Goal: Task Accomplishment & Management: Use online tool/utility

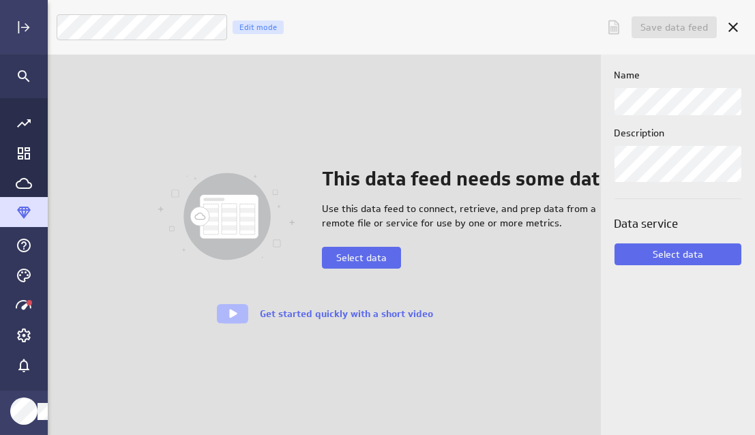
scroll to position [455, 727]
click at [377, 256] on span "Select data" at bounding box center [361, 258] width 50 height 12
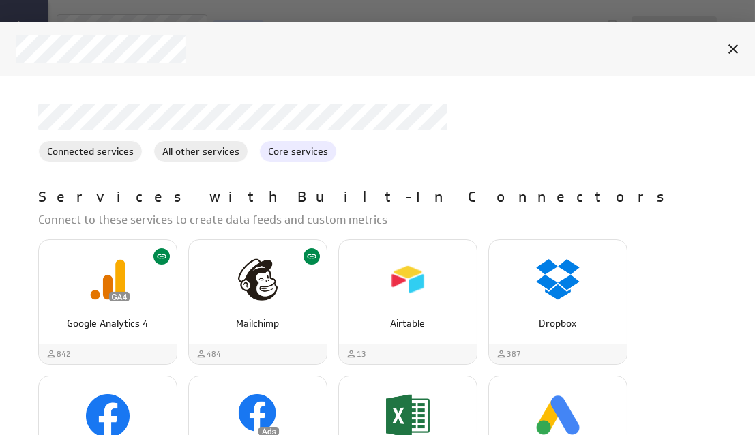
click at [287, 149] on span "Core services" at bounding box center [298, 152] width 76 height 14
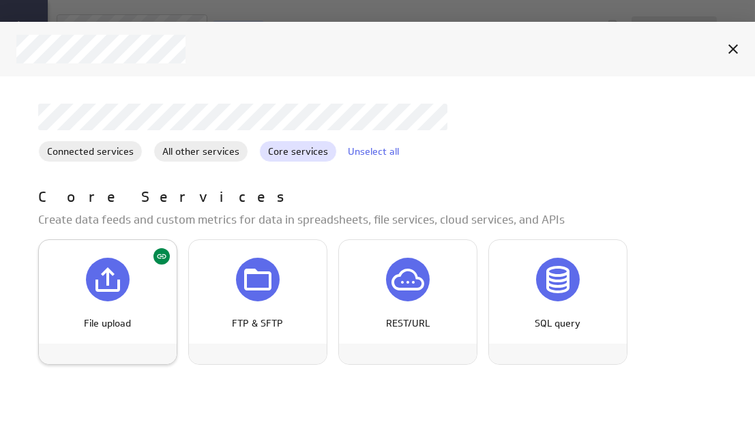
click at [105, 280] on icon "File upload" at bounding box center [107, 279] width 33 height 33
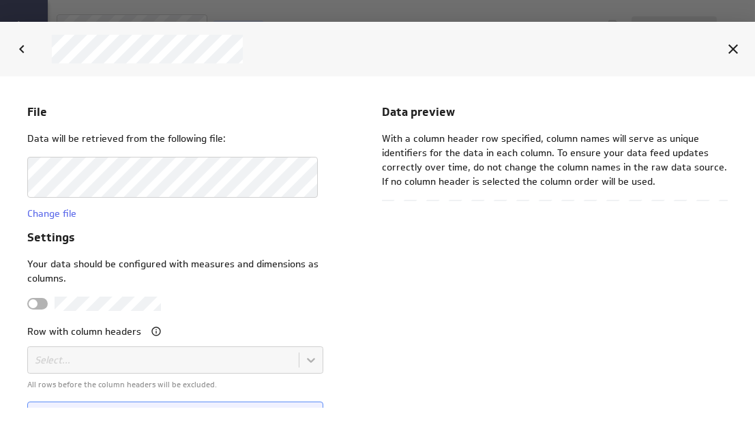
scroll to position [0, 0]
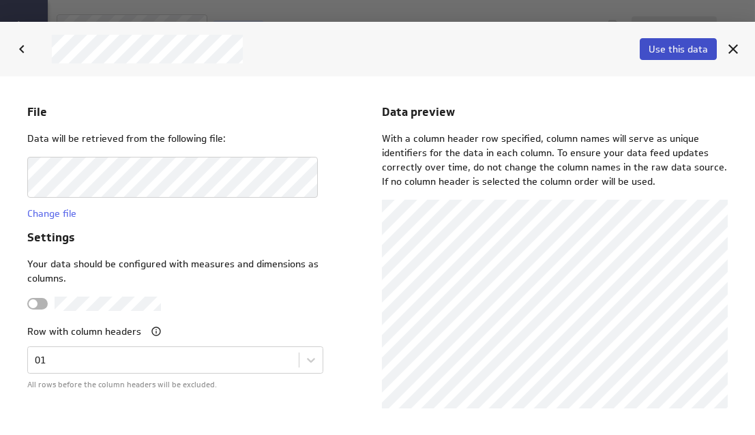
click at [678, 52] on span "Use this data" at bounding box center [677, 49] width 59 height 12
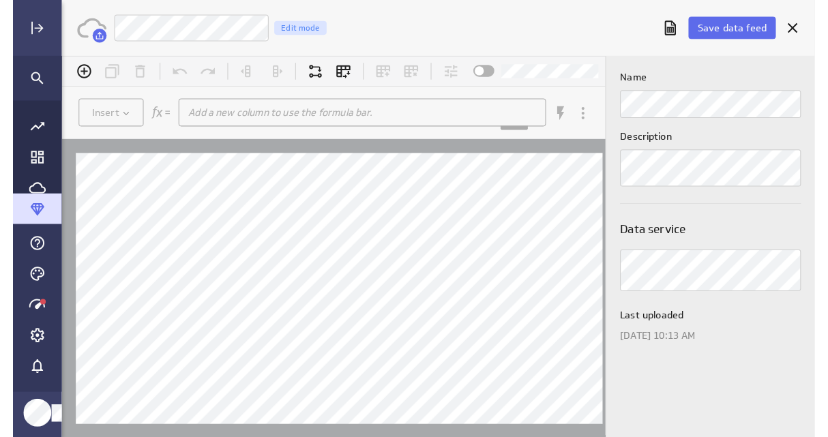
scroll to position [457, 801]
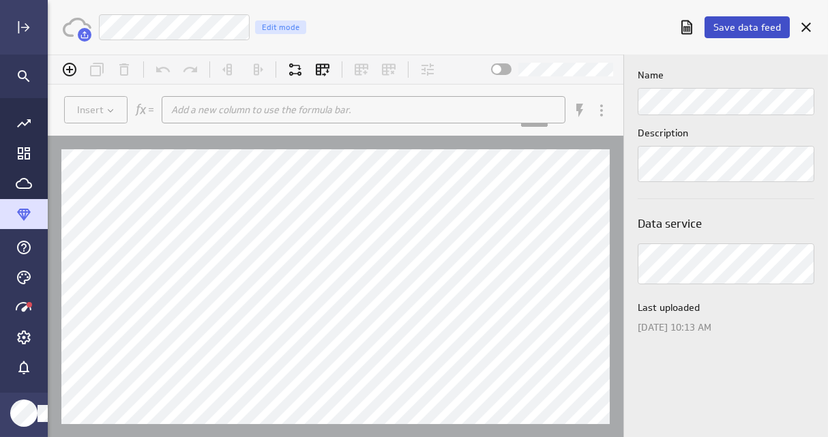
click at [737, 32] on span "Save data feed" at bounding box center [746, 27] width 67 height 12
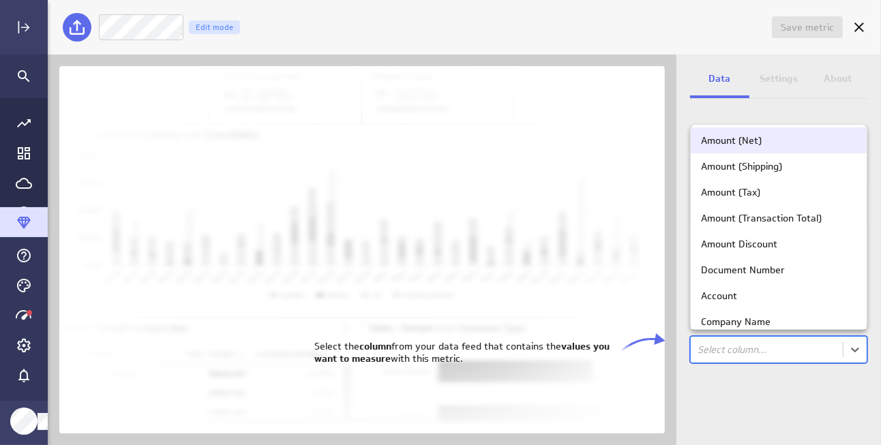
click at [754, 352] on body "Save metric Untitled Edit mode Data Settings About Data source Data is automati…" at bounding box center [440, 222] width 881 height 445
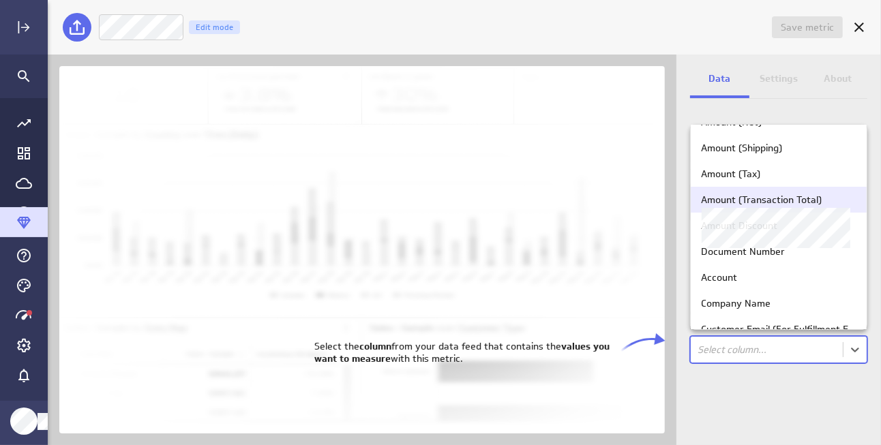
click at [754, 200] on div "Amount (Transaction Total)" at bounding box center [761, 200] width 121 height 12
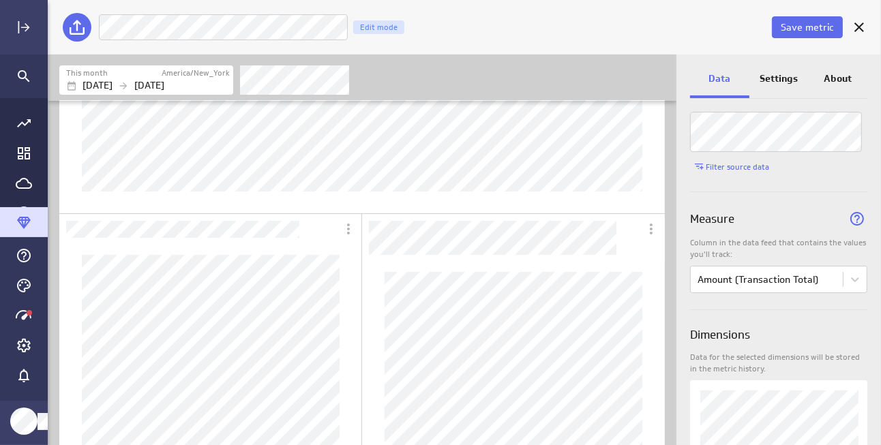
scroll to position [67, 0]
click at [754, 82] on p "Settings" at bounding box center [778, 79] width 38 height 14
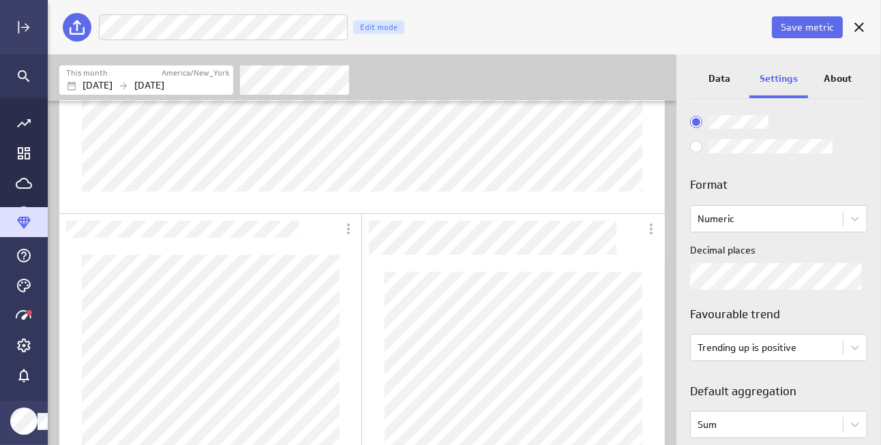
scroll to position [188, 0]
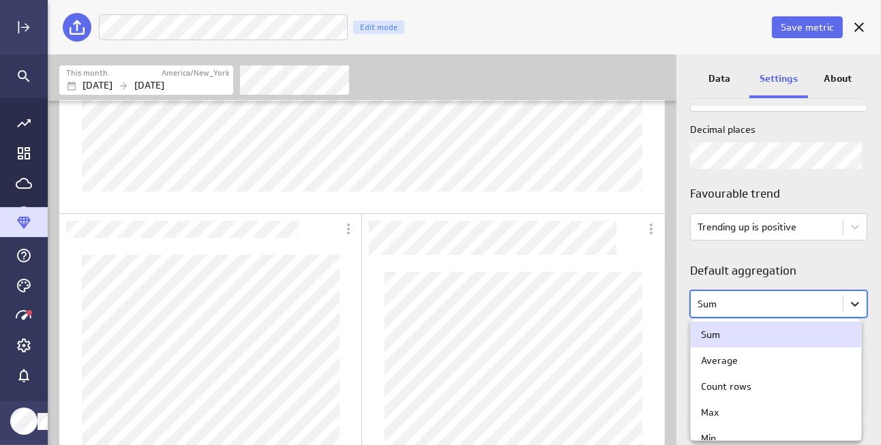
click at [754, 307] on body "Save metric Amount (Transaction Total) Edit mode This month America/New_York Oc…" at bounding box center [440, 222] width 881 height 445
click at [740, 387] on div "Count rows" at bounding box center [726, 386] width 50 height 12
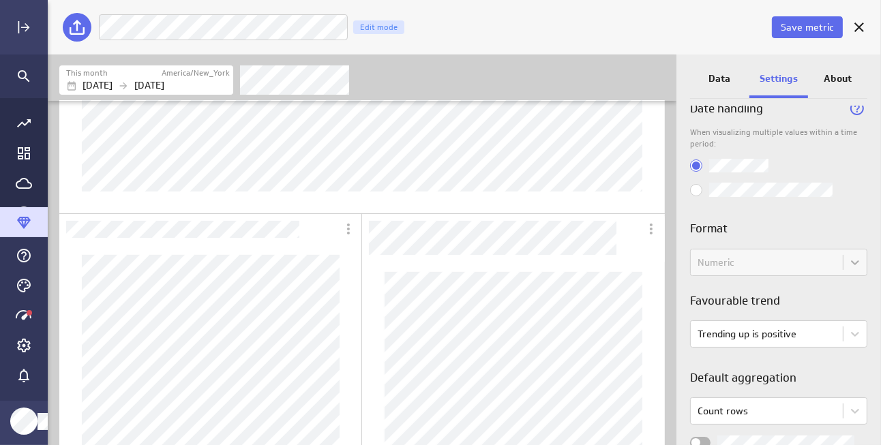
scroll to position [0, 0]
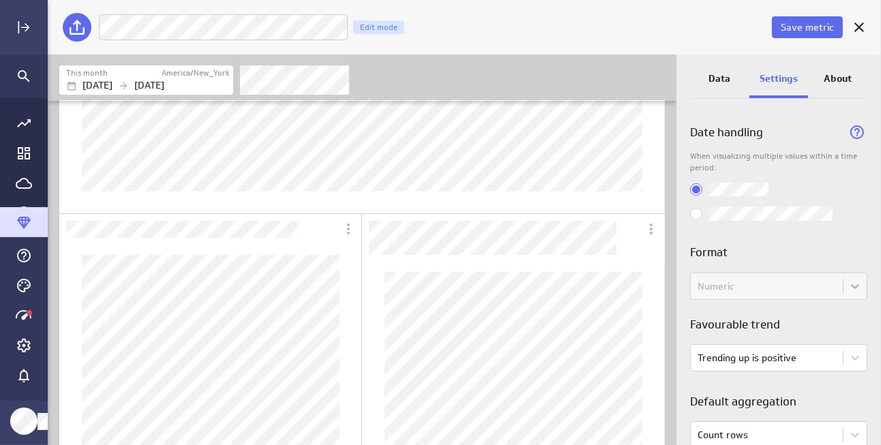
click at [719, 80] on p "Data" at bounding box center [719, 79] width 22 height 14
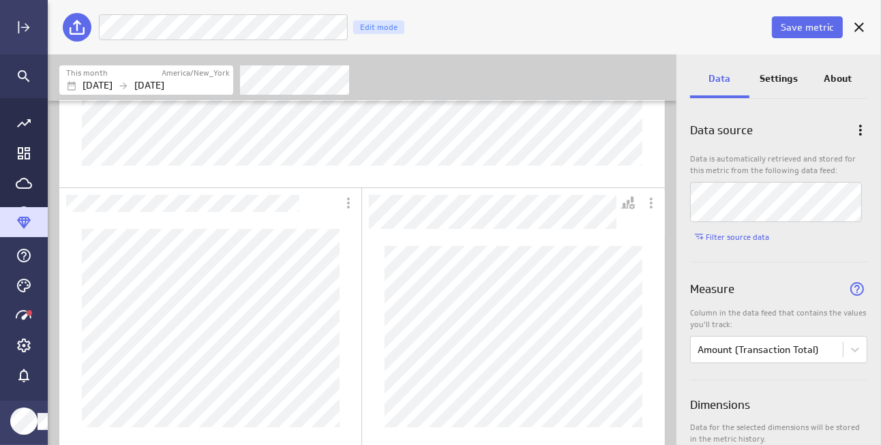
scroll to position [244, 0]
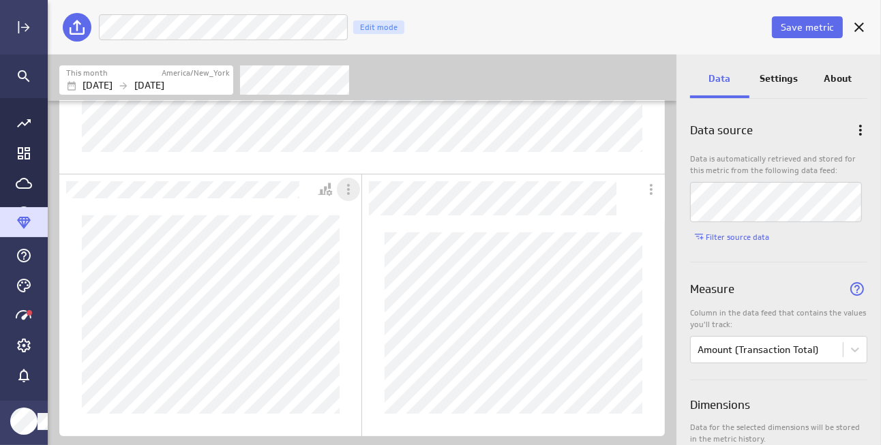
click at [348, 192] on icon "More actions" at bounding box center [348, 189] width 16 height 16
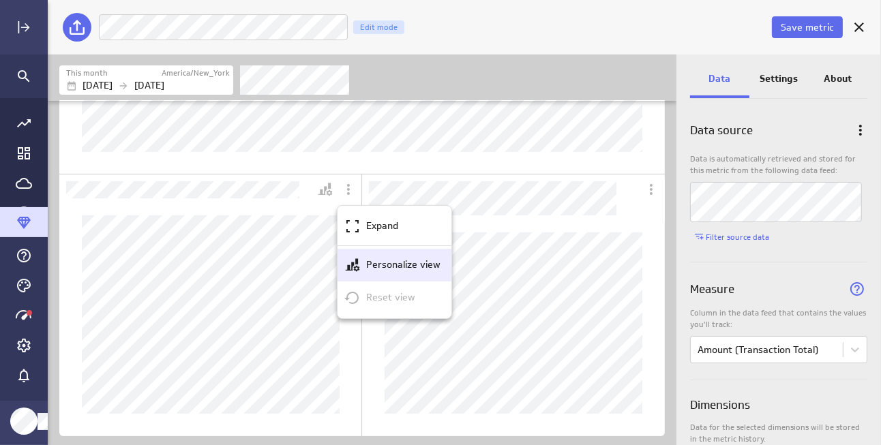
click at [372, 265] on p "Personalize view" at bounding box center [403, 265] width 74 height 14
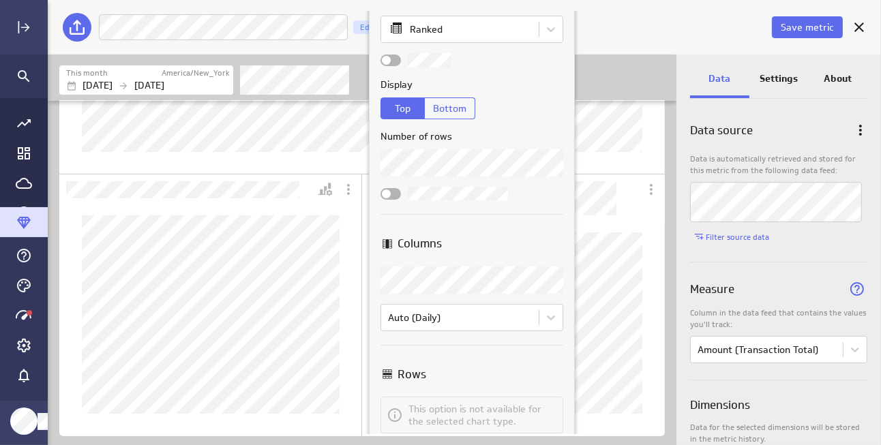
scroll to position [136, 0]
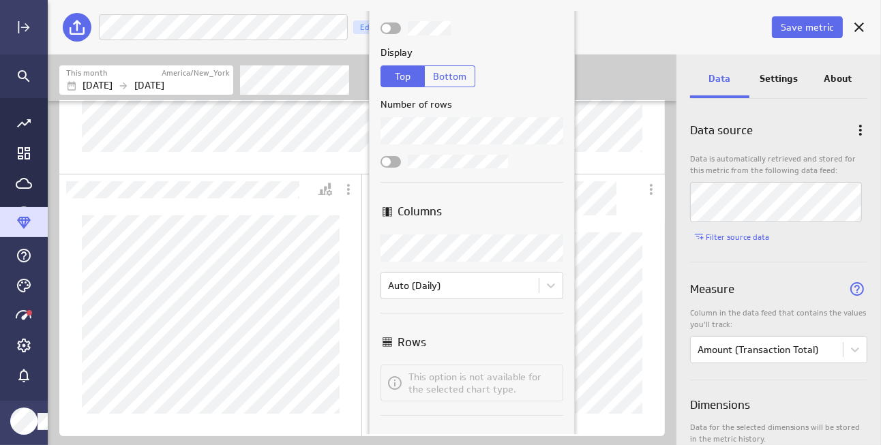
click at [547, 243] on body "Save metric Amount (Transaction Total) Edit mode This month America/New_York Oc…" at bounding box center [440, 222] width 881 height 445
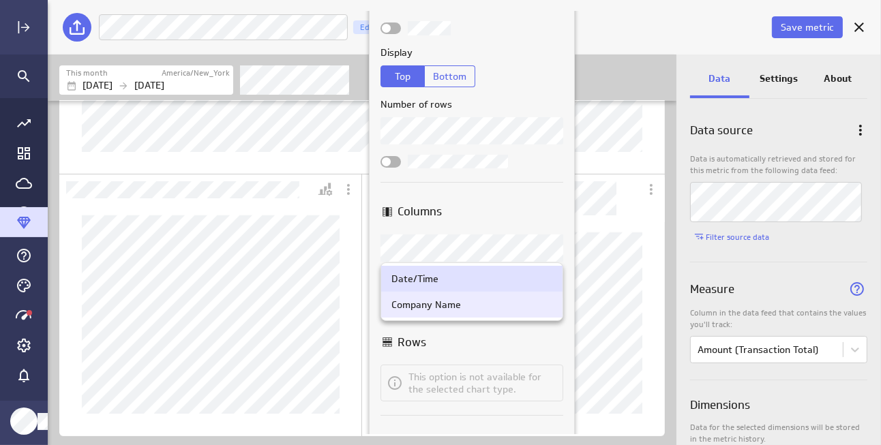
click at [457, 308] on div "Company Name" at bounding box center [426, 305] width 70 height 12
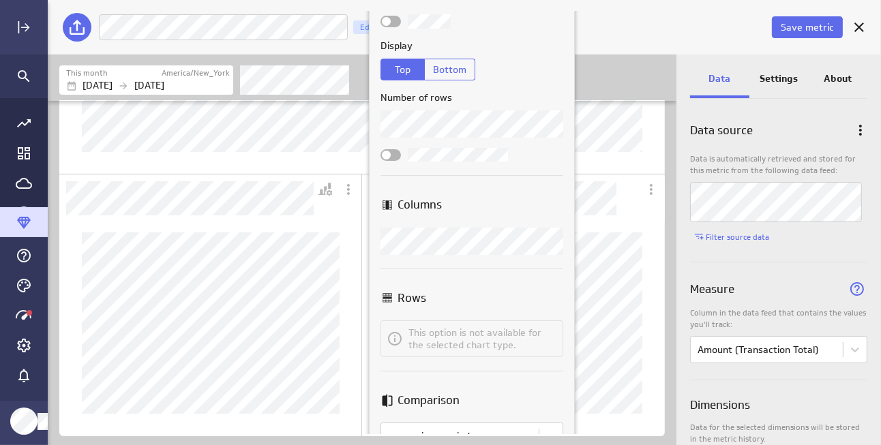
scroll to position [0, 0]
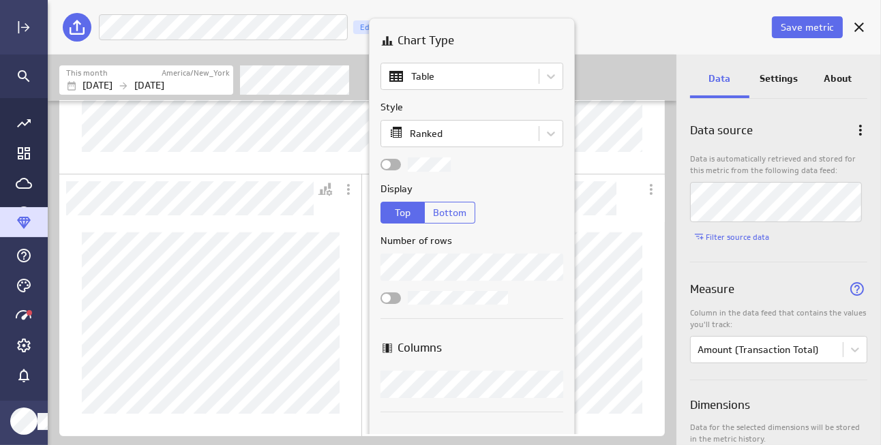
click at [254, 148] on div at bounding box center [440, 222] width 881 height 445
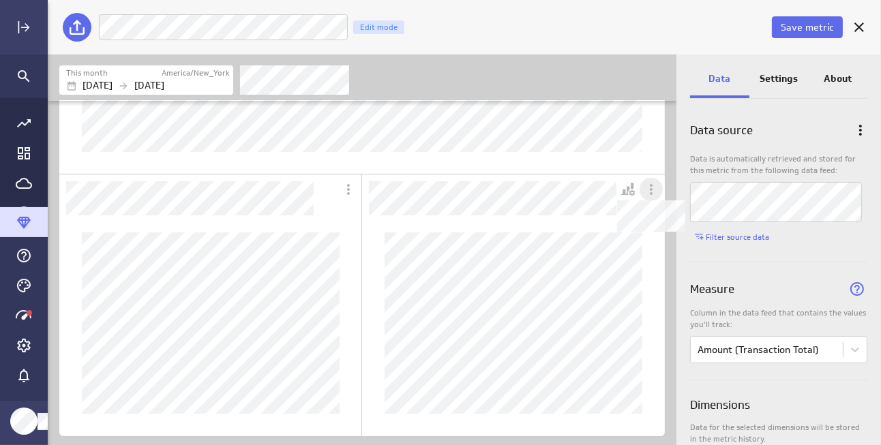
click at [655, 190] on icon "Dashboard Widget" at bounding box center [651, 189] width 16 height 16
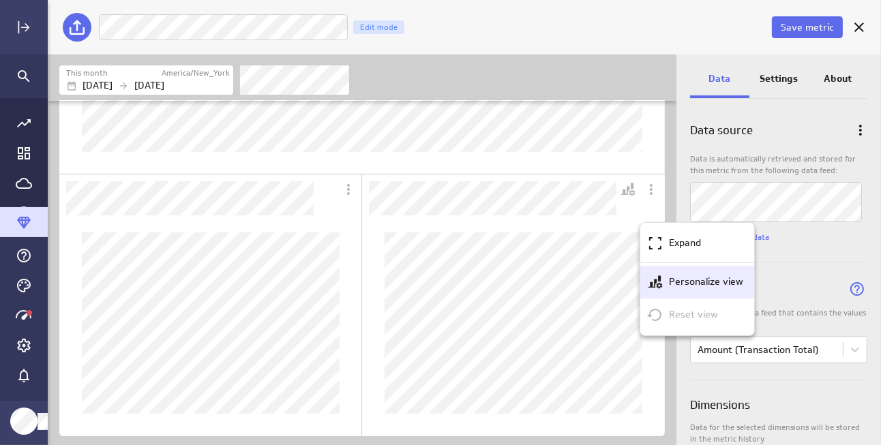
click at [662, 277] on icon "Personalize view" at bounding box center [655, 282] width 16 height 16
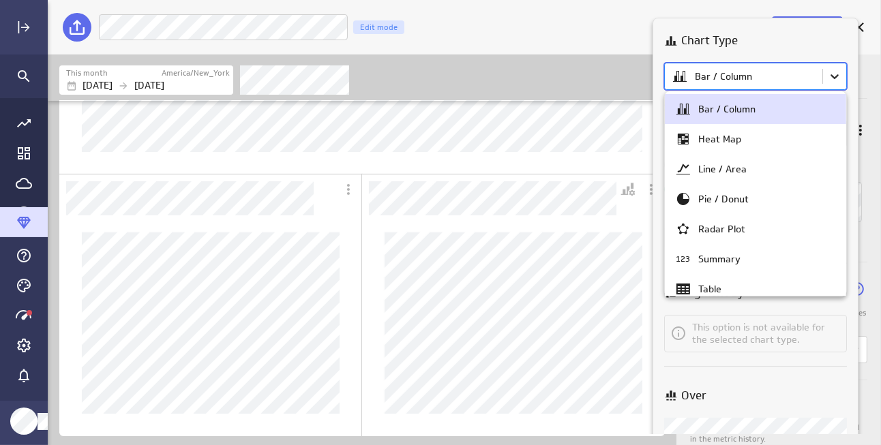
click at [754, 82] on body "Save metric Amount (Transaction Total) Edit mode This month America/New_York Oc…" at bounding box center [440, 222] width 881 height 445
click at [754, 82] on div at bounding box center [440, 222] width 881 height 445
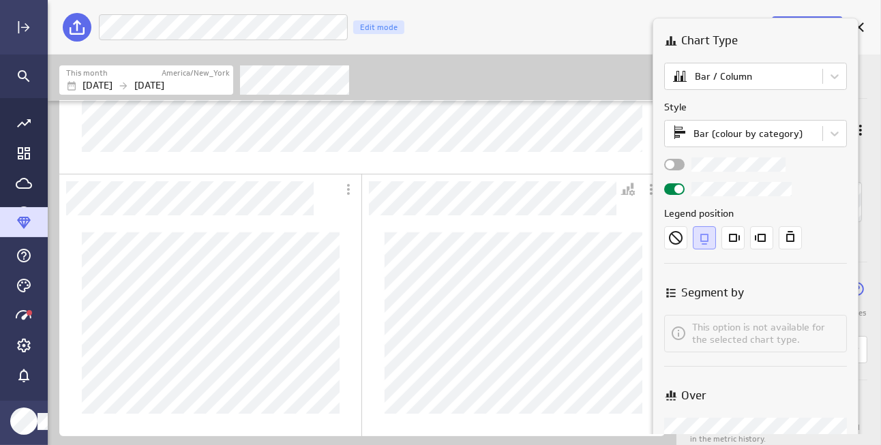
click at [545, 156] on div at bounding box center [440, 222] width 881 height 445
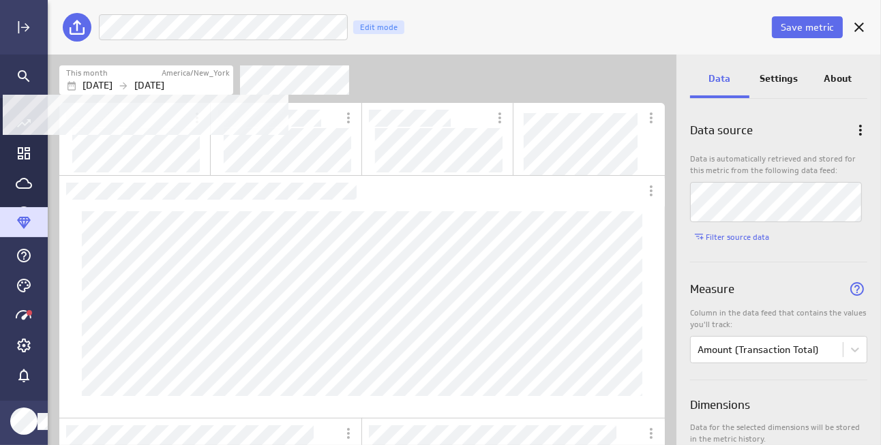
click at [164, 78] on p "[DATE]" at bounding box center [149, 85] width 30 height 14
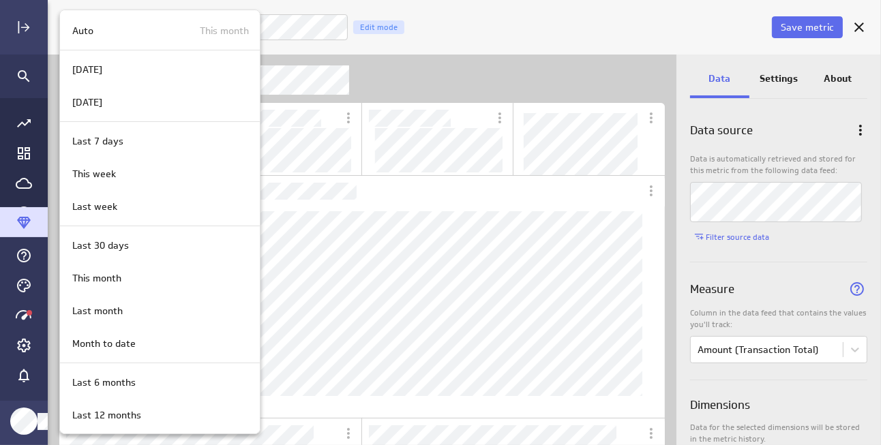
click at [407, 74] on div at bounding box center [440, 222] width 881 height 445
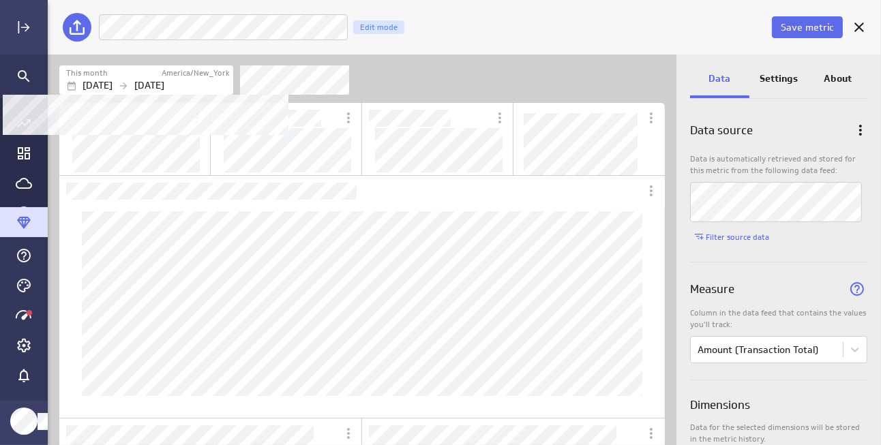
click at [139, 80] on div "Oct 01 2025 Oct 31 2025" at bounding box center [148, 85] width 164 height 14
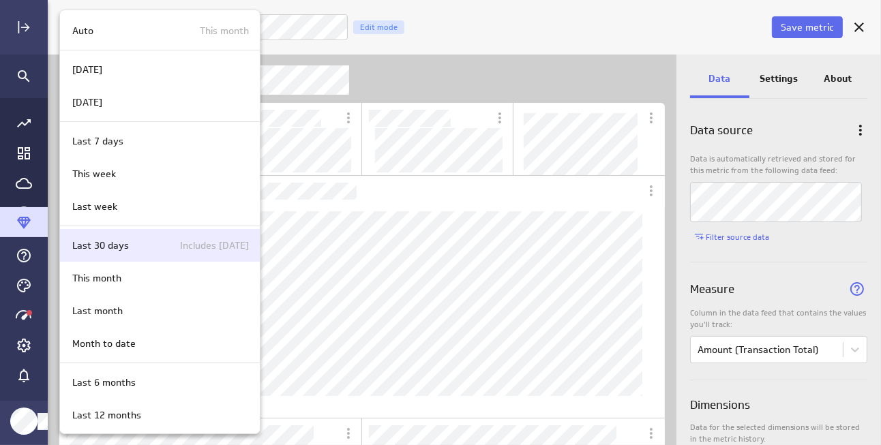
click at [143, 239] on div "Last 30 days Includes [DATE]" at bounding box center [158, 246] width 182 height 14
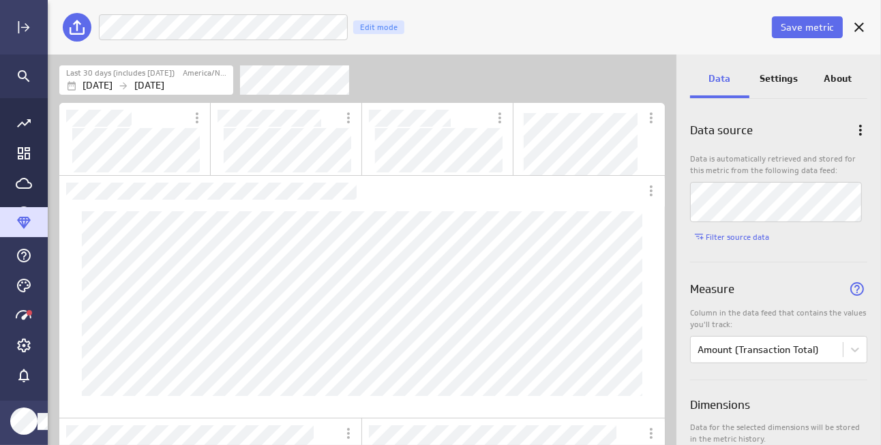
click at [472, 88] on div "Filters" at bounding box center [452, 80] width 425 height 30
click at [754, 33] on span "Save metric" at bounding box center [807, 27] width 53 height 12
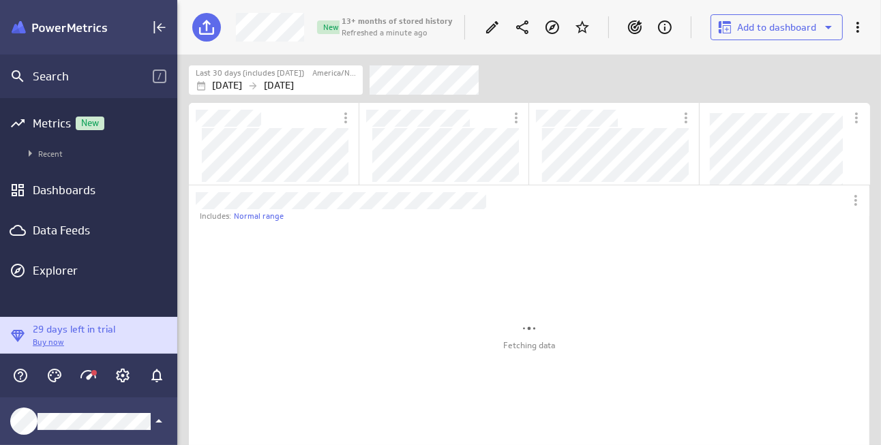
scroll to position [236, 316]
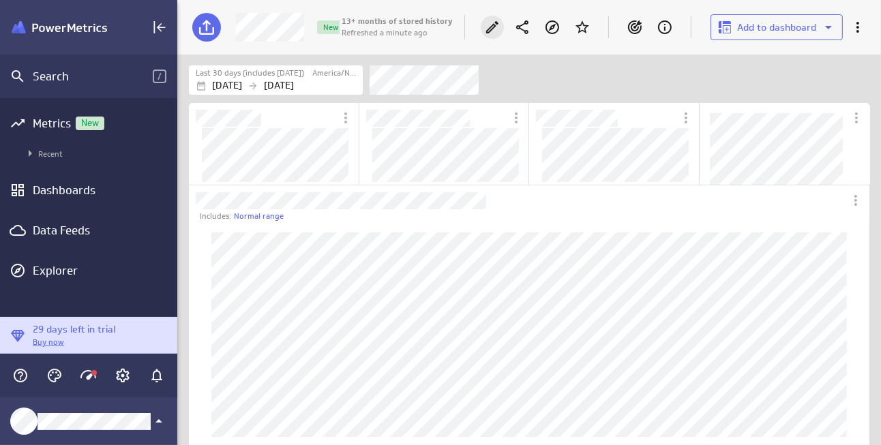
click at [489, 25] on icon "Edit" at bounding box center [492, 27] width 16 height 16
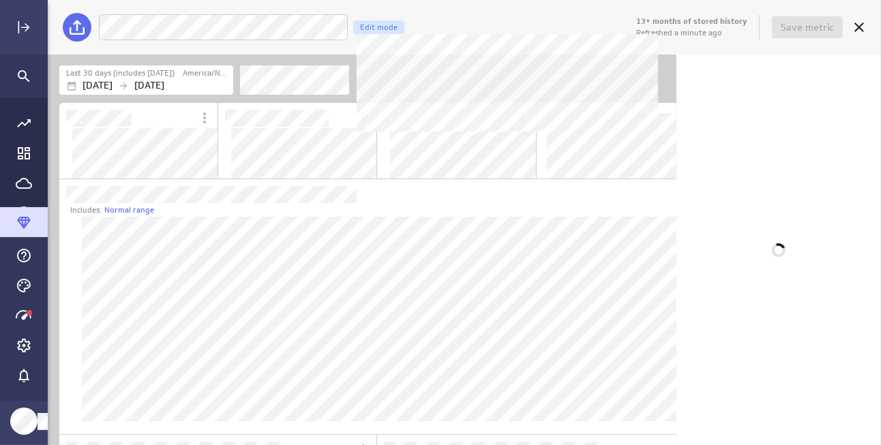
scroll to position [648, 631]
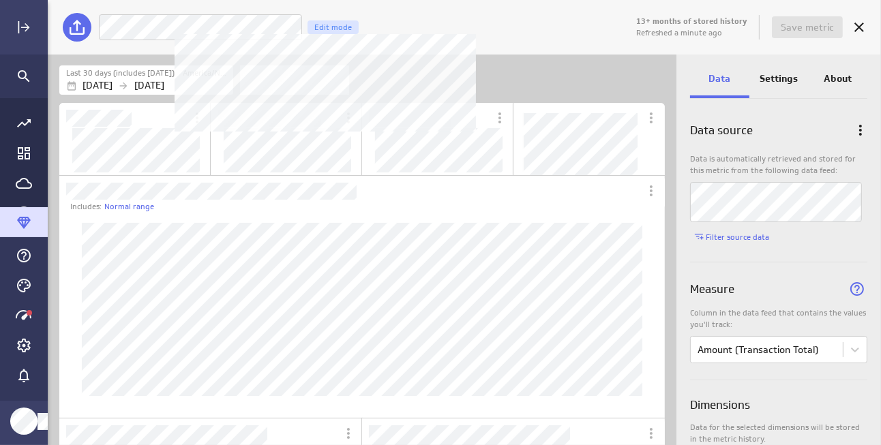
click at [382, 24] on div "# Orders by Customer Edit mode" at bounding box center [365, 27] width 535 height 27
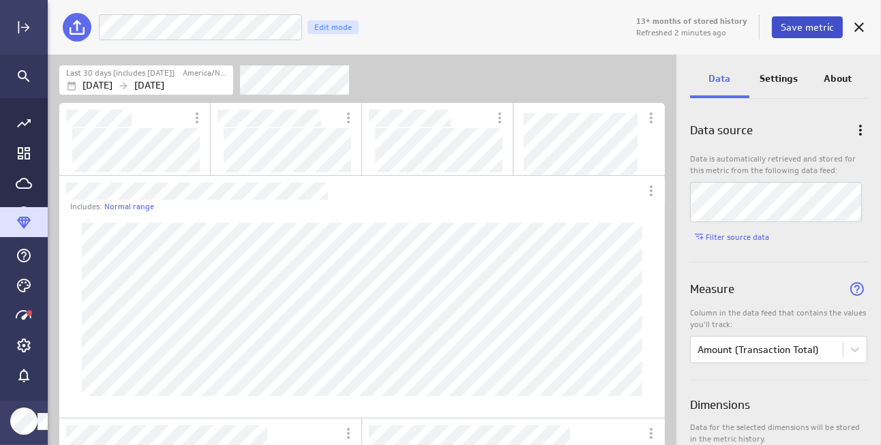
click at [754, 31] on span "Save metric" at bounding box center [807, 27] width 53 height 12
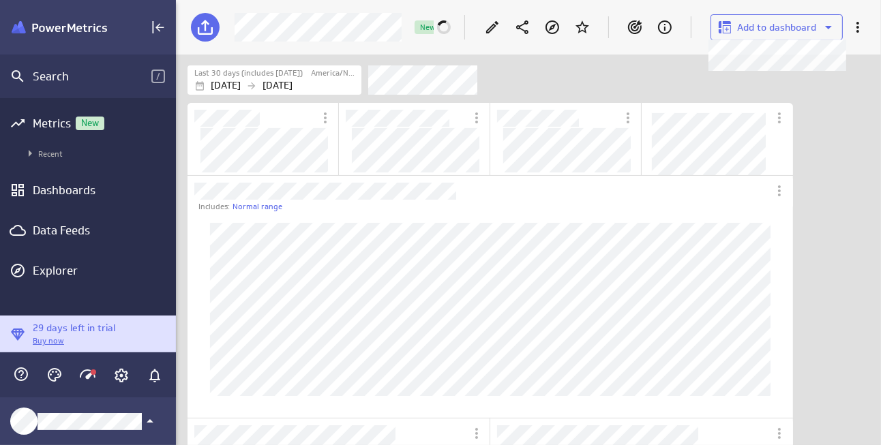
scroll to position [466, 725]
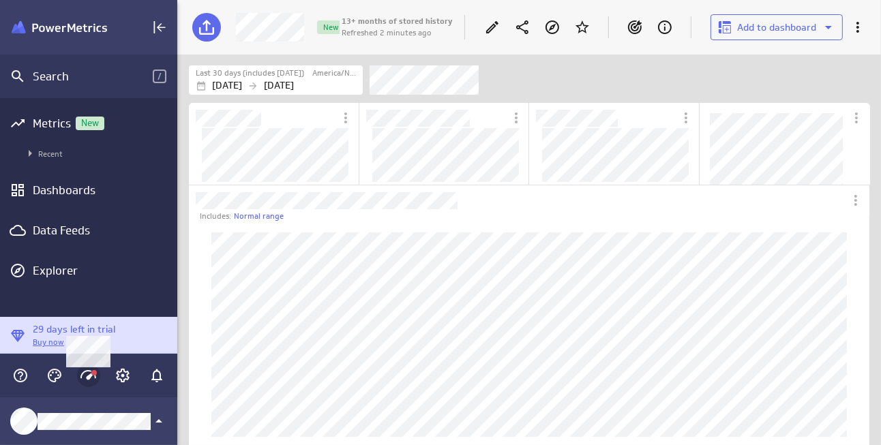
click at [89, 374] on icon "Main Menu" at bounding box center [88, 375] width 16 height 16
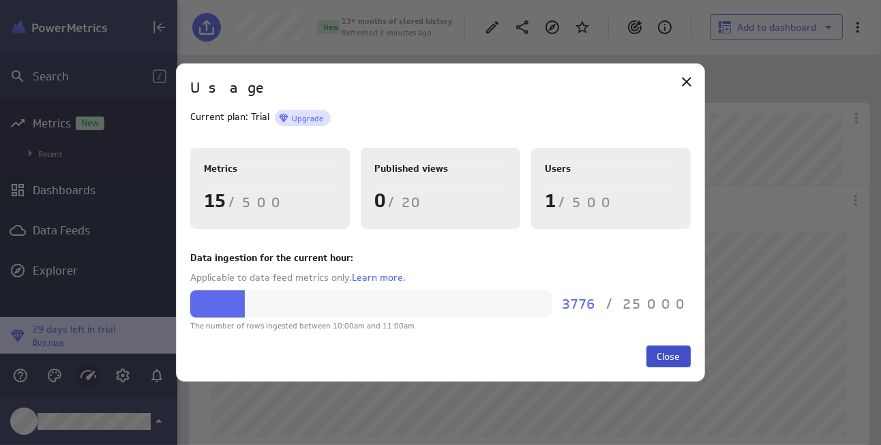
click at [669, 357] on span "Close" at bounding box center [667, 356] width 23 height 12
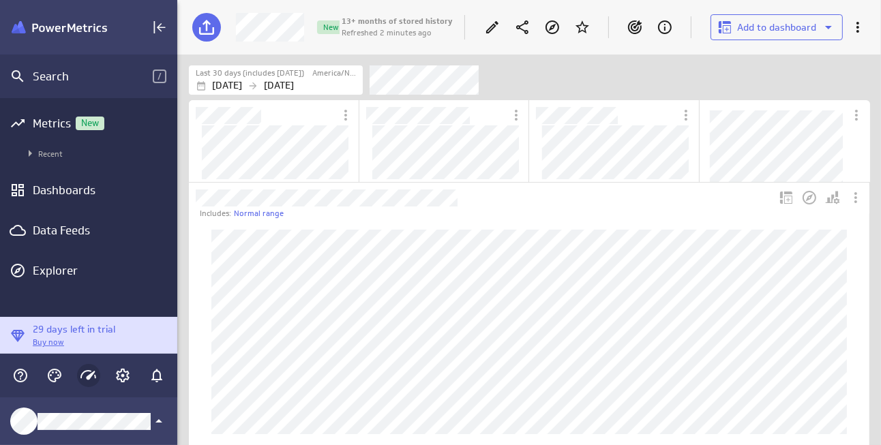
scroll to position [0, 0]
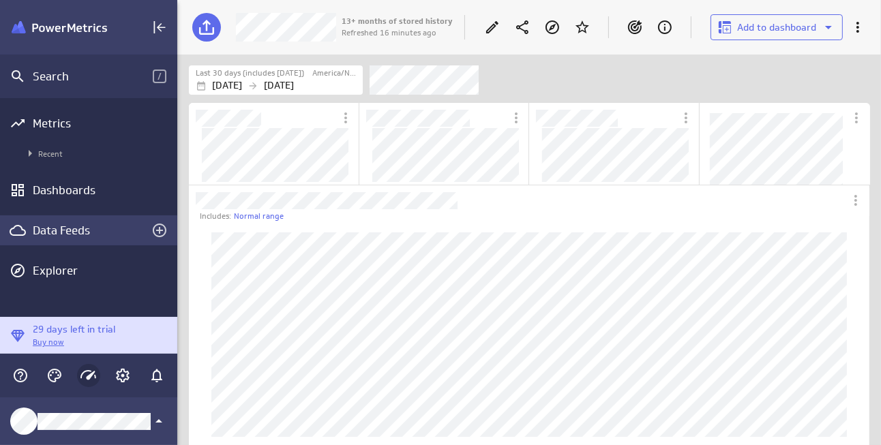
click at [54, 232] on div "Data Feeds" at bounding box center [89, 230] width 112 height 15
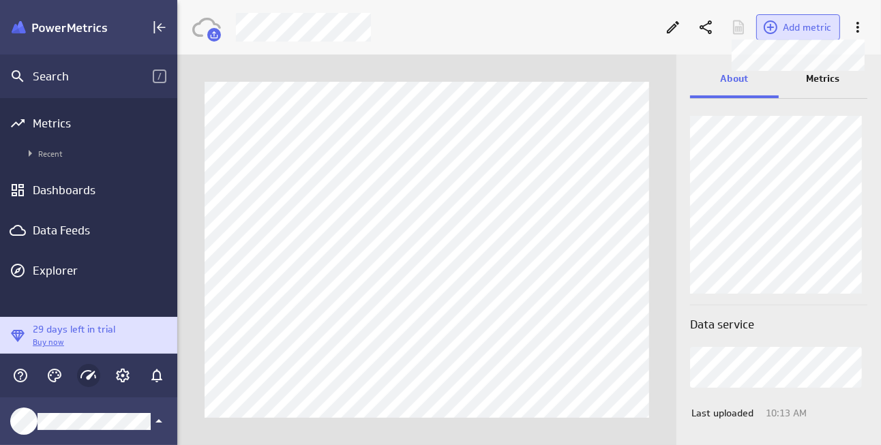
click at [754, 24] on span "Add metric" at bounding box center [807, 27] width 48 height 12
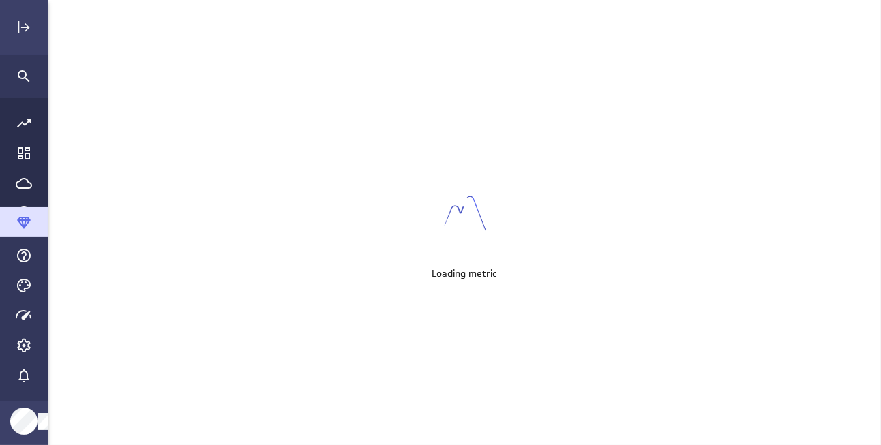
scroll to position [466, 854]
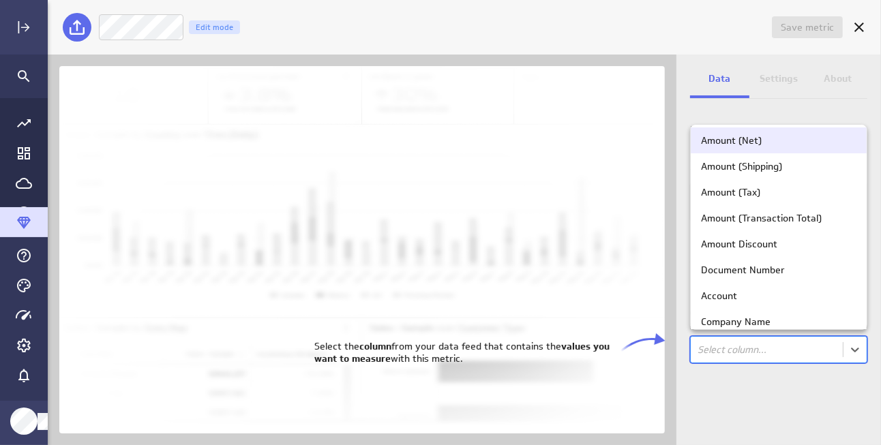
click at [743, 353] on body "Save metric Untitled Edit mode Data Settings About Data source Data is automati…" at bounding box center [440, 222] width 881 height 445
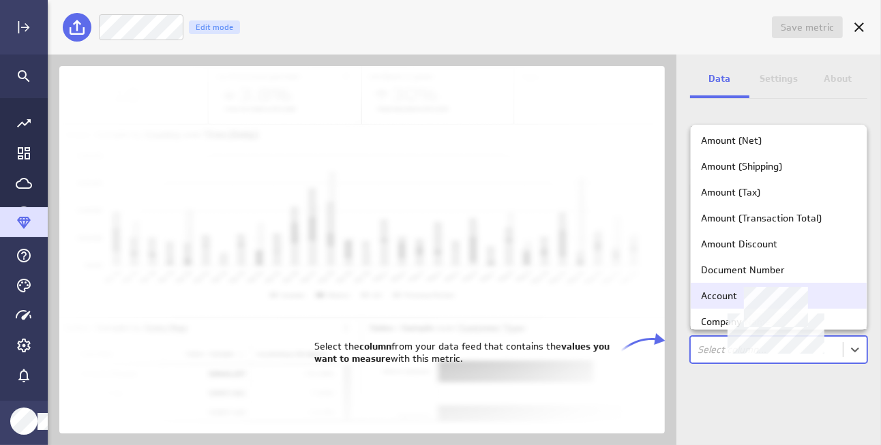
scroll to position [18, 0]
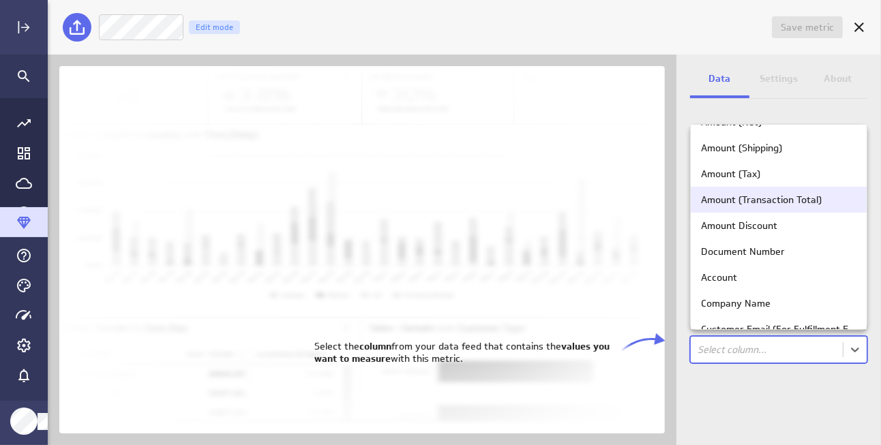
click at [754, 211] on div "Amount (Transaction Total)" at bounding box center [779, 200] width 176 height 26
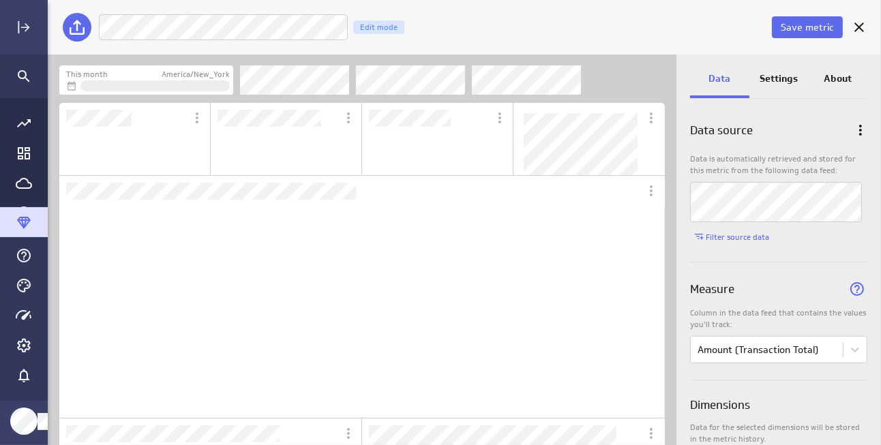
scroll to position [65, 148]
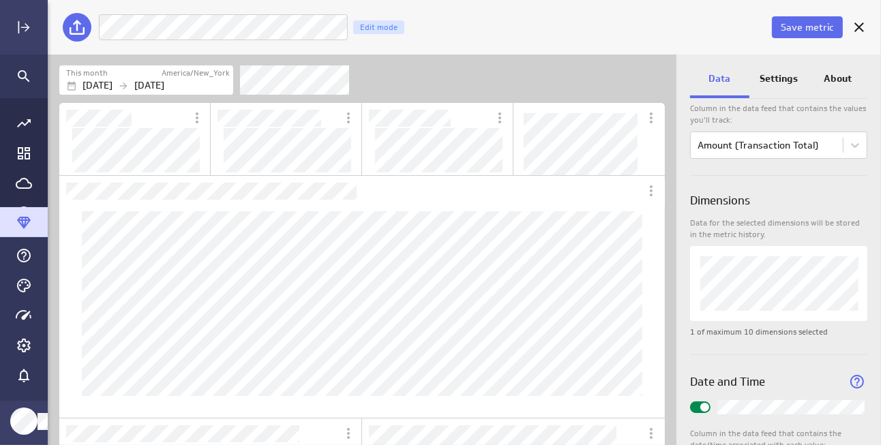
click at [754, 73] on p "Settings" at bounding box center [778, 79] width 38 height 14
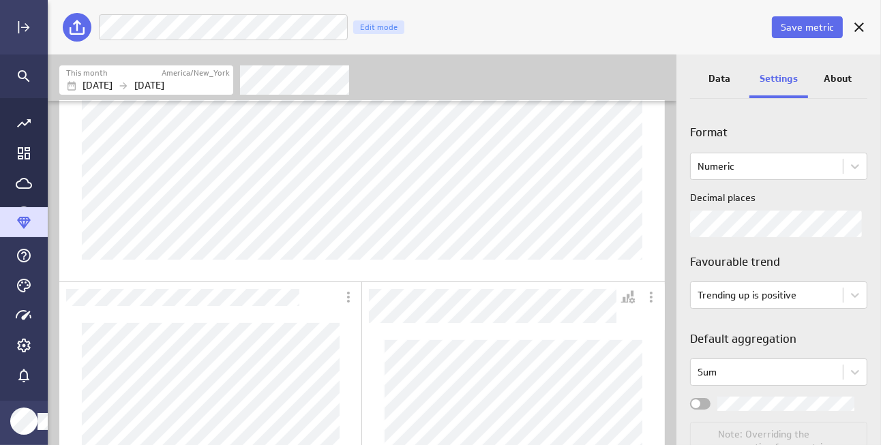
scroll to position [244, 0]
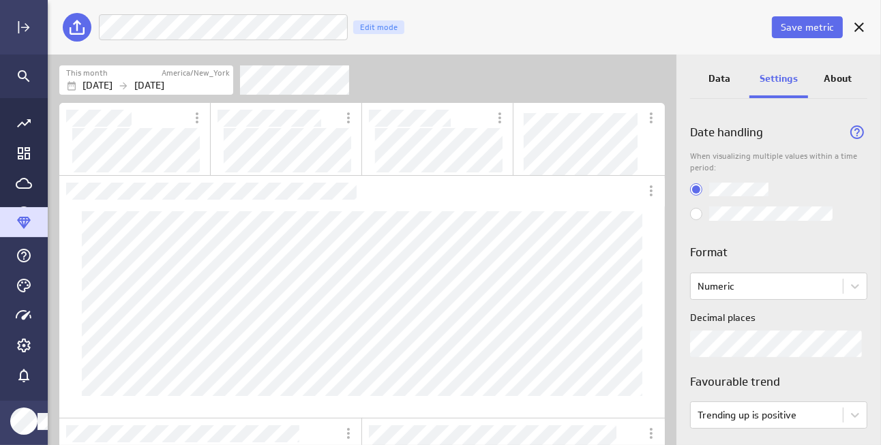
click at [721, 86] on div "Data" at bounding box center [719, 79] width 59 height 37
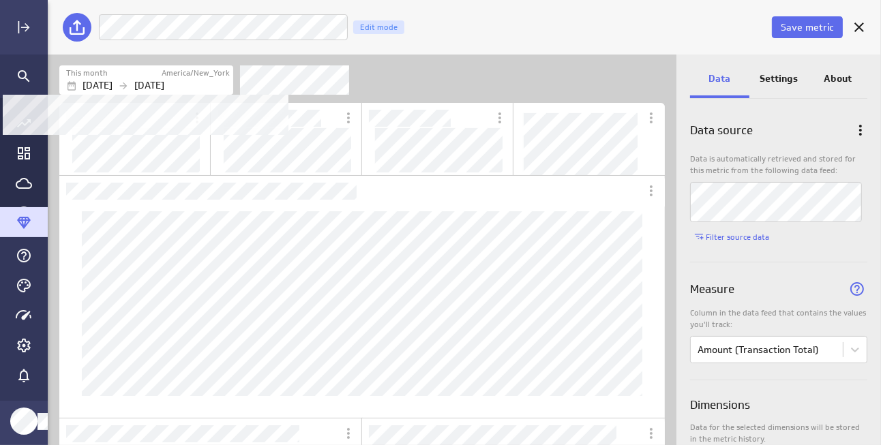
click at [164, 90] on p "[DATE]" at bounding box center [149, 85] width 30 height 14
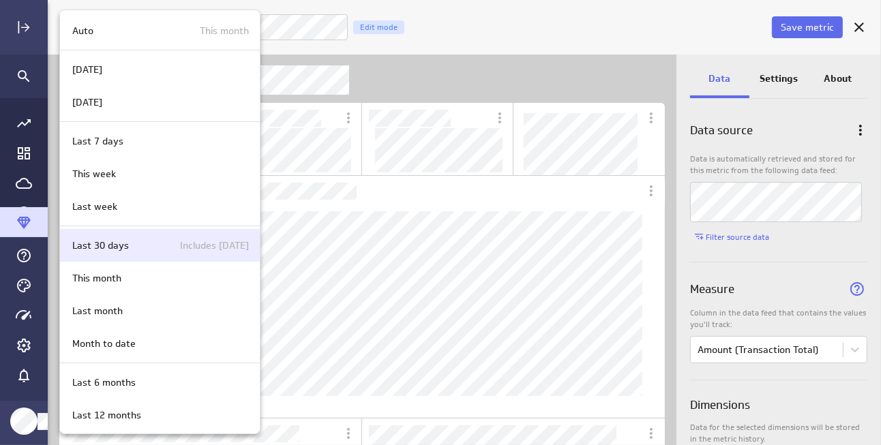
click at [149, 243] on div "Last 30 days Includes [DATE]" at bounding box center [158, 246] width 182 height 14
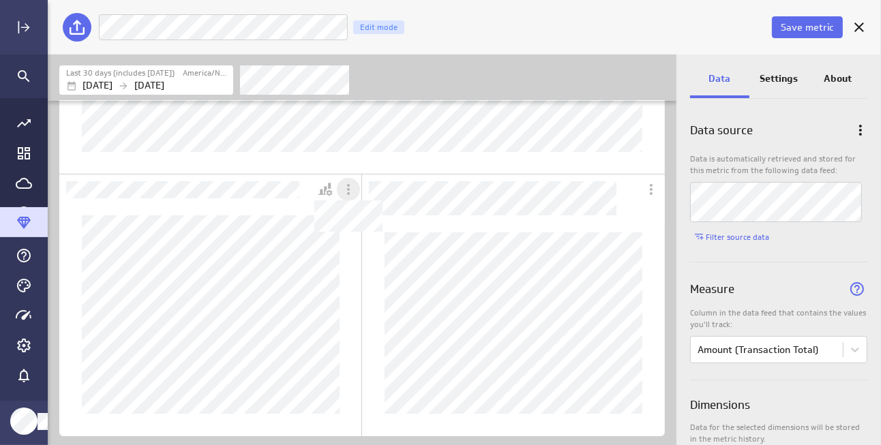
click at [348, 191] on icon "Dashboard Widget" at bounding box center [348, 189] width 16 height 16
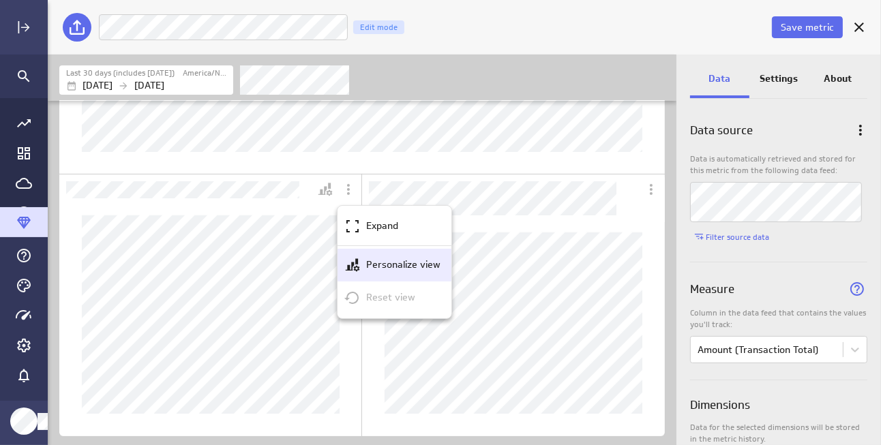
click at [362, 262] on div "Personalize view" at bounding box center [401, 265] width 80 height 14
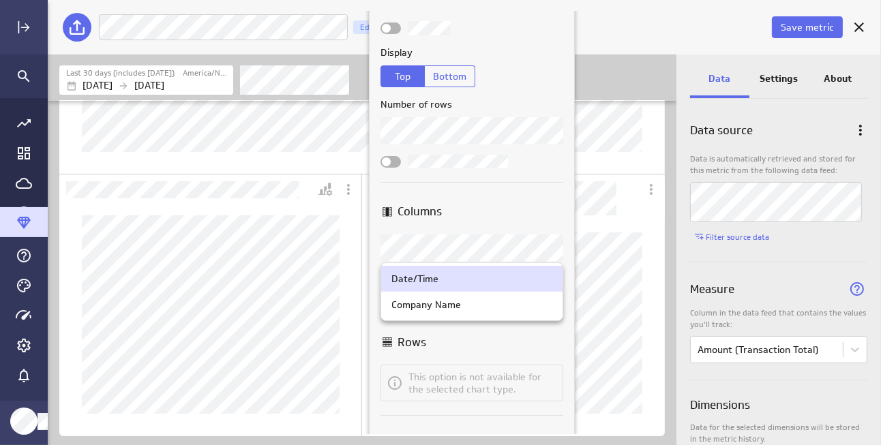
click at [550, 247] on body "Save metric Amount (Transaction Total) Edit mode Last 30 days (includes today) …" at bounding box center [440, 222] width 881 height 445
click at [486, 305] on div "Company Name" at bounding box center [471, 305] width 161 height 12
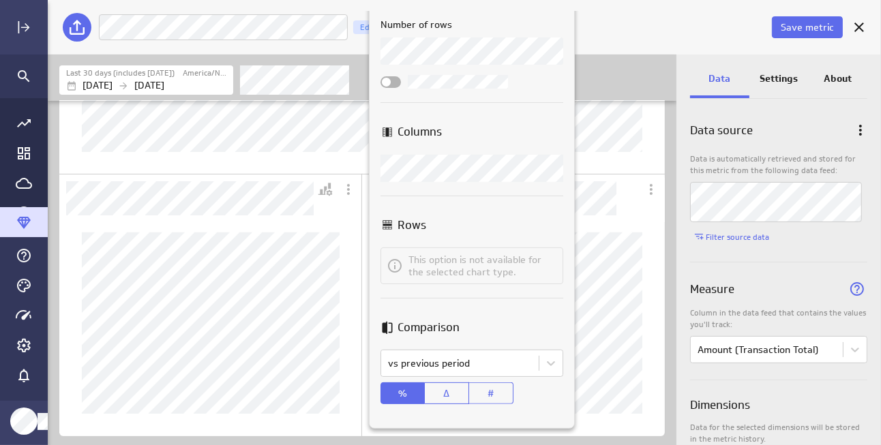
click at [257, 153] on div at bounding box center [440, 222] width 881 height 445
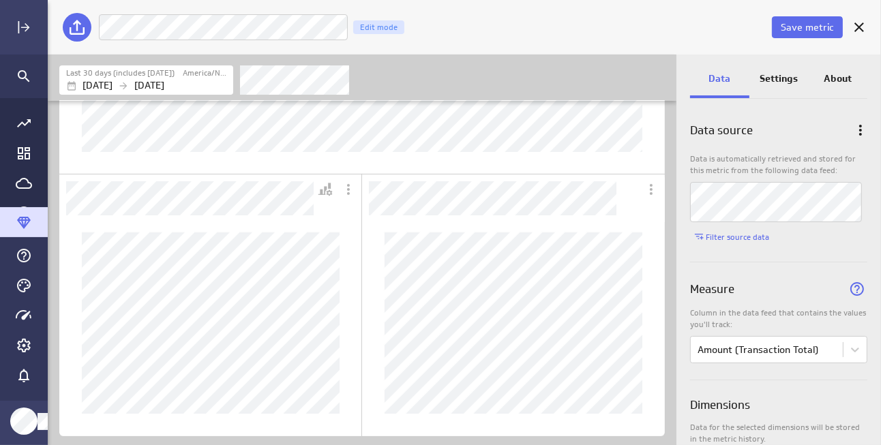
click at [264, 175] on div "Dashboard Widget" at bounding box center [186, 199] width 254 height 48
click at [754, 27] on span "Save metric" at bounding box center [807, 27] width 53 height 12
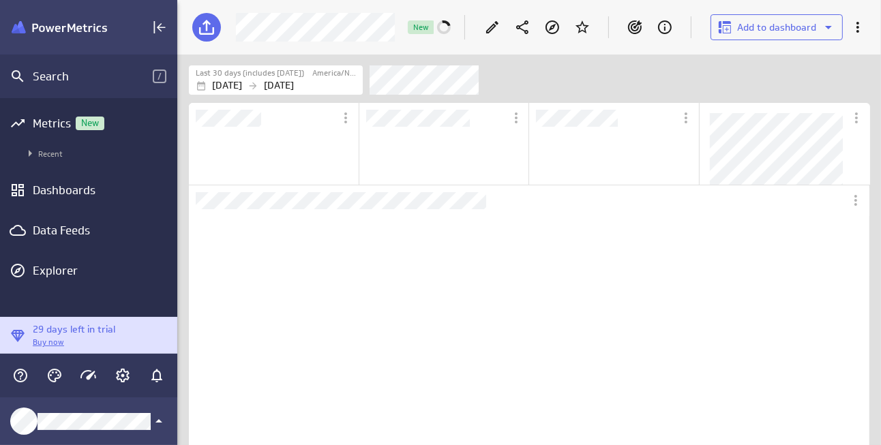
scroll to position [7, 7]
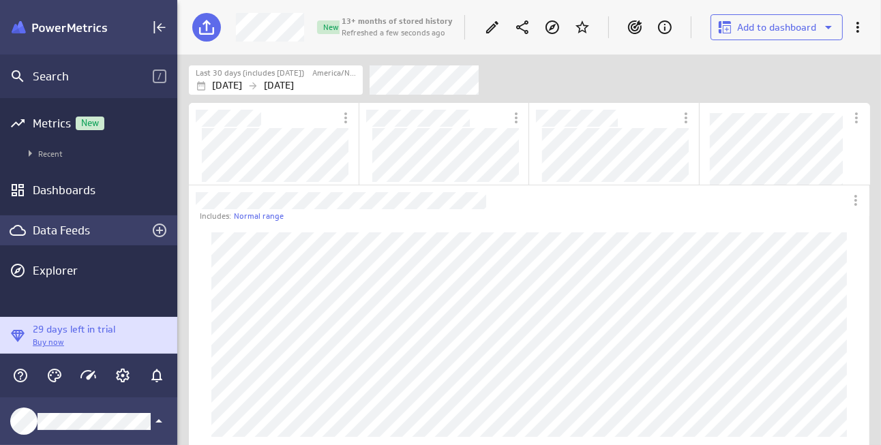
click at [46, 227] on div "Data Feeds" at bounding box center [89, 230] width 112 height 15
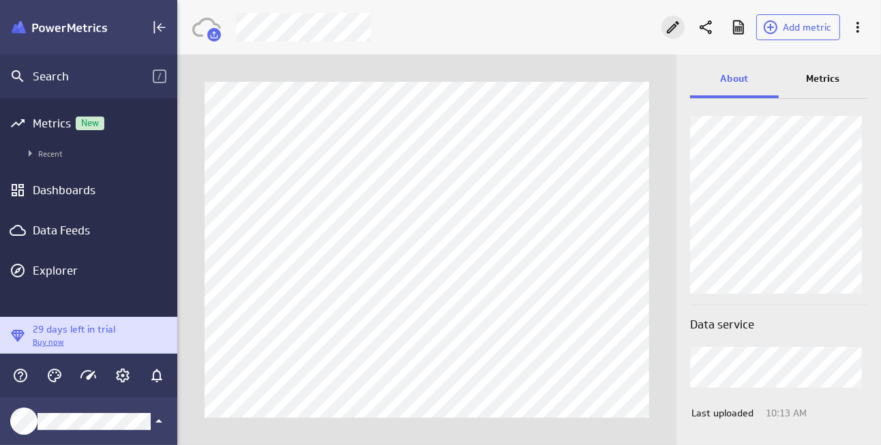
click at [671, 27] on icon "Edit" at bounding box center [673, 27] width 16 height 16
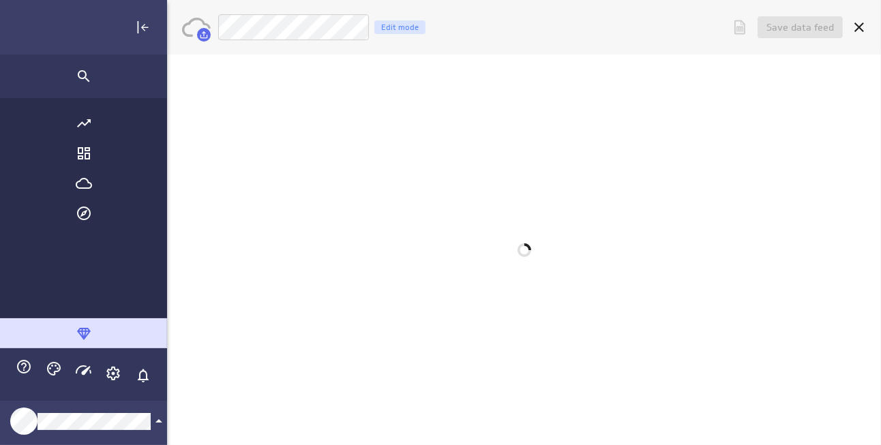
scroll to position [466, 854]
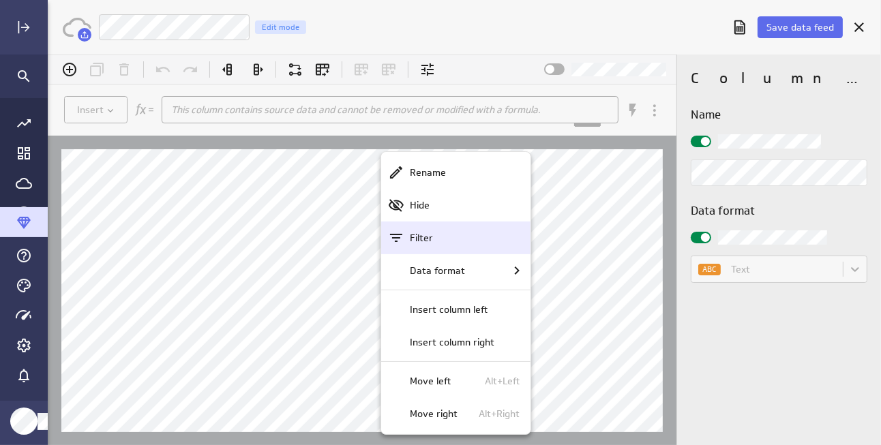
click at [437, 231] on div "Filter" at bounding box center [461, 237] width 115 height 14
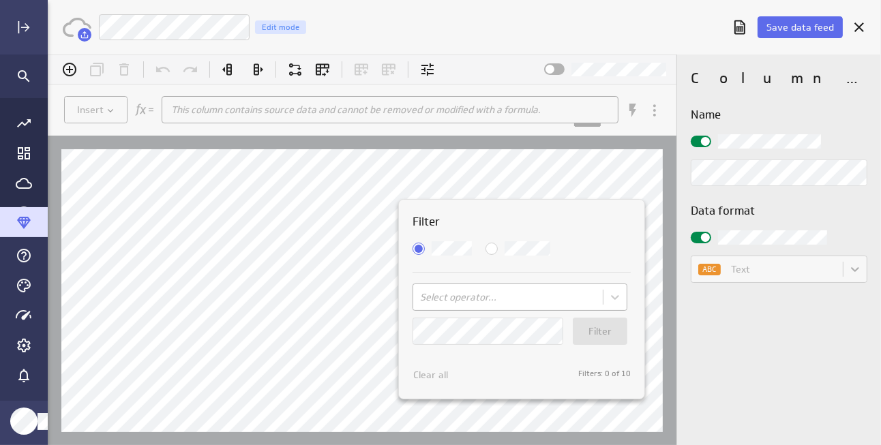
click at [447, 299] on body "(no message) Insert This column contains source data and cannot be removed or m…" at bounding box center [463, 249] width 833 height 391
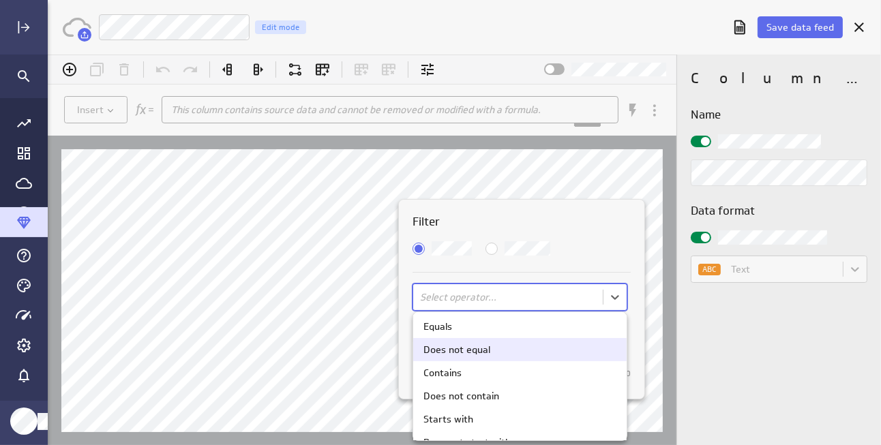
click at [447, 348] on div "Does not equal" at bounding box center [456, 349] width 67 height 10
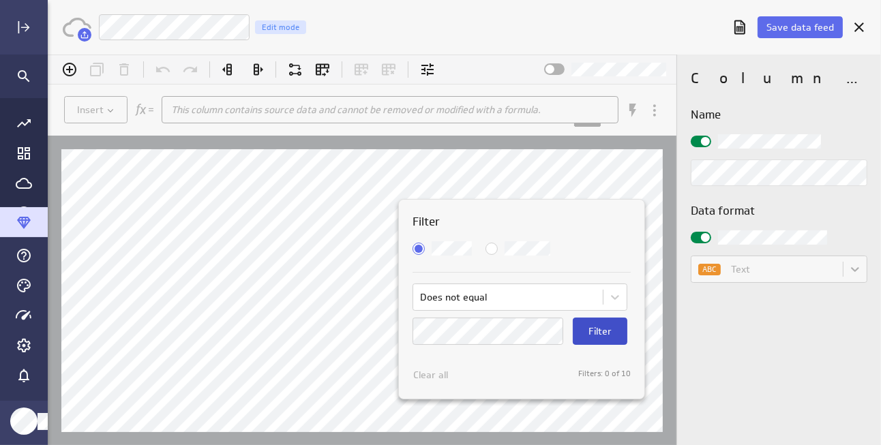
click at [603, 330] on span "Filter" at bounding box center [599, 330] width 23 height 12
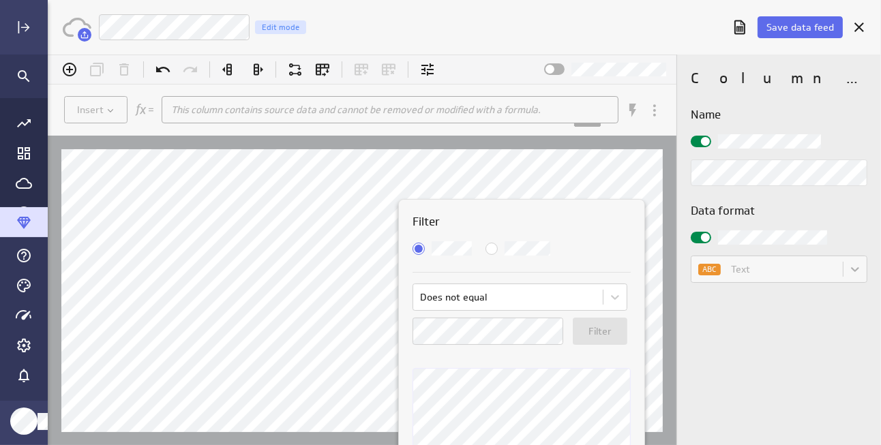
click at [650, 158] on div at bounding box center [463, 249] width 833 height 391
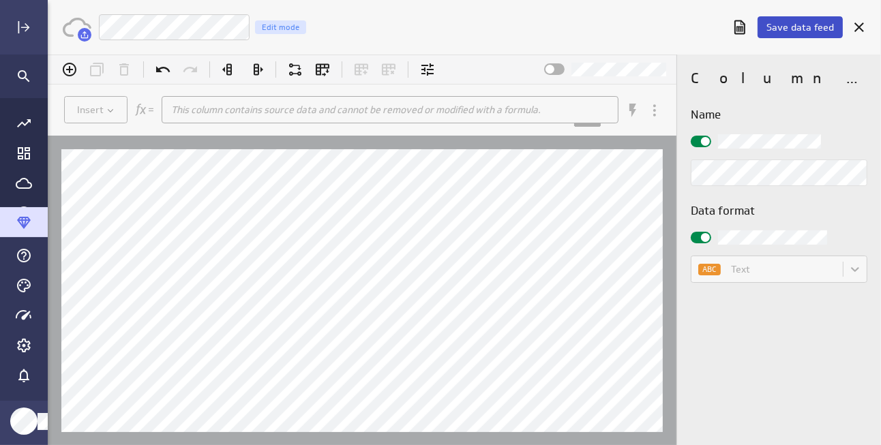
click at [754, 20] on button "Save data feed" at bounding box center [799, 27] width 85 height 22
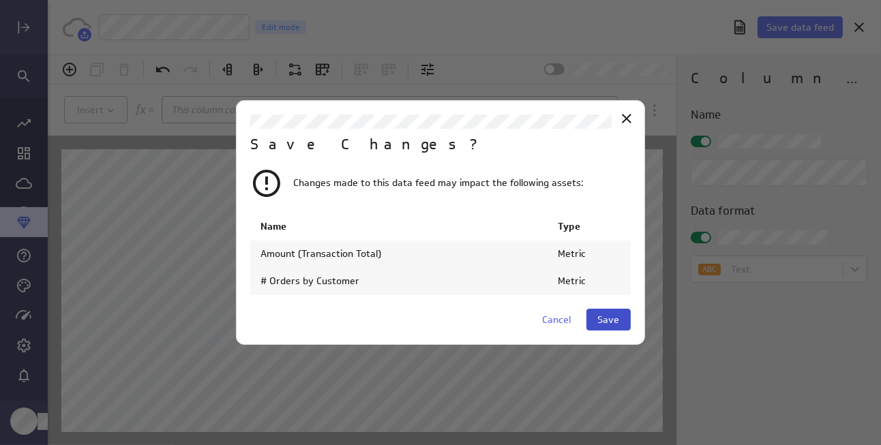
click at [623, 318] on button "Save" at bounding box center [608, 320] width 44 height 22
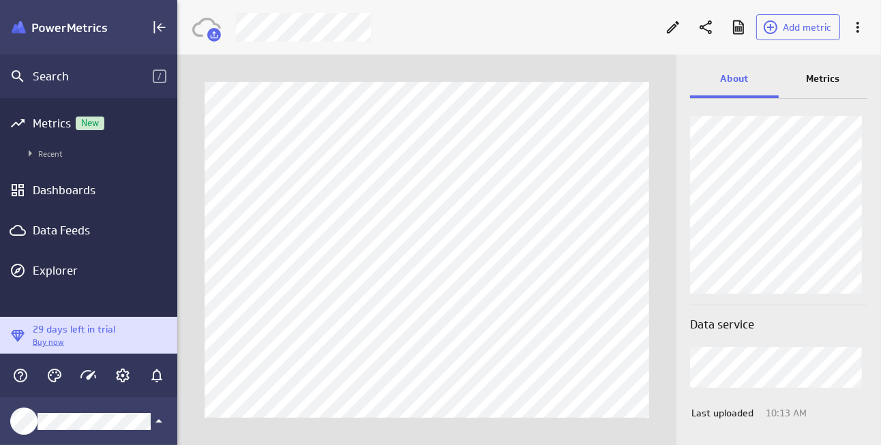
click at [754, 72] on p "Metrics" at bounding box center [822, 79] width 33 height 14
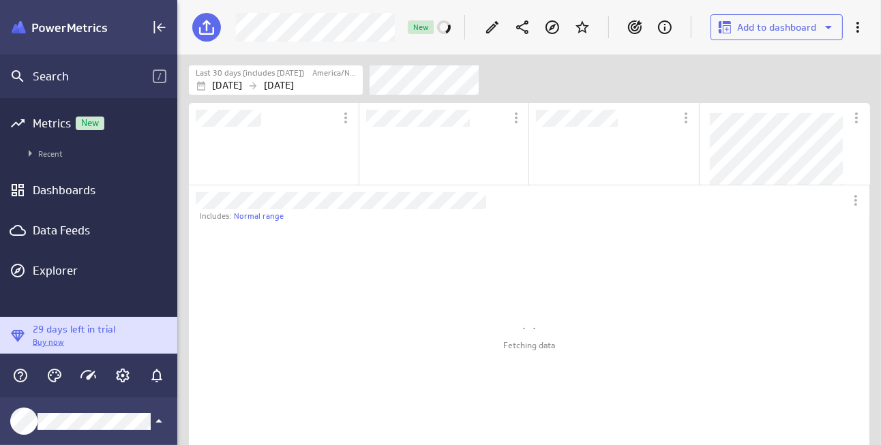
scroll to position [74, 168]
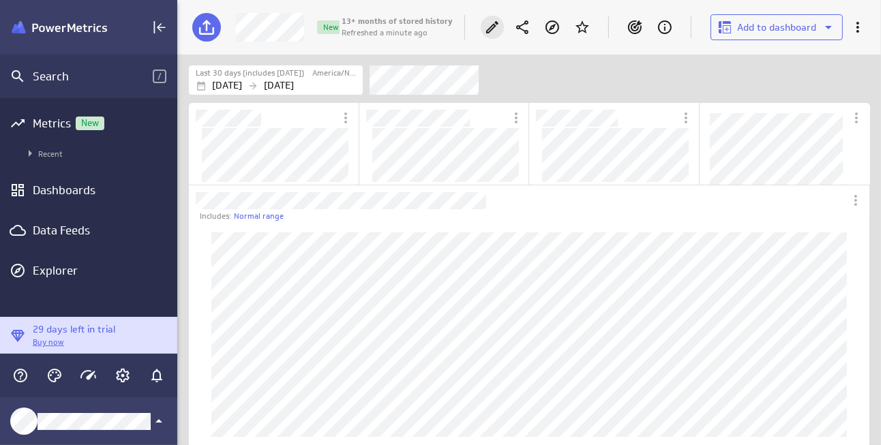
click at [492, 20] on icon "Edit" at bounding box center [492, 27] width 16 height 16
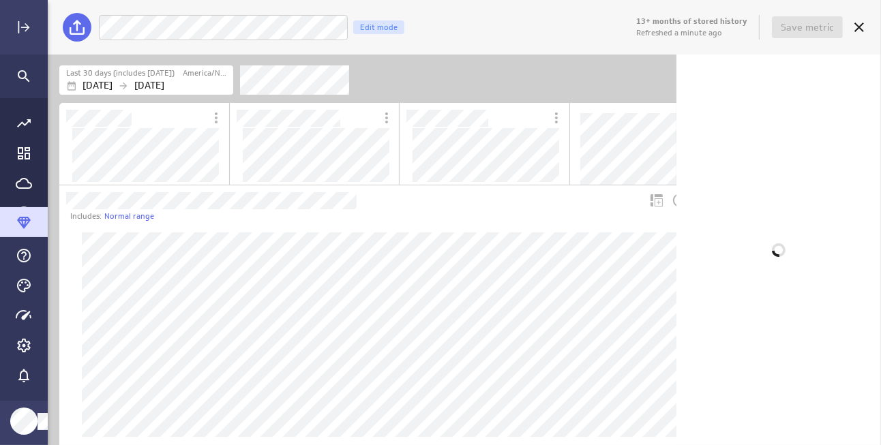
scroll to position [6, 7]
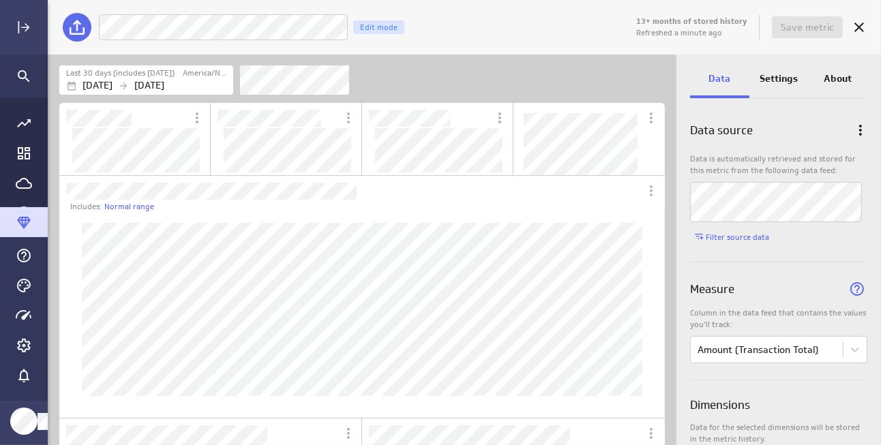
click at [754, 82] on p "Settings" at bounding box center [778, 79] width 38 height 14
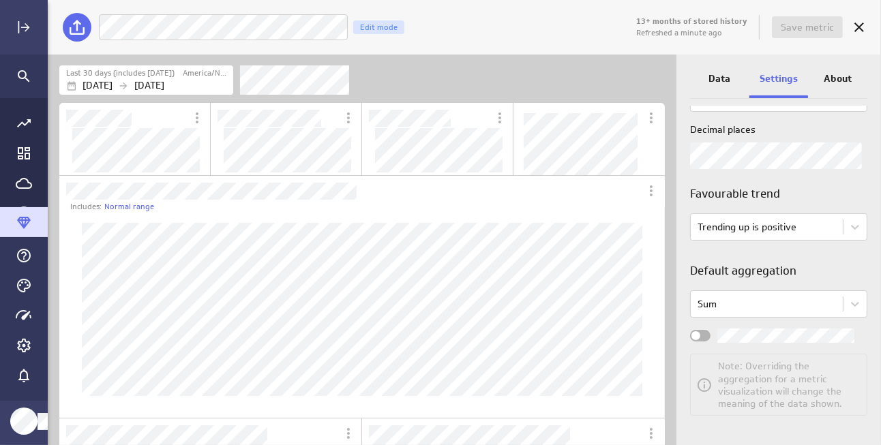
click at [720, 83] on p "Data" at bounding box center [719, 79] width 22 height 14
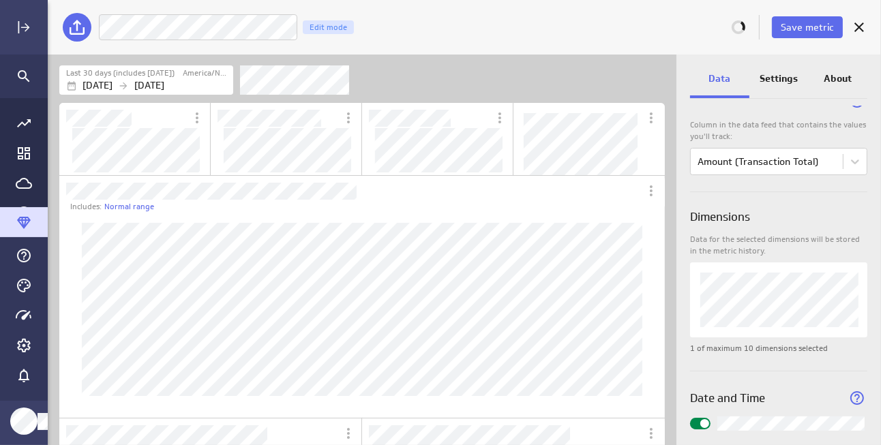
click at [409, 50] on div "Save metric Sales $s by Customer Edit mode" at bounding box center [464, 27] width 833 height 55
click at [754, 27] on span "Save metric" at bounding box center [807, 27] width 53 height 12
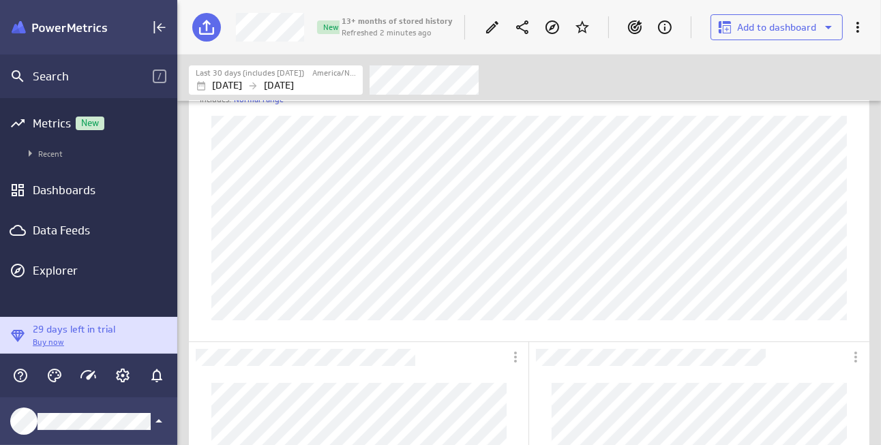
scroll to position [273, 0]
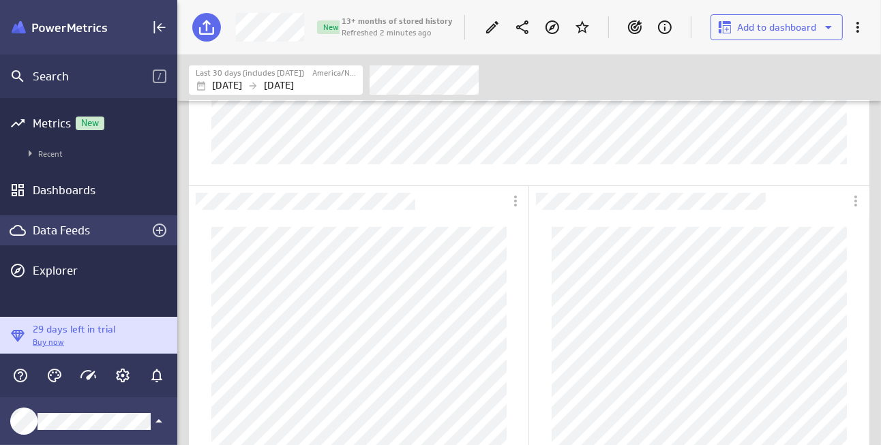
click at [82, 228] on div "Data Feeds" at bounding box center [89, 230] width 112 height 15
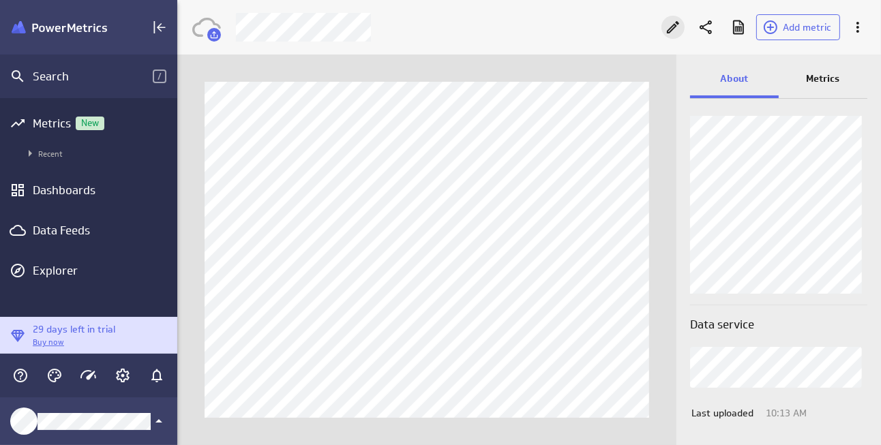
click at [671, 29] on icon "Edit" at bounding box center [673, 27] width 16 height 16
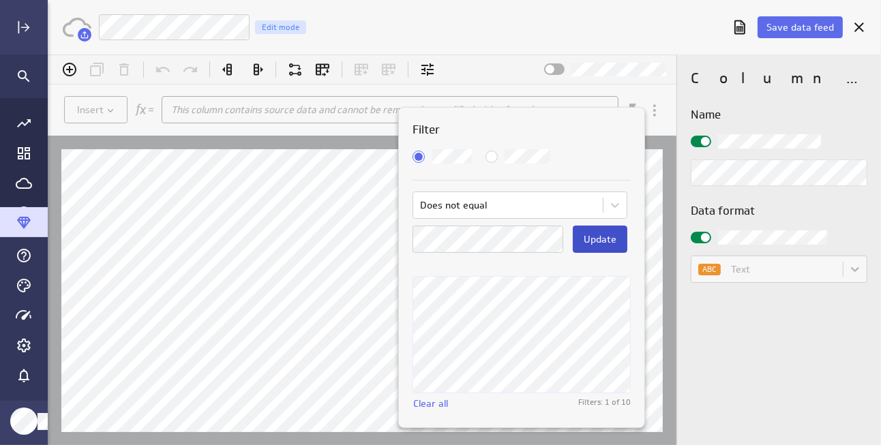
click at [597, 242] on span "Update" at bounding box center [599, 238] width 33 height 12
click at [363, 153] on div at bounding box center [463, 249] width 833 height 391
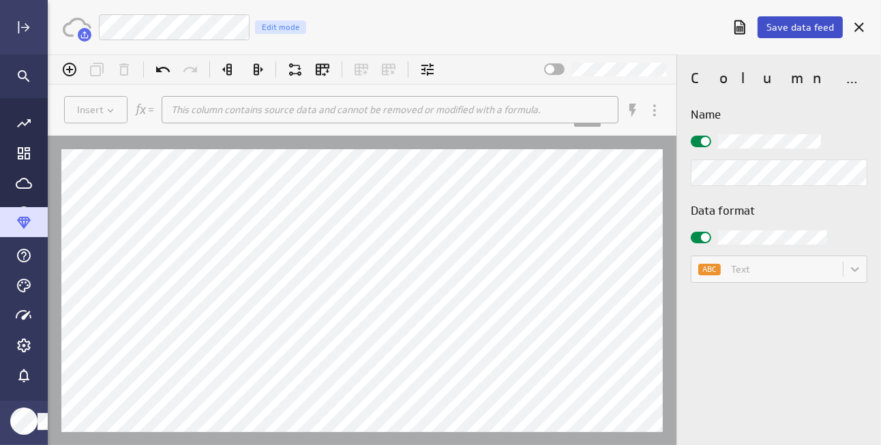
click at [789, 22] on span "Save data feed" at bounding box center [799, 27] width 67 height 12
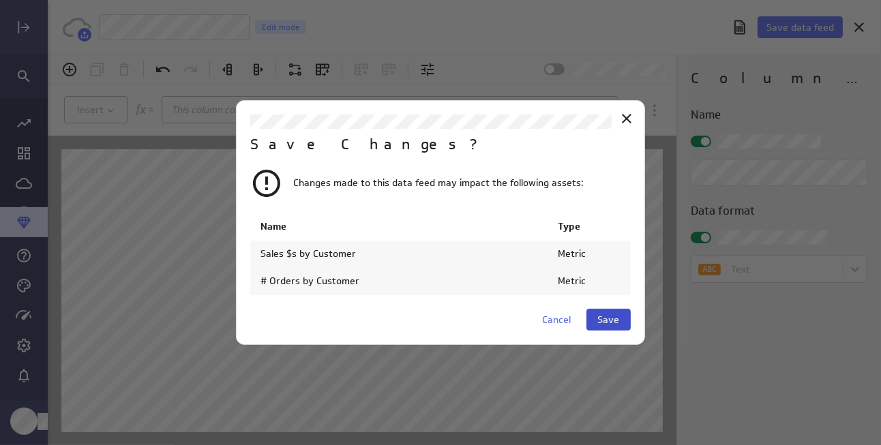
click at [603, 314] on span "Save" at bounding box center [609, 320] width 22 height 12
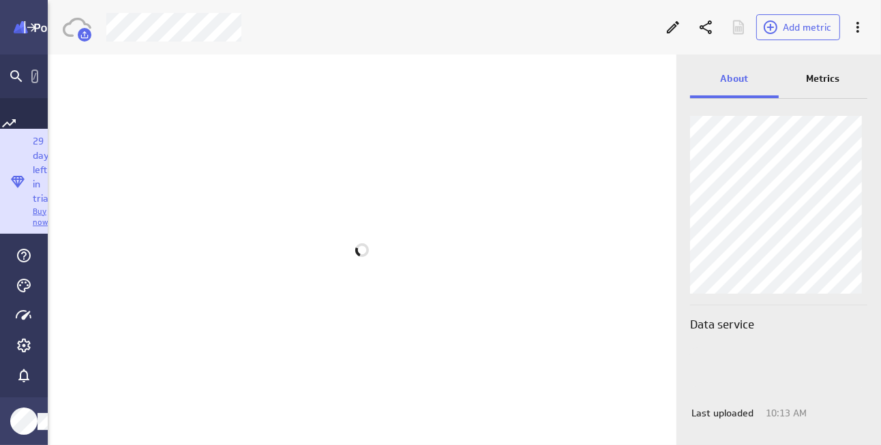
scroll to position [6, 6]
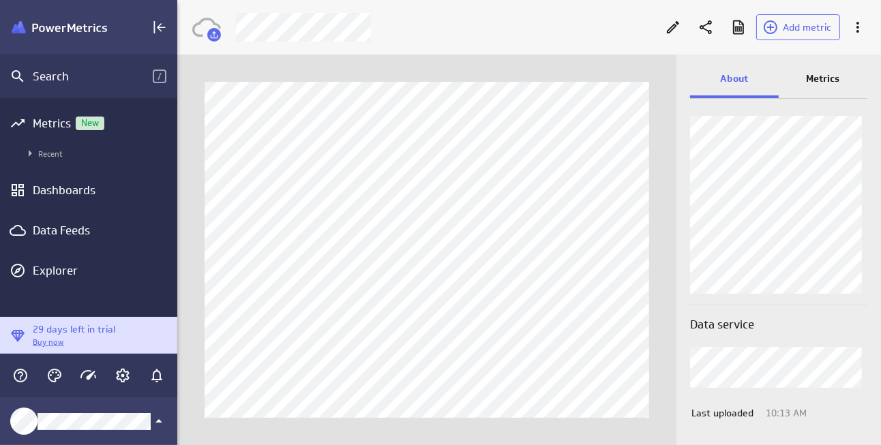
click at [832, 80] on p "Metrics" at bounding box center [822, 79] width 33 height 14
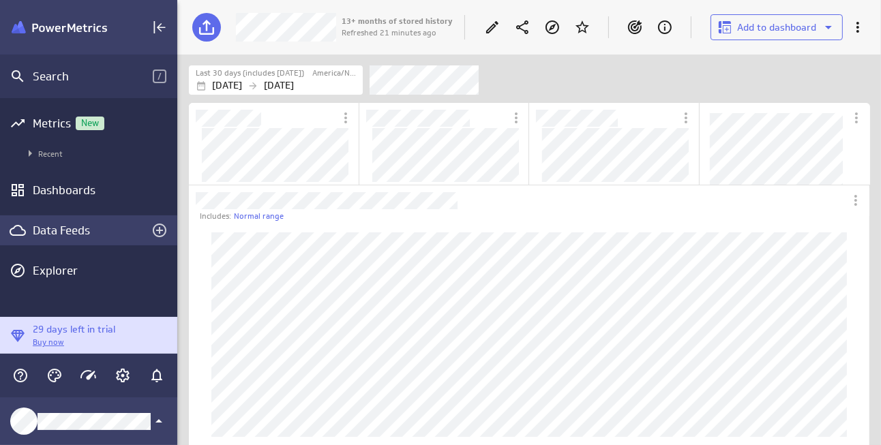
click at [54, 227] on div "Data Feeds" at bounding box center [89, 230] width 112 height 15
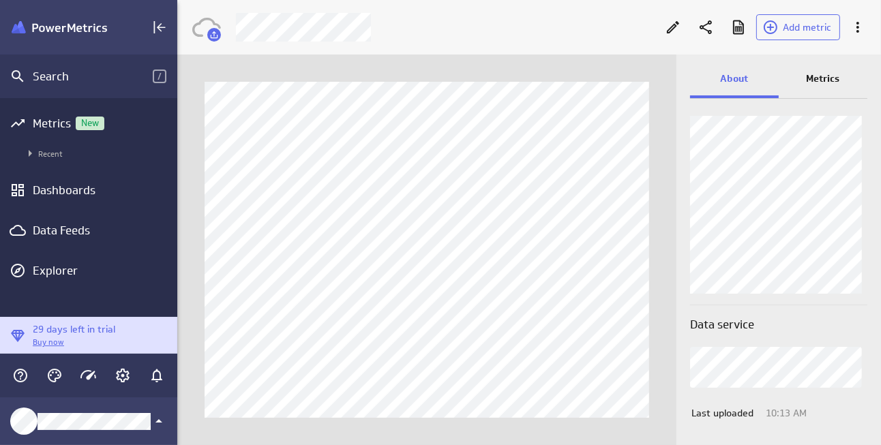
click at [827, 76] on p "Metrics" at bounding box center [822, 79] width 33 height 14
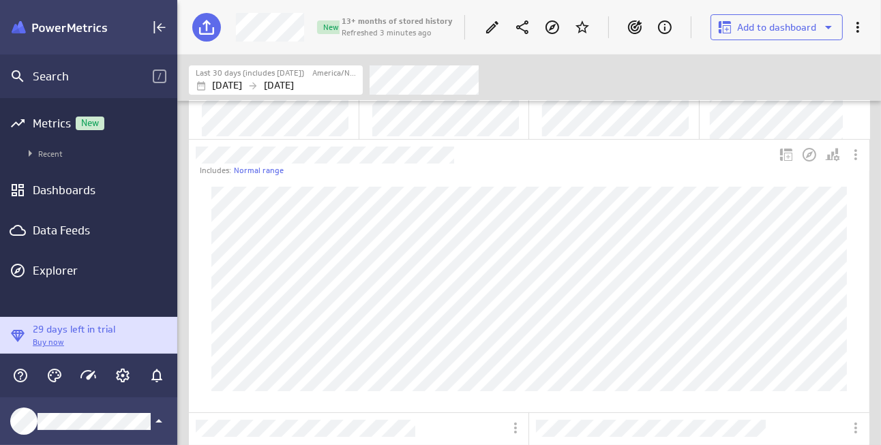
scroll to position [68, 0]
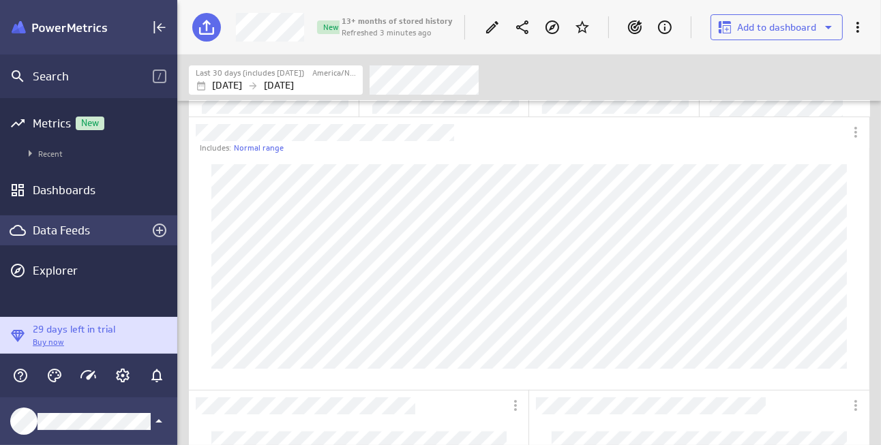
click at [78, 237] on div "Data Feeds" at bounding box center [89, 230] width 112 height 15
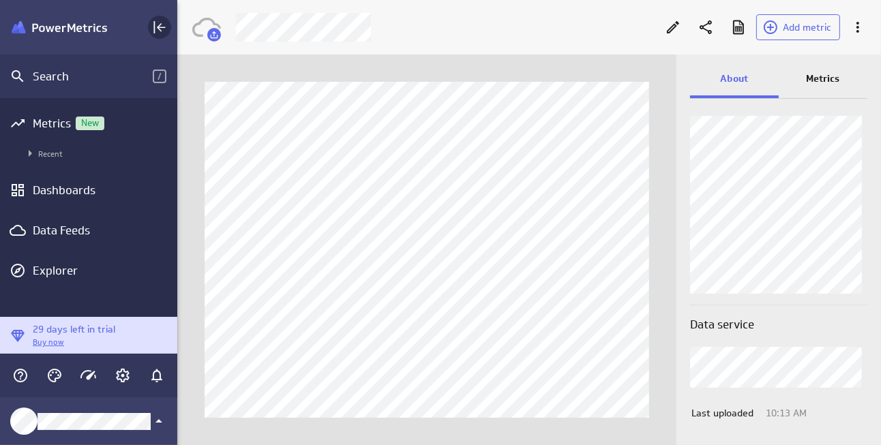
click at [155, 17] on div "Collapse" at bounding box center [159, 27] width 23 height 23
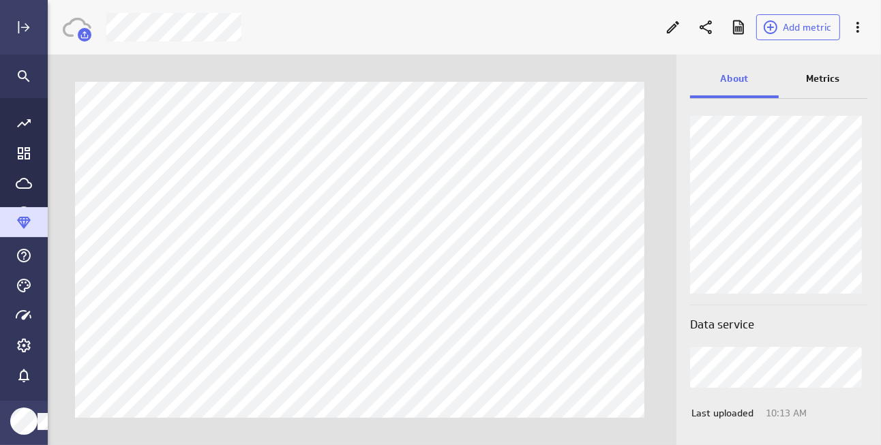
scroll to position [466, 854]
click at [676, 25] on icon at bounding box center [673, 27] width 12 height 12
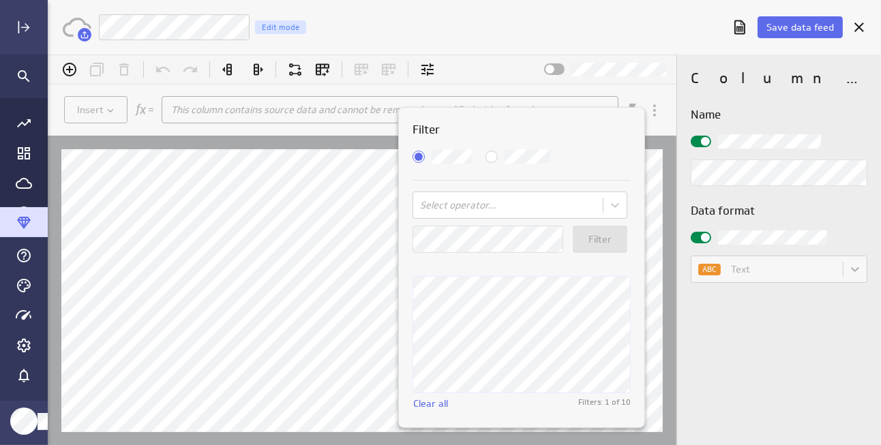
click at [489, 154] on span "Match Any" at bounding box center [491, 156] width 12 height 12
click at [47, 54] on input "Match Any" at bounding box center [47, 54] width 0 height 0
click at [796, 27] on span "Save data feed" at bounding box center [799, 27] width 67 height 12
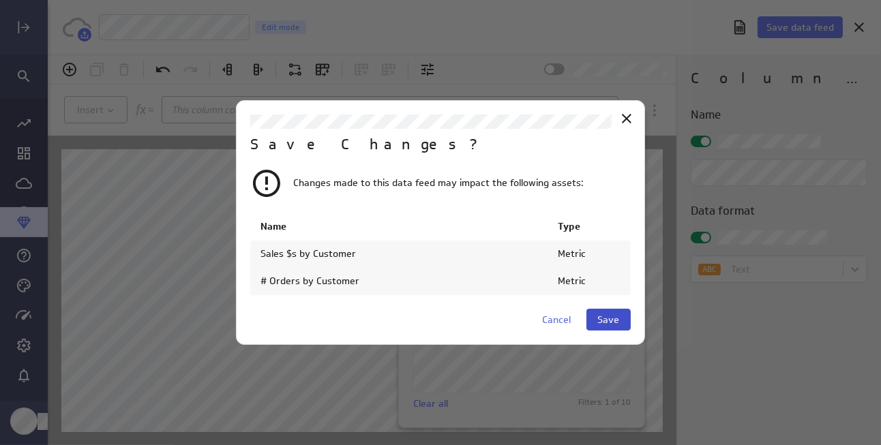
click at [611, 322] on span "Save" at bounding box center [609, 320] width 22 height 12
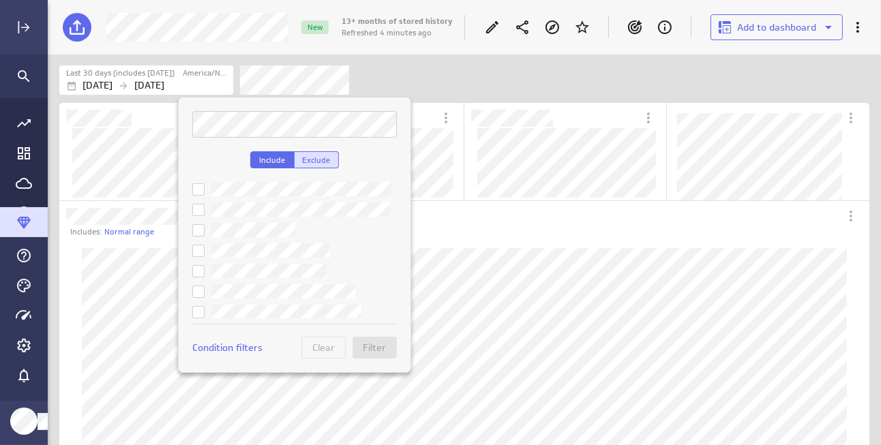
click at [321, 153] on button "Exclude" at bounding box center [316, 159] width 44 height 17
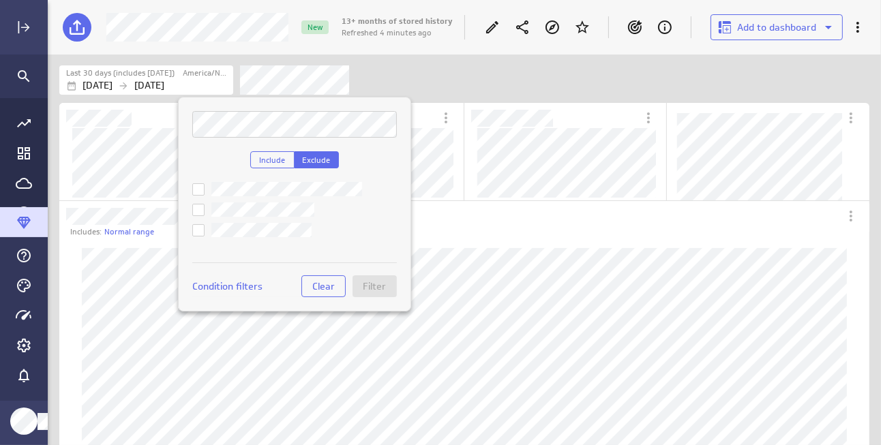
click at [196, 211] on icon at bounding box center [198, 210] width 11 height 11
click at [0, 0] on input "checkbox" at bounding box center [0, 0] width 0 height 0
click at [369, 282] on span "Filter" at bounding box center [374, 286] width 23 height 12
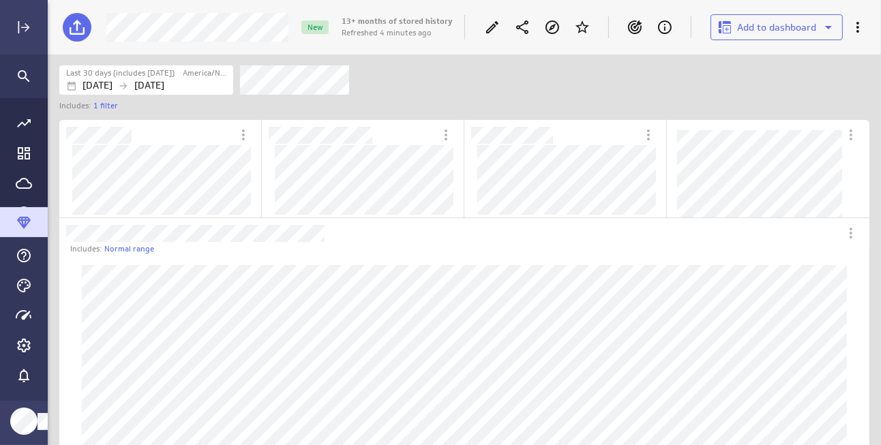
click at [545, 90] on div "Filters" at bounding box center [554, 80] width 629 height 30
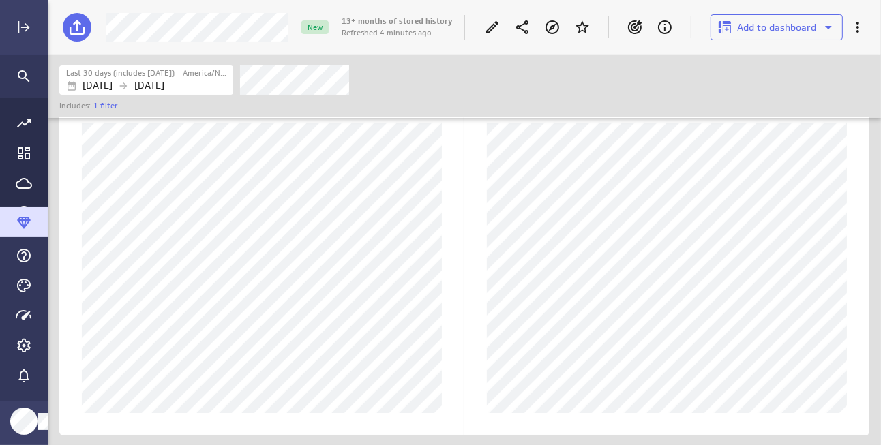
scroll to position [396, 0]
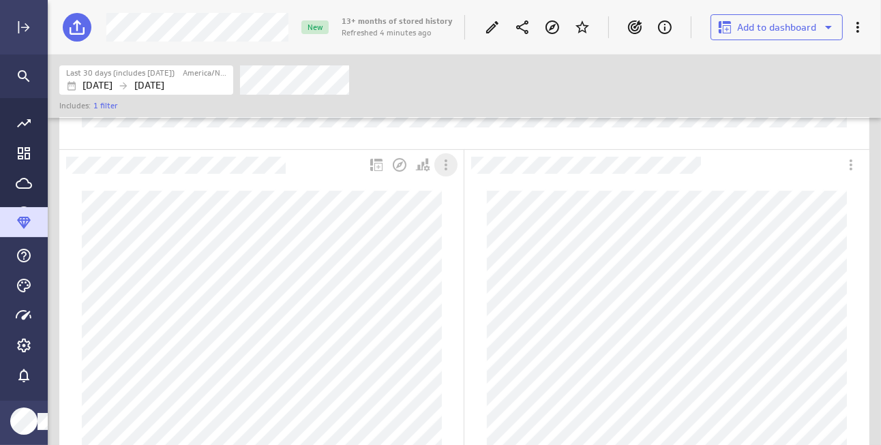
click at [443, 164] on icon "More actions" at bounding box center [446, 165] width 16 height 16
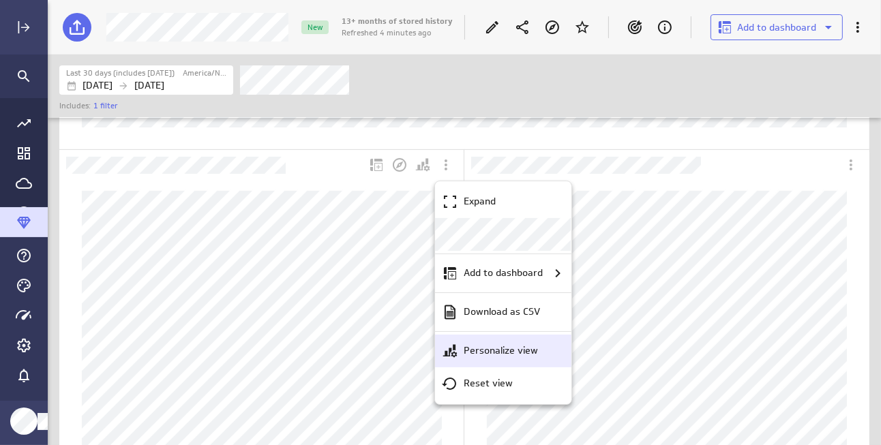
click at [506, 348] on p "Personalize view" at bounding box center [501, 351] width 74 height 14
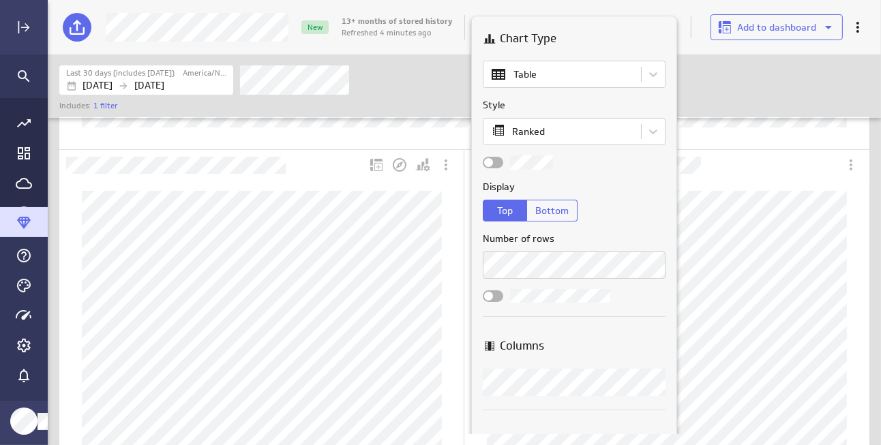
scroll to position [0, 0]
click at [440, 90] on div at bounding box center [440, 222] width 881 height 445
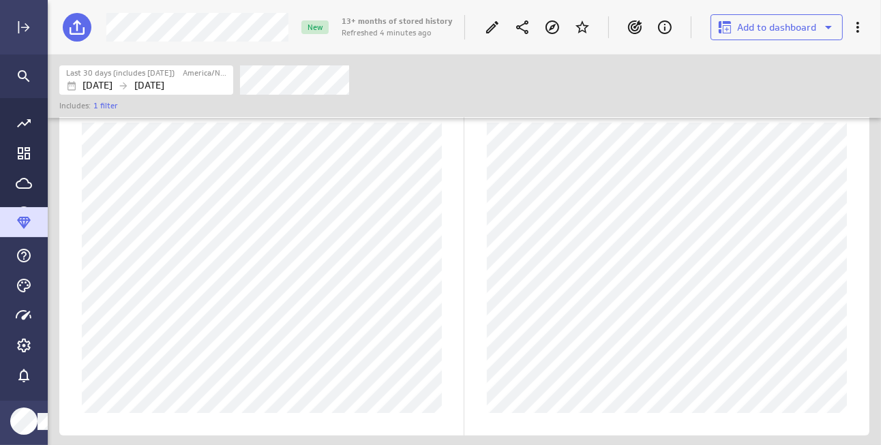
scroll to position [123, 0]
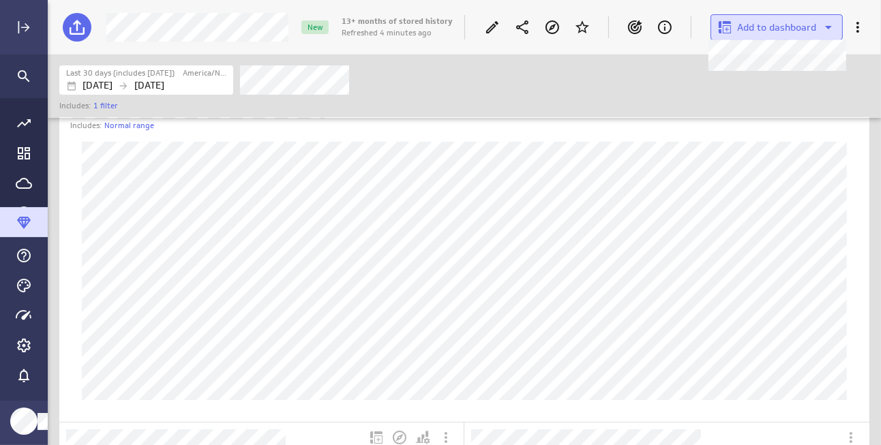
click at [786, 31] on span "Add to dashboard" at bounding box center [776, 27] width 79 height 12
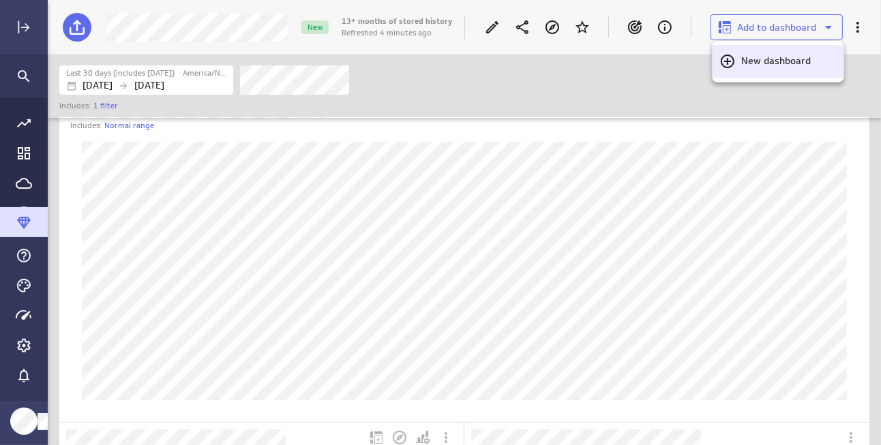
click at [727, 63] on icon "New dashboard" at bounding box center [728, 62] width 14 height 14
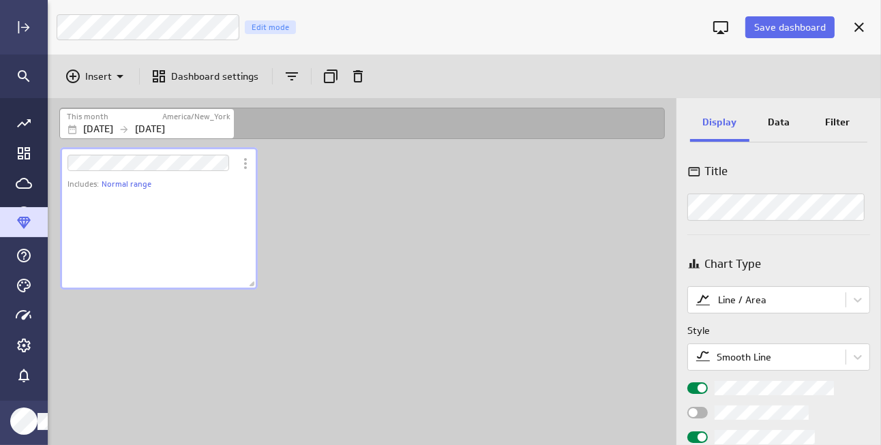
scroll to position [101, 199]
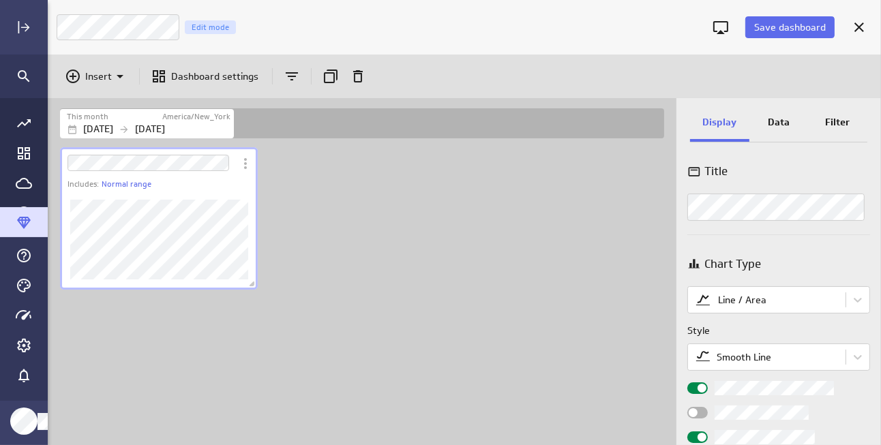
click at [346, 18] on div "Sales Trends Edit mode" at bounding box center [379, 27] width 647 height 27
click at [775, 27] on span "Save dashboard" at bounding box center [790, 27] width 72 height 12
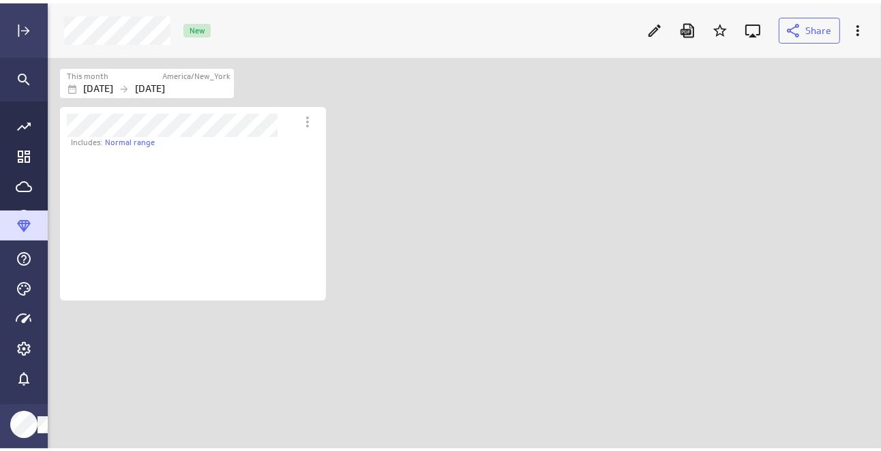
scroll to position [153, 266]
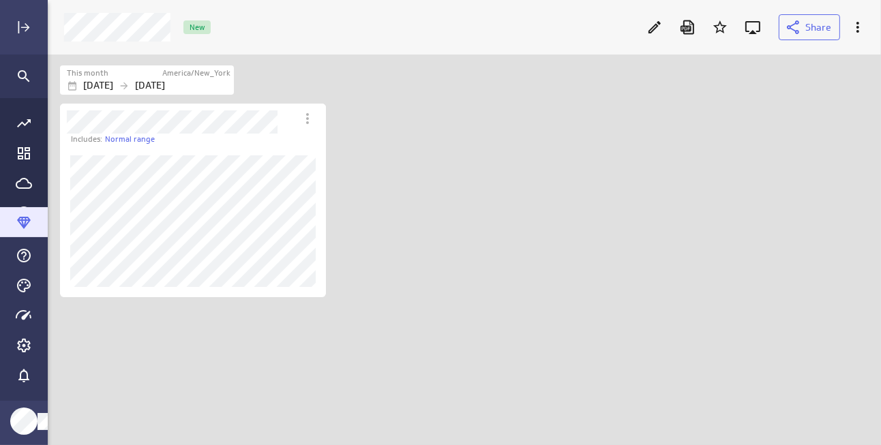
click at [22, 226] on icon "Main Menu" at bounding box center [24, 223] width 14 height 12
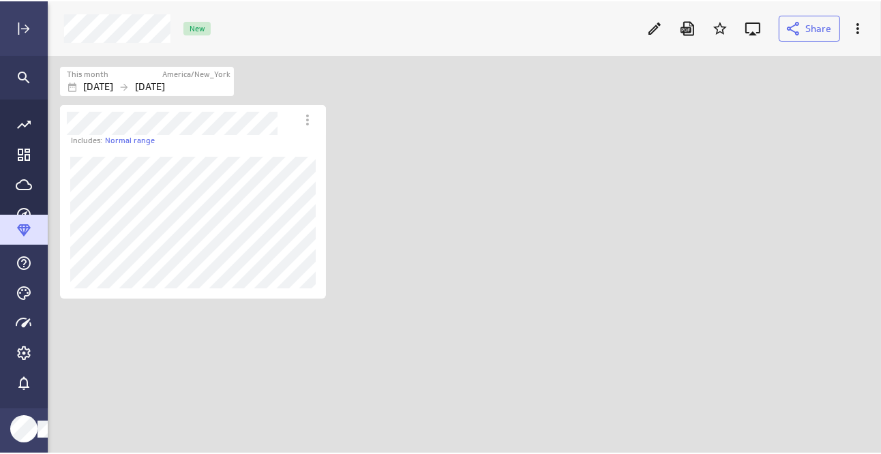
scroll to position [5, 7]
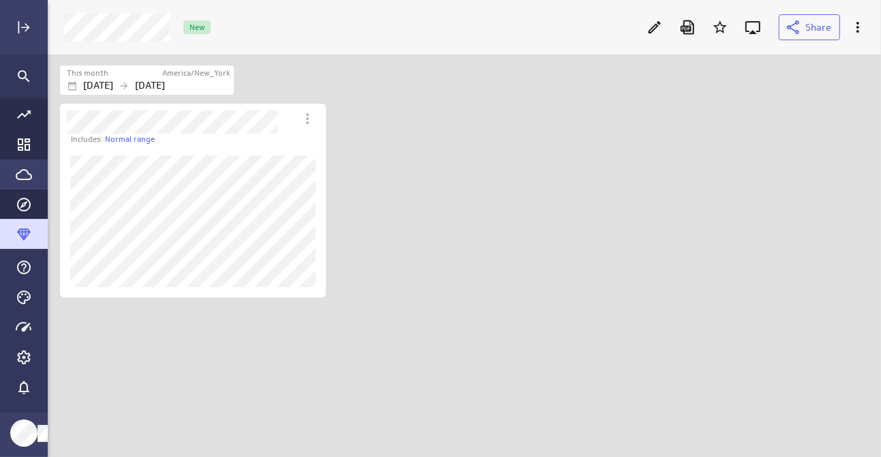
click at [16, 178] on icon "Go to Data Feed library" at bounding box center [24, 174] width 16 height 11
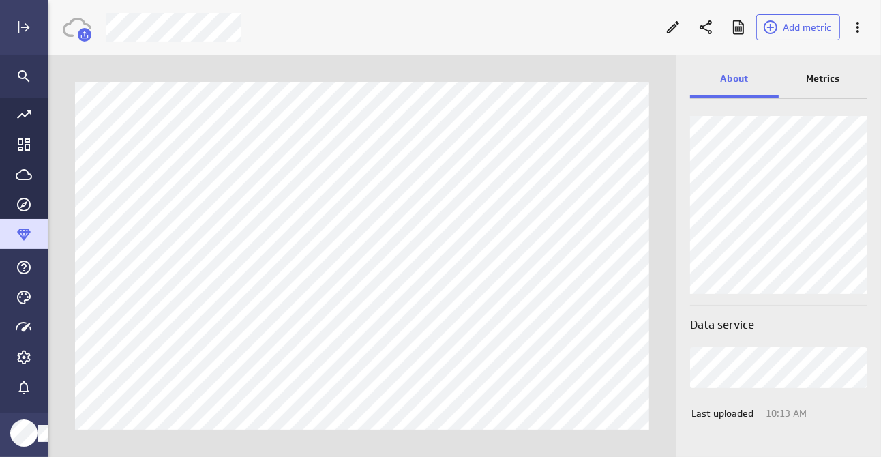
click at [830, 80] on p "Metrics" at bounding box center [822, 79] width 33 height 14
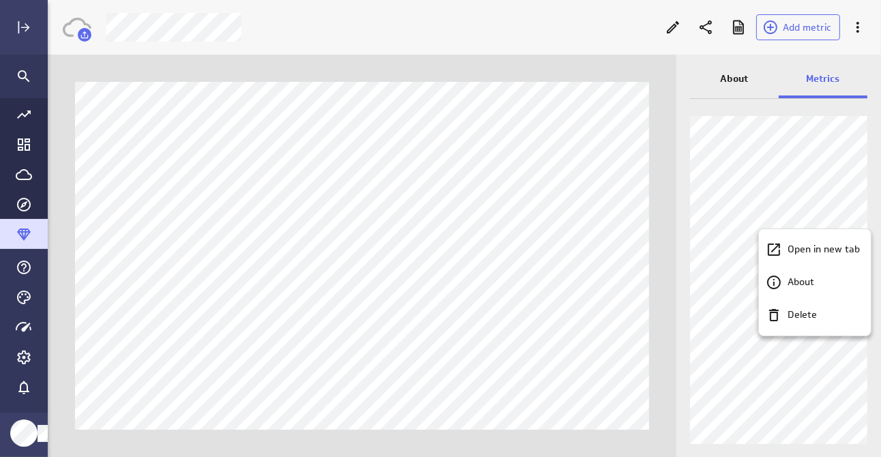
click at [752, 214] on div at bounding box center [440, 228] width 881 height 457
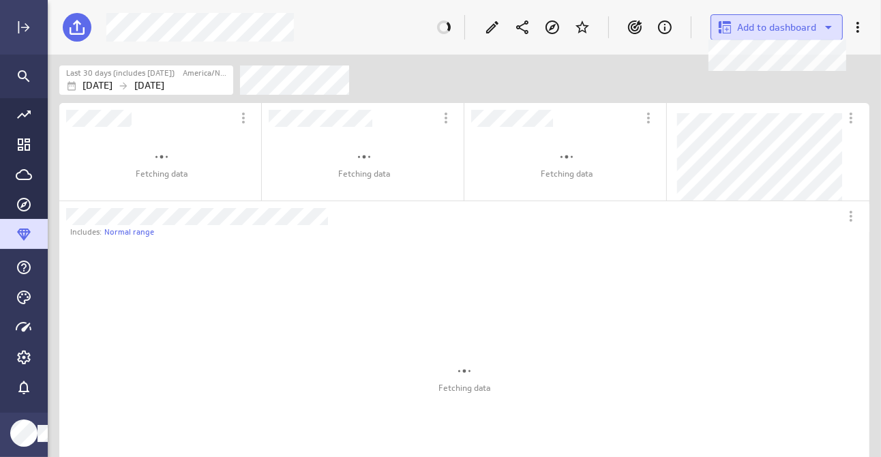
click at [825, 29] on icon at bounding box center [828, 27] width 16 height 16
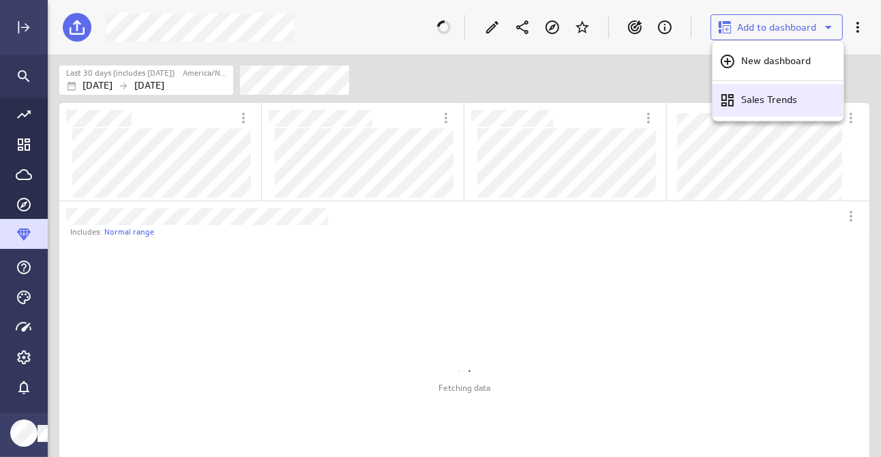
click at [765, 99] on p "Sales Trends" at bounding box center [769, 100] width 56 height 14
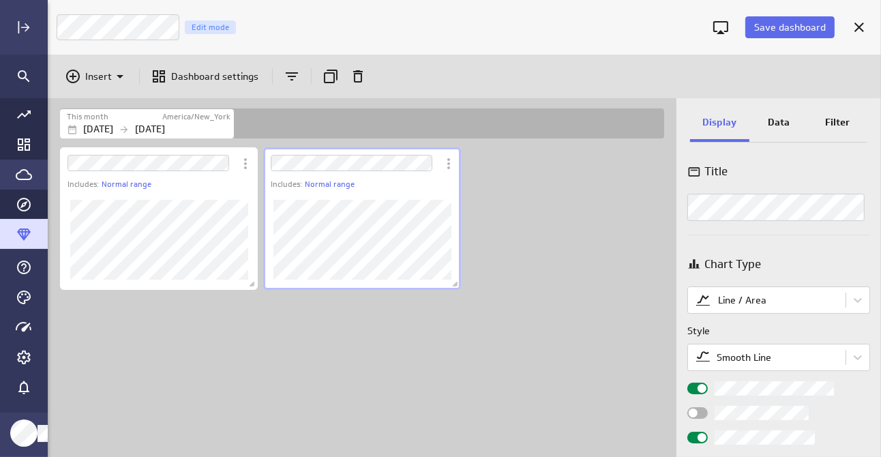
click at [18, 168] on icon "Go to Data Feed library" at bounding box center [24, 174] width 16 height 16
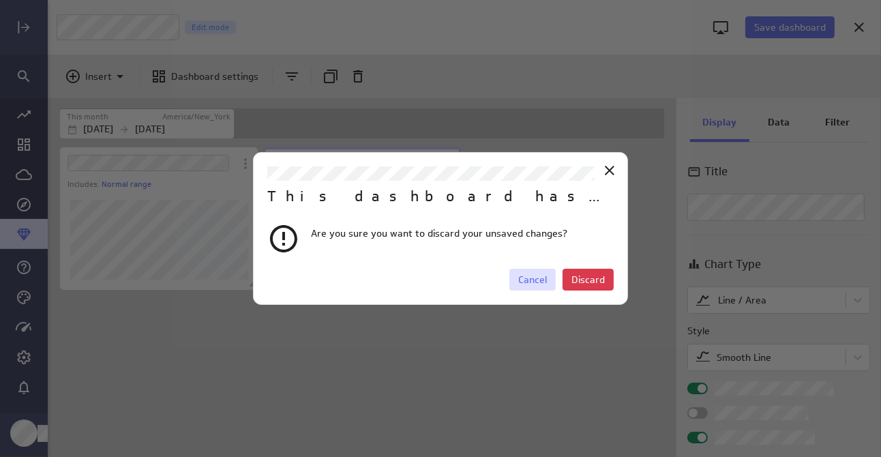
click at [535, 282] on span "Cancel" at bounding box center [532, 279] width 29 height 12
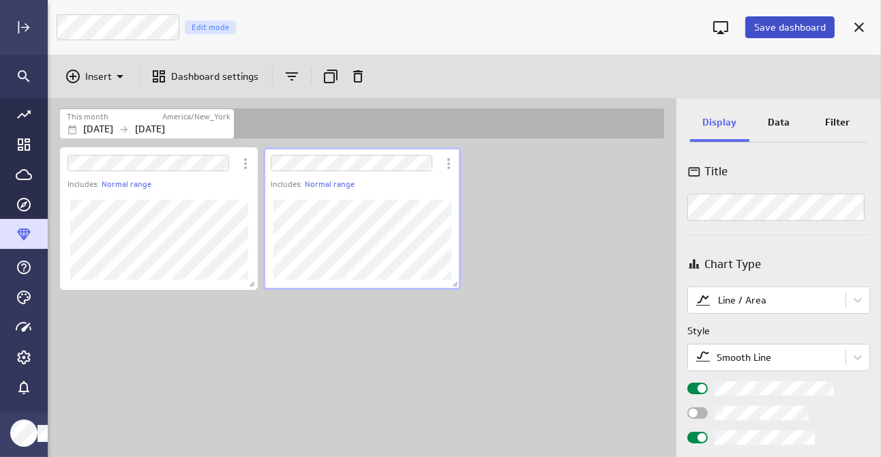
click at [789, 27] on span "Save dashboard" at bounding box center [790, 27] width 72 height 12
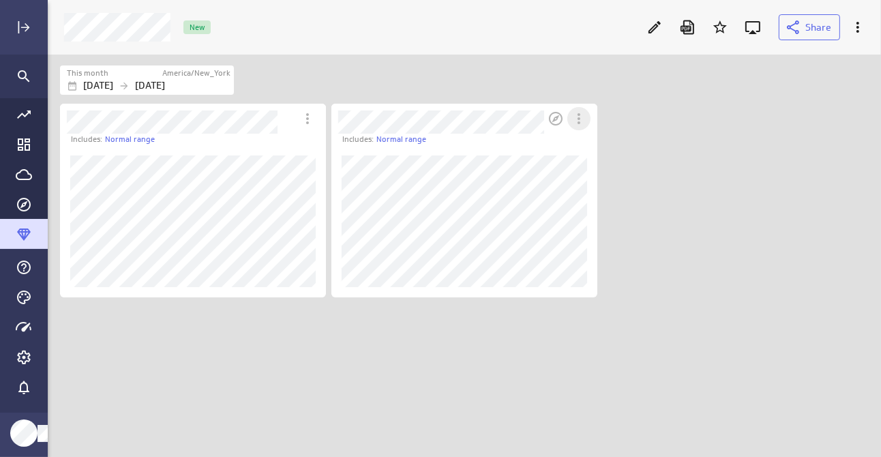
click at [584, 119] on icon "More actions" at bounding box center [579, 118] width 16 height 16
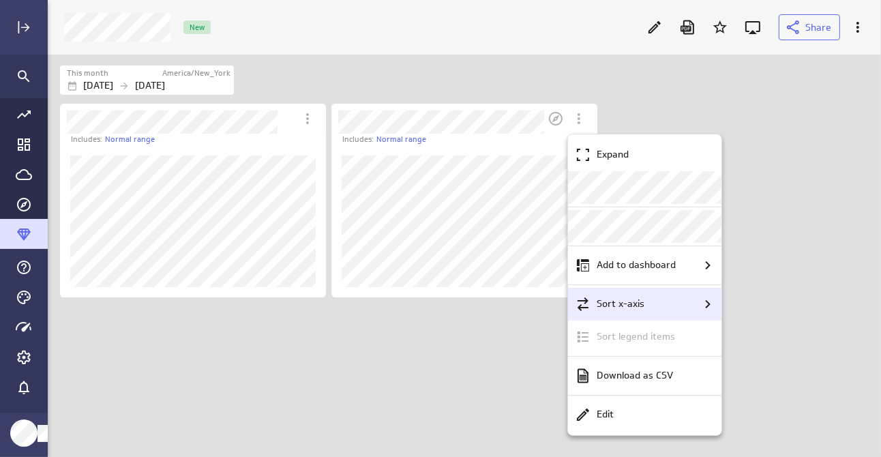
click at [699, 305] on icon "Sort x-axis" at bounding box center [707, 304] width 16 height 16
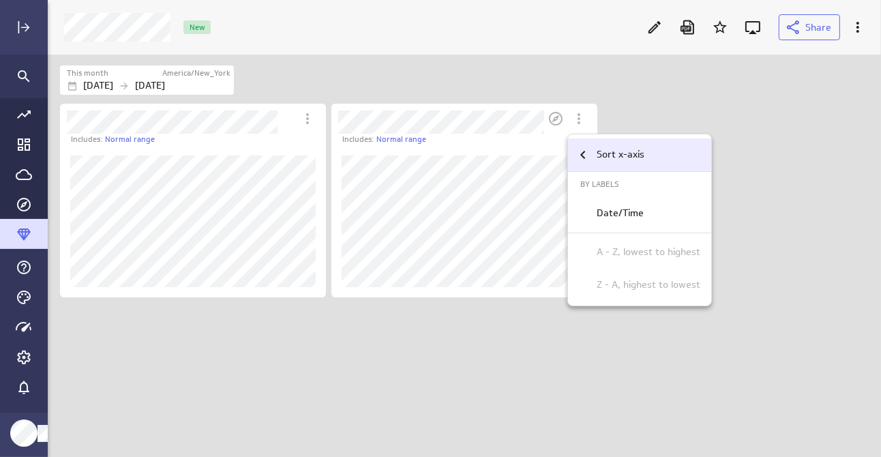
click at [584, 153] on icon "Sort x-axis" at bounding box center [583, 155] width 16 height 16
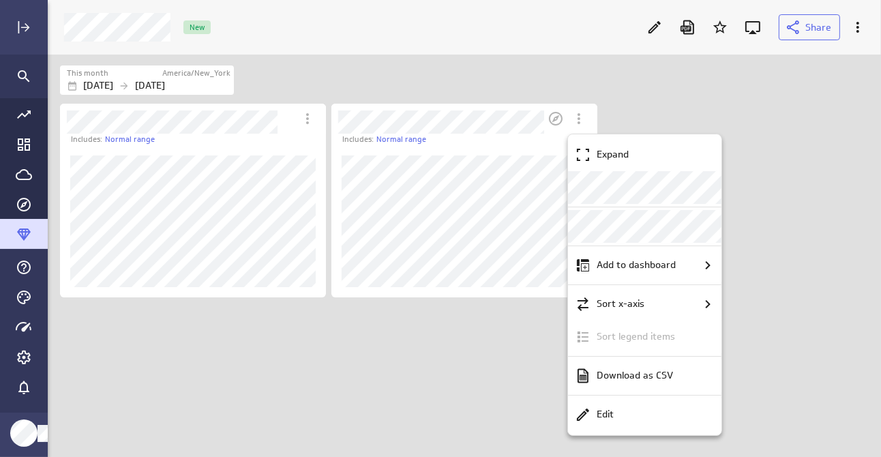
click at [774, 239] on div at bounding box center [440, 228] width 881 height 457
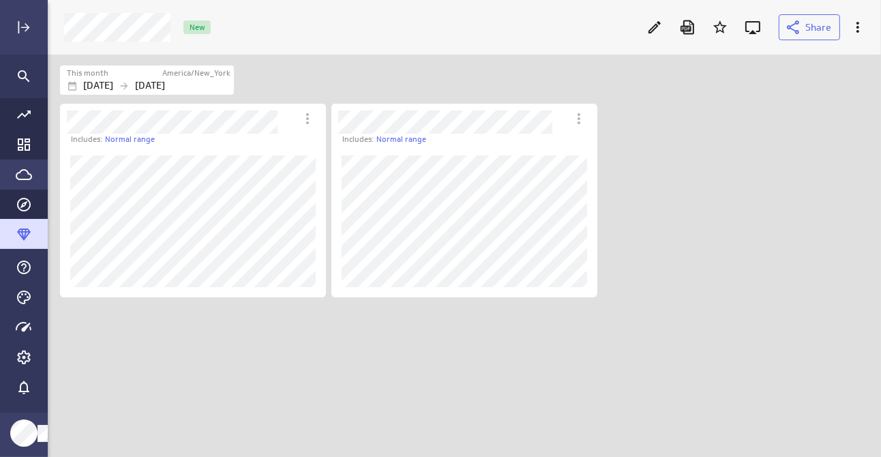
click at [19, 171] on icon "Go to Data Feed library" at bounding box center [24, 174] width 16 height 16
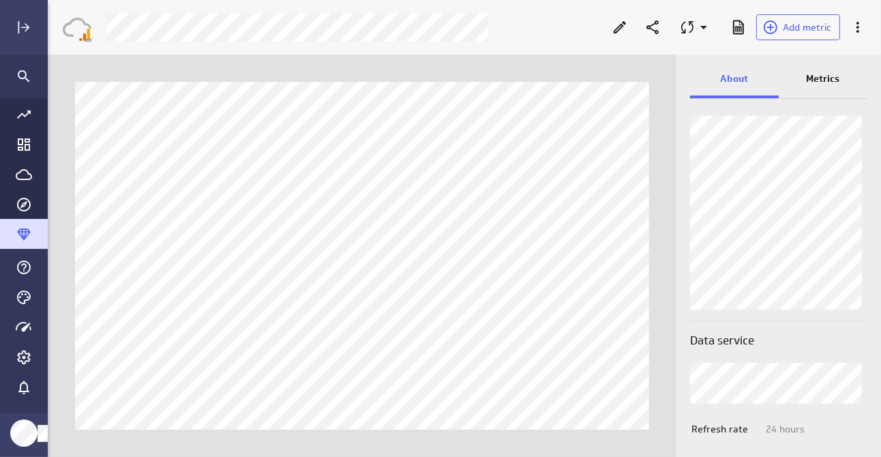
click at [830, 80] on p "Metrics" at bounding box center [822, 79] width 33 height 14
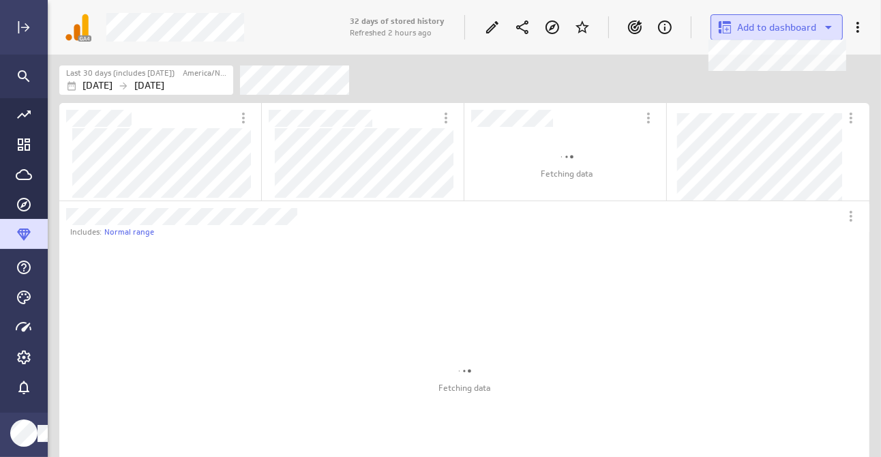
click at [825, 31] on icon at bounding box center [828, 27] width 16 height 16
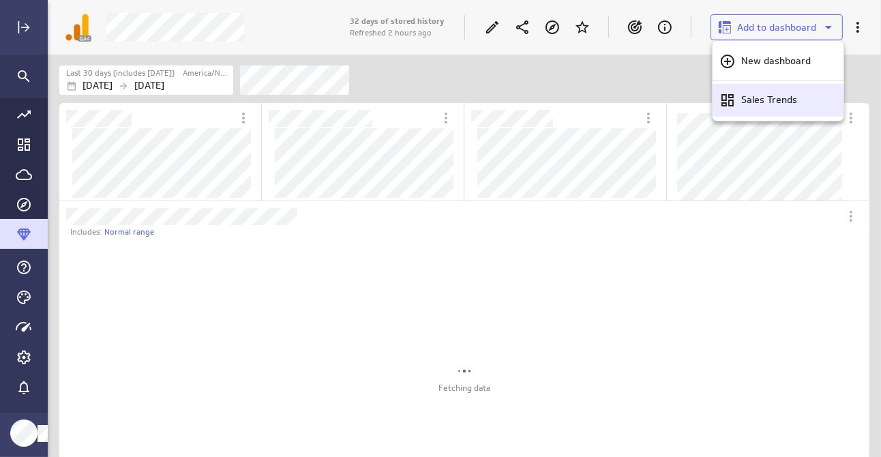
click at [769, 99] on p "Sales Trends" at bounding box center [769, 100] width 56 height 14
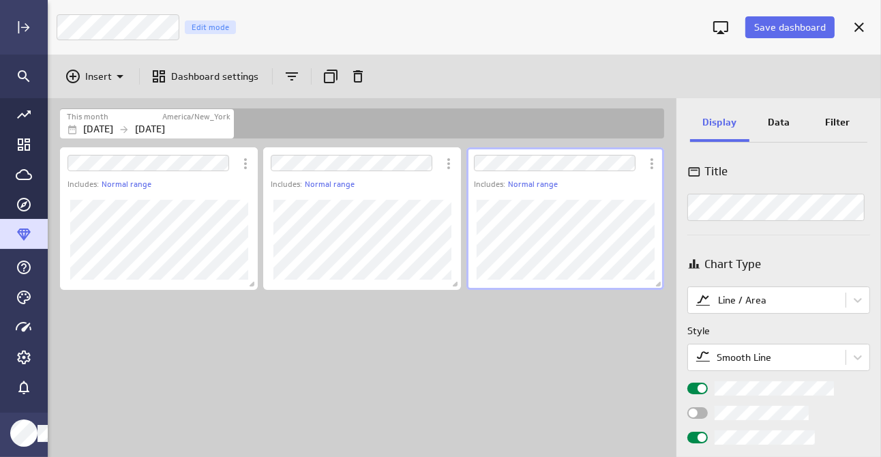
scroll to position [380, 854]
click at [113, 125] on p "Oct 01 2025" at bounding box center [98, 129] width 30 height 14
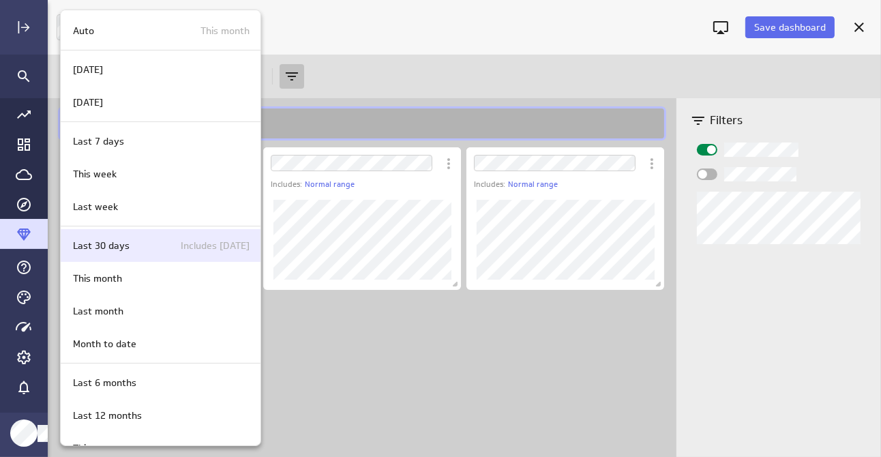
click at [123, 243] on p "Last 30 days" at bounding box center [101, 246] width 57 height 14
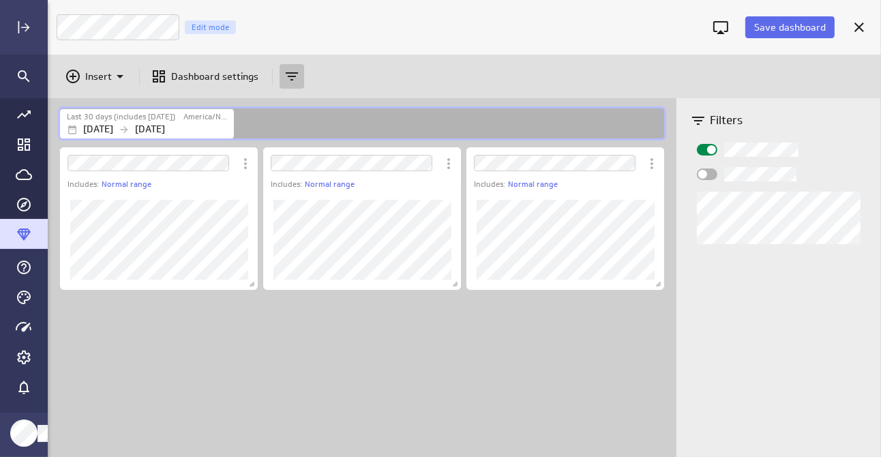
click at [187, 370] on div "Includes: Normal range Includes: Normal range Includes: Normal range" at bounding box center [364, 301] width 615 height 312
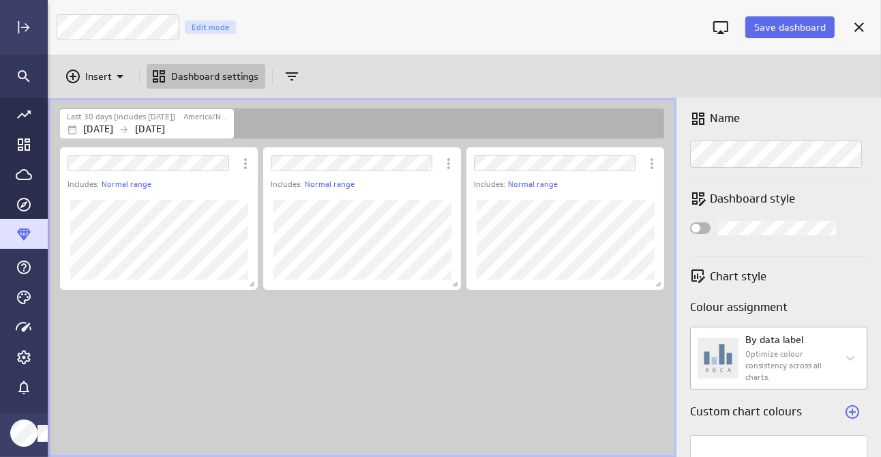
scroll to position [0, 0]
click at [764, 281] on p "Chart style" at bounding box center [738, 278] width 57 height 17
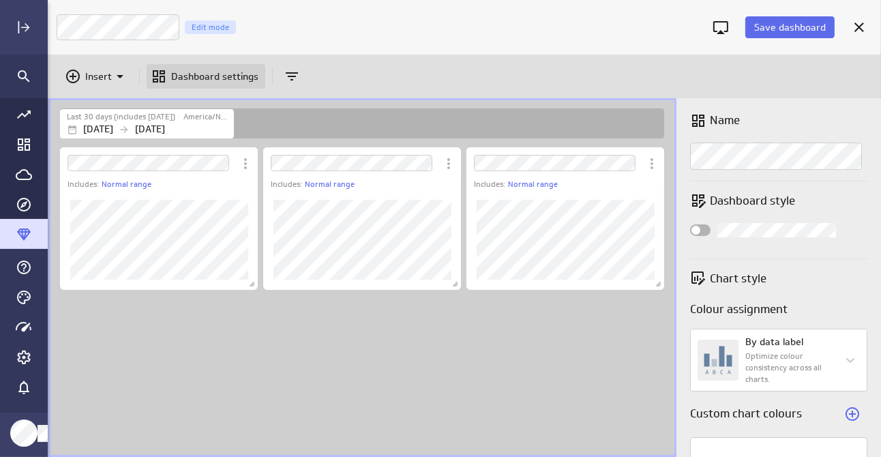
click at [183, 71] on p "Dashboard settings" at bounding box center [214, 77] width 87 height 14
click at [457, 115] on div "Last 30 days (includes today) America/New_York Sep 11 2025 Oct 10 2025" at bounding box center [361, 123] width 603 height 30
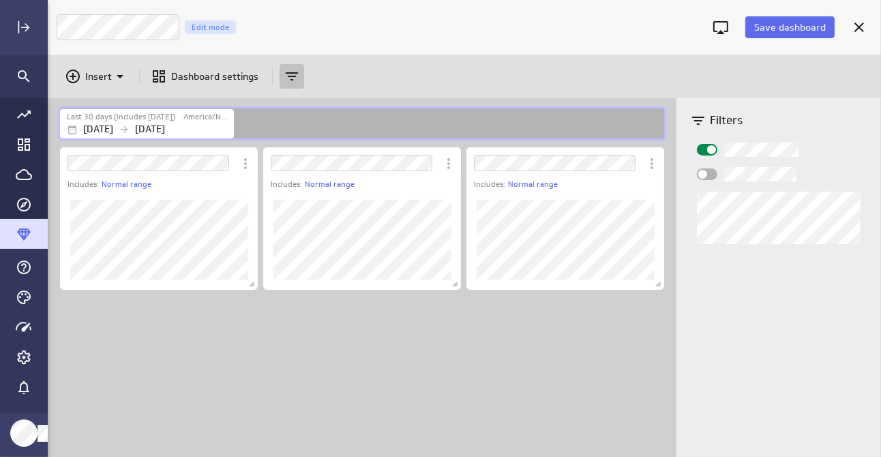
click at [708, 173] on div "Widget Properties" at bounding box center [707, 174] width 20 height 12
click at [0, 0] on input "Widget Properties" at bounding box center [0, 0] width 0 height 0
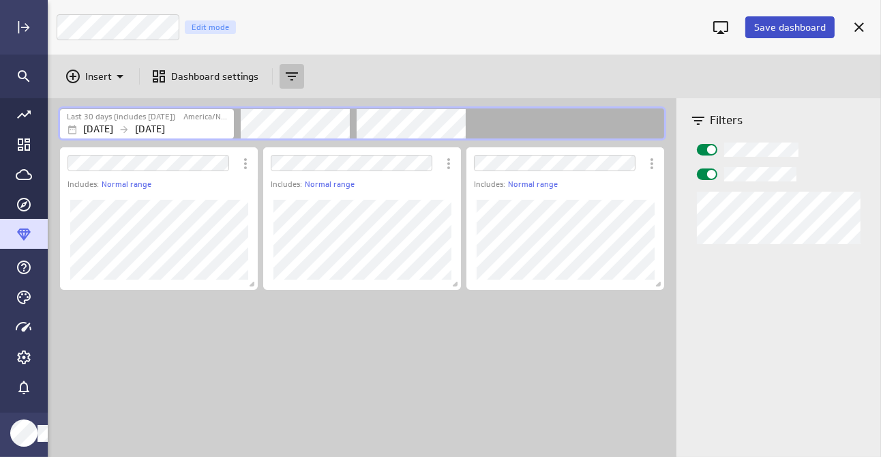
click at [813, 31] on span "Save dashboard" at bounding box center [790, 27] width 72 height 12
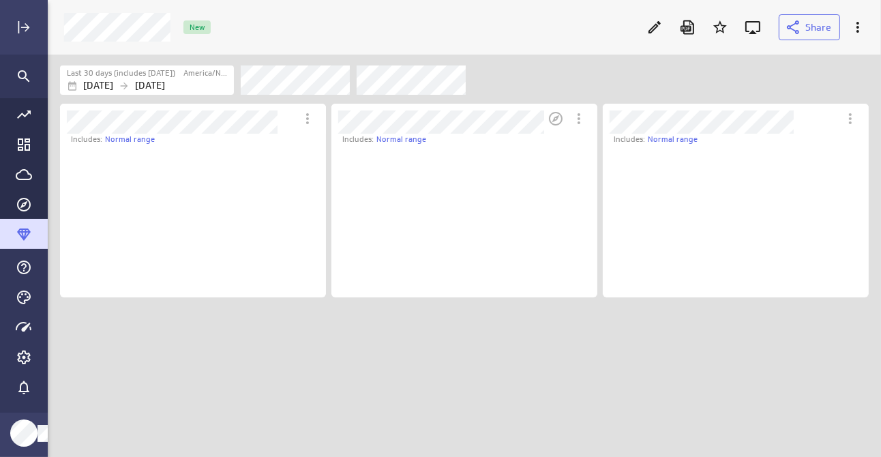
scroll to position [7, 6]
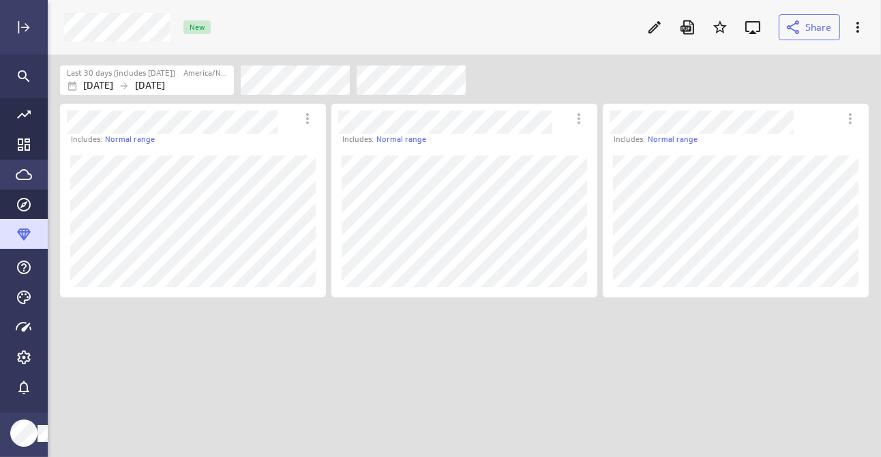
click at [20, 175] on icon "Go to Data Feed library" at bounding box center [24, 174] width 16 height 16
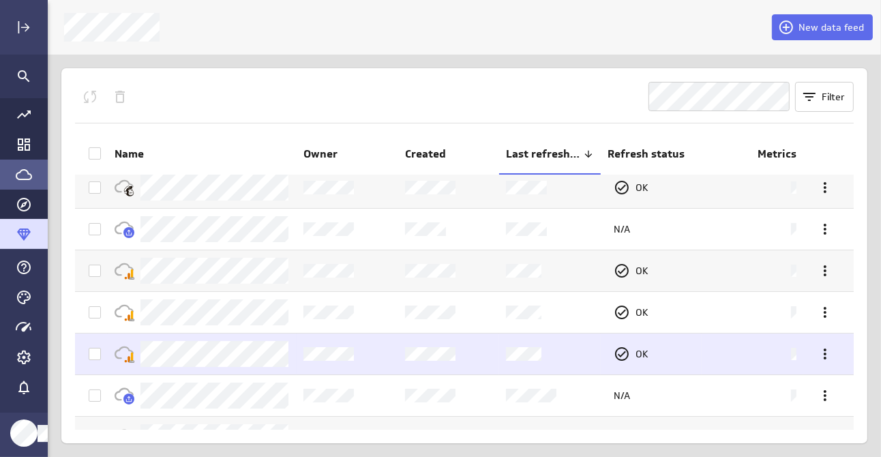
scroll to position [8, 0]
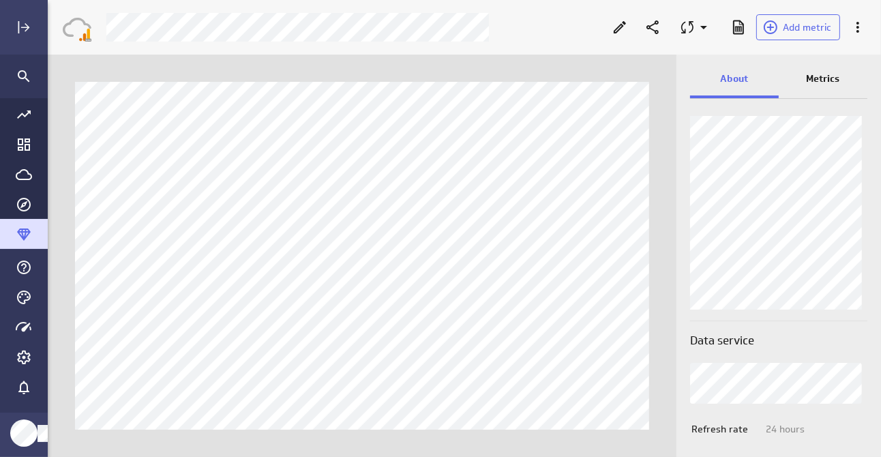
click at [832, 80] on p "Metrics" at bounding box center [822, 79] width 33 height 14
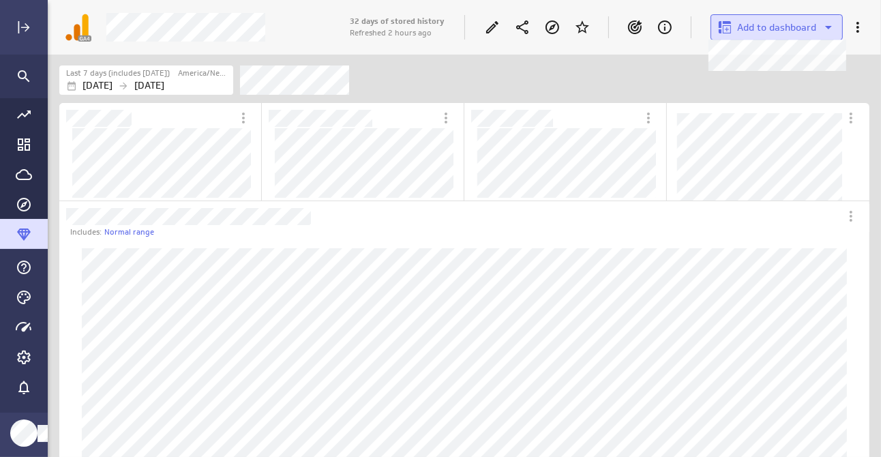
click at [751, 32] on span "Add to dashboard" at bounding box center [776, 27] width 79 height 12
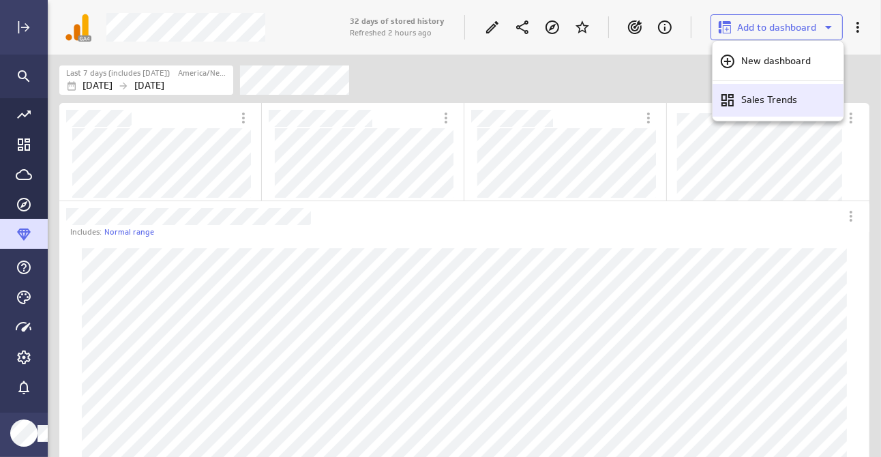
click at [757, 100] on p "Sales Trends" at bounding box center [769, 100] width 56 height 14
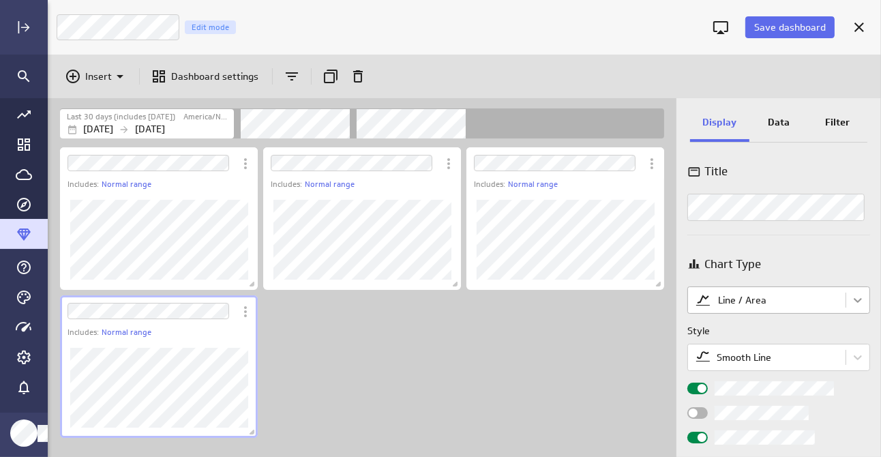
click at [857, 298] on body "Save dashboard Sales Trends Edit mode Insert Dashboard settings Last 30 days (i…" at bounding box center [440, 228] width 881 height 457
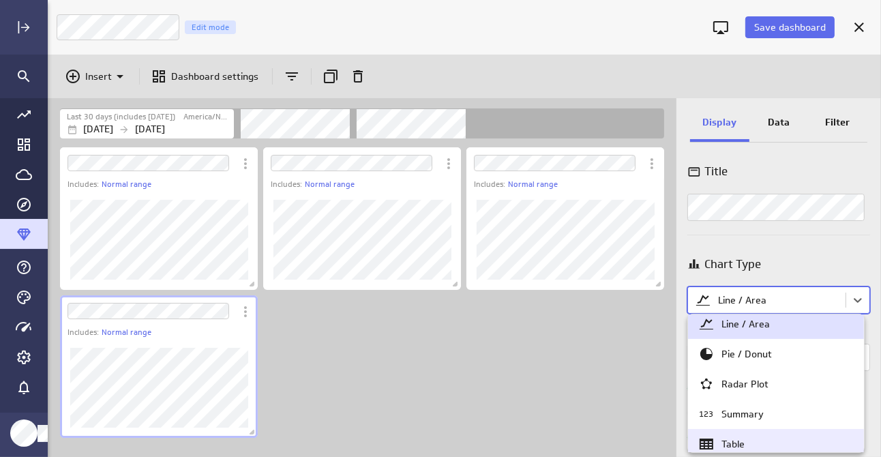
click at [757, 443] on div "Table" at bounding box center [775, 444] width 155 height 16
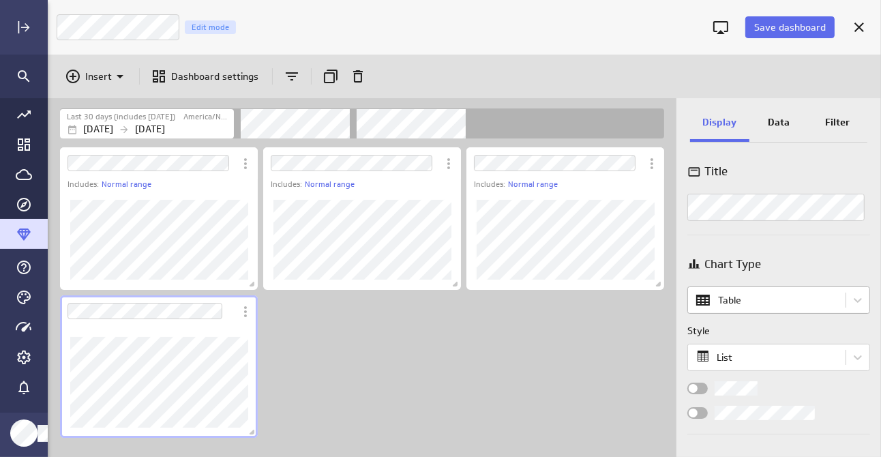
click at [806, 296] on body "Save dashboard Sales Trends Edit mode Insert Dashboard settings Last 30 days (i…" at bounding box center [440, 228] width 881 height 457
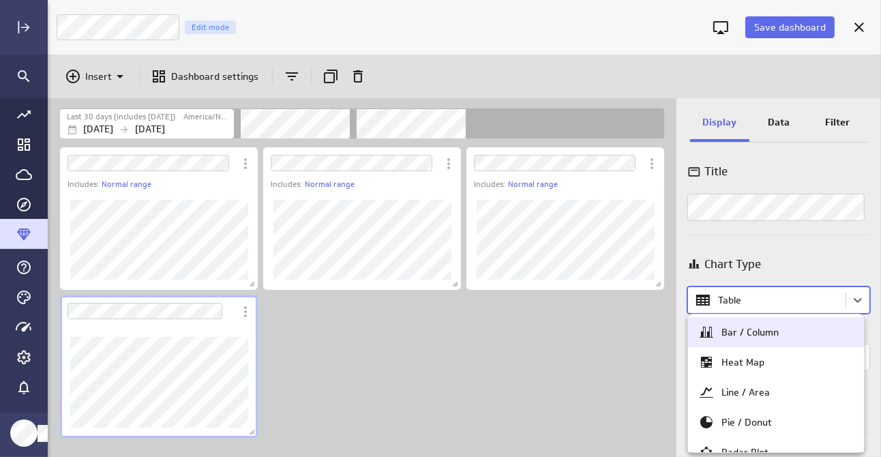
click at [776, 324] on div "Bar / Column" at bounding box center [775, 332] width 155 height 16
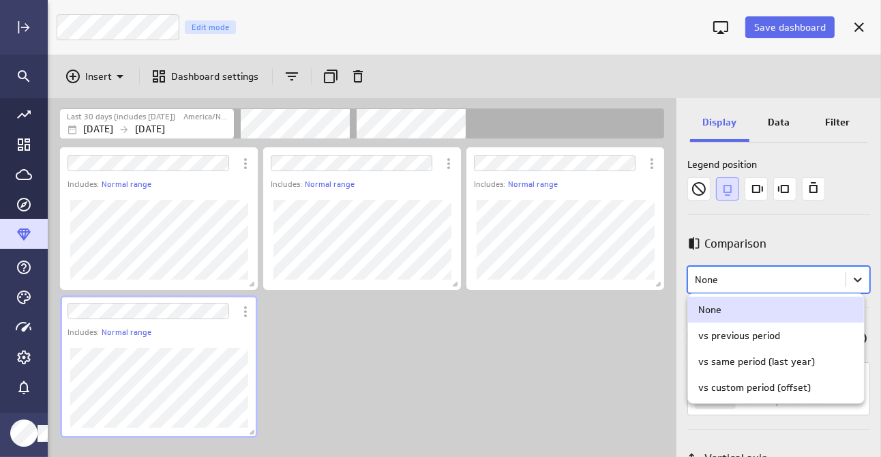
click at [849, 282] on body "Save dashboard Sales Trends Edit mode Insert Dashboard settings Last 30 days (i…" at bounding box center [440, 228] width 881 height 457
click at [764, 336] on div "vs previous period" at bounding box center [739, 335] width 82 height 12
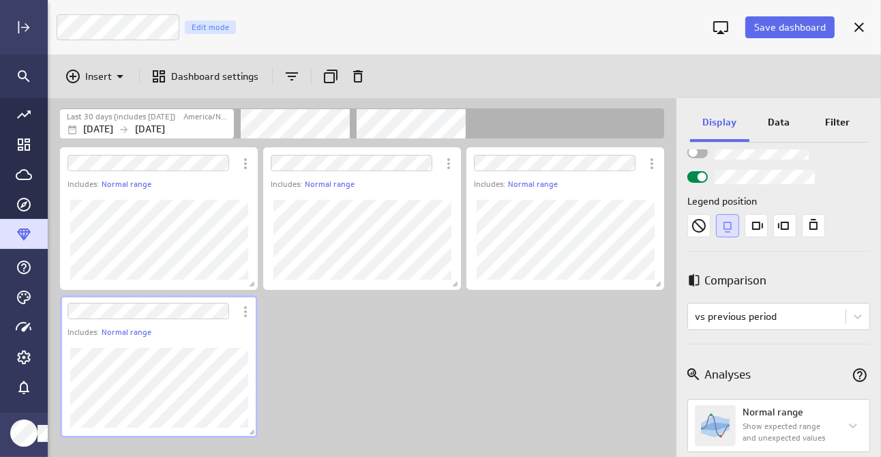
scroll to position [205, 0]
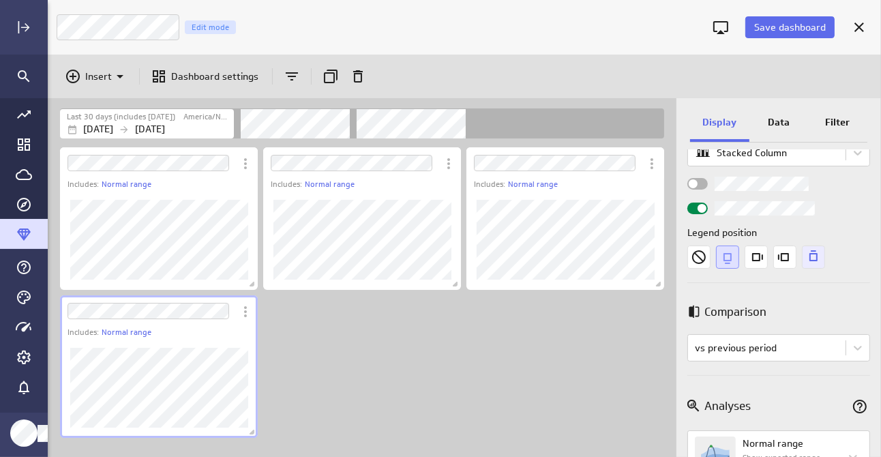
click at [810, 262] on icon "Top" at bounding box center [813, 256] width 23 height 23
click at [726, 258] on icon "Bottom" at bounding box center [727, 256] width 23 height 23
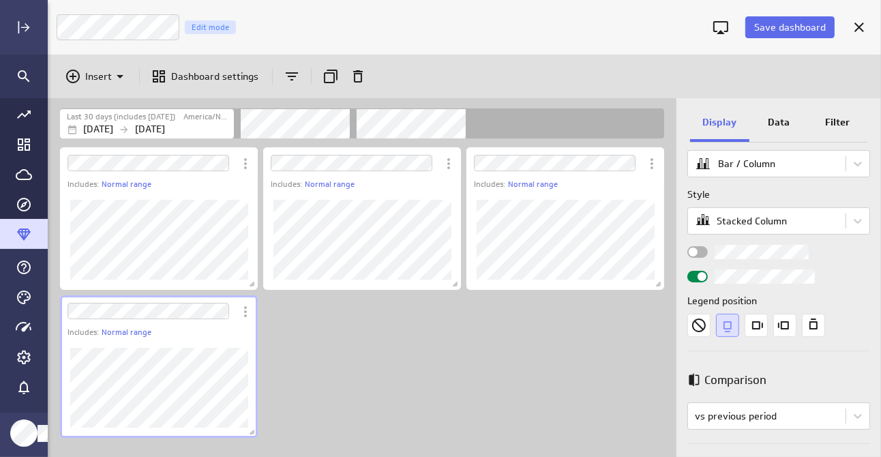
click at [696, 251] on span "Widget Properties" at bounding box center [693, 251] width 9 height 9
click at [0, 0] on input "Widget Properties" at bounding box center [0, 0] width 0 height 0
click at [706, 251] on span "Widget Properties" at bounding box center [701, 251] width 9 height 9
click at [0, 0] on input "Widget Properties" at bounding box center [0, 0] width 0 height 0
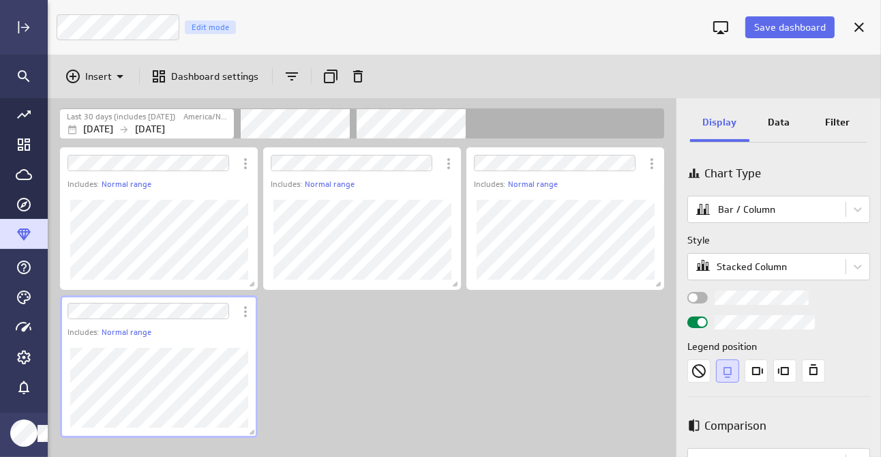
scroll to position [68, 0]
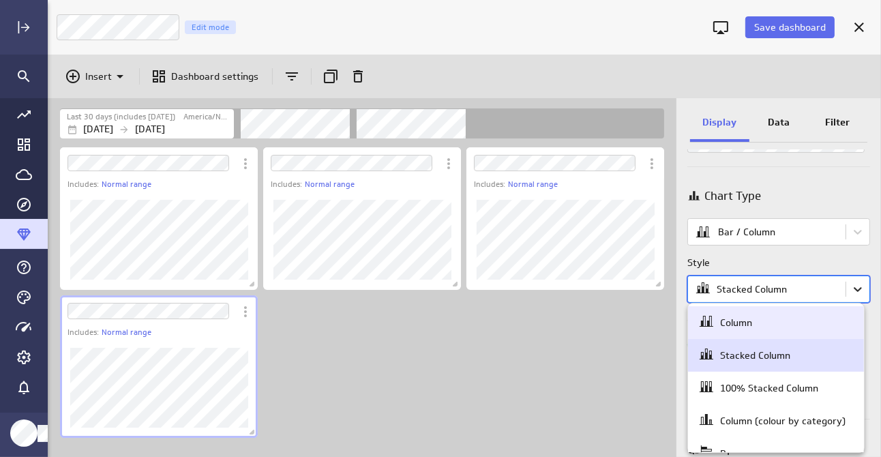
click at [849, 294] on body "Save dashboard Sales Trends Edit mode Insert Dashboard settings Last 30 days (i…" at bounding box center [440, 228] width 881 height 457
click at [751, 324] on div "Column" at bounding box center [736, 322] width 32 height 12
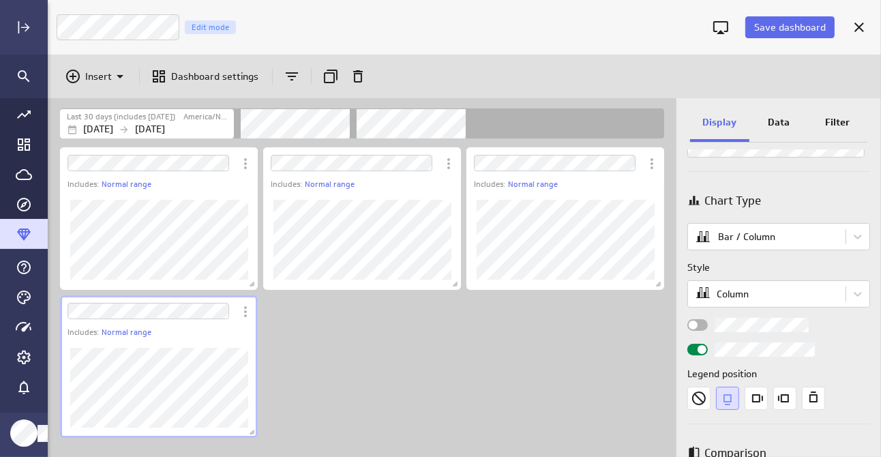
scroll to position [0, 0]
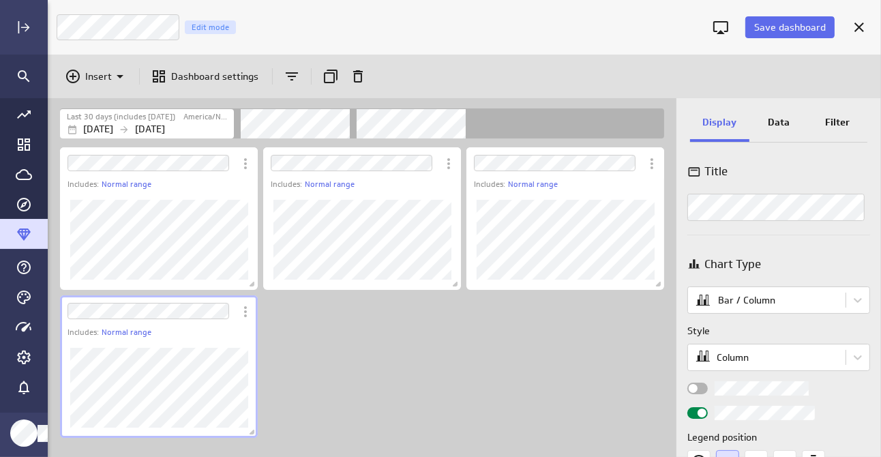
click at [795, 256] on div "Chart Type" at bounding box center [778, 264] width 183 height 17
click at [571, 181] on div "Includes: Normal range" at bounding box center [569, 185] width 190 height 12
click at [650, 163] on icon "Dashboard Widget" at bounding box center [652, 163] width 16 height 16
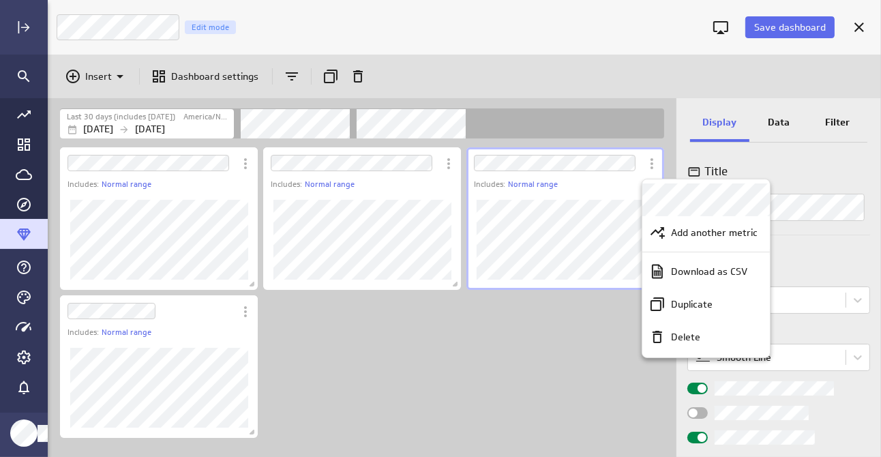
click at [796, 269] on div at bounding box center [440, 228] width 881 height 457
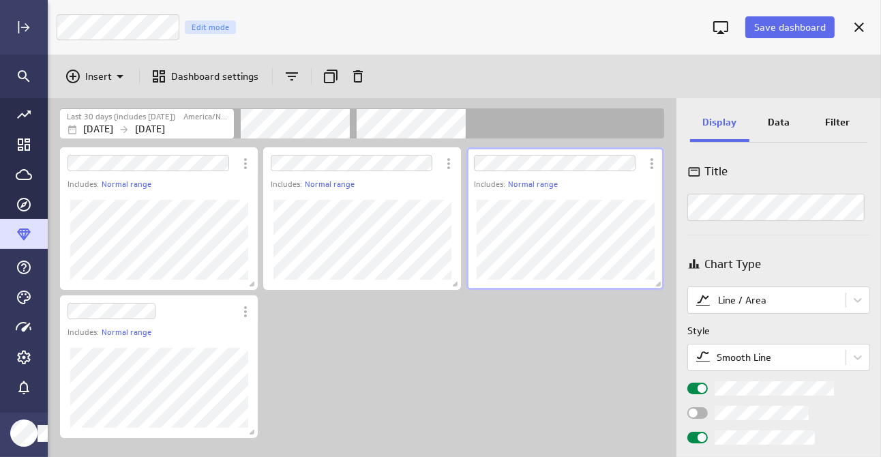
click at [765, 243] on div "Title Chart Type Line / Area Style Smooth Line Legend position Comparison Compa…" at bounding box center [778, 302] width 205 height 307
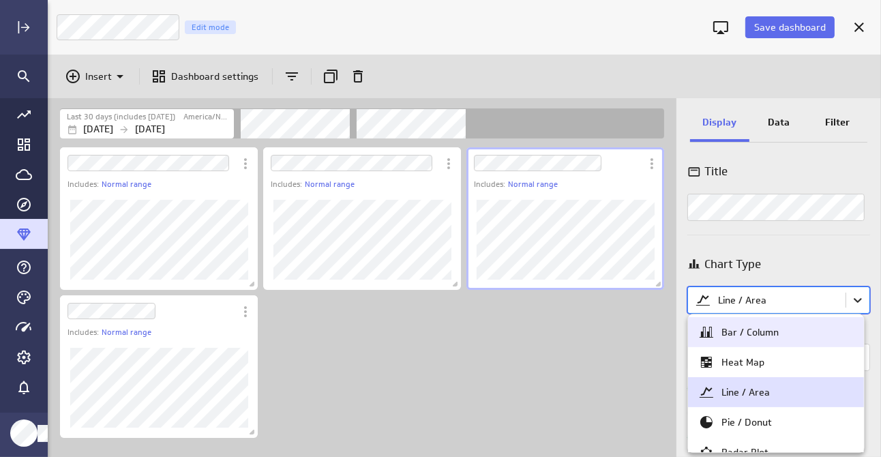
click at [849, 303] on body "Save dashboard Sales Trends Edit mode Insert Dashboard settings Last 30 days (i…" at bounding box center [440, 228] width 881 height 457
click at [793, 335] on div "Bar / Column" at bounding box center [775, 332] width 155 height 16
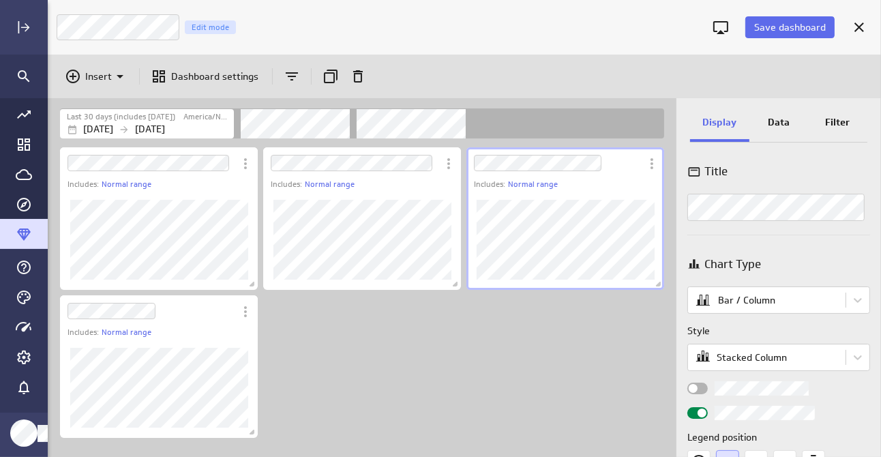
scroll to position [68, 0]
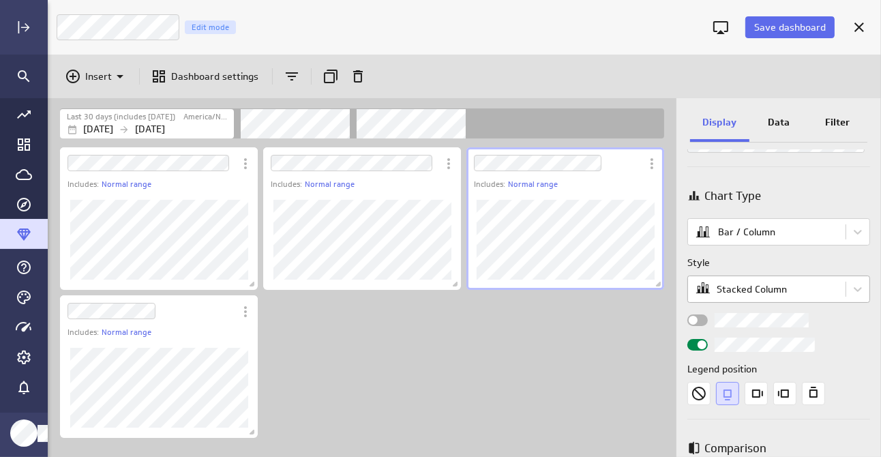
click at [780, 292] on body "Save dashboard Sales Trends Edit mode Insert Dashboard settings Last 30 days (i…" at bounding box center [440, 228] width 881 height 457
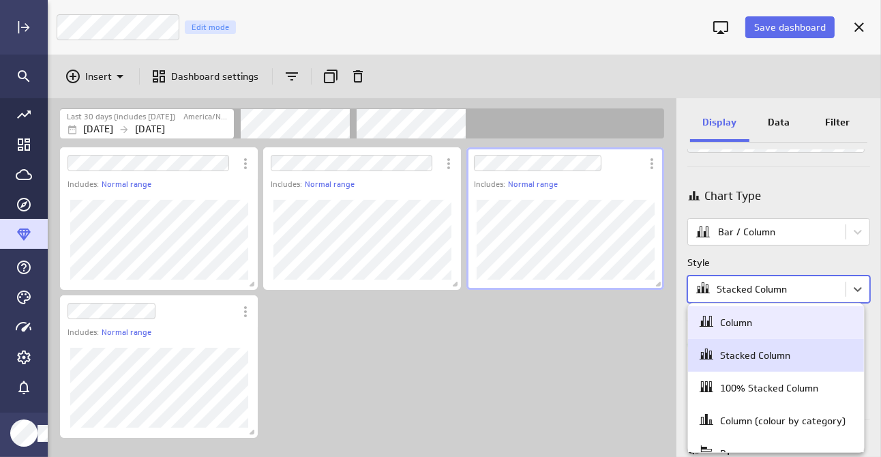
click at [759, 323] on div "Column" at bounding box center [775, 322] width 155 height 19
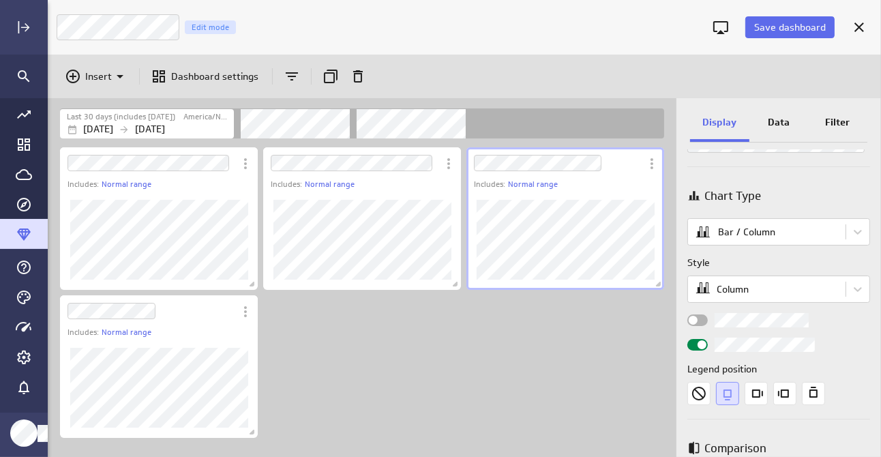
scroll to position [136, 0]
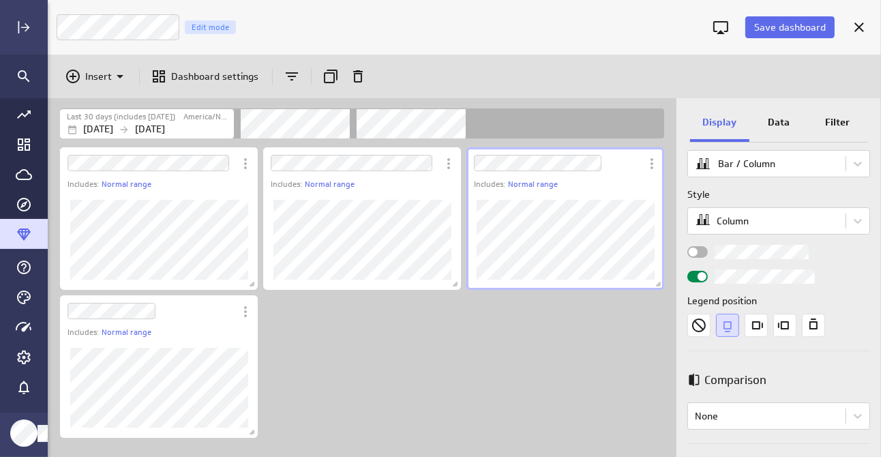
click at [697, 249] on div "Widget Properties" at bounding box center [697, 252] width 20 height 12
click at [0, 0] on input "Widget Properties" at bounding box center [0, 0] width 0 height 0
click at [701, 249] on span "Widget Properties" at bounding box center [701, 251] width 9 height 9
click at [0, 0] on input "Widget Properties" at bounding box center [0, 0] width 0 height 0
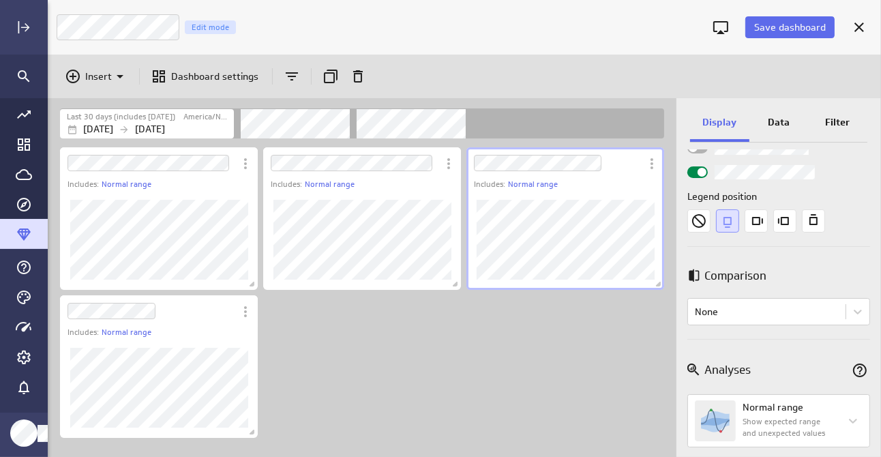
scroll to position [273, 0]
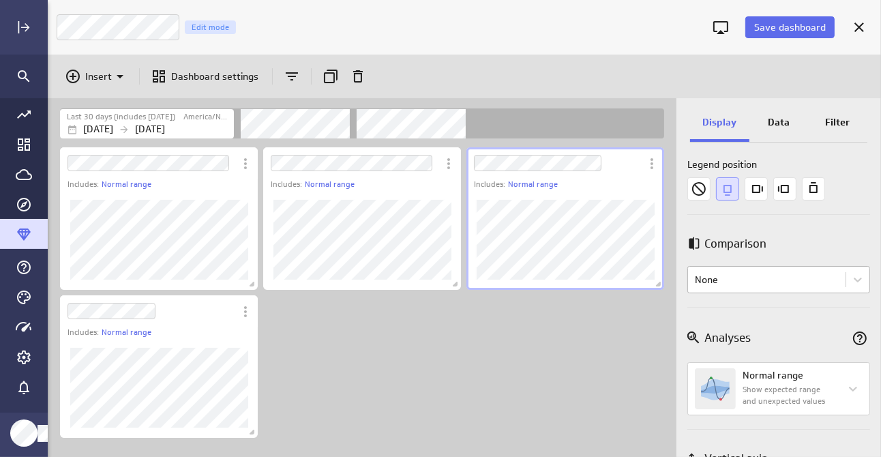
click at [736, 281] on body "Save dashboard Sales Trends Edit mode Insert Dashboard settings Last 30 days (i…" at bounding box center [440, 228] width 881 height 457
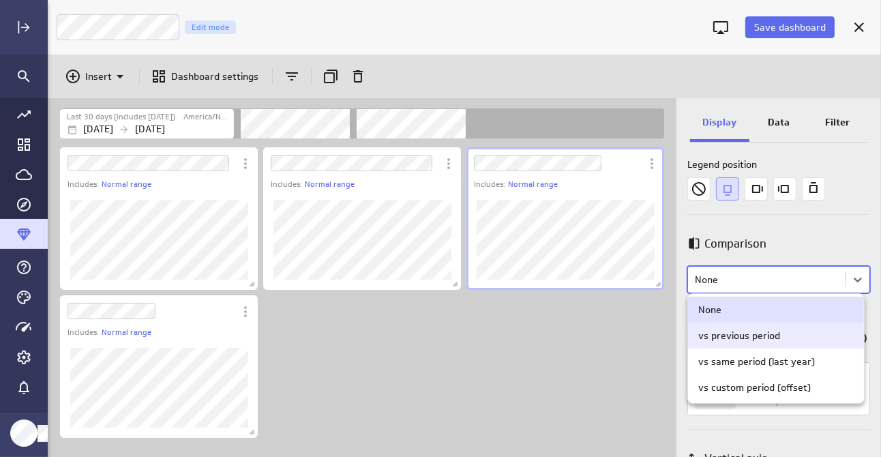
click at [736, 333] on div "vs previous period" at bounding box center [739, 335] width 82 height 12
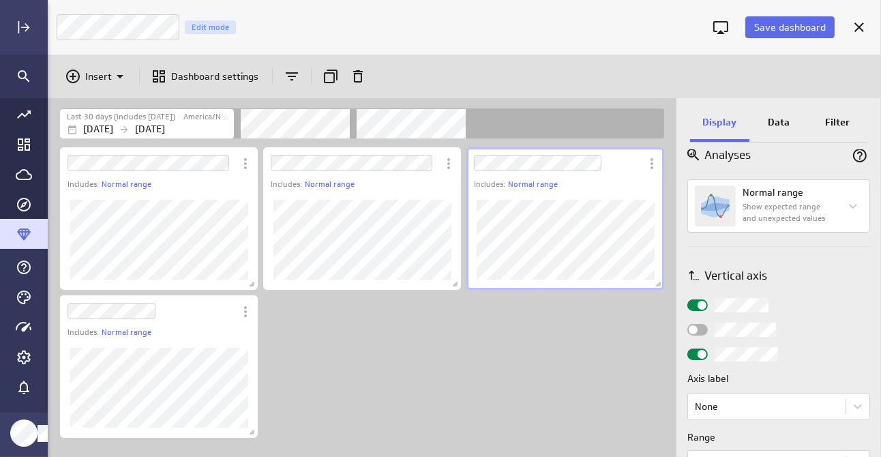
scroll to position [477, 0]
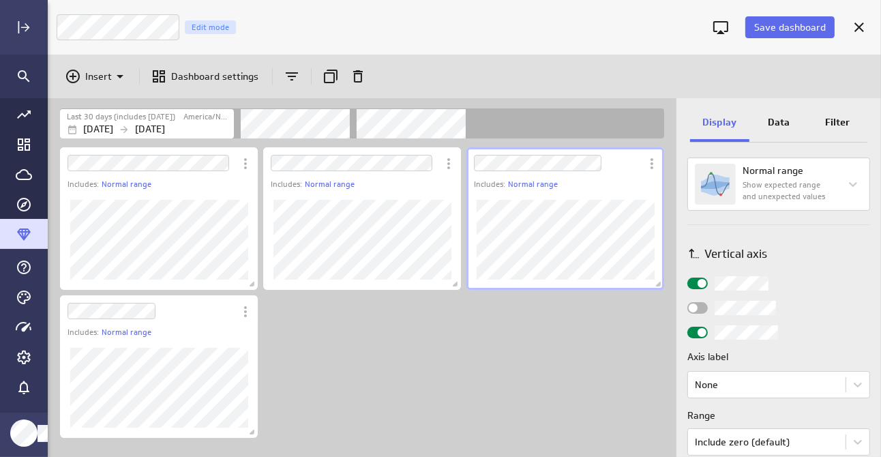
click at [696, 307] on span "Widget Properties" at bounding box center [693, 307] width 9 height 9
click at [0, 0] on input "Widget Properties" at bounding box center [0, 0] width 0 height 0
click at [701, 307] on span "Widget Properties" at bounding box center [701, 307] width 9 height 9
click at [0, 0] on input "Widget Properties" at bounding box center [0, 0] width 0 height 0
click at [703, 330] on span "Widget Properties" at bounding box center [701, 332] width 9 height 9
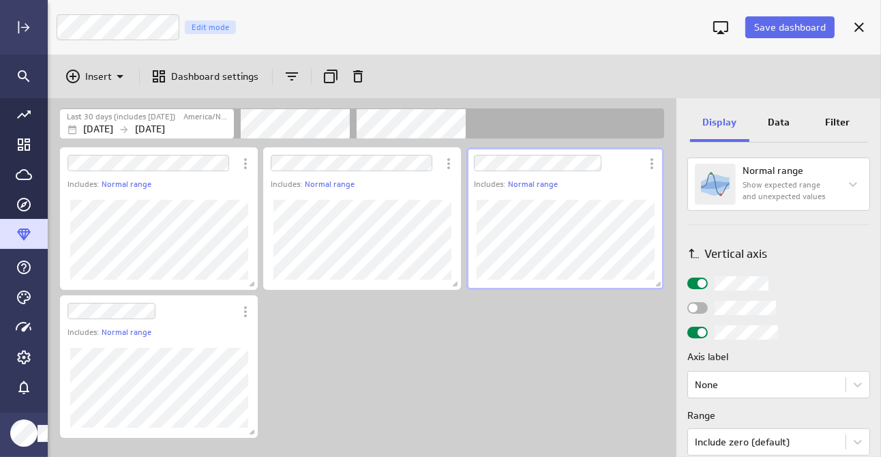
click at [0, 0] on input "Widget Properties" at bounding box center [0, 0] width 0 height 0
click at [696, 329] on span "Widget Properties" at bounding box center [693, 332] width 9 height 9
click at [0, 0] on input "Widget Properties" at bounding box center [0, 0] width 0 height 0
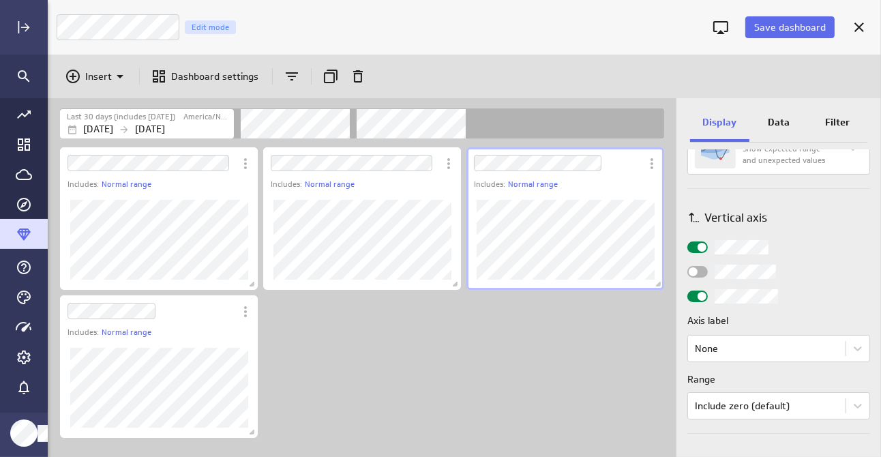
scroll to position [545, 0]
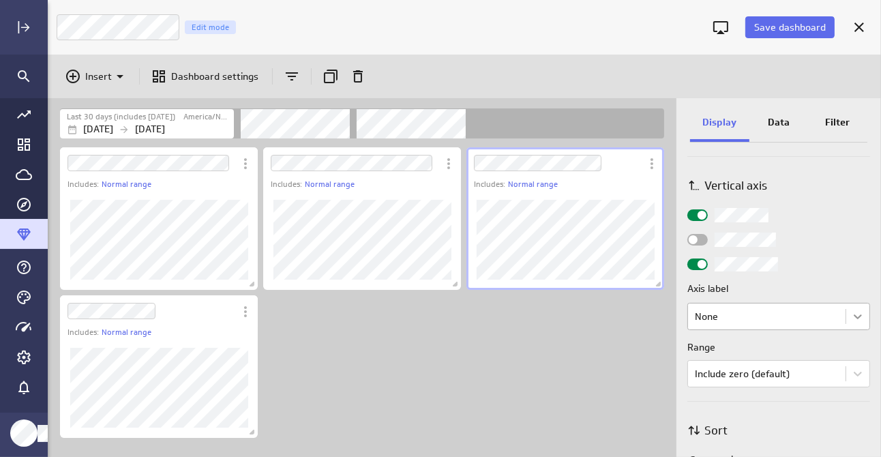
click at [845, 314] on body "Save dashboard Sales Trends Edit mode Insert Dashboard settings Last 30 days (i…" at bounding box center [440, 228] width 881 height 457
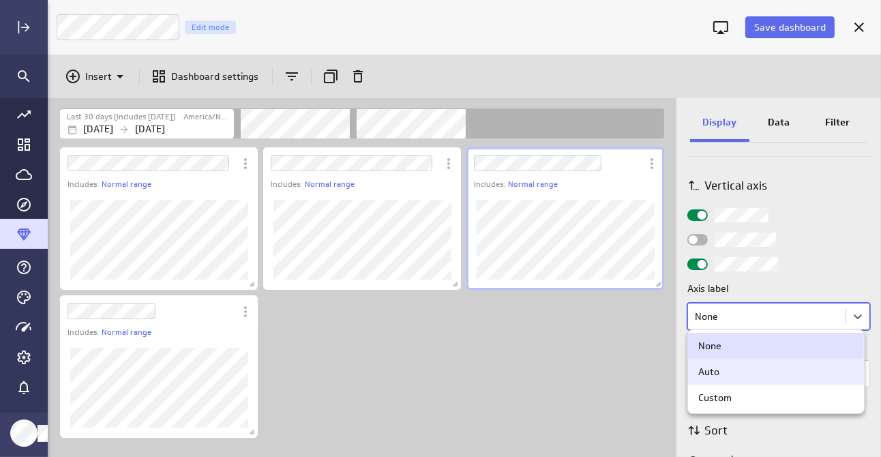
click at [737, 372] on div "Auto" at bounding box center [775, 371] width 155 height 12
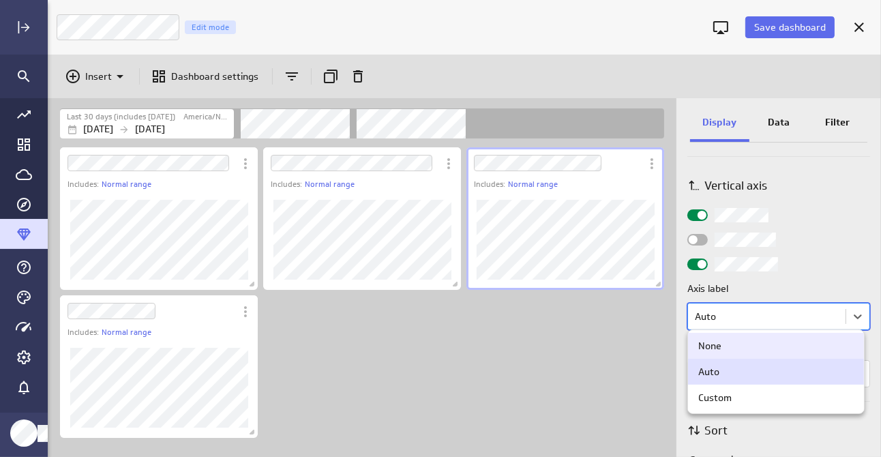
click at [771, 323] on body "Save dashboard Sales Trends Edit mode Insert Dashboard settings Last 30 days (i…" at bounding box center [440, 228] width 881 height 457
click at [759, 348] on div "None" at bounding box center [775, 345] width 155 height 12
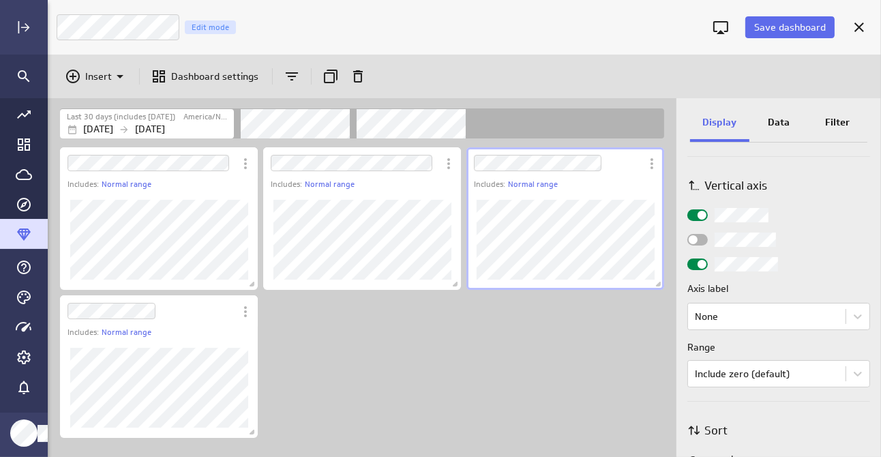
scroll to position [614, 0]
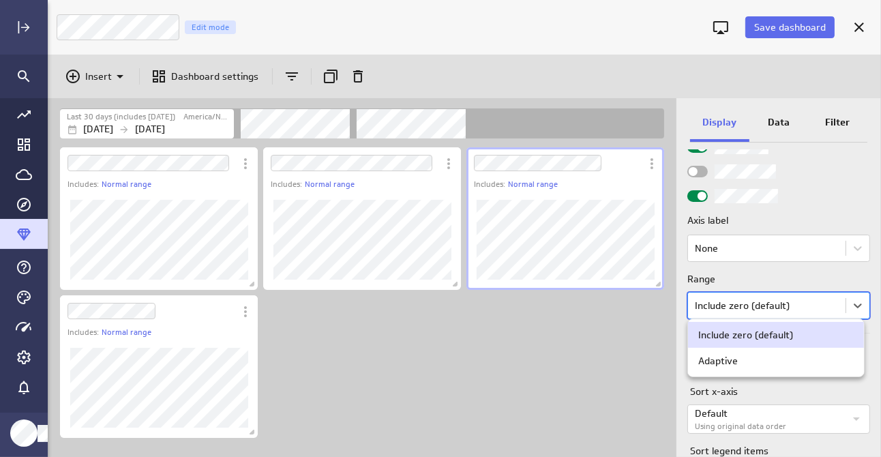
click at [759, 308] on body "Save dashboard Sales Trends Edit mode Insert Dashboard settings Last 30 days (i…" at bounding box center [440, 228] width 881 height 457
click at [752, 356] on div "Adaptive" at bounding box center [775, 360] width 155 height 12
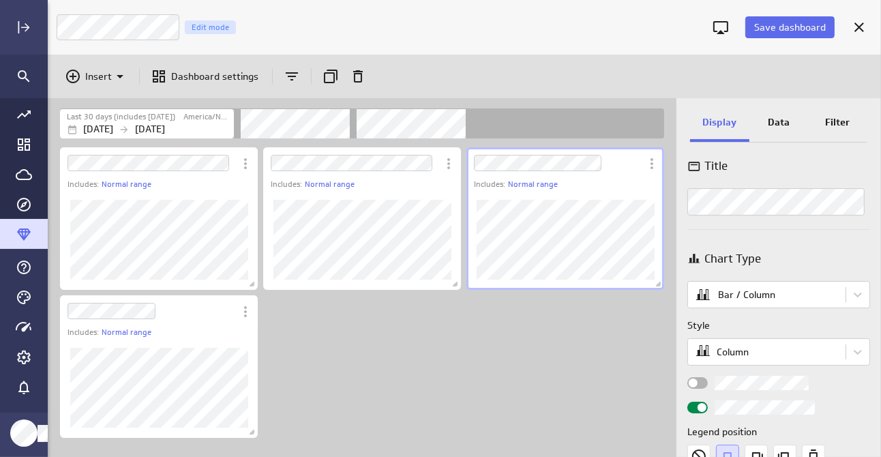
scroll to position [0, 0]
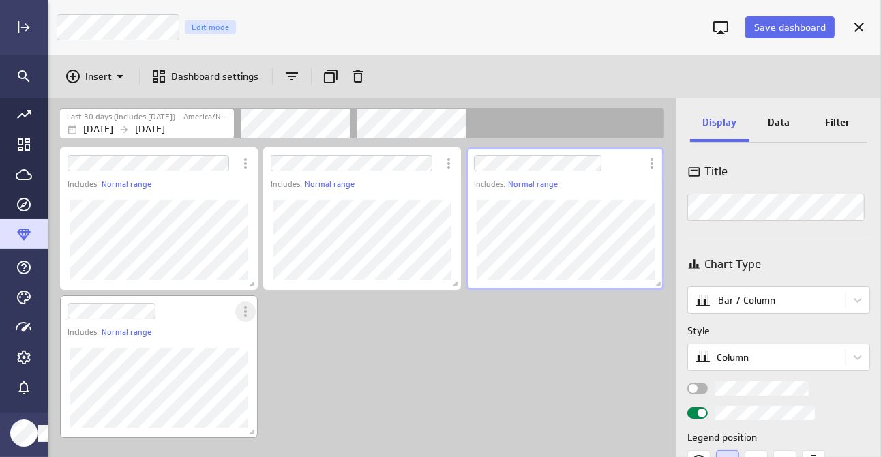
click at [241, 316] on icon "More actions" at bounding box center [245, 311] width 16 height 16
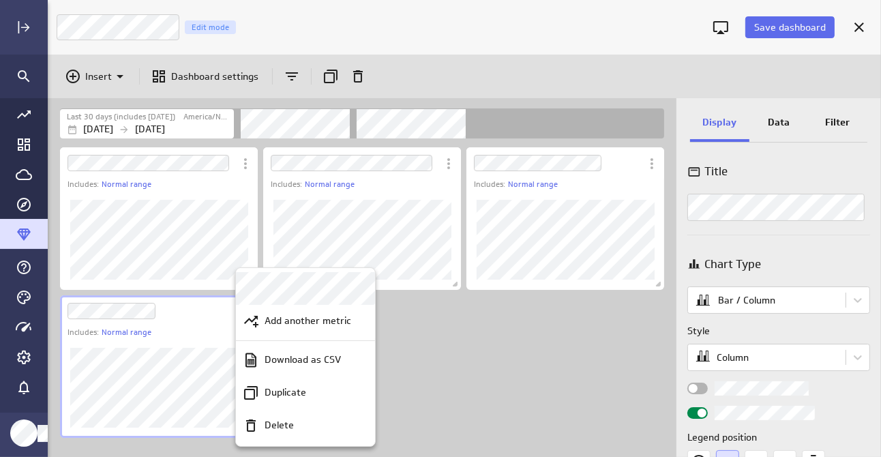
click at [805, 421] on div at bounding box center [440, 228] width 881 height 457
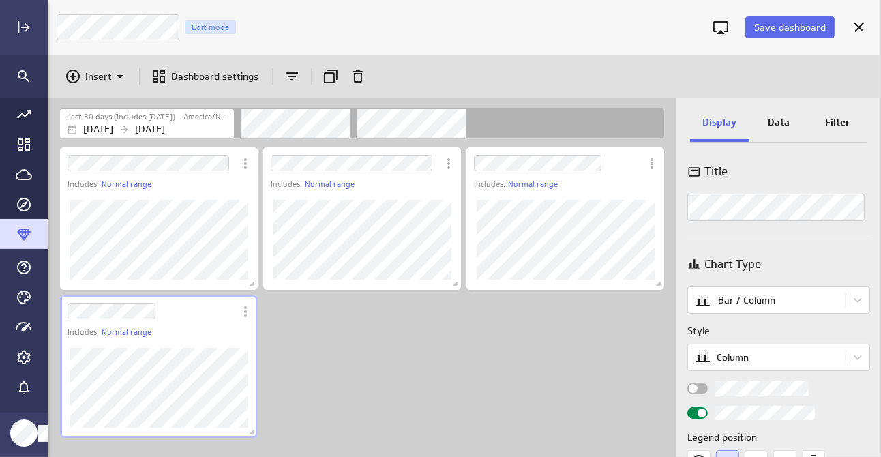
click at [830, 246] on div "Title Chart Type Bar / Column Style Column Legend position Comparison Compariso…" at bounding box center [778, 302] width 205 height 307
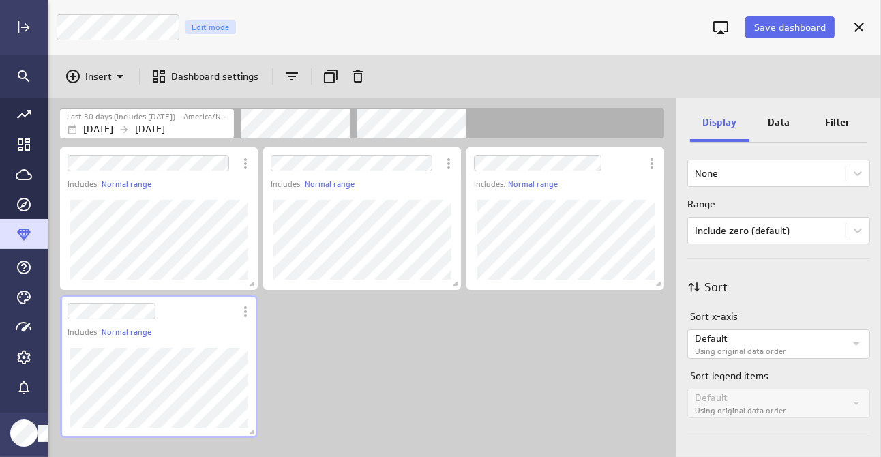
scroll to position [689, 0]
click at [831, 339] on p "Default" at bounding box center [770, 338] width 150 height 14
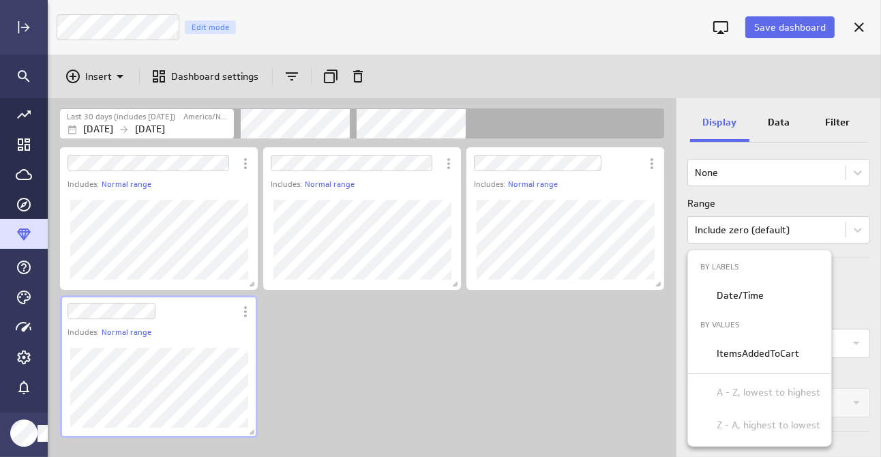
click at [852, 294] on div at bounding box center [440, 228] width 881 height 457
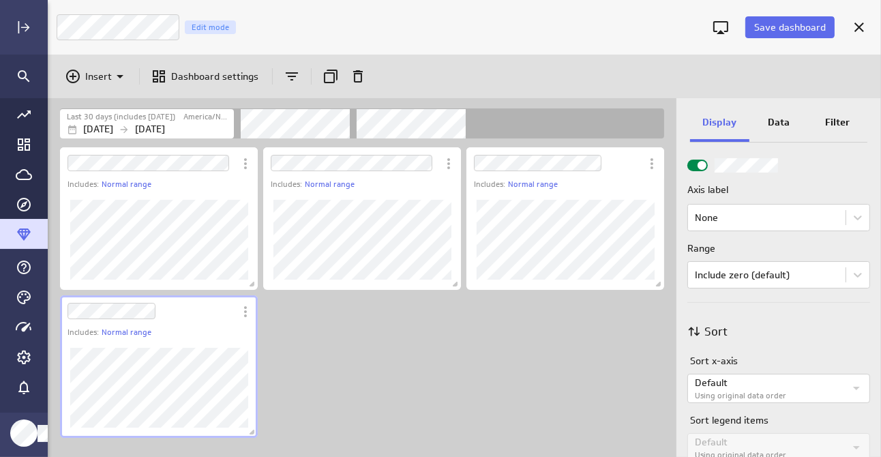
scroll to position [621, 0]
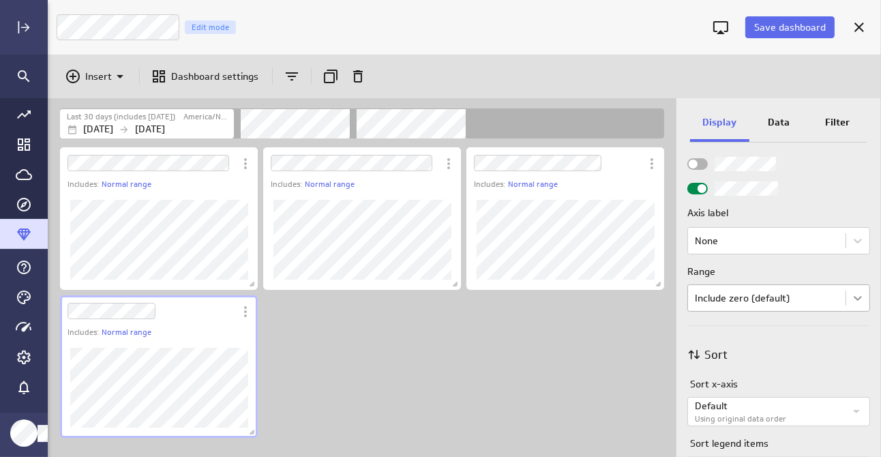
click at [852, 299] on body "Save dashboard Sales Trends Edit mode Insert Dashboard settings Last 30 days (i…" at bounding box center [440, 228] width 881 height 457
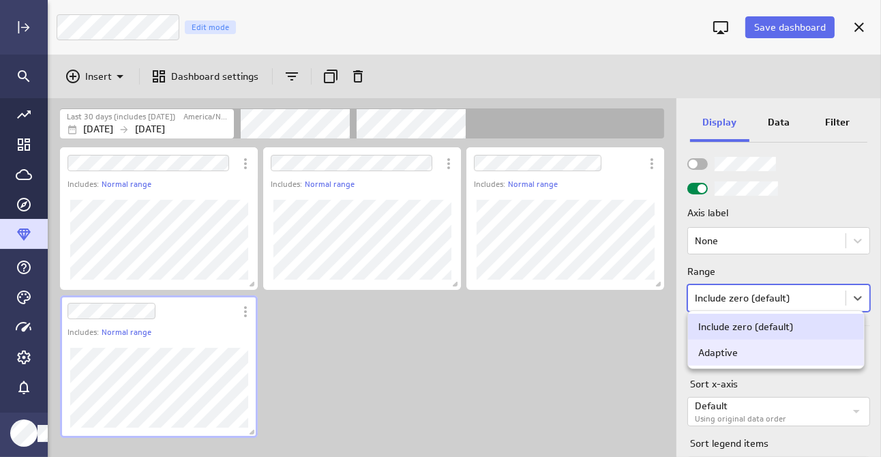
click at [791, 350] on div "Adaptive" at bounding box center [775, 352] width 155 height 12
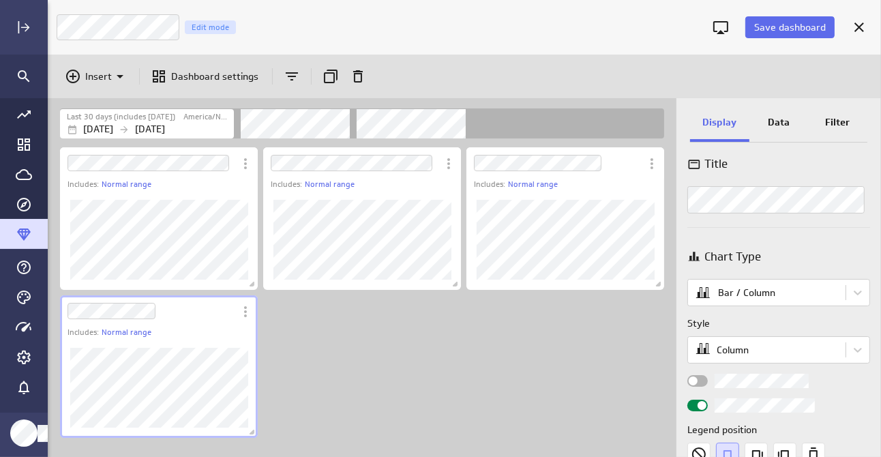
scroll to position [0, 0]
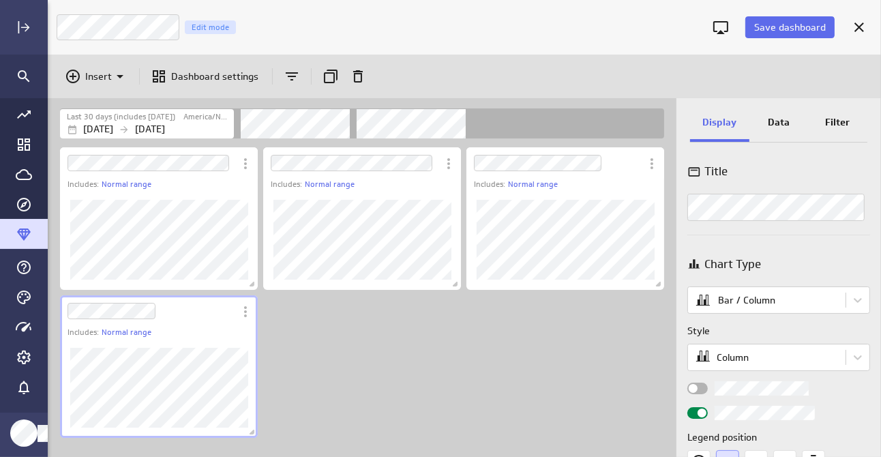
click at [774, 113] on div "Data" at bounding box center [778, 123] width 59 height 37
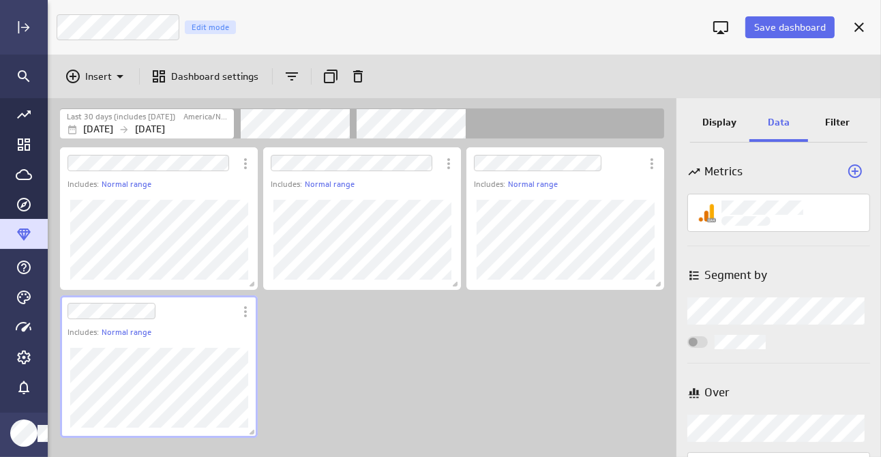
click at [715, 123] on p "Display" at bounding box center [719, 122] width 34 height 14
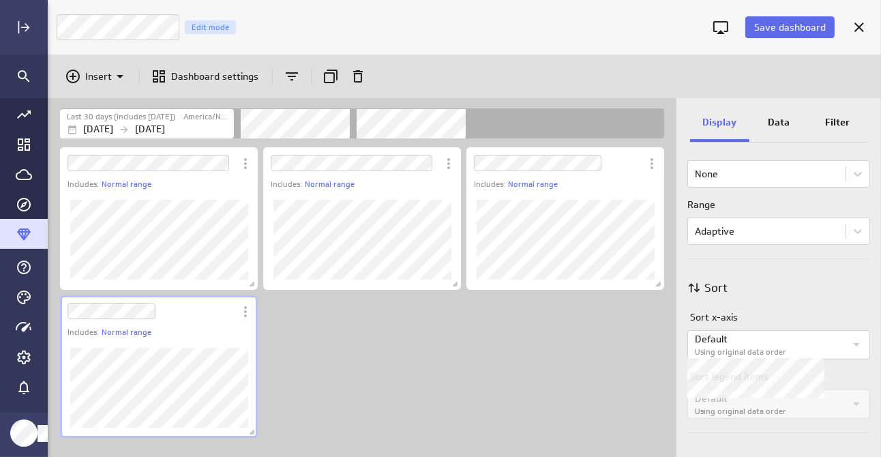
scroll to position [689, 0]
click at [447, 166] on icon "Dashboard Widget" at bounding box center [448, 163] width 16 height 16
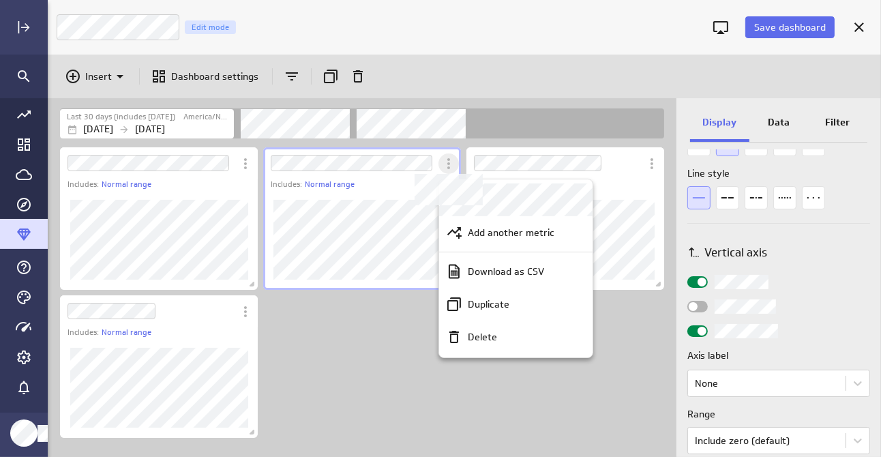
scroll to position [899, 0]
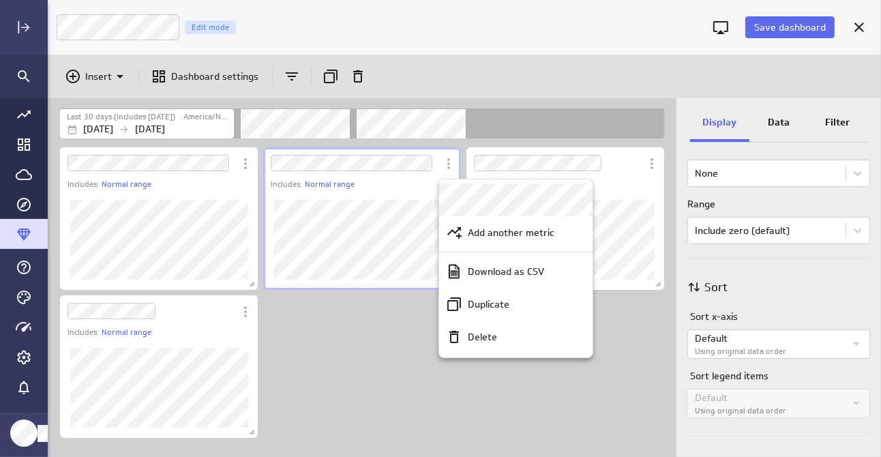
click at [828, 273] on div at bounding box center [440, 228] width 881 height 457
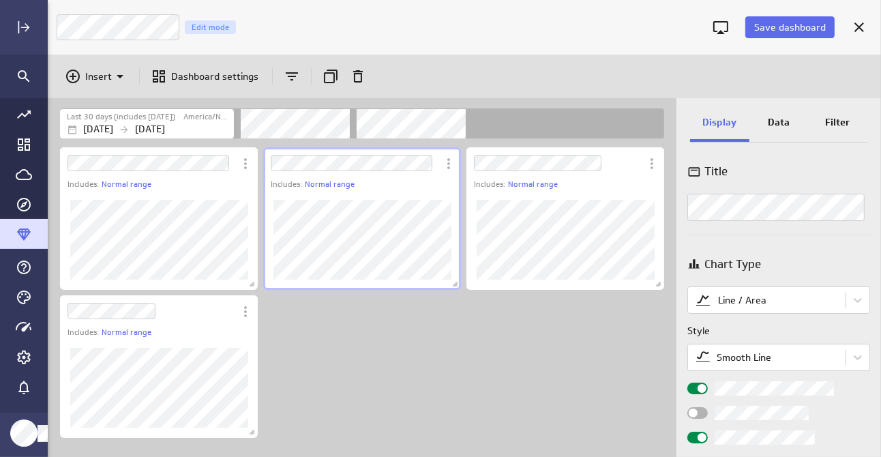
scroll to position [68, 0]
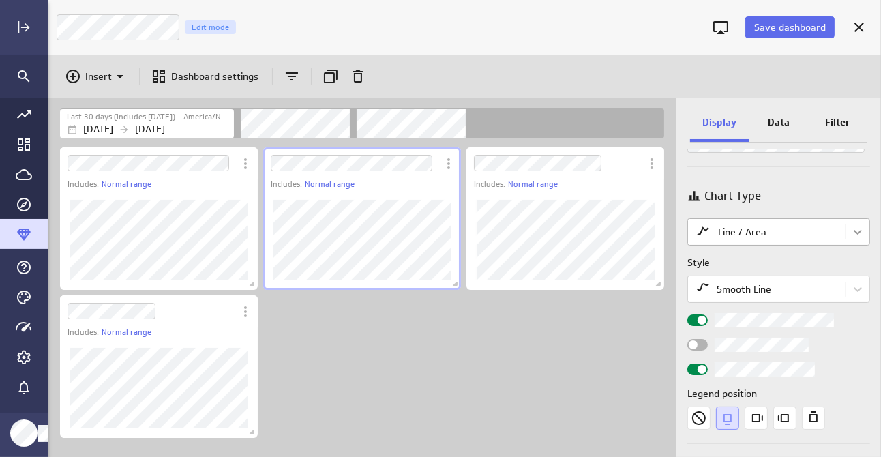
click at [854, 235] on body "Save dashboard Sales Trends Edit mode Insert Dashboard settings Last 30 days (i…" at bounding box center [440, 228] width 881 height 457
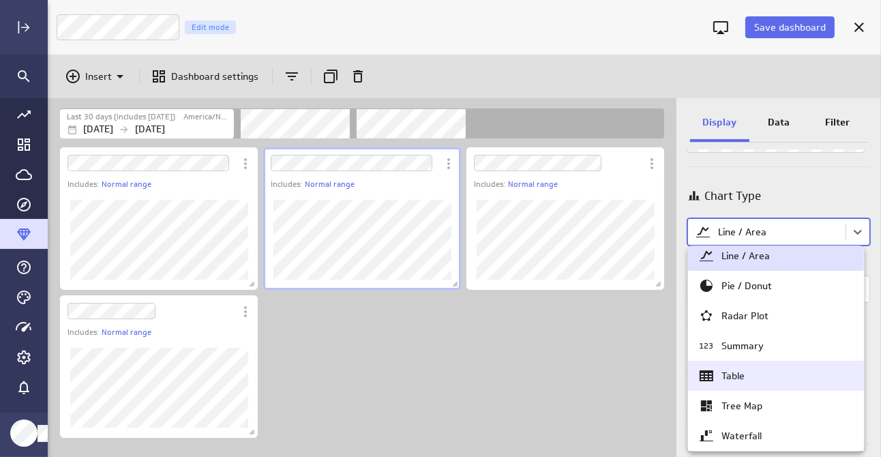
click at [754, 371] on div "Table" at bounding box center [775, 375] width 155 height 16
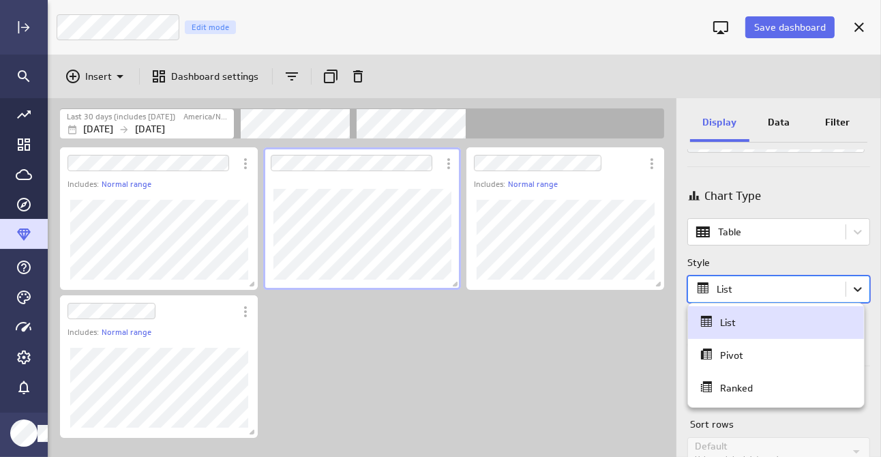
click at [849, 292] on body "Save dashboard Sales Trends Edit mode Insert Dashboard settings Last 30 days (i…" at bounding box center [440, 228] width 881 height 457
click at [766, 384] on div "Ranked" at bounding box center [775, 387] width 155 height 19
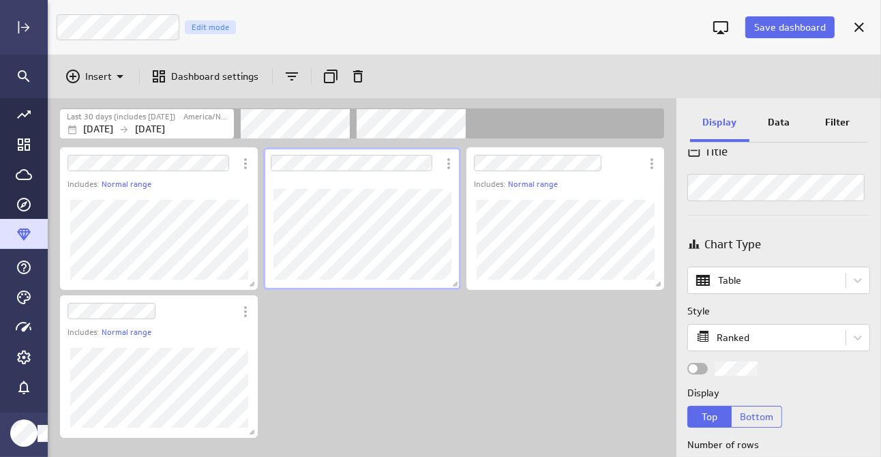
scroll to position [0, 0]
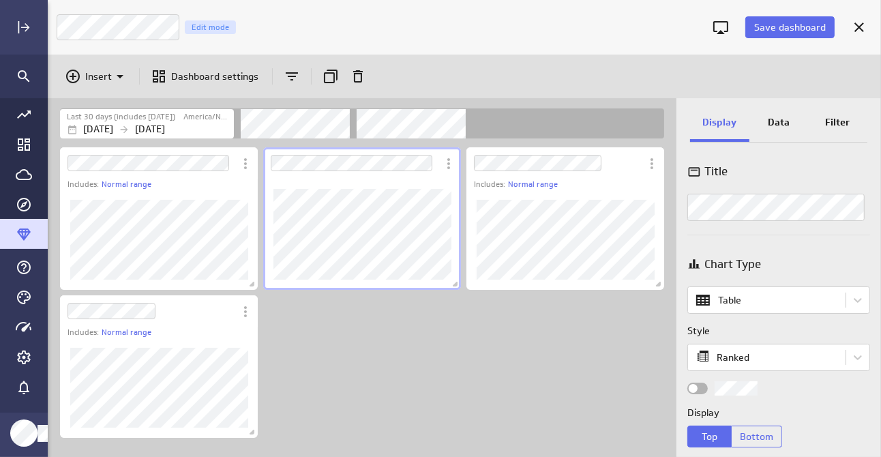
click at [880, 246] on html "Save dashboard Sales Trends Edit mode Insert Dashboard settings Last 30 days (i…" at bounding box center [440, 228] width 881 height 457
click at [846, 260] on div "Chart Type" at bounding box center [778, 264] width 183 height 17
click at [781, 119] on p "Data" at bounding box center [779, 122] width 22 height 14
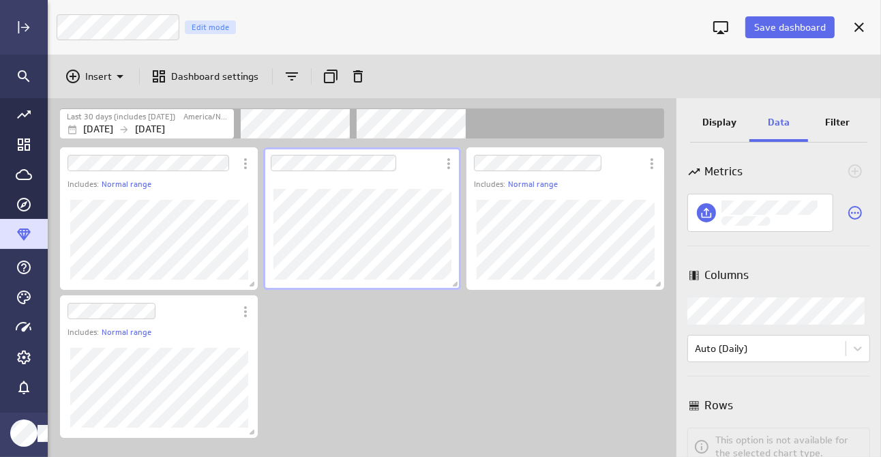
click at [793, 308] on body "Save dashboard Sales Trends Edit mode Insert Dashboard settings Last 30 days (i…" at bounding box center [440, 228] width 881 height 457
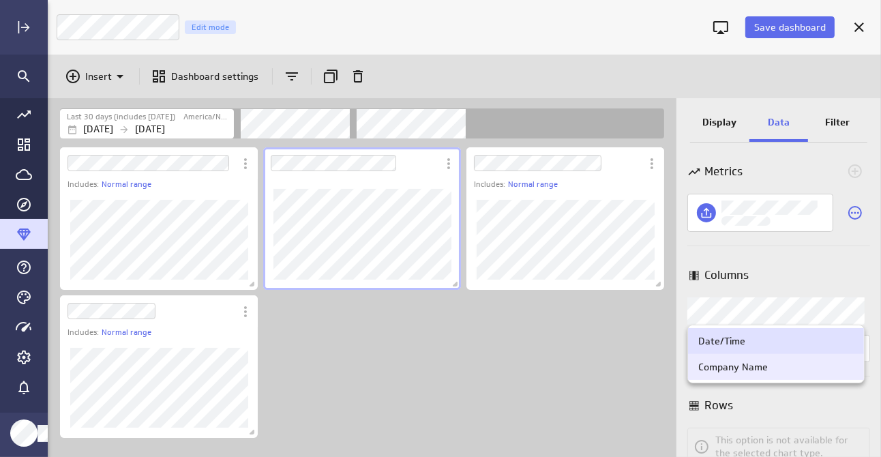
click at [781, 372] on div "Company Name" at bounding box center [775, 367] width 155 height 12
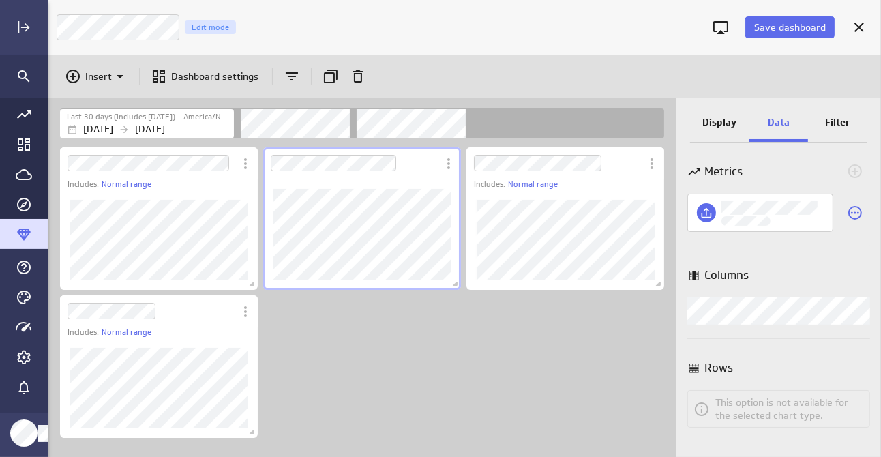
click at [840, 119] on p "Filter" at bounding box center [838, 122] width 25 height 14
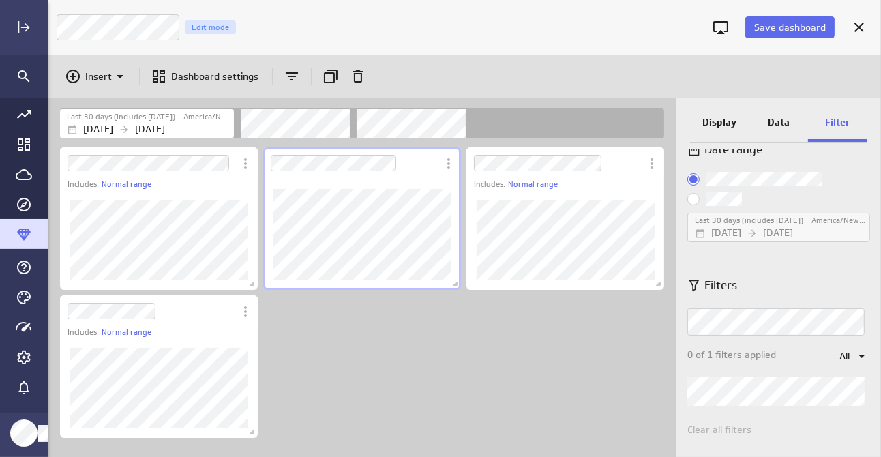
scroll to position [31, 0]
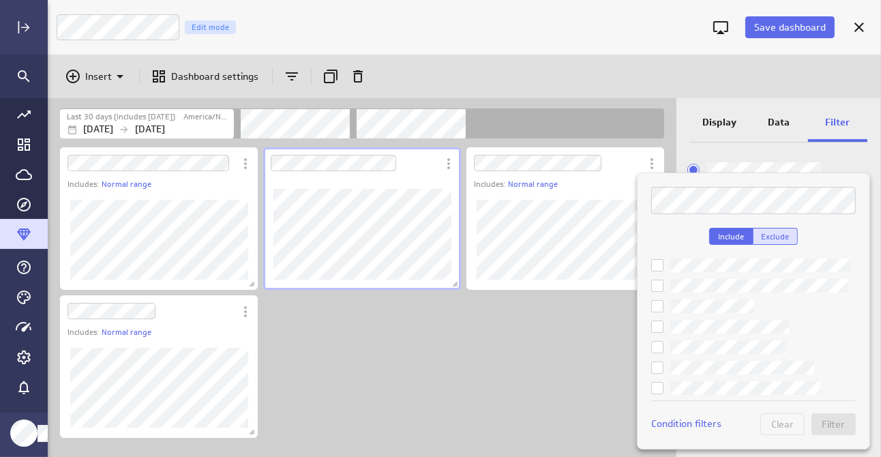
click at [778, 228] on button "Exclude" at bounding box center [775, 236] width 44 height 17
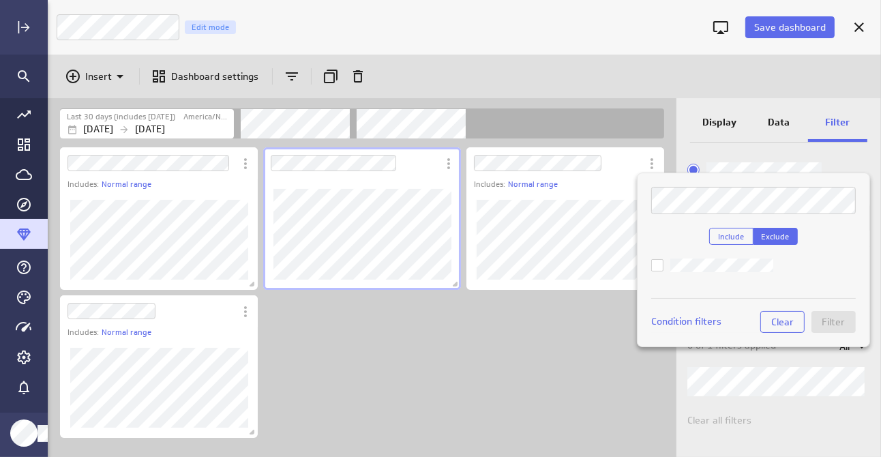
click at [661, 263] on icon at bounding box center [657, 265] width 11 height 11
click at [0, 0] on input "checkbox" at bounding box center [0, 0] width 0 height 0
click at [840, 321] on span "Filter" at bounding box center [833, 322] width 23 height 12
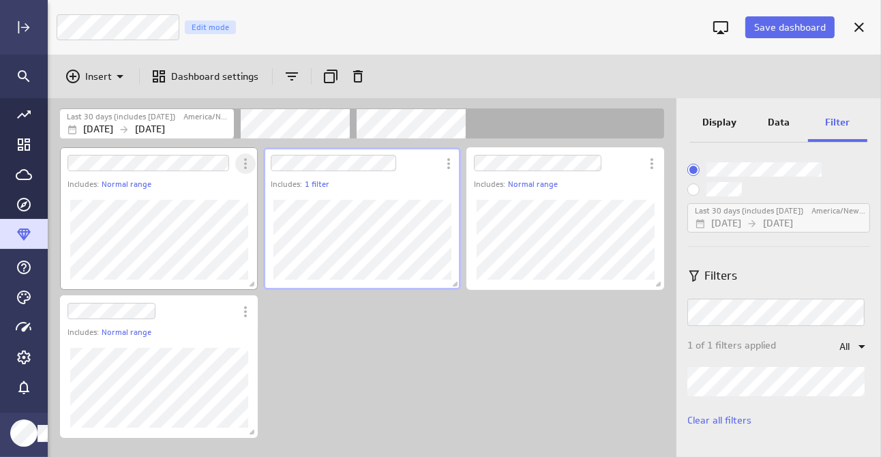
click at [245, 164] on icon "More actions" at bounding box center [245, 163] width 3 height 11
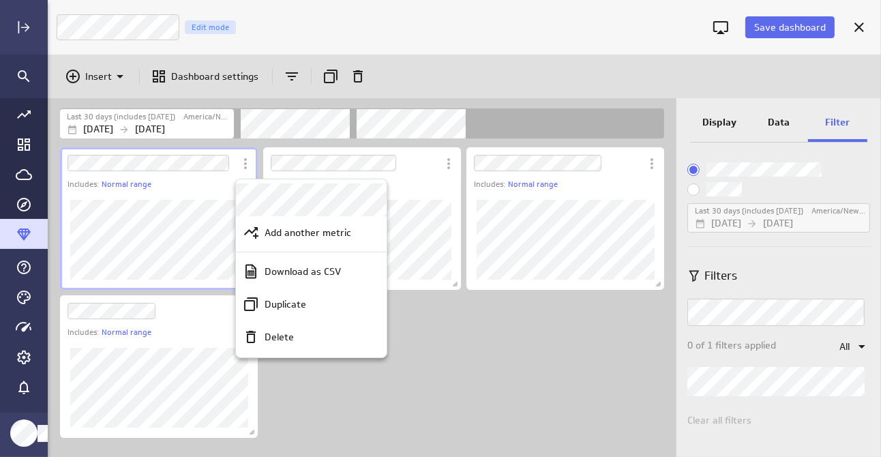
click at [183, 196] on div at bounding box center [440, 228] width 881 height 457
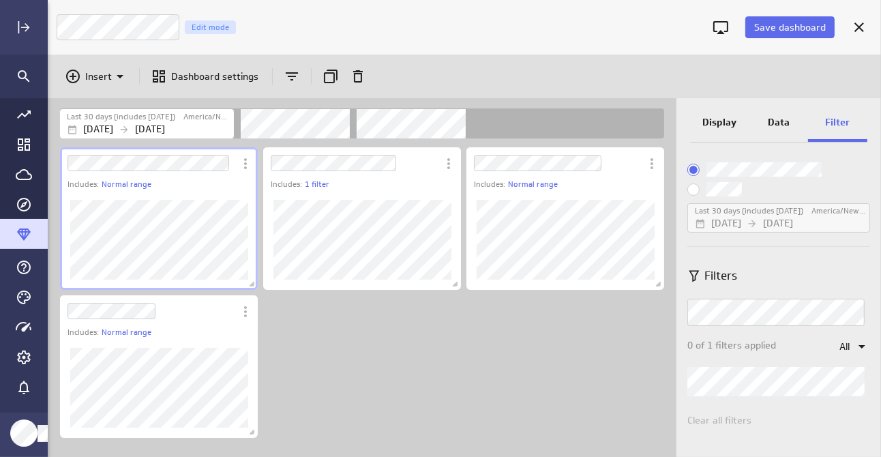
click at [718, 121] on p "Display" at bounding box center [719, 122] width 34 height 14
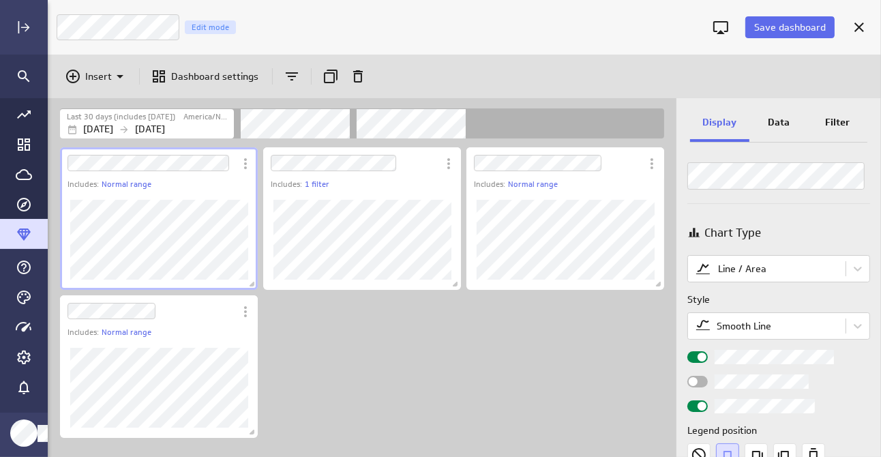
click at [880, 217] on html "Save dashboard Sales Trends Edit mode Insert Dashboard settings Last 30 days (i…" at bounding box center [440, 228] width 881 height 457
click at [856, 270] on body "Save dashboard Sales Trends Edit mode Insert Dashboard settings Last 30 days (i…" at bounding box center [440, 228] width 881 height 457
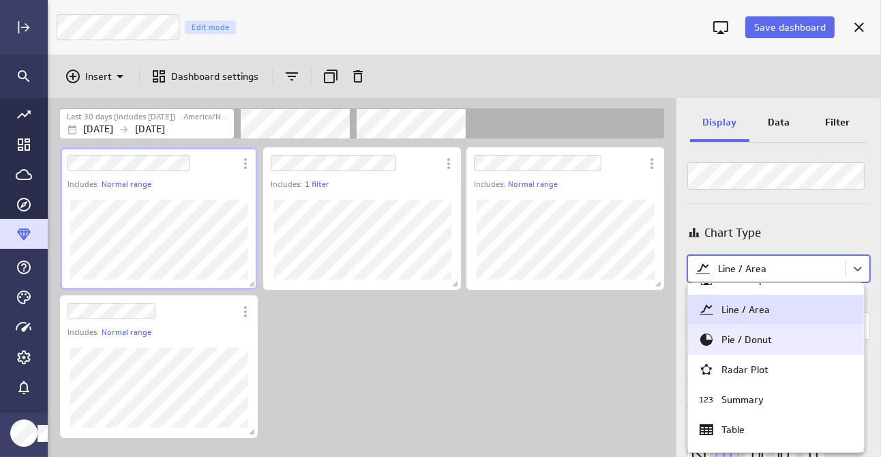
scroll to position [68, 0]
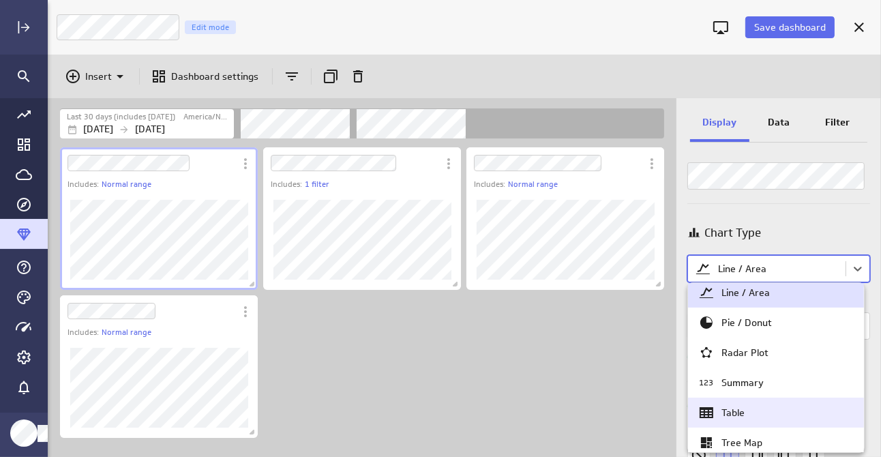
click at [769, 408] on div "Table" at bounding box center [775, 412] width 155 height 16
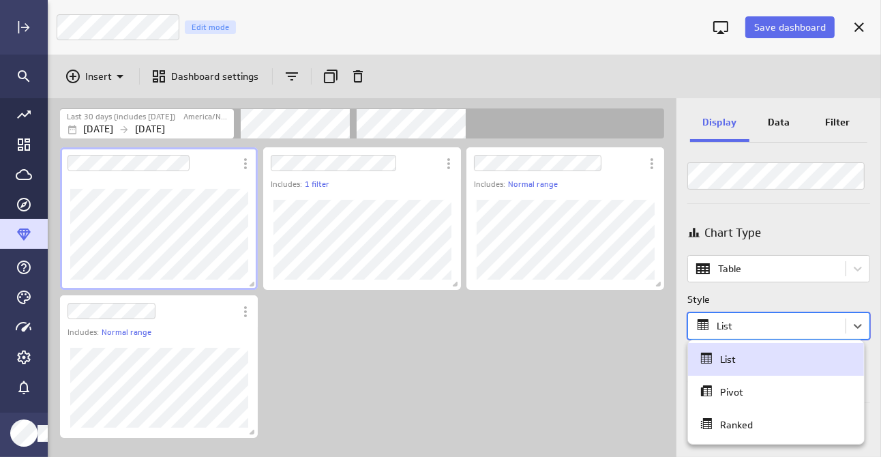
click at [771, 328] on body "Save dashboard Sales Trends Edit mode Insert Dashboard settings Last 30 days (i…" at bounding box center [440, 228] width 881 height 457
click at [768, 429] on div "Ranked" at bounding box center [775, 424] width 155 height 19
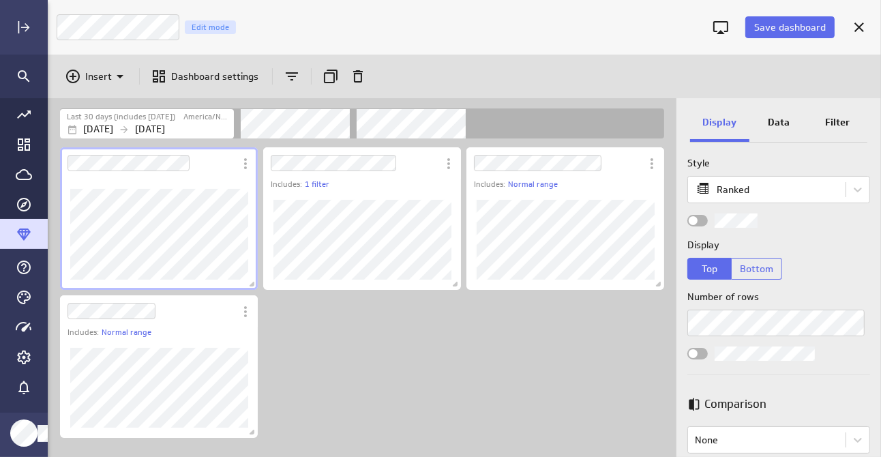
scroll to position [205, 0]
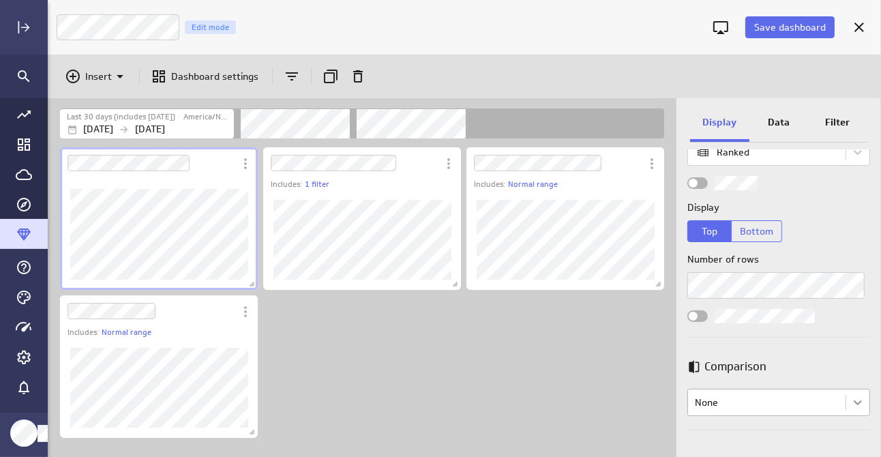
click at [849, 401] on body "Save dashboard Sales Trends Edit mode Insert Dashboard settings Last 30 days (i…" at bounding box center [440, 228] width 881 height 457
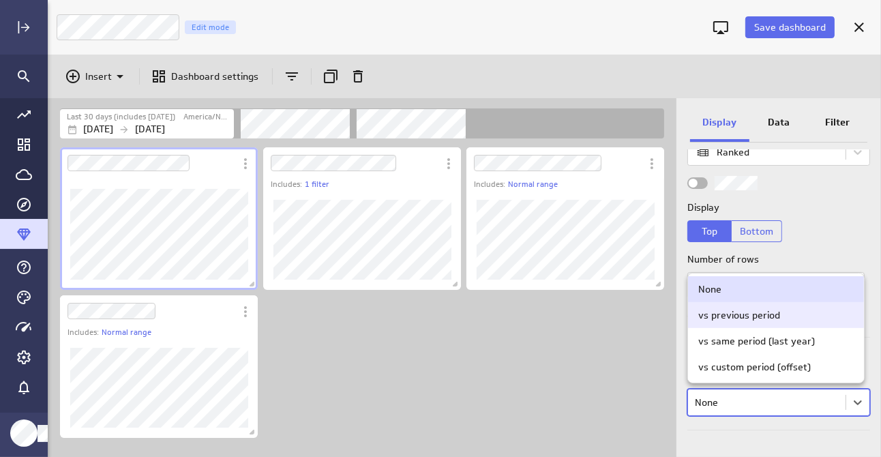
click at [727, 309] on div "vs previous period" at bounding box center [739, 315] width 82 height 12
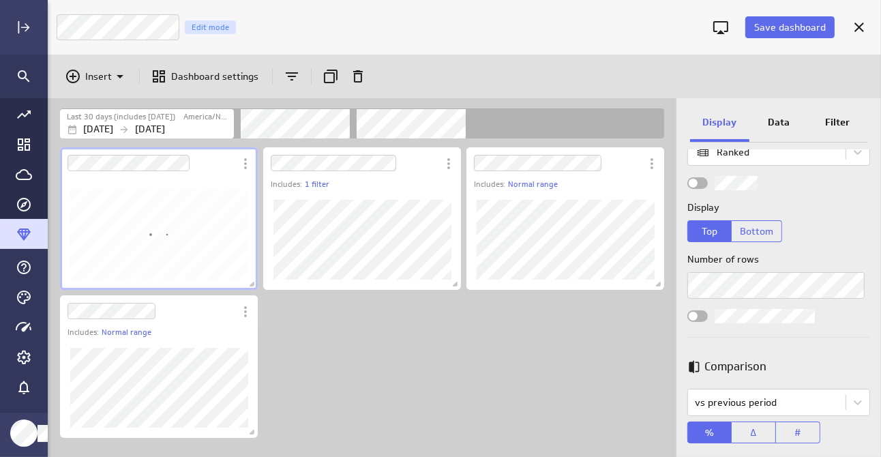
click at [776, 118] on p "Data" at bounding box center [779, 122] width 22 height 14
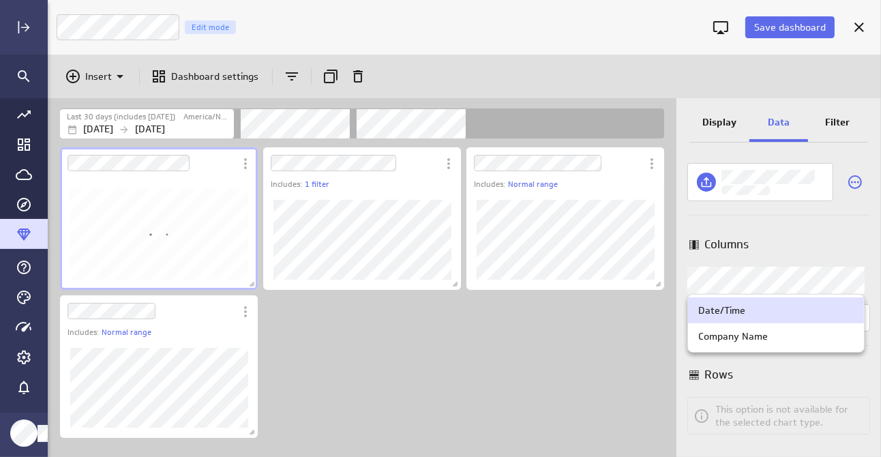
click at [761, 282] on body "Save dashboard Sales Trends Edit mode Insert Dashboard settings Last 30 days (i…" at bounding box center [440, 228] width 881 height 457
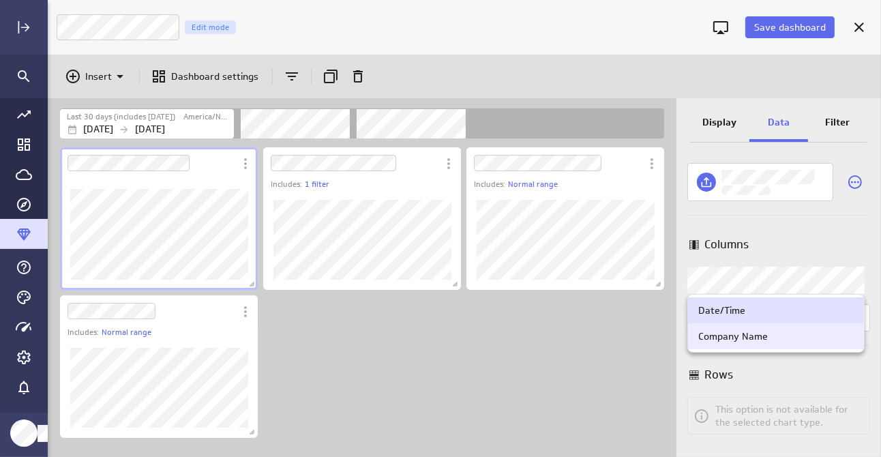
click at [759, 337] on div "Company Name" at bounding box center [733, 336] width 70 height 12
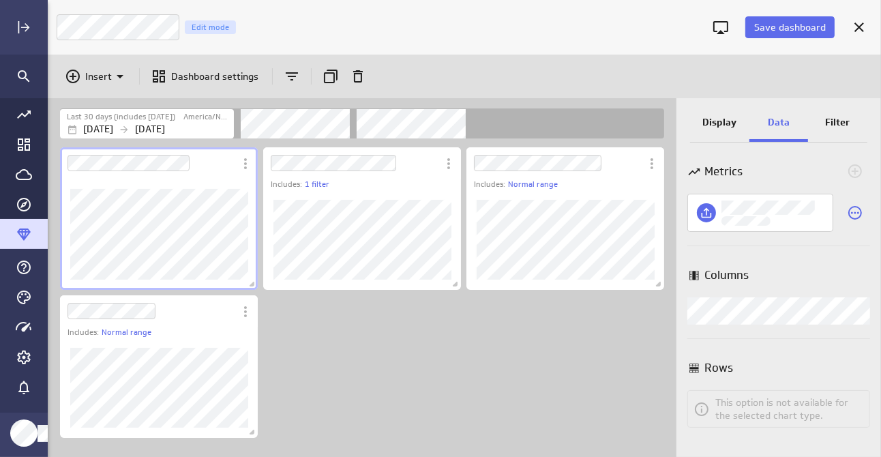
scroll to position [0, 0]
click at [842, 124] on p "Filter" at bounding box center [838, 122] width 25 height 14
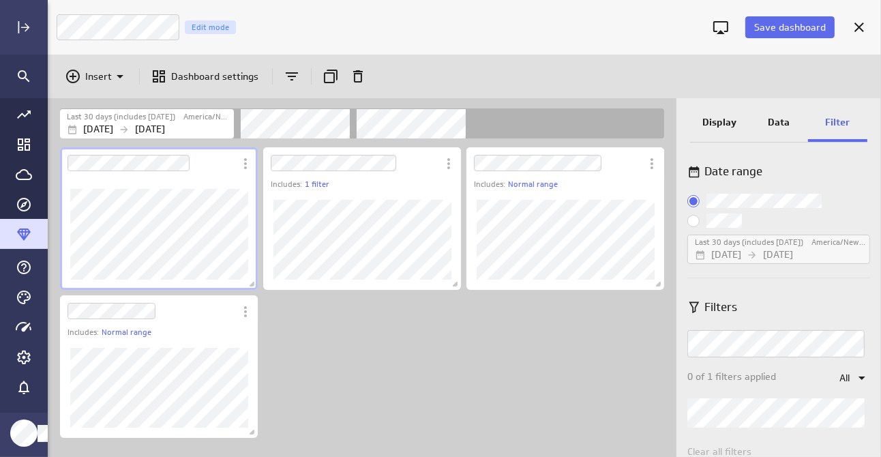
scroll to position [31, 0]
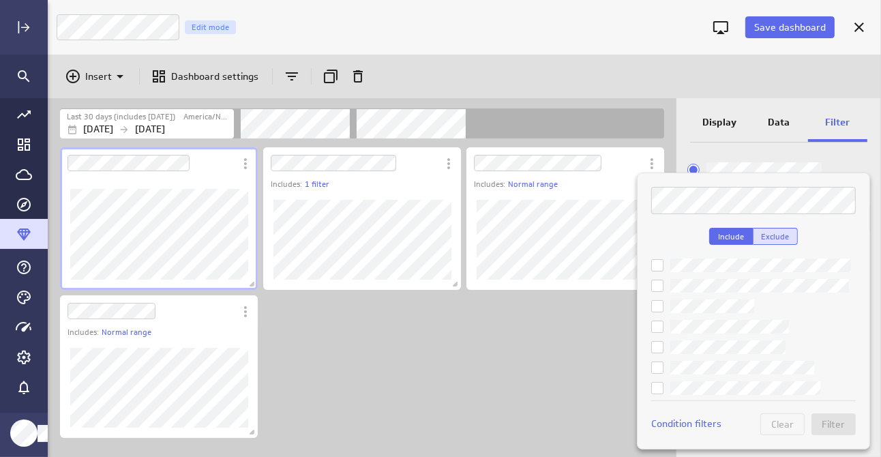
click at [778, 235] on span "Exclude" at bounding box center [775, 236] width 28 height 10
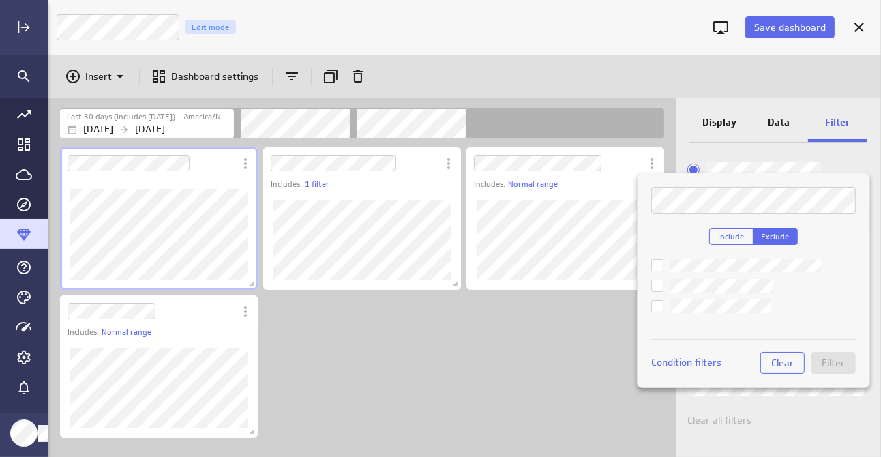
click at [663, 284] on label at bounding box center [753, 286] width 205 height 14
click at [0, 0] on input "checkbox" at bounding box center [0, 0] width 0 height 0
click at [830, 359] on span "Filter" at bounding box center [833, 363] width 23 height 12
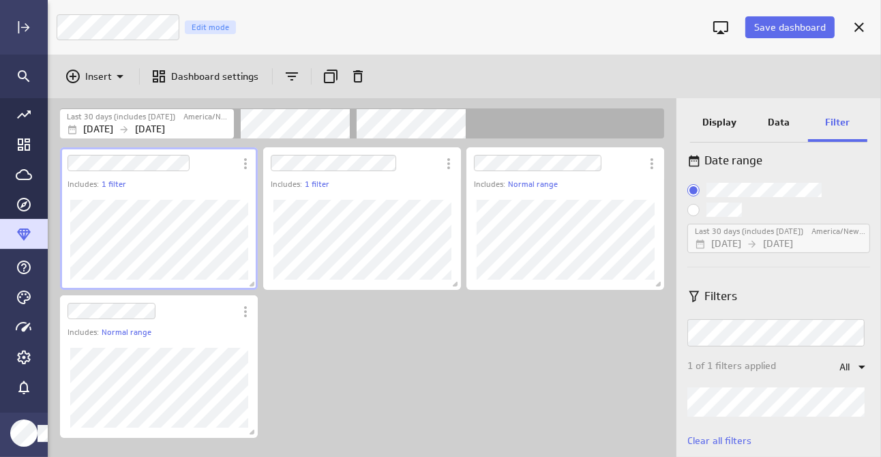
scroll to position [0, 0]
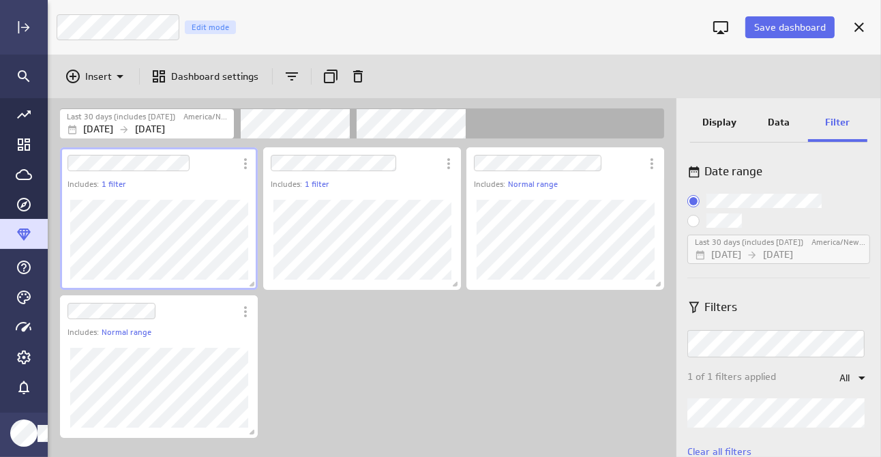
click at [778, 119] on p "Data" at bounding box center [779, 122] width 22 height 14
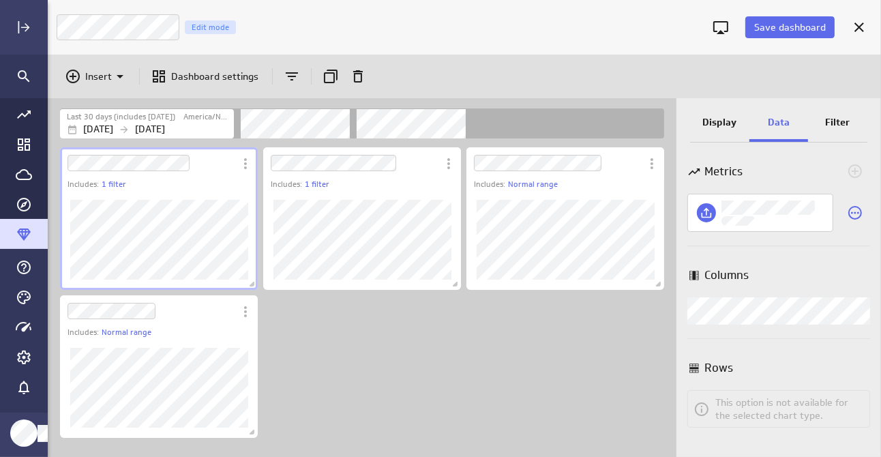
click at [708, 119] on p "Display" at bounding box center [719, 122] width 34 height 14
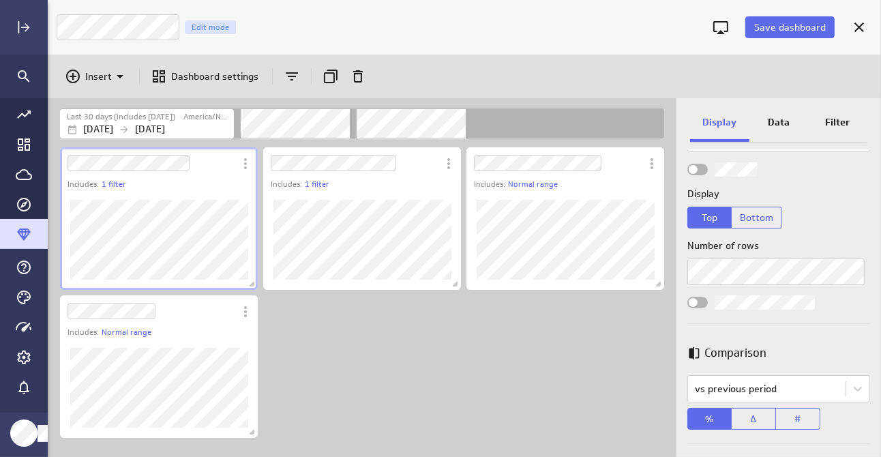
scroll to position [233, 0]
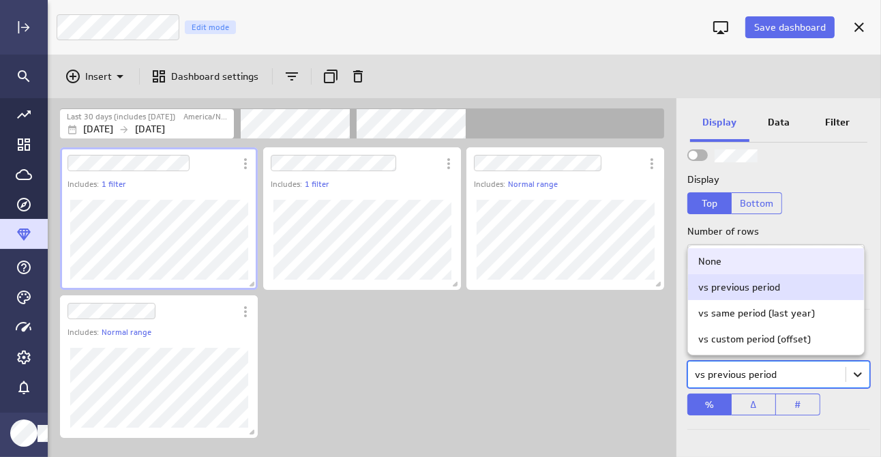
click at [853, 379] on body "Save dashboard Sales Trends Edit mode Insert Dashboard settings Last 30 days (i…" at bounding box center [440, 228] width 881 height 457
click at [725, 256] on div "None" at bounding box center [775, 261] width 155 height 12
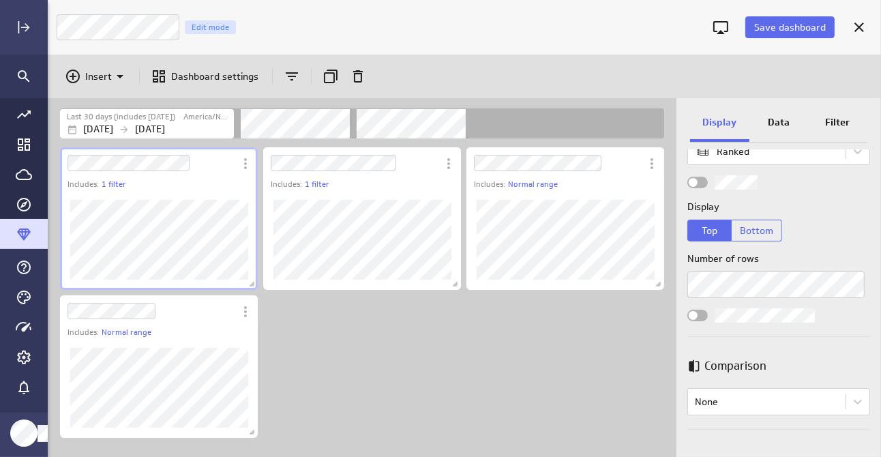
scroll to position [205, 0]
click at [817, 217] on div "Display Top Bottom" at bounding box center [778, 221] width 183 height 42
click at [796, 27] on span "Save dashboard" at bounding box center [790, 27] width 72 height 12
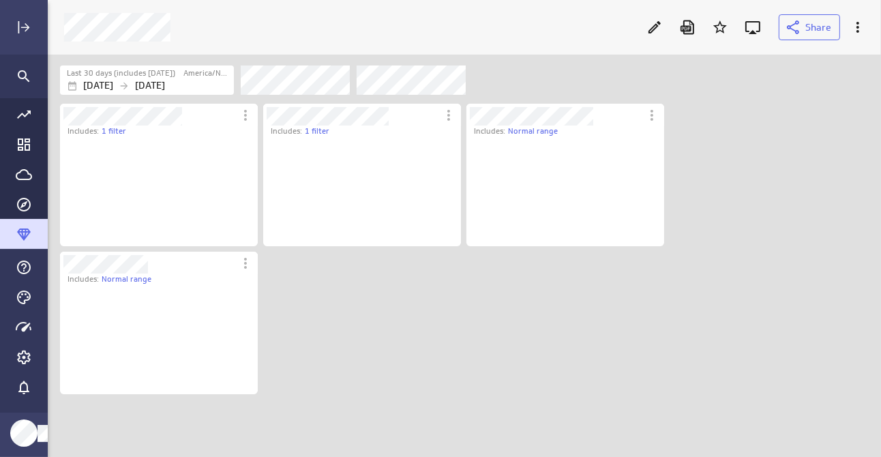
scroll to position [153, 266]
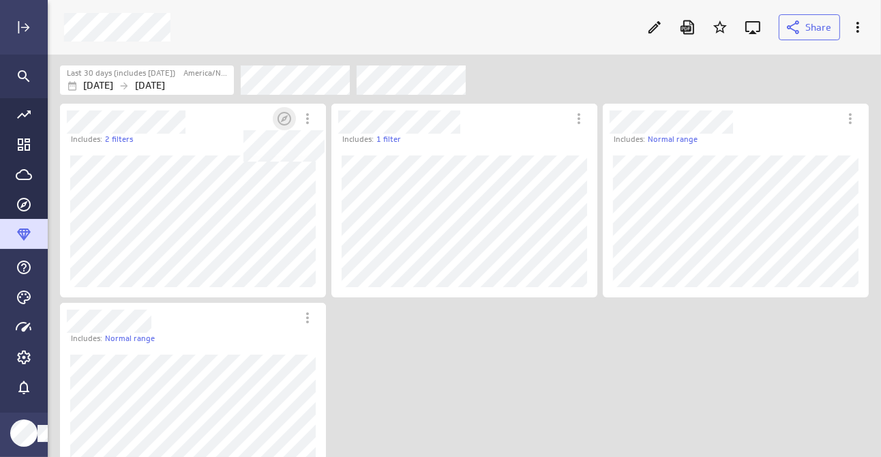
click at [282, 119] on icon "Dashboard Widget" at bounding box center [284, 118] width 16 height 16
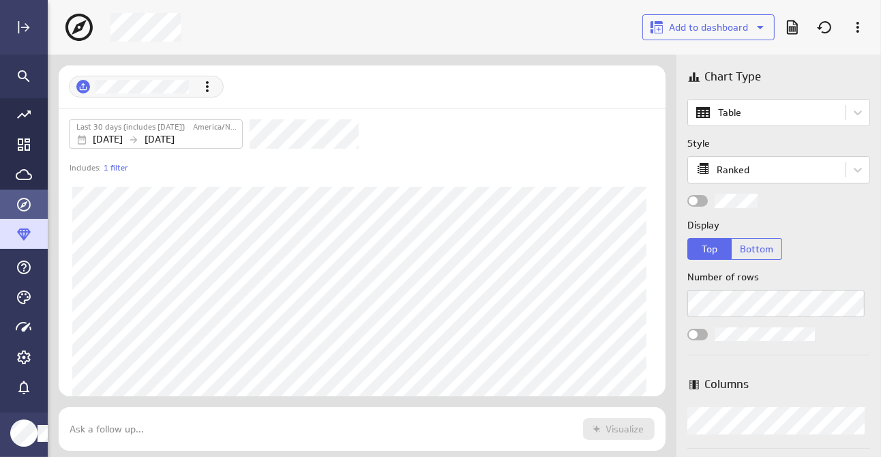
scroll to position [65, 628]
click at [28, 142] on icon "Go to Dashboard Library" at bounding box center [24, 144] width 16 height 16
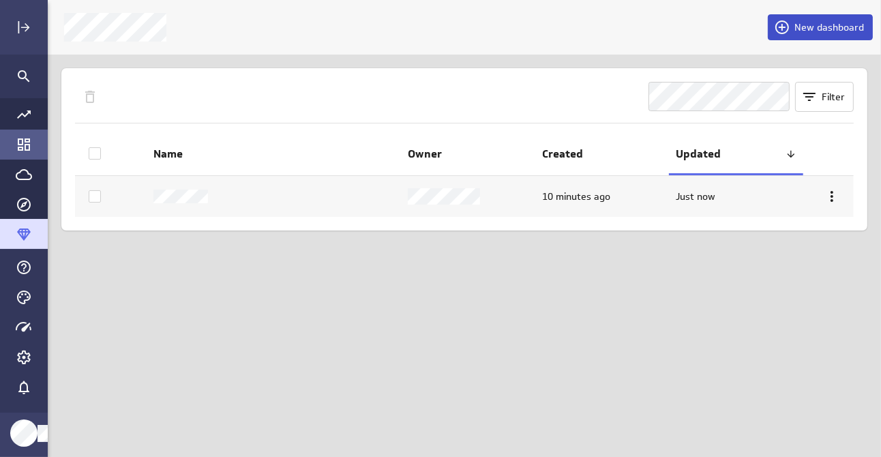
click at [788, 22] on icon at bounding box center [782, 27] width 14 height 14
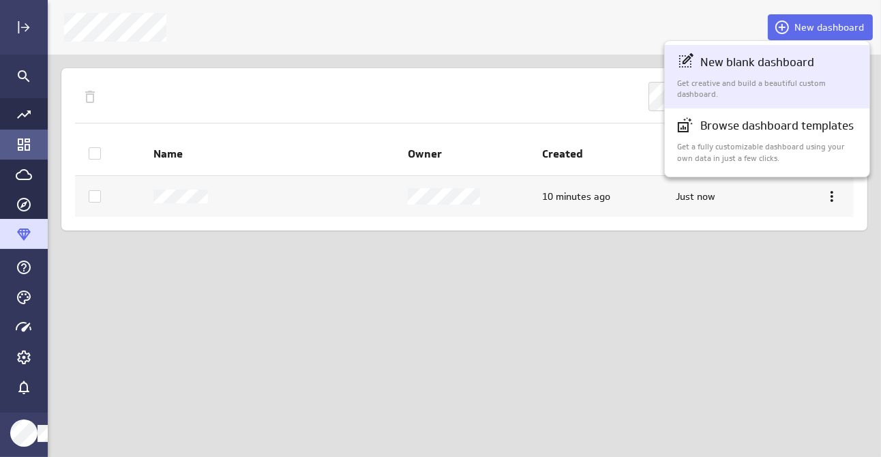
click at [751, 58] on p "New blank dashboard" at bounding box center [757, 62] width 114 height 17
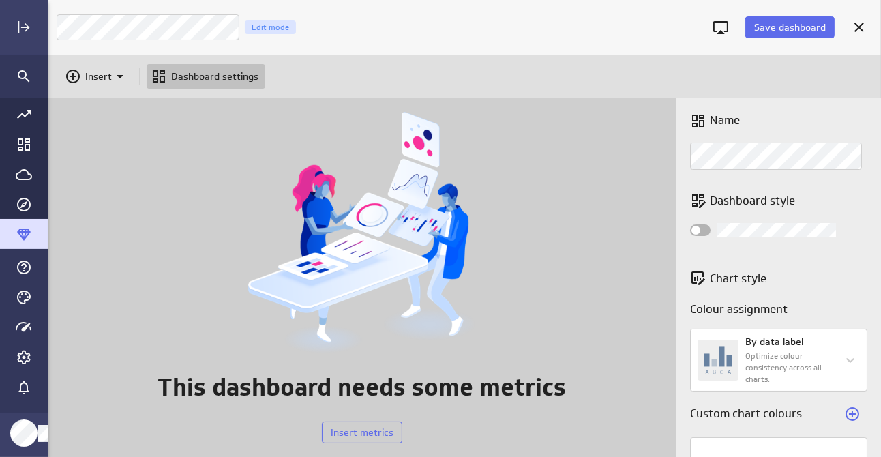
scroll to position [380, 854]
click at [20, 175] on icon "Go to Data Feed library" at bounding box center [24, 174] width 16 height 16
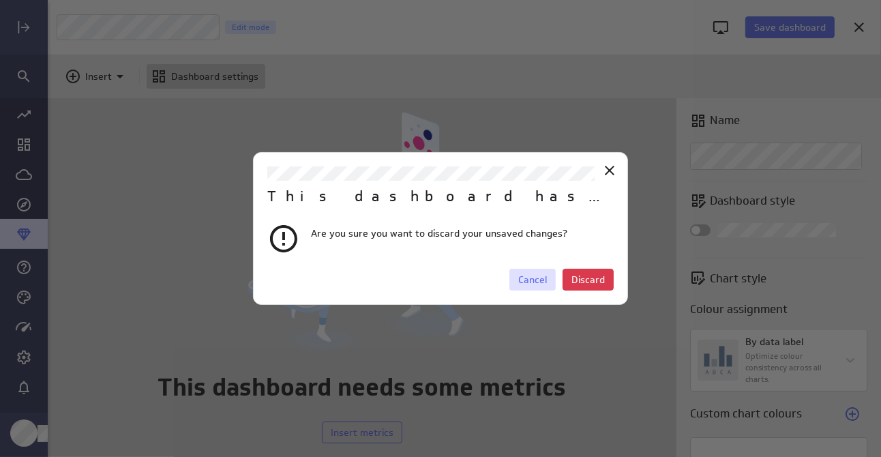
click at [536, 275] on span "Cancel" at bounding box center [532, 279] width 29 height 12
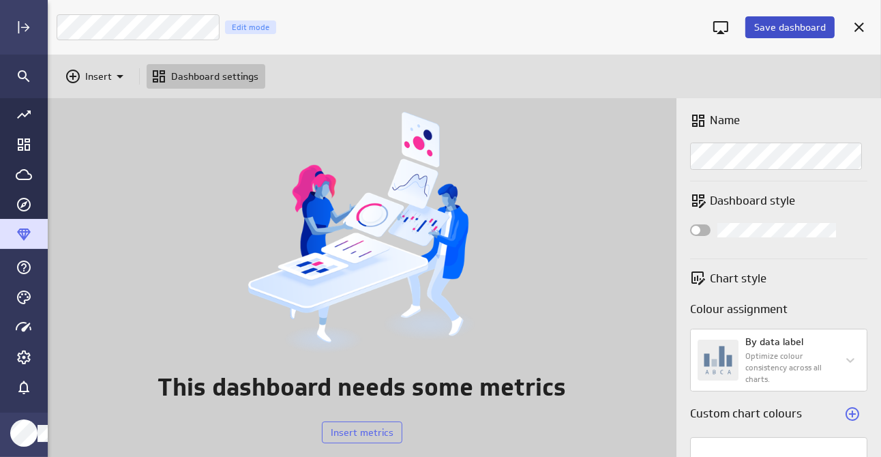
click at [823, 20] on button "Save dashboard" at bounding box center [789, 27] width 89 height 22
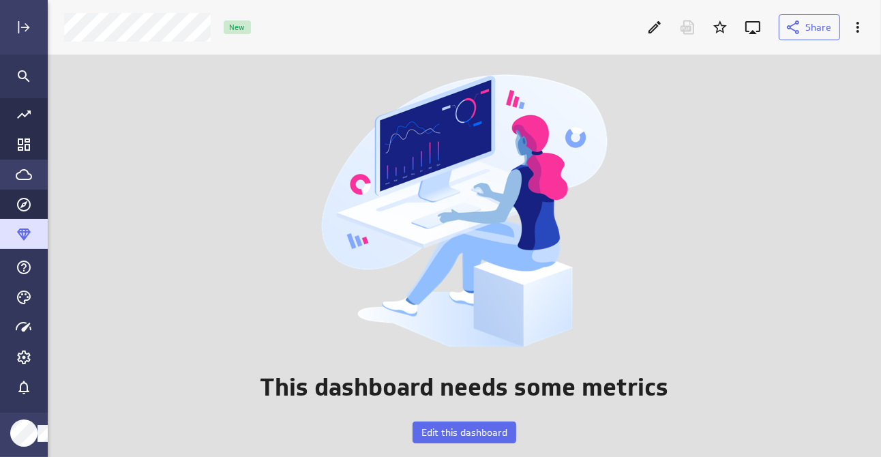
click at [23, 168] on icon "Go to Data Feed library" at bounding box center [24, 174] width 16 height 16
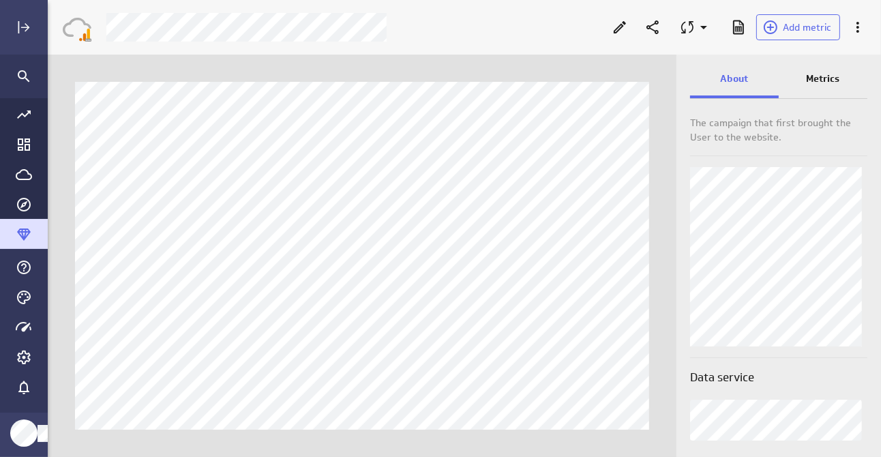
click at [823, 77] on p "Metrics" at bounding box center [822, 79] width 33 height 14
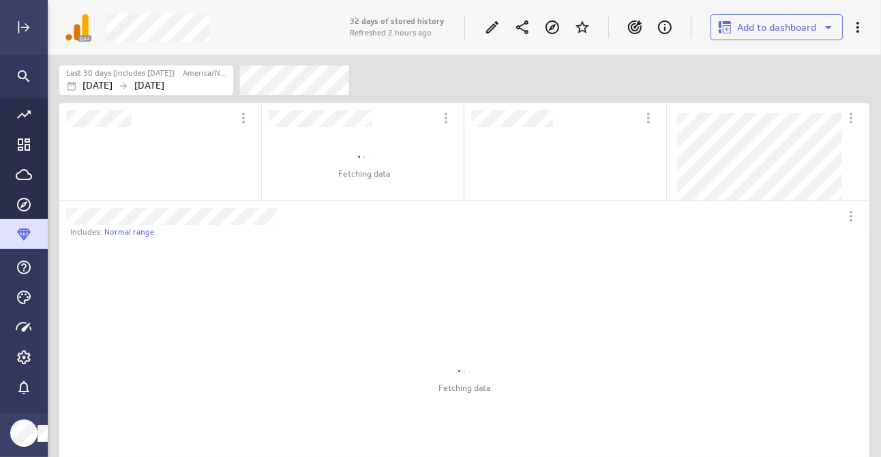
scroll to position [90, 199]
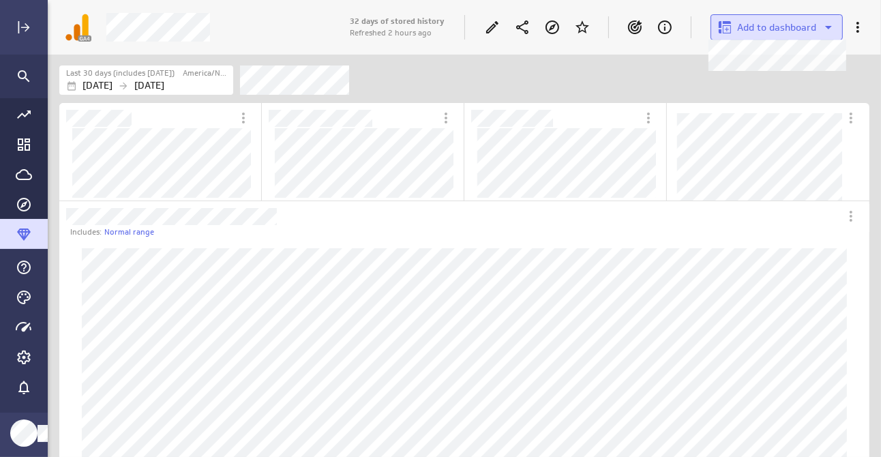
click at [828, 25] on icon at bounding box center [828, 27] width 16 height 16
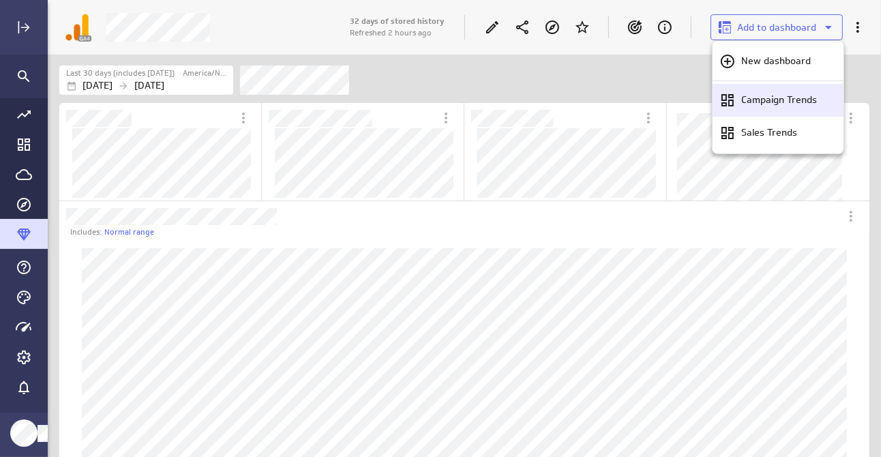
click at [789, 100] on p "Campaign Trends" at bounding box center [779, 100] width 76 height 14
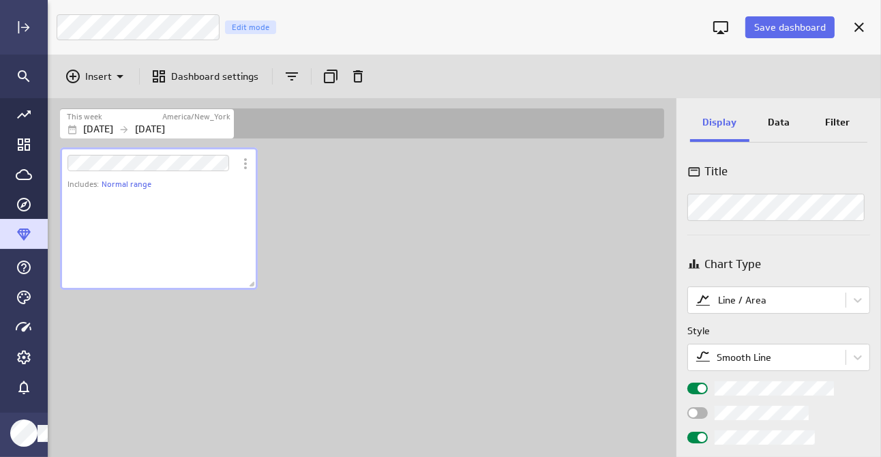
scroll to position [101, 199]
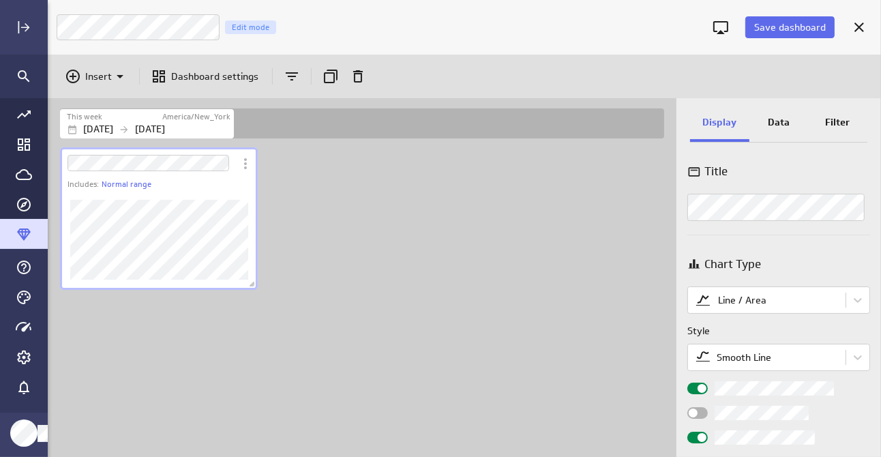
click at [811, 246] on div "Title Chart Type Line / Area Style Smooth Line Legend position Comparison Compa…" at bounding box center [778, 302] width 205 height 307
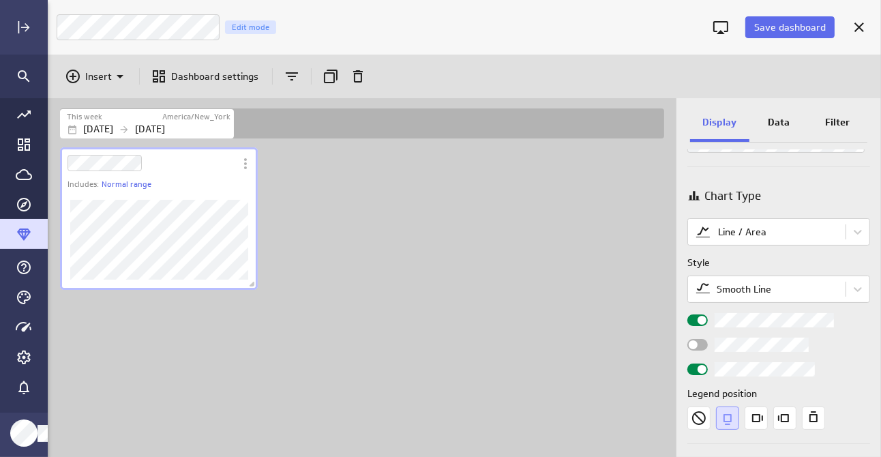
scroll to position [136, 0]
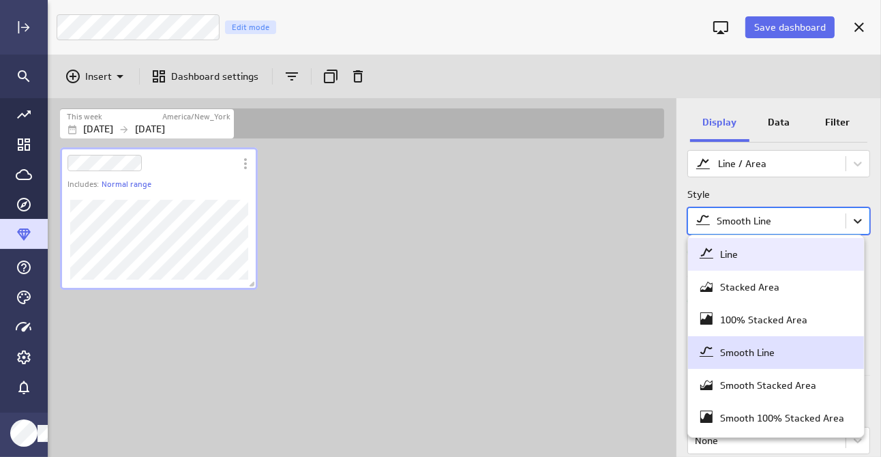
click at [849, 225] on body "Save dashboard Campaign Trends Edit mode Insert Dashboard settings This week Am…" at bounding box center [440, 228] width 881 height 457
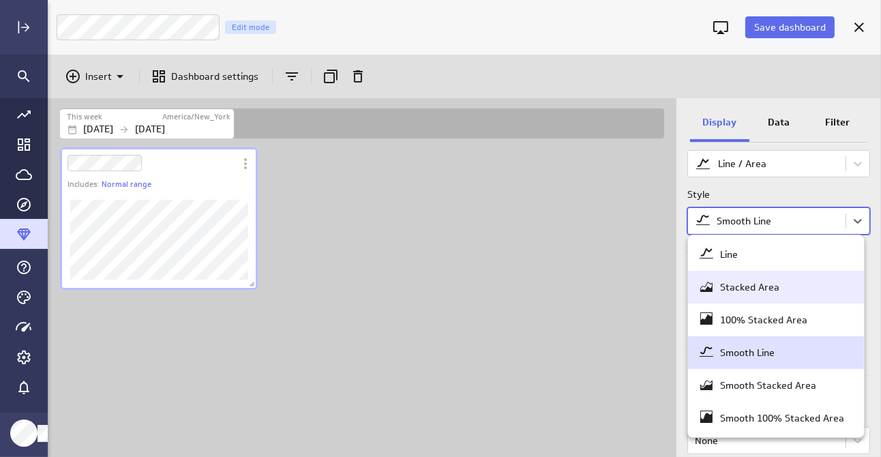
click at [794, 285] on div "Stacked Area" at bounding box center [775, 286] width 155 height 19
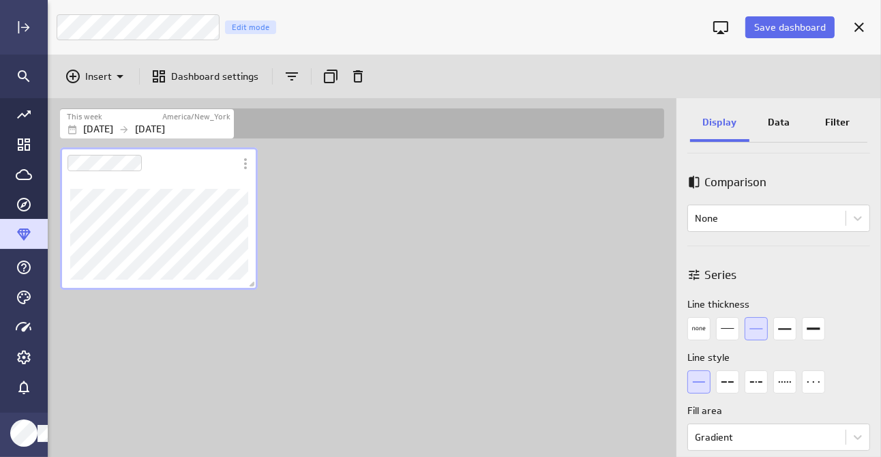
scroll to position [341, 0]
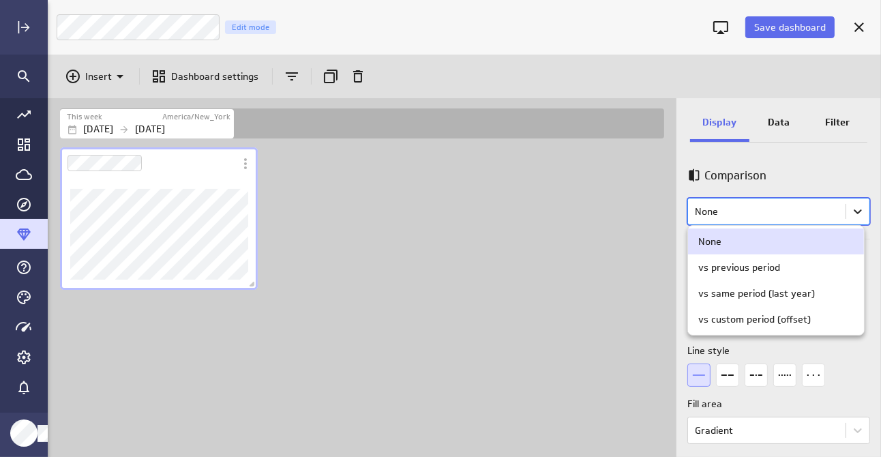
click at [855, 212] on body "Save dashboard Campaign Trends Edit mode Insert Dashboard settings This week Am…" at bounding box center [440, 228] width 881 height 457
click at [759, 262] on div "vs previous period" at bounding box center [739, 267] width 82 height 12
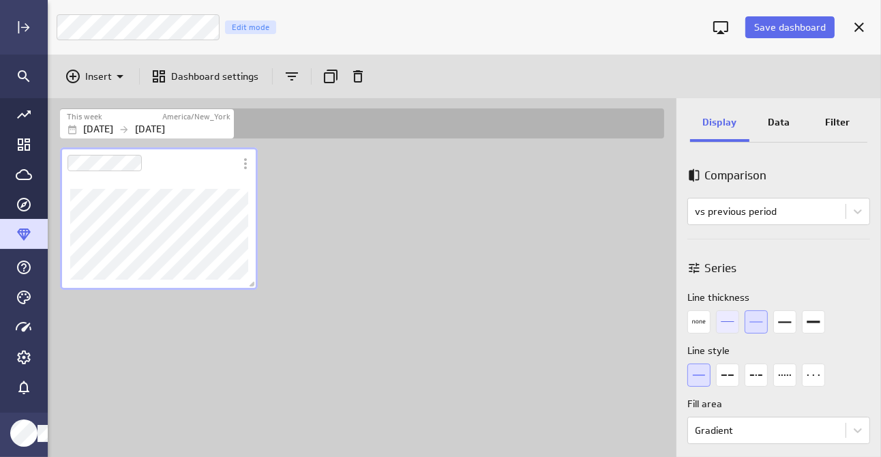
click at [728, 323] on icon "1px" at bounding box center [727, 321] width 23 height 23
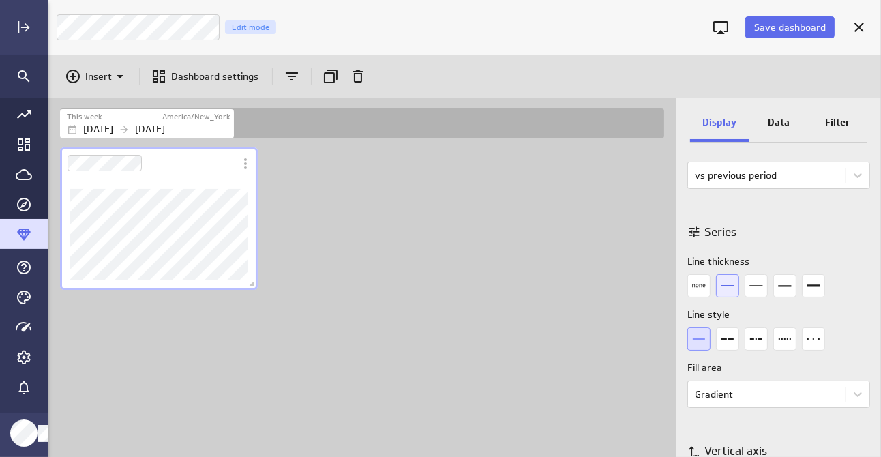
scroll to position [409, 0]
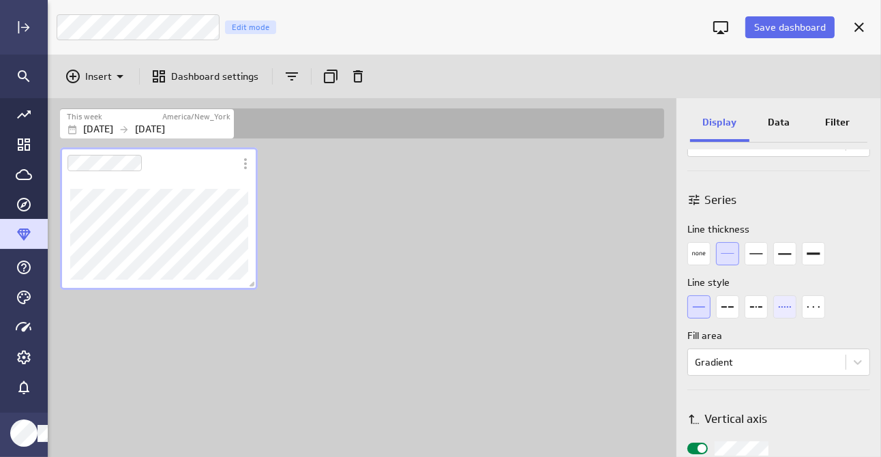
click at [791, 309] on icon "Dots" at bounding box center [784, 306] width 23 height 23
click at [725, 306] on icon "Dashes" at bounding box center [727, 306] width 23 height 23
click at [689, 312] on icon "Solid line" at bounding box center [698, 306] width 23 height 23
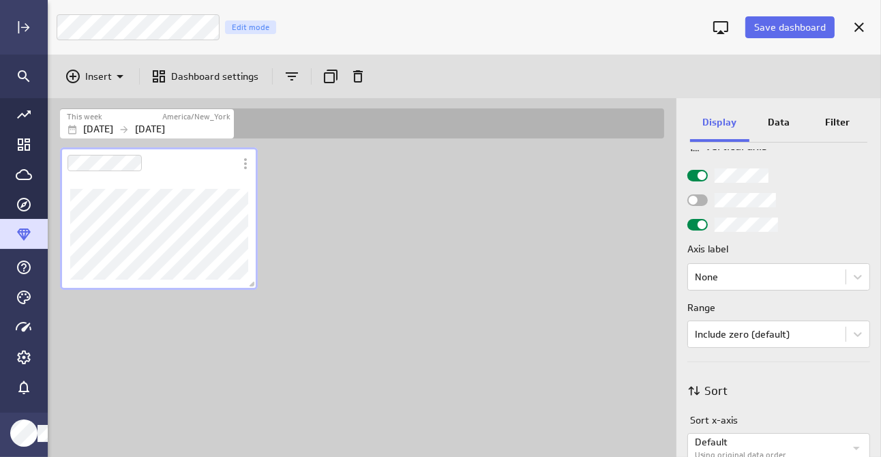
scroll to position [750, 0]
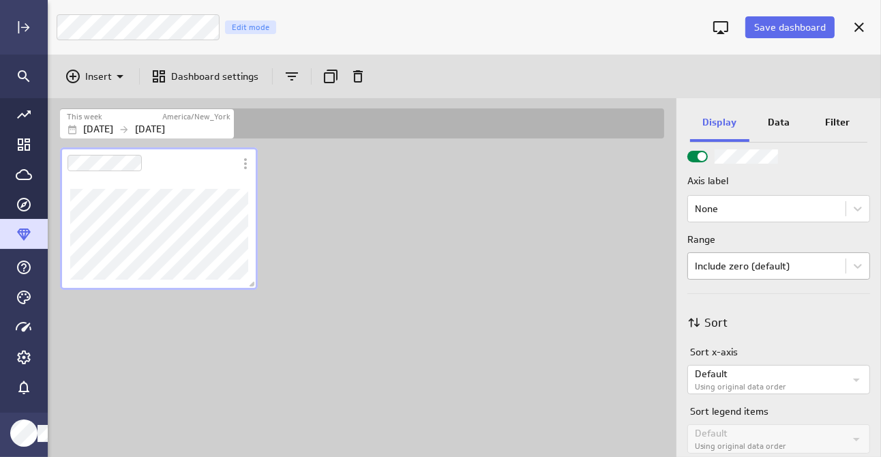
click at [809, 267] on body "Save dashboard Campaign Trends Edit mode Insert Dashboard settings This week Am…" at bounding box center [440, 228] width 881 height 457
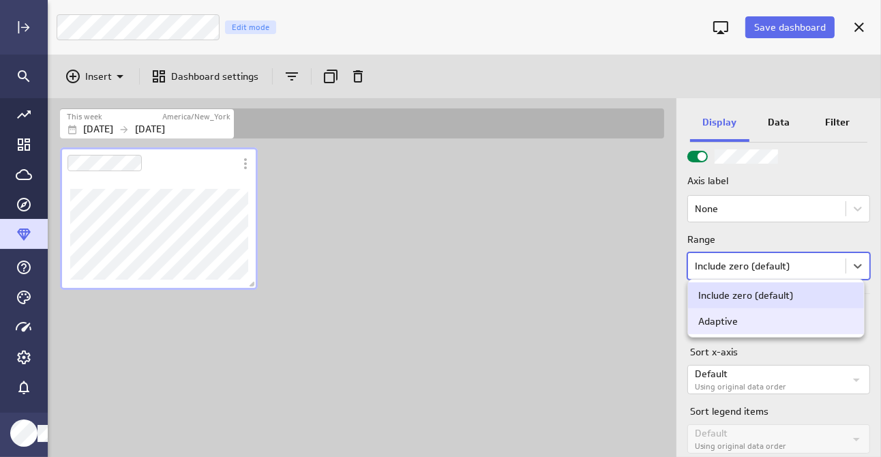
click at [786, 326] on div "Adaptive" at bounding box center [775, 321] width 155 height 12
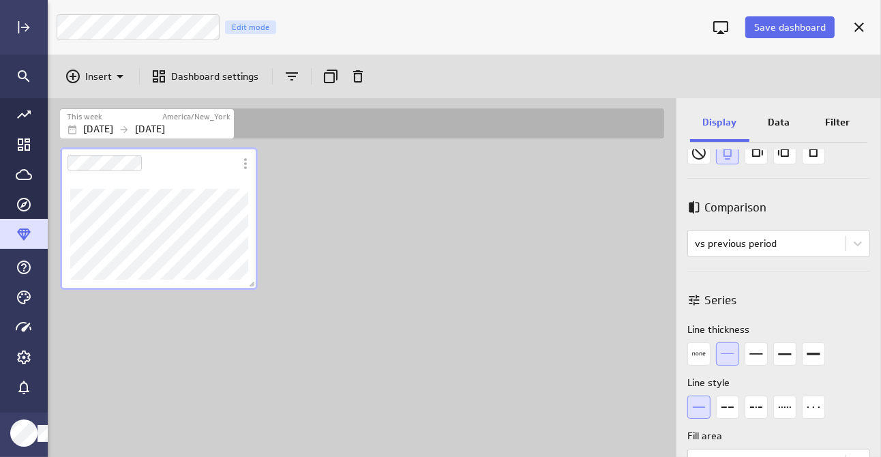
scroll to position [0, 0]
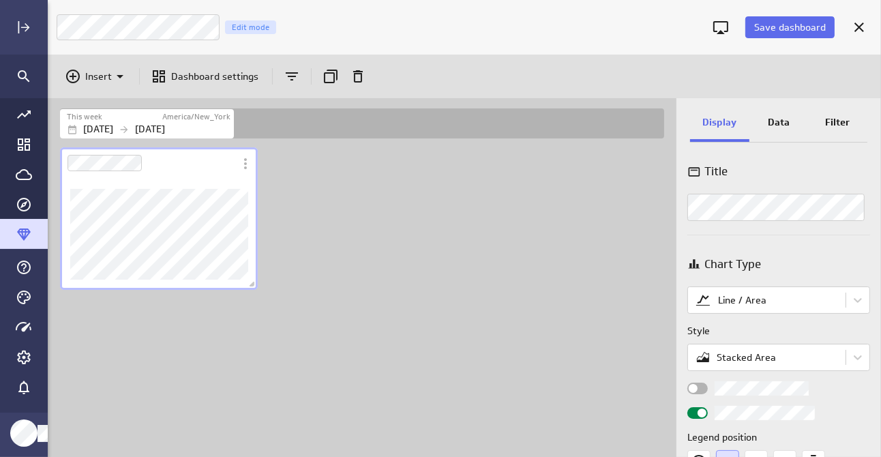
click at [776, 127] on p "Data" at bounding box center [779, 122] width 22 height 14
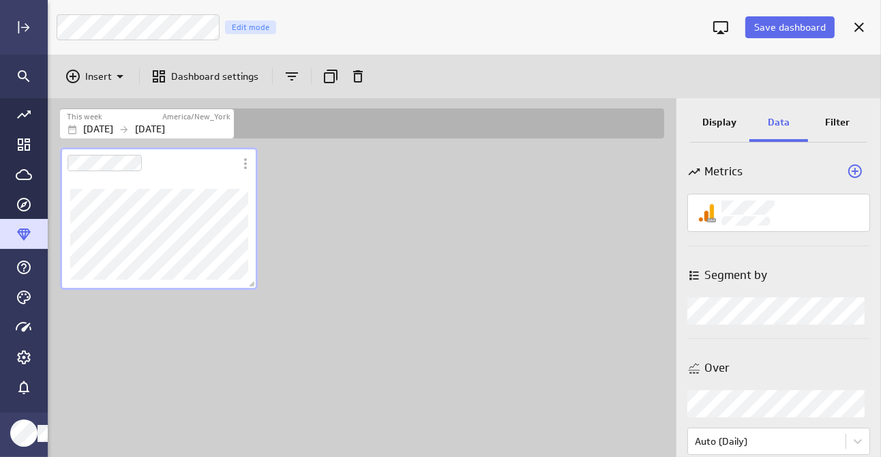
click at [839, 129] on div "Filter" at bounding box center [837, 123] width 59 height 37
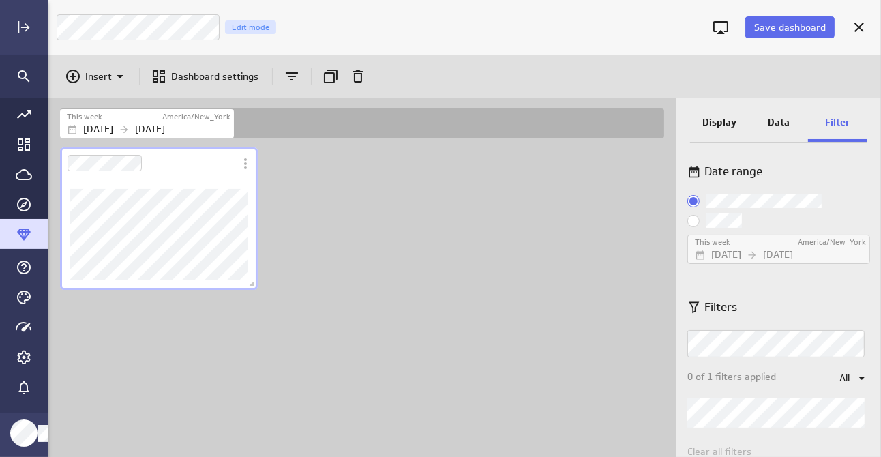
click at [725, 117] on p "Display" at bounding box center [719, 122] width 34 height 14
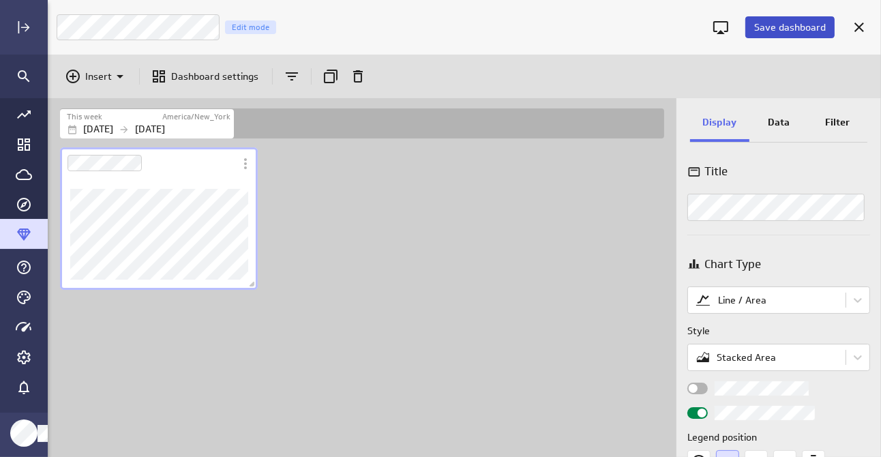
click at [819, 28] on span "Save dashboard" at bounding box center [790, 27] width 72 height 12
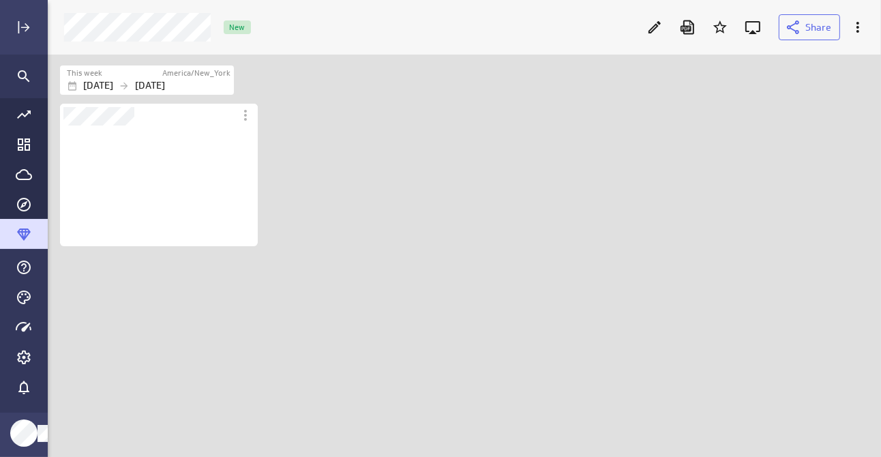
scroll to position [164, 266]
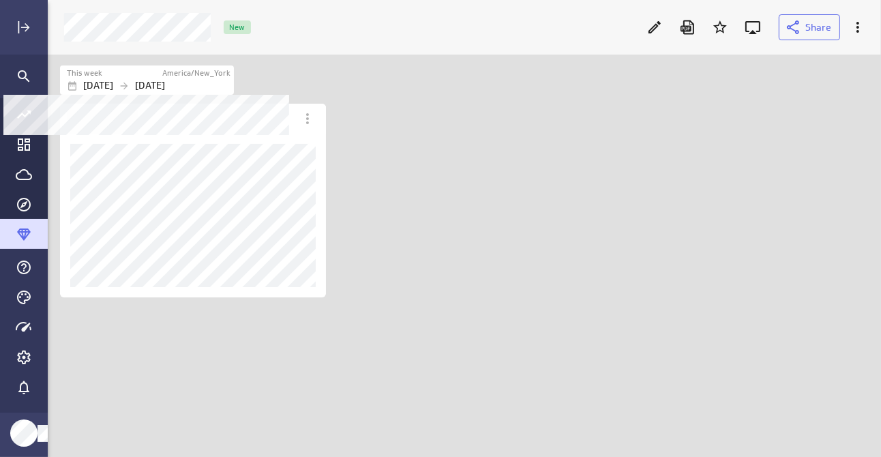
click at [134, 78] on div "This week" at bounding box center [114, 73] width 94 height 12
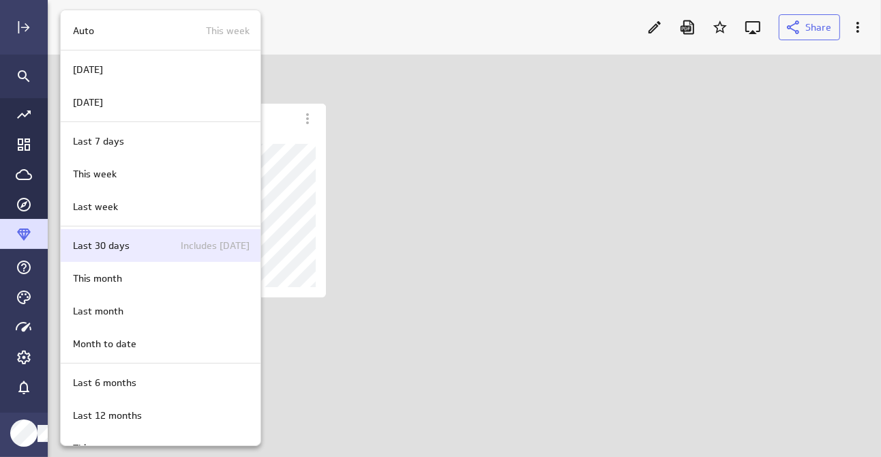
click at [110, 243] on p "Last 30 days" at bounding box center [101, 246] width 57 height 14
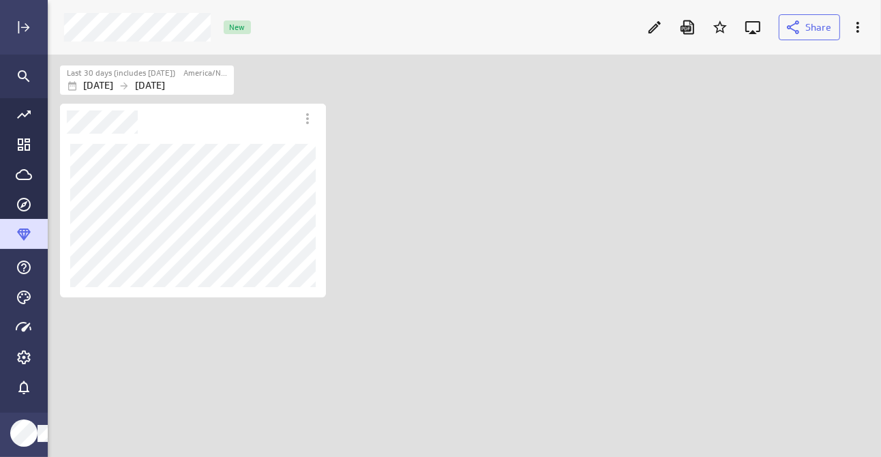
click at [395, 170] on div "Dashboard content with 1 widget" at bounding box center [466, 279] width 819 height 356
click at [860, 35] on icon "More actions" at bounding box center [857, 27] width 16 height 16
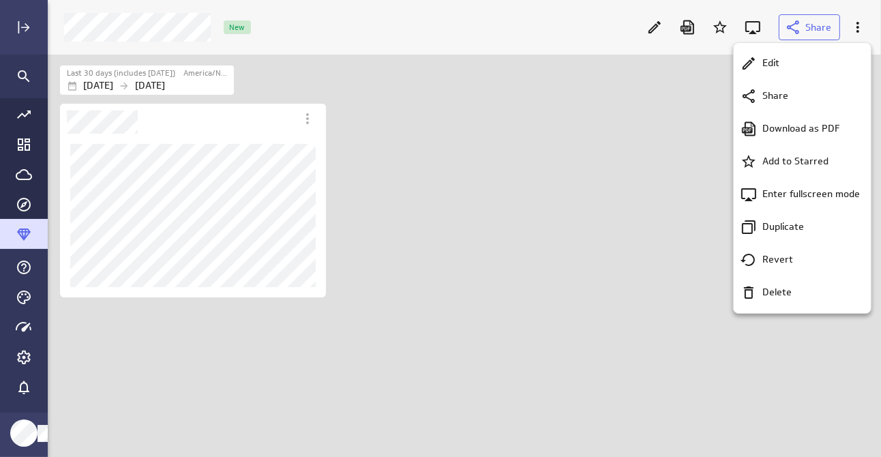
click at [571, 170] on div at bounding box center [440, 228] width 881 height 457
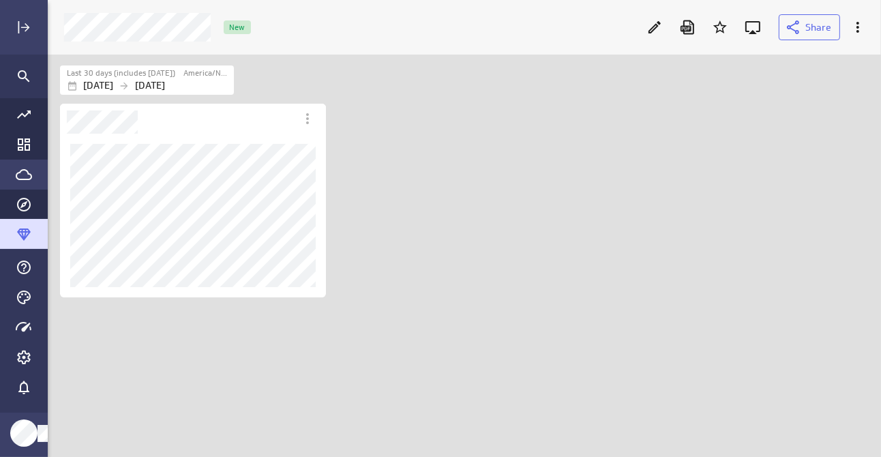
click at [17, 176] on icon "Go to Data Feed library" at bounding box center [24, 174] width 16 height 16
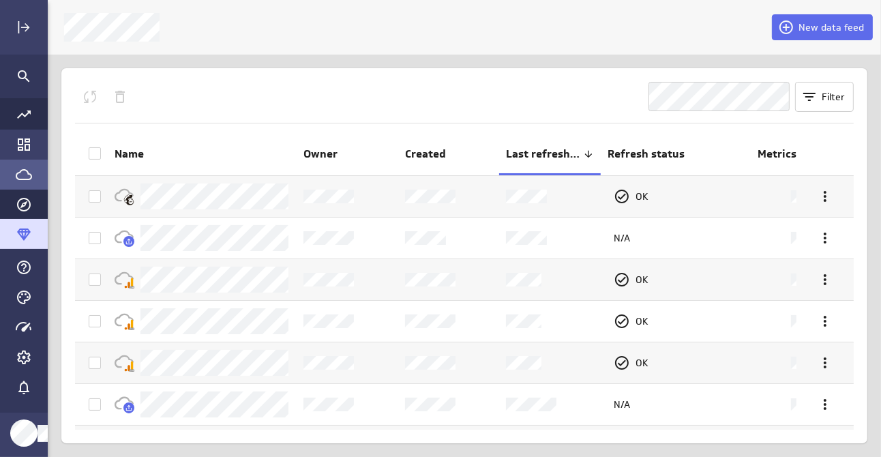
drag, startPoint x: 25, startPoint y: 147, endPoint x: 17, endPoint y: 144, distance: 8.9
click at [17, 144] on icon "Go to Dashboard Library" at bounding box center [24, 144] width 16 height 16
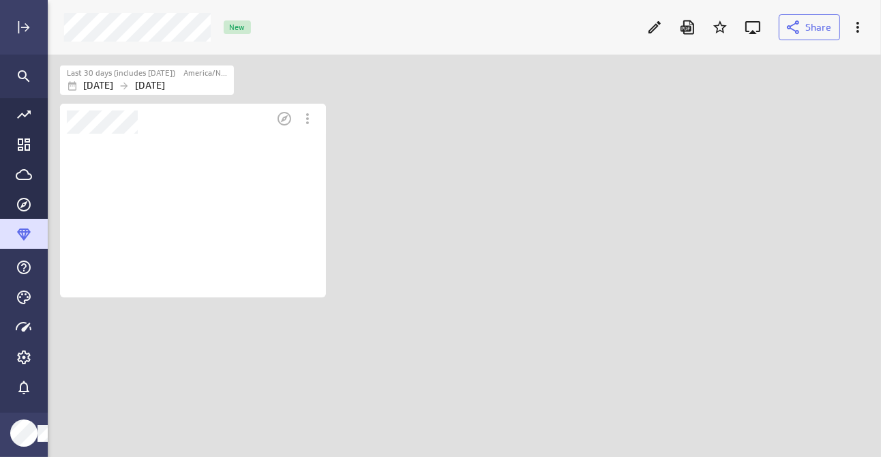
scroll to position [423, 854]
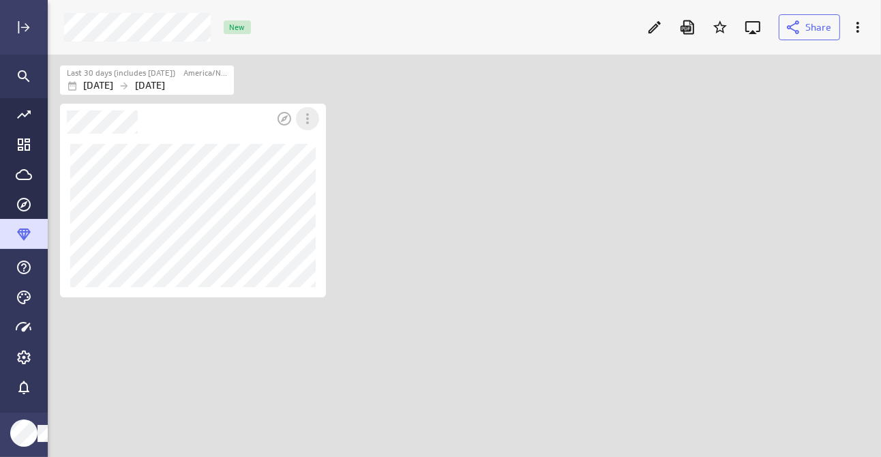
click at [307, 117] on icon "More actions" at bounding box center [307, 118] width 3 height 11
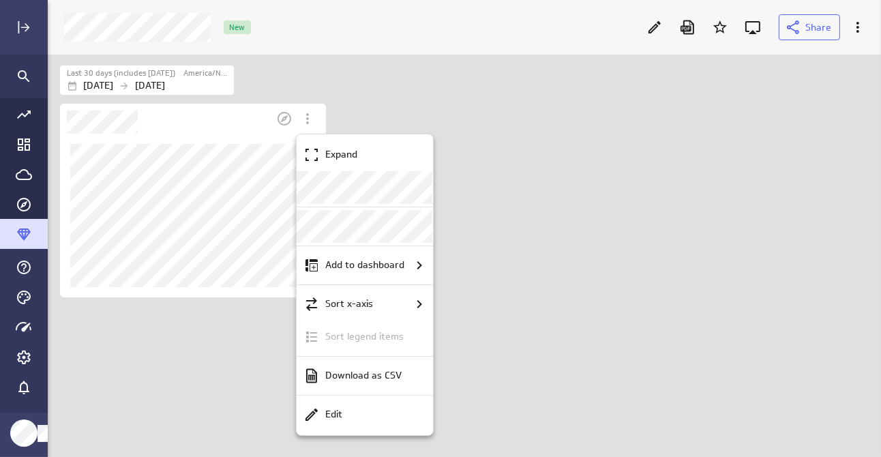
click at [307, 117] on div at bounding box center [440, 228] width 881 height 457
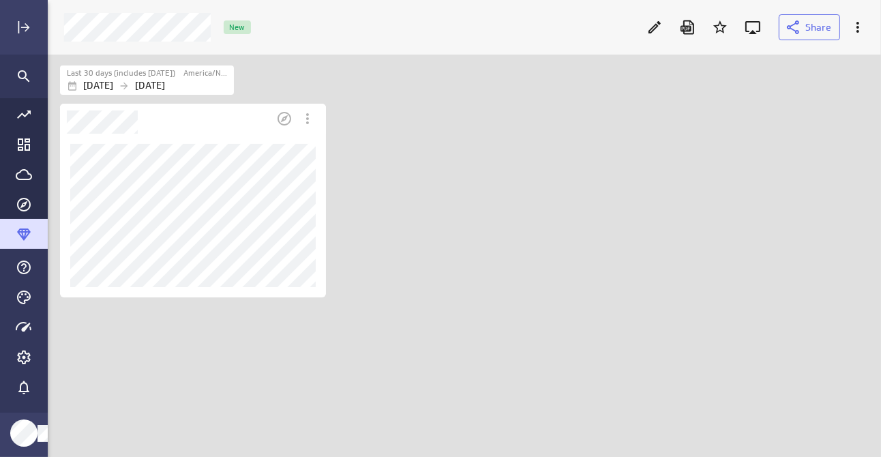
click at [307, 117] on icon "More actions" at bounding box center [307, 118] width 16 height 16
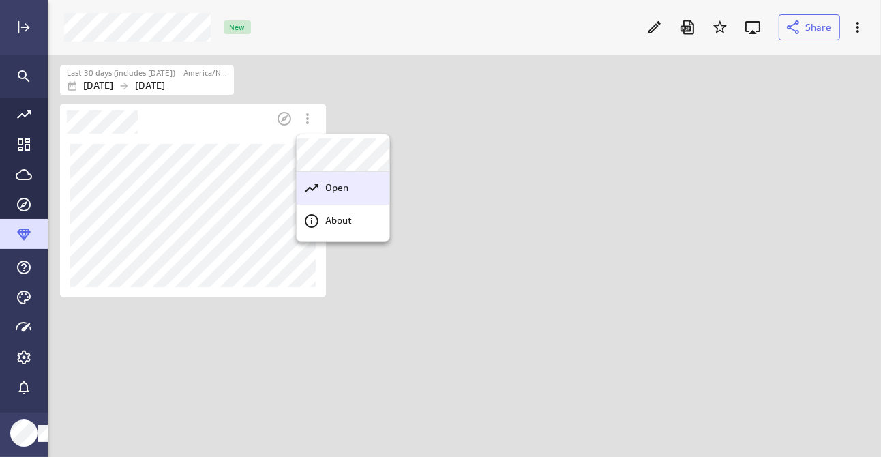
click at [355, 190] on div "Open" at bounding box center [349, 188] width 59 height 14
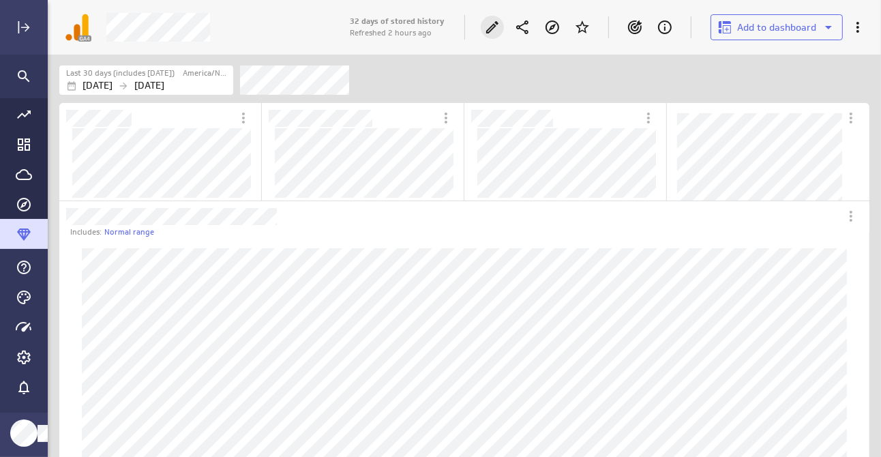
click at [489, 28] on icon "Edit" at bounding box center [492, 27] width 16 height 16
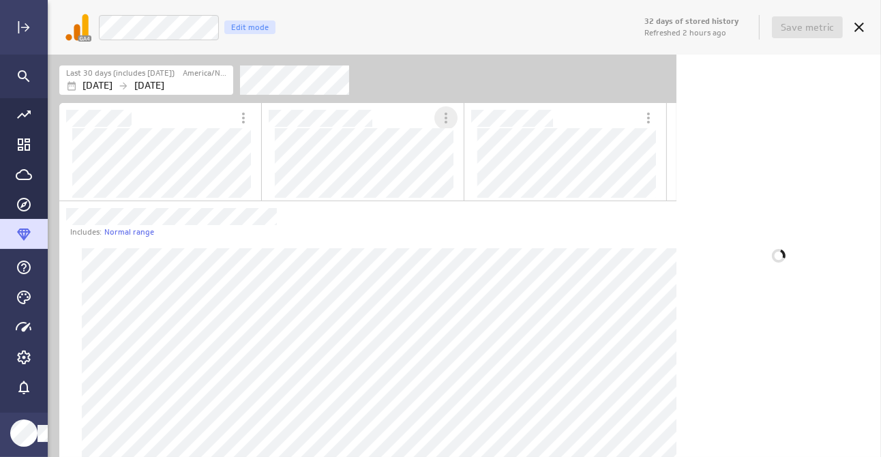
scroll to position [51, 642]
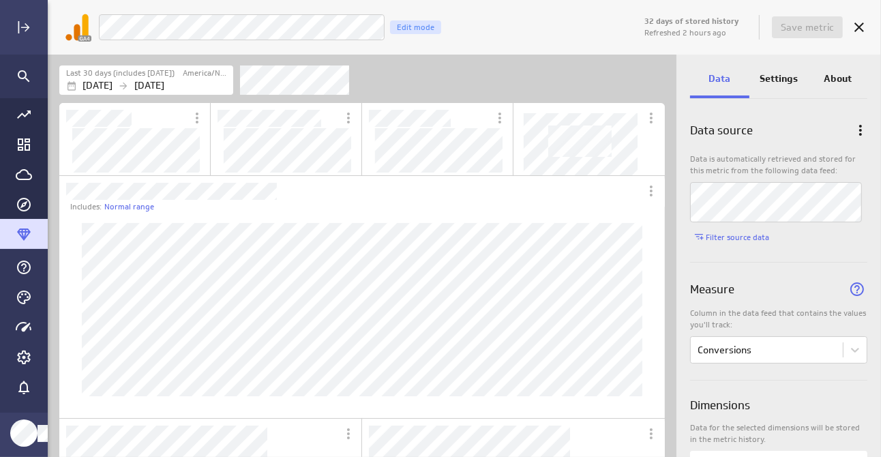
click at [506, 59] on div "Last 30 days (includes today) America/New_York Sep 11 2025 Oct 10 2025" at bounding box center [362, 78] width 629 height 46
click at [803, 18] on button "Save metric" at bounding box center [807, 27] width 71 height 22
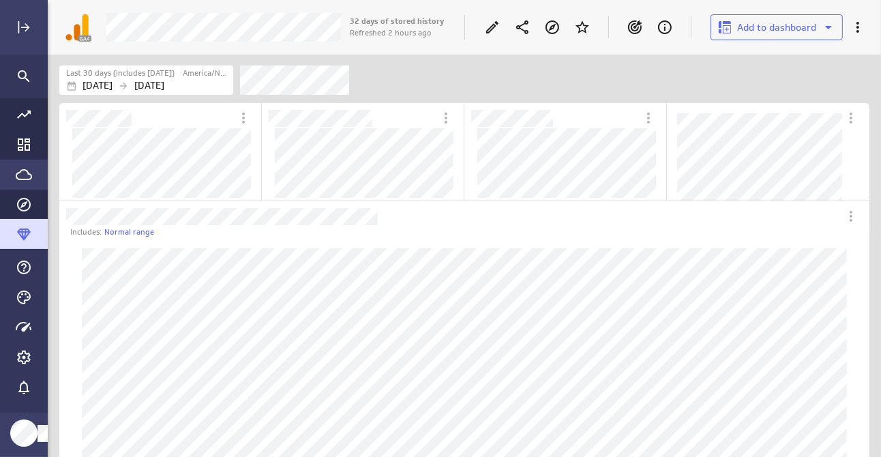
click at [20, 180] on icon "Go to Data Feed library" at bounding box center [24, 174] width 16 height 16
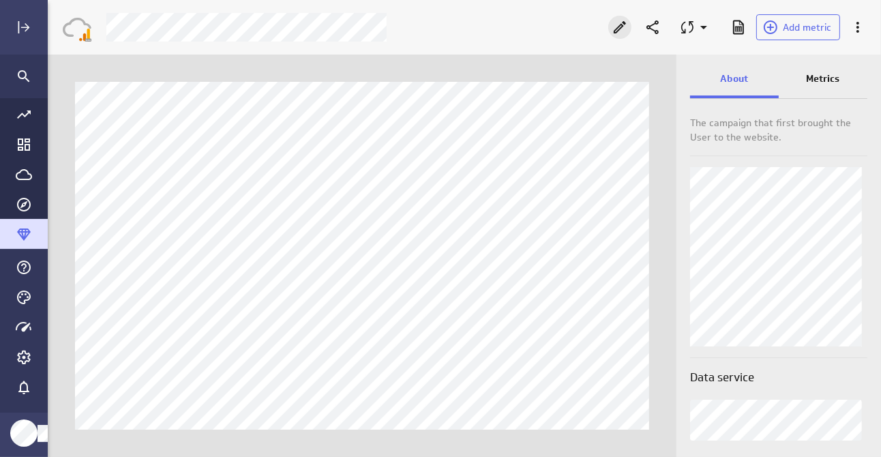
click at [626, 30] on icon "Edit" at bounding box center [619, 27] width 16 height 16
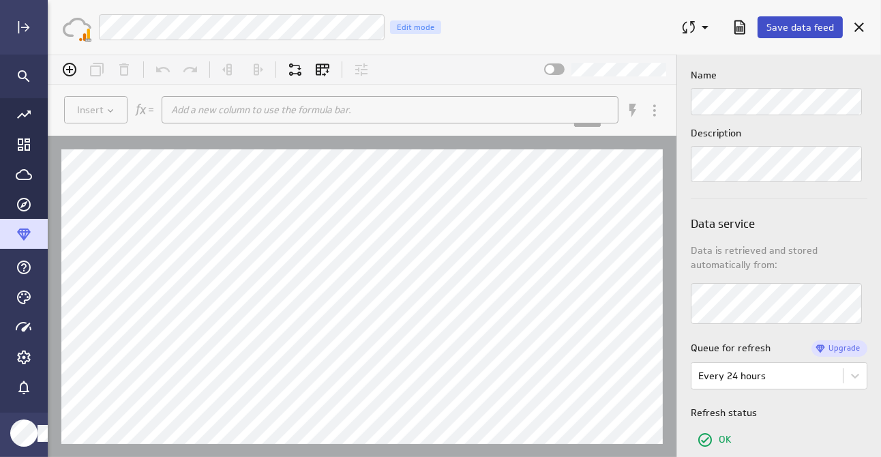
click at [810, 29] on span "Save data feed" at bounding box center [799, 27] width 67 height 12
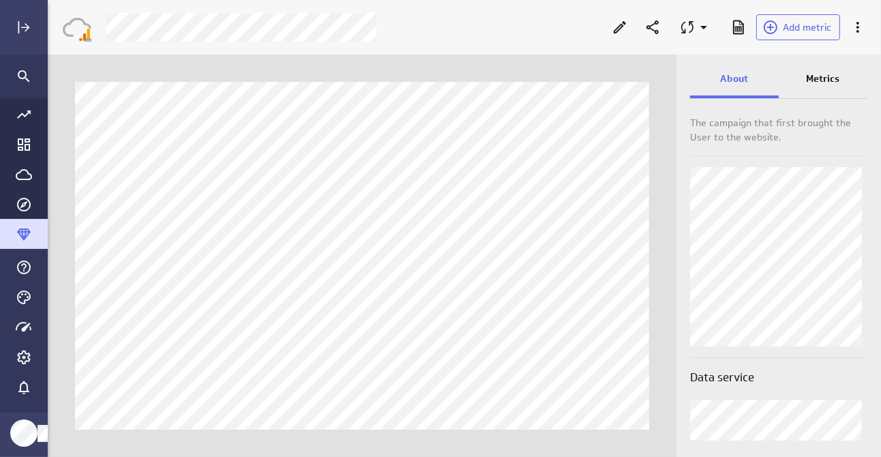
click at [827, 78] on p "Metrics" at bounding box center [822, 79] width 33 height 14
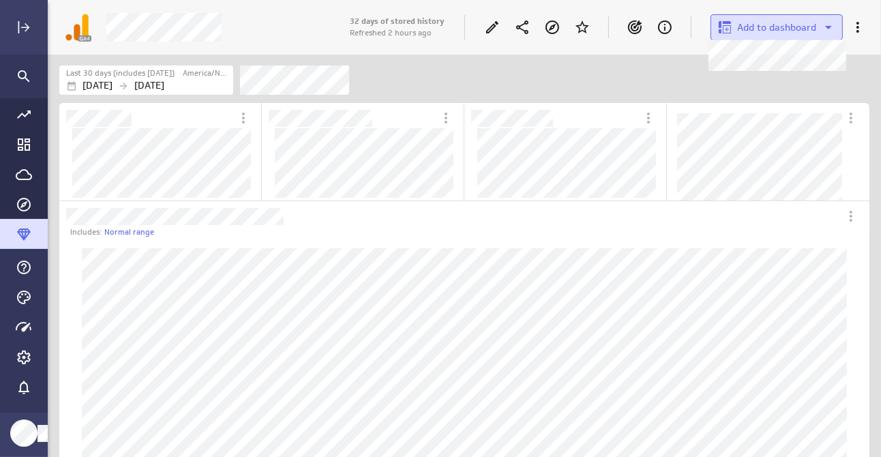
click at [776, 28] on span "Add to dashboard" at bounding box center [776, 27] width 79 height 12
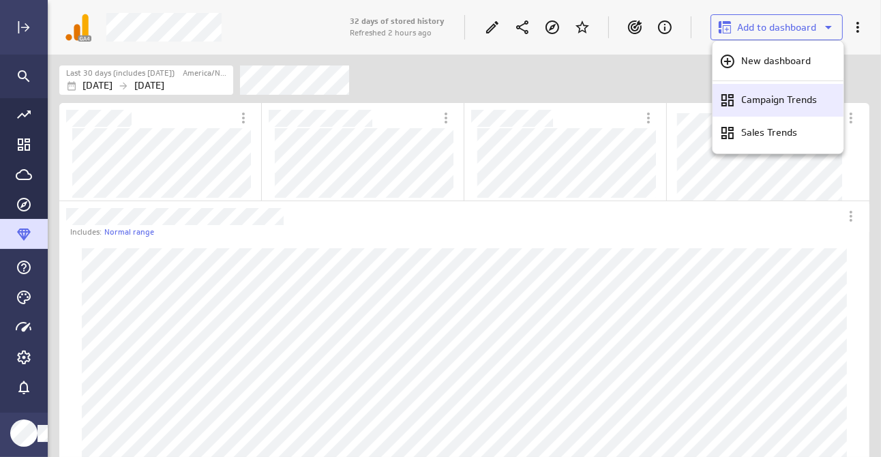
click at [768, 99] on p "Campaign Trends" at bounding box center [779, 100] width 76 height 14
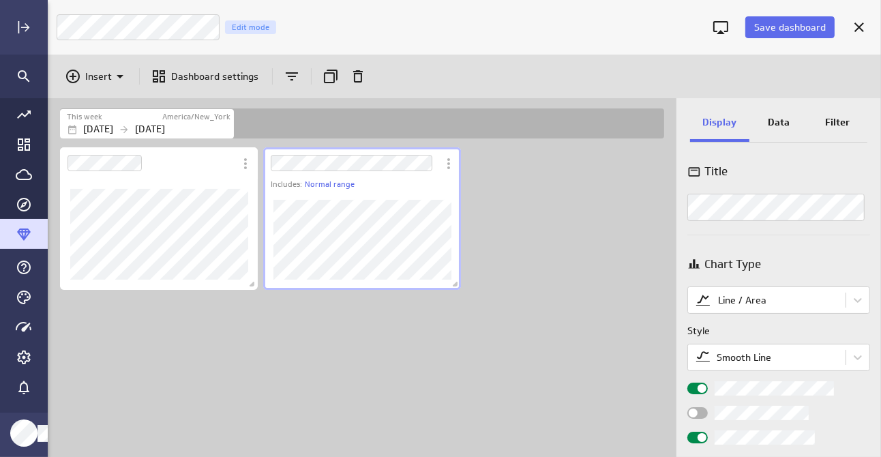
click at [799, 260] on div "Chart Type" at bounding box center [778, 264] width 183 height 17
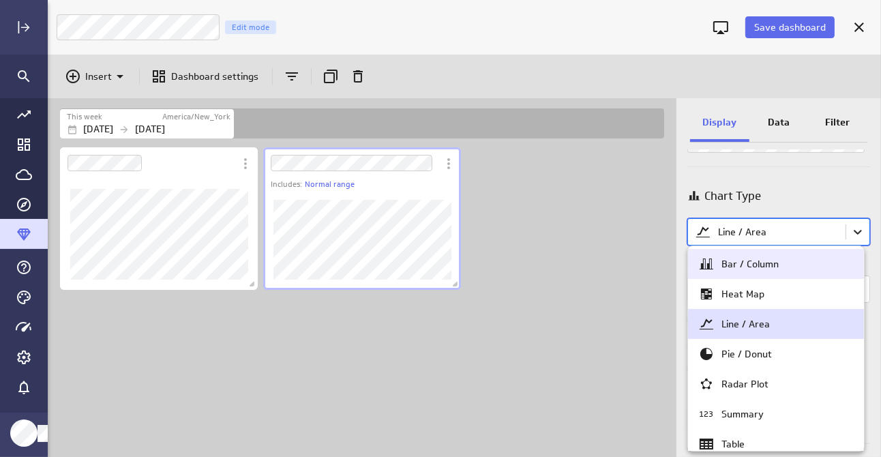
click at [849, 237] on body "Save dashboard Campaign Trends Edit mode Insert Dashboard settings This week Am…" at bounding box center [440, 228] width 881 height 457
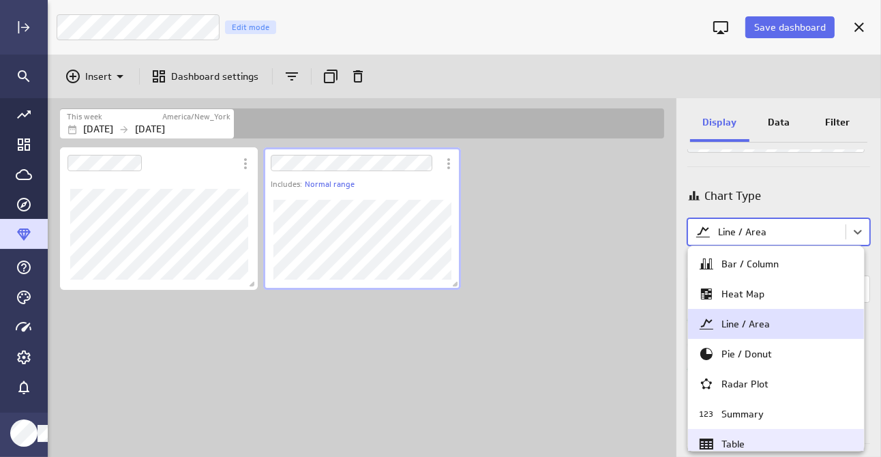
click at [733, 442] on div "Table" at bounding box center [732, 444] width 23 height 12
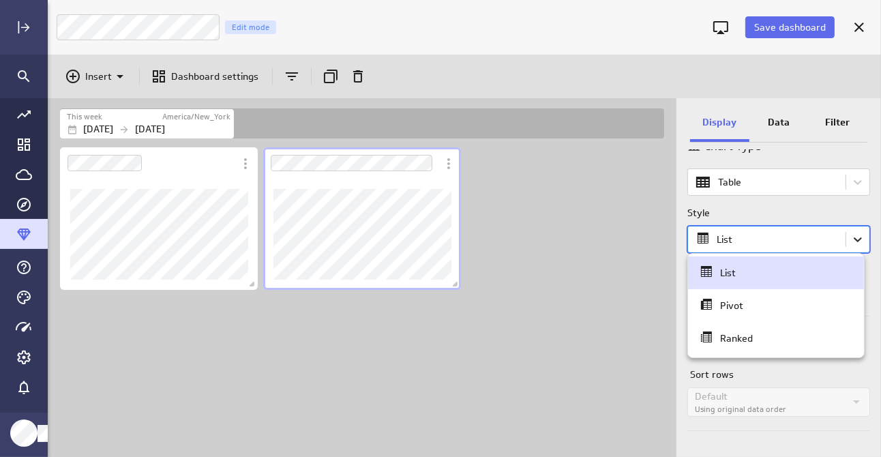
click at [851, 241] on body "Save dashboard Campaign Trends Edit mode Insert Dashboard settings This week Am…" at bounding box center [440, 228] width 881 height 457
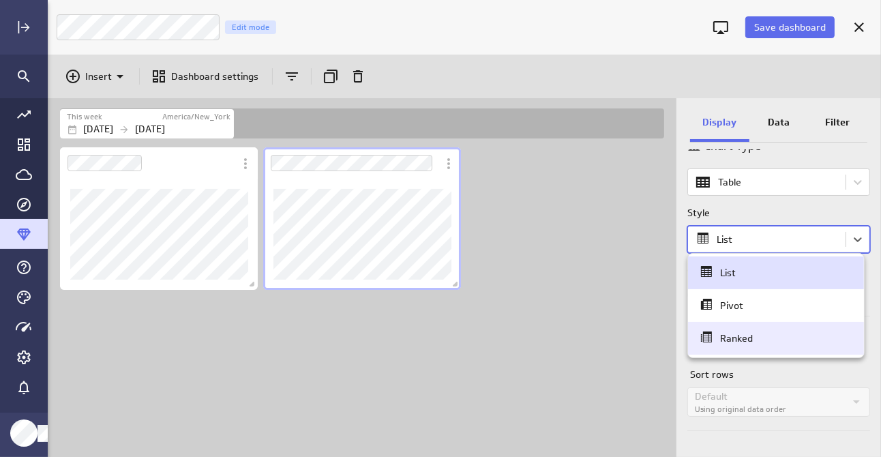
click at [759, 340] on div "Ranked" at bounding box center [775, 338] width 155 height 19
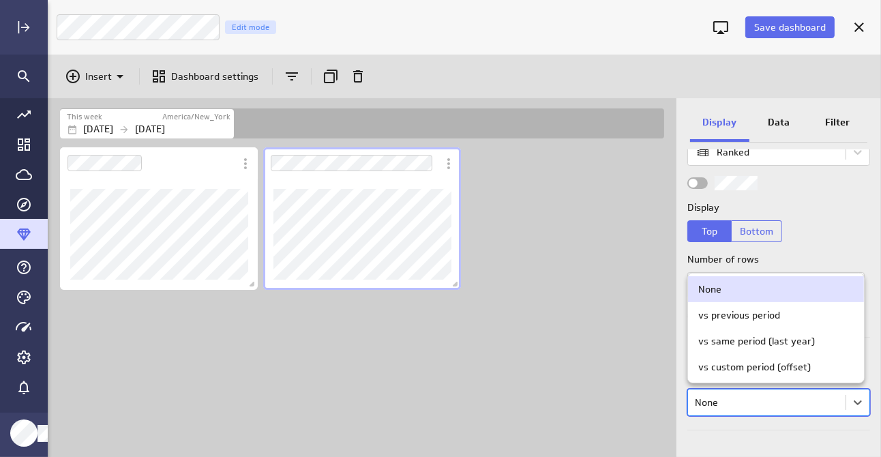
click at [793, 406] on body "Save dashboard Campaign Trends Edit mode Insert Dashboard settings This week Am…" at bounding box center [440, 228] width 881 height 457
click at [758, 311] on div "vs previous period" at bounding box center [739, 315] width 82 height 12
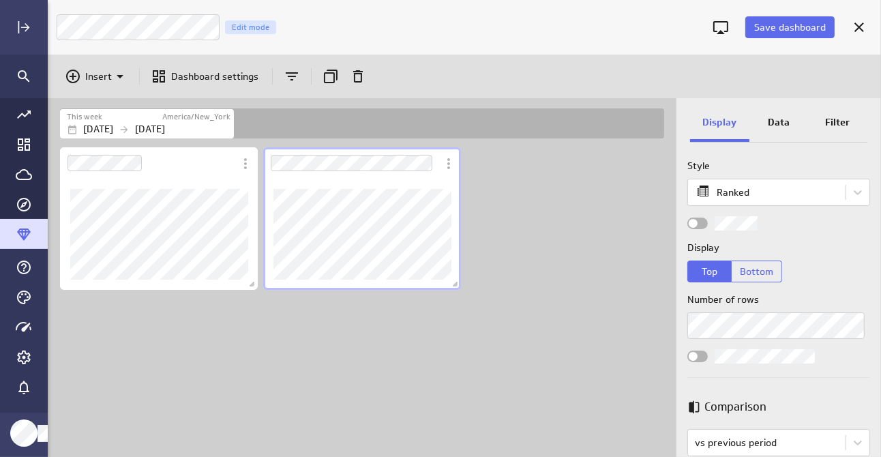
click at [789, 132] on div "Data" at bounding box center [778, 123] width 59 height 37
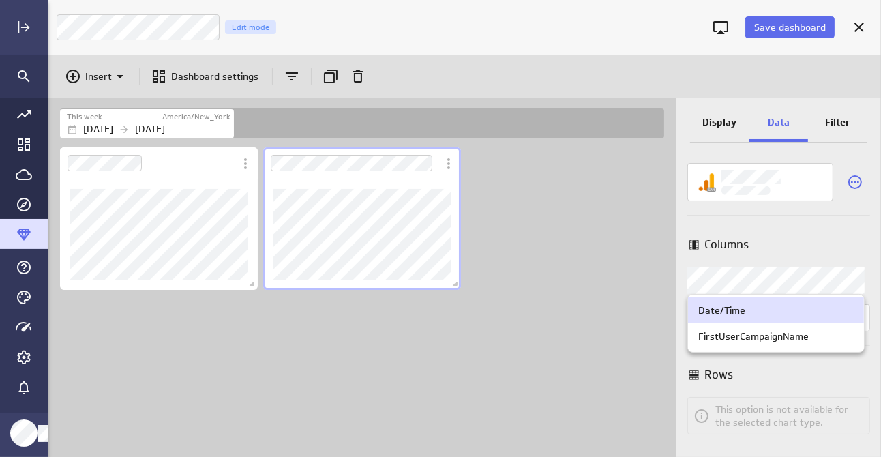
click at [747, 277] on body "Save dashboard Campaign Trends Edit mode Insert Dashboard settings This week Am…" at bounding box center [440, 228] width 881 height 457
click at [744, 338] on div "FirstUserCampaignName" at bounding box center [753, 336] width 110 height 12
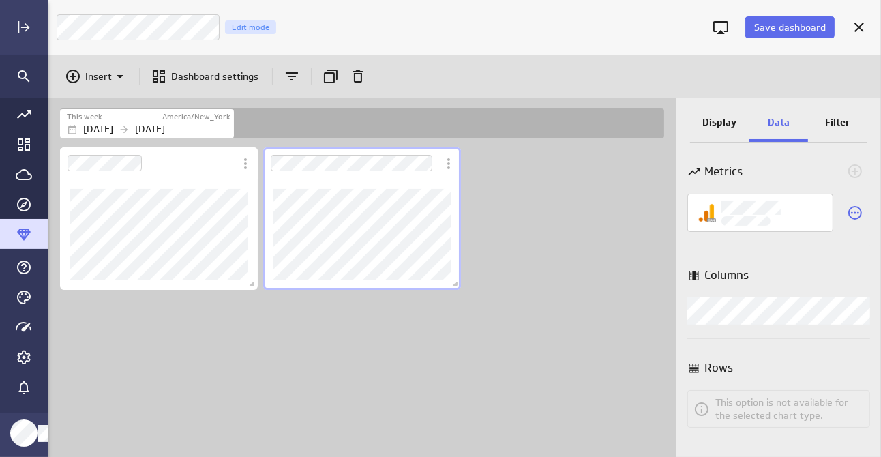
click at [841, 123] on p "Filter" at bounding box center [838, 122] width 25 height 14
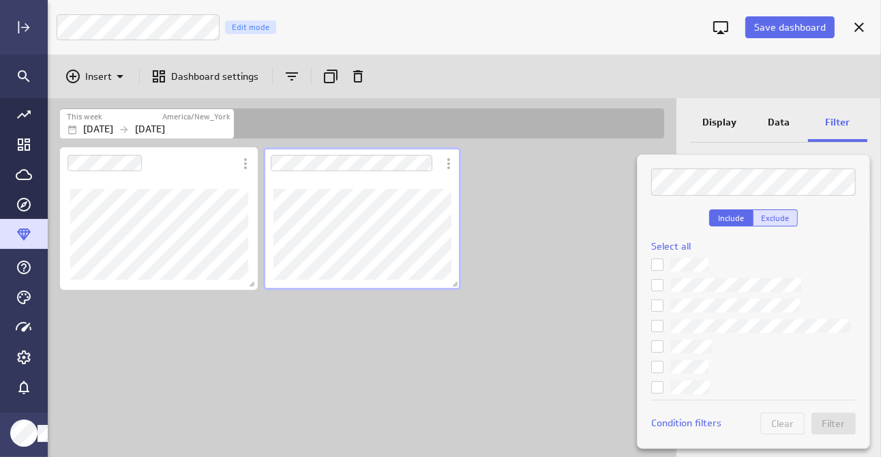
click at [783, 213] on span "Exclude" at bounding box center [775, 218] width 28 height 10
click at [656, 266] on icon at bounding box center [657, 265] width 8 height 6
click at [0, 0] on input "checkbox" at bounding box center [0, 0] width 0 height 0
click at [660, 344] on icon at bounding box center [657, 346] width 11 height 11
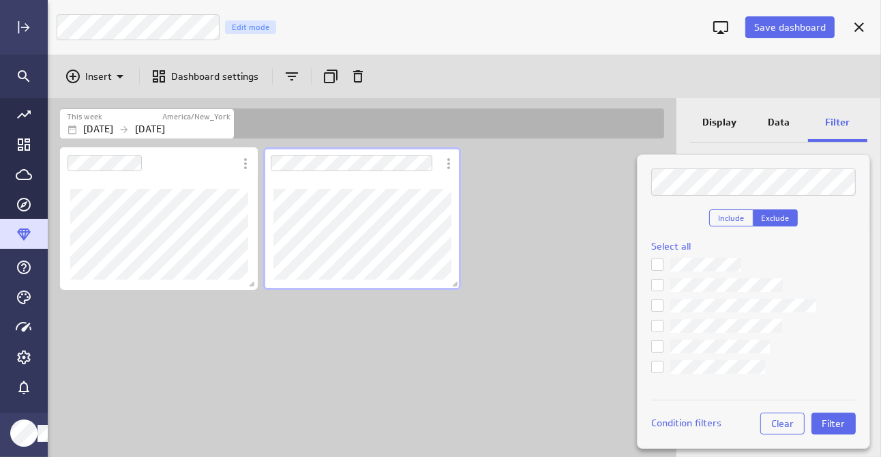
click at [0, 0] on input "checkbox" at bounding box center [0, 0] width 0 height 0
click at [661, 362] on icon at bounding box center [657, 366] width 11 height 11
click at [0, 0] on input "checkbox" at bounding box center [0, 0] width 0 height 0
click at [655, 279] on icon at bounding box center [657, 284] width 11 height 11
click at [0, 0] on input "checkbox" at bounding box center [0, 0] width 0 height 0
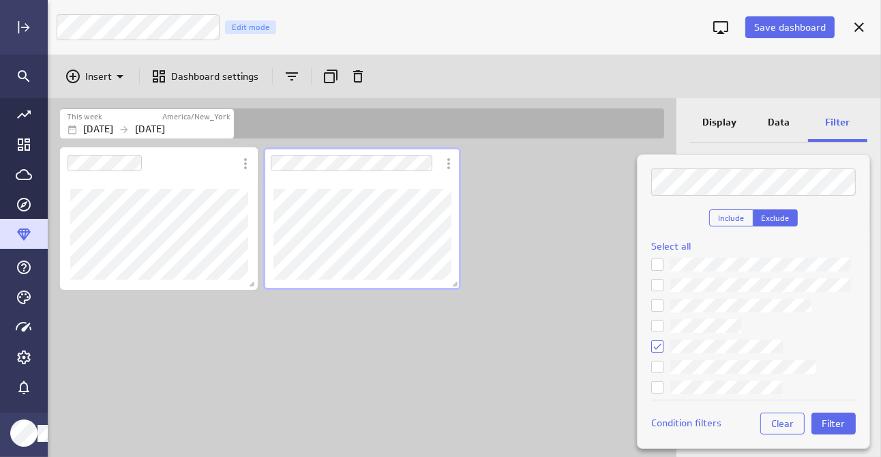
scroll to position [423, 0]
click at [662, 321] on icon at bounding box center [657, 325] width 11 height 11
click at [0, 0] on input "checkbox" at bounding box center [0, 0] width 0 height 0
click at [657, 312] on label at bounding box center [753, 306] width 205 height 14
click at [0, 0] on input "checkbox" at bounding box center [0, 0] width 0 height 0
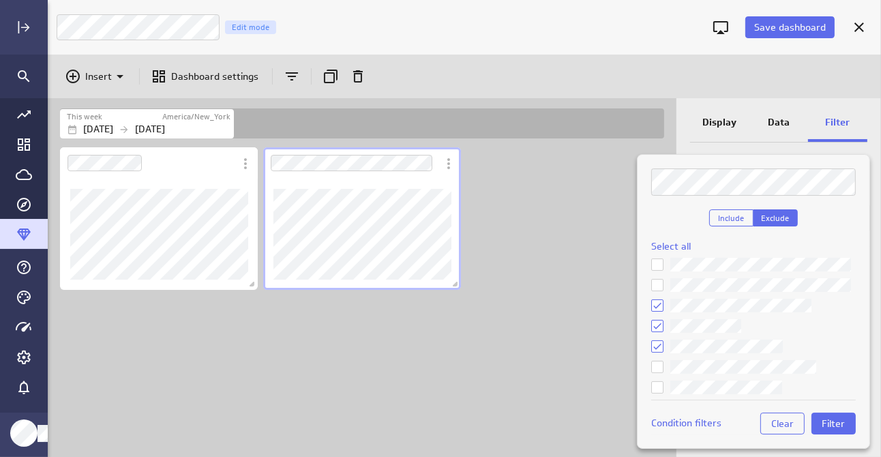
click at [657, 361] on icon at bounding box center [657, 366] width 11 height 11
click at [0, 0] on input "checkbox" at bounding box center [0, 0] width 0 height 0
click at [657, 324] on icon at bounding box center [657, 325] width 11 height 11
click at [0, 0] on input "checkbox" at bounding box center [0, 0] width 0 height 0
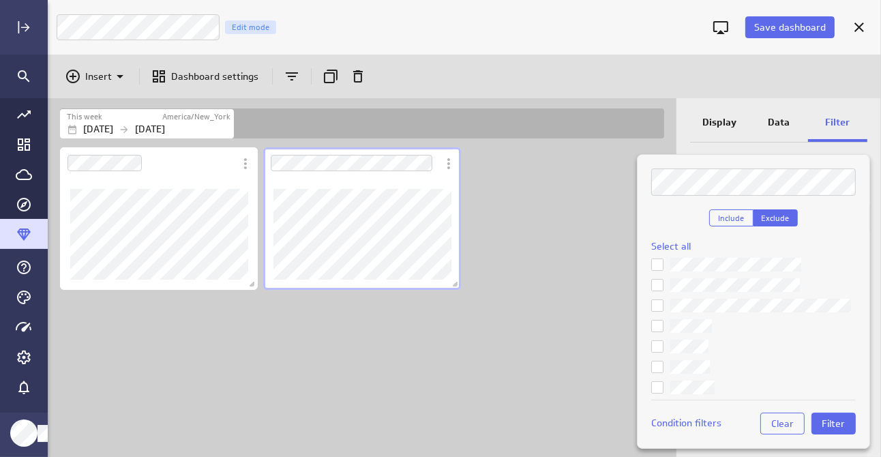
scroll to position [0, 0]
click at [832, 426] on span "Filter" at bounding box center [833, 423] width 23 height 12
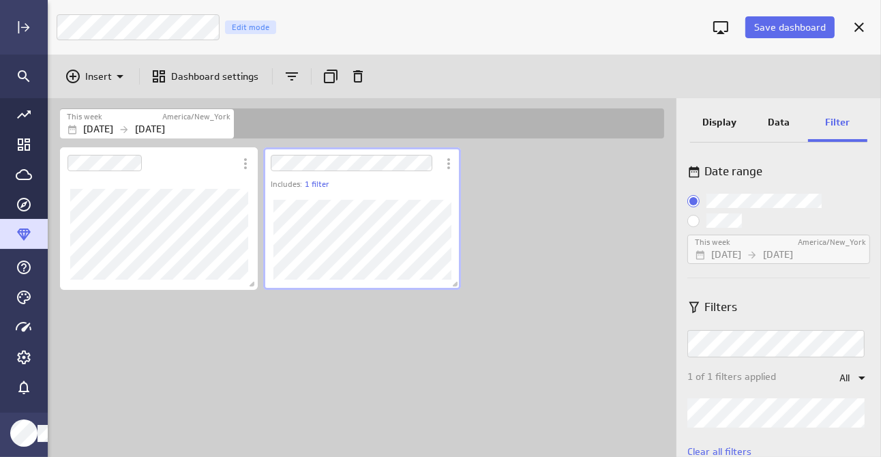
click at [726, 125] on p "Display" at bounding box center [719, 122] width 34 height 14
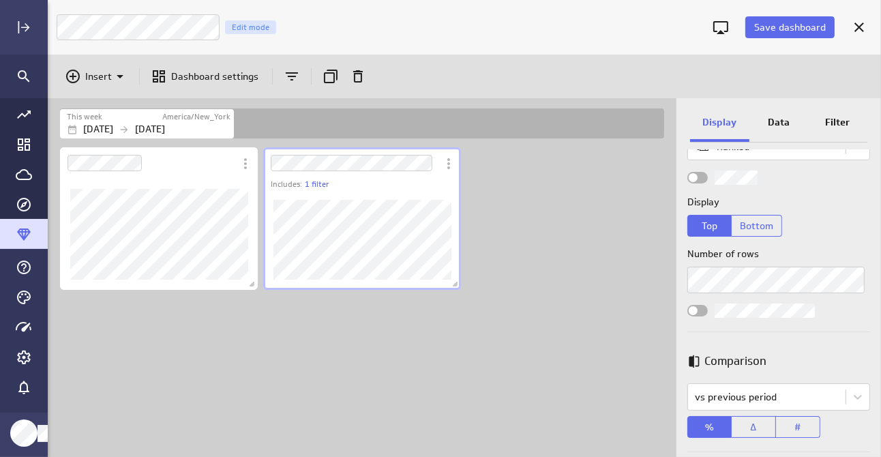
scroll to position [233, 0]
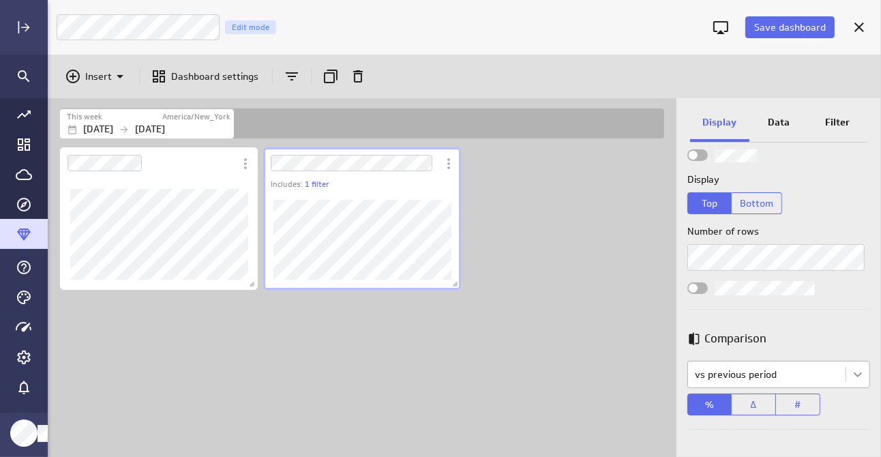
click at [845, 378] on body "Save dashboard Campaign Trends Edit mode Insert Dashboard settings This week Am…" at bounding box center [440, 228] width 881 height 457
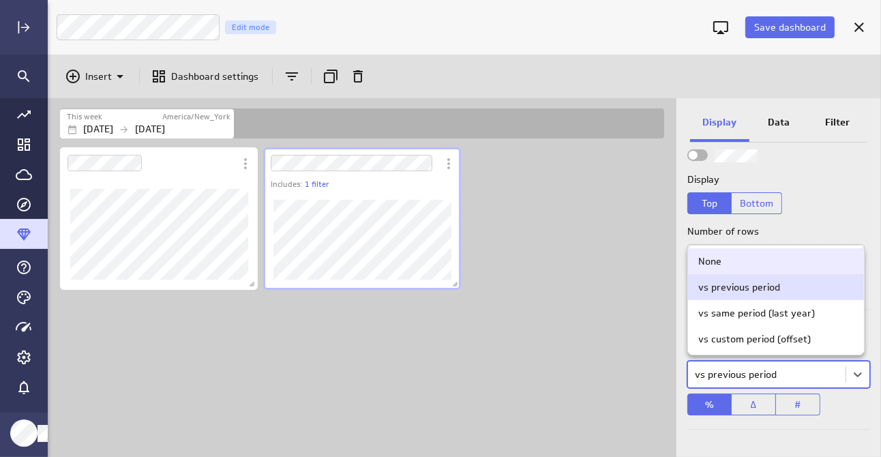
click at [732, 260] on div "None" at bounding box center [775, 261] width 155 height 12
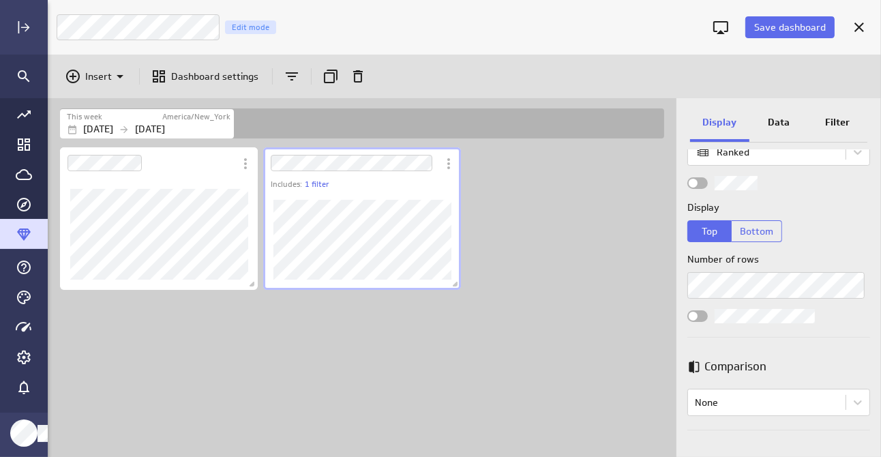
scroll to position [0, 0]
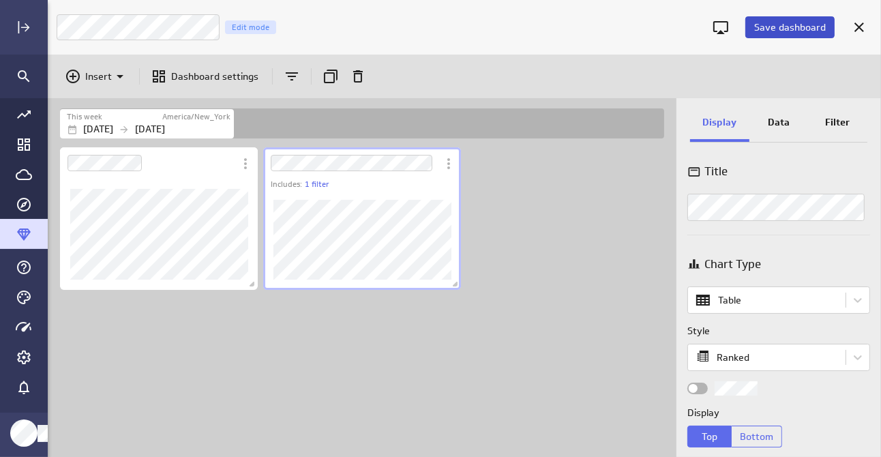
click at [784, 25] on span "Save dashboard" at bounding box center [790, 27] width 72 height 12
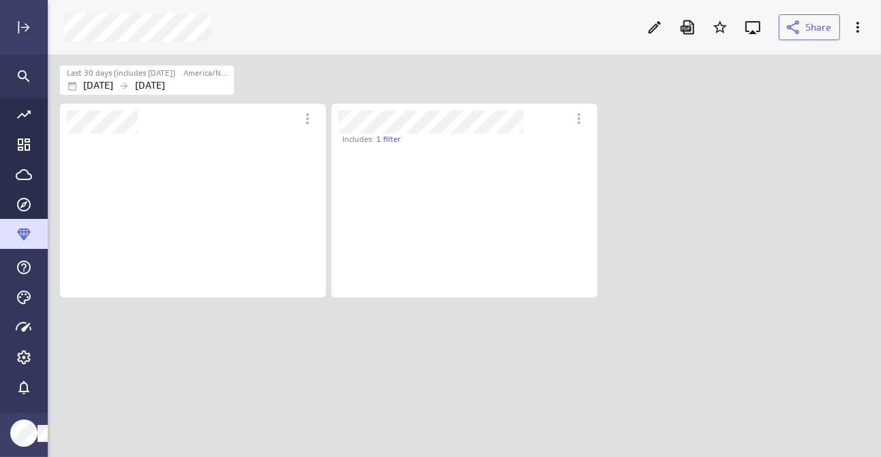
scroll to position [164, 266]
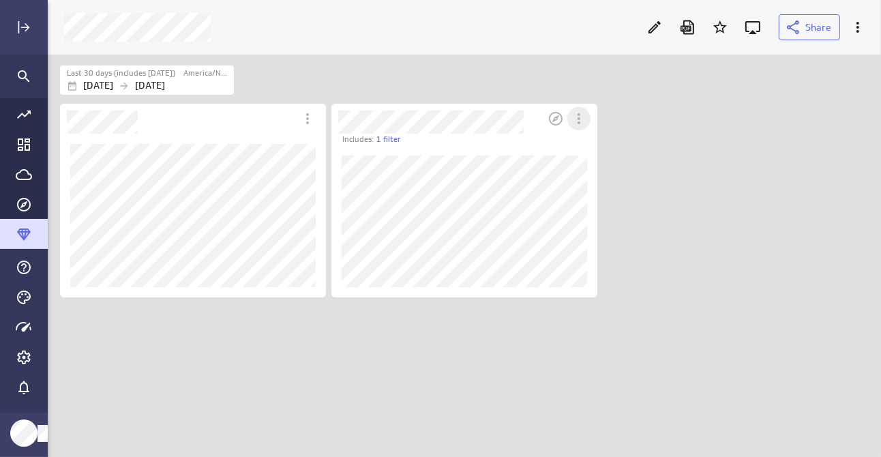
click at [575, 117] on icon "More actions" at bounding box center [579, 118] width 16 height 16
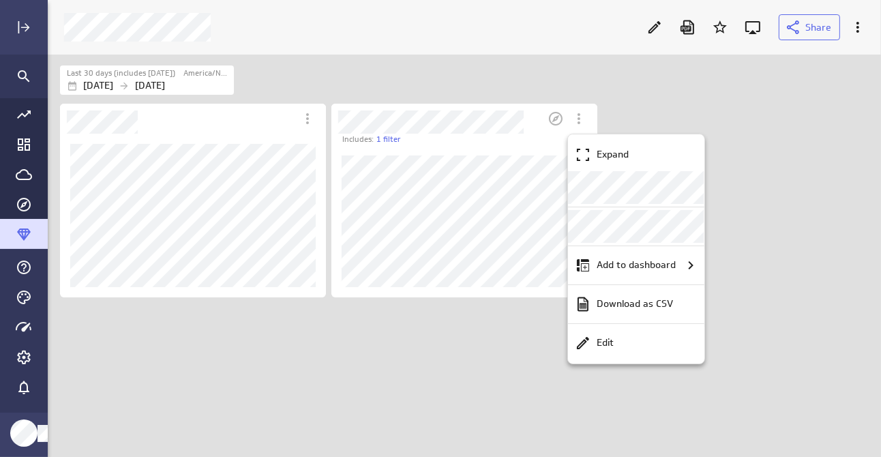
click at [781, 159] on div at bounding box center [440, 228] width 881 height 457
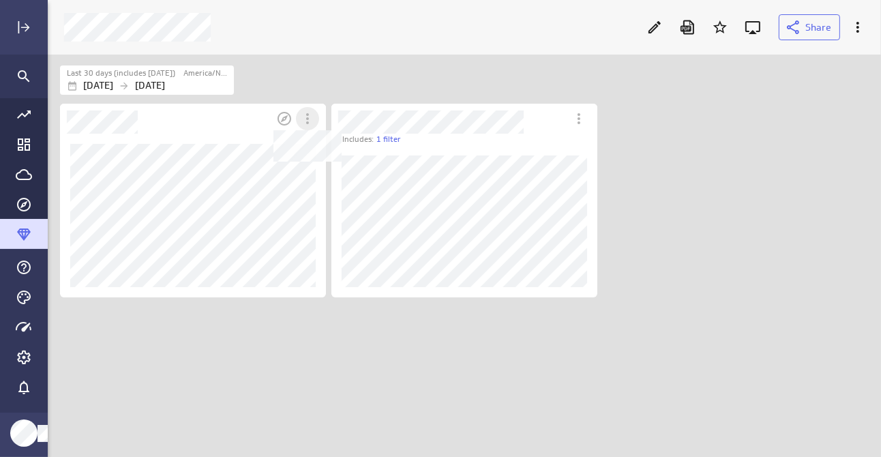
click at [306, 122] on icon "Dashboard Widget" at bounding box center [307, 118] width 3 height 11
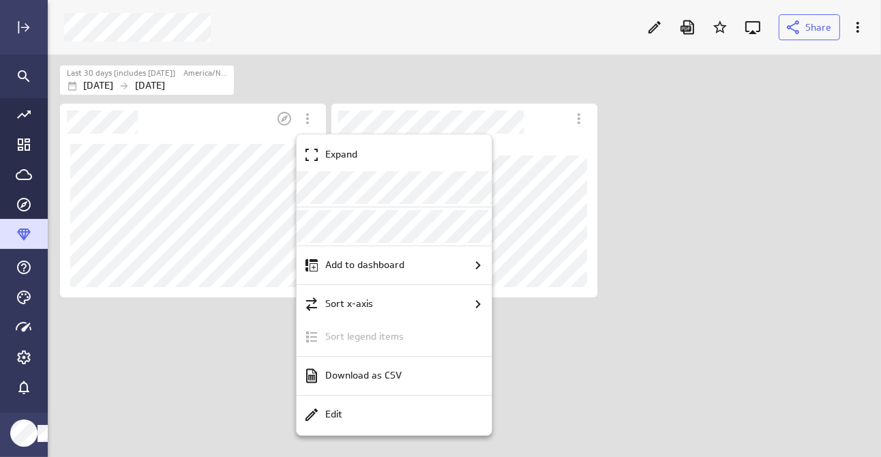
click at [650, 27] on div at bounding box center [440, 228] width 881 height 457
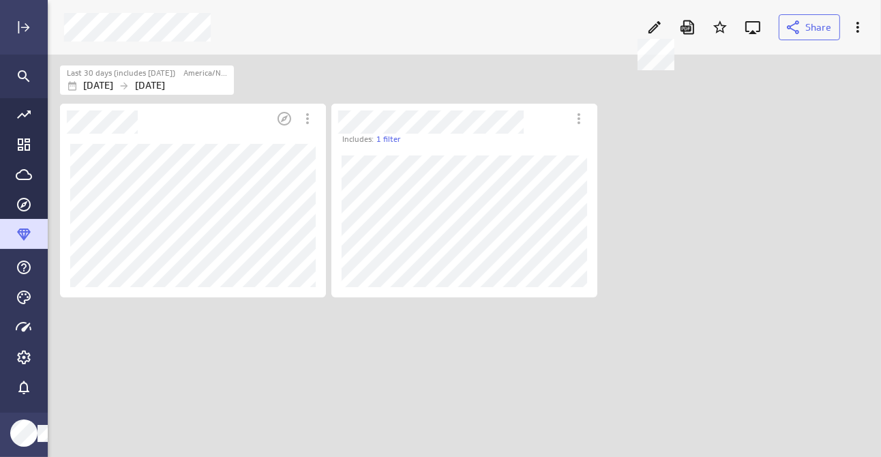
click at [650, 27] on icon at bounding box center [654, 27] width 16 height 16
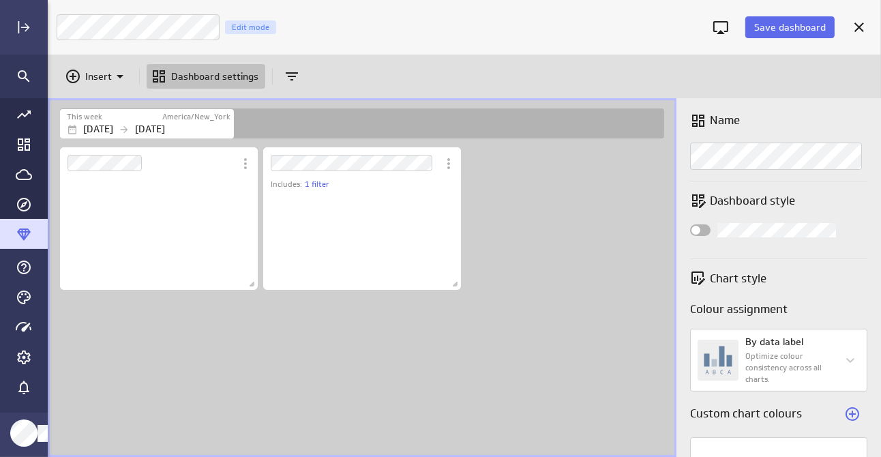
scroll to position [101, 199]
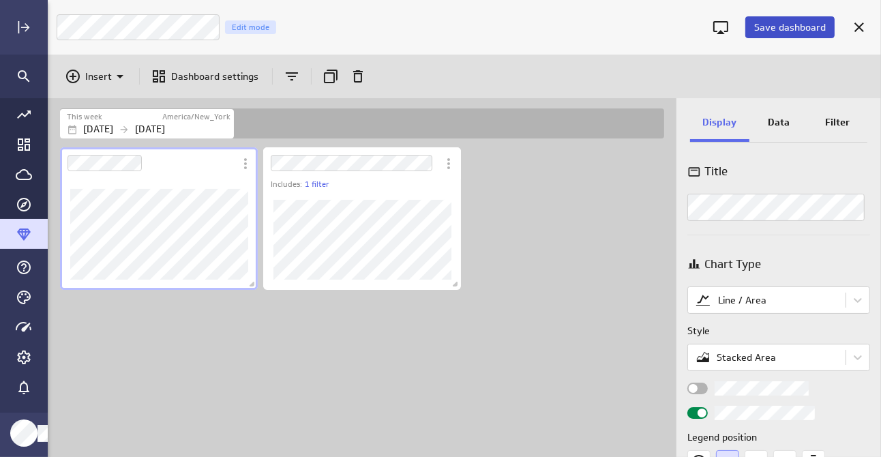
click at [818, 27] on span "Save dashboard" at bounding box center [790, 27] width 72 height 12
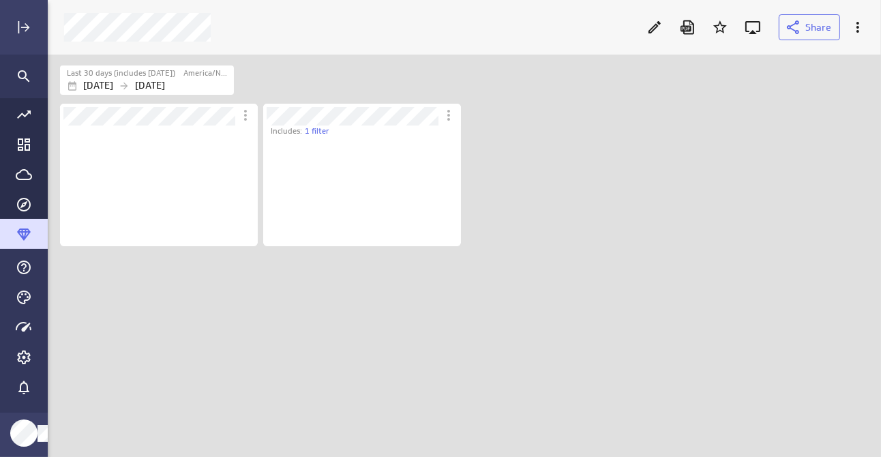
scroll to position [121, 199]
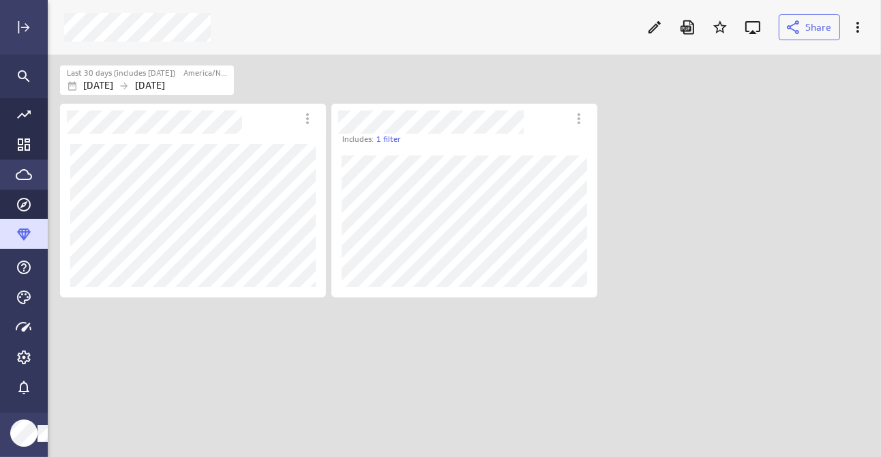
click at [20, 168] on icon "Go to Data Feed library" at bounding box center [24, 174] width 16 height 16
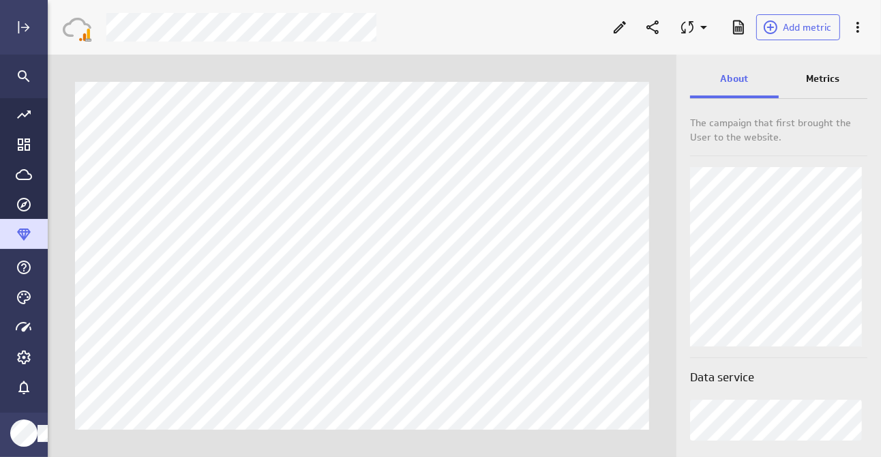
click at [828, 72] on p "Metrics" at bounding box center [822, 79] width 33 height 14
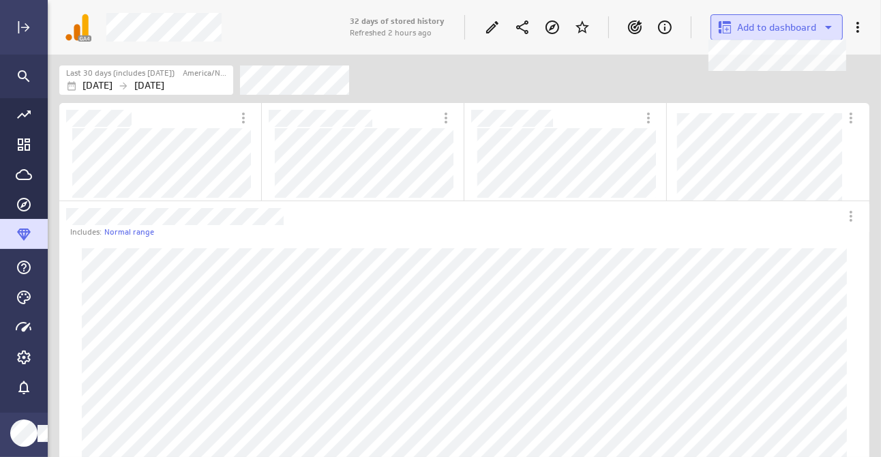
click at [786, 31] on span "Add to dashboard" at bounding box center [776, 27] width 79 height 12
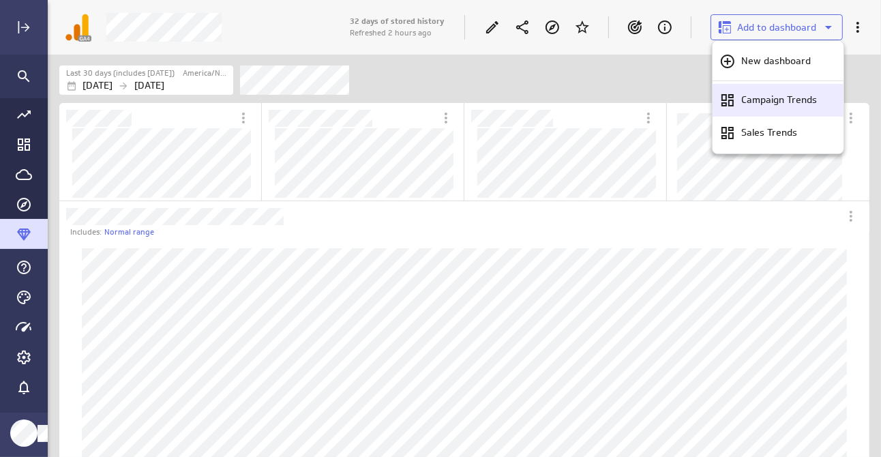
click at [784, 97] on p "Campaign Trends" at bounding box center [779, 100] width 76 height 14
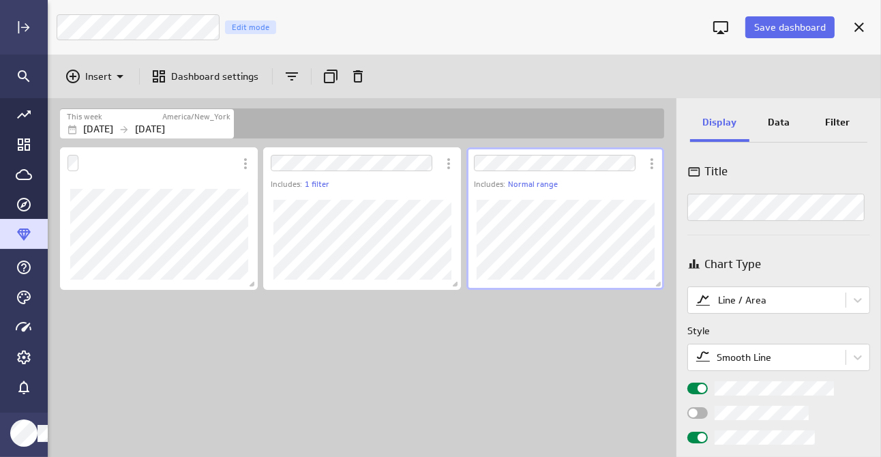
click at [804, 254] on div "Chart Type" at bounding box center [778, 264] width 183 height 31
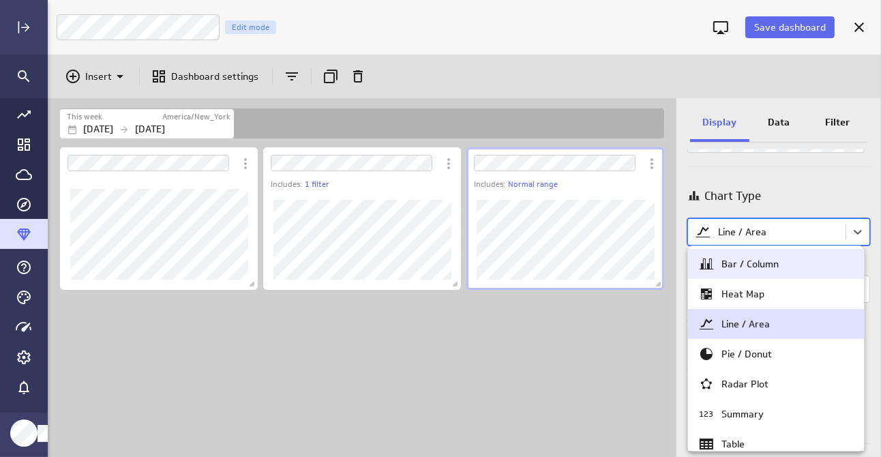
click at [804, 236] on body "Save dashboard Campaign Trends Edit mode Insert Dashboard settings This week Am…" at bounding box center [440, 228] width 881 height 457
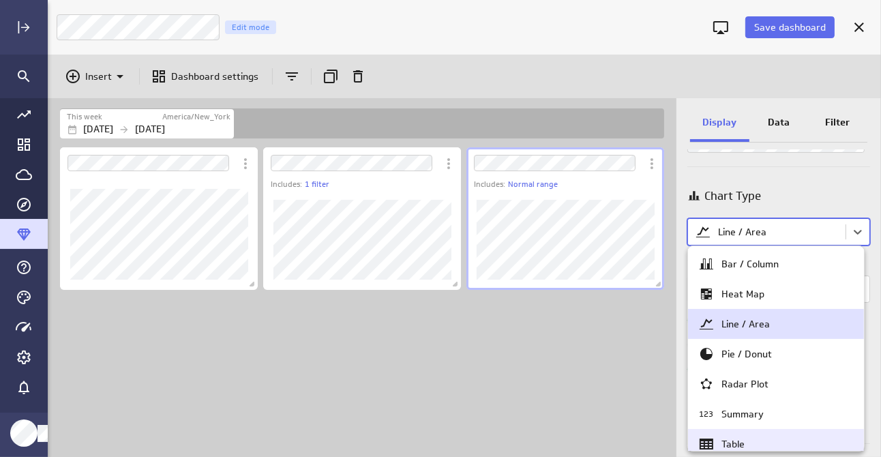
drag, startPoint x: 753, startPoint y: 445, endPoint x: 757, endPoint y: 370, distance: 75.1
click at [753, 444] on div "Table" at bounding box center [775, 444] width 155 height 16
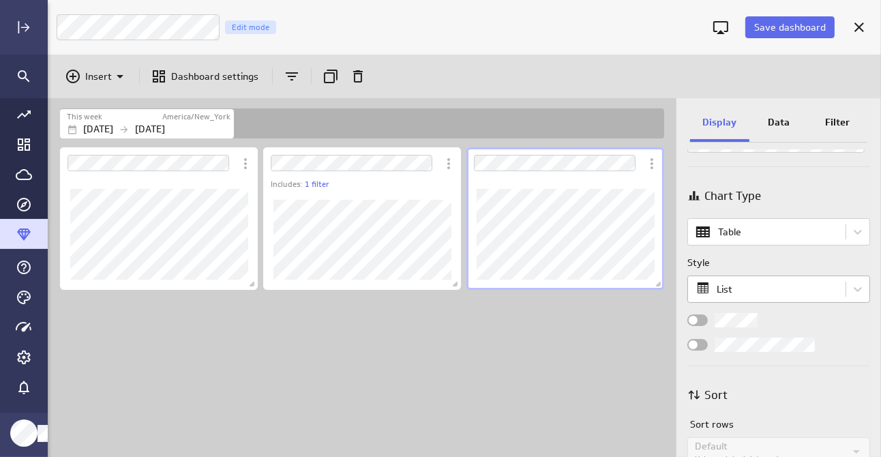
click at [755, 285] on body "Save dashboard Campaign Trends Edit mode Insert Dashboard settings This week Am…" at bounding box center [440, 228] width 881 height 457
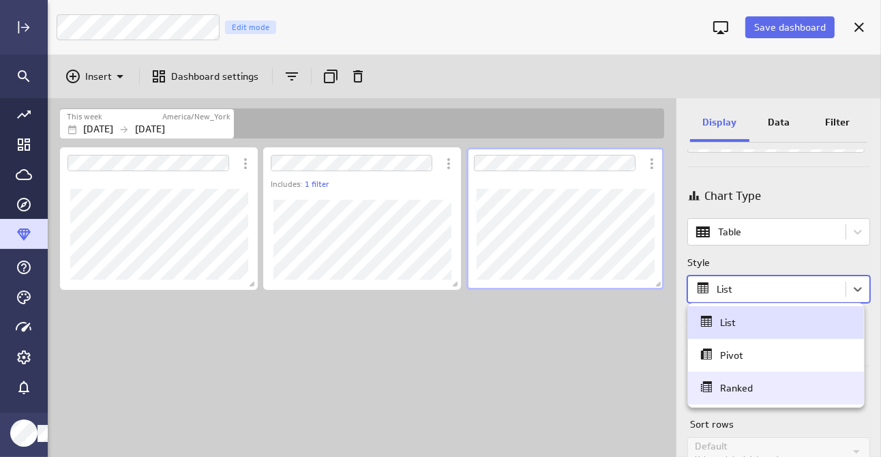
click at [751, 389] on div "Ranked" at bounding box center [736, 388] width 33 height 12
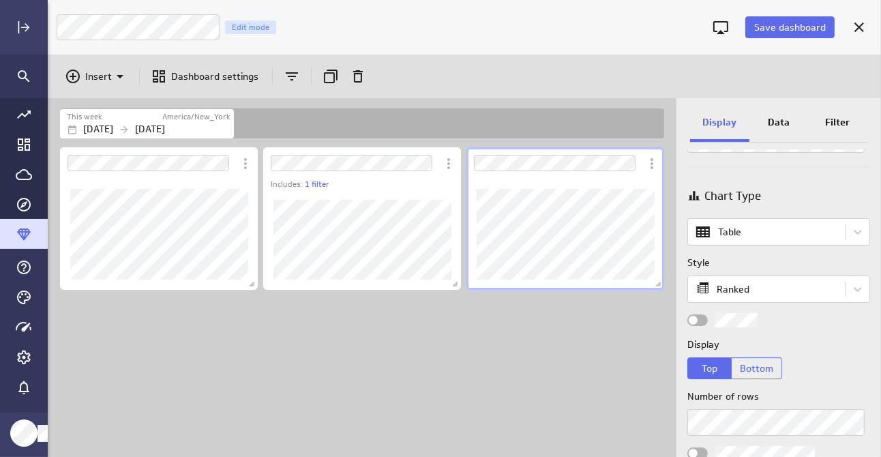
click at [776, 112] on div "Data" at bounding box center [778, 123] width 59 height 37
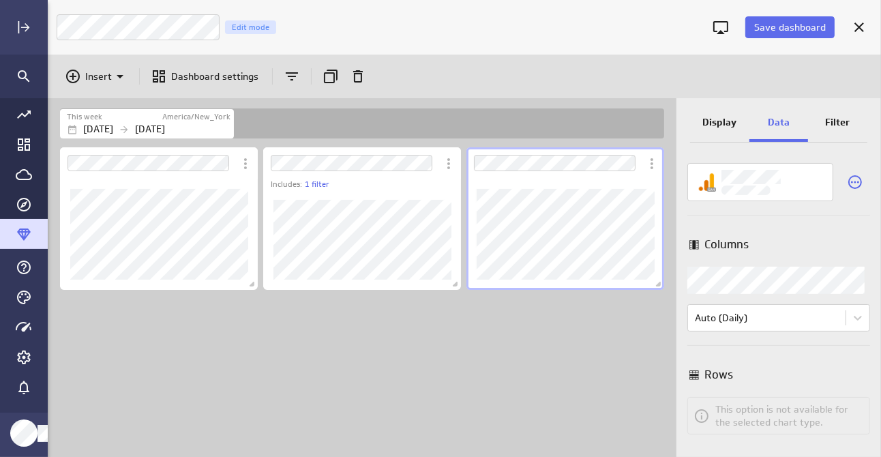
click at [776, 282] on body "Save dashboard Campaign Trends Edit mode Insert Dashboard settings This week Am…" at bounding box center [440, 228] width 881 height 457
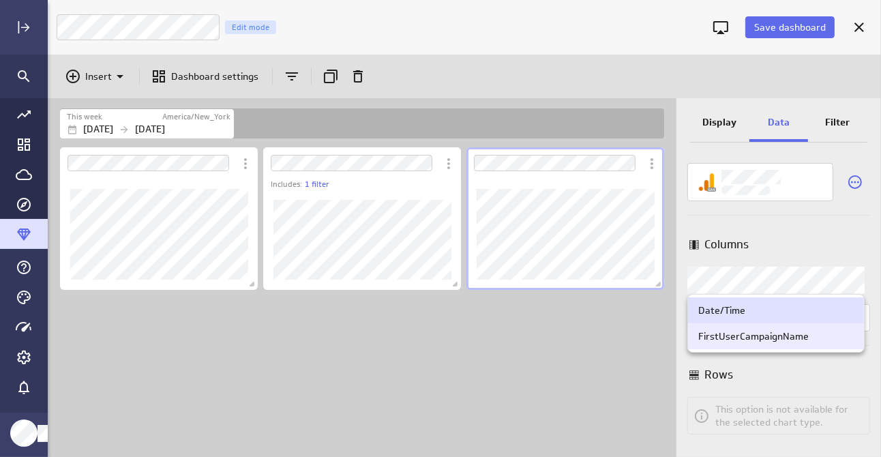
click at [770, 341] on div "FirstUserCampaignName" at bounding box center [753, 336] width 110 height 12
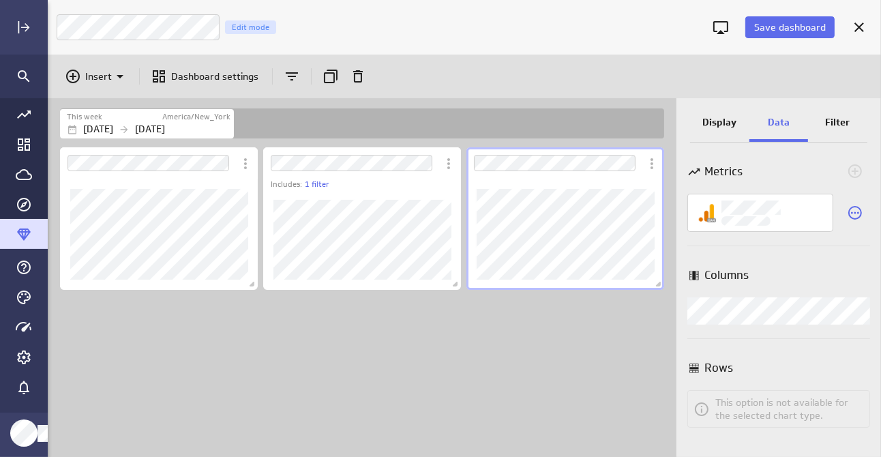
click at [842, 121] on p "Filter" at bounding box center [838, 122] width 25 height 14
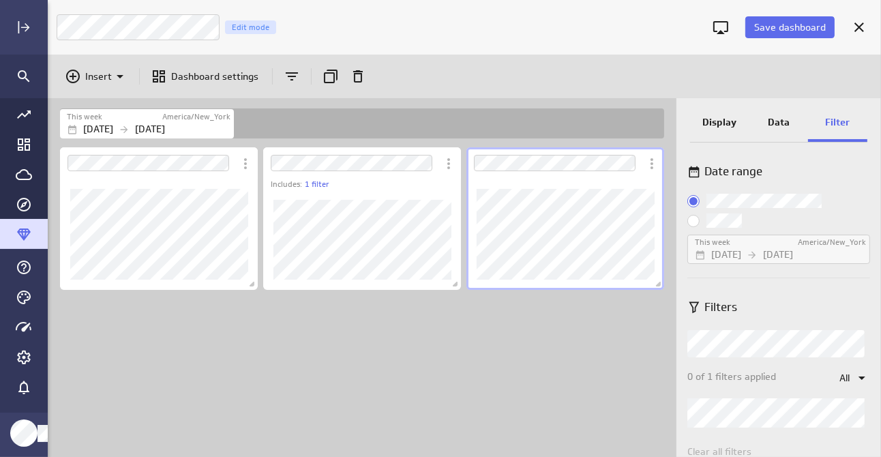
scroll to position [31, 0]
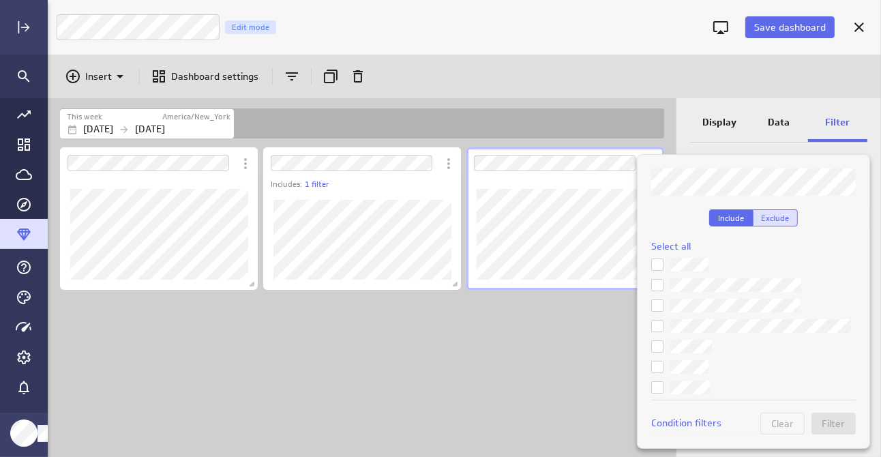
click at [778, 222] on button "Exclude" at bounding box center [775, 217] width 44 height 17
click at [665, 243] on span "Select all" at bounding box center [671, 246] width 40 height 12
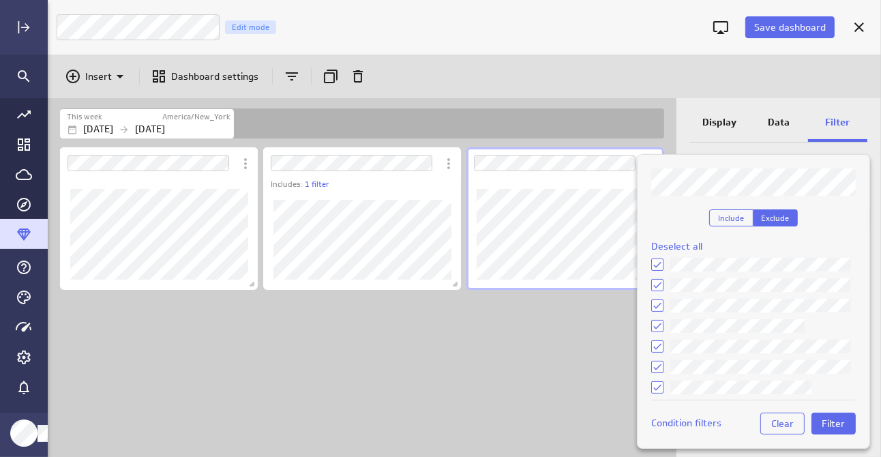
scroll to position [409, 0]
drag, startPoint x: 656, startPoint y: 324, endPoint x: 656, endPoint y: 344, distance: 19.1
click at [656, 326] on icon at bounding box center [657, 325] width 11 height 11
click at [0, 0] on input "checkbox" at bounding box center [0, 0] width 0 height 0
click at [656, 346] on icon at bounding box center [657, 346] width 11 height 11
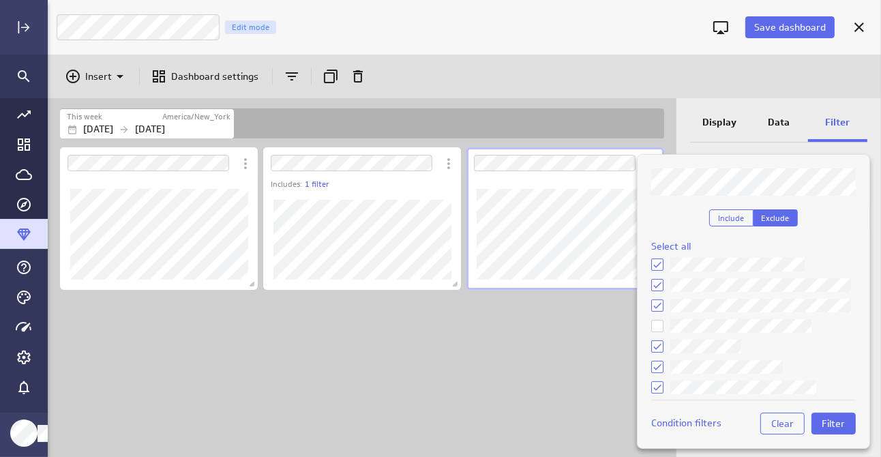
click at [0, 0] on input "checkbox" at bounding box center [0, 0] width 0 height 0
click at [657, 365] on icon at bounding box center [657, 366] width 11 height 11
click at [0, 0] on input "checkbox" at bounding box center [0, 0] width 0 height 0
click at [657, 383] on icon at bounding box center [657, 387] width 11 height 11
click at [0, 0] on input "checkbox" at bounding box center [0, 0] width 0 height 0
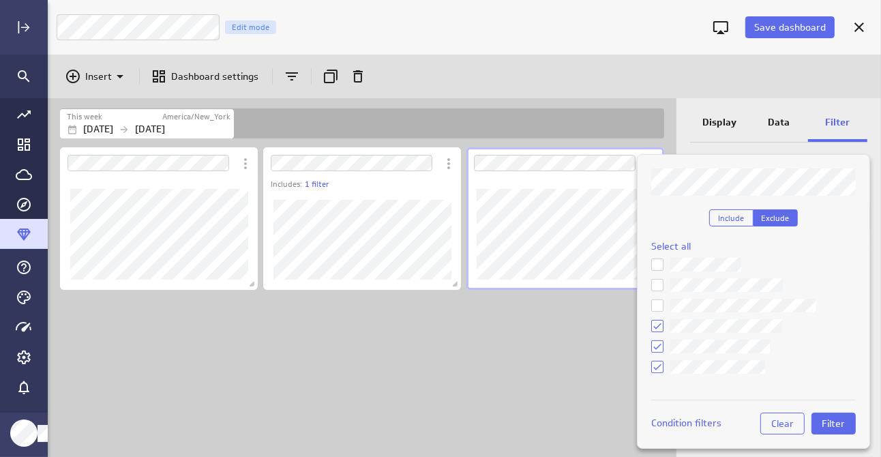
scroll to position [491, 0]
click at [657, 343] on icon at bounding box center [657, 346] width 11 height 11
click at [0, 0] on input "checkbox" at bounding box center [0, 0] width 0 height 0
click at [656, 365] on icon at bounding box center [657, 366] width 11 height 11
click at [0, 0] on input "checkbox" at bounding box center [0, 0] width 0 height 0
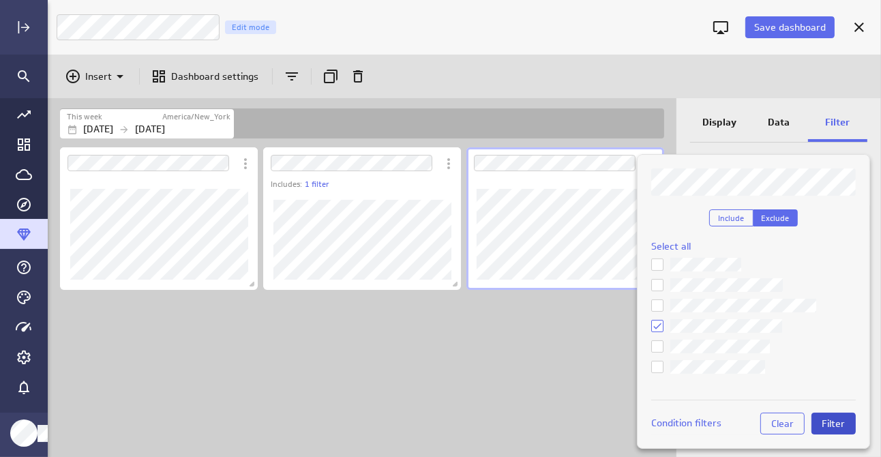
click at [823, 421] on span "Filter" at bounding box center [833, 423] width 23 height 12
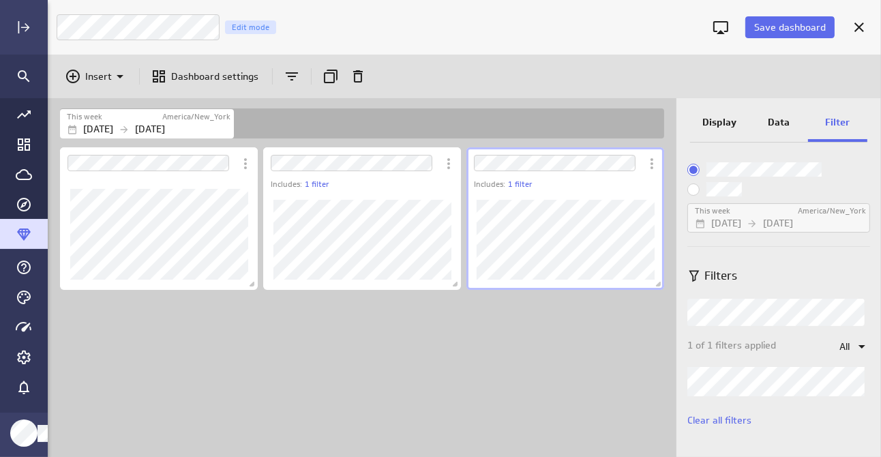
click at [560, 357] on div "Includes: 1 filter Includes: 1 filter" at bounding box center [364, 301] width 615 height 312
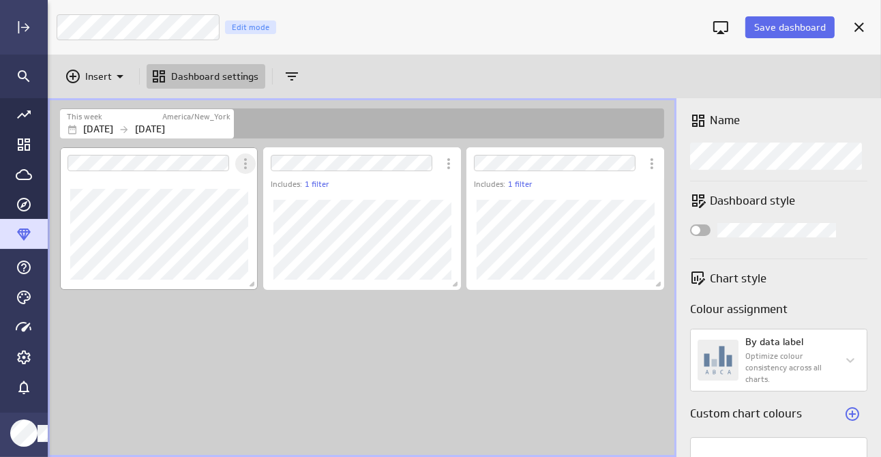
click at [249, 160] on icon "More actions" at bounding box center [245, 163] width 16 height 16
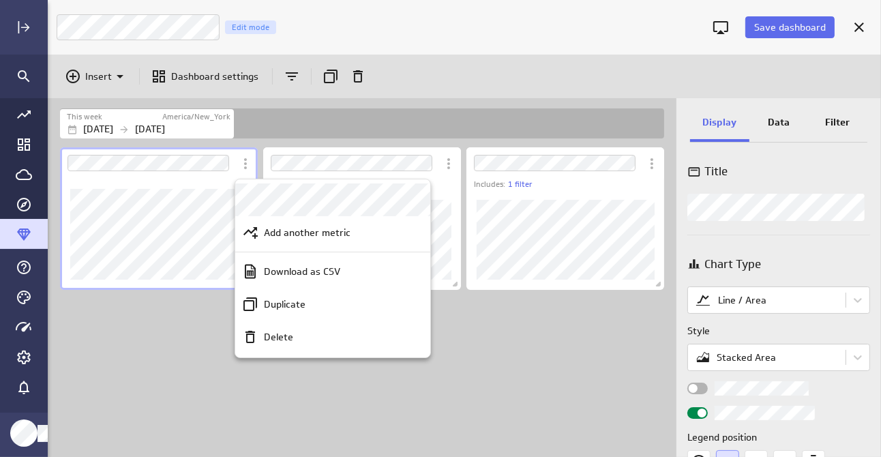
click at [834, 120] on div at bounding box center [440, 228] width 881 height 457
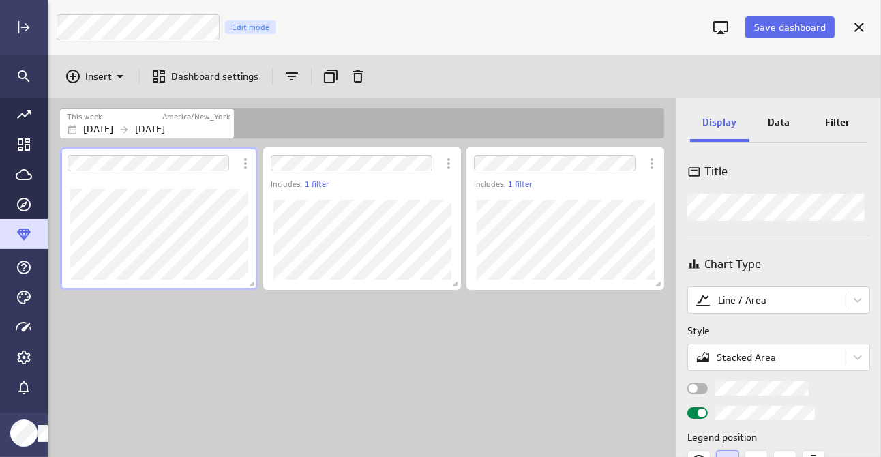
click at [834, 120] on p "Filter" at bounding box center [838, 122] width 25 height 14
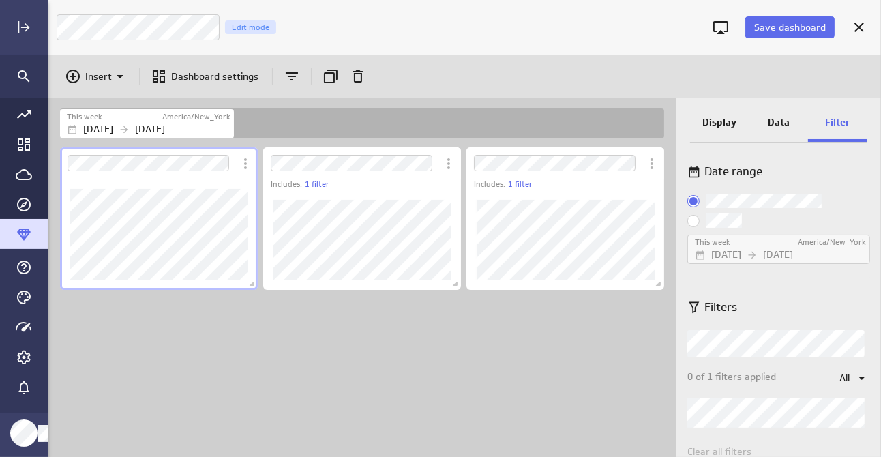
scroll to position [31, 0]
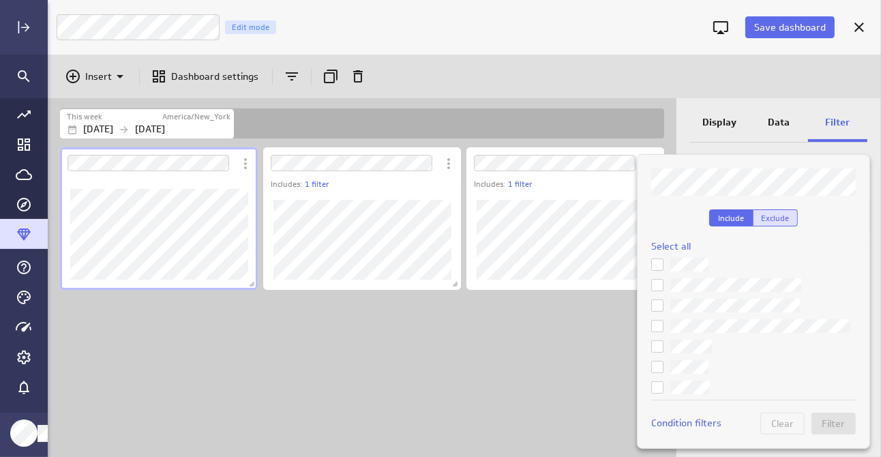
click at [789, 220] on button "Exclude" at bounding box center [775, 217] width 44 height 17
click at [657, 323] on icon at bounding box center [657, 325] width 11 height 11
click at [0, 0] on input "checkbox" at bounding box center [0, 0] width 0 height 0
click at [657, 346] on icon at bounding box center [657, 346] width 11 height 11
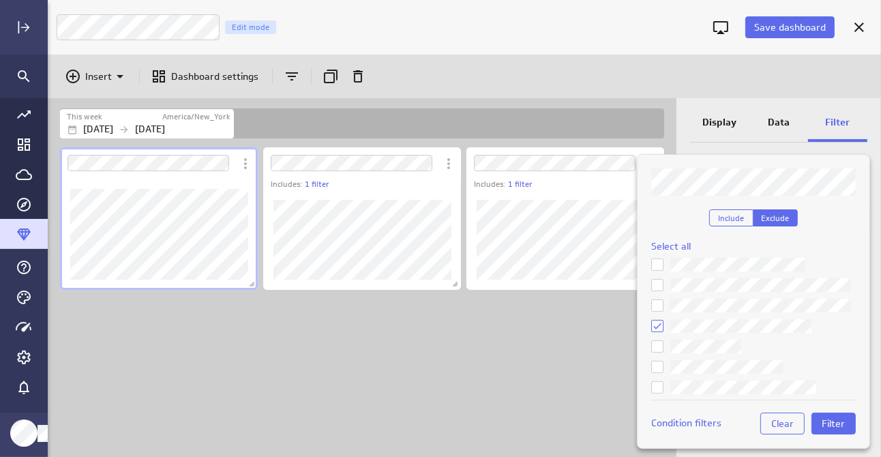
click at [0, 0] on input "checkbox" at bounding box center [0, 0] width 0 height 0
click at [656, 364] on icon at bounding box center [657, 366] width 11 height 11
click at [0, 0] on input "checkbox" at bounding box center [0, 0] width 0 height 0
click at [656, 386] on icon at bounding box center [657, 387] width 11 height 11
click at [0, 0] on input "checkbox" at bounding box center [0, 0] width 0 height 0
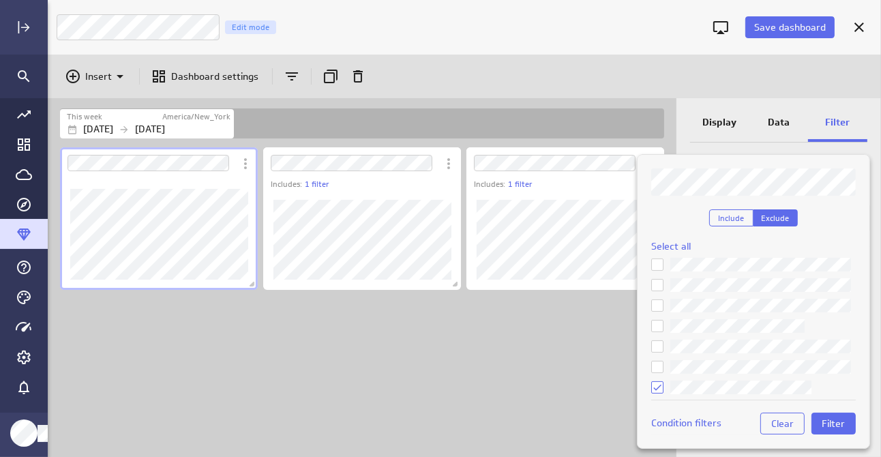
scroll to position [341, 0]
click at [656, 327] on icon at bounding box center [657, 326] width 8 height 6
click at [0, 0] on input "checkbox" at bounding box center [0, 0] width 0 height 0
click at [659, 263] on icon at bounding box center [657, 265] width 8 height 6
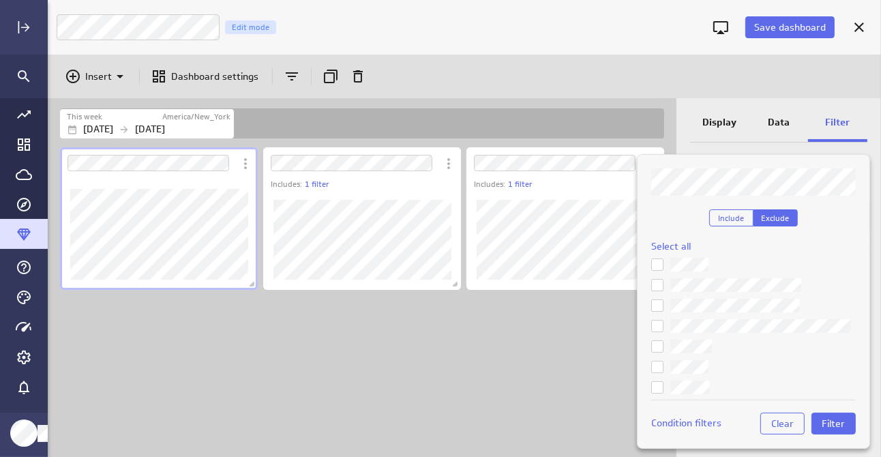
click at [0, 0] on input "checkbox" at bounding box center [0, 0] width 0 height 0
click at [656, 363] on icon at bounding box center [657, 366] width 11 height 11
click at [0, 0] on input "checkbox" at bounding box center [0, 0] width 0 height 0
click at [659, 387] on icon at bounding box center [657, 387] width 11 height 11
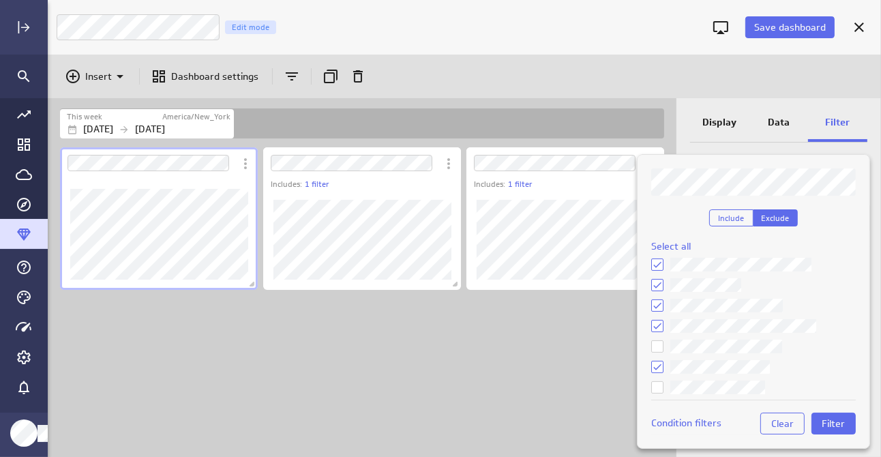
click at [0, 0] on input "checkbox" at bounding box center [0, 0] width 0 height 0
click at [836, 419] on span "Filter" at bounding box center [833, 423] width 23 height 12
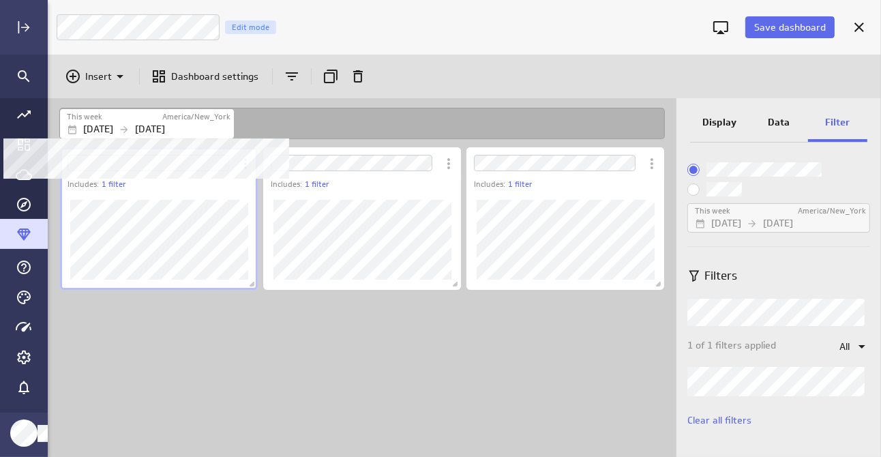
click at [113, 124] on p "Oct 06 2025" at bounding box center [98, 129] width 30 height 14
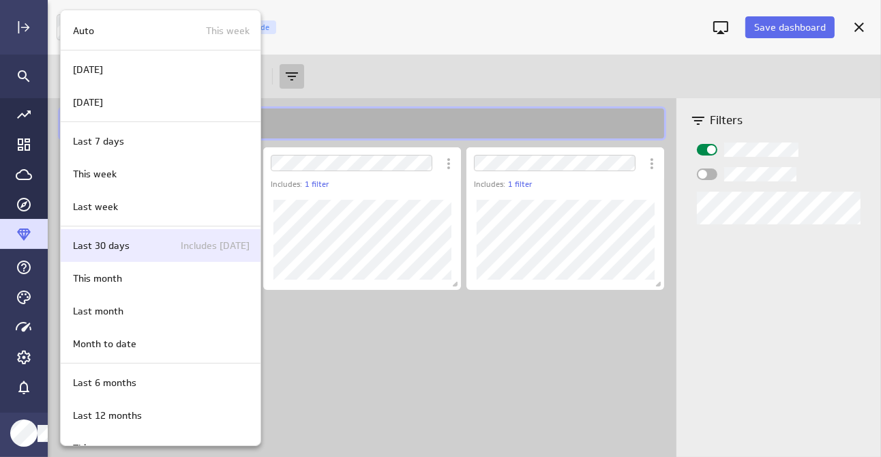
click at [116, 239] on p "Last 30 days" at bounding box center [101, 246] width 57 height 14
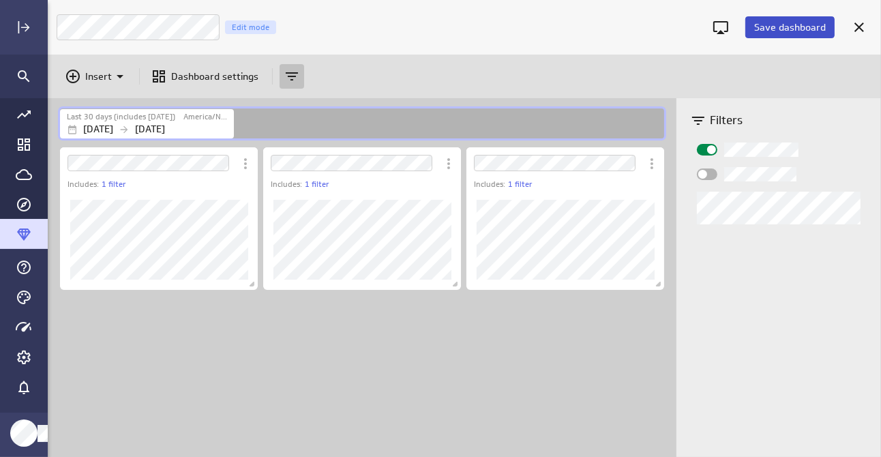
click at [790, 25] on span "Save dashboard" at bounding box center [790, 27] width 72 height 12
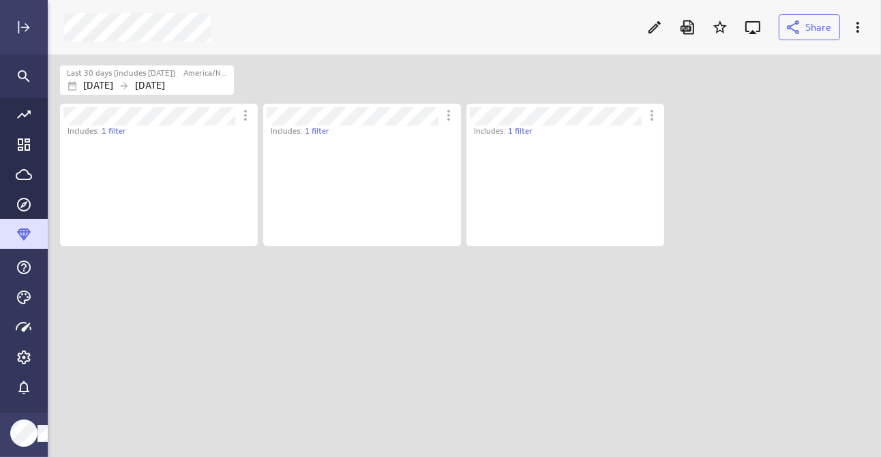
scroll to position [110, 199]
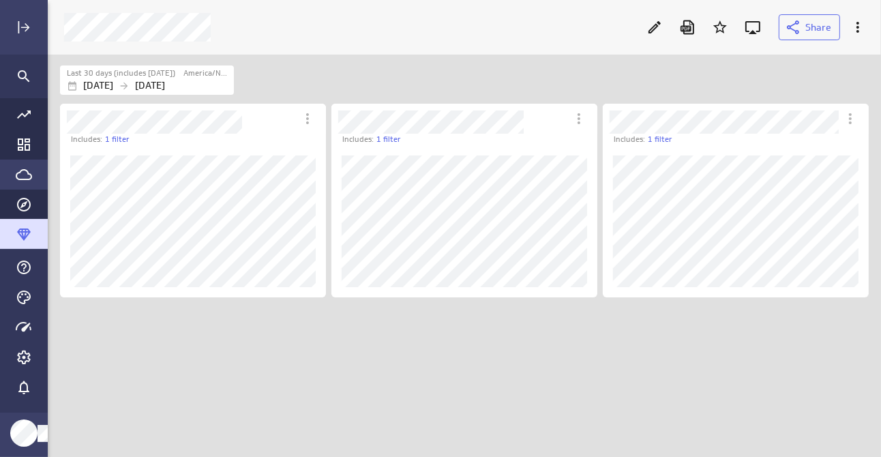
click at [20, 171] on icon "Go to Data Feed library" at bounding box center [24, 174] width 16 height 16
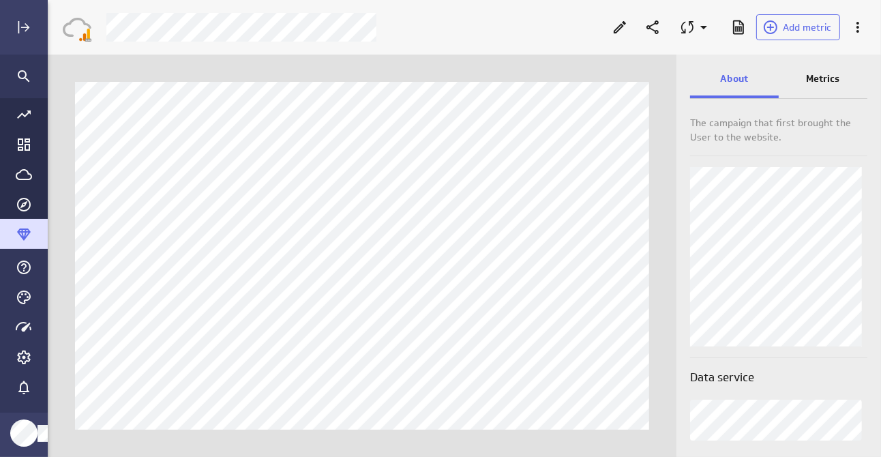
click at [830, 78] on p "Metrics" at bounding box center [822, 79] width 33 height 14
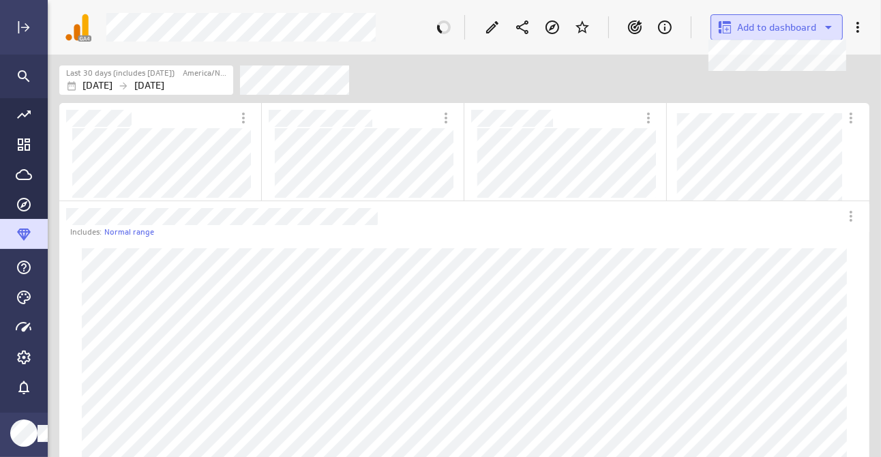
click at [785, 31] on span "Add to dashboard" at bounding box center [776, 27] width 79 height 12
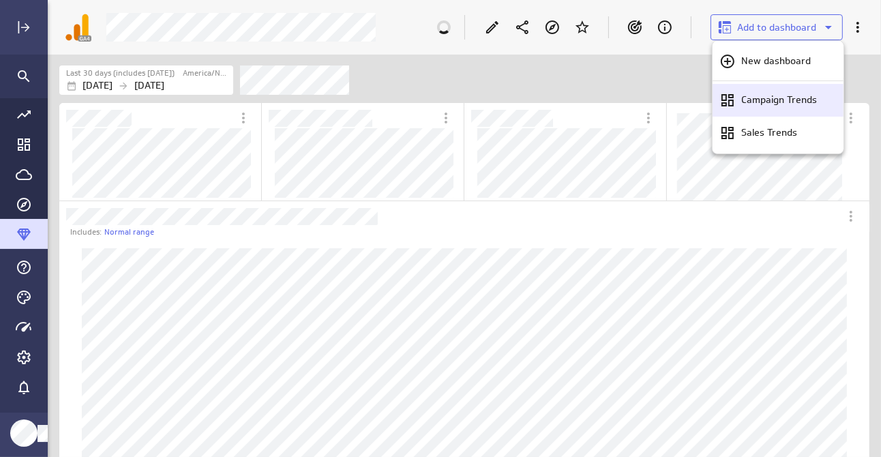
click at [774, 102] on p "Campaign Trends" at bounding box center [779, 100] width 76 height 14
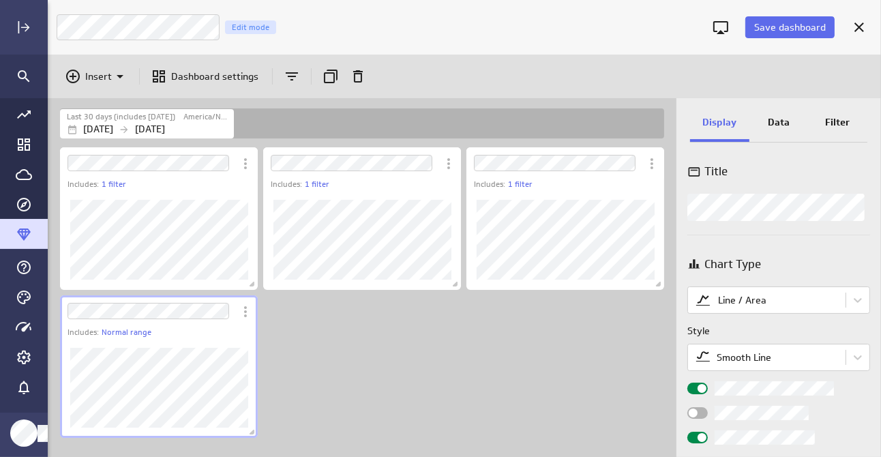
click at [799, 262] on div "Chart Type" at bounding box center [778, 264] width 183 height 17
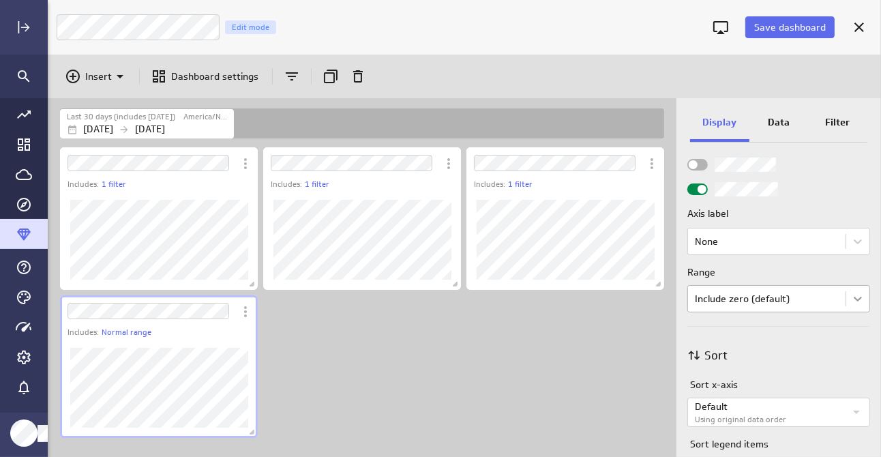
click at [847, 299] on body "Save dashboard Campaign Trends Edit mode Insert Dashboard settings Last 30 days…" at bounding box center [440, 228] width 881 height 457
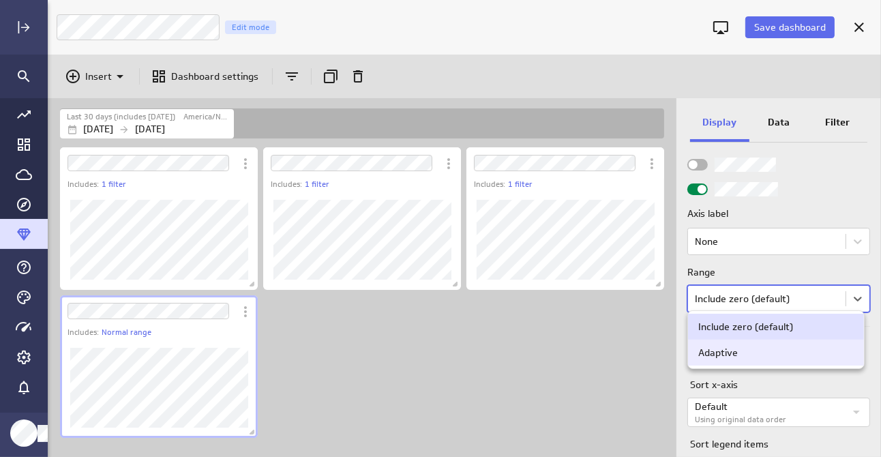
click at [811, 355] on div "Adaptive" at bounding box center [775, 352] width 155 height 12
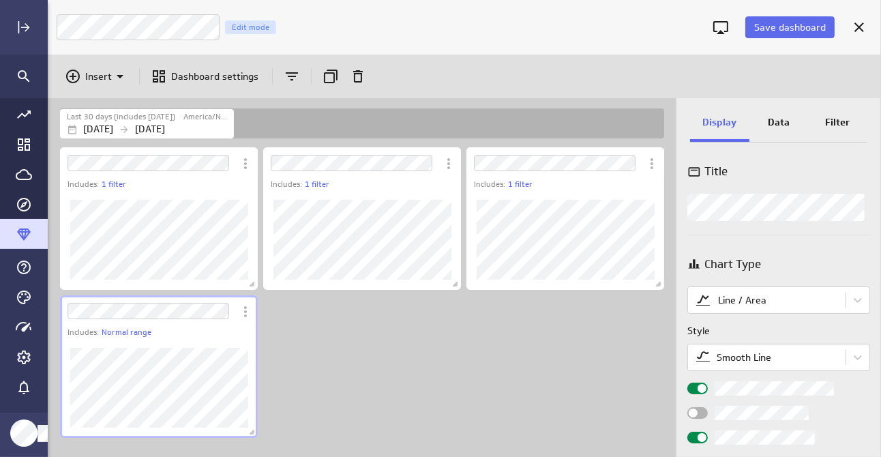
click at [776, 123] on p "Data" at bounding box center [779, 122] width 22 height 14
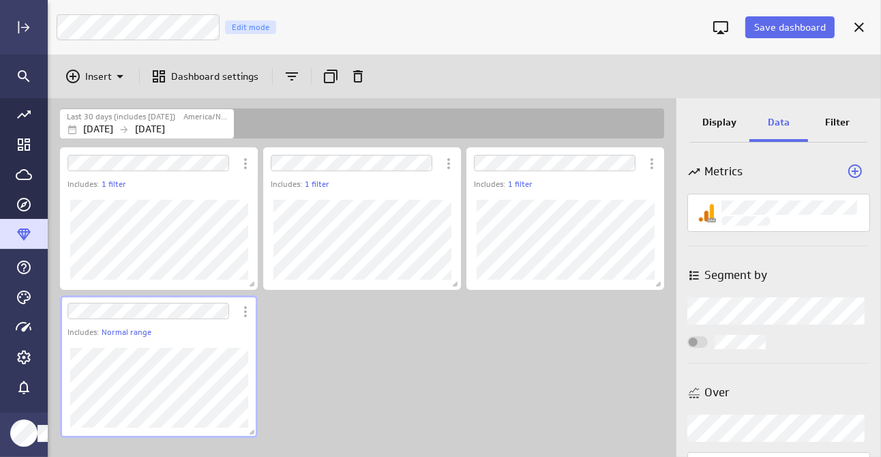
click at [835, 115] on p "Filter" at bounding box center [838, 122] width 25 height 14
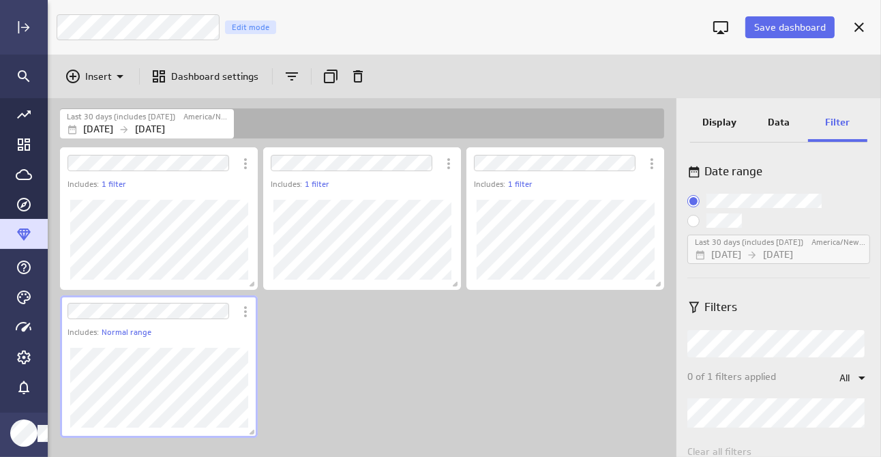
scroll to position [31, 0]
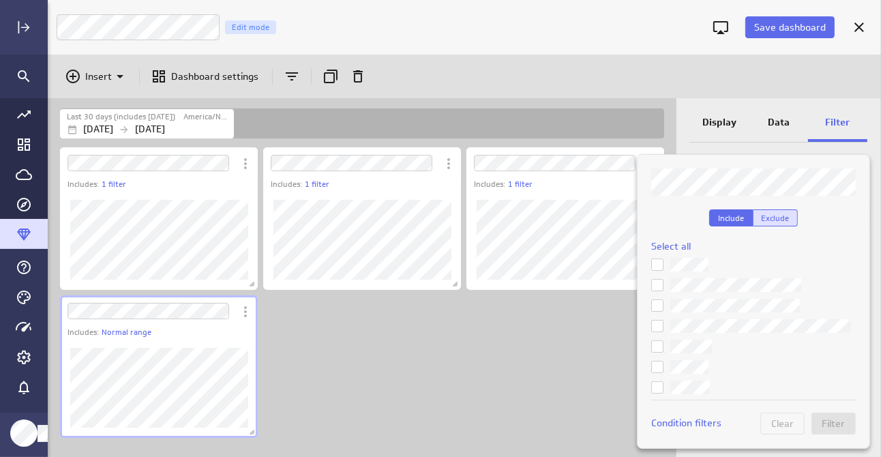
click at [776, 214] on span "Exclude" at bounding box center [775, 218] width 28 height 10
click at [671, 243] on span "Select all" at bounding box center [671, 246] width 40 height 12
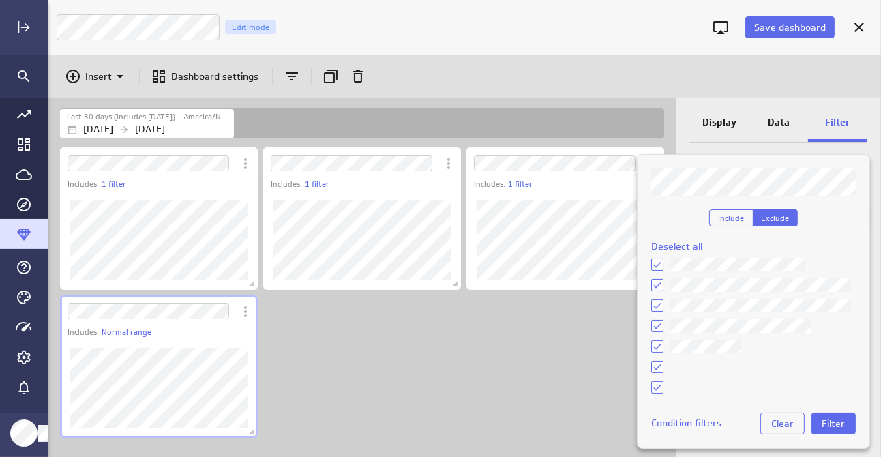
scroll to position [409, 0]
click at [654, 325] on icon at bounding box center [657, 325] width 11 height 11
click at [0, 0] on input "checkbox" at bounding box center [0, 0] width 0 height 0
click at [656, 349] on icon at bounding box center [657, 346] width 11 height 11
click at [0, 0] on input "checkbox" at bounding box center [0, 0] width 0 height 0
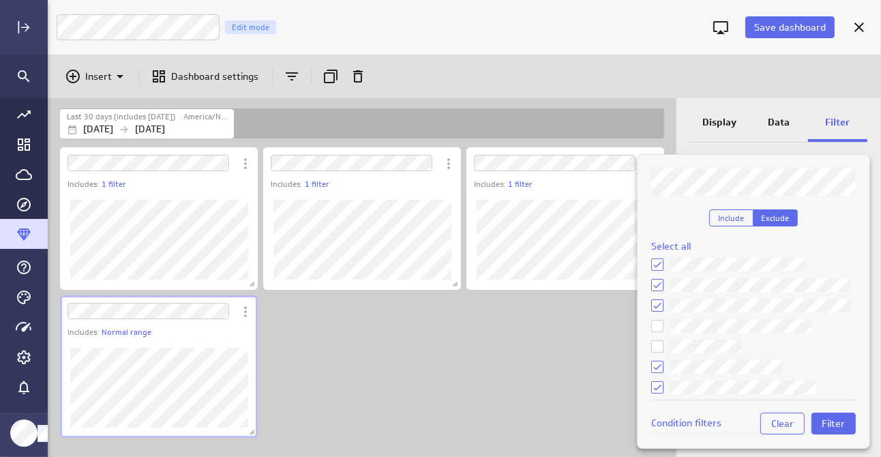
click at [657, 365] on icon at bounding box center [657, 366] width 11 height 11
click at [0, 0] on input "checkbox" at bounding box center [0, 0] width 0 height 0
click at [657, 386] on icon at bounding box center [657, 387] width 11 height 11
click at [0, 0] on input "checkbox" at bounding box center [0, 0] width 0 height 0
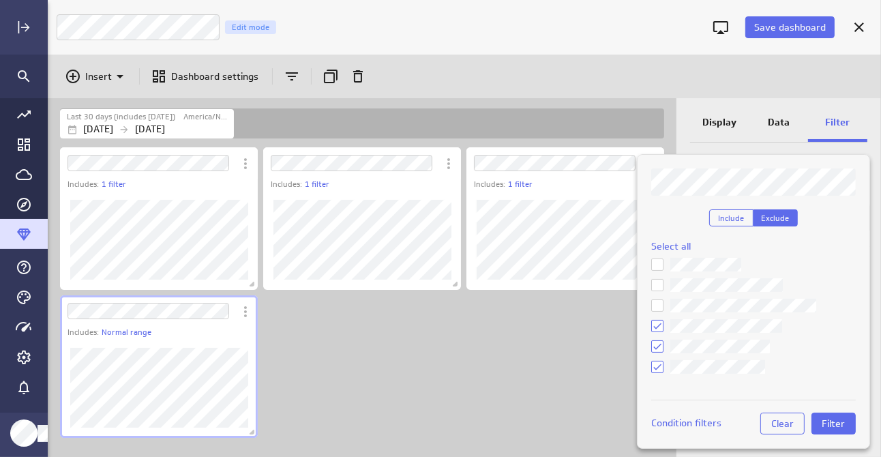
click at [656, 344] on icon at bounding box center [657, 346] width 11 height 11
click at [0, 0] on input "checkbox" at bounding box center [0, 0] width 0 height 0
click at [655, 369] on icon at bounding box center [657, 366] width 11 height 11
click at [0, 0] on input "checkbox" at bounding box center [0, 0] width 0 height 0
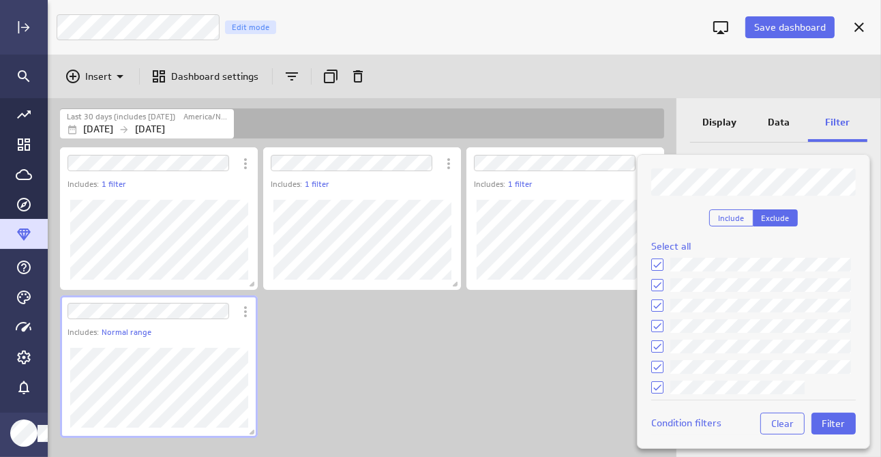
click at [657, 386] on icon at bounding box center [657, 387] width 11 height 11
click at [0, 0] on input "checkbox" at bounding box center [0, 0] width 0 height 0
click at [840, 418] on span "Filter" at bounding box center [833, 423] width 23 height 12
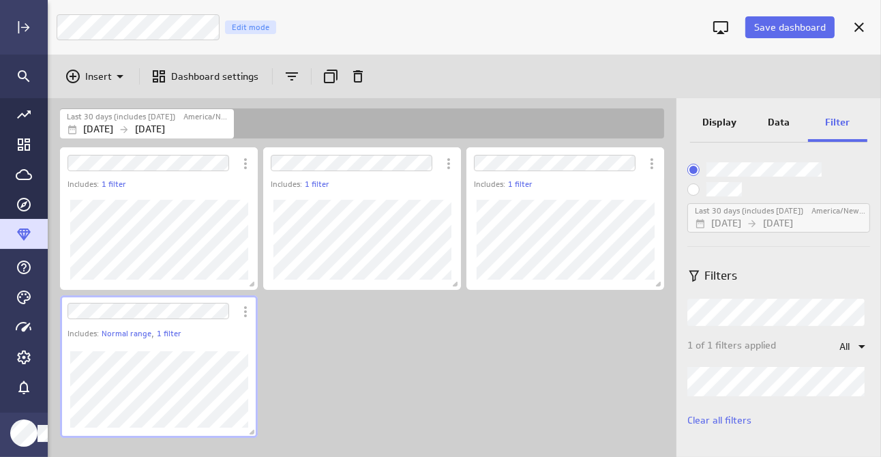
click at [778, 117] on p "Data" at bounding box center [779, 122] width 22 height 14
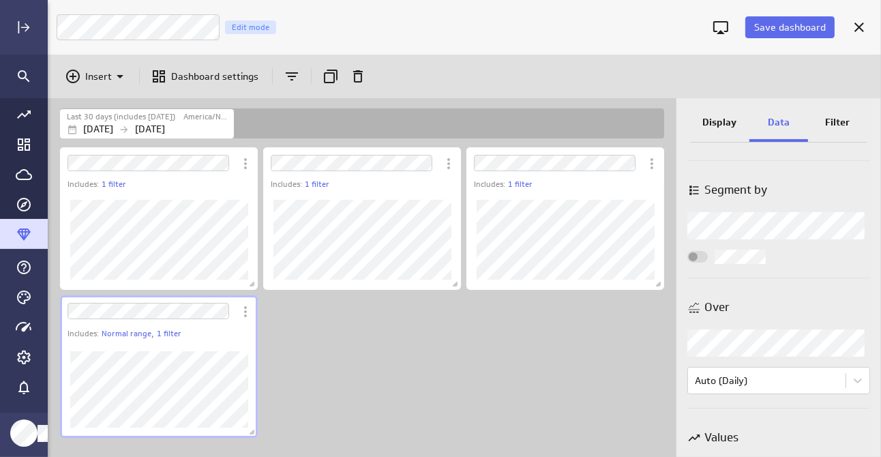
scroll to position [100, 0]
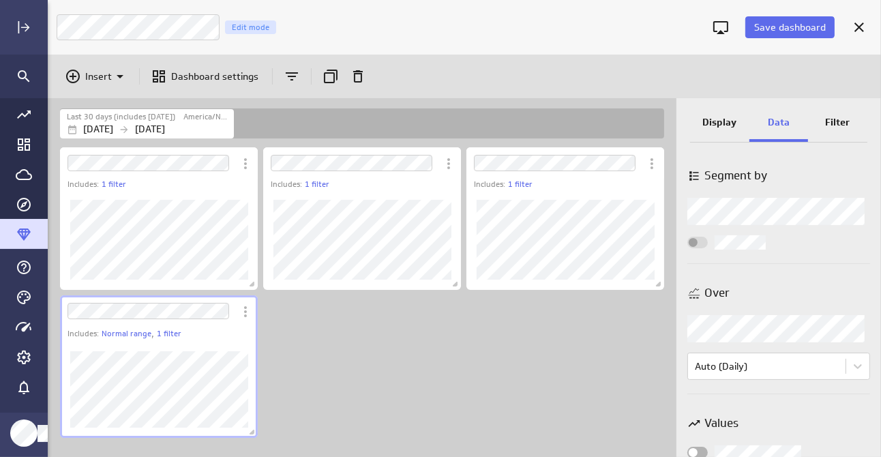
click at [750, 333] on div "Widget Properties" at bounding box center [778, 328] width 183 height 27
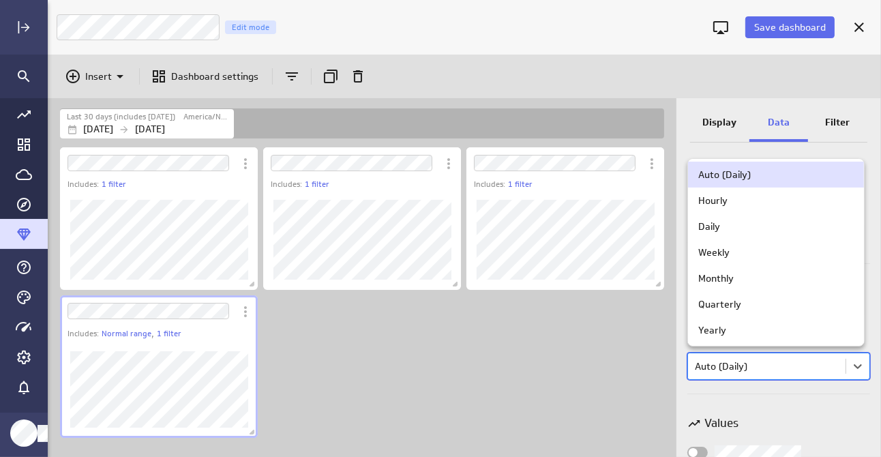
click at [755, 363] on body "Save dashboard Campaign Trends Edit mode Insert Dashboard settings Last 30 days…" at bounding box center [440, 228] width 881 height 457
click at [785, 412] on div at bounding box center [440, 228] width 881 height 457
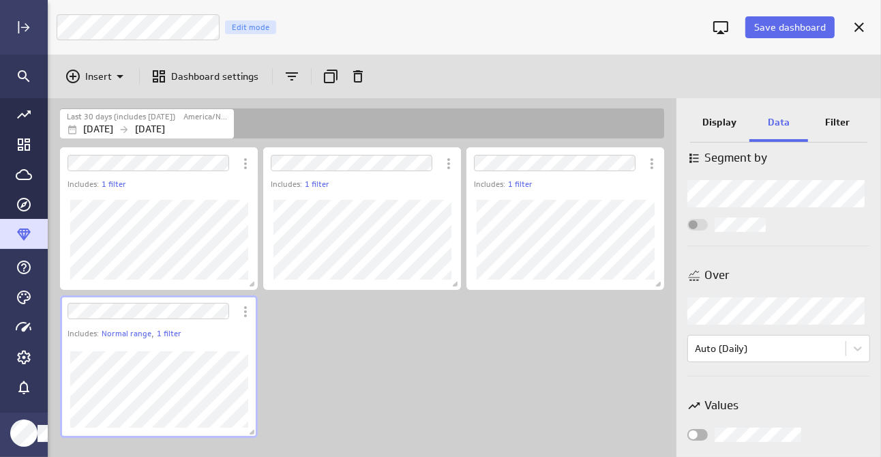
scroll to position [125, 0]
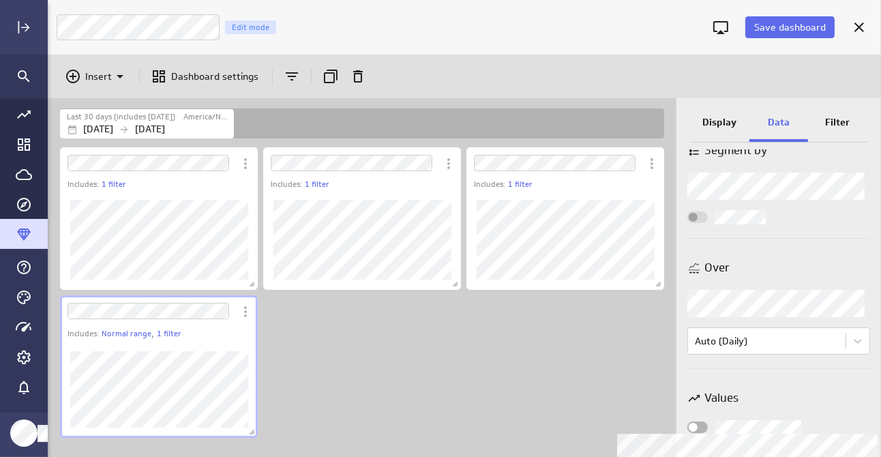
click at [695, 423] on span "Widget Properties" at bounding box center [693, 427] width 9 height 9
click at [0, 0] on input "Widget Properties" at bounding box center [0, 0] width 0 height 0
click at [704, 426] on span "Widget Properties" at bounding box center [701, 427] width 9 height 9
click at [0, 0] on input "Widget Properties" at bounding box center [0, 0] width 0 height 0
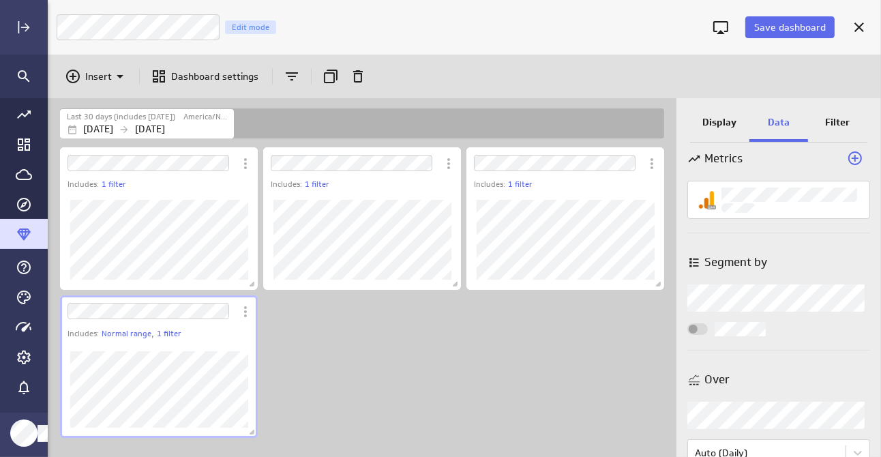
scroll to position [0, 0]
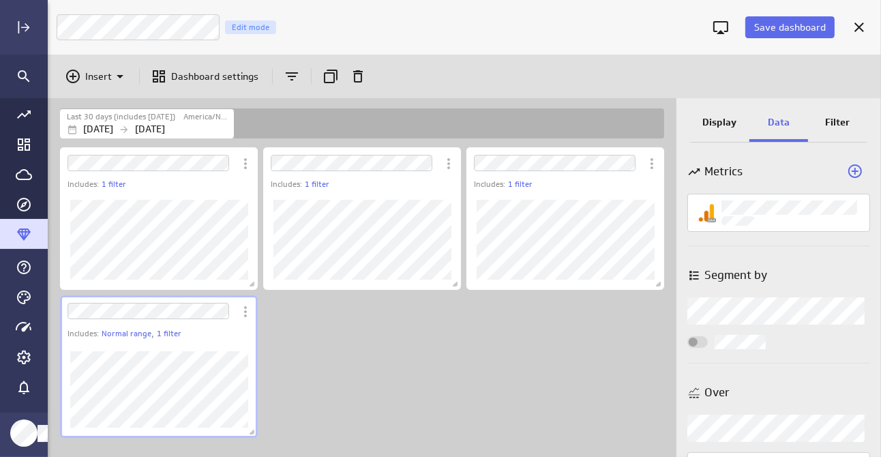
click at [723, 119] on p "Display" at bounding box center [719, 122] width 34 height 14
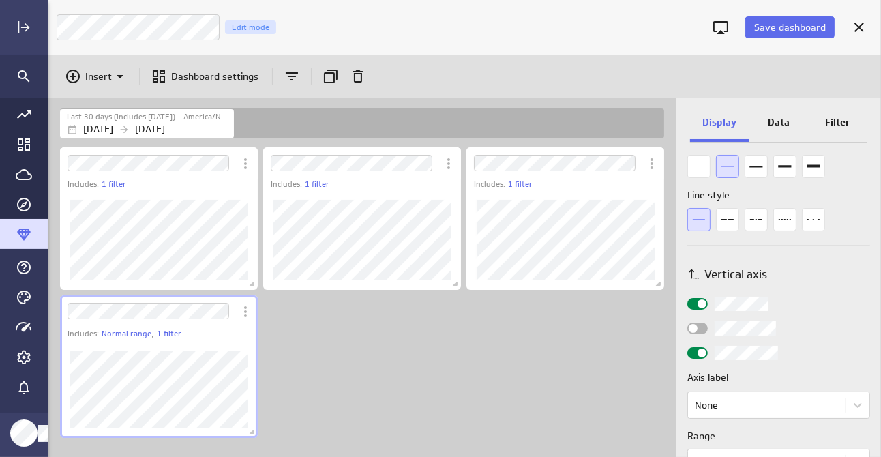
scroll to position [682, 0]
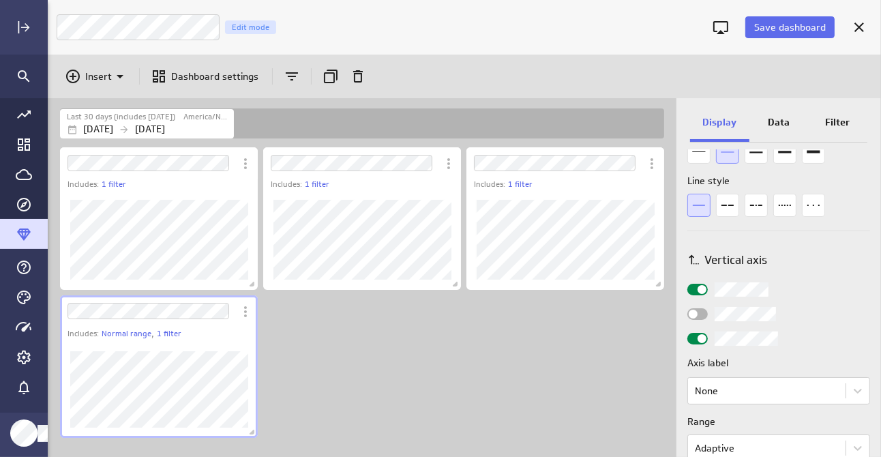
click at [701, 288] on span "Widget Properties" at bounding box center [701, 289] width 9 height 9
click at [0, 0] on input "Widget Properties" at bounding box center [0, 0] width 0 height 0
click at [701, 288] on div "Widget Properties" at bounding box center [697, 290] width 20 height 12
click at [0, 0] on input "Widget Properties" at bounding box center [0, 0] width 0 height 0
click at [693, 311] on span "Widget Properties" at bounding box center [693, 313] width 9 height 9
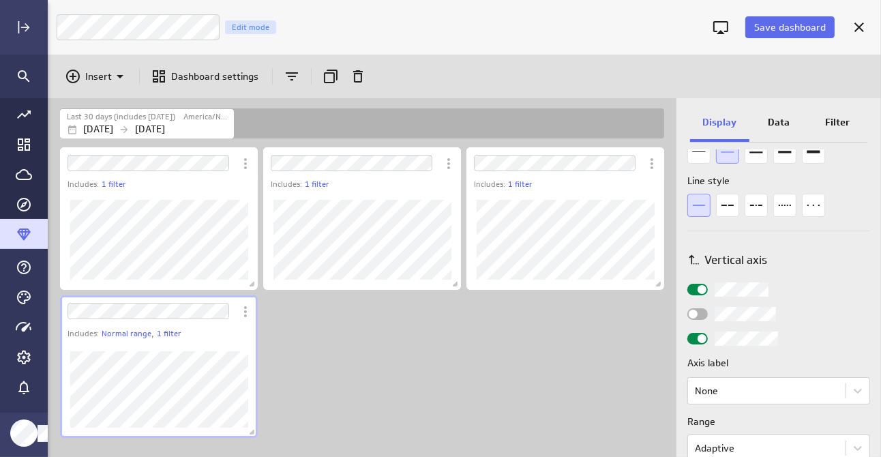
click at [0, 0] on input "Widget Properties" at bounding box center [0, 0] width 0 height 0
click at [700, 312] on span "Widget Properties" at bounding box center [701, 313] width 9 height 9
click at [0, 0] on input "Widget Properties" at bounding box center [0, 0] width 0 height 0
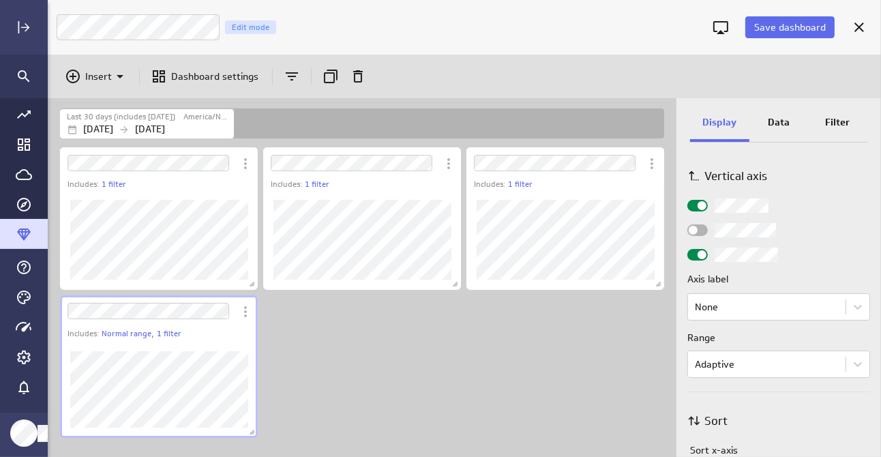
scroll to position [818, 0]
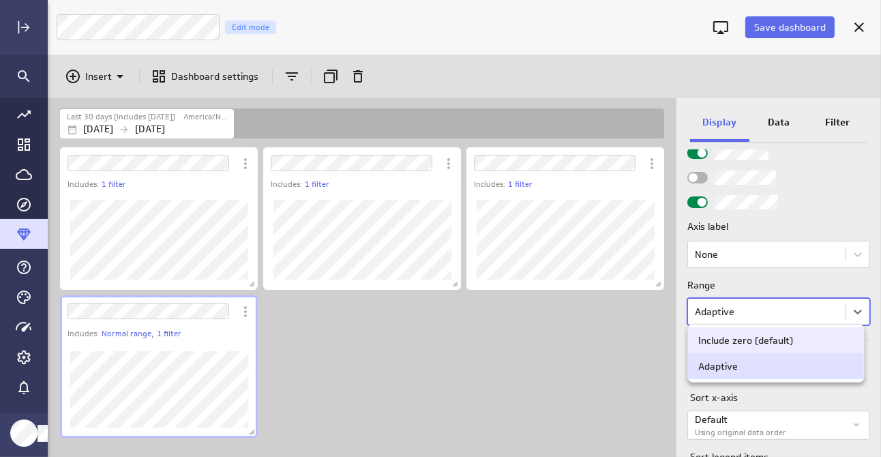
click at [725, 317] on body "Save dashboard Campaign Trends Edit mode Insert Dashboard settings Last 30 days…" at bounding box center [440, 228] width 881 height 457
click at [720, 336] on div "Include zero (default)" at bounding box center [745, 340] width 95 height 12
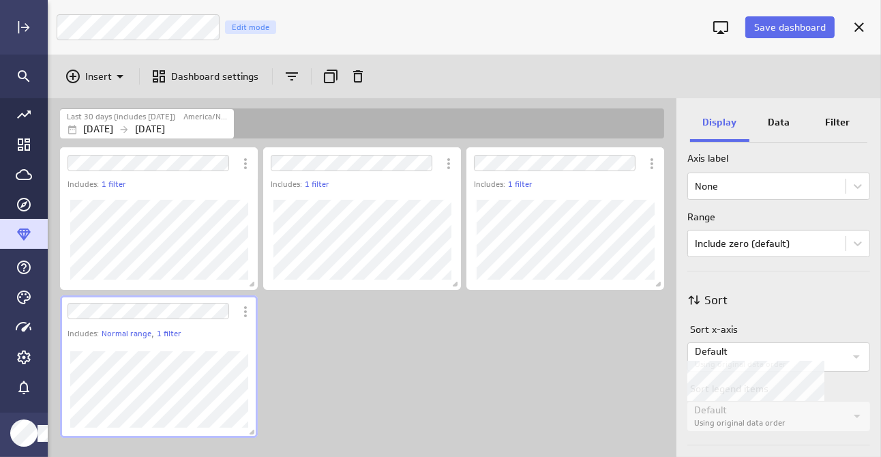
scroll to position [899, 0]
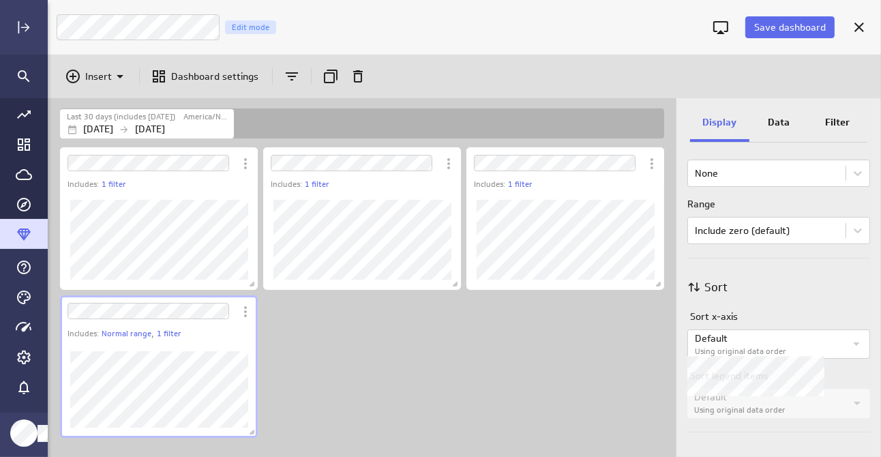
click at [759, 337] on p "Default" at bounding box center [770, 338] width 150 height 14
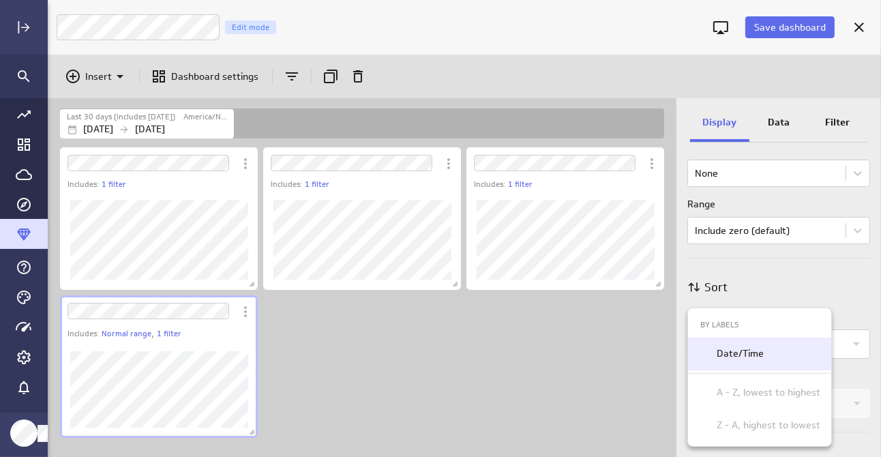
click at [751, 352] on p "Date/Time" at bounding box center [739, 353] width 47 height 14
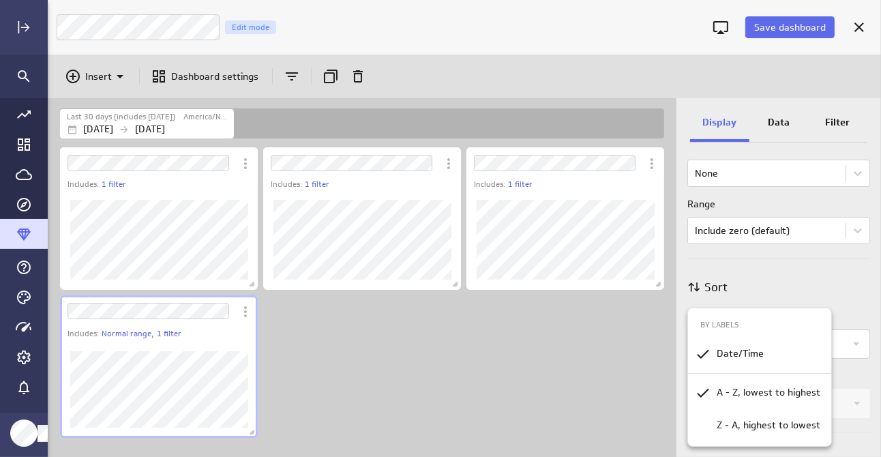
click at [844, 299] on div at bounding box center [440, 228] width 881 height 457
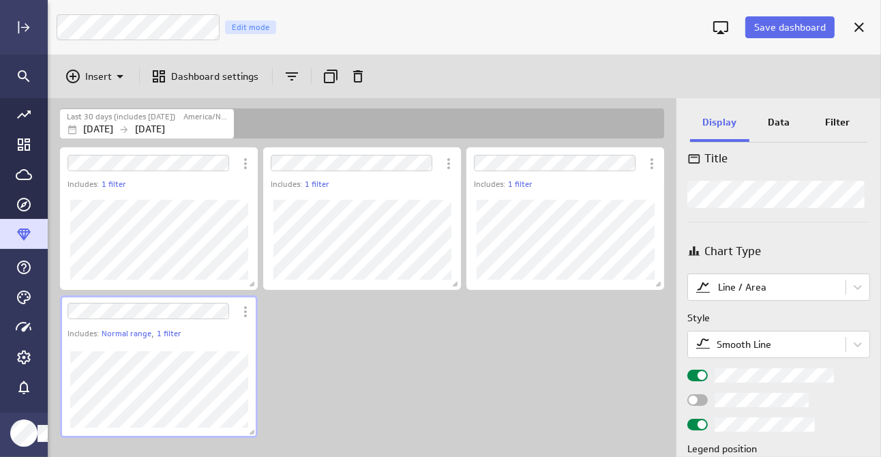
scroll to position [0, 0]
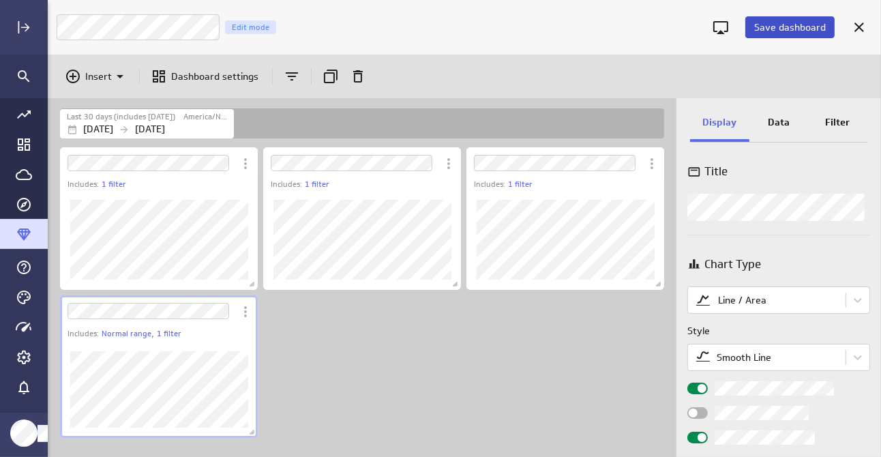
click at [791, 27] on span "Save dashboard" at bounding box center [790, 27] width 72 height 12
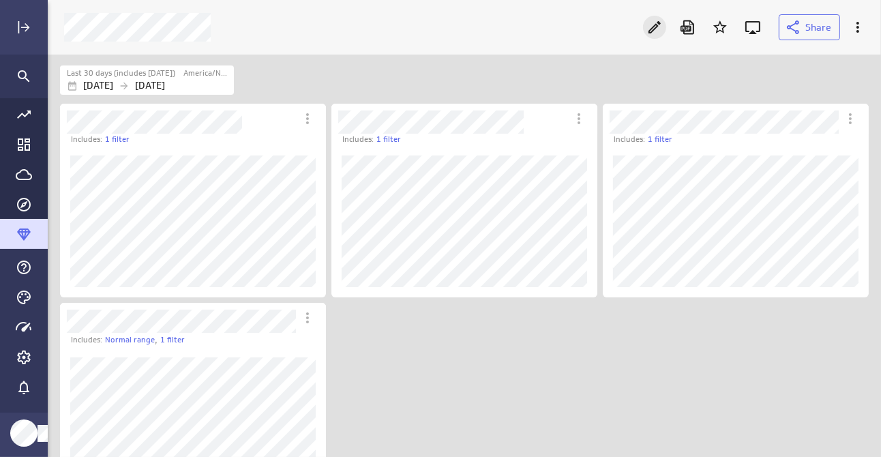
click at [656, 27] on icon "Edit" at bounding box center [654, 27] width 16 height 16
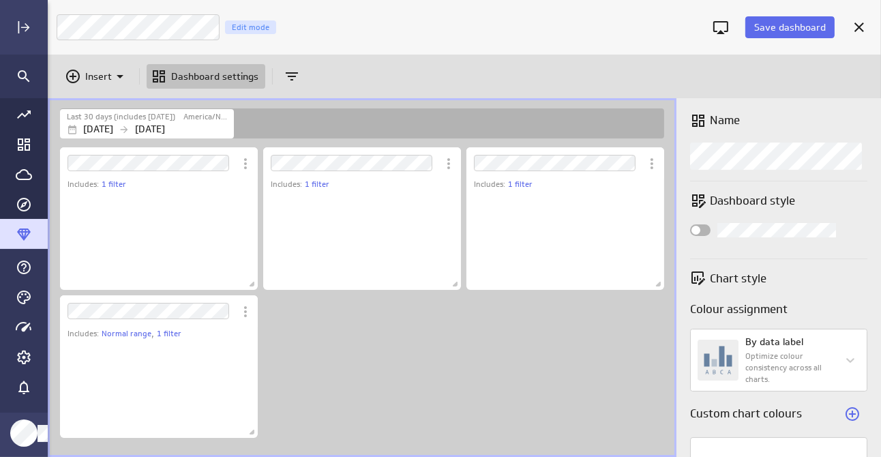
scroll to position [101, 199]
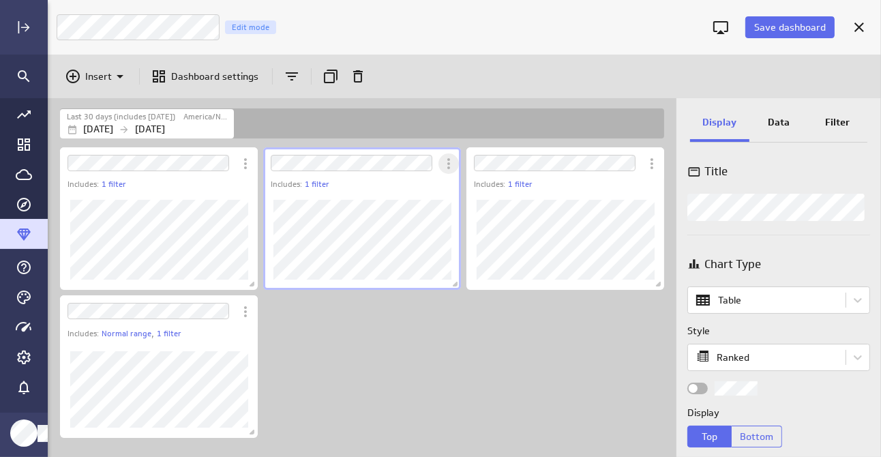
click at [444, 156] on icon "More actions" at bounding box center [448, 163] width 16 height 16
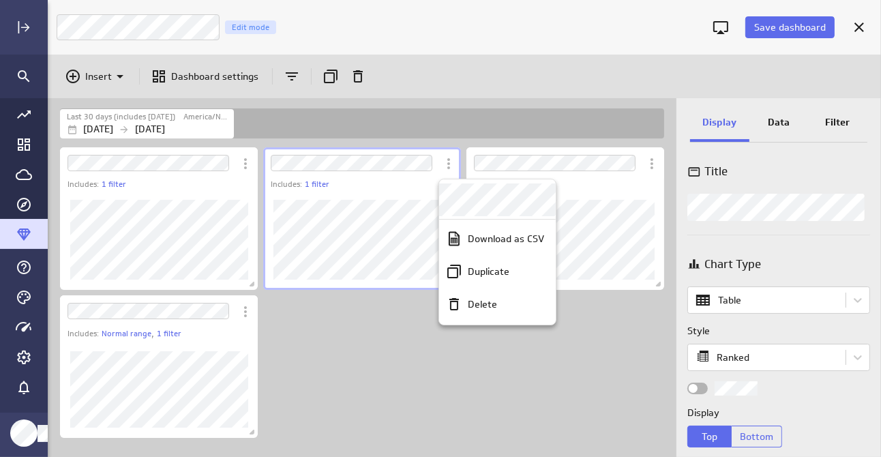
drag, startPoint x: 438, startPoint y: 153, endPoint x: 207, endPoint y: 166, distance: 231.5
click at [207, 166] on div at bounding box center [440, 228] width 881 height 457
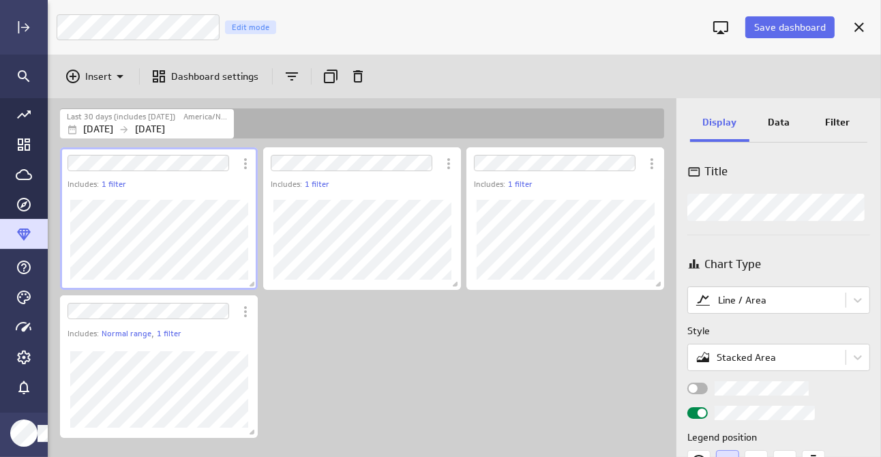
click at [235, 153] on div "Dashboard Widget" at bounding box center [245, 163] width 20 height 22
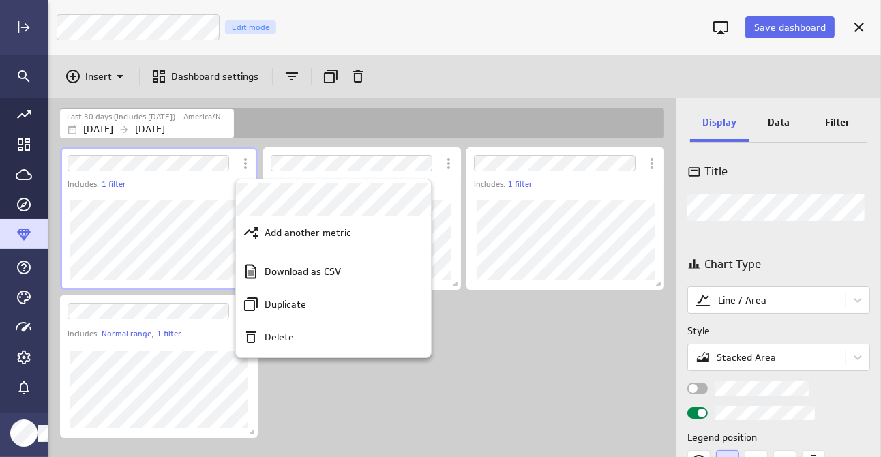
click at [235, 151] on div at bounding box center [440, 228] width 881 height 457
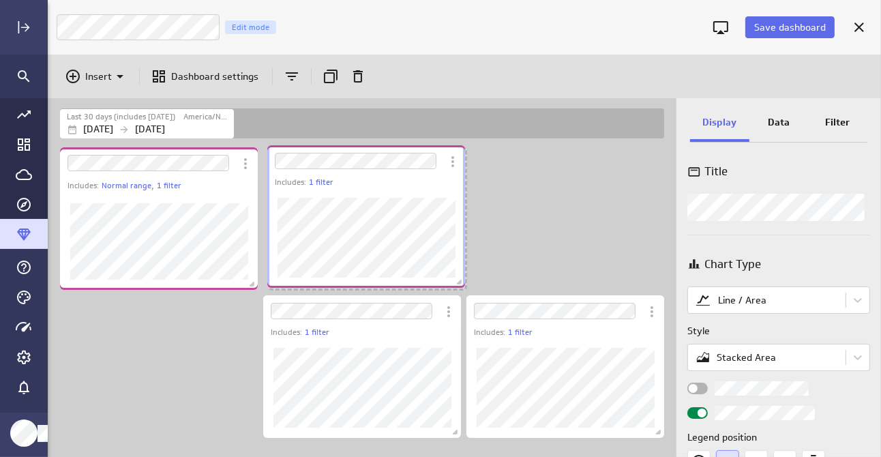
drag, startPoint x: 236, startPoint y: 151, endPoint x: 443, endPoint y: 149, distance: 207.2
click at [443, 149] on div "Dashboard Widget" at bounding box center [453, 160] width 22 height 31
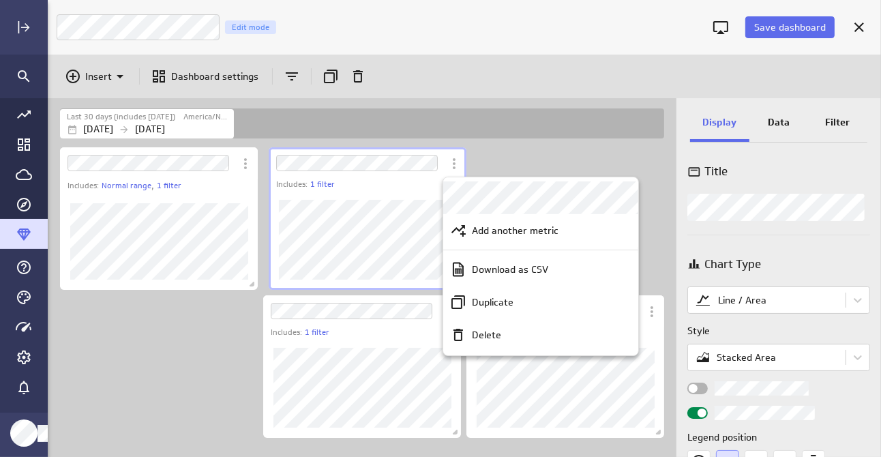
click at [404, 297] on div at bounding box center [440, 228] width 881 height 457
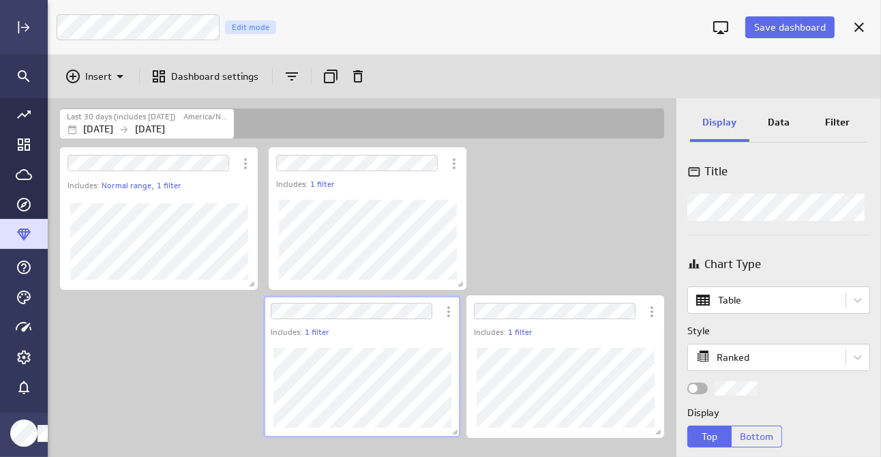
click at [409, 295] on div "Dashboard Widget" at bounding box center [350, 310] width 175 height 31
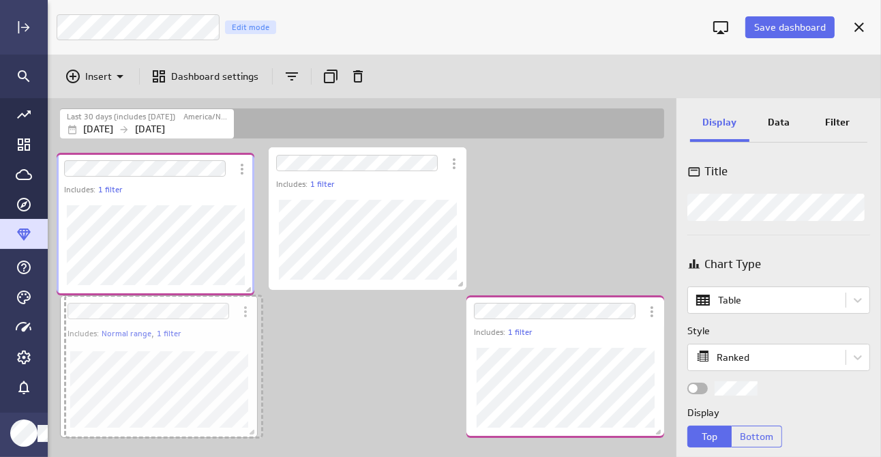
drag, startPoint x: 409, startPoint y: 294, endPoint x: 202, endPoint y: 152, distance: 250.9
click at [202, 153] on div "Dashboard Widget" at bounding box center [144, 168] width 175 height 31
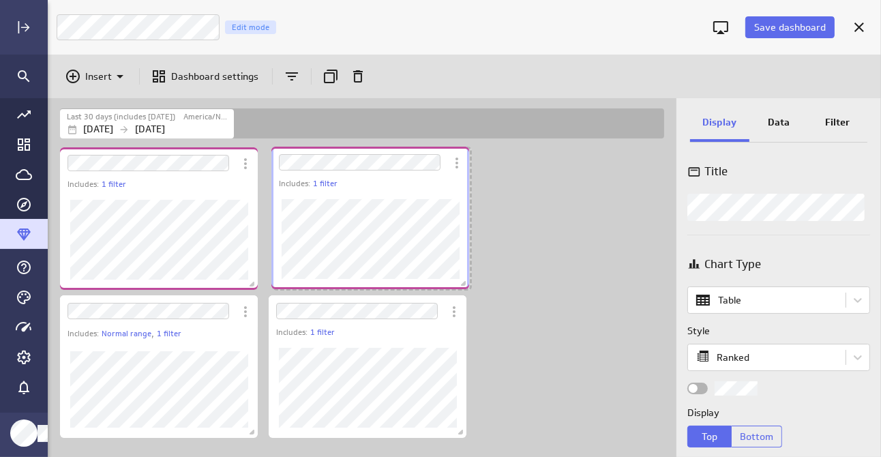
drag, startPoint x: 583, startPoint y: 294, endPoint x: 388, endPoint y: 146, distance: 245.1
click at [388, 147] on div "Dashboard Widget" at bounding box center [358, 162] width 175 height 31
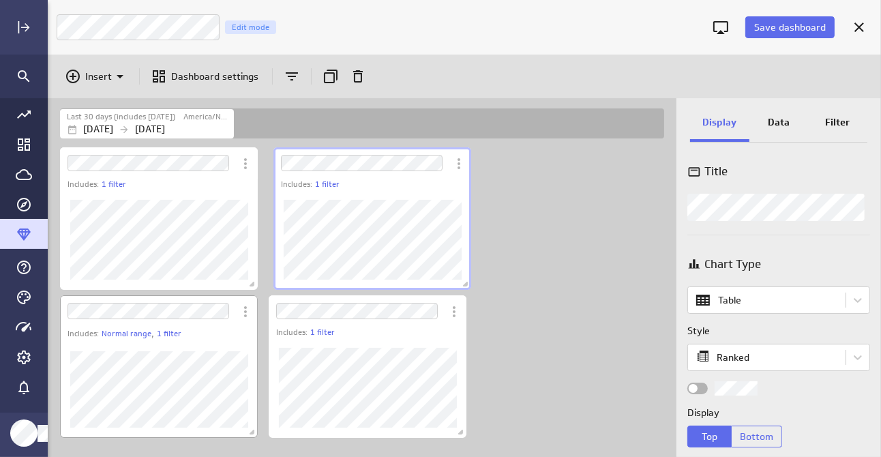
click at [209, 294] on div "Includes: Normal range , 1 filter" at bounding box center [158, 366] width 203 height 148
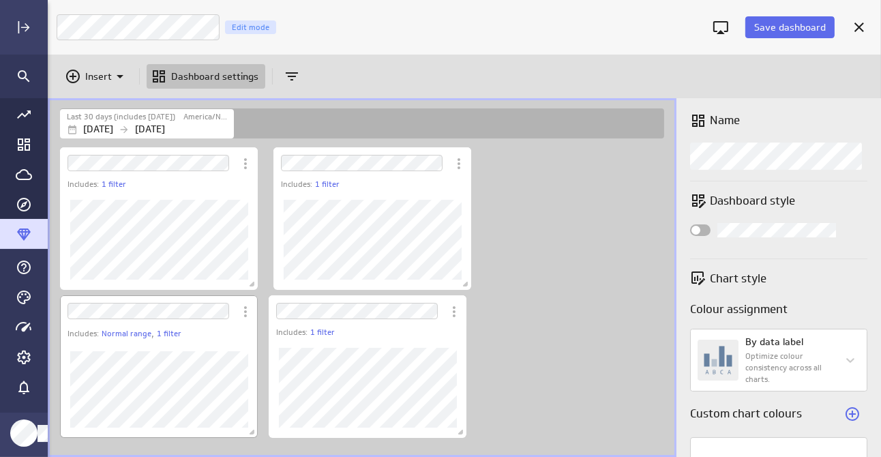
click at [209, 294] on div "Includes: Normal range , 1 filter" at bounding box center [158, 366] width 203 height 148
click at [207, 295] on div "Dashboard Widget" at bounding box center [147, 310] width 175 height 31
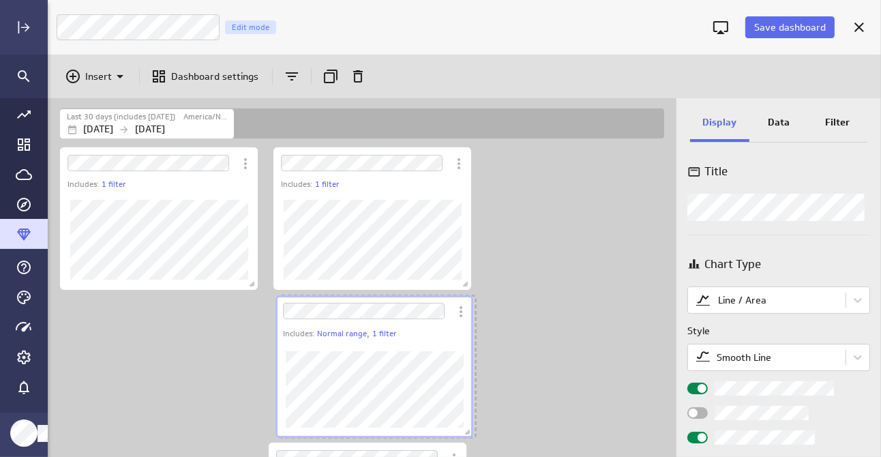
drag, startPoint x: 207, startPoint y: 295, endPoint x: 423, endPoint y: 295, distance: 216.8
click at [423, 295] on div "Dashboard Widget" at bounding box center [362, 310] width 175 height 31
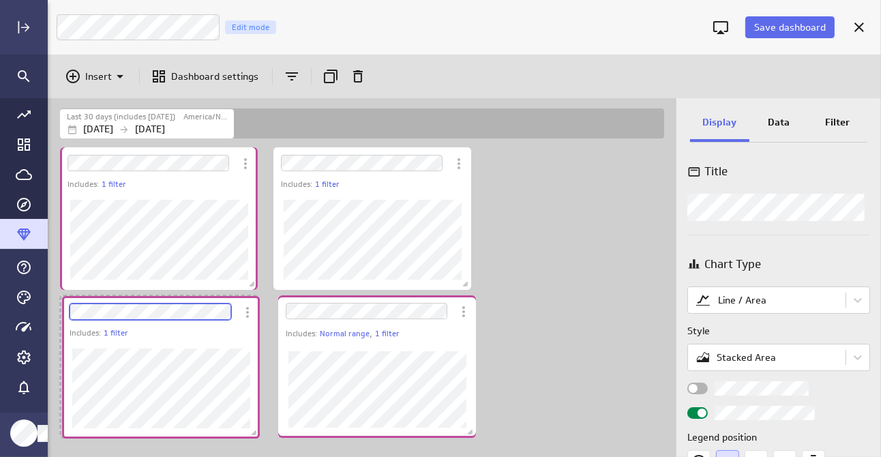
drag, startPoint x: 348, startPoint y: 378, endPoint x: 141, endPoint y: 299, distance: 220.9
click at [141, 299] on div "Dashboard Widget" at bounding box center [149, 311] width 175 height 31
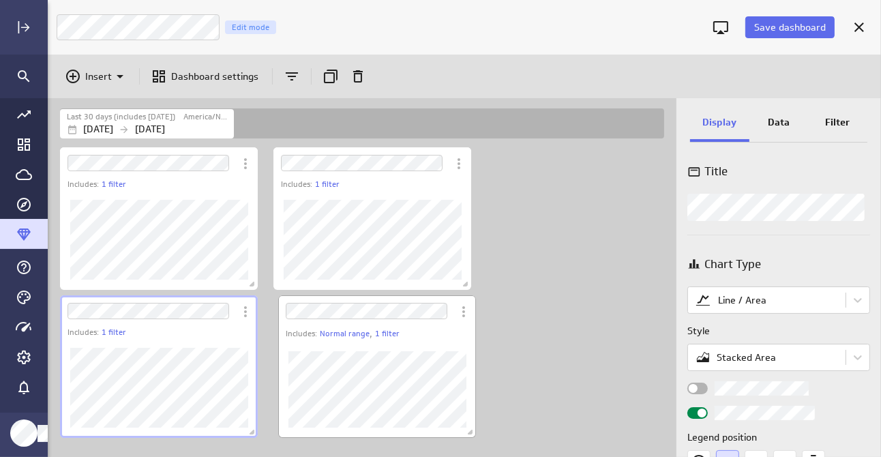
click at [361, 296] on div "Dashboard Widget" at bounding box center [365, 310] width 175 height 31
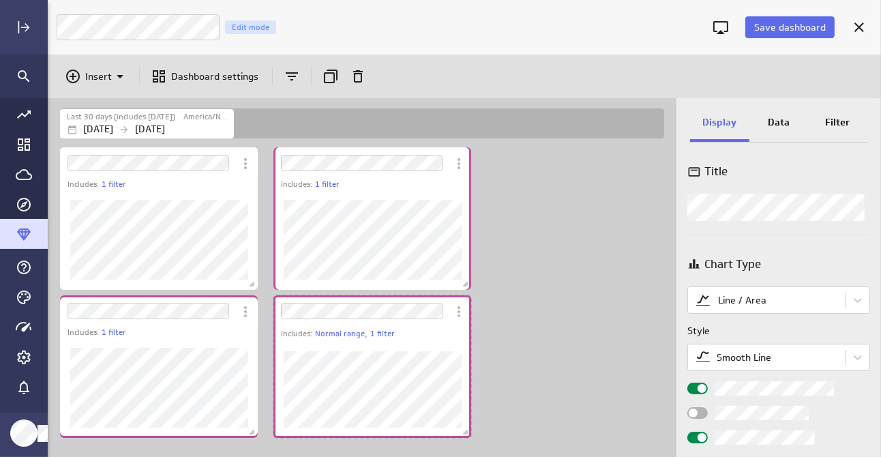
click at [357, 296] on div "Dashboard Widget" at bounding box center [360, 310] width 175 height 31
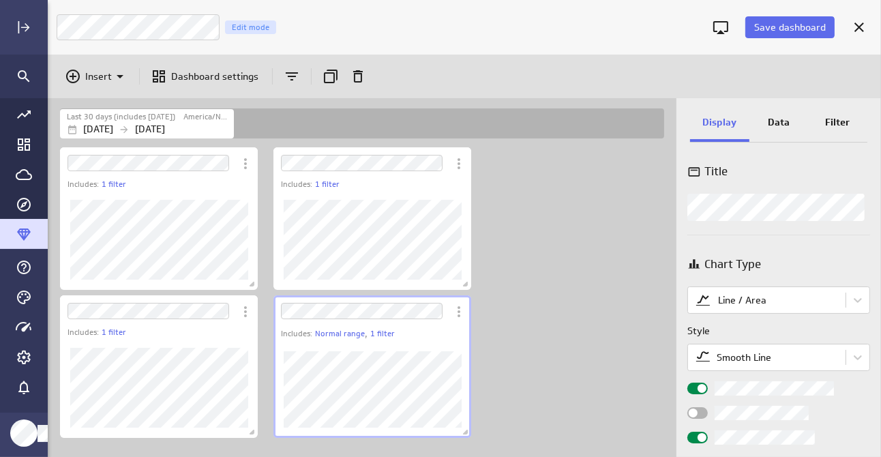
click at [538, 356] on div "Includes: 1 filter Includes: 1 filter Includes: 1 filter Includes: Normal range…" at bounding box center [364, 301] width 615 height 312
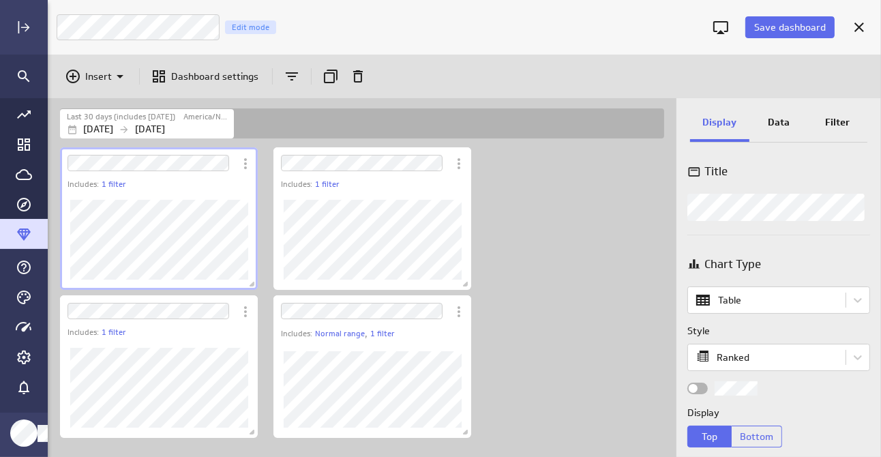
click at [834, 119] on p "Filter" at bounding box center [838, 122] width 25 height 14
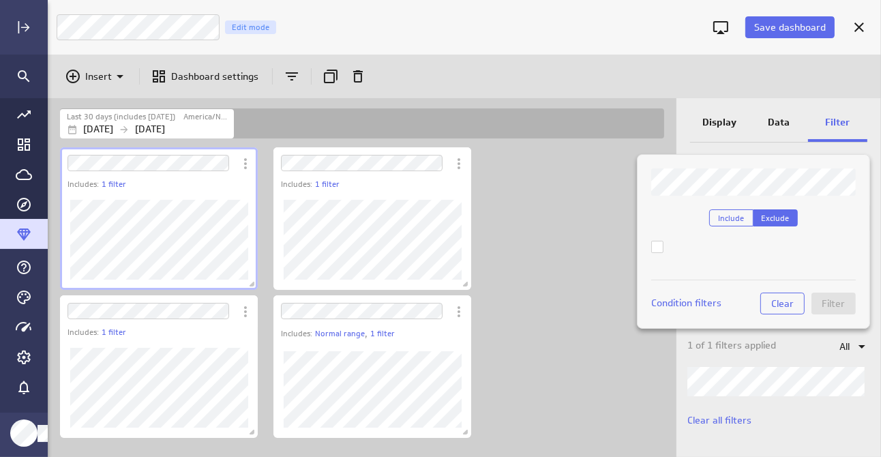
scroll to position [0, 0]
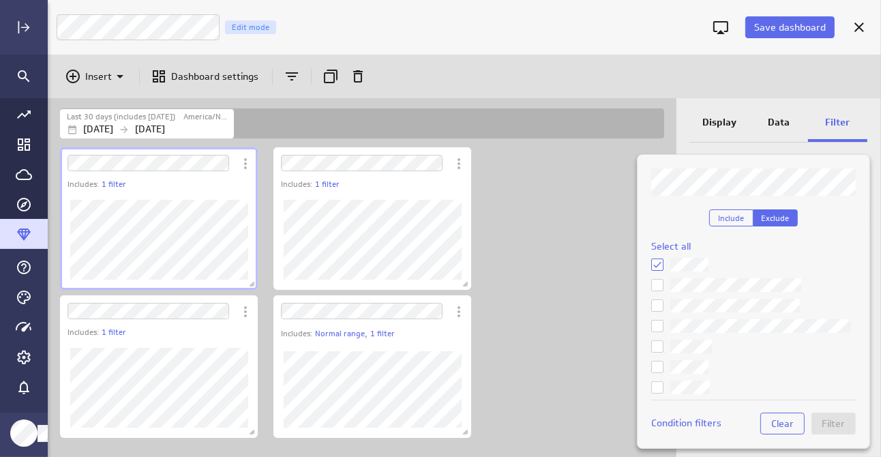
click at [606, 185] on div at bounding box center [440, 228] width 881 height 457
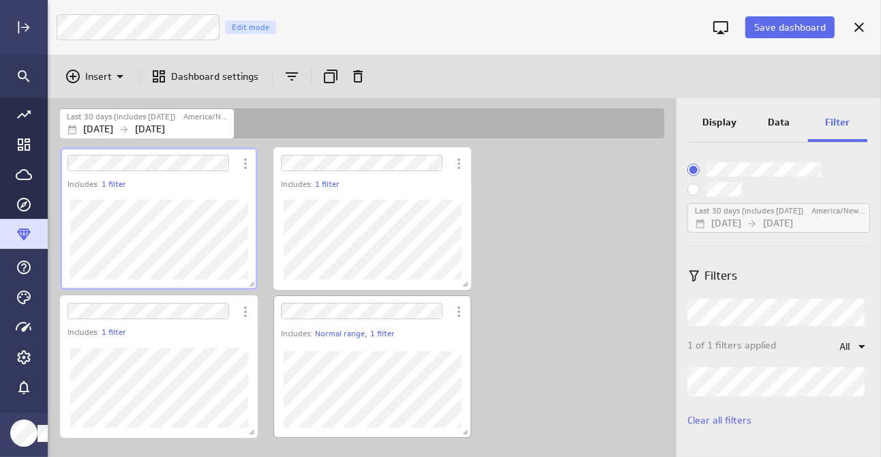
click at [426, 338] on div "Includes: Normal range , 1 filter" at bounding box center [376, 334] width 190 height 14
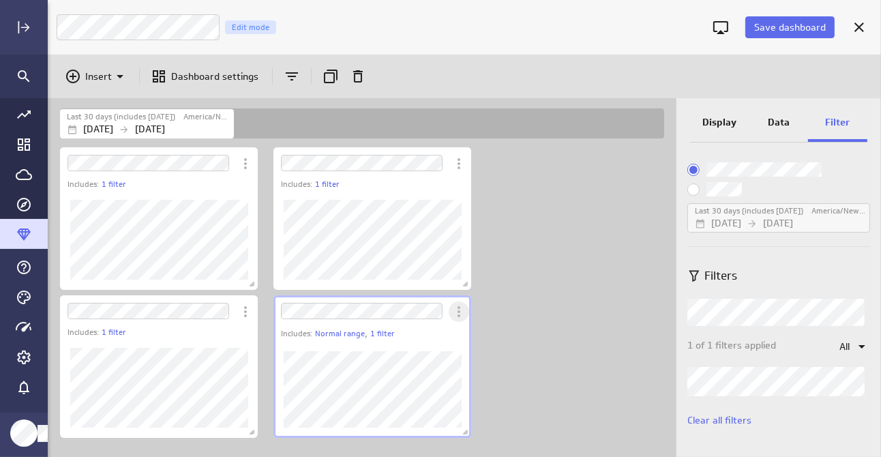
click at [453, 315] on icon "More actions" at bounding box center [459, 311] width 16 height 16
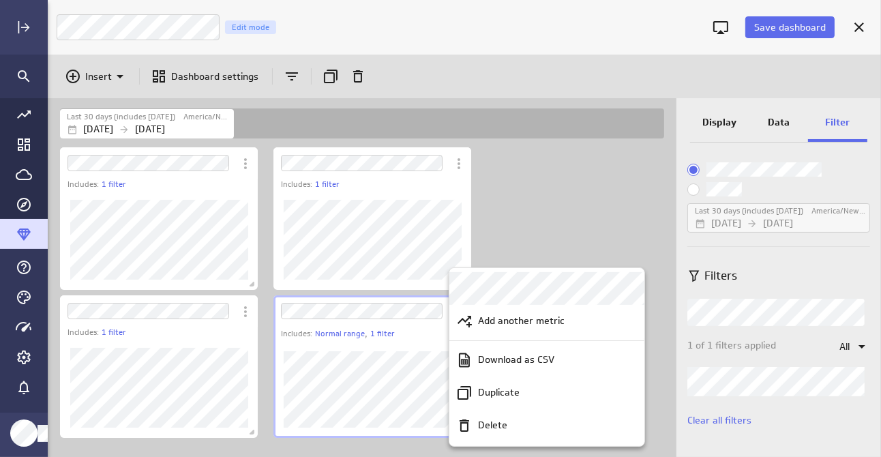
click at [782, 265] on div at bounding box center [440, 228] width 881 height 457
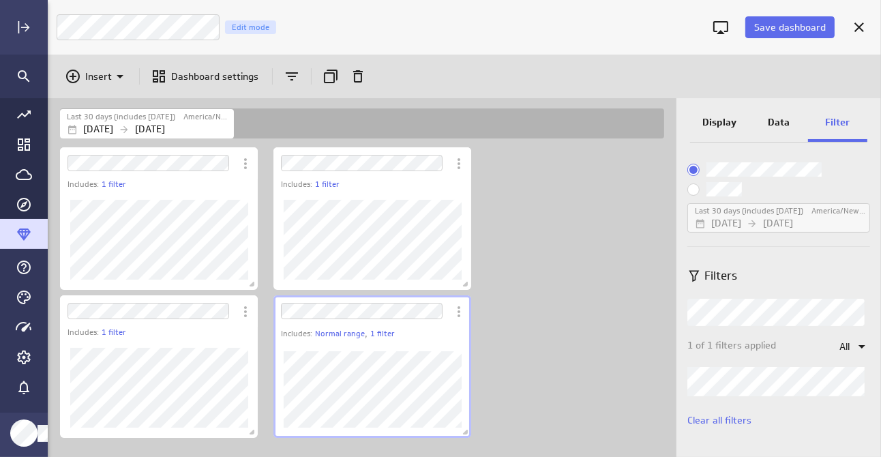
click at [719, 115] on div "Display" at bounding box center [719, 123] width 59 height 37
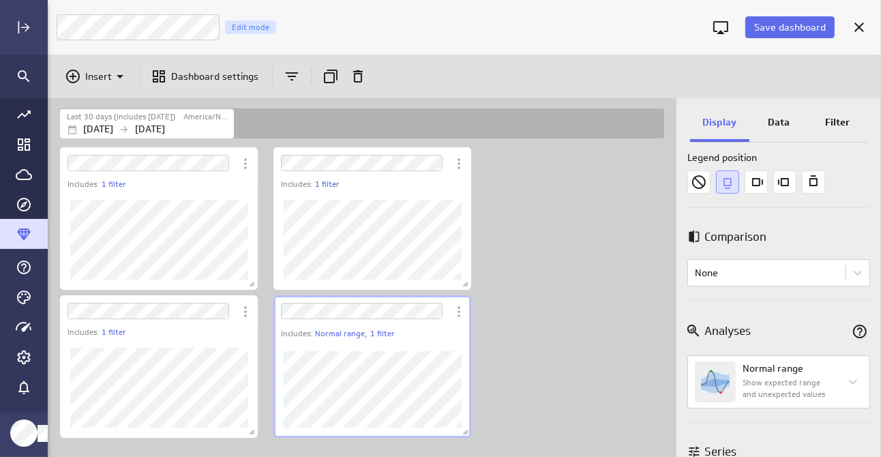
scroll to position [372, 0]
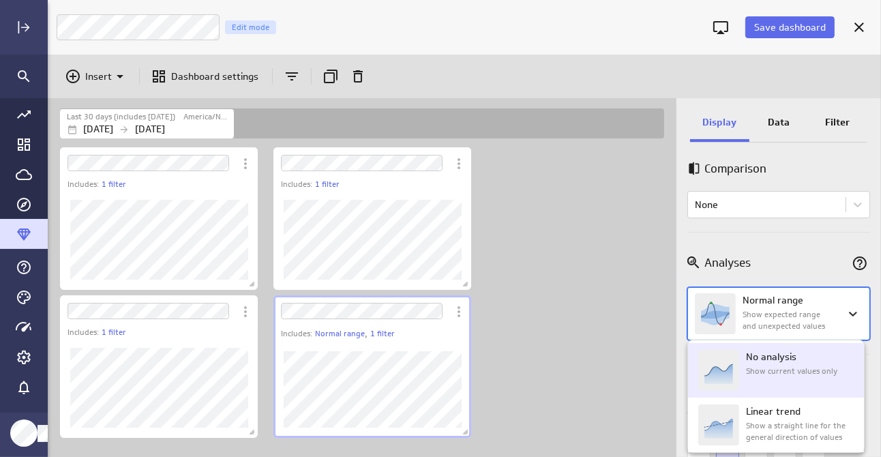
click at [846, 317] on body "Save dashboard Campaign Trends Edit mode Insert Dashboard settings Last 30 days…" at bounding box center [440, 228] width 881 height 457
click at [791, 375] on p "Show current values only" at bounding box center [791, 371] width 91 height 12
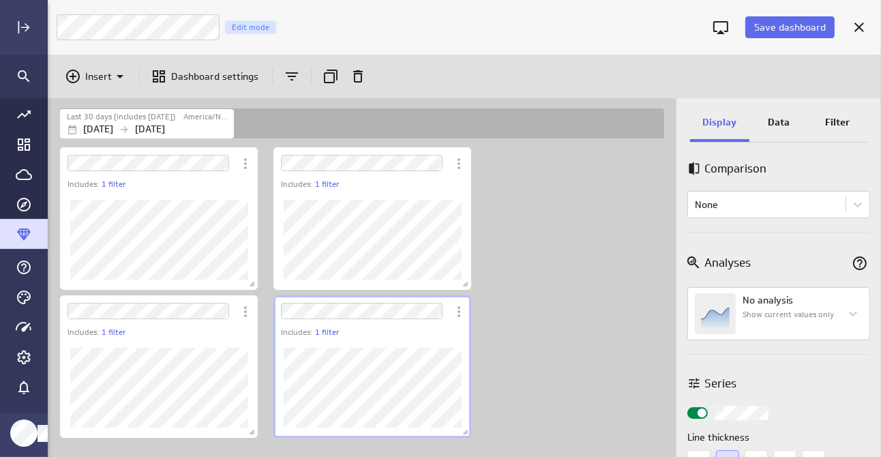
click at [808, 253] on div "Widget Properties" at bounding box center [810, 263] width 119 height 20
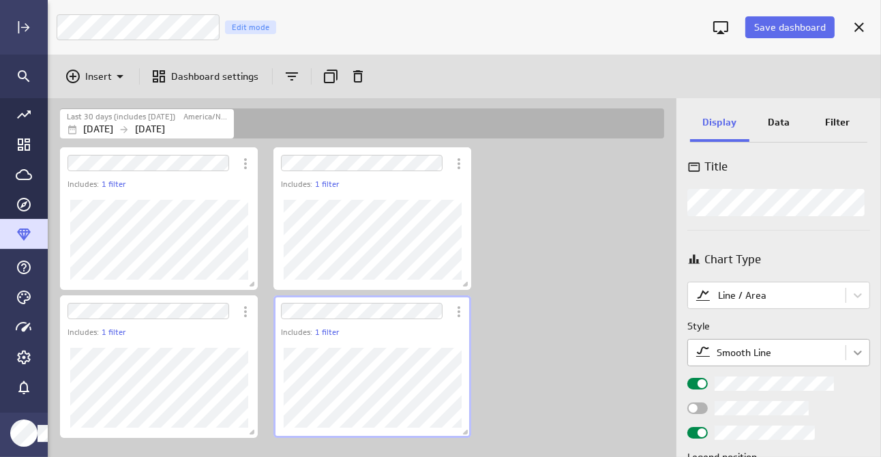
scroll to position [0, 0]
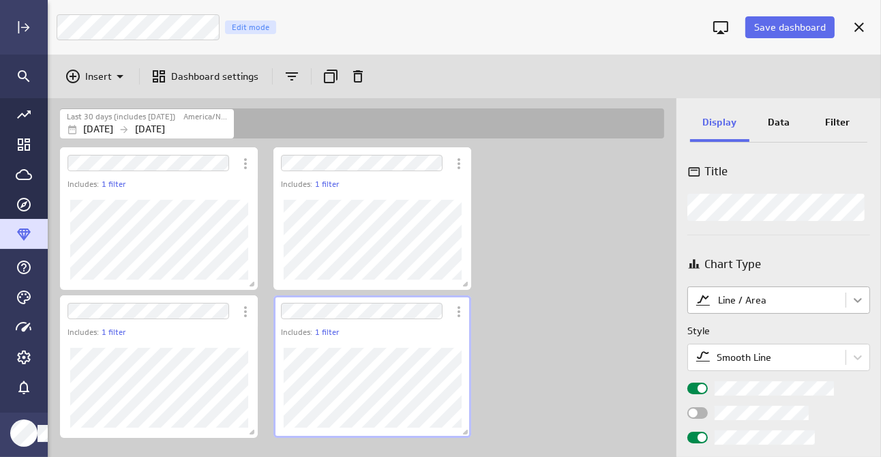
click at [852, 304] on body "Save dashboard Campaign Trends Edit mode Insert Dashboard settings Last 30 days…" at bounding box center [440, 228] width 881 height 457
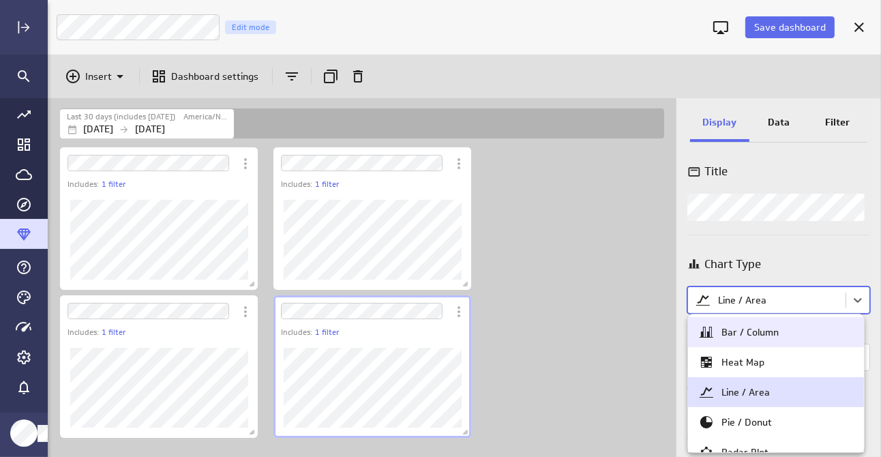
click at [801, 248] on div at bounding box center [440, 228] width 881 height 457
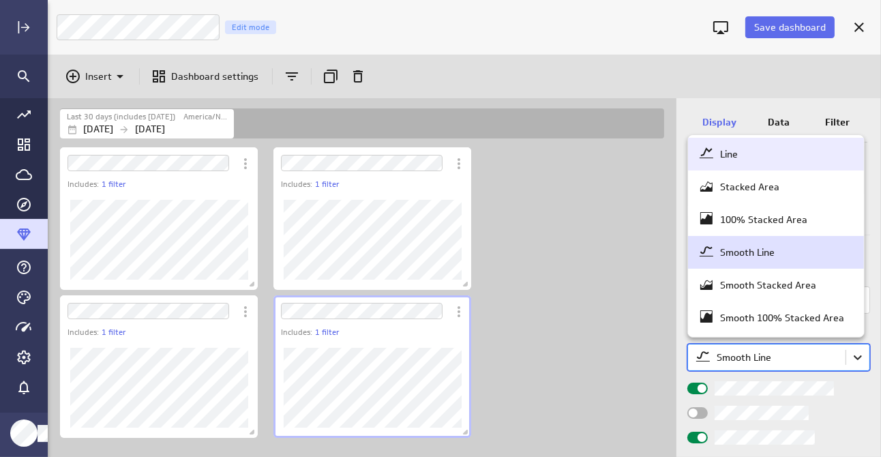
click at [848, 365] on body "Save dashboard Campaign Trends Edit mode Insert Dashboard settings Last 30 days…" at bounding box center [440, 228] width 881 height 457
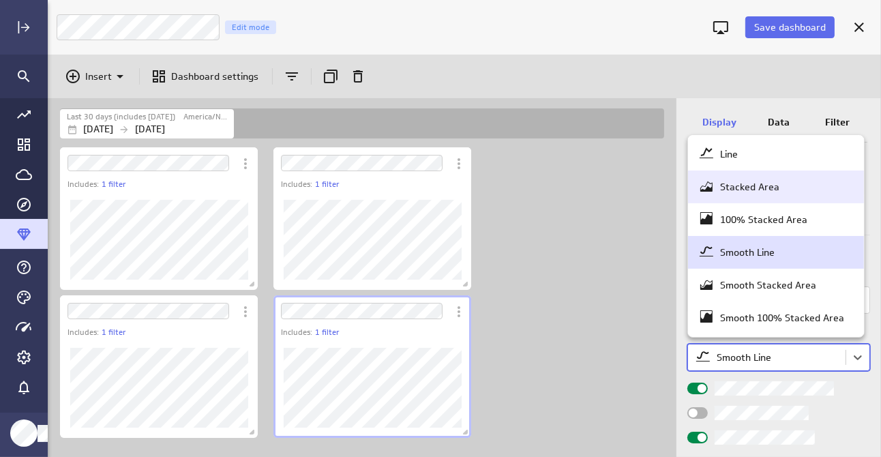
click at [750, 190] on div "Stacked Area" at bounding box center [749, 187] width 59 height 12
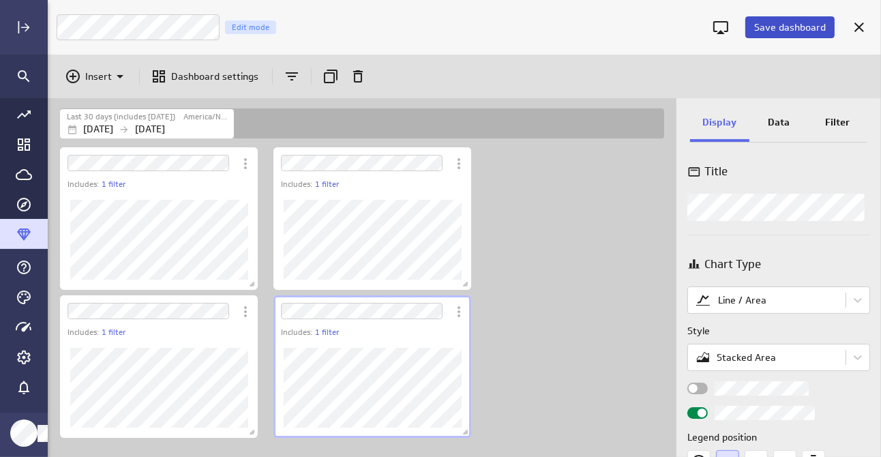
click at [781, 33] on span "Save dashboard" at bounding box center [790, 27] width 72 height 12
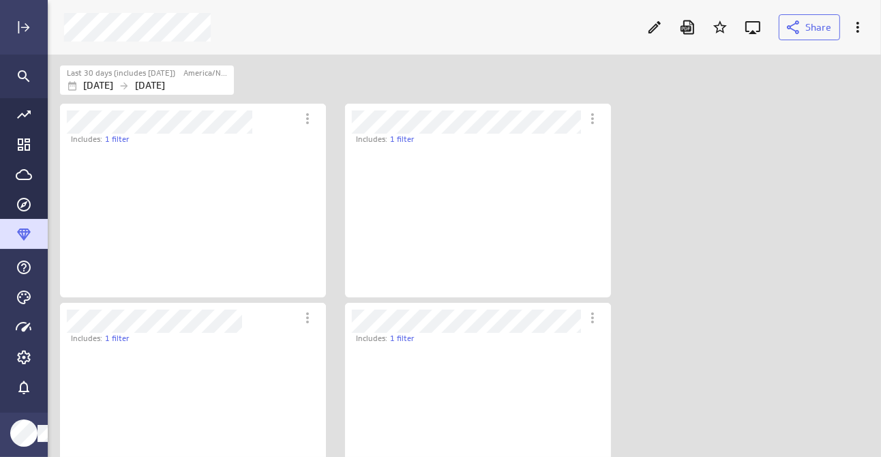
scroll to position [153, 266]
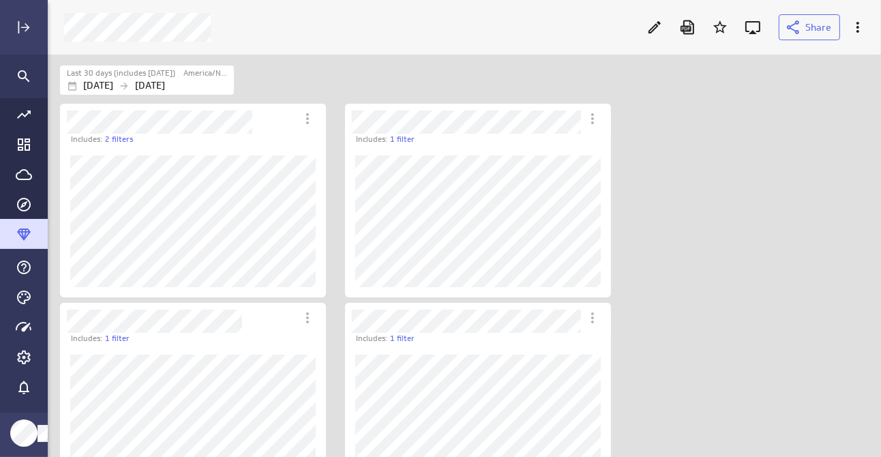
click at [660, 305] on div "Includes: 1 filter Includes: 2 filters Includes: 1 filter Includes: 1 filter" at bounding box center [466, 299] width 819 height 397
click at [739, 350] on div "Includes: 1 filter Includes: 2 filters Includes: 1 filter Includes: 1 filter" at bounding box center [466, 299] width 819 height 397
click at [739, 299] on div "Includes: 1 filter Includes: 2 filters Includes: 2 filters Includes: 1 filter" at bounding box center [466, 299] width 819 height 397
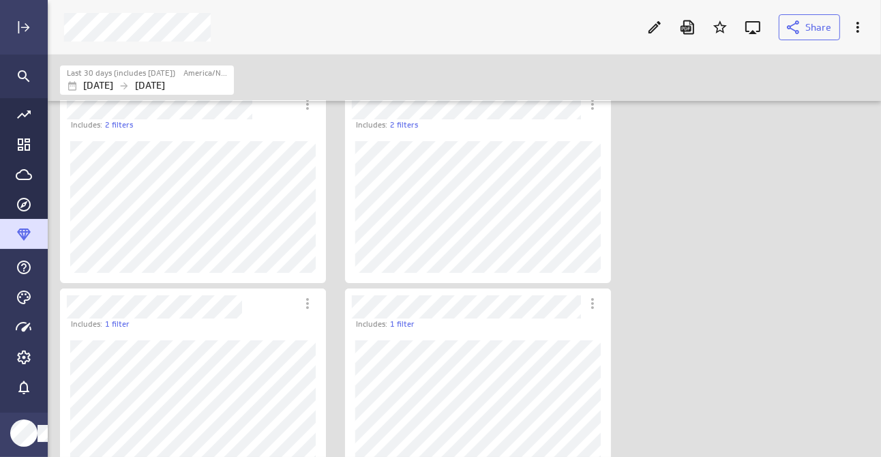
scroll to position [0, 0]
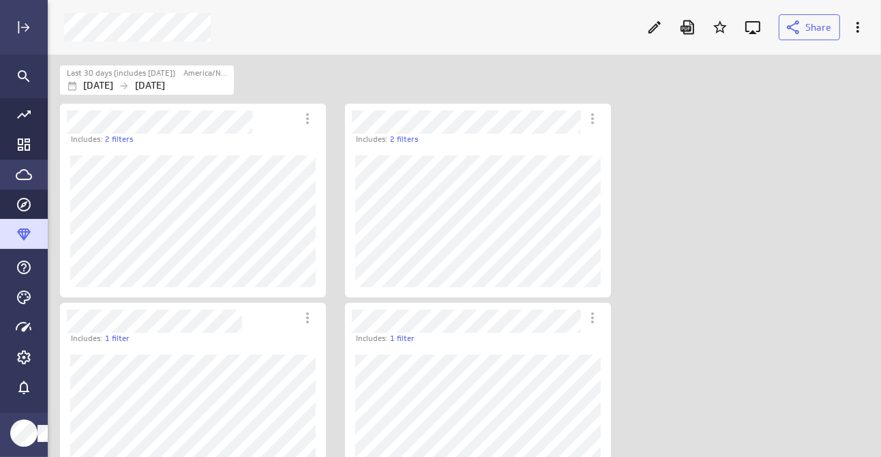
click at [21, 177] on icon "Go to Data Feed library" at bounding box center [24, 174] width 16 height 16
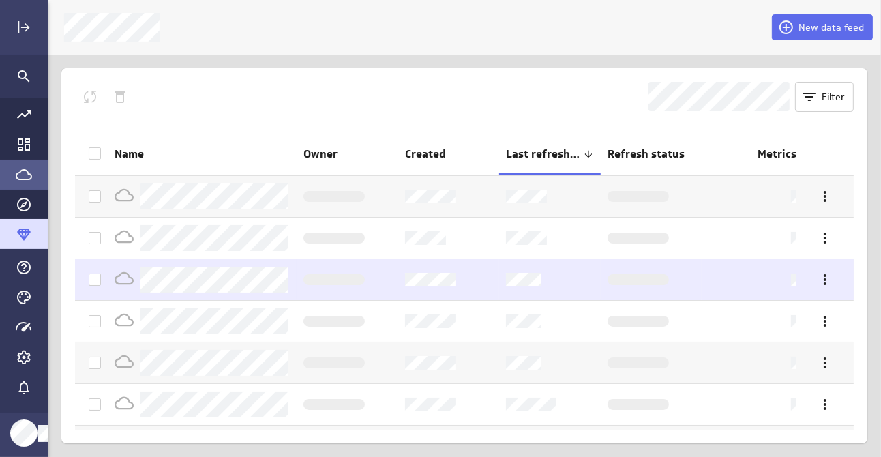
scroll to position [68, 0]
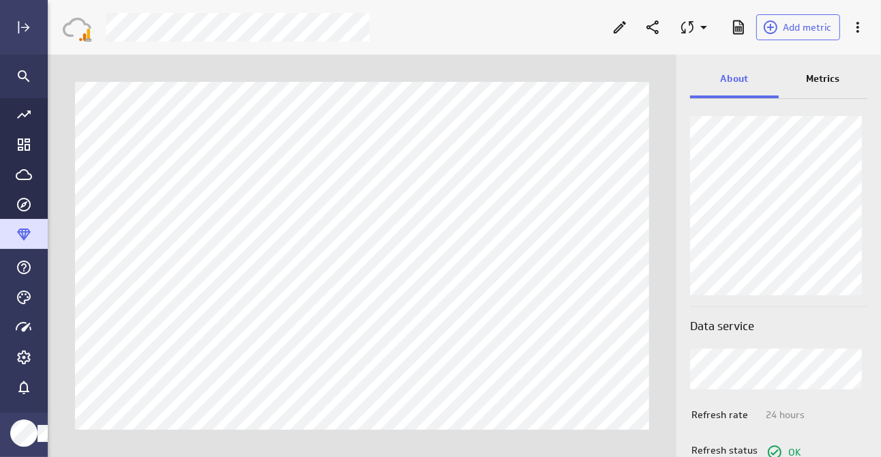
click at [832, 78] on p "Metrics" at bounding box center [822, 79] width 33 height 14
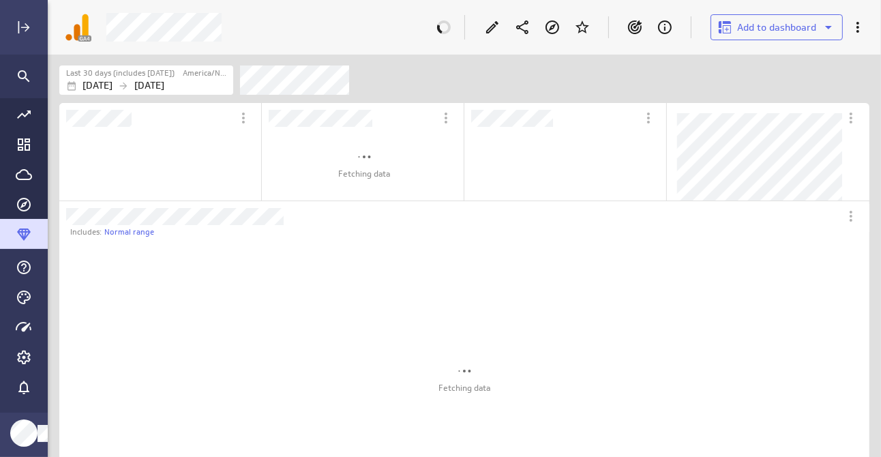
scroll to position [7, 7]
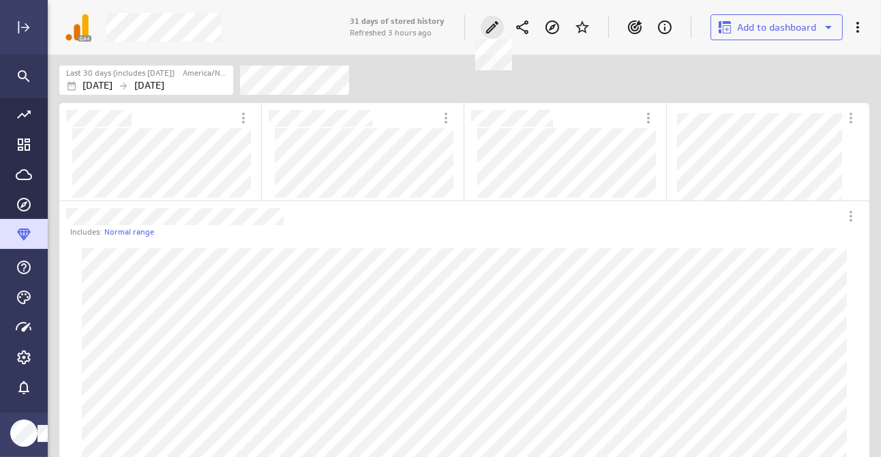
click at [495, 33] on icon at bounding box center [492, 27] width 16 height 16
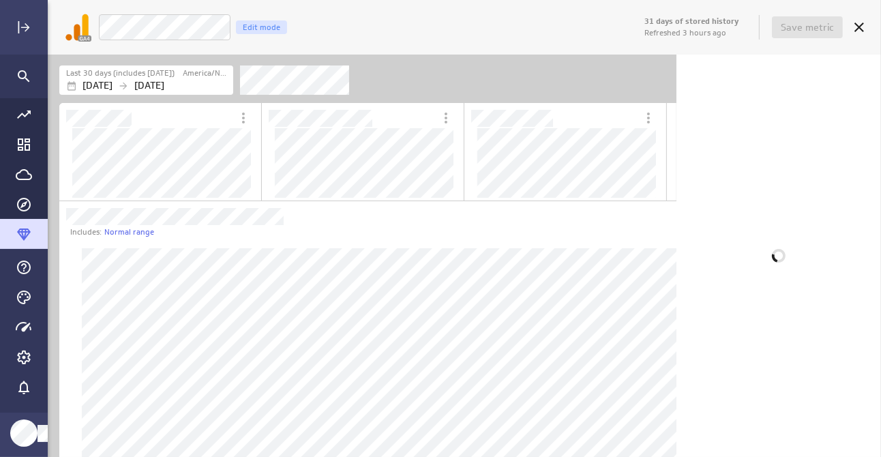
scroll to position [801, 627]
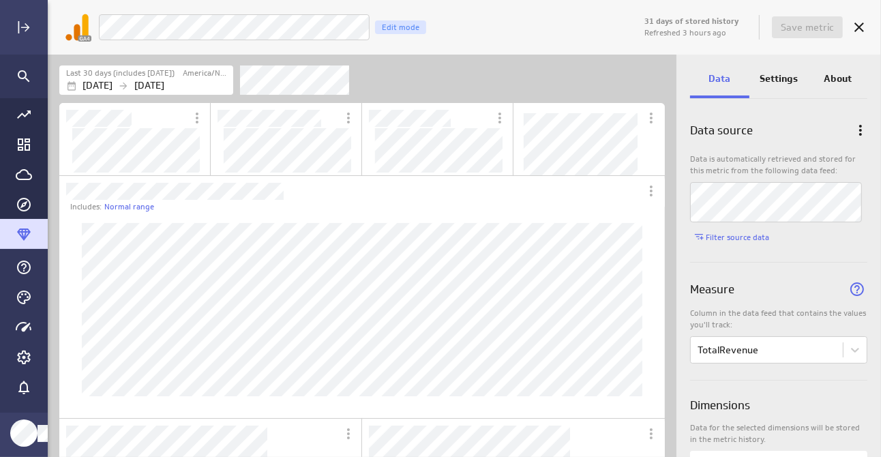
click at [489, 38] on div "GA4: Campaign Total Revenue Edit mode" at bounding box center [369, 27] width 543 height 27
click at [574, 40] on div "Campaign Total Revenue Edit mode" at bounding box center [369, 27] width 543 height 27
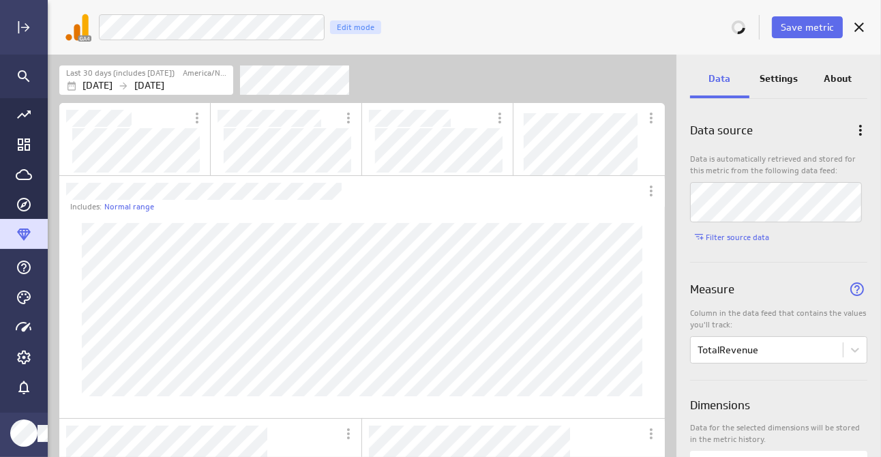
click at [815, 116] on div "Data source" at bounding box center [778, 130] width 177 height 48
click at [815, 26] on span "Save metric" at bounding box center [807, 27] width 53 height 12
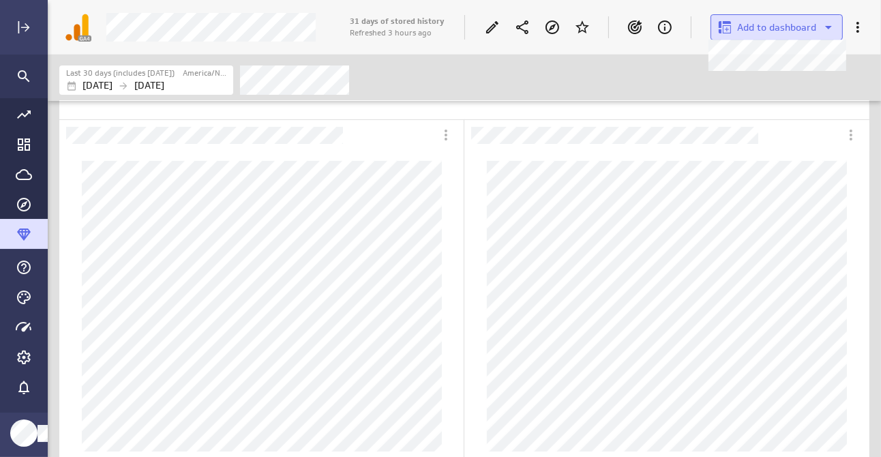
click at [793, 29] on span "Add to dashboard" at bounding box center [776, 27] width 79 height 12
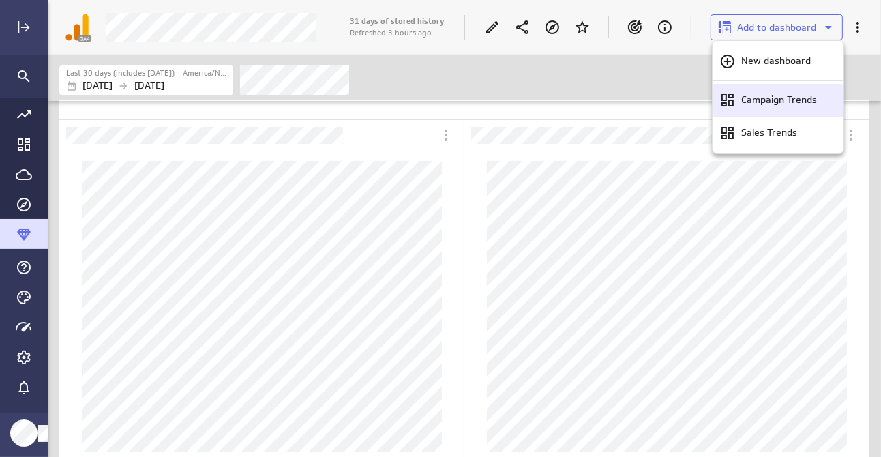
click at [767, 93] on p "Campaign Trends" at bounding box center [779, 100] width 76 height 14
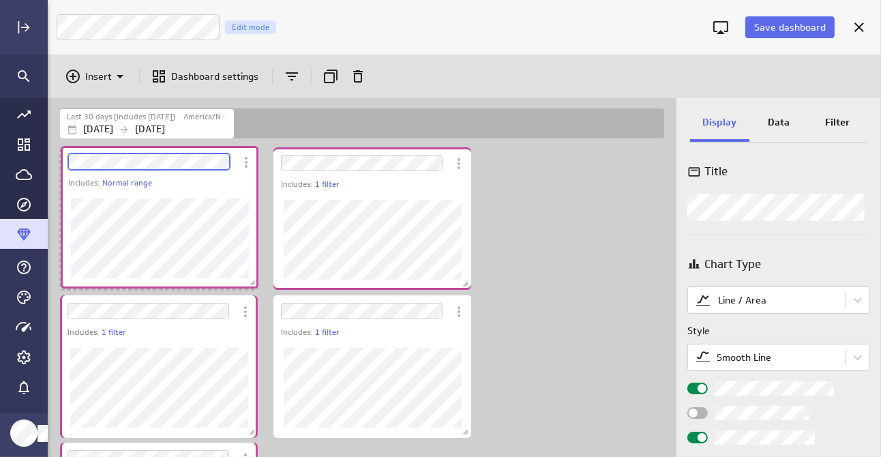
drag, startPoint x: 567, startPoint y: 408, endPoint x: 161, endPoint y: 149, distance: 482.2
click at [161, 149] on div "Dashboard Widget" at bounding box center [148, 161] width 175 height 31
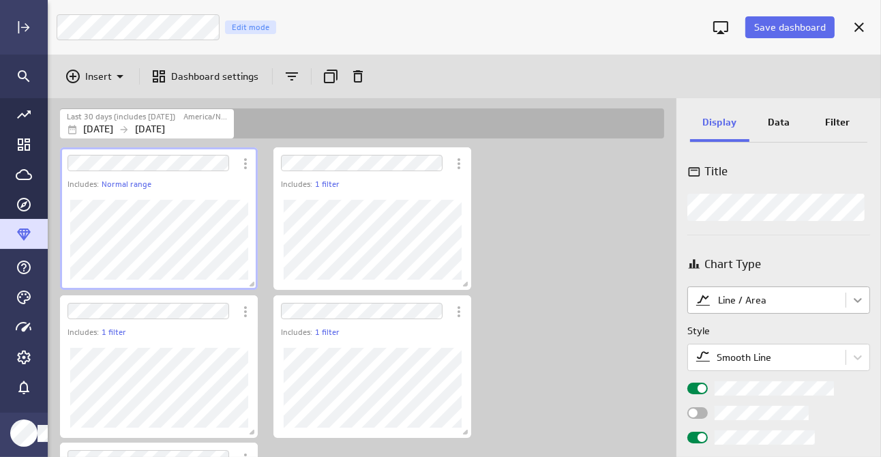
click at [851, 297] on body "Save dashboard Campaign Trends Edit mode Insert Dashboard settings Last 30 days…" at bounding box center [440, 228] width 881 height 457
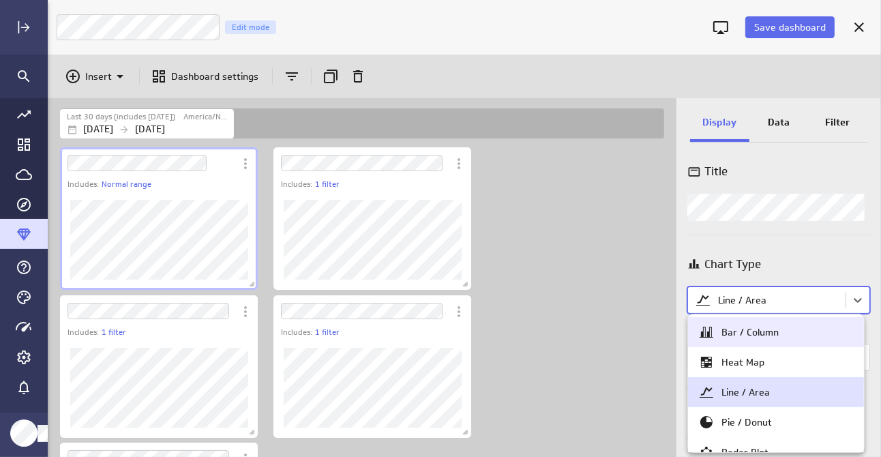
click at [791, 270] on div at bounding box center [440, 228] width 881 height 457
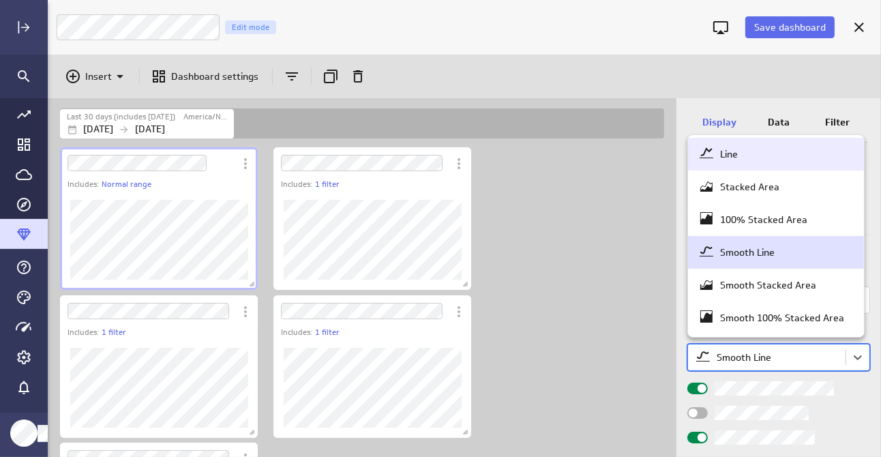
click at [766, 360] on body "Save dashboard Campaign Trends Edit mode Insert Dashboard settings Last 30 days…" at bounding box center [440, 228] width 881 height 457
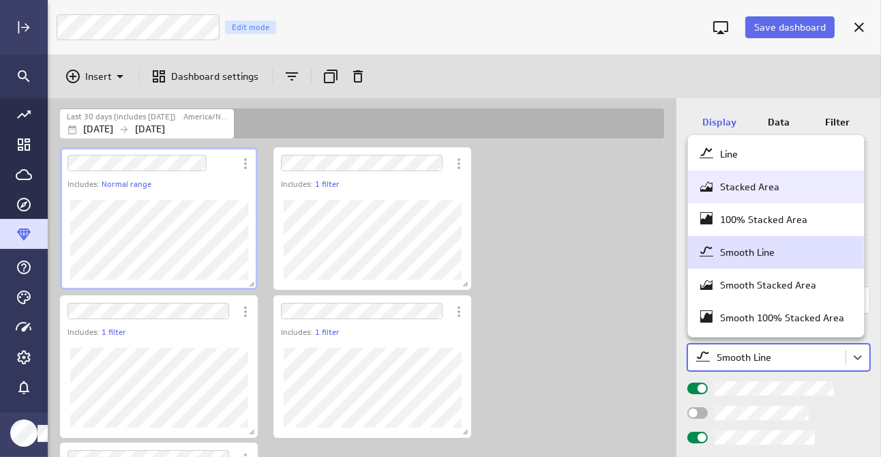
click at [770, 187] on div "Stacked Area" at bounding box center [749, 187] width 59 height 12
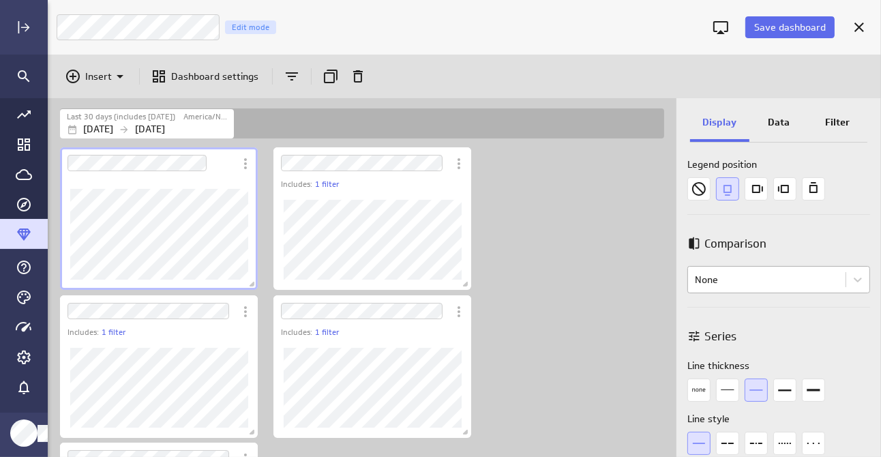
click at [727, 277] on body "Save dashboard Campaign Trends Edit mode Insert Dashboard settings Last 30 days…" at bounding box center [440, 228] width 881 height 457
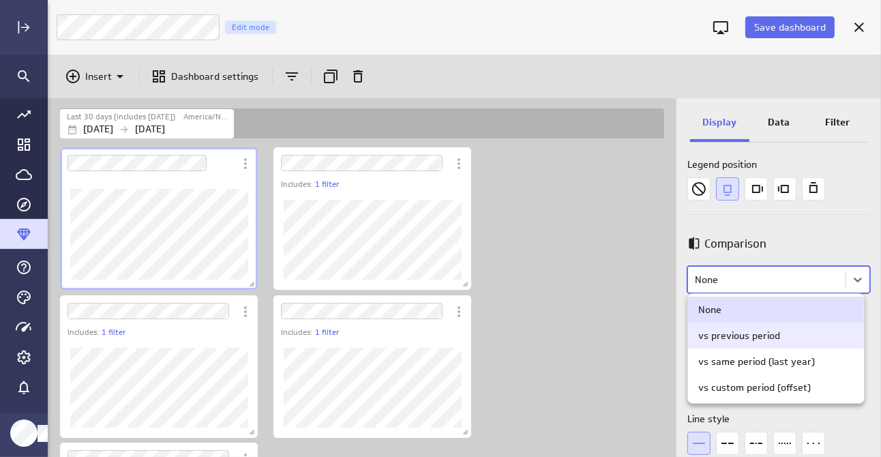
click at [729, 338] on div "vs previous period" at bounding box center [739, 335] width 82 height 12
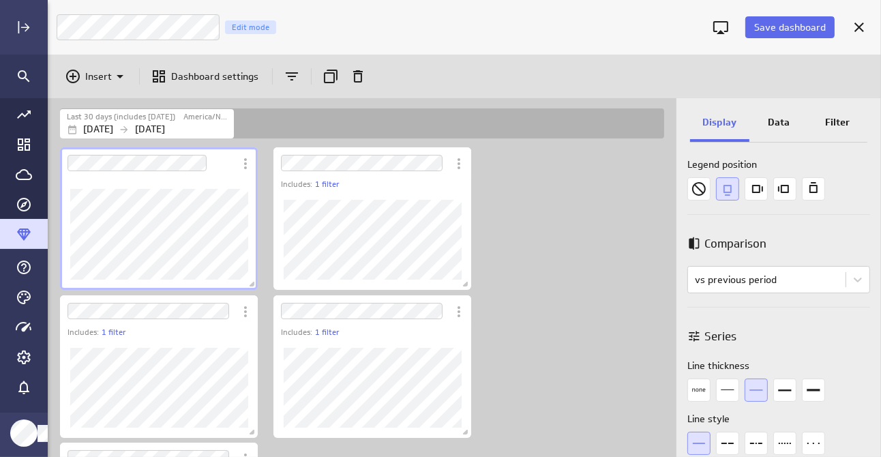
click at [781, 123] on p "Data" at bounding box center [779, 122] width 22 height 14
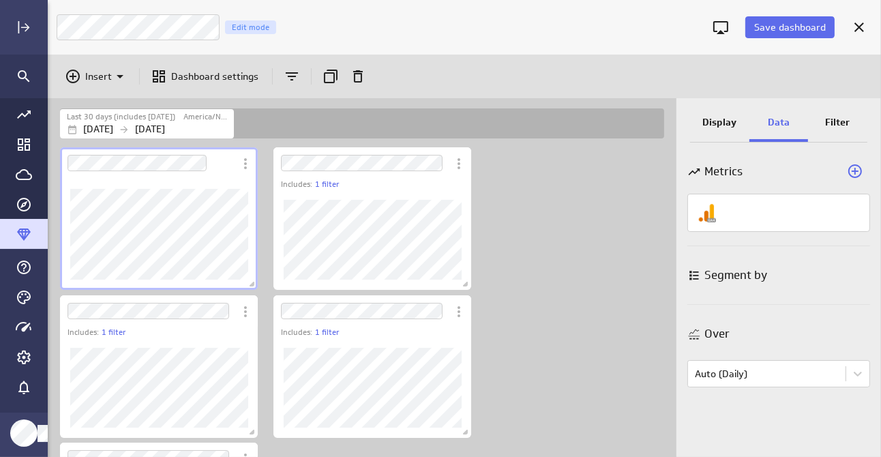
scroll to position [21, 0]
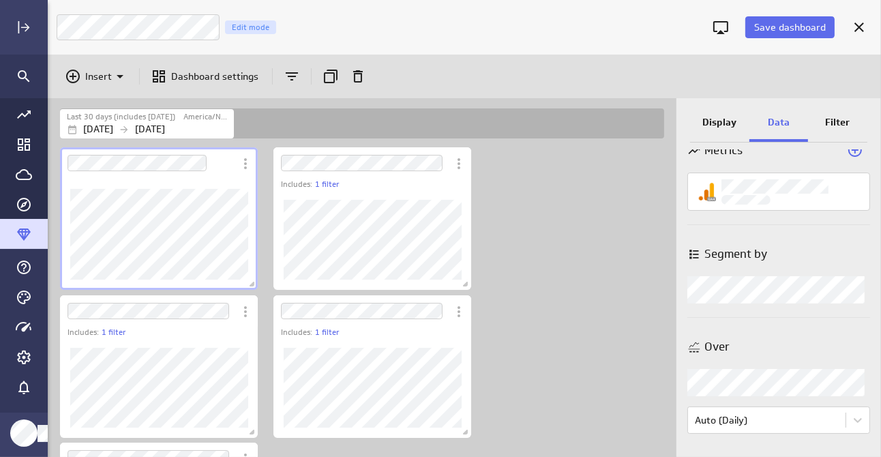
click at [835, 121] on p "Filter" at bounding box center [838, 122] width 25 height 14
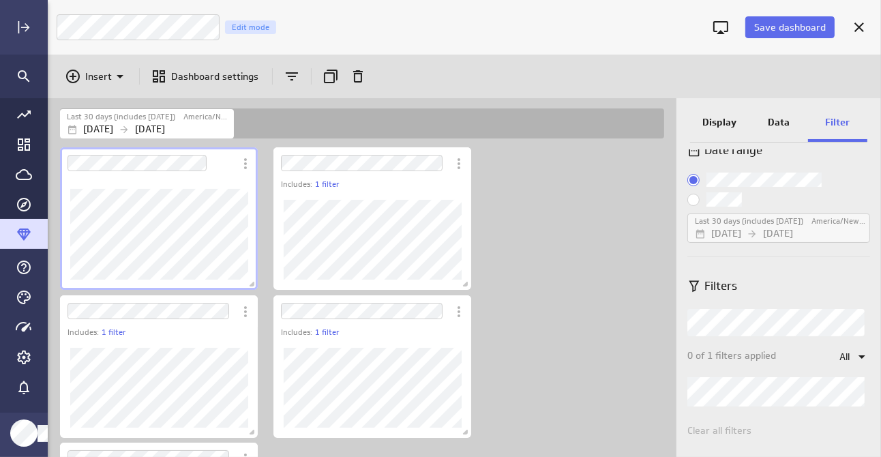
scroll to position [31, 0]
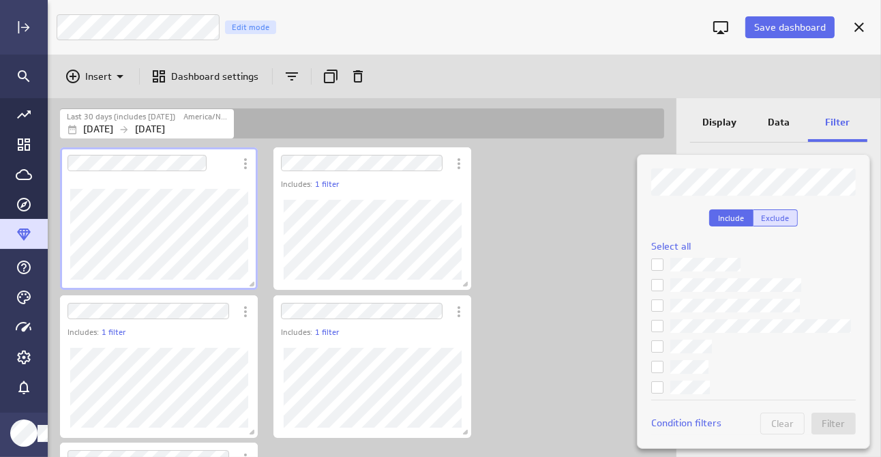
click at [776, 215] on span "Exclude" at bounding box center [775, 218] width 28 height 10
click at [659, 263] on icon at bounding box center [657, 265] width 8 height 6
click at [0, 0] on input "checkbox" at bounding box center [0, 0] width 0 height 0
click at [657, 366] on icon at bounding box center [657, 367] width 8 height 6
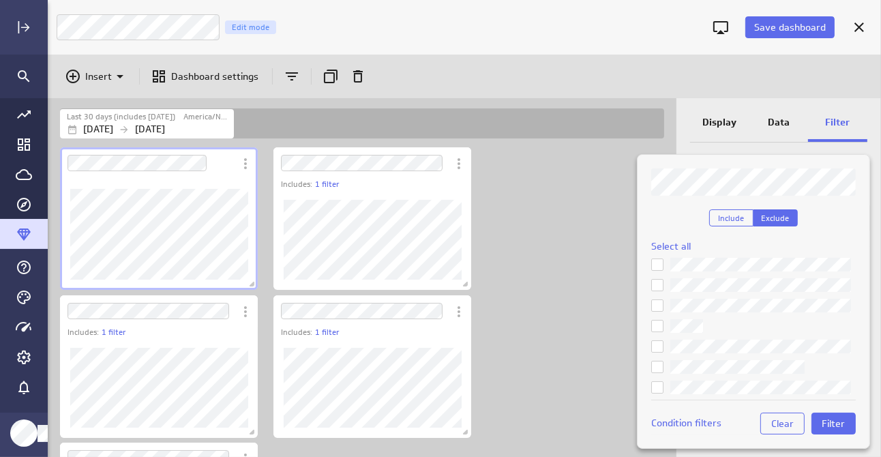
click at [0, 0] on input "checkbox" at bounding box center [0, 0] width 0 height 0
click at [657, 344] on icon at bounding box center [657, 346] width 11 height 11
click at [0, 0] on input "checkbox" at bounding box center [0, 0] width 0 height 0
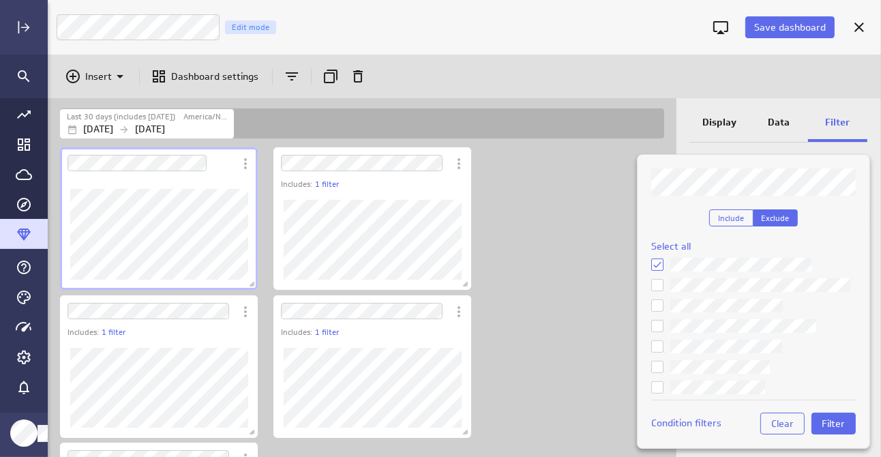
click at [657, 306] on icon at bounding box center [657, 305] width 11 height 11
click at [0, 0] on input "checkbox" at bounding box center [0, 0] width 0 height 0
click at [657, 324] on icon at bounding box center [657, 325] width 11 height 11
click at [0, 0] on input "checkbox" at bounding box center [0, 0] width 0 height 0
click at [655, 363] on icon at bounding box center [657, 366] width 11 height 11
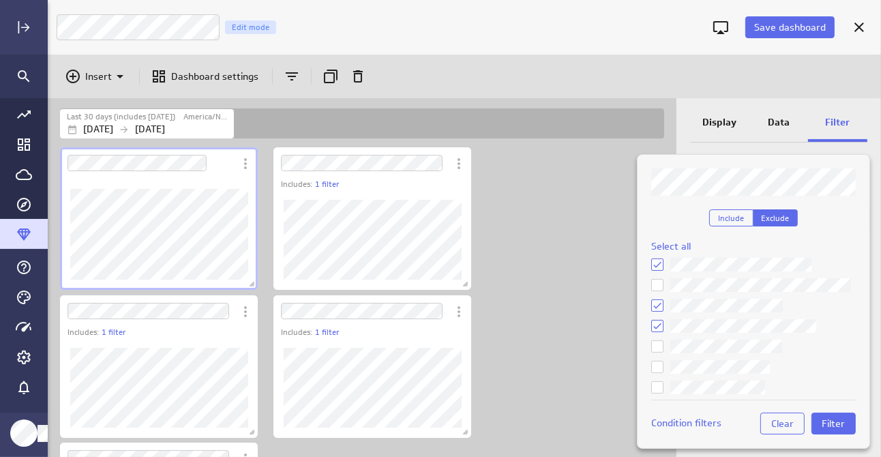
click at [0, 0] on input "checkbox" at bounding box center [0, 0] width 0 height 0
click at [655, 382] on icon at bounding box center [657, 387] width 11 height 11
click at [0, 0] on input "checkbox" at bounding box center [0, 0] width 0 height 0
click at [831, 419] on span "Filter" at bounding box center [833, 423] width 23 height 12
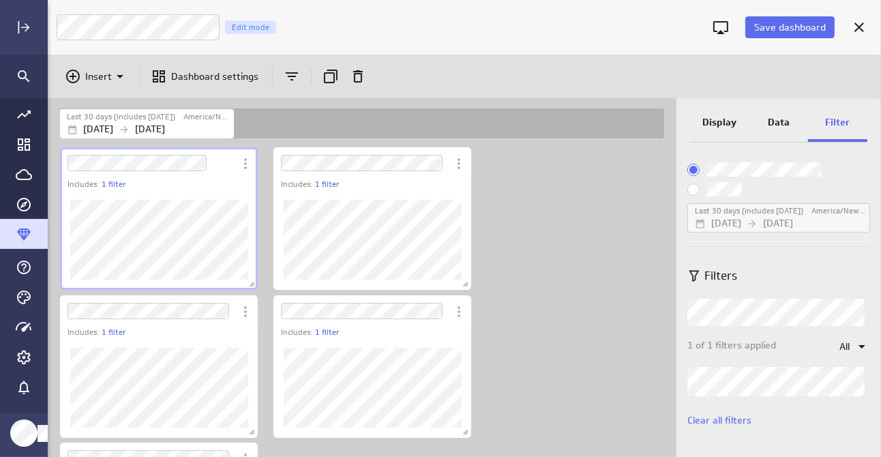
click at [774, 124] on p "Data" at bounding box center [779, 122] width 22 height 14
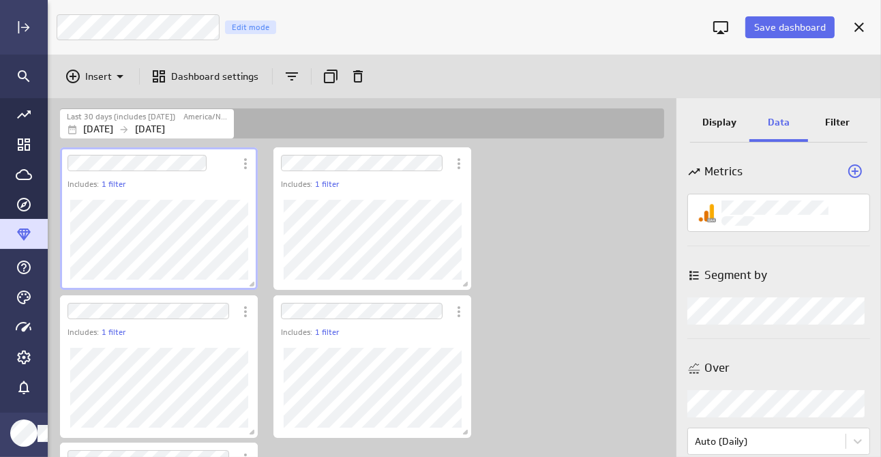
click at [718, 122] on p "Display" at bounding box center [719, 122] width 34 height 14
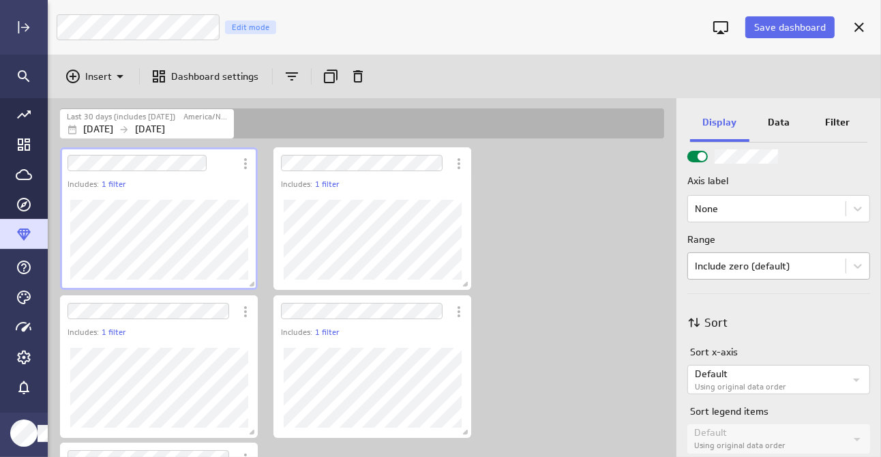
scroll to position [786, 0]
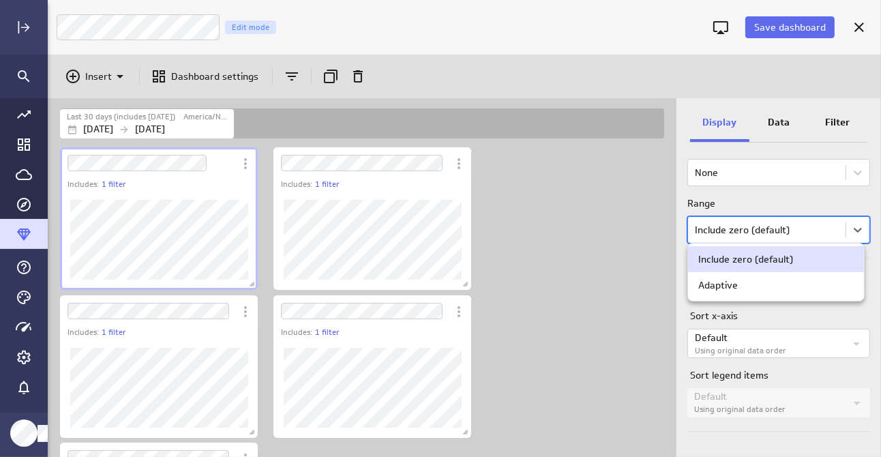
click at [774, 224] on body "Save dashboard Campaign Trends Edit mode Insert Dashboard settings Last 30 days…" at bounding box center [440, 228] width 881 height 457
click at [774, 288] on div "Adaptive" at bounding box center [775, 285] width 155 height 12
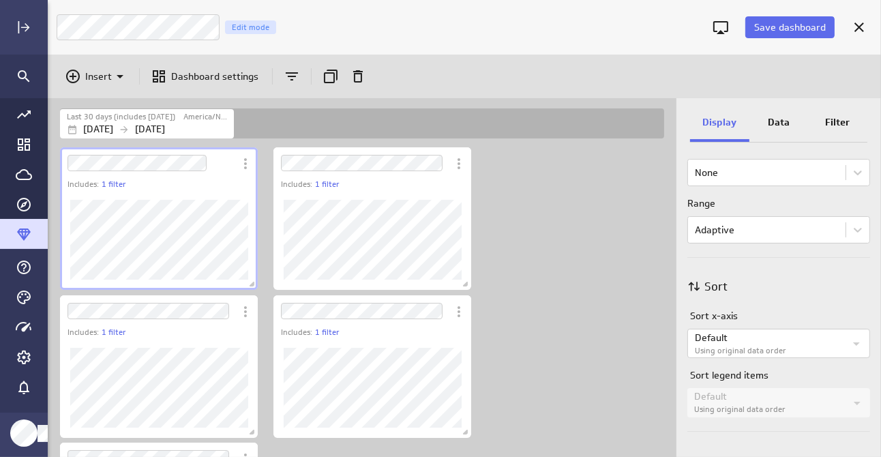
click at [764, 271] on div "Sort" at bounding box center [778, 286] width 183 height 31
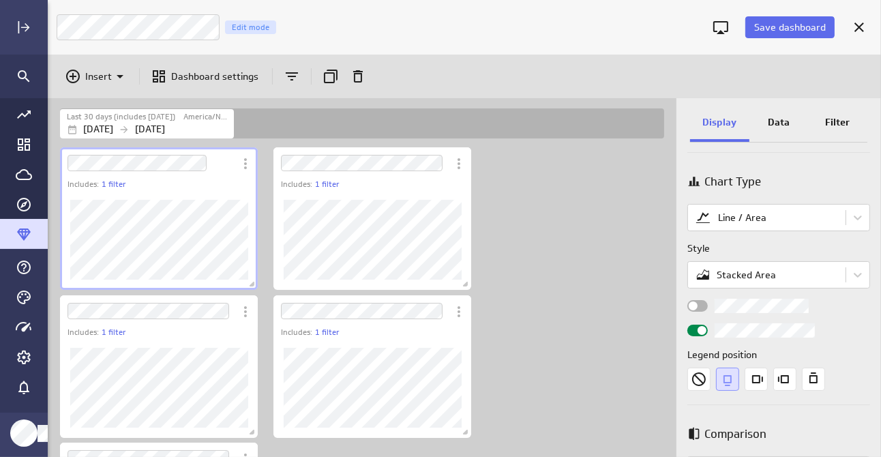
scroll to position [104, 0]
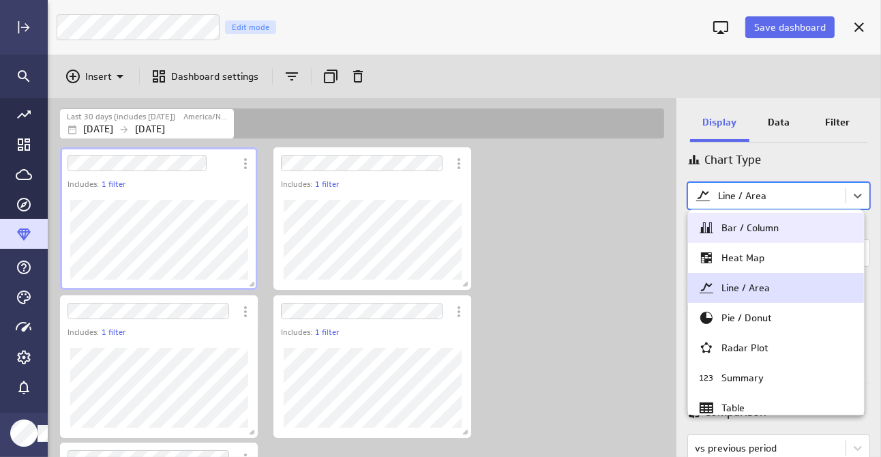
click at [801, 197] on body "Save dashboard Campaign Trends Edit mode Insert Dashboard settings Last 30 days…" at bounding box center [440, 228] width 881 height 457
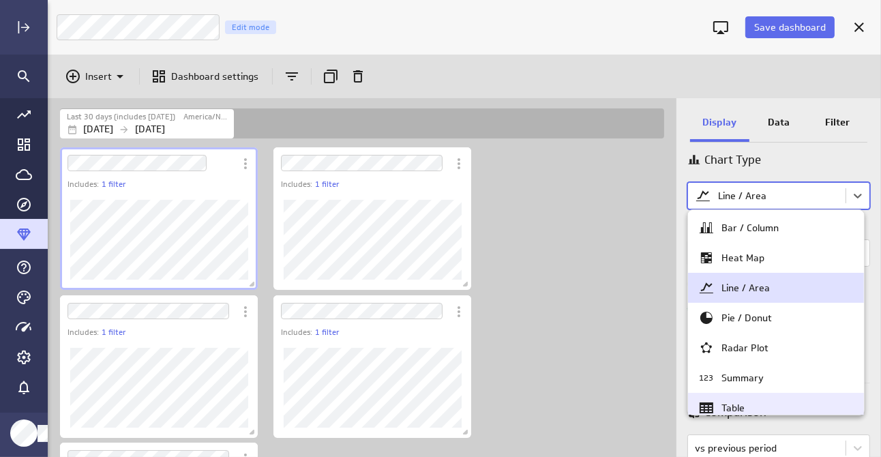
click at [719, 402] on div at bounding box center [709, 407] width 23 height 16
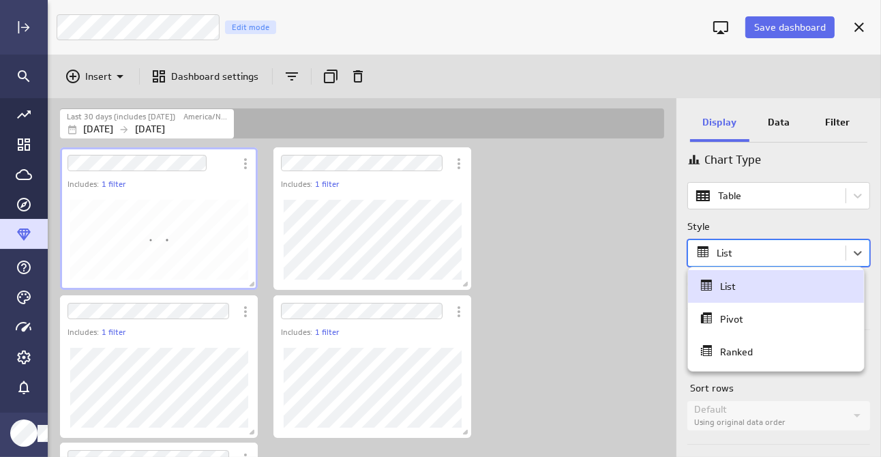
click at [748, 251] on body "Save dashboard Campaign Trends Edit mode Insert Dashboard settings Last 30 days…" at bounding box center [440, 228] width 881 height 457
click at [746, 355] on div "Ranked" at bounding box center [736, 352] width 33 height 12
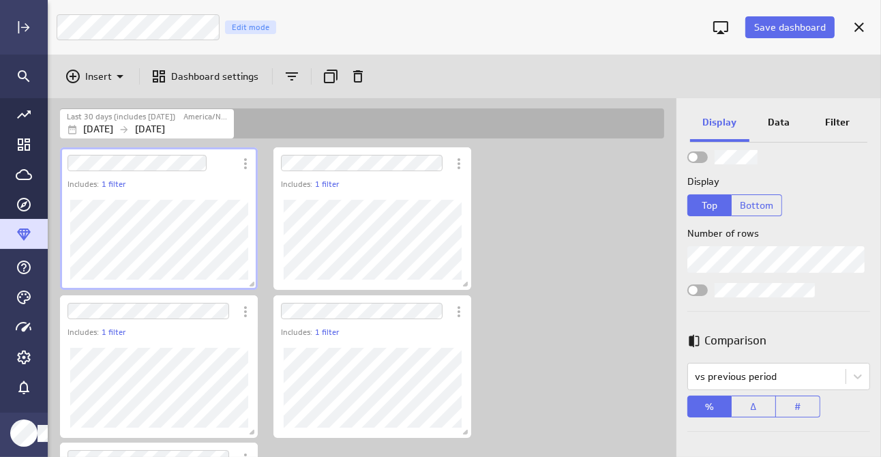
scroll to position [233, 0]
click at [777, 121] on p "Data" at bounding box center [779, 122] width 22 height 14
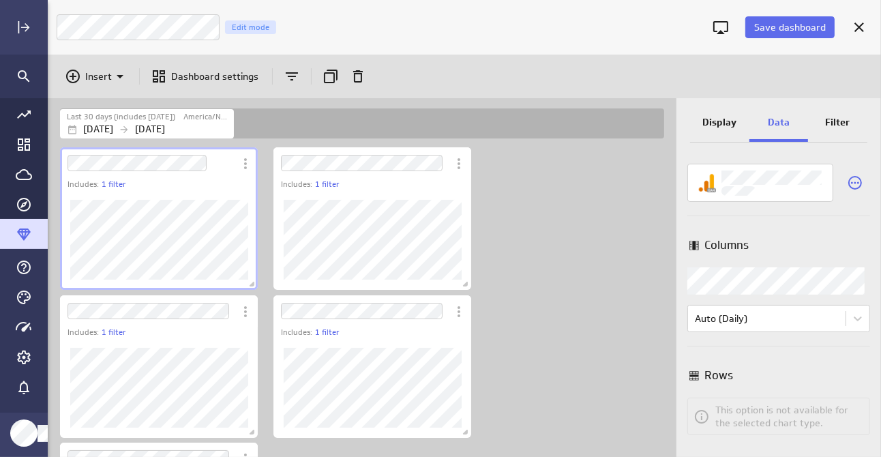
scroll to position [0, 0]
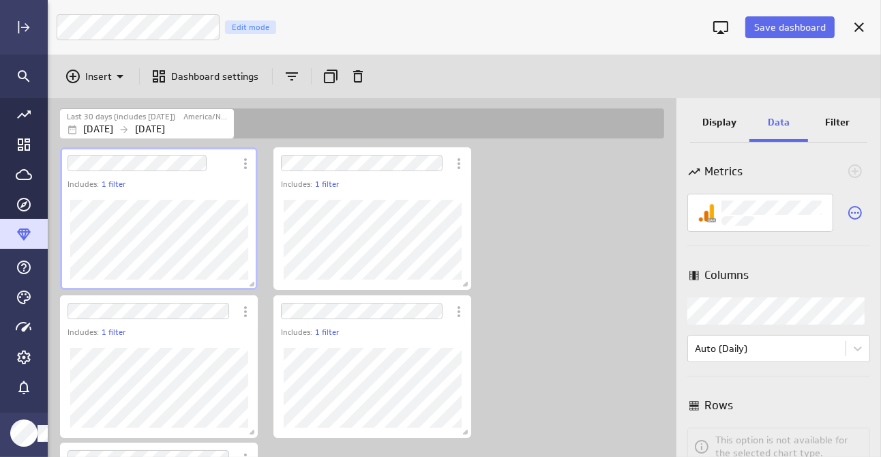
click at [723, 119] on p "Display" at bounding box center [719, 122] width 34 height 14
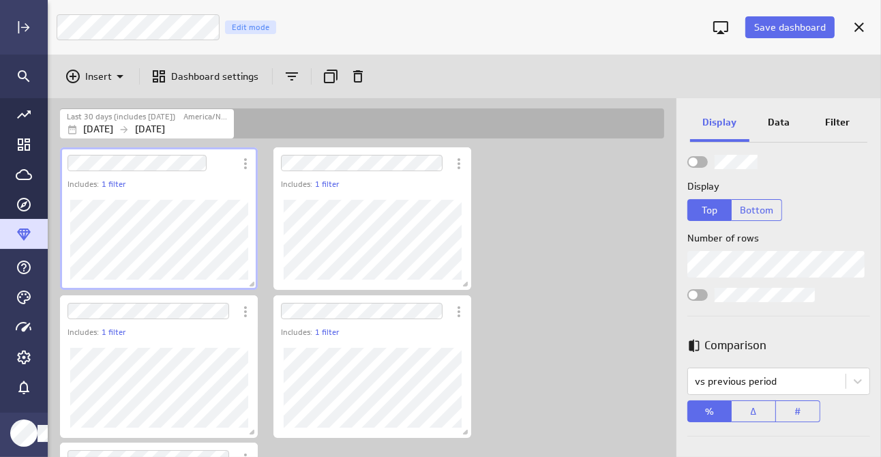
scroll to position [233, 0]
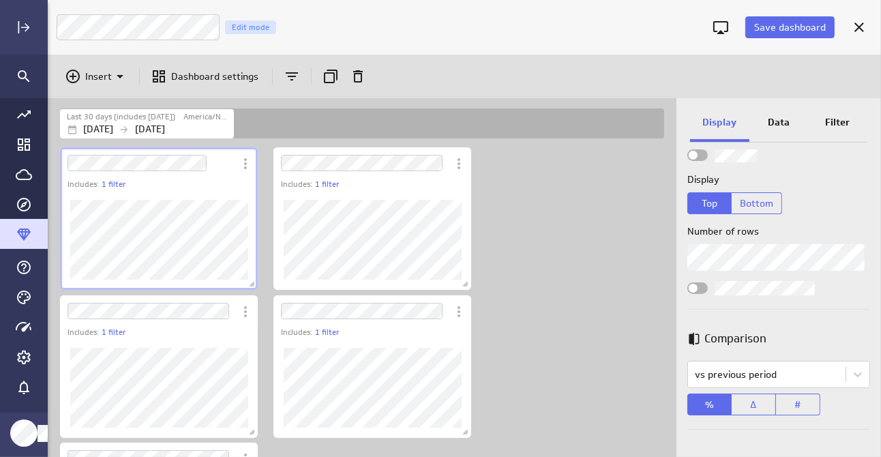
click at [807, 309] on div "Widget Properties" at bounding box center [778, 309] width 183 height 1
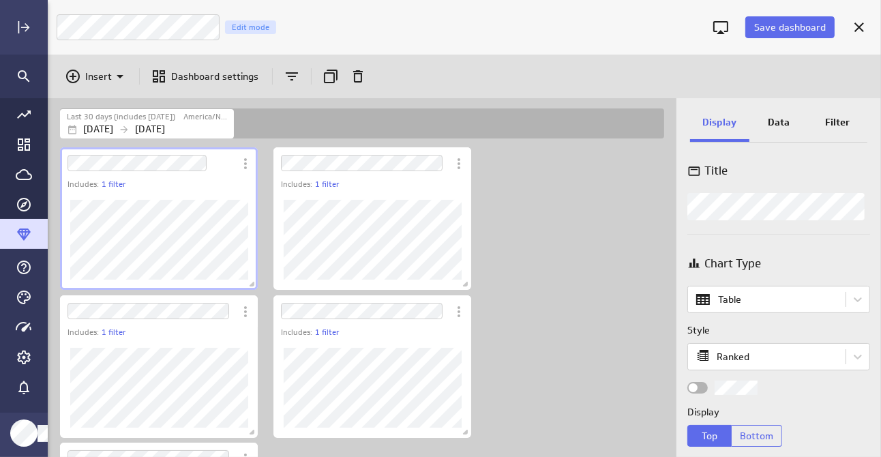
scroll to position [0, 0]
click at [785, 130] on div "Data" at bounding box center [778, 123] width 59 height 37
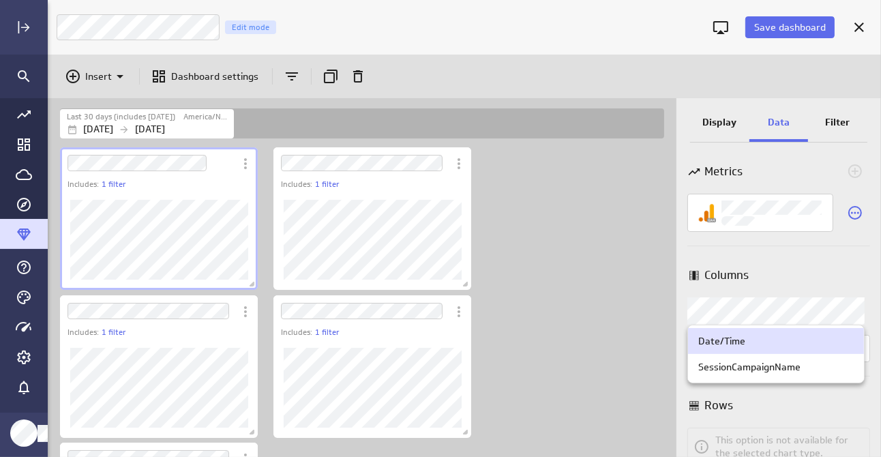
click at [735, 314] on body "Save dashboard Campaign Trends Edit mode Insert Dashboard settings Last 30 days…" at bounding box center [440, 228] width 881 height 457
click at [738, 370] on div "SessionCampaignName" at bounding box center [749, 367] width 102 height 12
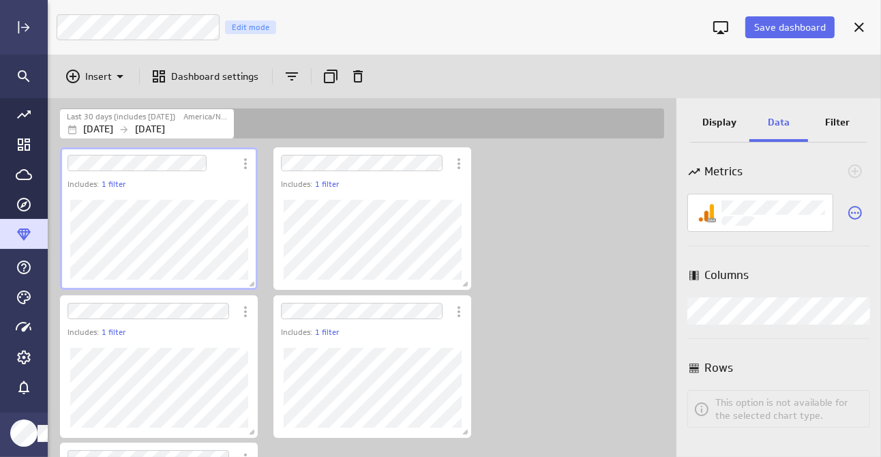
click at [723, 129] on p "Display" at bounding box center [719, 122] width 34 height 14
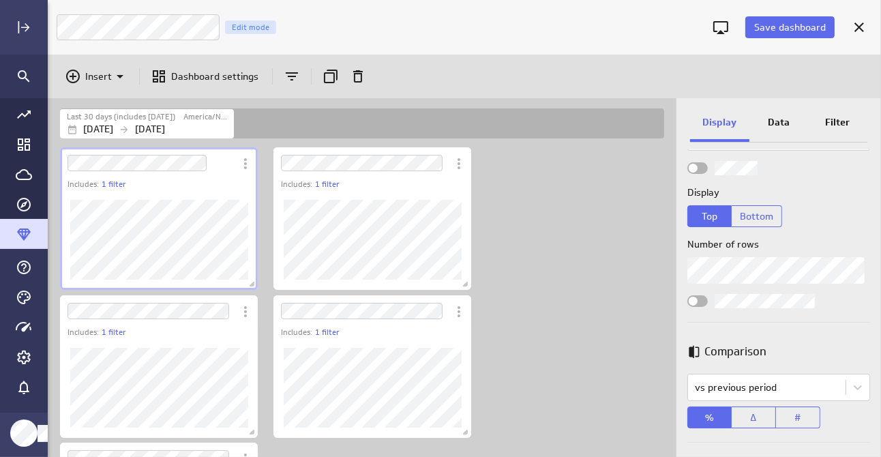
scroll to position [233, 0]
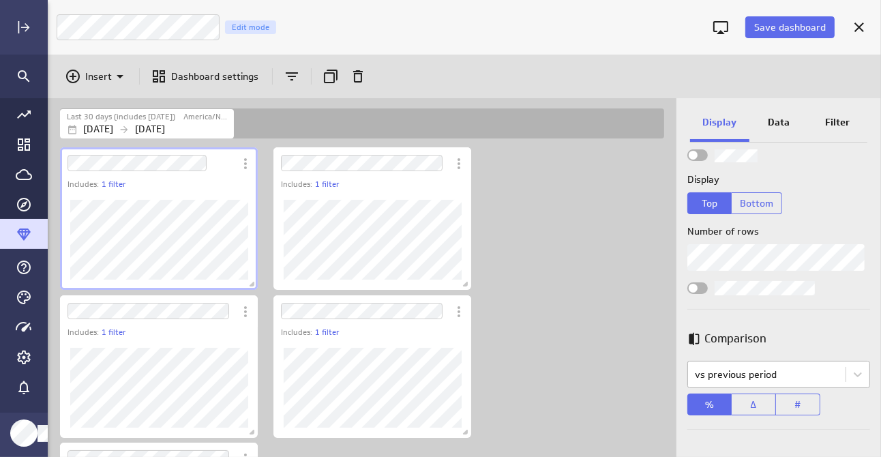
click at [804, 379] on body "Save dashboard Campaign Trends Edit mode Insert Dashboard settings Last 30 days…" at bounding box center [440, 228] width 881 height 457
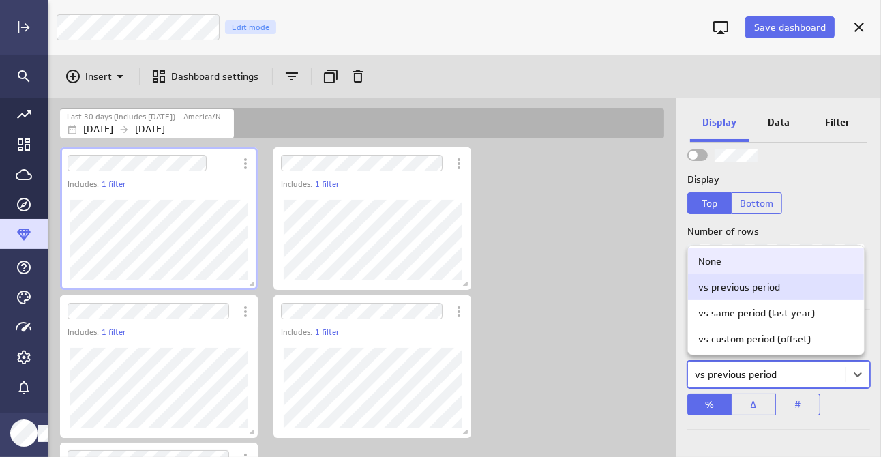
click at [716, 256] on div "None" at bounding box center [709, 261] width 23 height 12
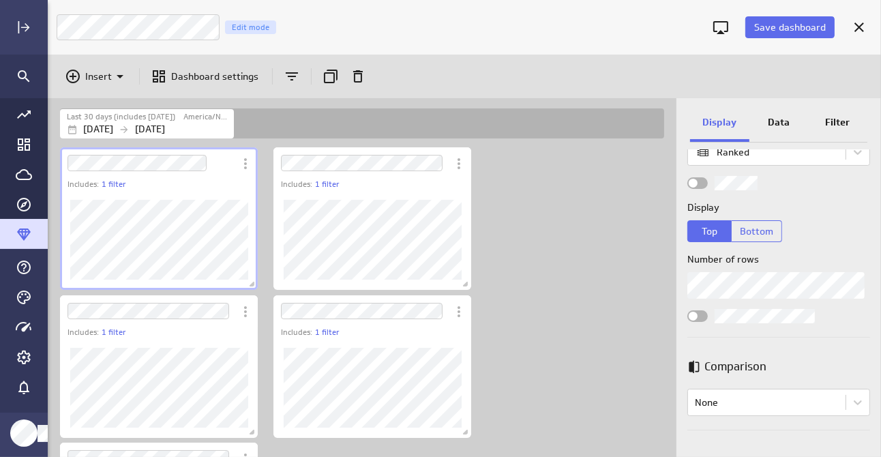
scroll to position [0, 0]
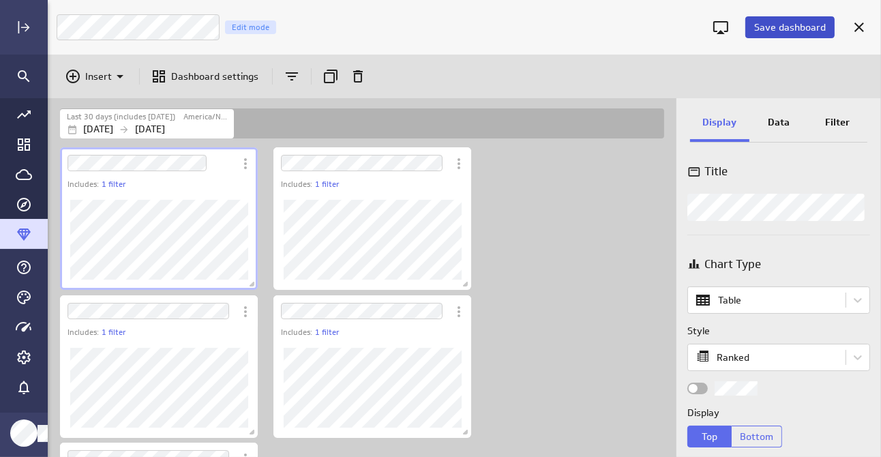
click at [791, 27] on span "Save dashboard" at bounding box center [790, 27] width 72 height 12
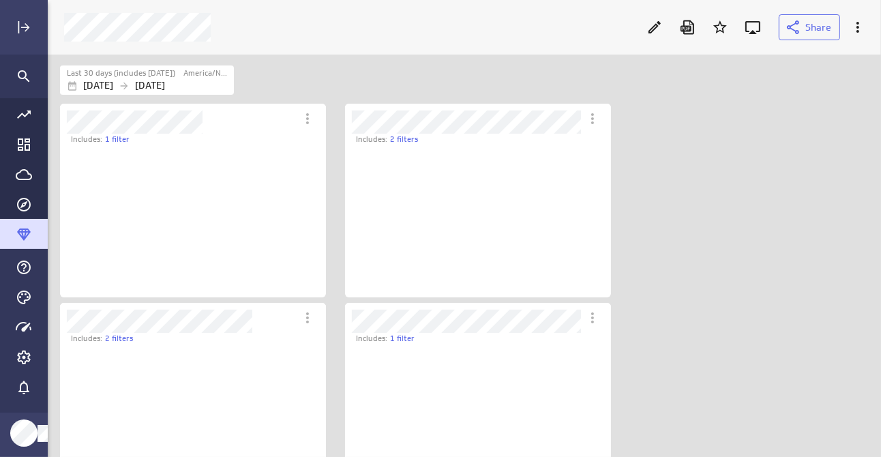
scroll to position [153, 266]
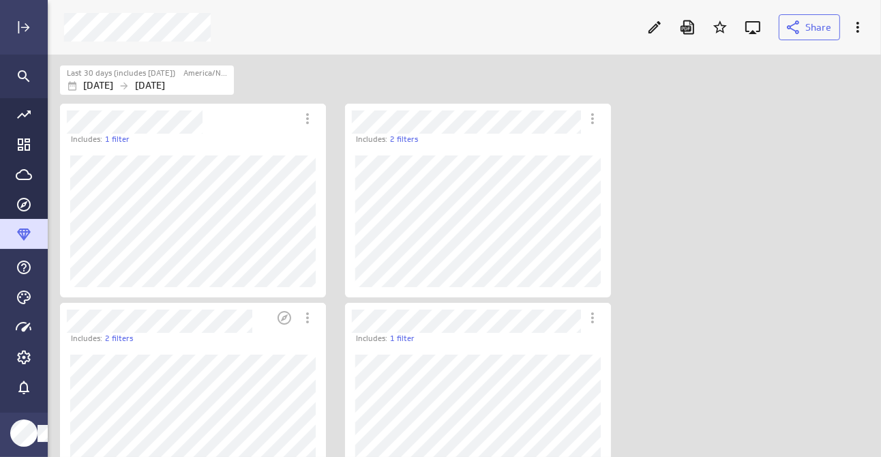
click at [163, 304] on div "Dashboard Widget" at bounding box center [166, 318] width 213 height 30
click at [659, 25] on icon at bounding box center [654, 27] width 16 height 16
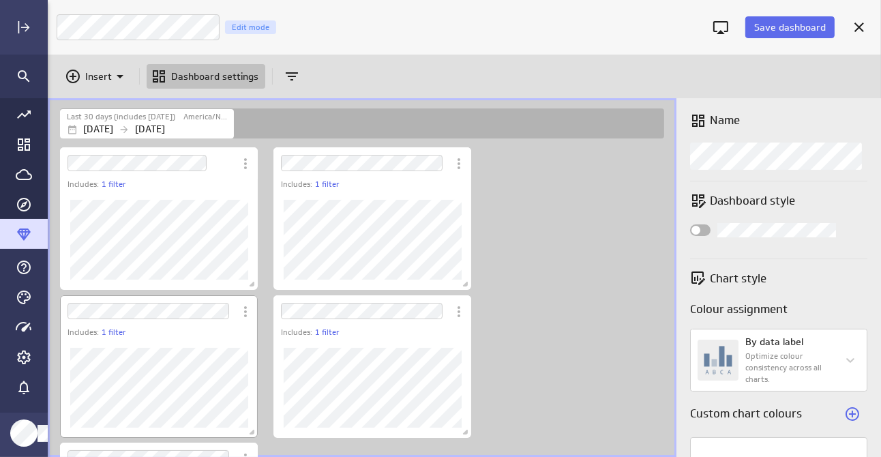
click at [202, 295] on div "Dashboard Widget" at bounding box center [147, 310] width 175 height 31
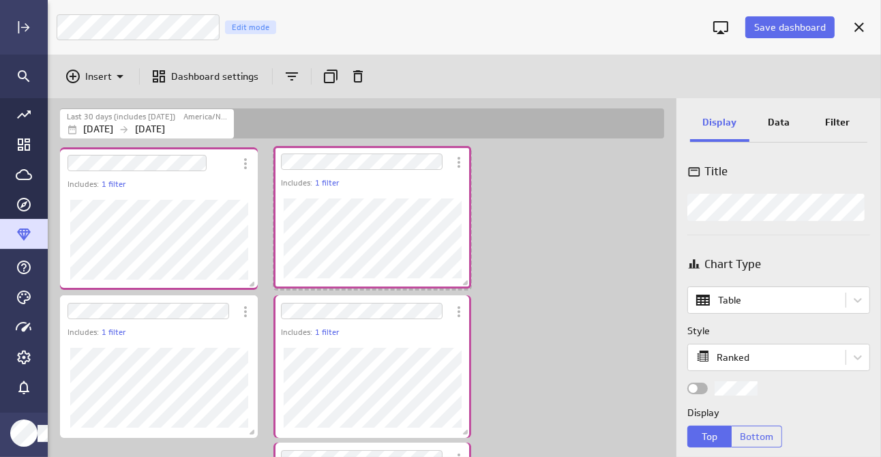
drag, startPoint x: 197, startPoint y: 297, endPoint x: 410, endPoint y: 148, distance: 260.4
click at [410, 148] on div "Dashboard Widget" at bounding box center [360, 161] width 175 height 31
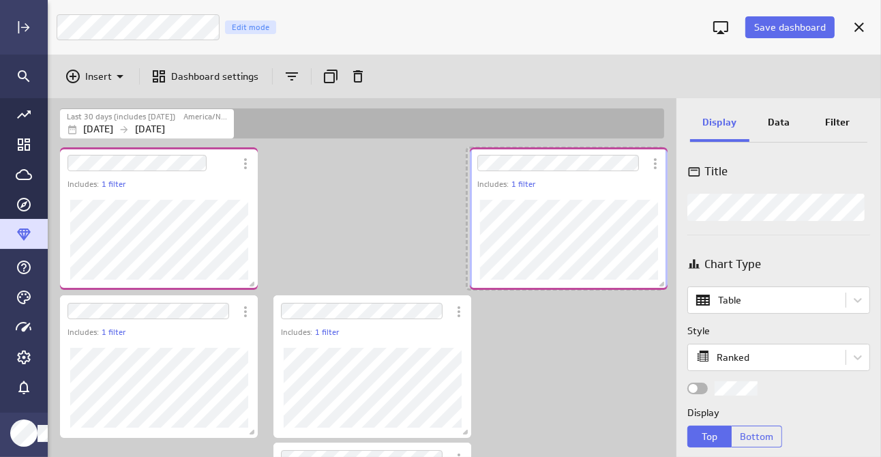
drag, startPoint x: 339, startPoint y: 297, endPoint x: 536, endPoint y: 149, distance: 245.8
click at [536, 149] on div "Dashboard Widget" at bounding box center [557, 162] width 175 height 31
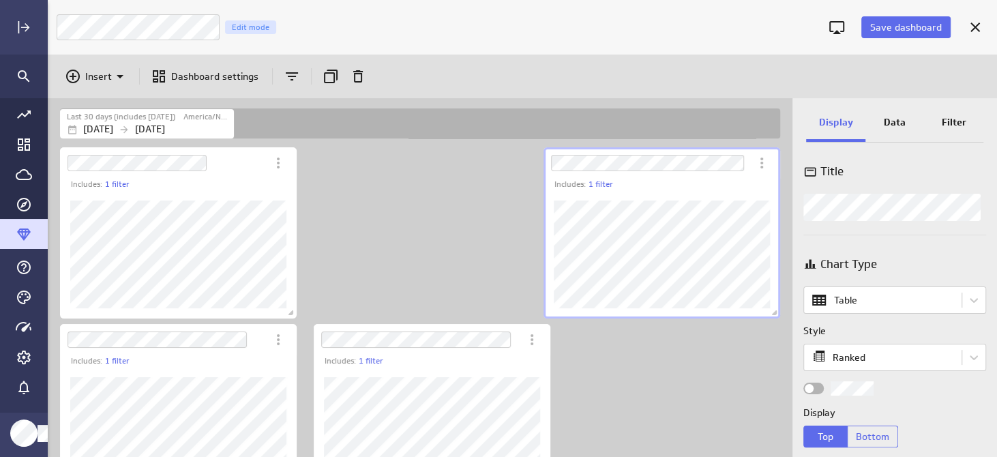
click at [384, 318] on div "Includes: 1 filter Includes: 1 filter Includes: 1 filter Includes: 1 filter Inc…" at bounding box center [422, 410] width 731 height 530
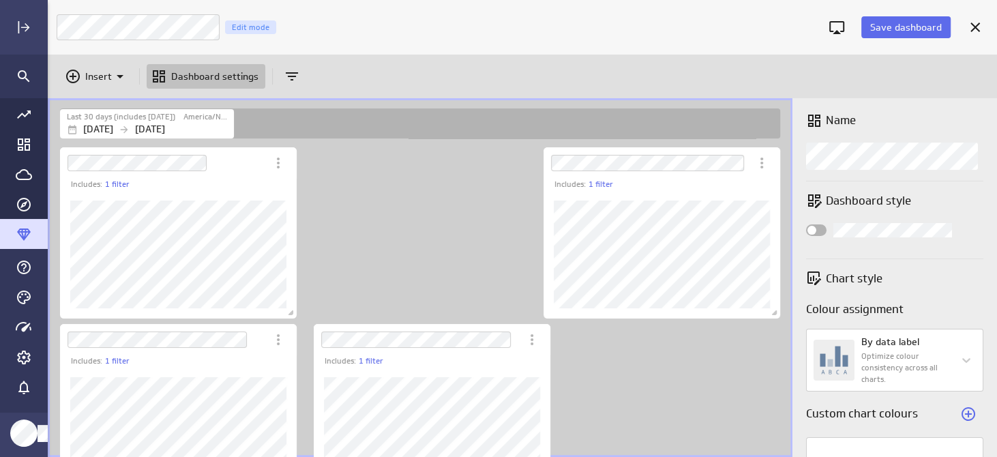
click at [384, 322] on div "Includes: 1 filter" at bounding box center [432, 409] width 242 height 177
click at [457, 367] on div "Dashboard Widget" at bounding box center [432, 431] width 237 height 128
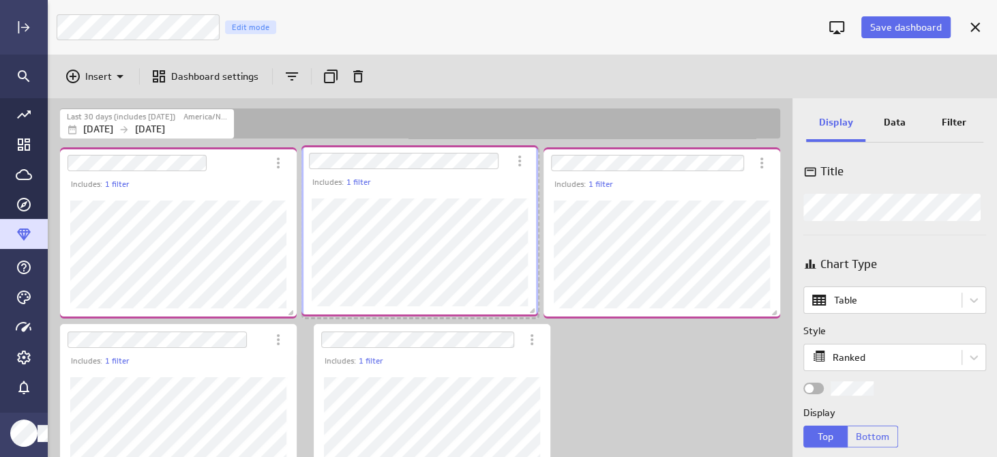
drag, startPoint x: 440, startPoint y: 325, endPoint x: 427, endPoint y: 147, distance: 179.0
click at [427, 147] on div "Dashboard Widget" at bounding box center [404, 160] width 207 height 31
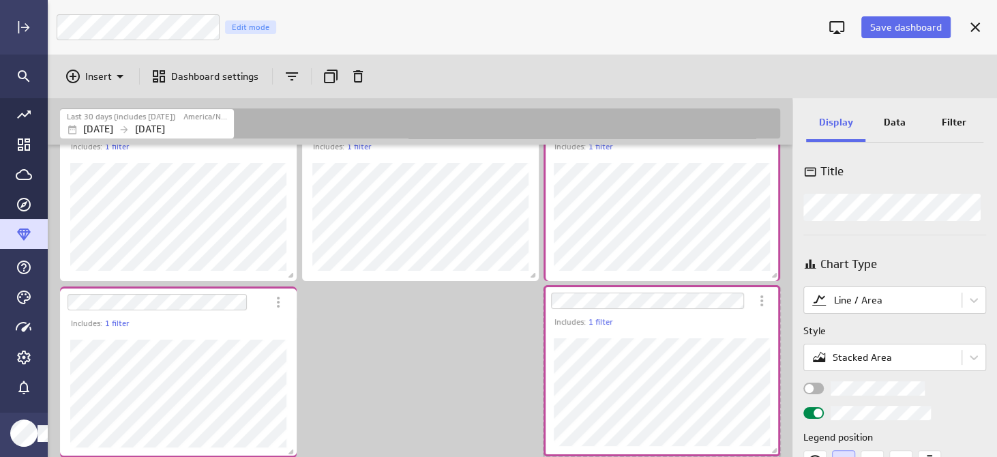
drag, startPoint x: 452, startPoint y: 289, endPoint x: 682, endPoint y: 288, distance: 229.7
click at [682, 288] on div "Dashboard Widget" at bounding box center [646, 300] width 207 height 31
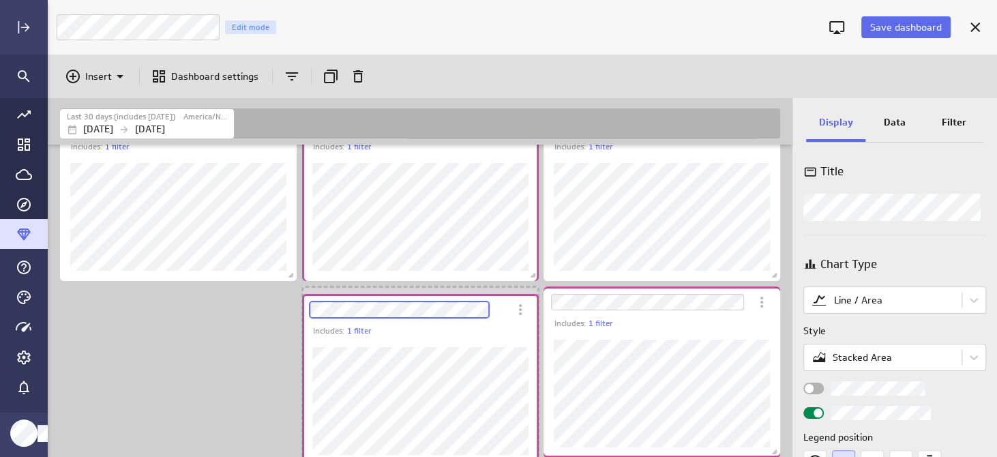
drag, startPoint x: 251, startPoint y: 290, endPoint x: 493, endPoint y: 298, distance: 242.1
click at [493, 298] on div "Dashboard Widget" at bounding box center [405, 309] width 207 height 31
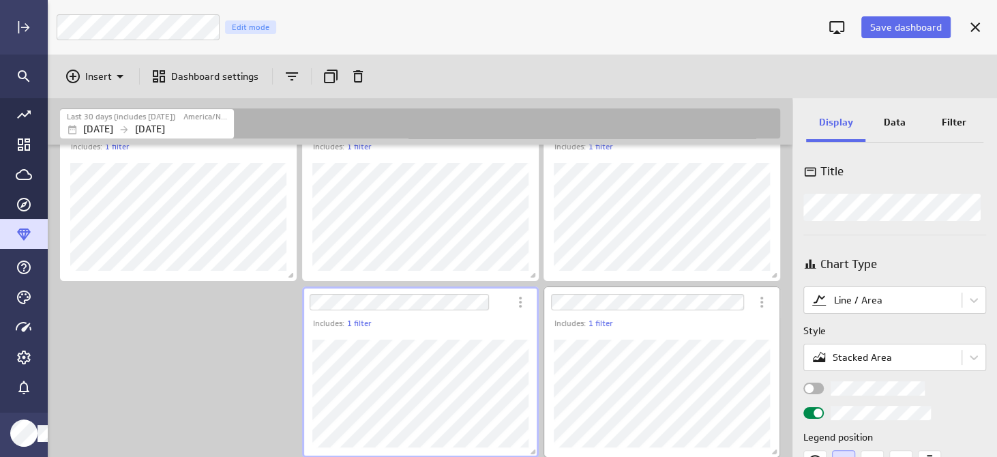
click at [697, 287] on div "Dashboard Widget" at bounding box center [646, 301] width 207 height 31
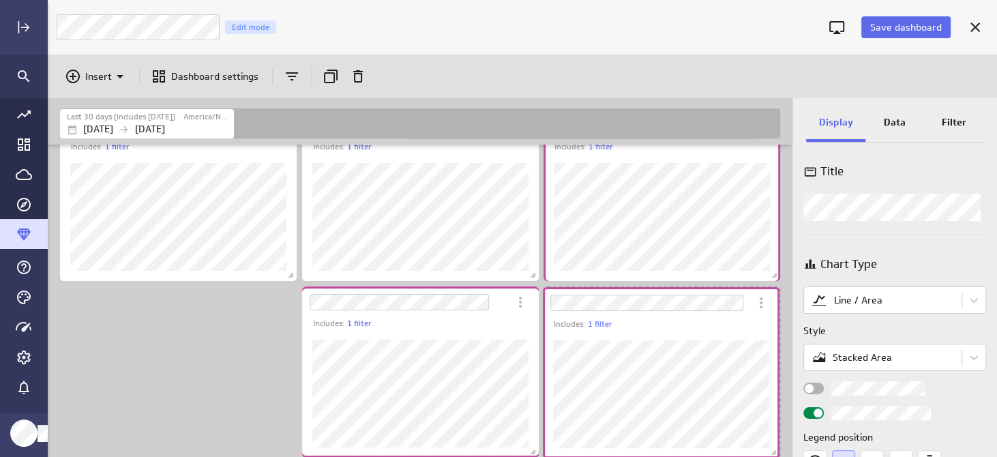
click at [695, 288] on div "Dashboard Widget" at bounding box center [646, 302] width 207 height 31
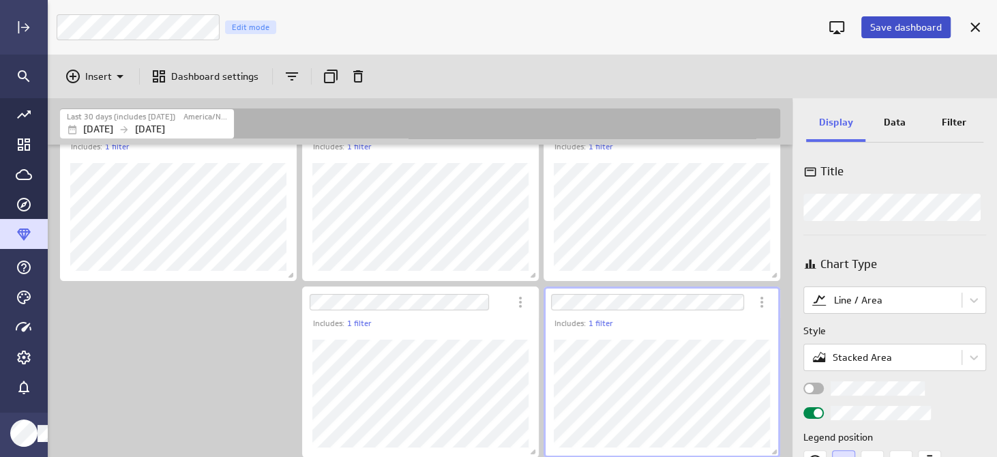
click at [880, 26] on span "Save dashboard" at bounding box center [906, 27] width 72 height 12
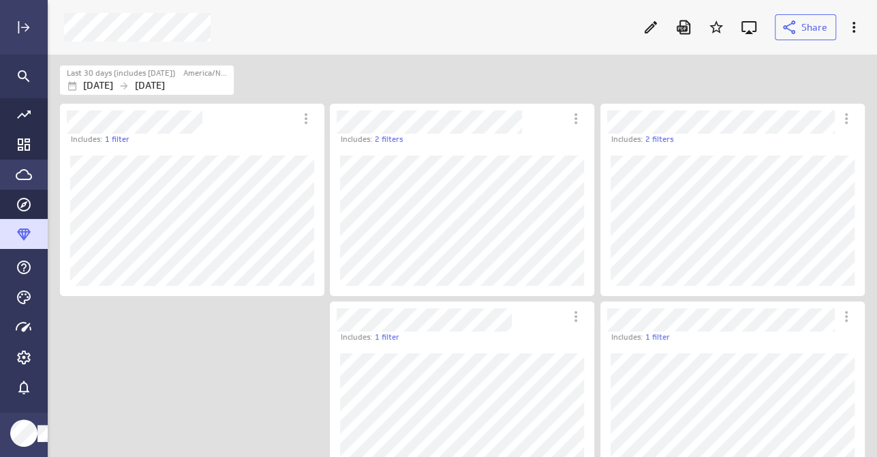
click at [20, 175] on icon "Go to Data Feed library" at bounding box center [24, 174] width 16 height 16
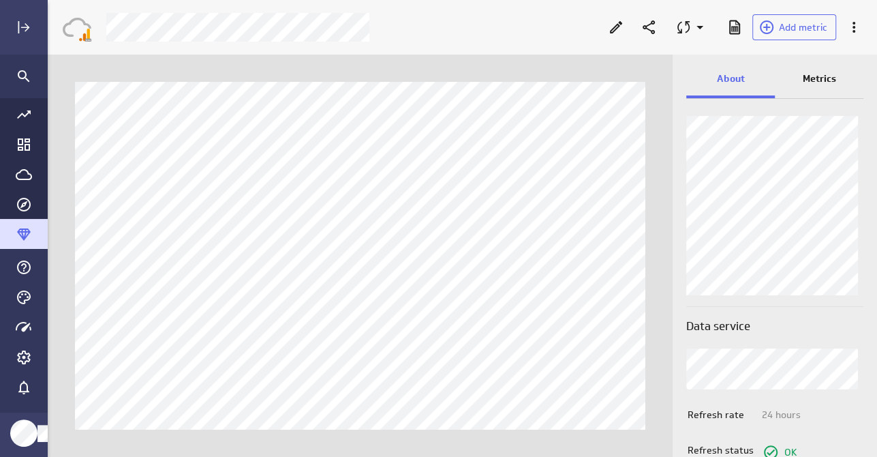
click at [825, 80] on p "Metrics" at bounding box center [819, 79] width 33 height 14
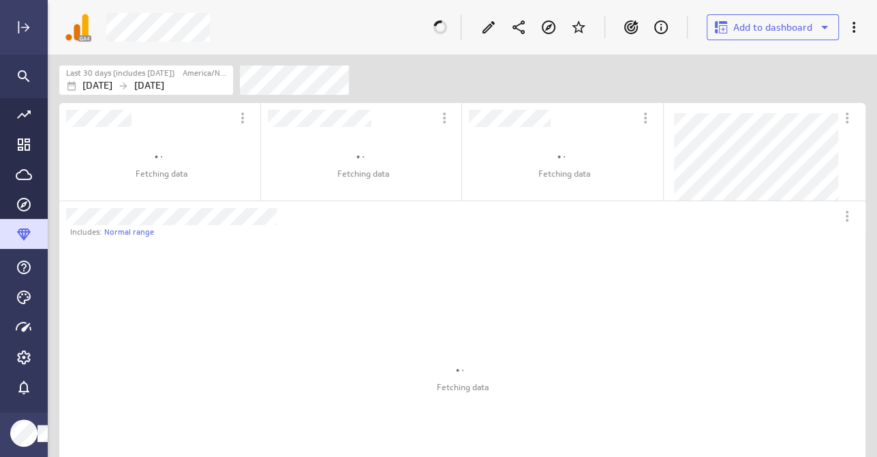
click at [494, 29] on icon "Edit" at bounding box center [489, 27] width 16 height 16
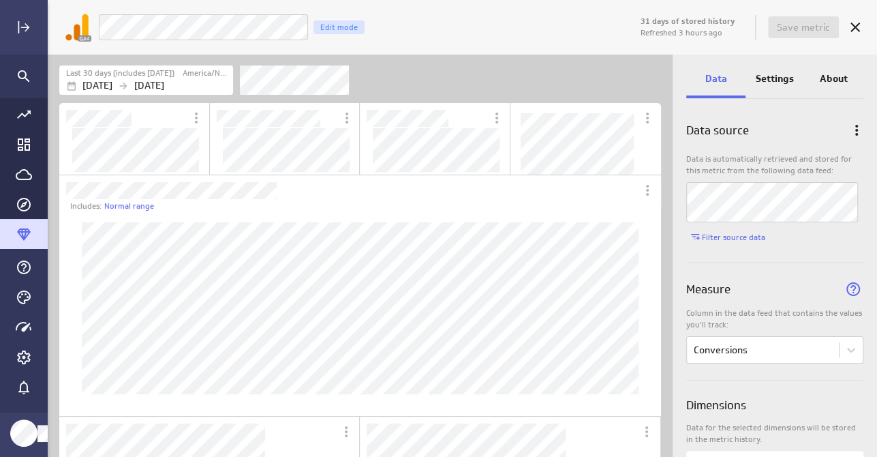
click at [516, 56] on div "Last 30 days (includes today) America/New_York Sep 11 2025 Oct 10 2025" at bounding box center [360, 78] width 625 height 46
click at [796, 22] on span "Save metric" at bounding box center [803, 27] width 53 height 12
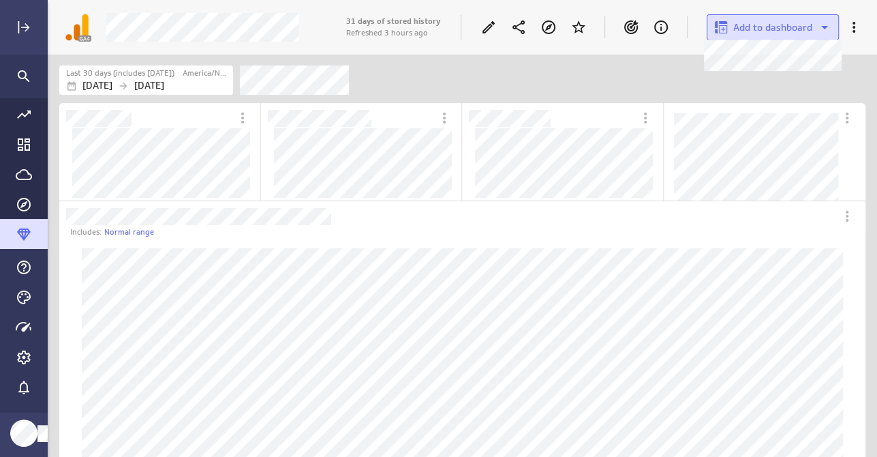
click at [772, 29] on span "Add to dashboard" at bounding box center [772, 27] width 79 height 12
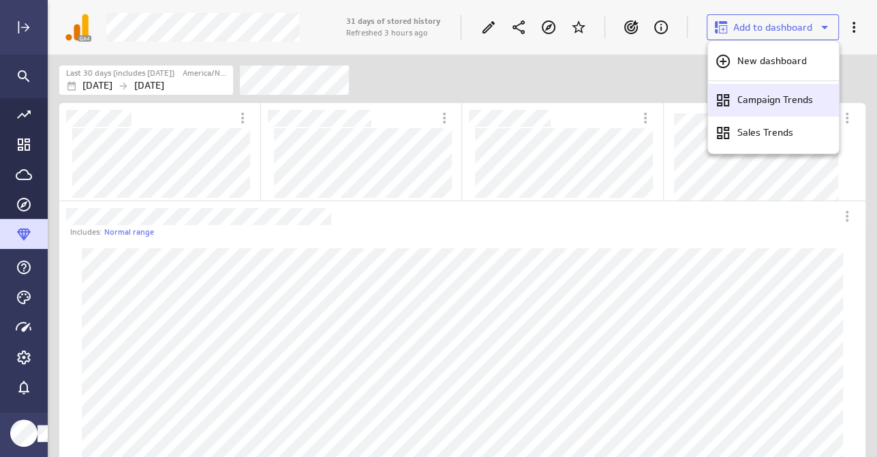
click at [753, 97] on p "Campaign Trends" at bounding box center [775, 100] width 76 height 14
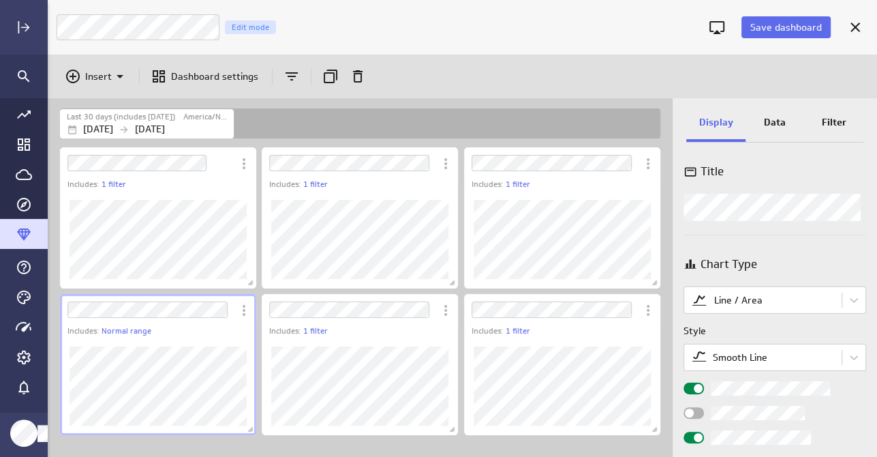
click at [241, 320] on div "Dashboard Widget" at bounding box center [244, 310] width 20 height 22
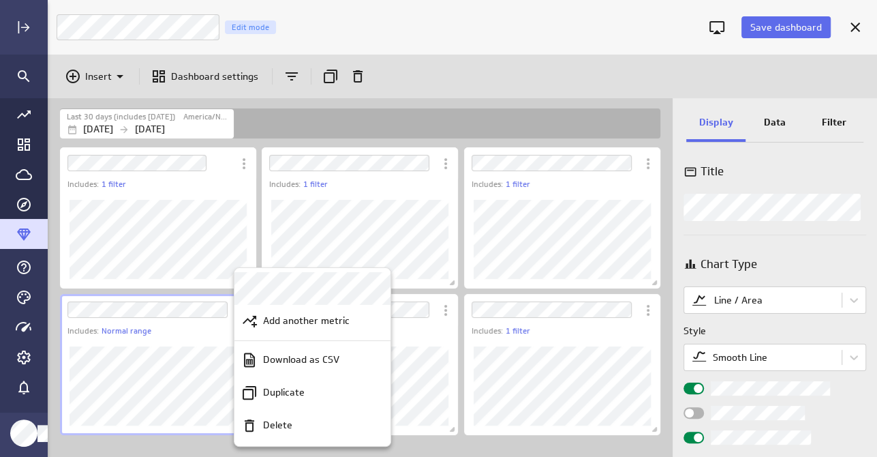
click at [795, 353] on div at bounding box center [438, 228] width 877 height 457
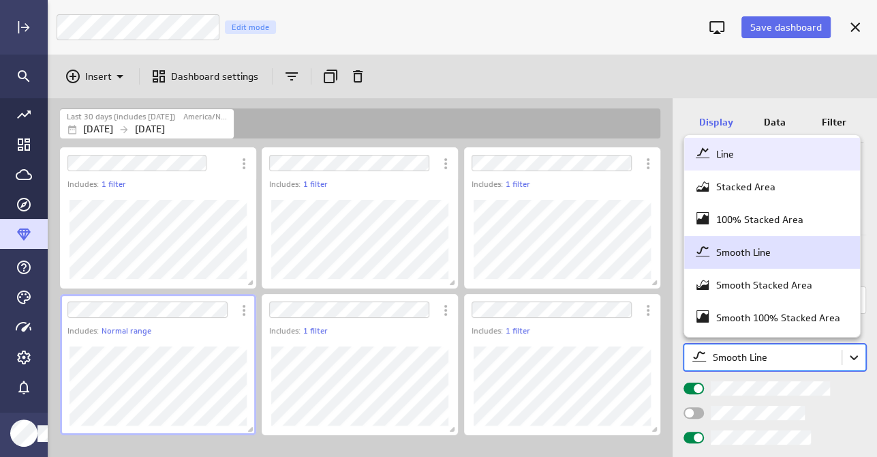
click at [851, 358] on body "Save dashboard Campaign Trends Edit mode Insert Dashboard settings Last 30 days…" at bounding box center [438, 228] width 877 height 457
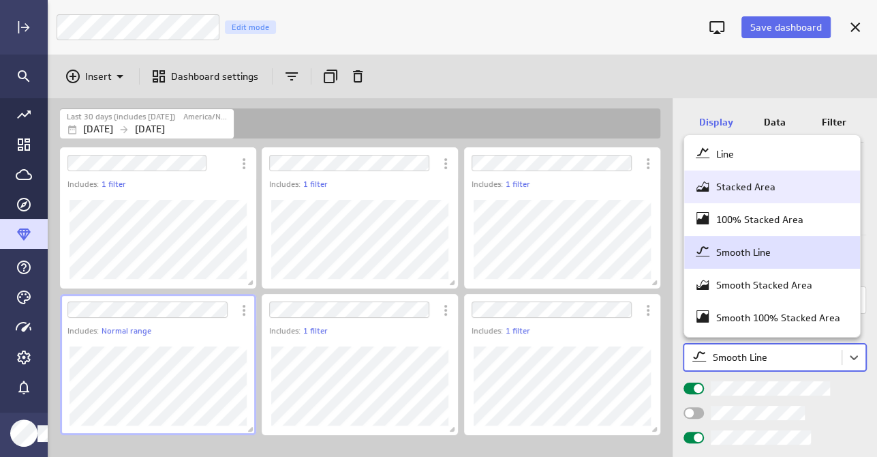
click at [739, 189] on div "Stacked Area" at bounding box center [745, 187] width 59 height 12
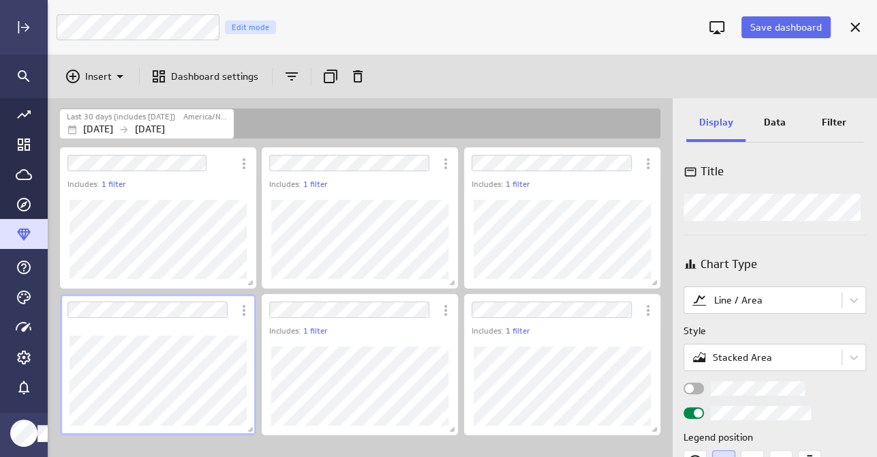
click at [877, 275] on html "Save dashboard Campaign Trends Edit mode Insert Dashboard settings Last 30 days…" at bounding box center [438, 228] width 877 height 457
click at [798, 261] on div "Chart Type" at bounding box center [775, 264] width 183 height 17
click at [771, 122] on p "Data" at bounding box center [775, 122] width 22 height 14
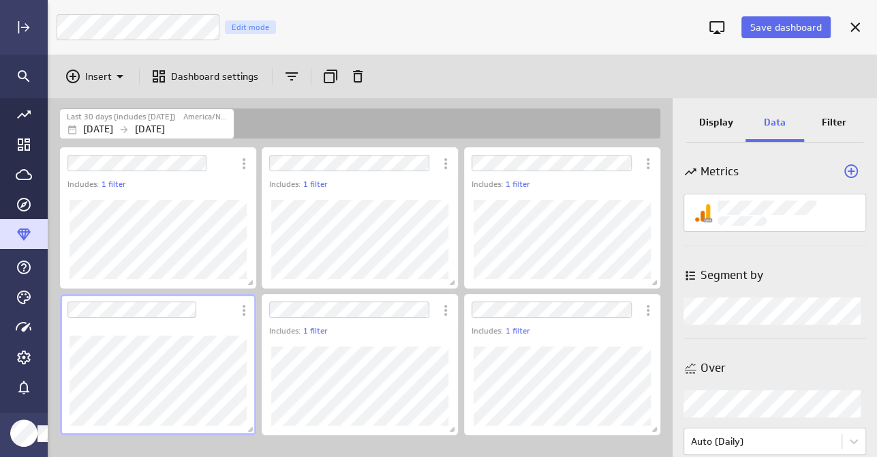
click at [837, 117] on p "Filter" at bounding box center [834, 122] width 25 height 14
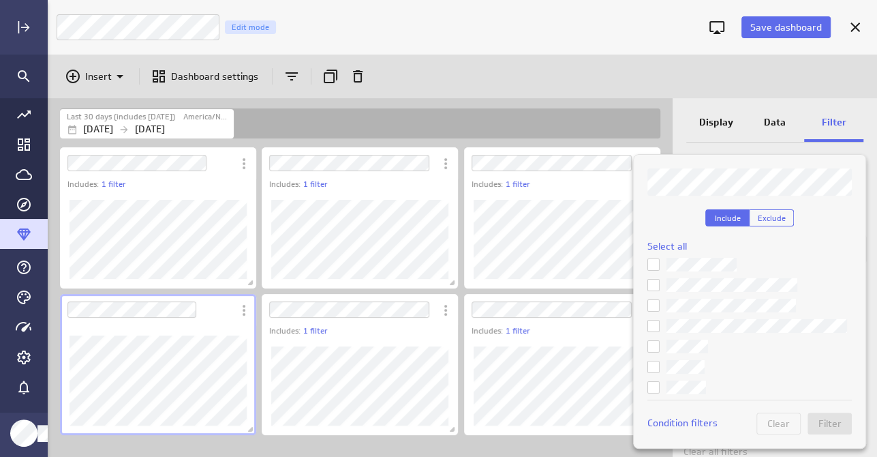
click at [652, 264] on icon at bounding box center [653, 264] width 11 height 11
click at [0, 0] on input "checkbox" at bounding box center [0, 0] width 0 height 0
click at [654, 306] on icon at bounding box center [653, 305] width 11 height 11
click at [0, 0] on input "checkbox" at bounding box center [0, 0] width 0 height 0
click at [657, 342] on icon at bounding box center [653, 346] width 11 height 11
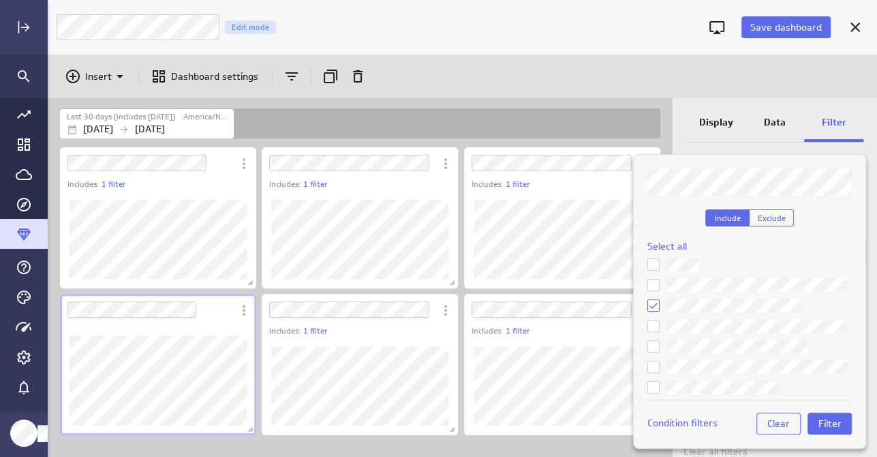
click at [0, 0] on input "checkbox" at bounding box center [0, 0] width 0 height 0
click at [654, 382] on icon at bounding box center [653, 387] width 11 height 11
click at [0, 0] on input "checkbox" at bounding box center [0, 0] width 0 height 0
click at [650, 327] on icon at bounding box center [653, 325] width 11 height 11
click at [0, 0] on input "checkbox" at bounding box center [0, 0] width 0 height 0
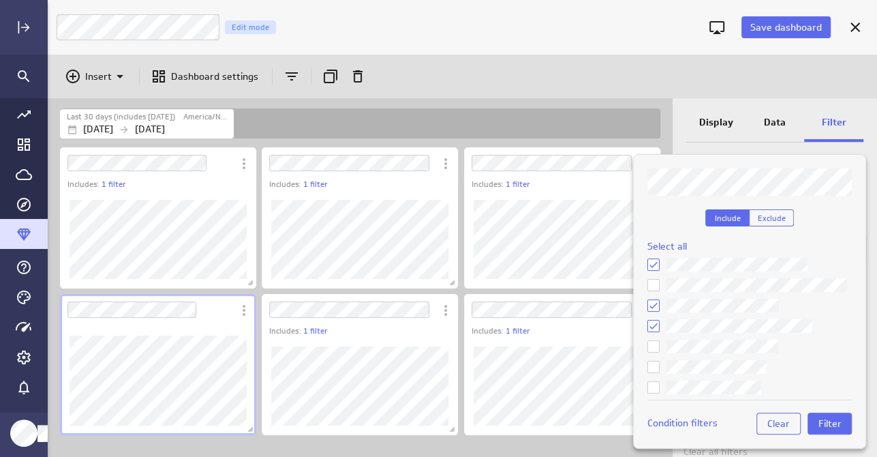
click at [650, 368] on icon at bounding box center [653, 366] width 11 height 11
click at [0, 0] on input "checkbox" at bounding box center [0, 0] width 0 height 0
click at [652, 384] on icon at bounding box center [653, 387] width 11 height 11
click at [0, 0] on input "checkbox" at bounding box center [0, 0] width 0 height 0
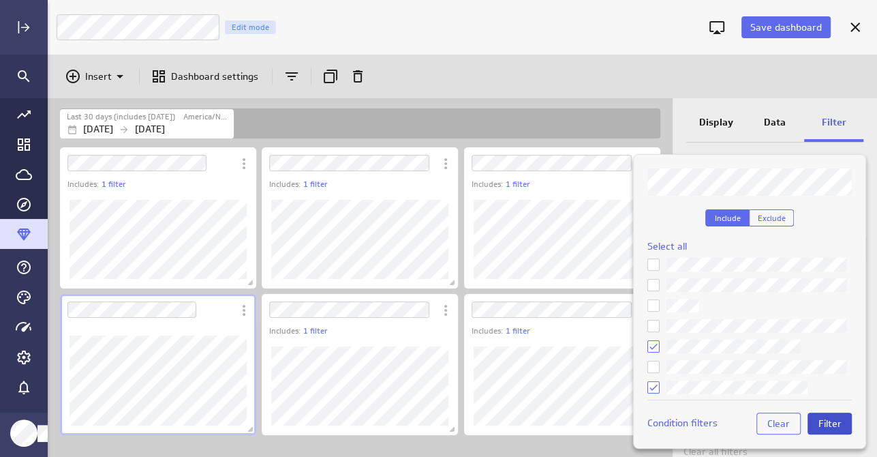
click at [832, 418] on span "Filter" at bounding box center [830, 423] width 23 height 12
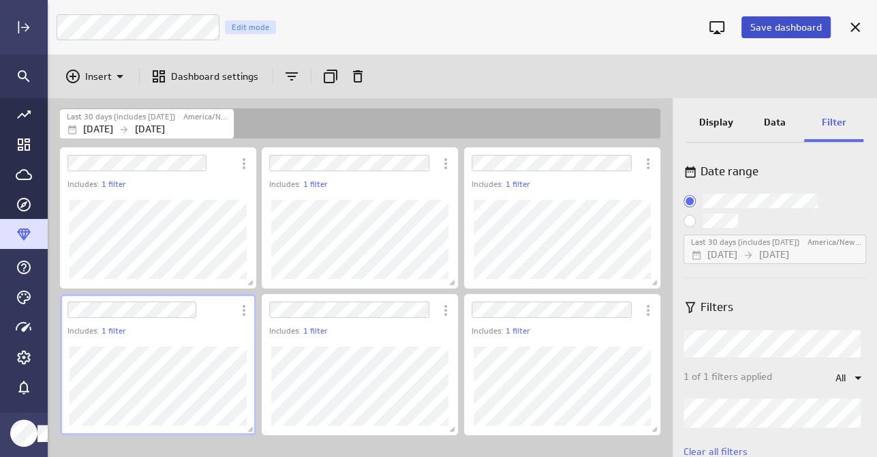
click at [787, 24] on span "Save dashboard" at bounding box center [787, 27] width 72 height 12
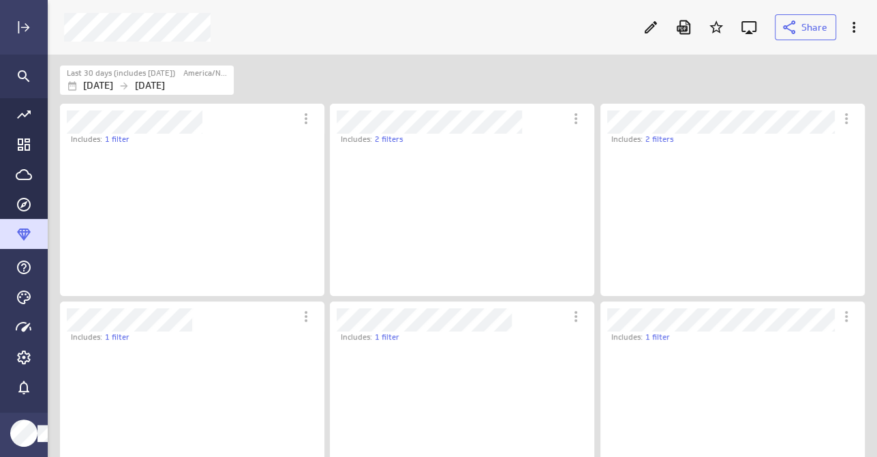
scroll to position [151, 265]
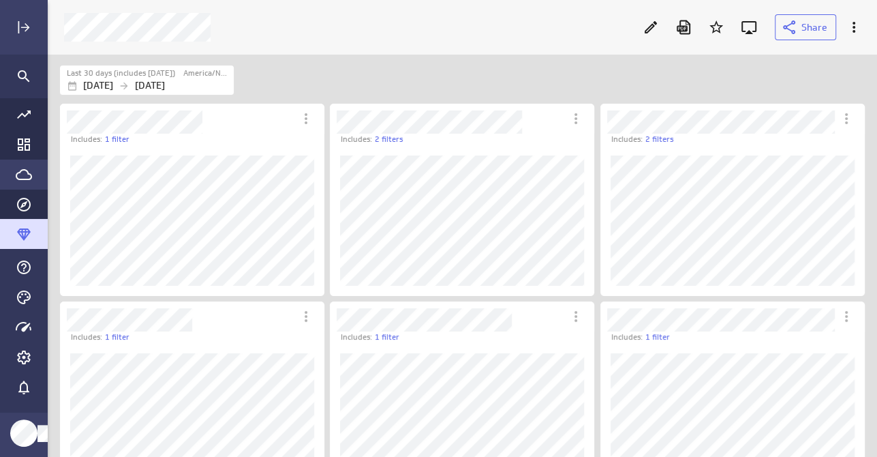
click at [22, 180] on icon "Go to Data Feed library" at bounding box center [24, 174] width 16 height 16
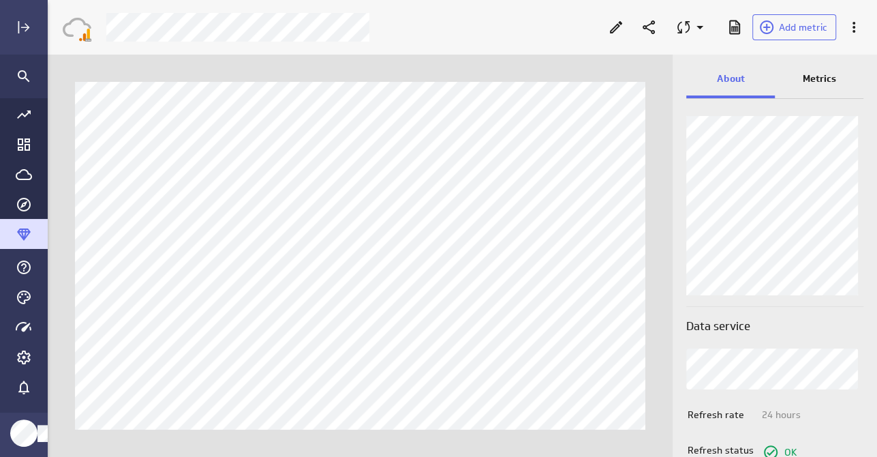
click at [827, 75] on p "Metrics" at bounding box center [819, 79] width 33 height 14
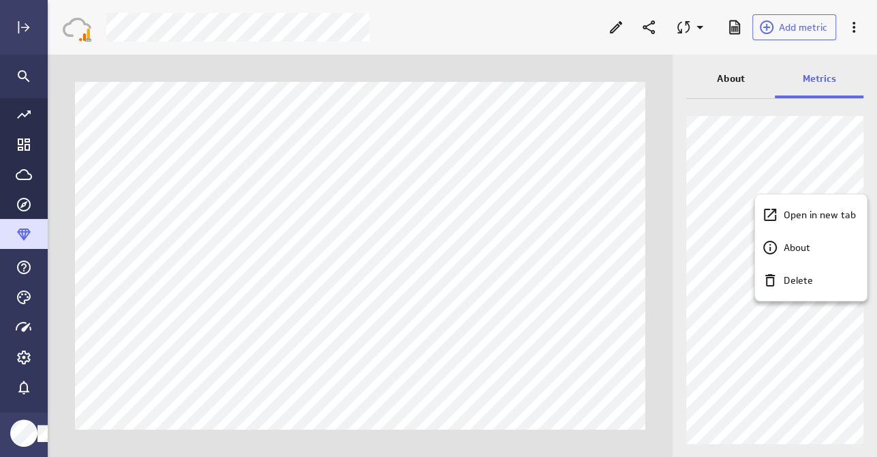
click at [756, 170] on div at bounding box center [438, 228] width 877 height 457
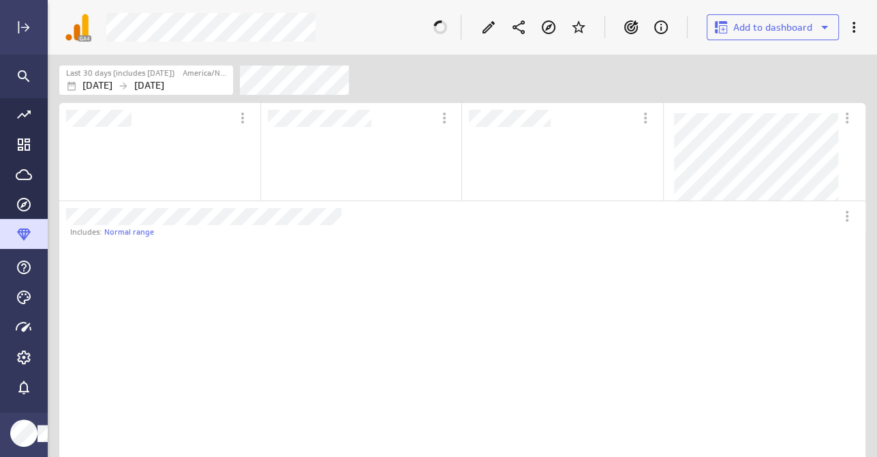
scroll to position [277, 783]
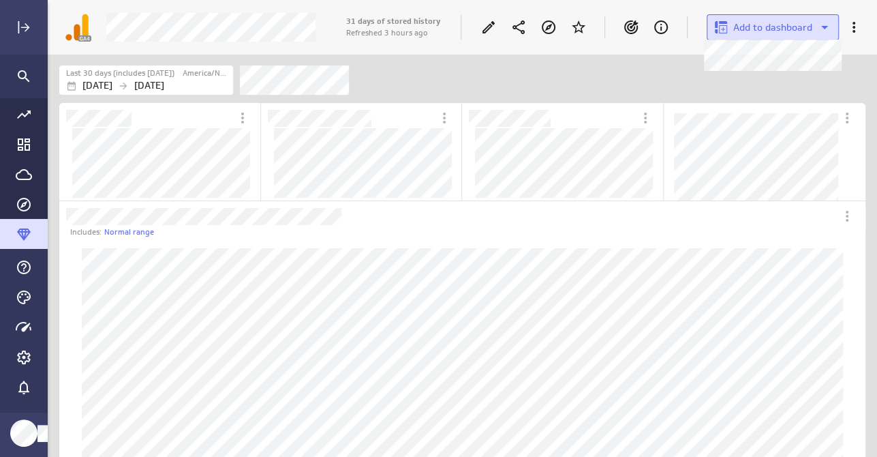
click at [793, 25] on span "Add to dashboard" at bounding box center [772, 27] width 79 height 12
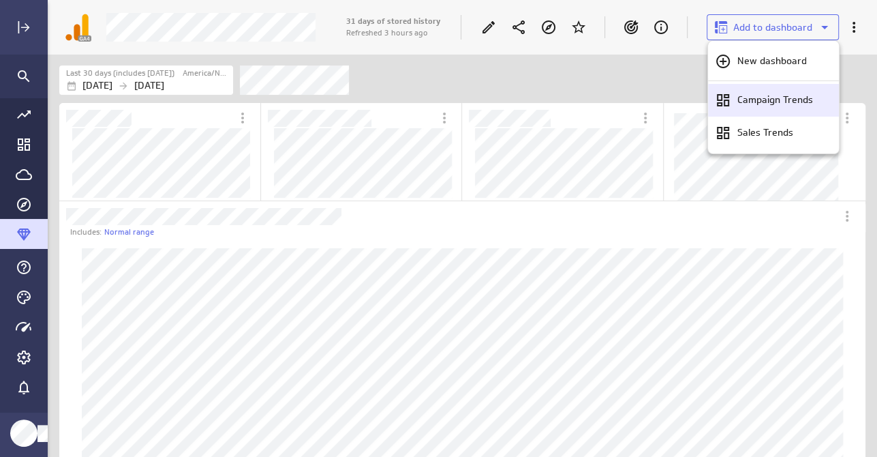
click at [759, 95] on p "Campaign Trends" at bounding box center [775, 100] width 76 height 14
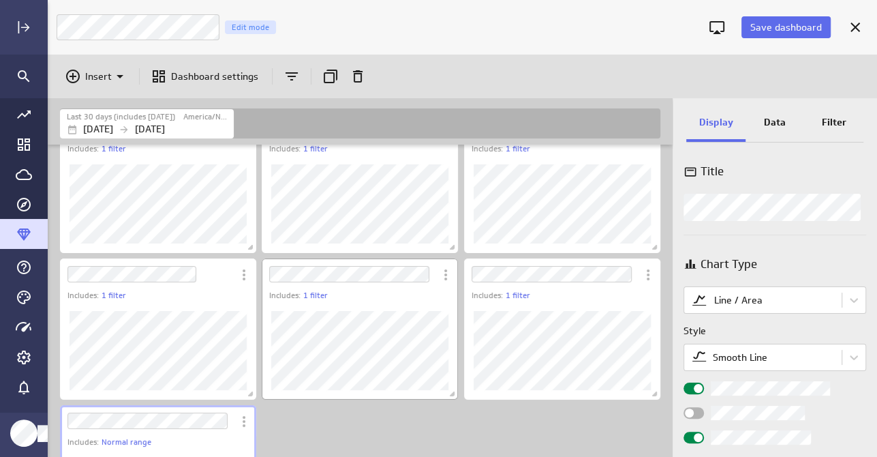
scroll to position [127, 0]
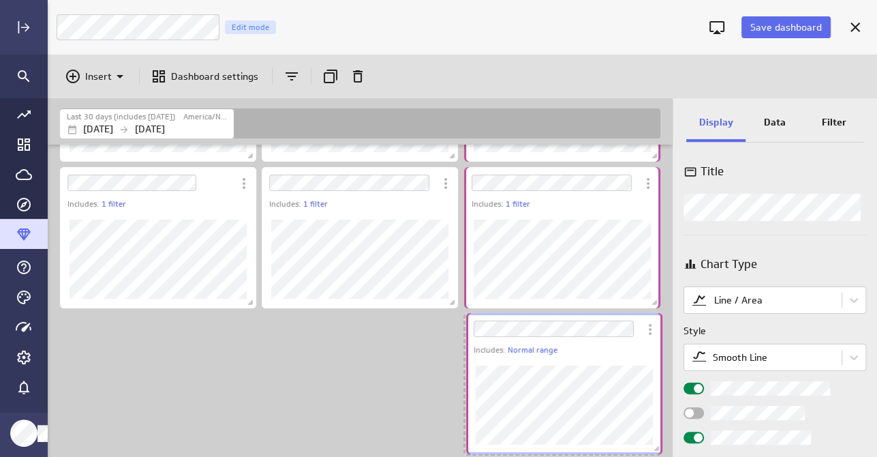
drag, startPoint x: 191, startPoint y: 314, endPoint x: 597, endPoint y: 314, distance: 406.3
click at [597, 314] on div "Dashboard Widget" at bounding box center [553, 328] width 174 height 31
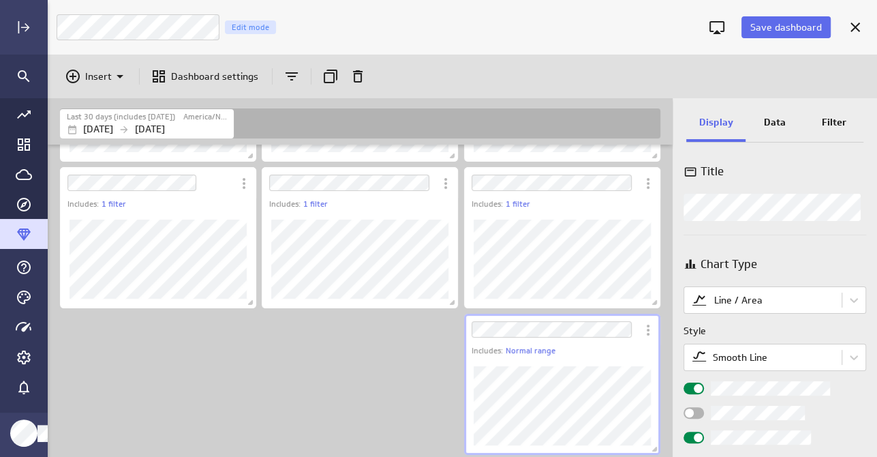
click at [772, 245] on div "Title Chart Type Line / Area Style Smooth Line Legend position Comparison Compa…" at bounding box center [775, 302] width 205 height 307
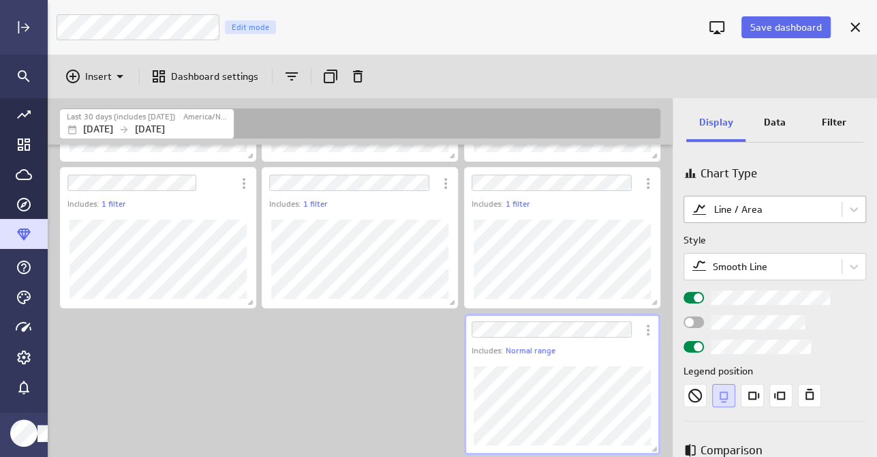
scroll to position [68, 0]
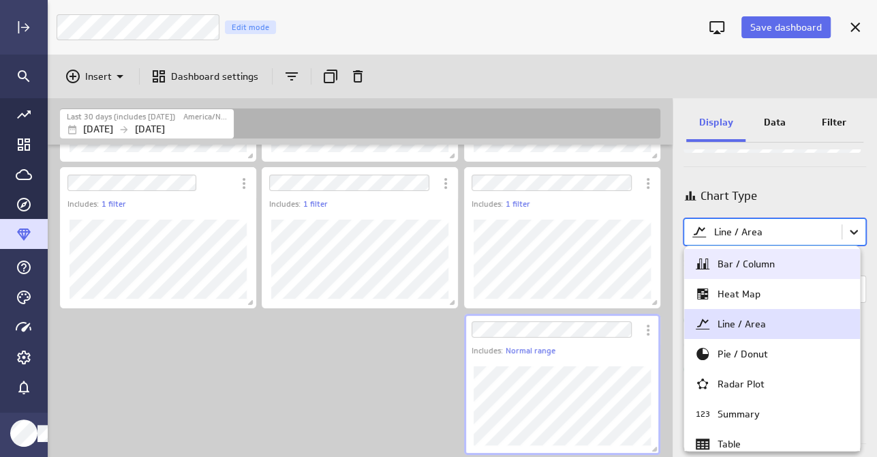
click at [847, 236] on body "Save dashboard Campaign Trends Edit mode Insert Dashboard settings Last 30 days…" at bounding box center [438, 228] width 877 height 457
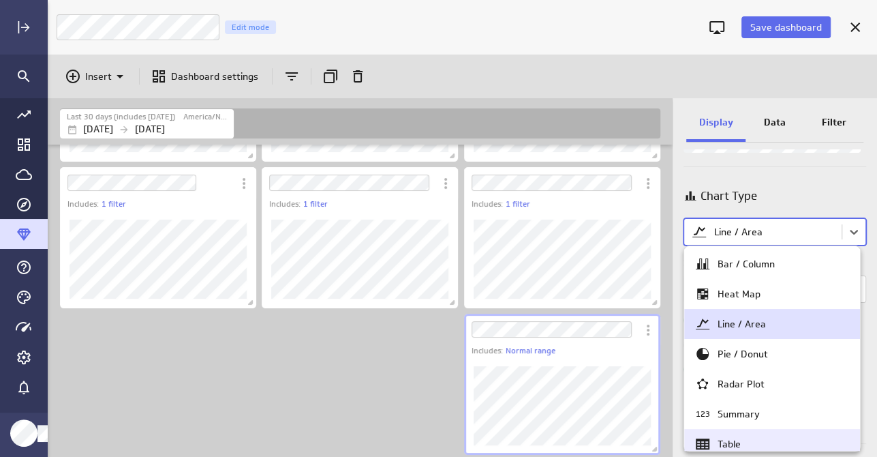
click at [770, 438] on div "Table" at bounding box center [772, 444] width 155 height 16
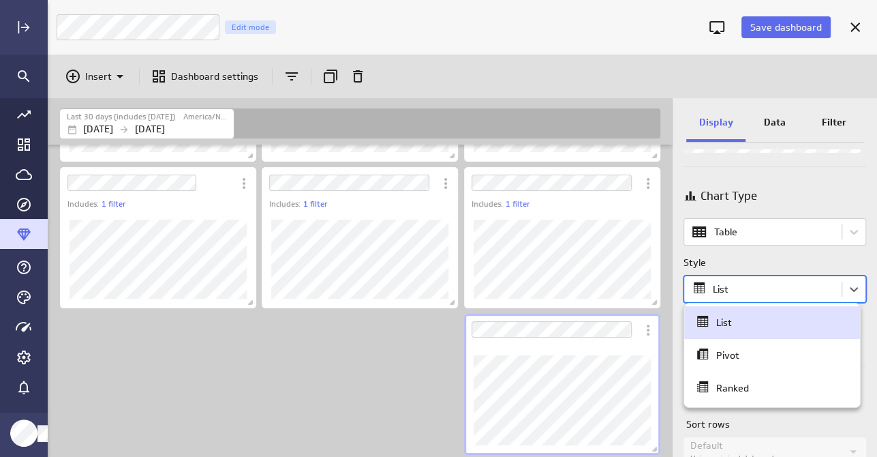
click at [787, 288] on body "Save dashboard Campaign Trends Edit mode Insert Dashboard settings Last 30 days…" at bounding box center [438, 228] width 877 height 457
click at [776, 392] on div "Ranked" at bounding box center [772, 387] width 155 height 19
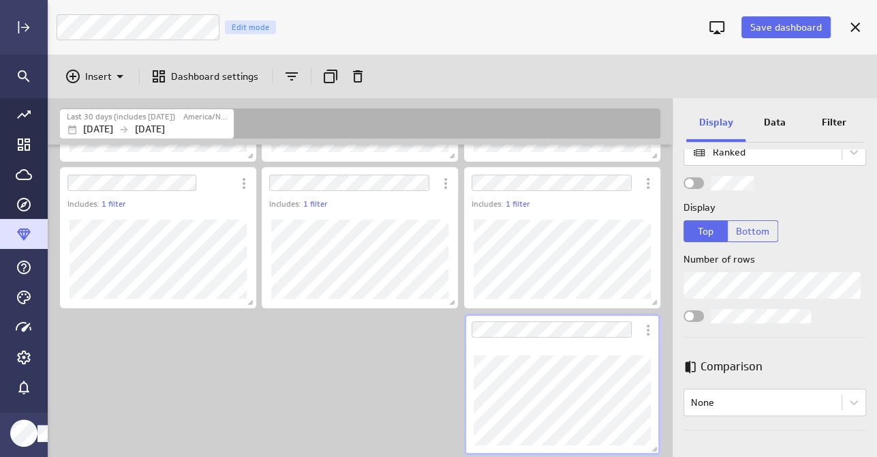
click at [777, 129] on p "Data" at bounding box center [775, 122] width 22 height 14
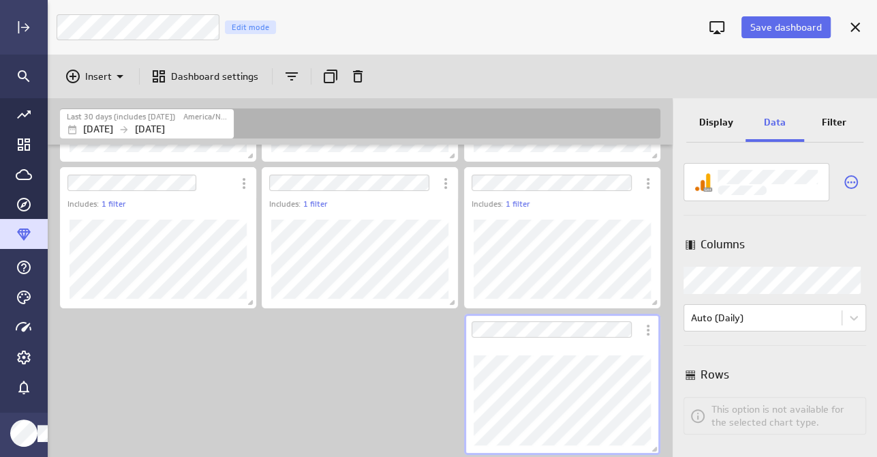
click at [776, 280] on body "Save dashboard Campaign Trends Edit mode Insert Dashboard settings Last 30 days…" at bounding box center [438, 228] width 877 height 457
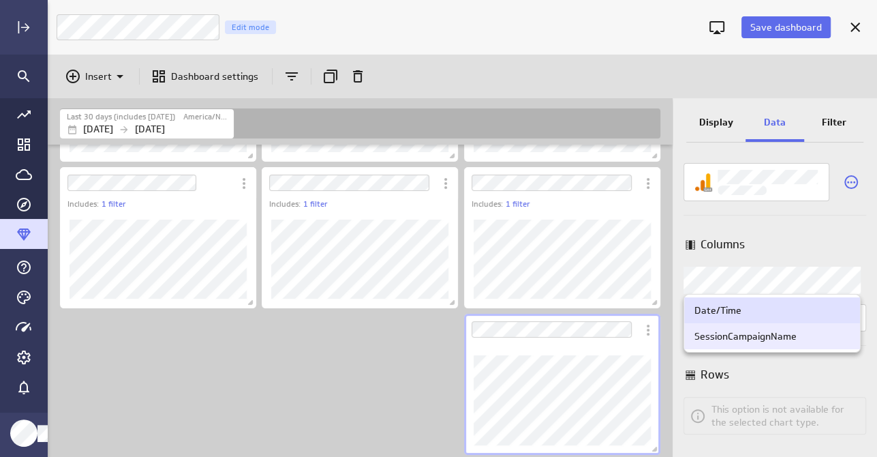
click at [768, 338] on div "SessionCampaignName" at bounding box center [746, 336] width 102 height 12
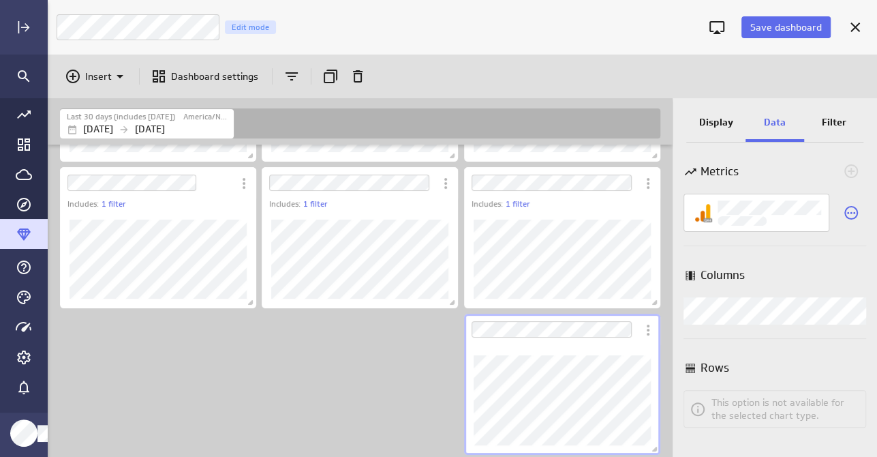
click at [835, 125] on p "Filter" at bounding box center [834, 122] width 25 height 14
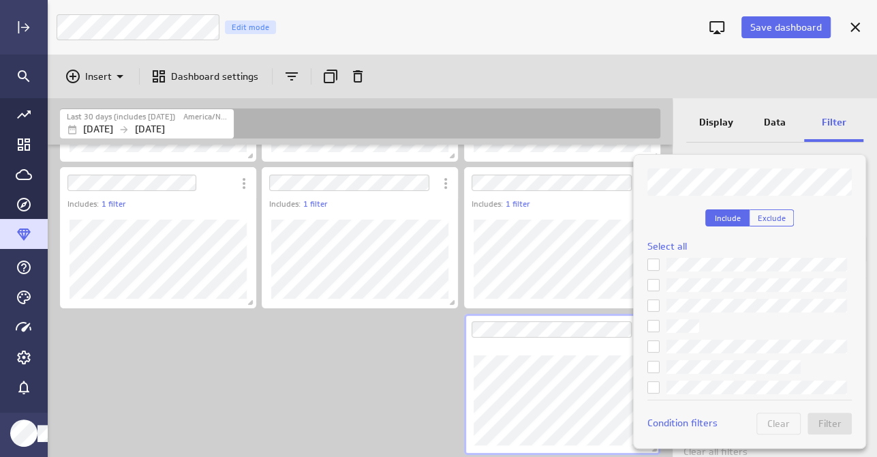
click at [652, 363] on icon at bounding box center [653, 366] width 11 height 11
click at [0, 0] on input "checkbox" at bounding box center [0, 0] width 0 height 0
click at [652, 266] on icon at bounding box center [653, 264] width 11 height 11
click at [0, 0] on input "checkbox" at bounding box center [0, 0] width 0 height 0
click at [652, 301] on icon at bounding box center [653, 305] width 11 height 11
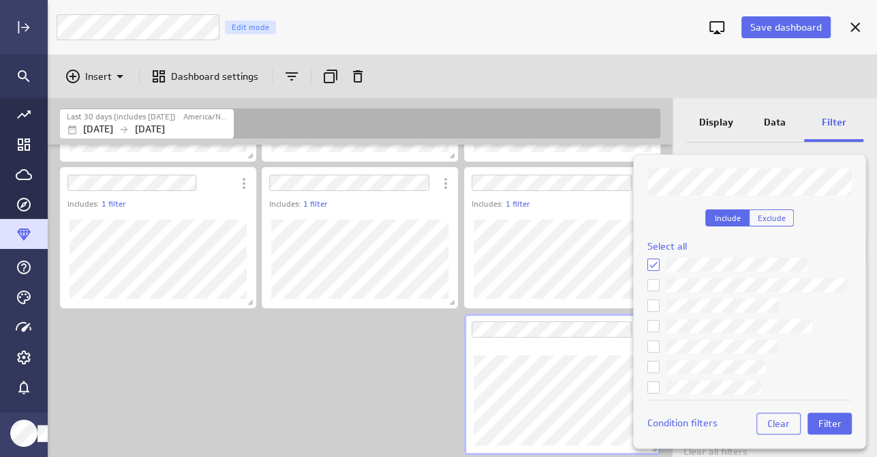
click at [0, 0] on input "checkbox" at bounding box center [0, 0] width 0 height 0
click at [654, 324] on icon at bounding box center [654, 326] width 8 height 6
click at [0, 0] on input "checkbox" at bounding box center [0, 0] width 0 height 0
click at [655, 383] on icon at bounding box center [653, 387] width 11 height 11
click at [0, 0] on input "checkbox" at bounding box center [0, 0] width 0 height 0
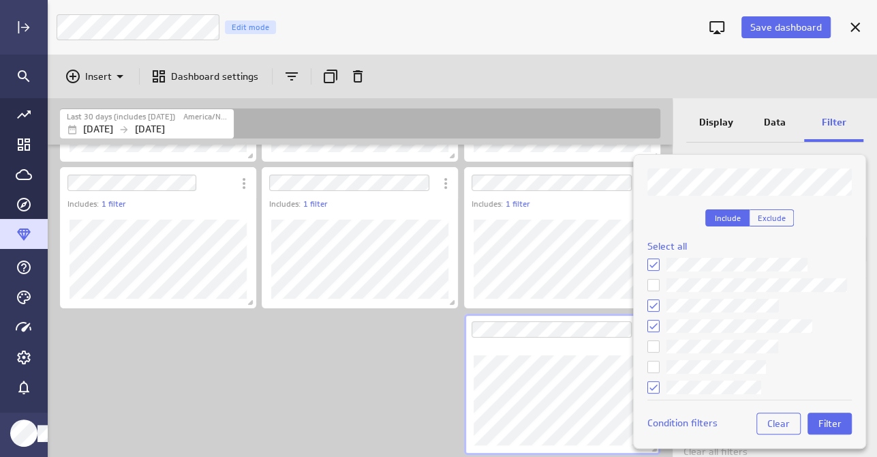
click at [654, 367] on icon at bounding box center [653, 366] width 11 height 11
click at [0, 0] on input "checkbox" at bounding box center [0, 0] width 0 height 0
click at [837, 421] on span "Filter" at bounding box center [830, 423] width 23 height 12
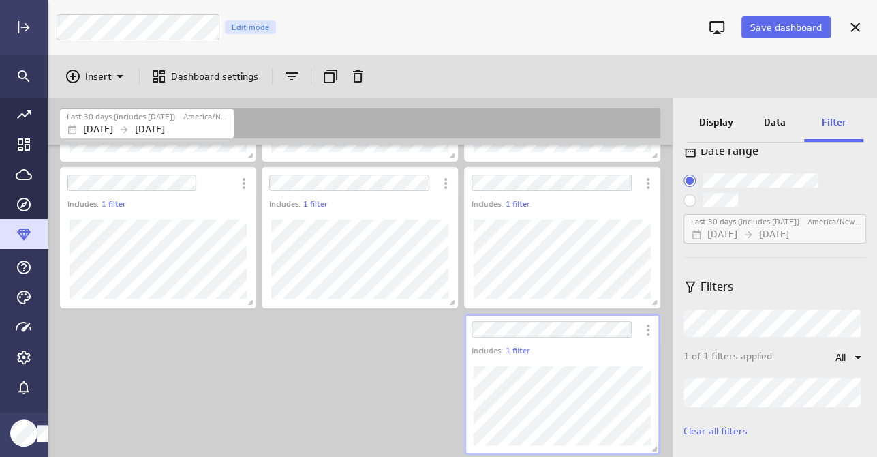
scroll to position [31, 0]
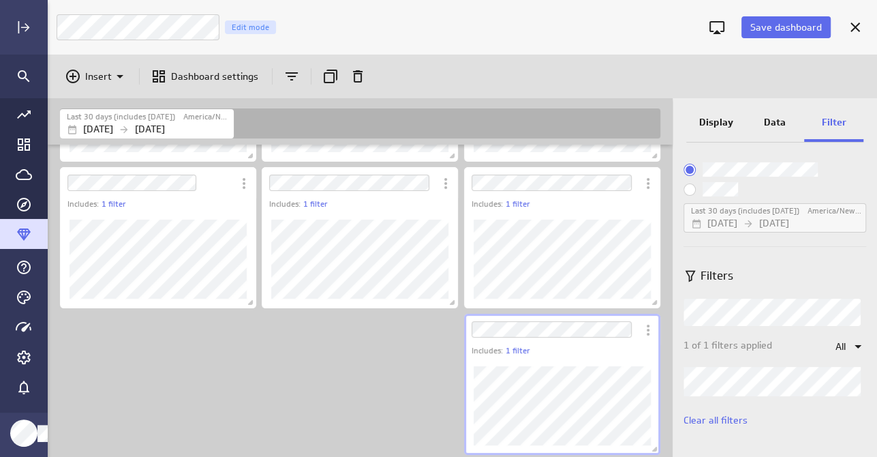
click at [729, 117] on p "Display" at bounding box center [716, 122] width 34 height 14
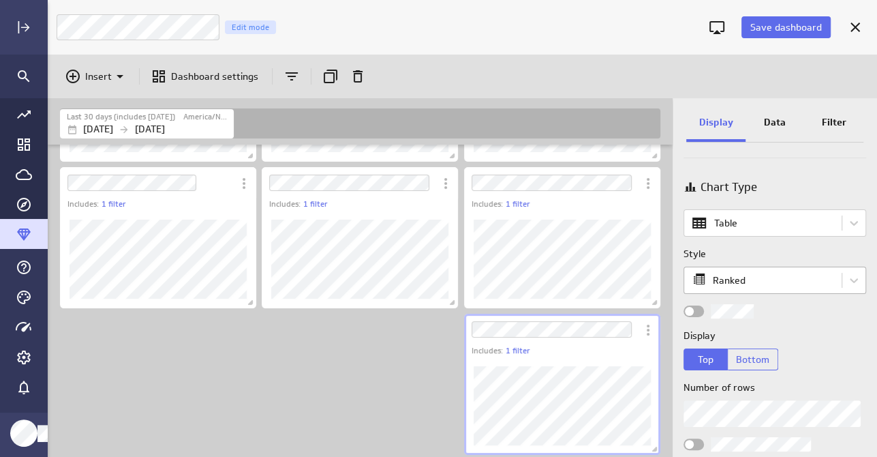
scroll to position [100, 0]
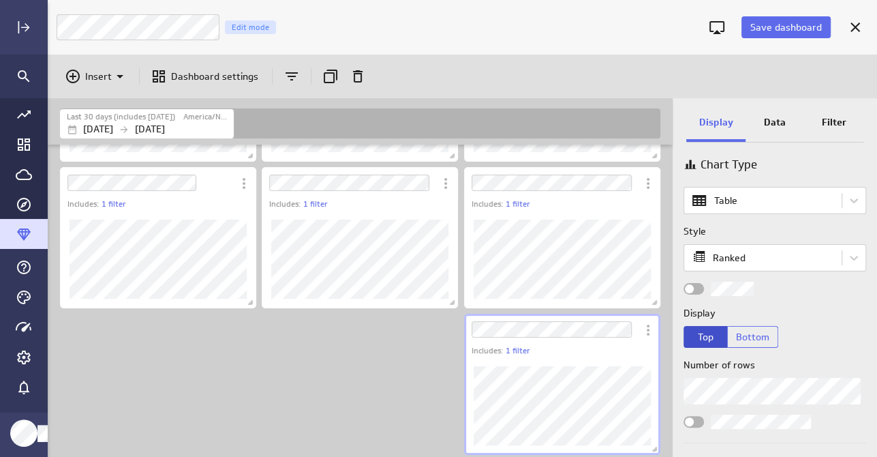
click at [704, 341] on span "Top" at bounding box center [706, 337] width 16 height 12
click at [791, 27] on span "Save dashboard" at bounding box center [787, 27] width 72 height 12
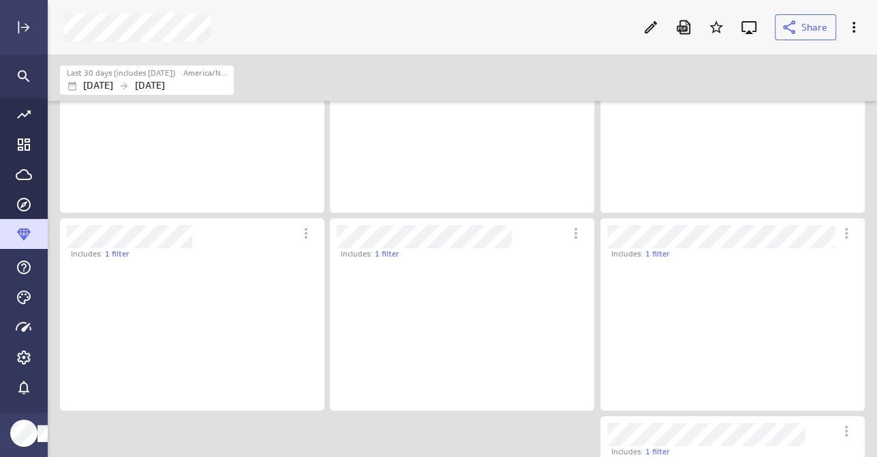
scroll to position [7, 7]
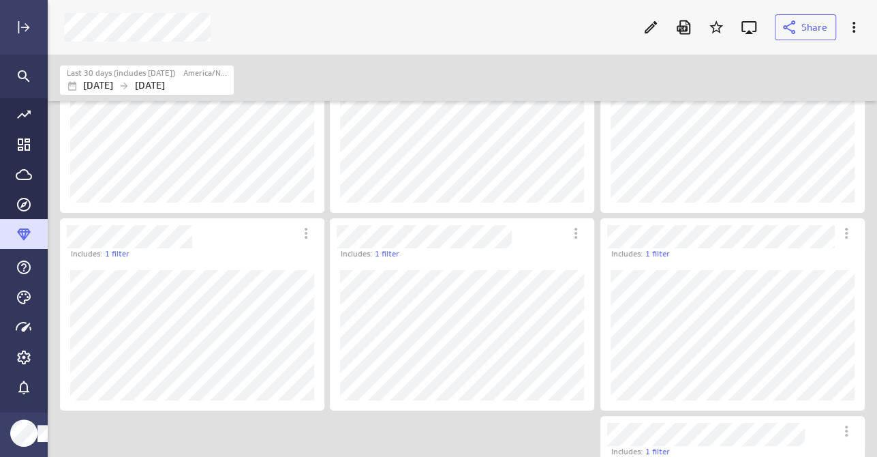
click at [678, 419] on div "Dashboard Widget" at bounding box center [706, 431] width 211 height 30
click at [654, 27] on icon "Edit" at bounding box center [651, 27] width 12 height 12
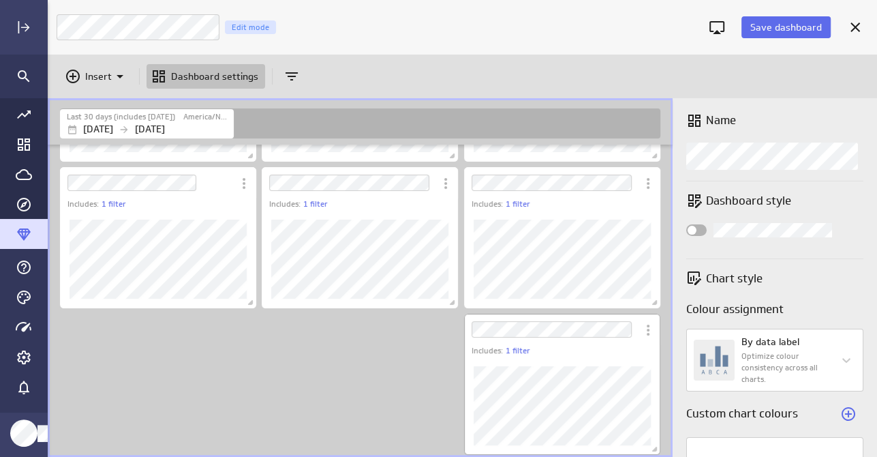
click at [556, 316] on div "Dashboard Widget" at bounding box center [551, 329] width 174 height 31
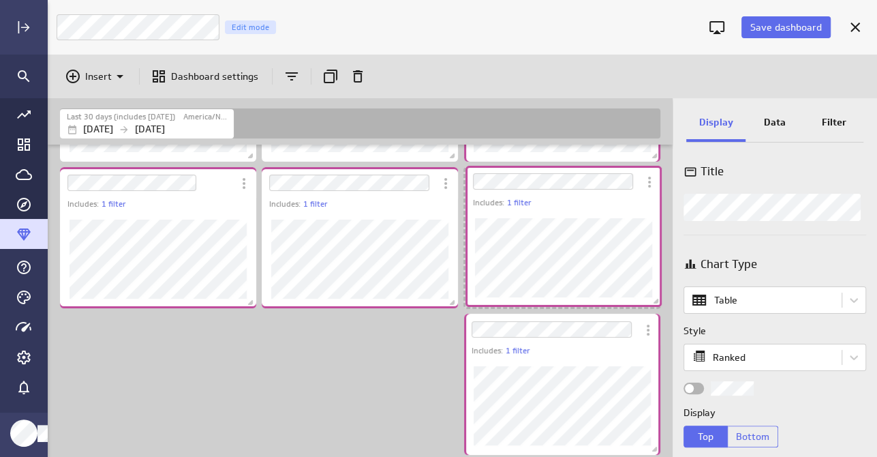
drag, startPoint x: 556, startPoint y: 318, endPoint x: 557, endPoint y: 170, distance: 147.9
click at [557, 170] on div "Dashboard Widget" at bounding box center [553, 181] width 174 height 31
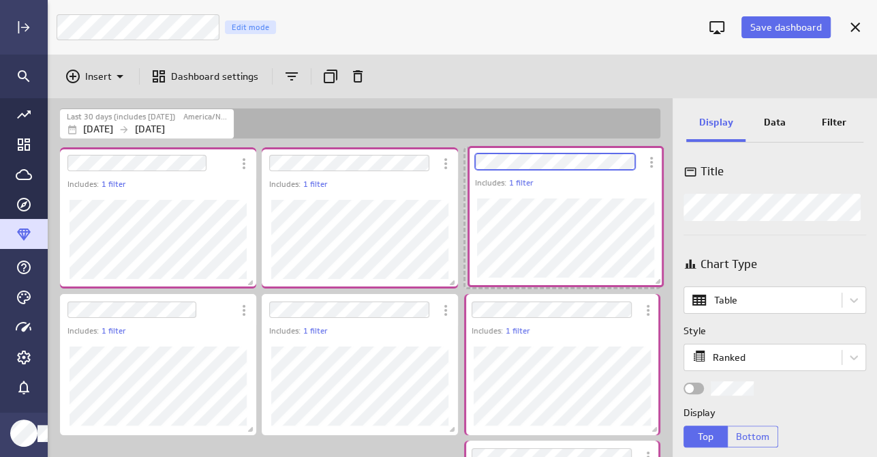
drag, startPoint x: 562, startPoint y: 295, endPoint x: 565, endPoint y: 147, distance: 148.0
click at [565, 147] on div "Dashboard Widget" at bounding box center [555, 161] width 174 height 31
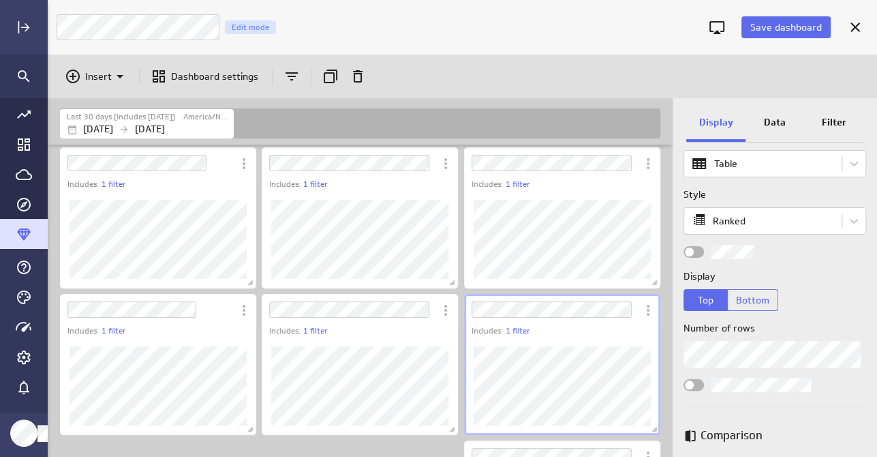
scroll to position [127, 0]
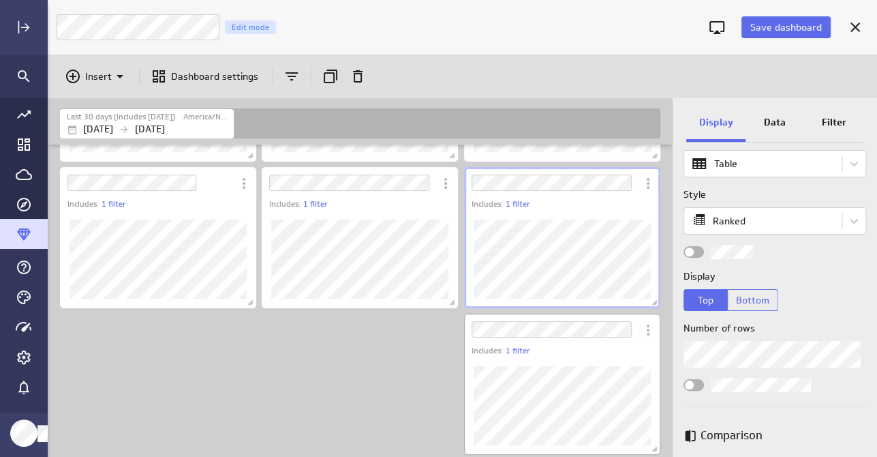
click at [594, 351] on div "Includes: 1 filter" at bounding box center [566, 351] width 189 height 12
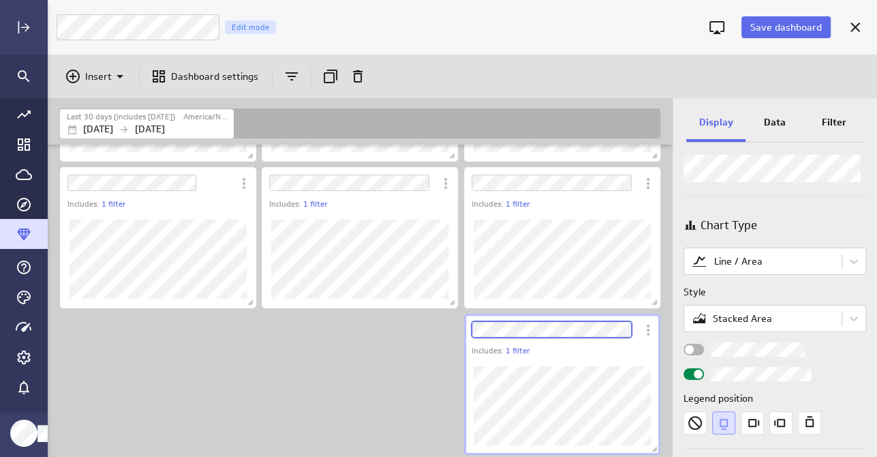
scroll to position [0, 0]
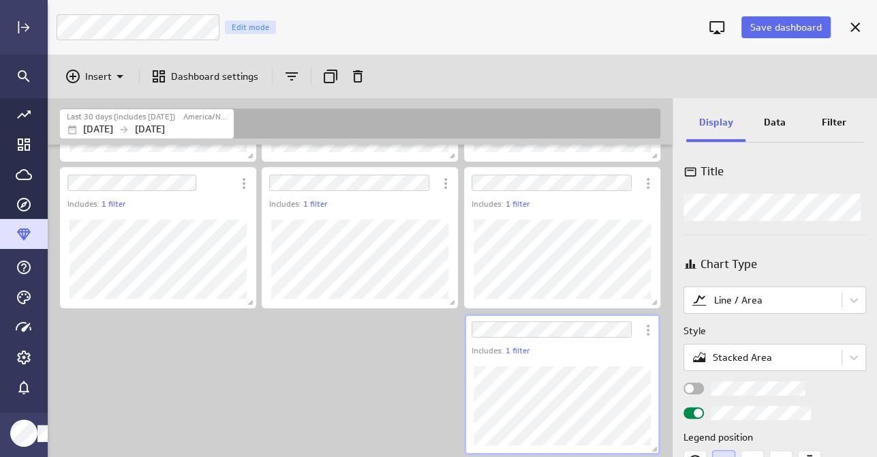
click at [680, 207] on div "Title Chart Type Line / Area Style Stacked Area Legend position Comparison Comp…" at bounding box center [775, 302] width 205 height 307
click at [789, 256] on div "Chart Type" at bounding box center [775, 264] width 183 height 17
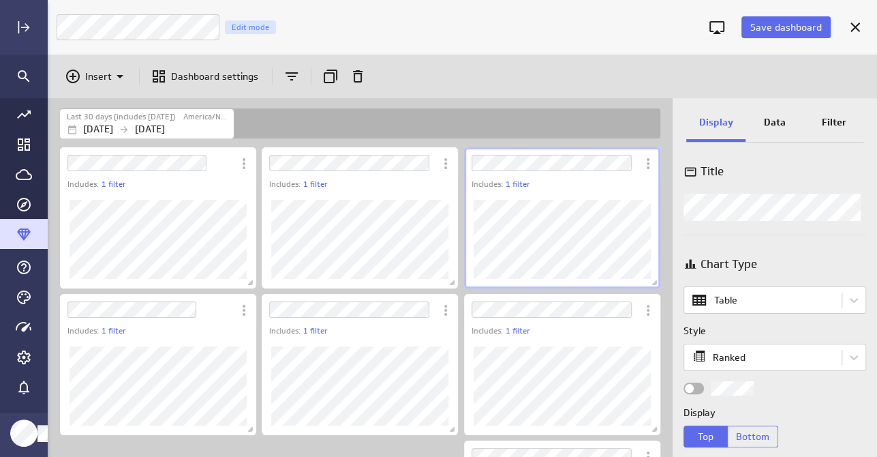
click at [677, 205] on div "Title Chart Type Table Style Ranked Display Top Bottom Number of rows Compariso…" at bounding box center [775, 302] width 205 height 307
click at [784, 32] on span "Save dashboard" at bounding box center [787, 27] width 72 height 12
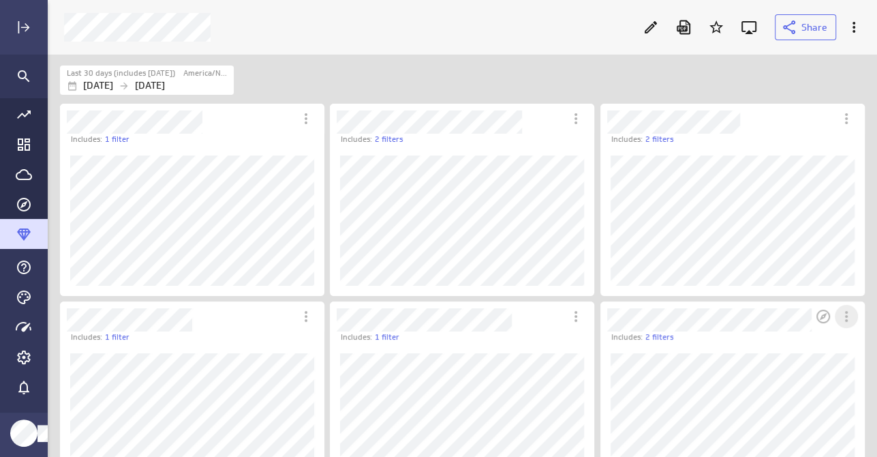
click at [852, 319] on icon "More actions" at bounding box center [846, 316] width 16 height 16
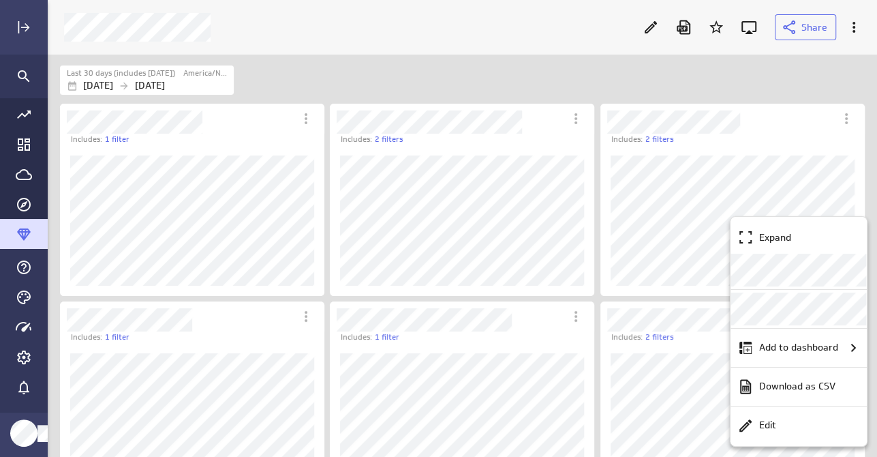
click at [650, 27] on div at bounding box center [438, 228] width 877 height 457
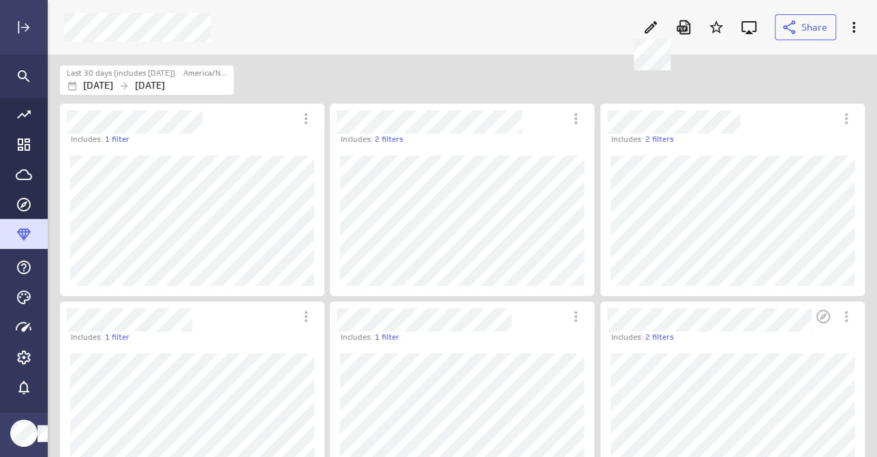
click at [650, 27] on icon at bounding box center [651, 27] width 12 height 12
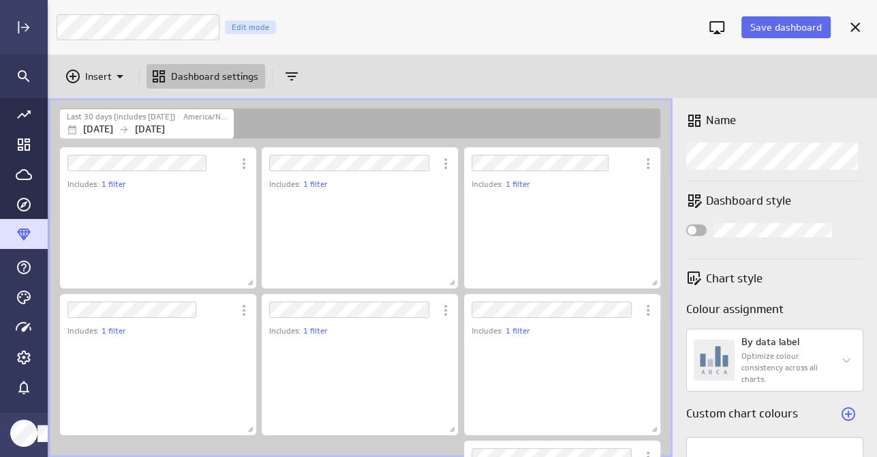
scroll to position [380, 850]
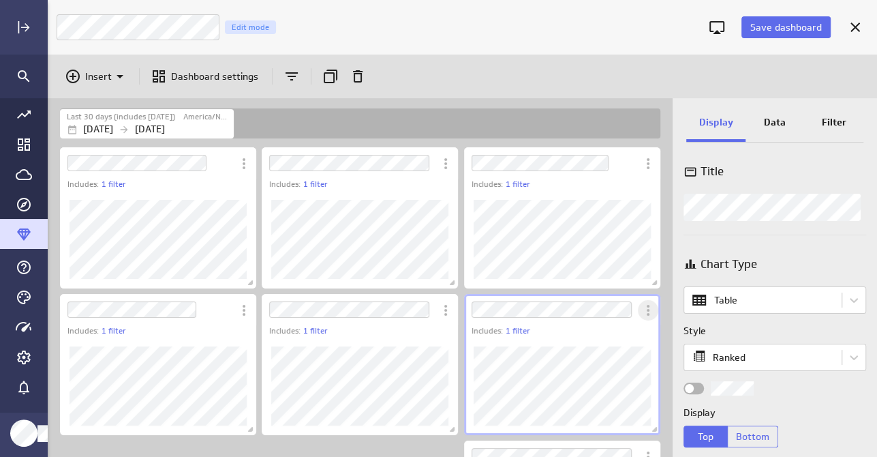
click at [645, 311] on icon "More actions" at bounding box center [648, 310] width 16 height 16
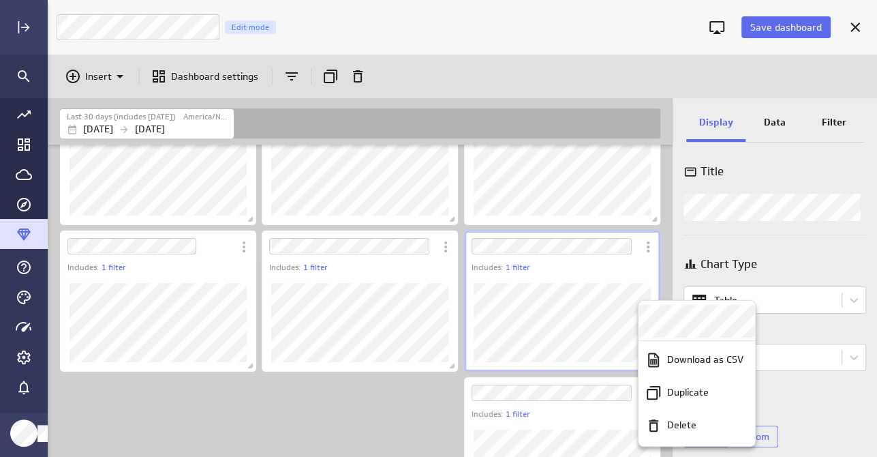
click at [841, 124] on div at bounding box center [438, 228] width 877 height 457
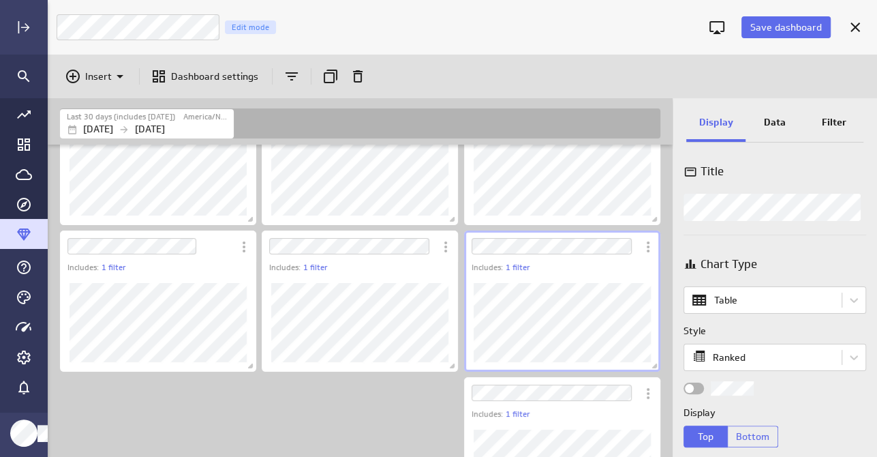
click at [784, 120] on p "Data" at bounding box center [775, 122] width 22 height 14
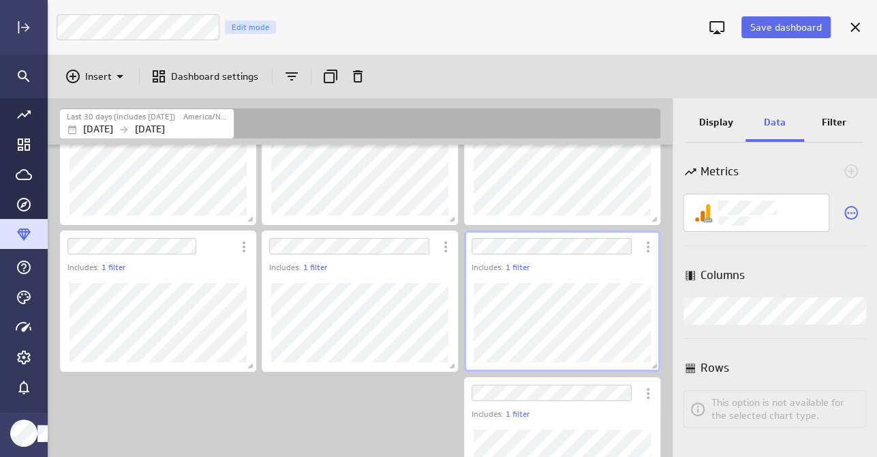
click at [837, 119] on p "Filter" at bounding box center [834, 122] width 25 height 14
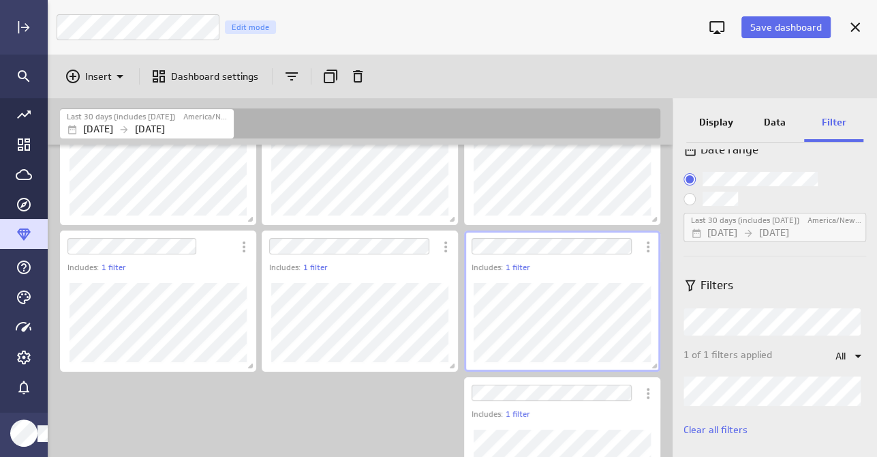
scroll to position [31, 0]
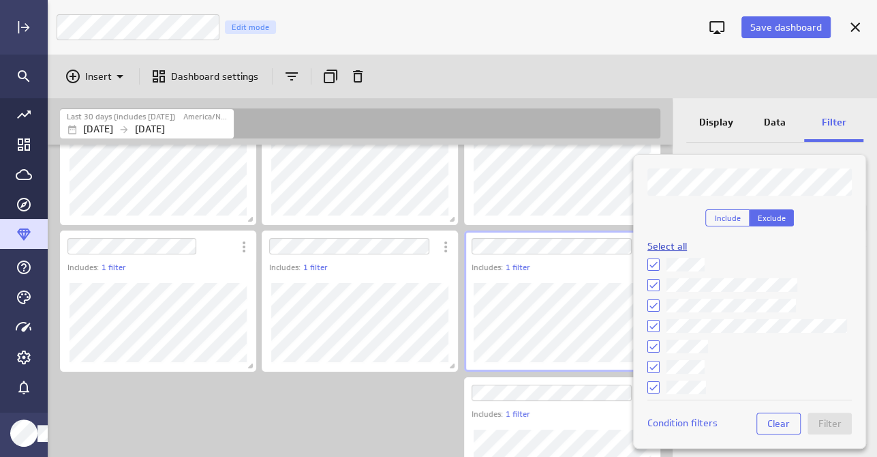
click at [663, 243] on span "Select all" at bounding box center [668, 246] width 40 height 12
click at [663, 243] on span "Deselect all" at bounding box center [673, 246] width 51 height 12
click at [727, 219] on span "Include" at bounding box center [728, 218] width 26 height 10
click at [654, 321] on icon at bounding box center [653, 325] width 11 height 11
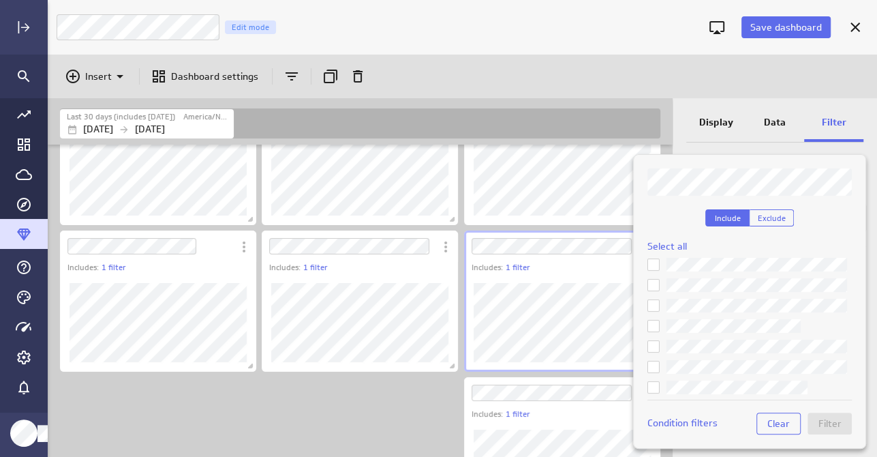
click at [0, 0] on input "checkbox" at bounding box center [0, 0] width 0 height 0
click at [654, 321] on icon at bounding box center [653, 325] width 11 height 11
click at [0, 0] on input "checkbox" at bounding box center [0, 0] width 0 height 0
click at [653, 341] on icon at bounding box center [653, 346] width 11 height 11
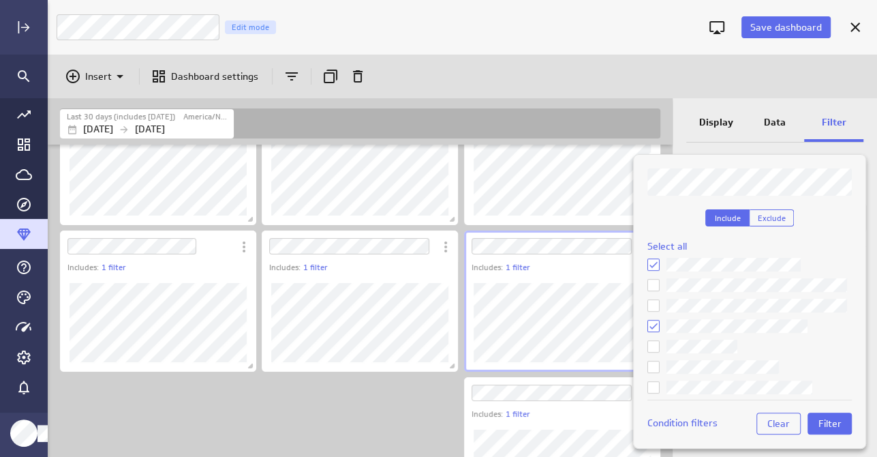
click at [0, 0] on input "checkbox" at bounding box center [0, 0] width 0 height 0
click at [657, 367] on icon at bounding box center [653, 366] width 11 height 11
click at [0, 0] on input "checkbox" at bounding box center [0, 0] width 0 height 0
click at [654, 389] on icon at bounding box center [653, 387] width 11 height 11
click at [0, 0] on input "checkbox" at bounding box center [0, 0] width 0 height 0
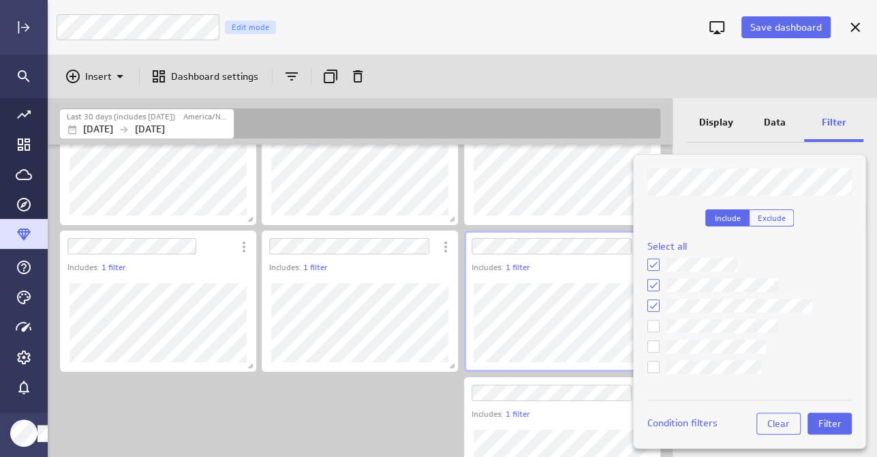
scroll to position [491, 0]
click at [657, 369] on icon at bounding box center [653, 366] width 11 height 11
click at [0, 0] on input "checkbox" at bounding box center [0, 0] width 0 height 0
click at [826, 419] on span "Filter" at bounding box center [830, 423] width 23 height 12
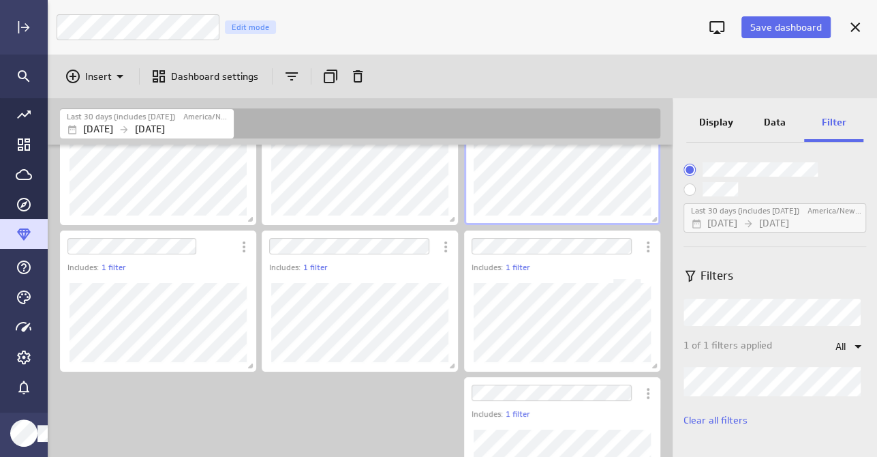
scroll to position [2, 0]
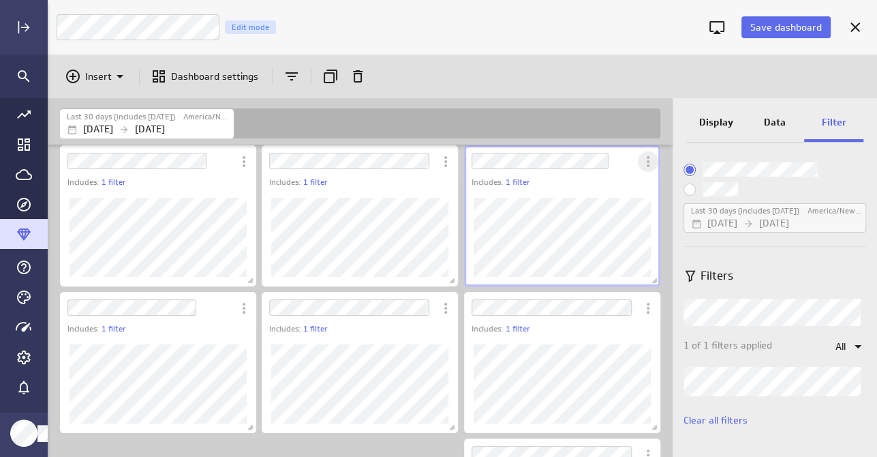
click at [650, 162] on icon "More actions" at bounding box center [648, 161] width 16 height 16
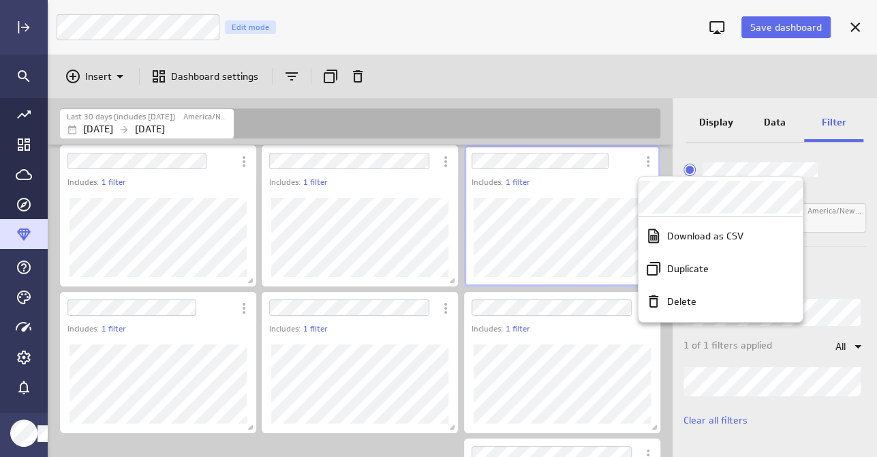
click at [751, 382] on div at bounding box center [438, 228] width 877 height 457
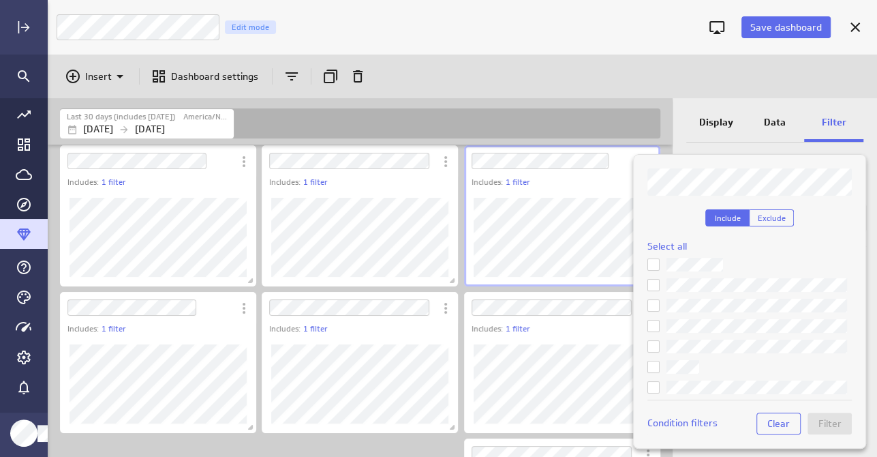
scroll to position [205, 0]
click at [562, 219] on div at bounding box center [438, 228] width 877 height 457
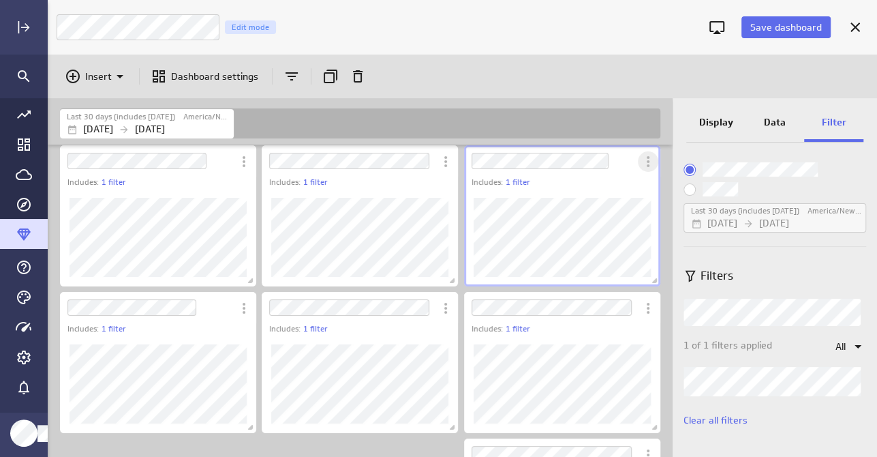
click at [648, 161] on icon "More actions" at bounding box center [648, 161] width 3 height 11
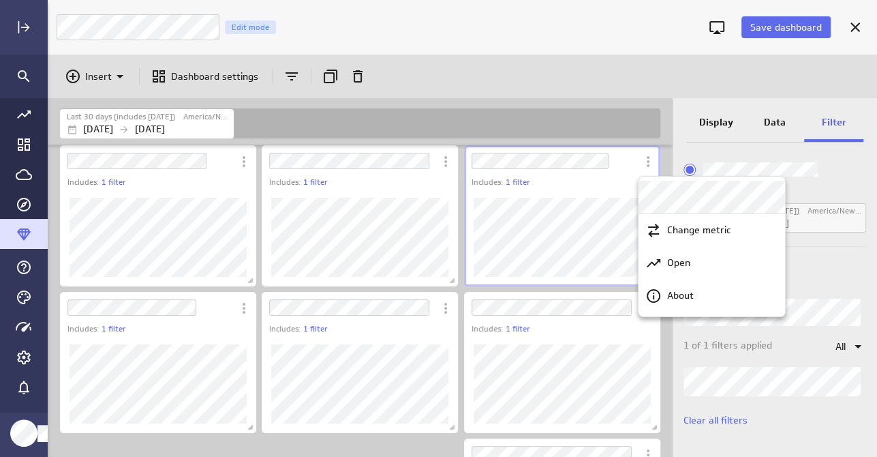
click at [603, 189] on div at bounding box center [438, 228] width 877 height 457
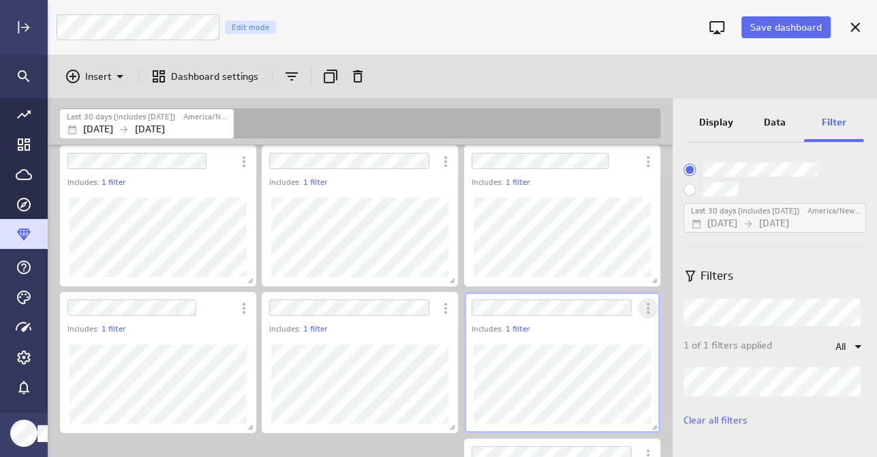
click at [648, 307] on icon "More actions" at bounding box center [648, 308] width 3 height 11
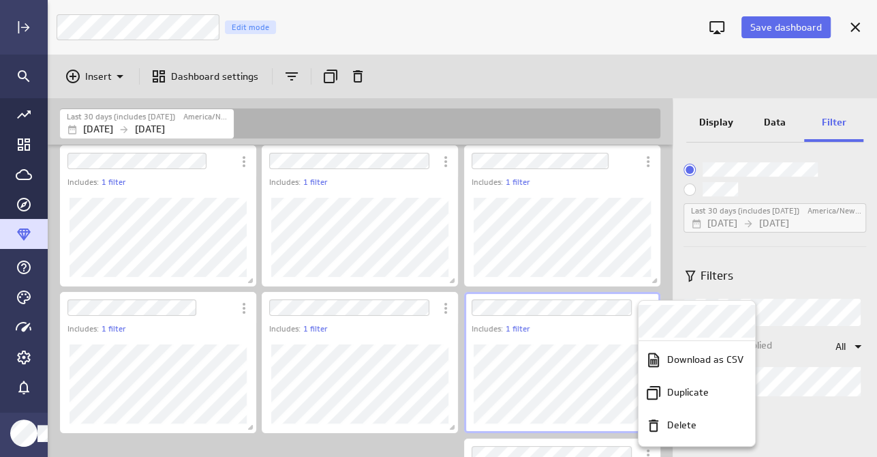
click at [606, 333] on div at bounding box center [438, 228] width 877 height 457
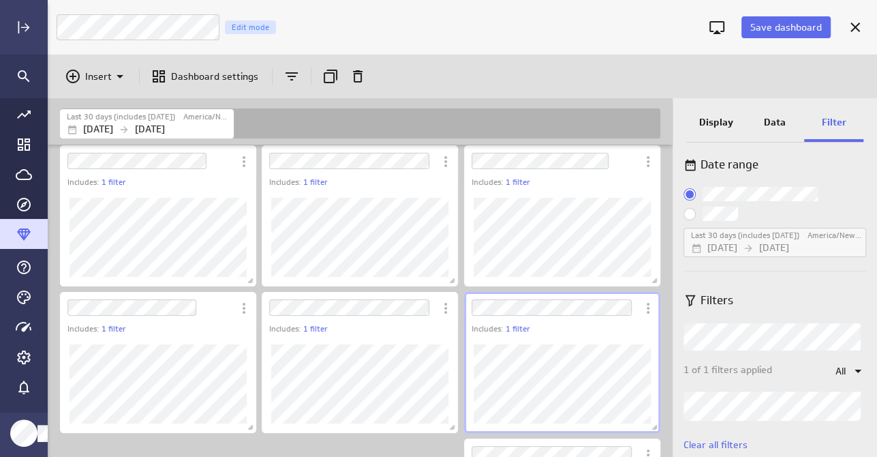
scroll to position [0, 0]
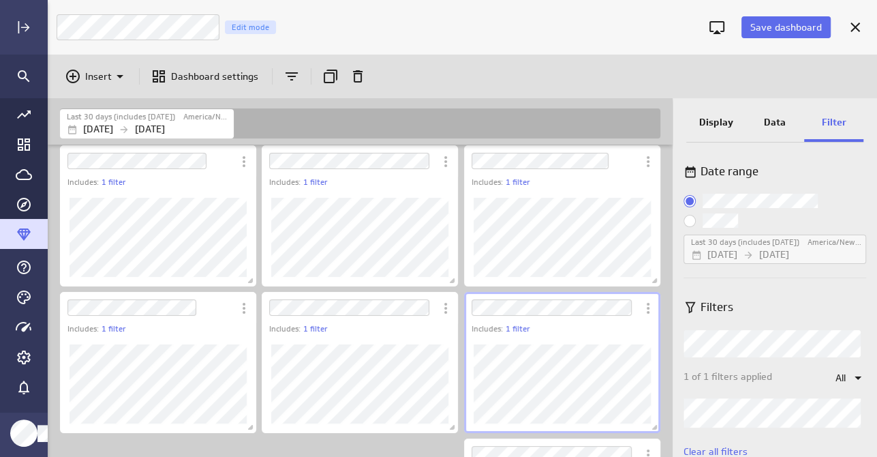
click at [712, 119] on p "Display" at bounding box center [716, 122] width 34 height 14
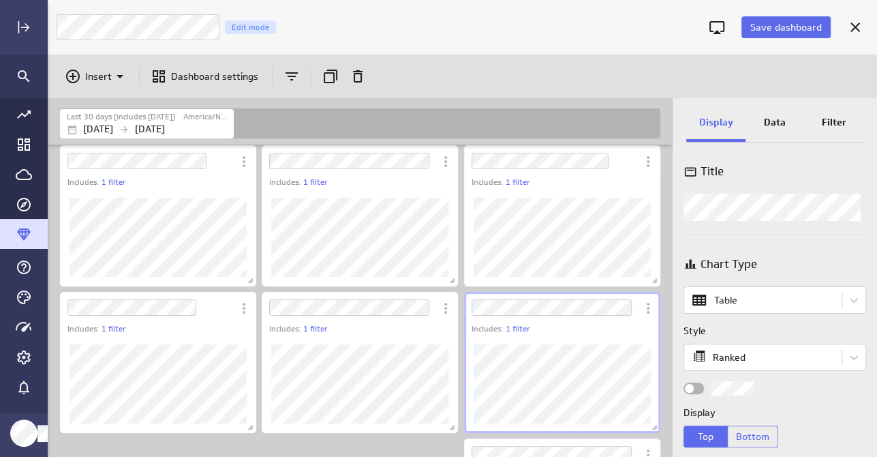
click at [834, 117] on p "Filter" at bounding box center [834, 122] width 25 height 14
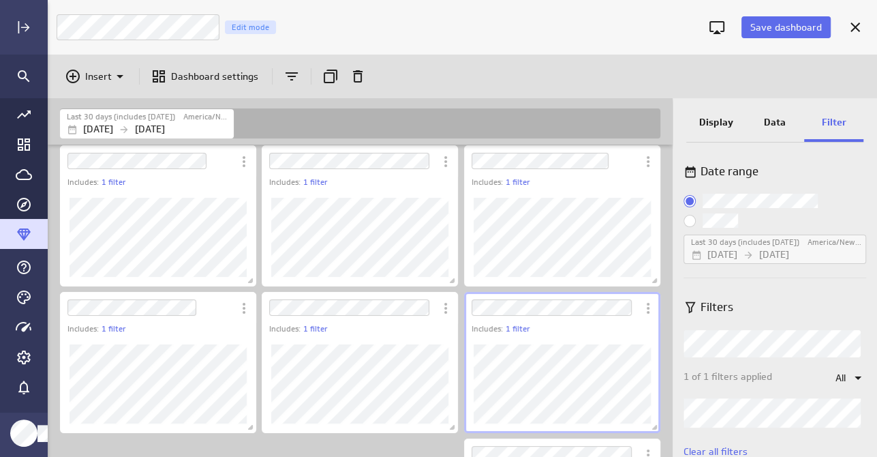
scroll to position [31, 0]
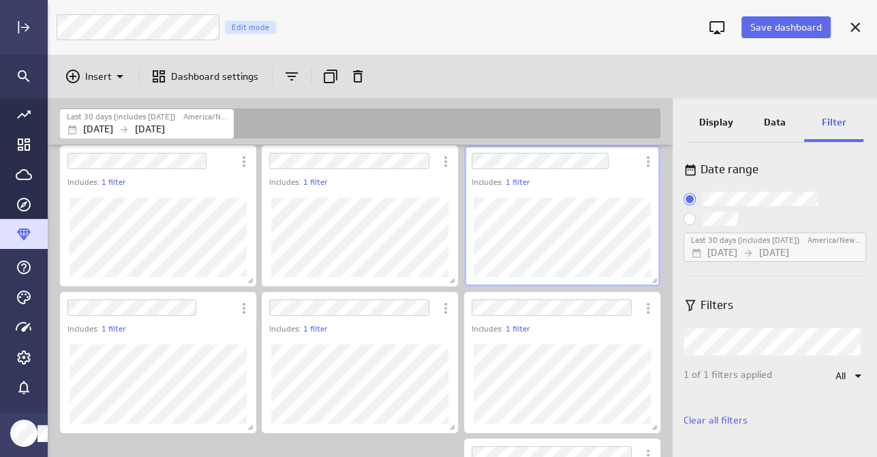
click at [576, 192] on div "Dashboard Widget" at bounding box center [562, 237] width 196 height 98
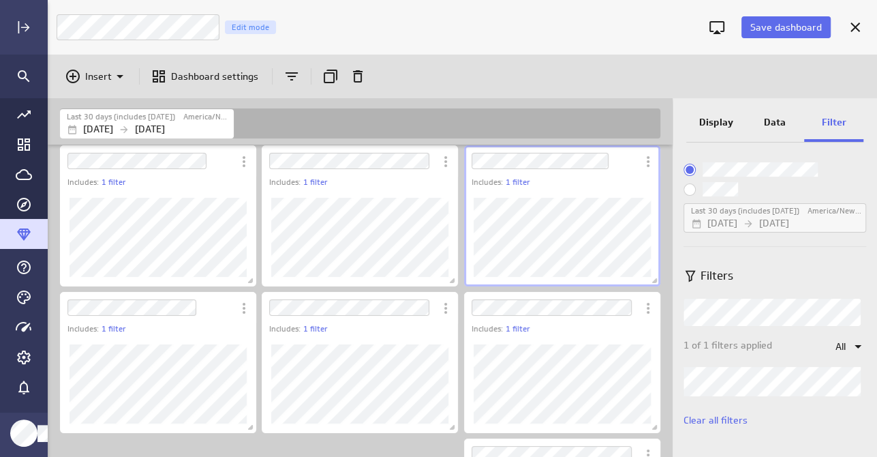
scroll to position [0, 0]
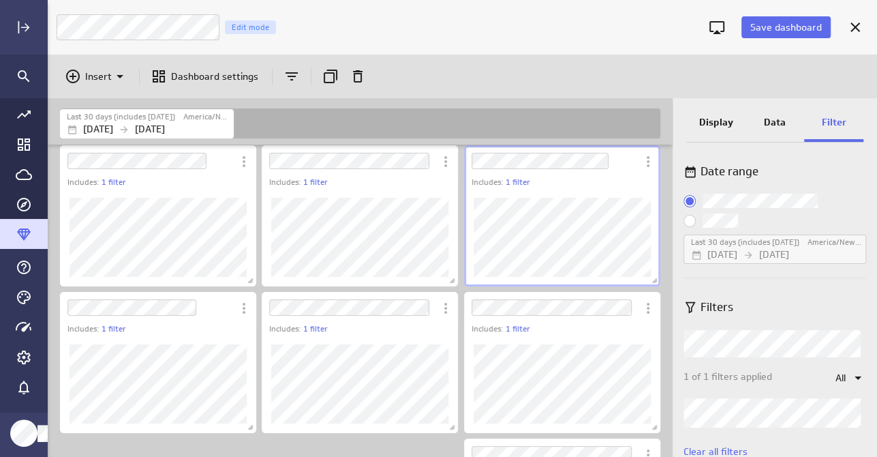
click at [771, 122] on p "Data" at bounding box center [775, 122] width 22 height 14
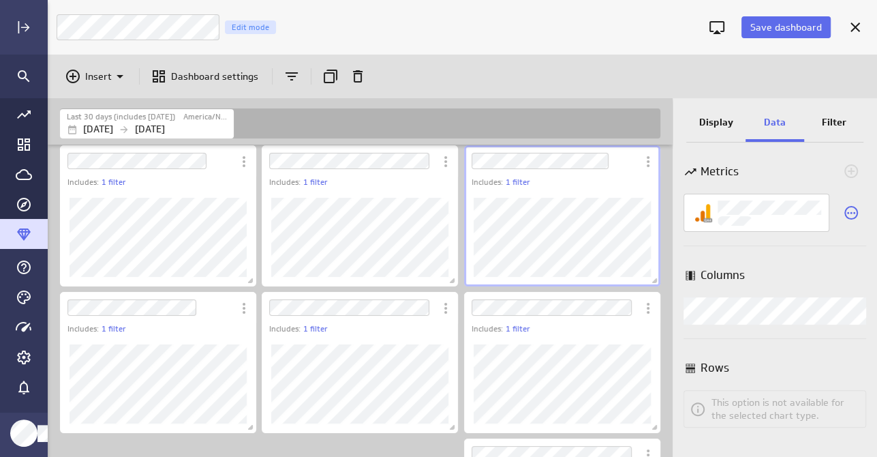
click at [718, 119] on p "Display" at bounding box center [716, 122] width 34 height 14
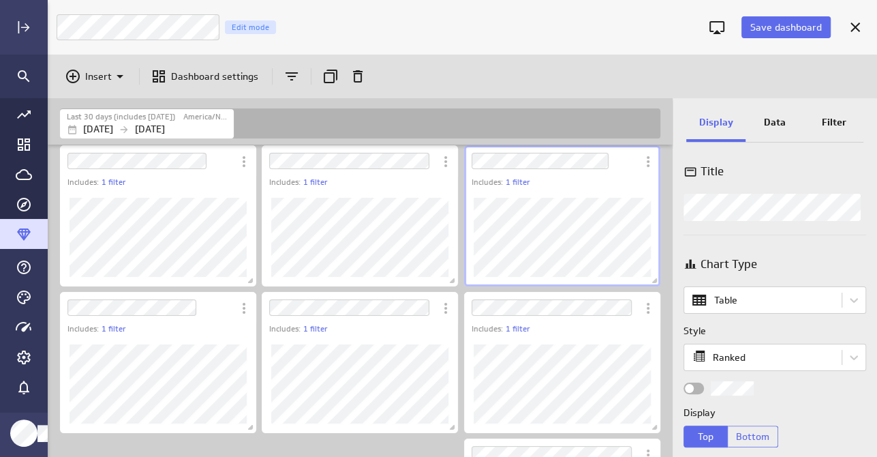
click at [782, 125] on p "Data" at bounding box center [775, 122] width 22 height 14
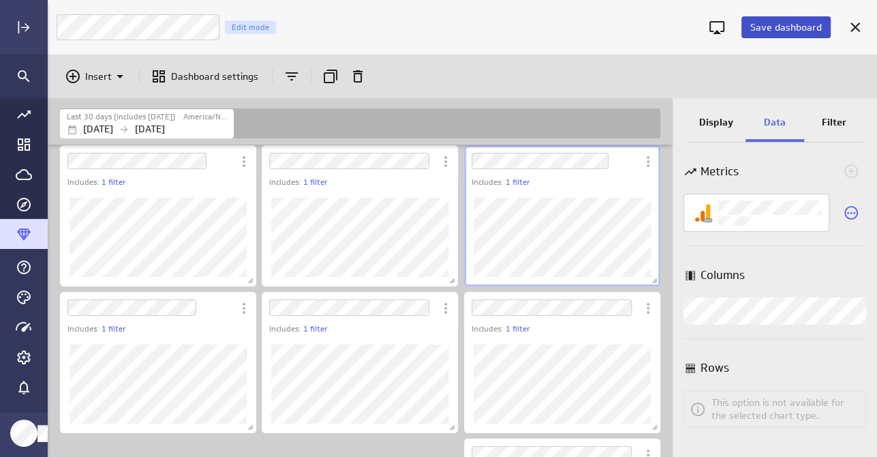
click at [791, 30] on span "Save dashboard" at bounding box center [787, 27] width 72 height 12
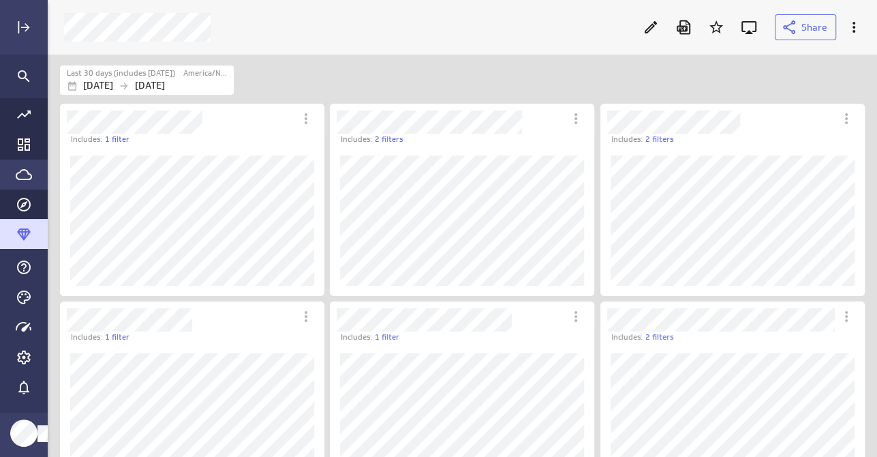
click at [16, 178] on icon "Go to Data Feed library" at bounding box center [24, 174] width 16 height 16
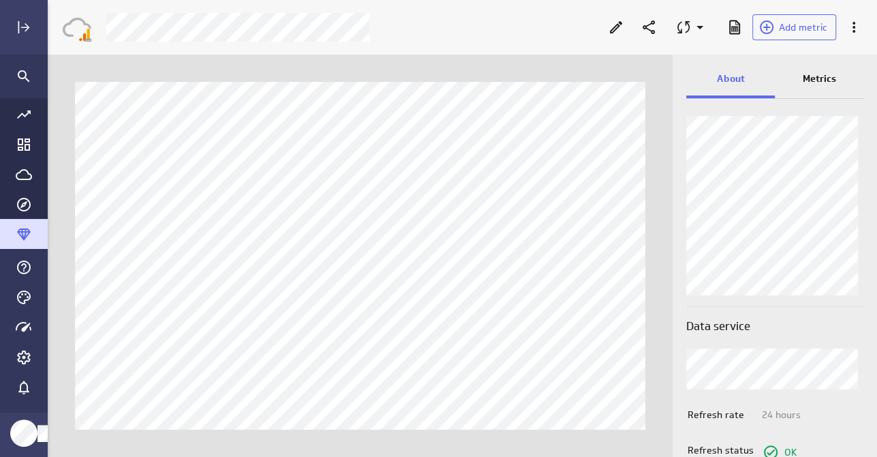
click at [815, 76] on p "Metrics" at bounding box center [819, 79] width 33 height 14
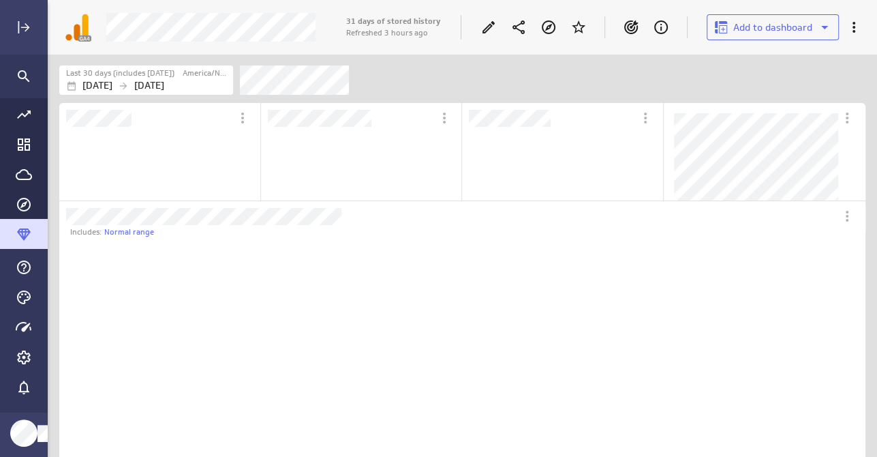
scroll to position [423, 850]
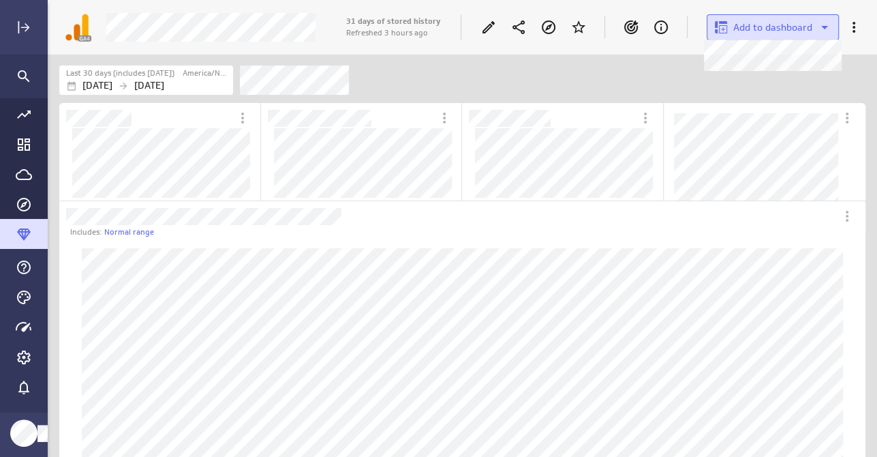
click at [810, 29] on span "Add to dashboard" at bounding box center [772, 27] width 79 height 12
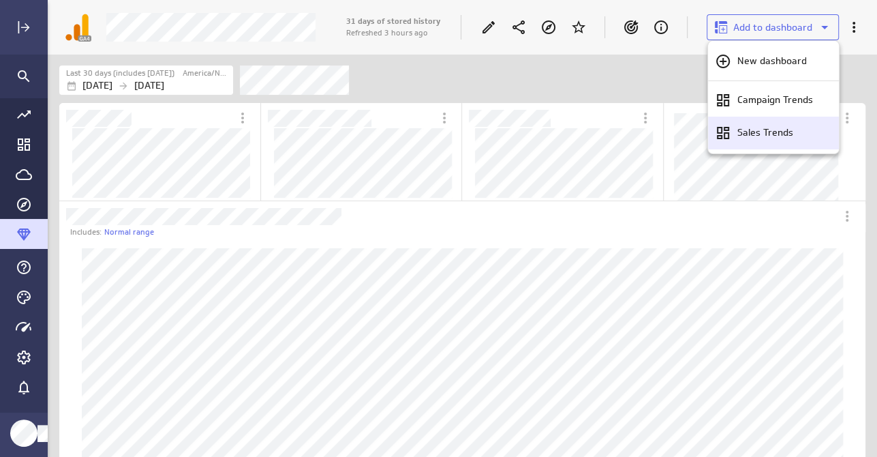
click at [788, 135] on p "Sales Trends" at bounding box center [765, 132] width 56 height 14
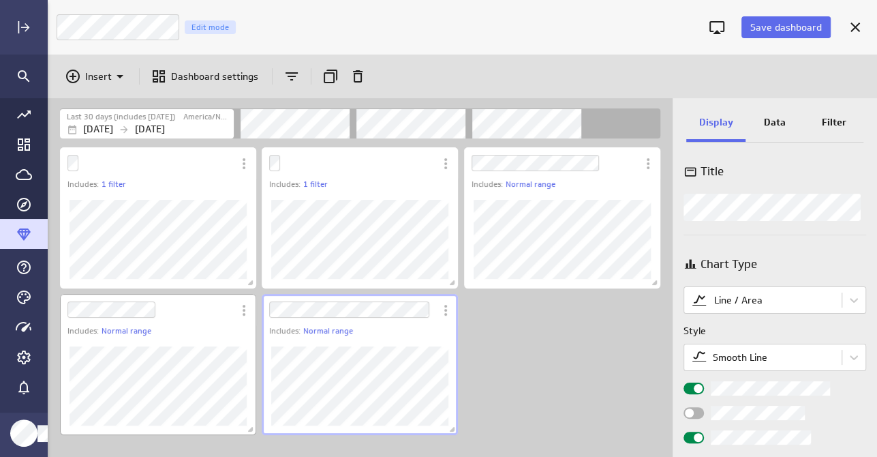
click at [198, 339] on div "Dashboard Widget" at bounding box center [158, 386] width 196 height 98
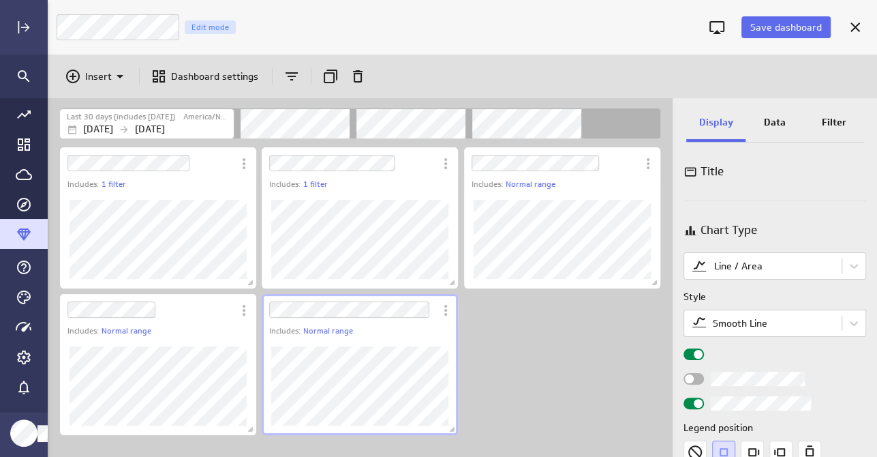
click at [449, 324] on div "Dashboard Widget" at bounding box center [447, 309] width 22 height 31
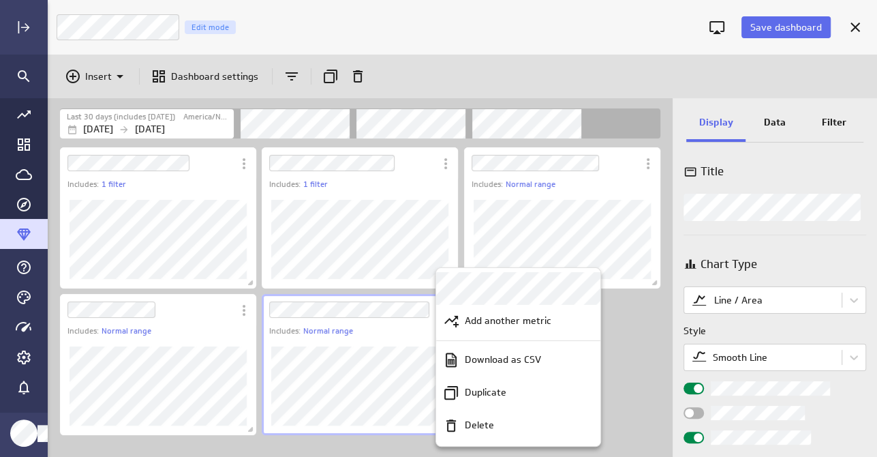
click at [796, 205] on div at bounding box center [438, 228] width 877 height 457
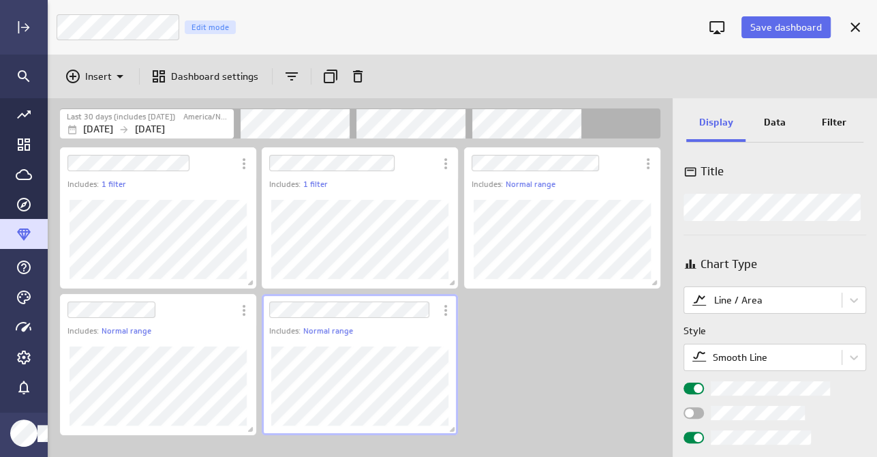
click at [877, 239] on html "Save dashboard Sales Trends Edit mode Insert Dashboard settings Last 30 days (i…" at bounding box center [438, 228] width 877 height 457
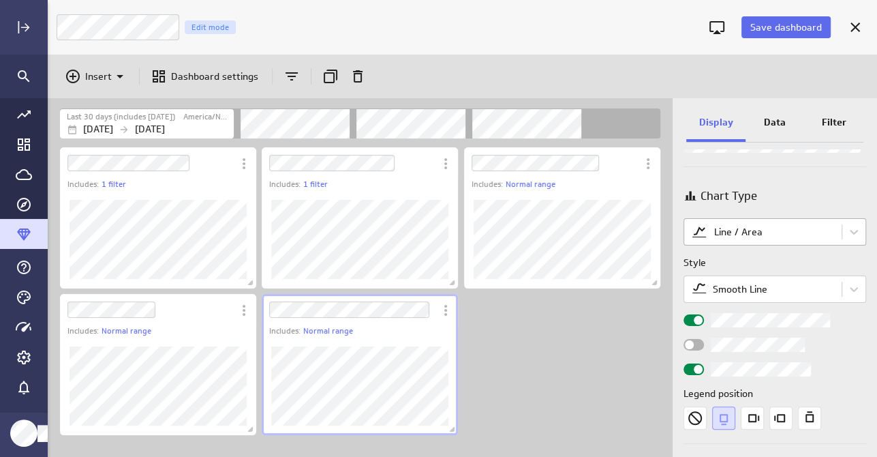
click at [793, 234] on body "Save dashboard Sales Trends Edit mode Insert Dashboard settings Last 30 days (i…" at bounding box center [438, 228] width 877 height 457
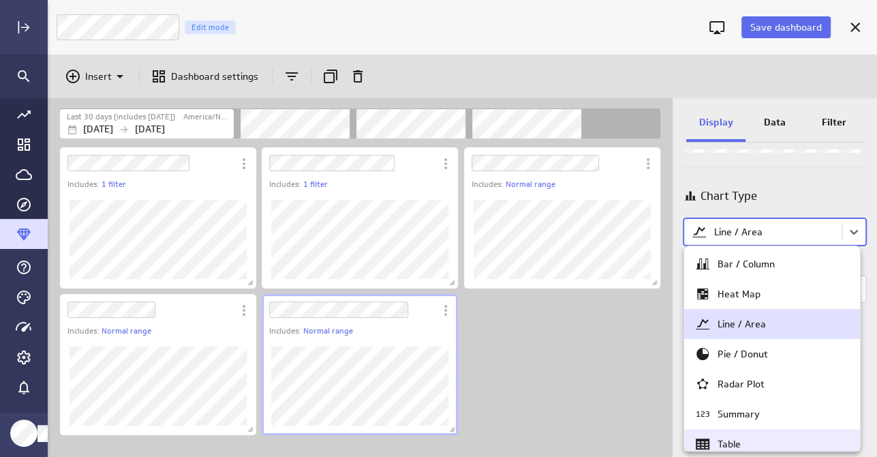
click at [734, 443] on div "Table" at bounding box center [729, 444] width 23 height 12
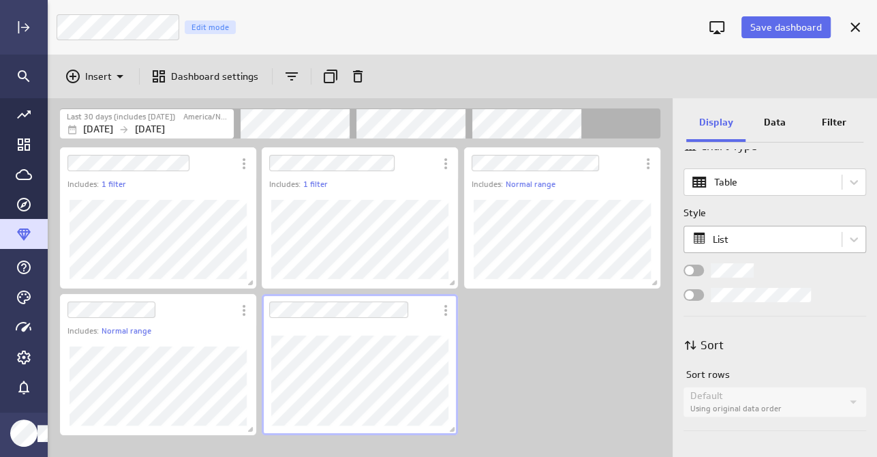
click at [763, 241] on body "Save dashboard Sales Trends Edit mode Insert Dashboard settings Last 30 days (i…" at bounding box center [438, 228] width 877 height 457
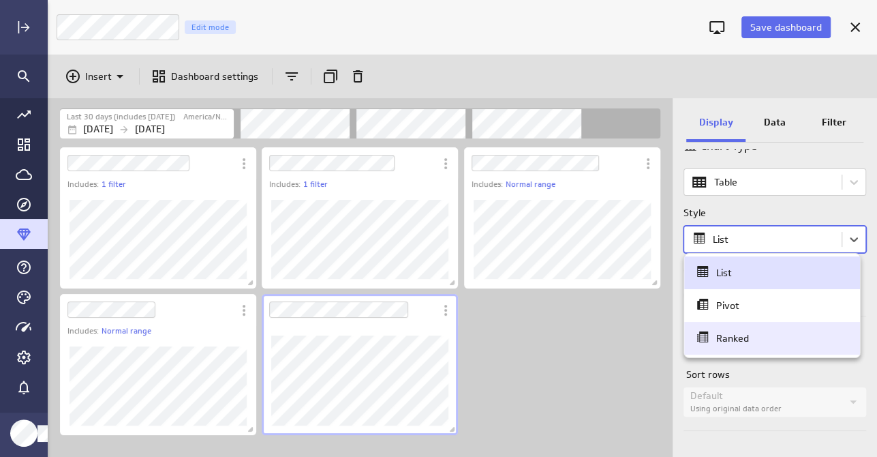
click at [735, 335] on div "Ranked" at bounding box center [732, 338] width 33 height 12
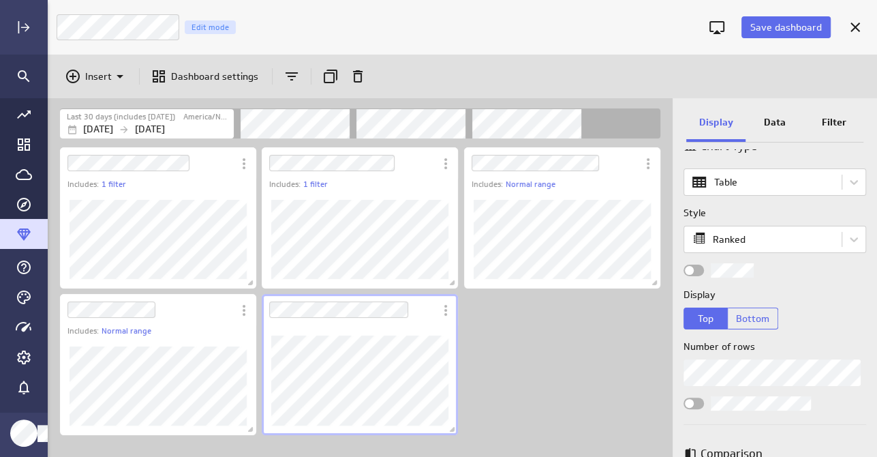
click at [778, 122] on p "Data" at bounding box center [775, 122] width 22 height 14
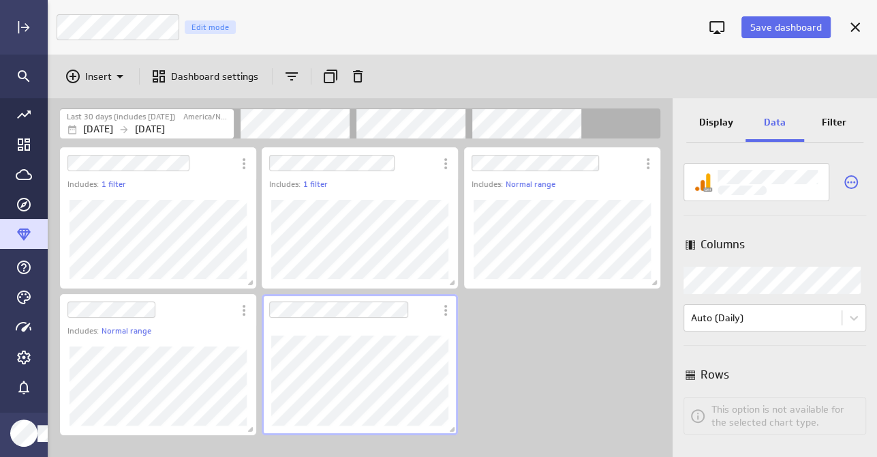
click at [758, 277] on body "Save dashboard Sales Trends Edit mode Insert Dashboard settings Last 30 days (i…" at bounding box center [438, 228] width 877 height 457
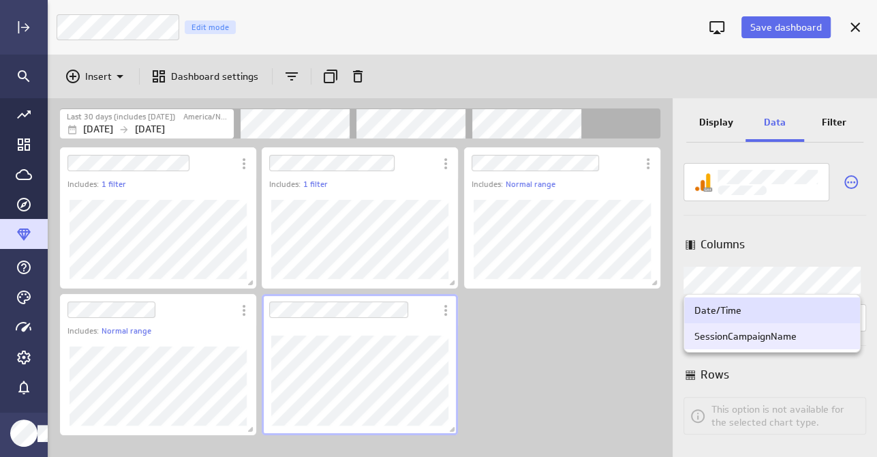
click at [758, 339] on div "SessionCampaignName" at bounding box center [746, 336] width 102 height 12
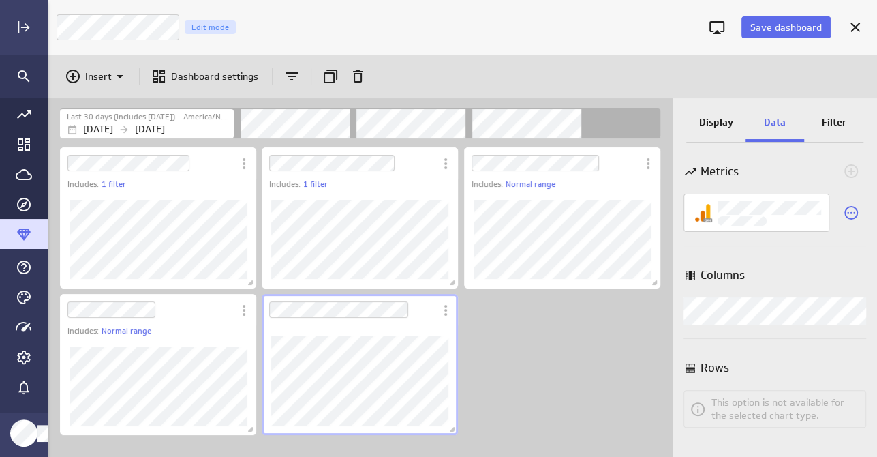
click at [842, 115] on p "Filter" at bounding box center [834, 122] width 25 height 14
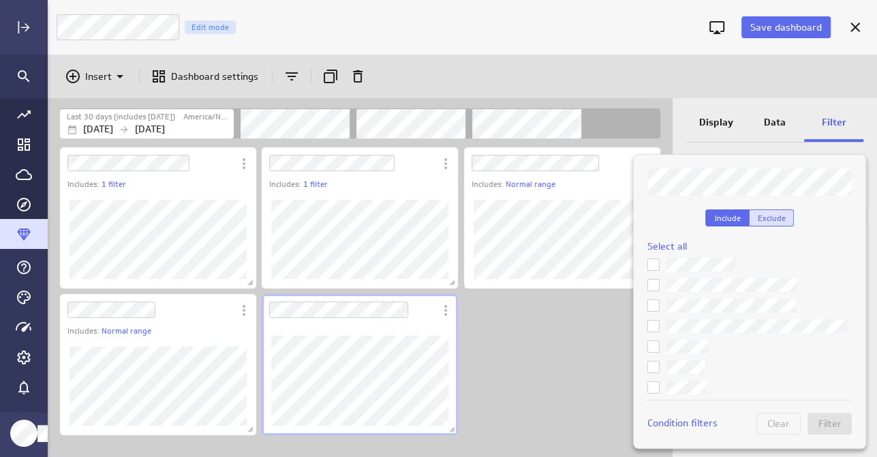
click at [780, 215] on span "Exclude" at bounding box center [772, 218] width 28 height 10
click at [653, 264] on icon at bounding box center [654, 265] width 8 height 6
click at [0, 0] on input "checkbox" at bounding box center [0, 0] width 0 height 0
click at [653, 305] on icon at bounding box center [653, 305] width 11 height 11
click at [0, 0] on input "checkbox" at bounding box center [0, 0] width 0 height 0
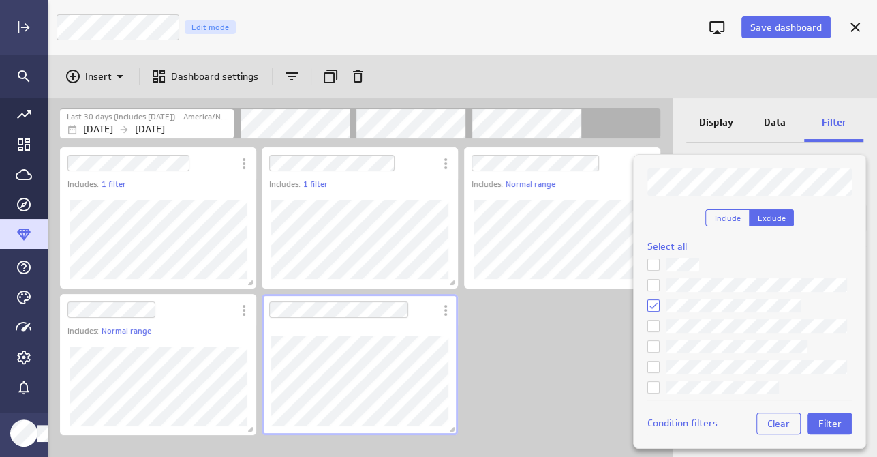
click at [653, 344] on icon at bounding box center [653, 346] width 11 height 11
click at [0, 0] on input "checkbox" at bounding box center [0, 0] width 0 height 0
click at [654, 387] on icon at bounding box center [653, 387] width 11 height 11
click at [0, 0] on input "checkbox" at bounding box center [0, 0] width 0 height 0
click at [652, 321] on icon at bounding box center [653, 325] width 11 height 11
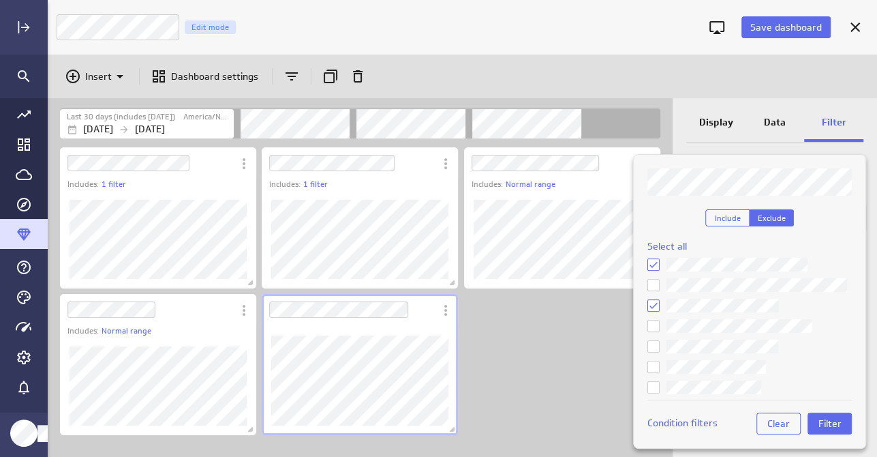
click at [0, 0] on input "checkbox" at bounding box center [0, 0] width 0 height 0
click at [657, 382] on icon at bounding box center [653, 387] width 11 height 11
click at [0, 0] on input "checkbox" at bounding box center [0, 0] width 0 height 0
click at [834, 421] on span "Filter" at bounding box center [830, 423] width 23 height 12
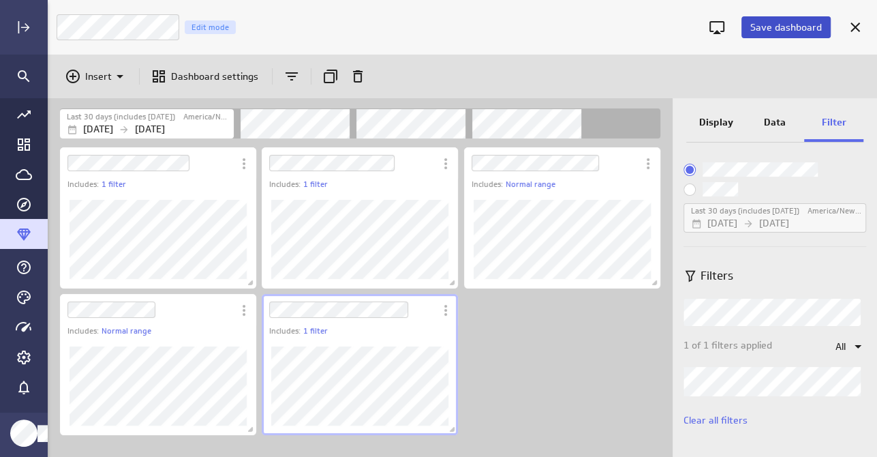
click at [792, 25] on span "Save dashboard" at bounding box center [787, 27] width 72 height 12
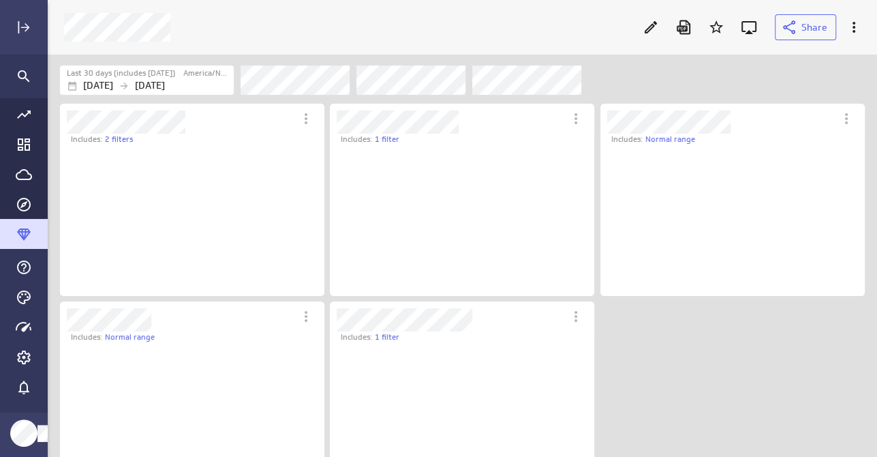
scroll to position [416, 832]
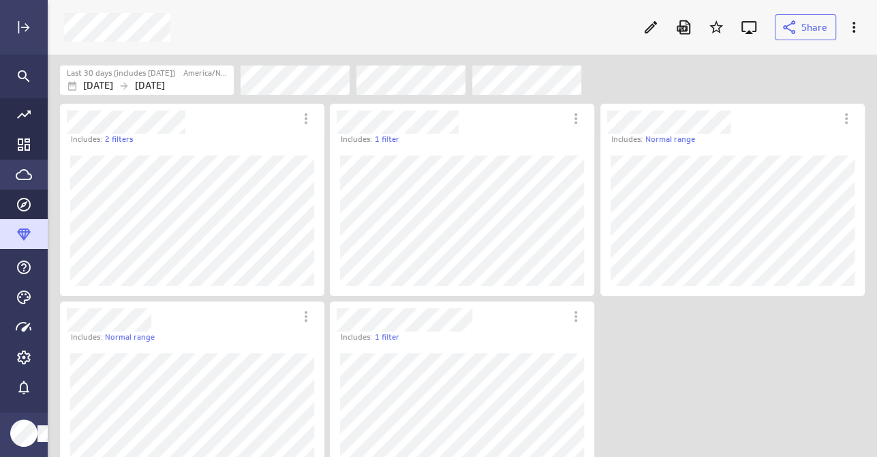
click at [18, 174] on icon "Go to Data Feed library" at bounding box center [24, 174] width 16 height 16
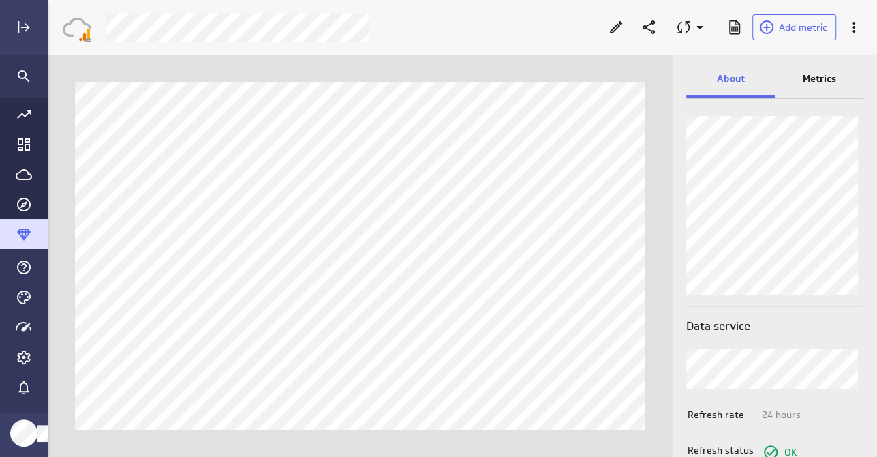
click at [820, 85] on p "Metrics" at bounding box center [819, 79] width 33 height 14
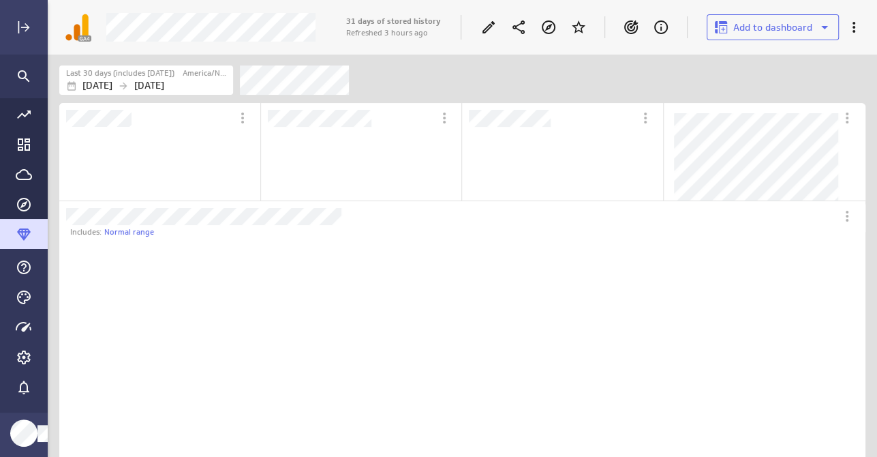
scroll to position [7, 7]
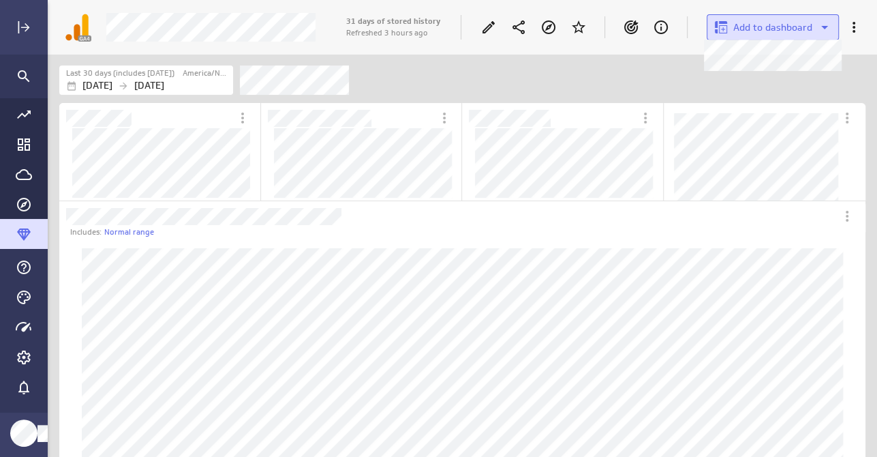
click at [757, 19] on button "Add to dashboard" at bounding box center [773, 27] width 132 height 26
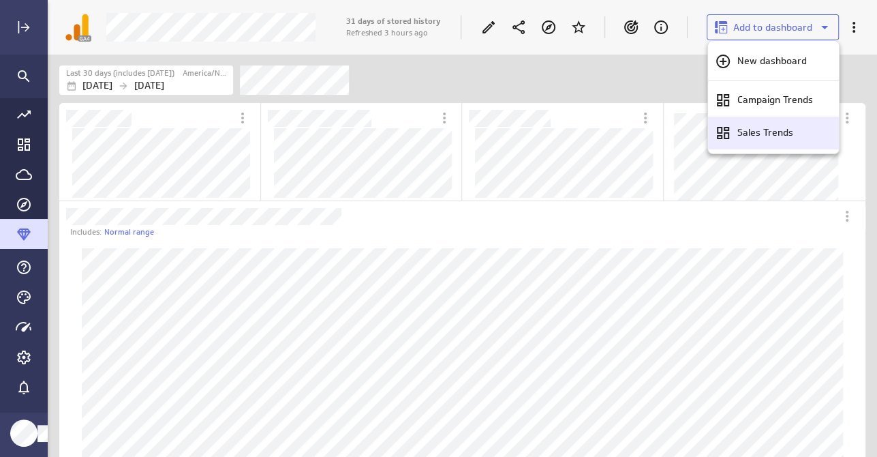
click at [756, 126] on p "Sales Trends" at bounding box center [765, 132] width 56 height 14
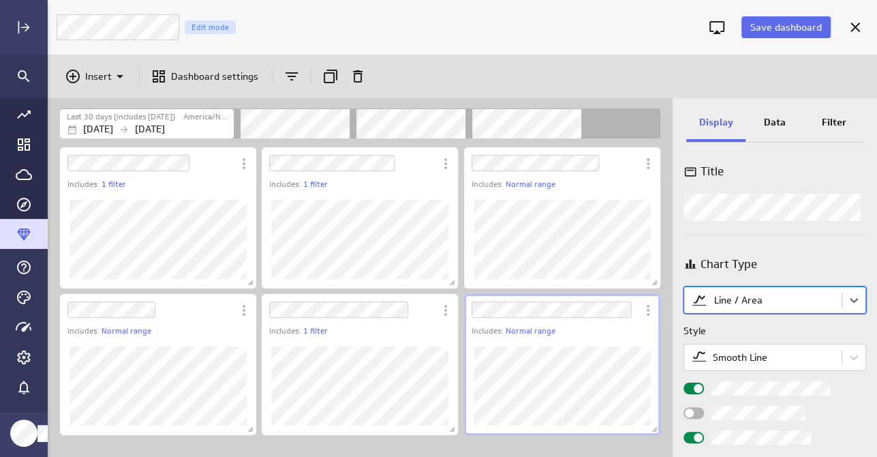
click at [761, 299] on body "Save dashboard Sales Trends Edit mode Insert Dashboard settings Last 30 days (i…" at bounding box center [438, 228] width 877 height 457
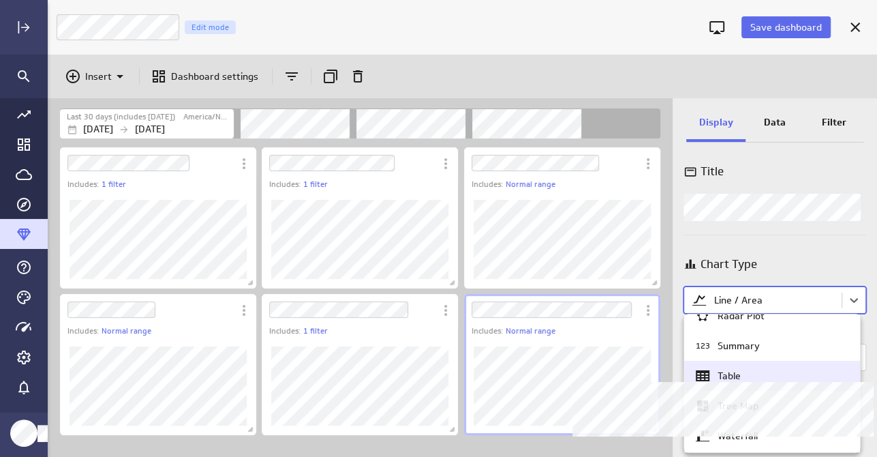
click at [730, 375] on div "Table" at bounding box center [729, 375] width 23 height 12
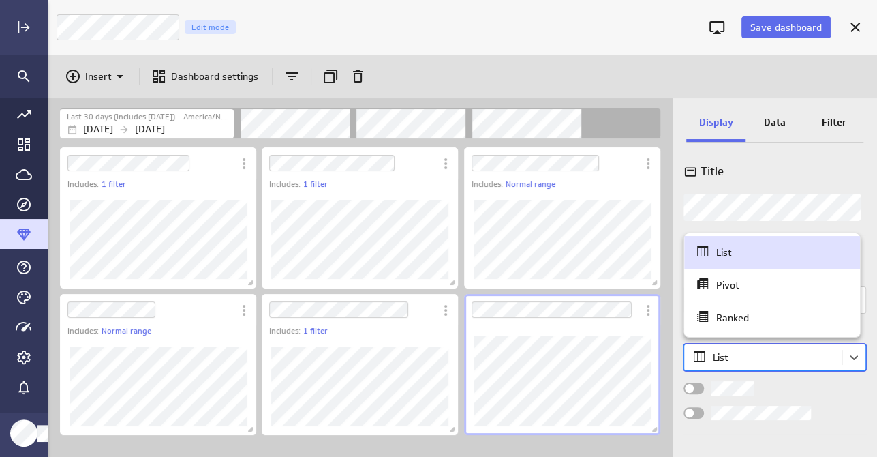
click at [731, 361] on body "Save dashboard Sales Trends Edit mode Insert Dashboard settings Last 30 days (i…" at bounding box center [438, 228] width 877 height 457
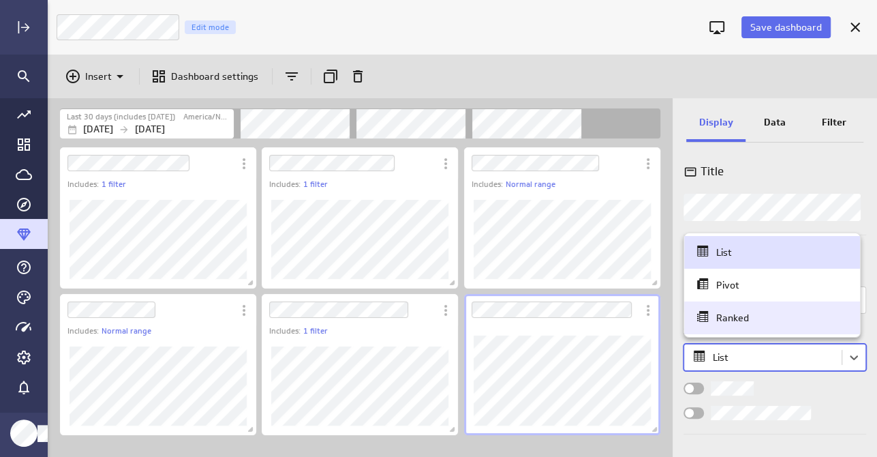
click at [721, 323] on div "Ranked" at bounding box center [732, 318] width 33 height 12
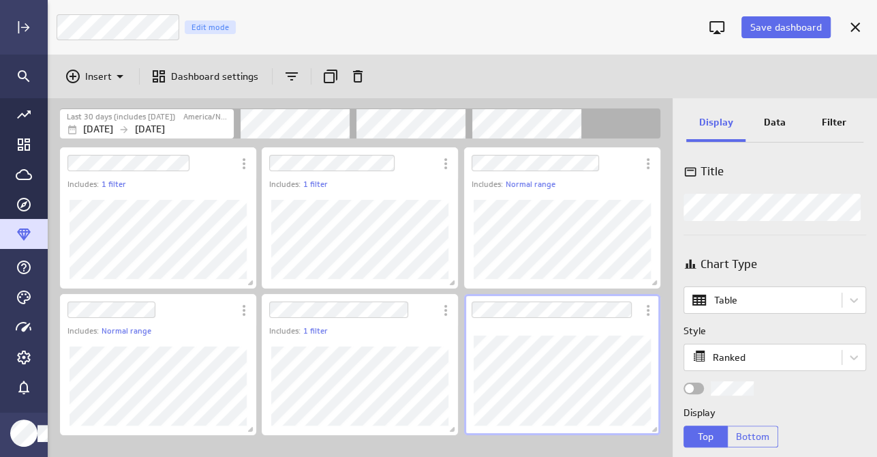
click at [778, 122] on p "Data" at bounding box center [775, 122] width 22 height 14
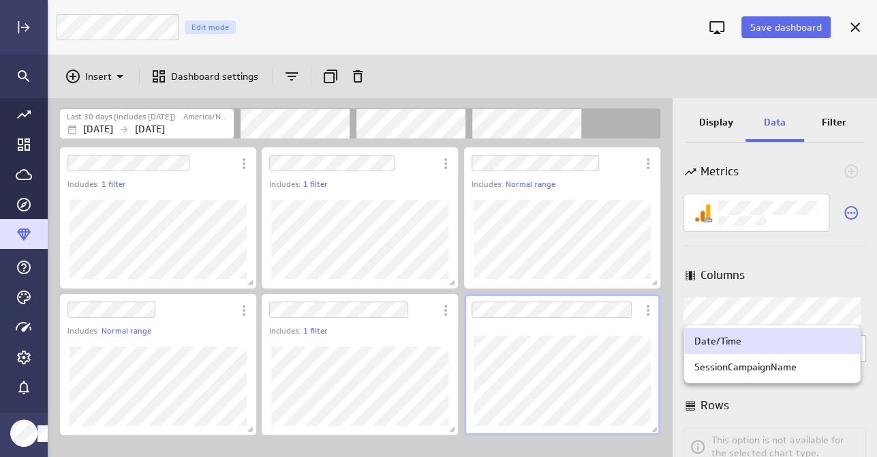
click at [750, 305] on body "Save dashboard Sales Trends Edit mode Insert Dashboard settings Last 30 days (i…" at bounding box center [438, 228] width 877 height 457
click at [755, 376] on div "SessionCampaignName" at bounding box center [772, 367] width 176 height 26
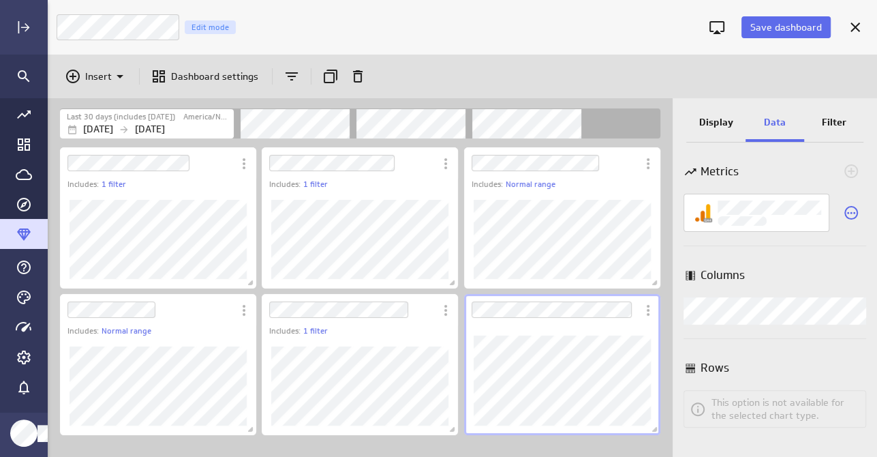
click at [839, 123] on p "Filter" at bounding box center [834, 122] width 25 height 14
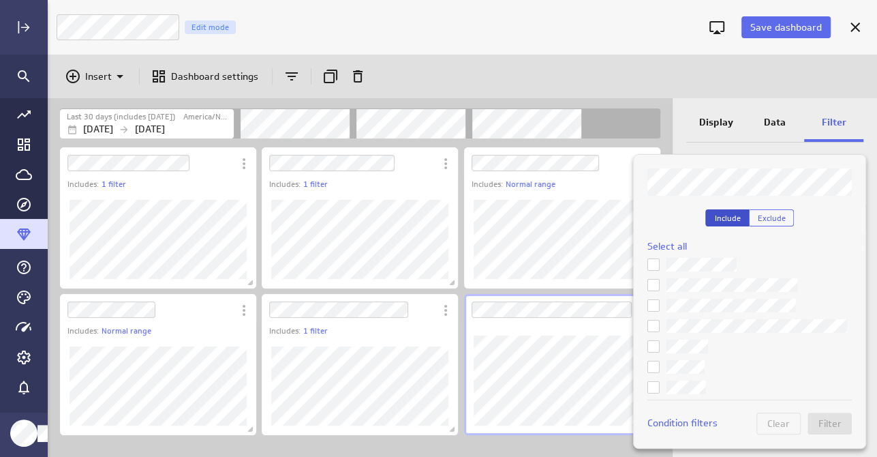
click at [730, 214] on span "Include" at bounding box center [728, 218] width 26 height 10
click at [654, 364] on icon at bounding box center [653, 366] width 11 height 11
click at [0, 0] on input "checkbox" at bounding box center [0, 0] width 0 height 0
drag, startPoint x: 652, startPoint y: 343, endPoint x: 653, endPoint y: 387, distance: 43.6
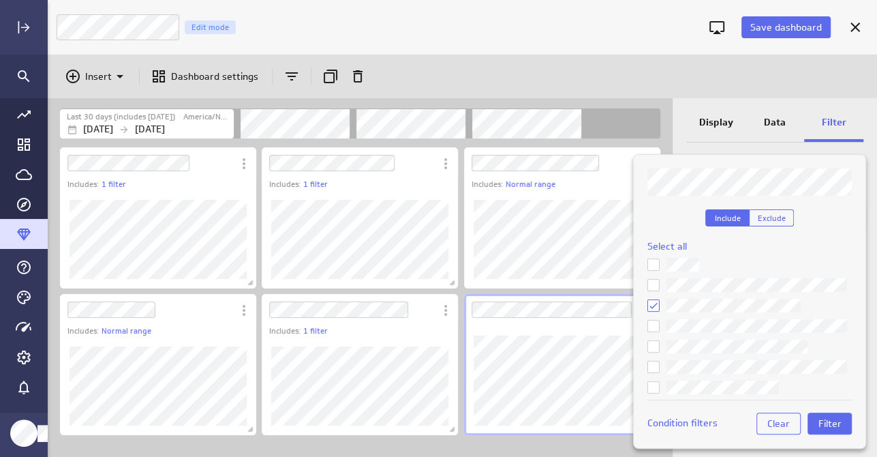
click at [652, 346] on icon at bounding box center [653, 346] width 11 height 11
click at [0, 0] on input "checkbox" at bounding box center [0, 0] width 0 height 0
click at [653, 387] on icon at bounding box center [654, 387] width 8 height 6
click at [0, 0] on input "checkbox" at bounding box center [0, 0] width 0 height 0
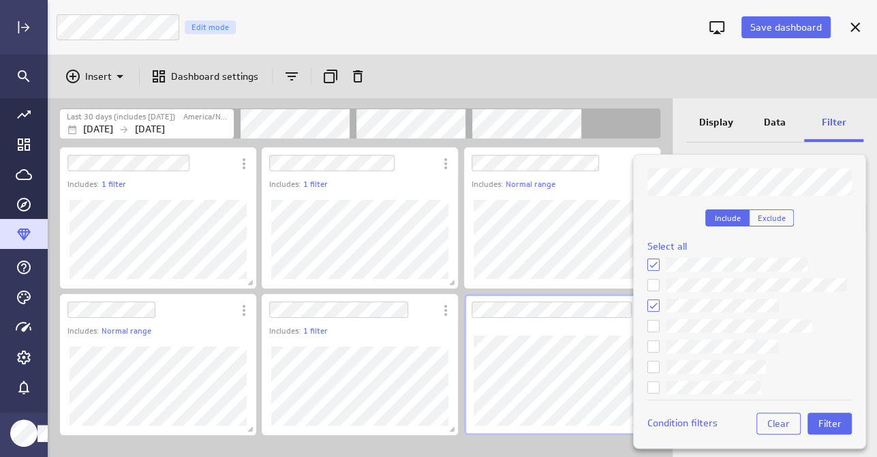
click at [653, 324] on icon at bounding box center [653, 325] width 11 height 11
click at [0, 0] on input "checkbox" at bounding box center [0, 0] width 0 height 0
click at [652, 366] on icon at bounding box center [653, 366] width 11 height 11
click at [0, 0] on input "checkbox" at bounding box center [0, 0] width 0 height 0
click at [652, 385] on icon at bounding box center [653, 387] width 11 height 11
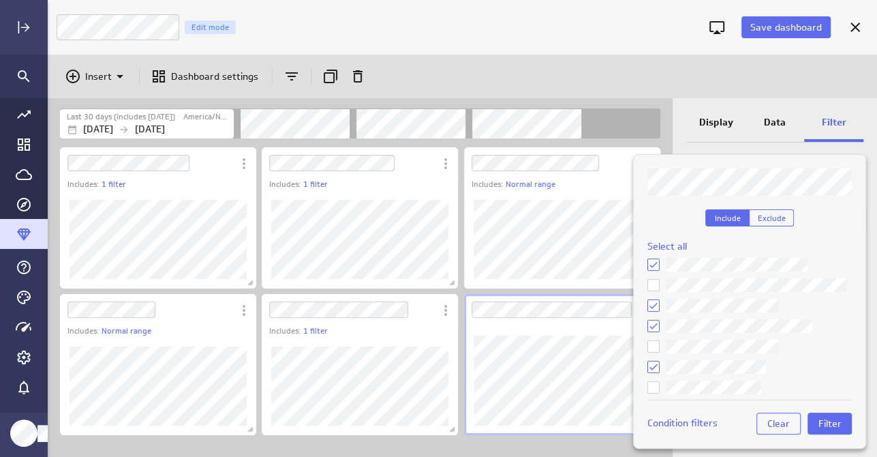
click at [0, 0] on input "checkbox" at bounding box center [0, 0] width 0 height 0
click at [836, 420] on span "Filter" at bounding box center [830, 423] width 23 height 12
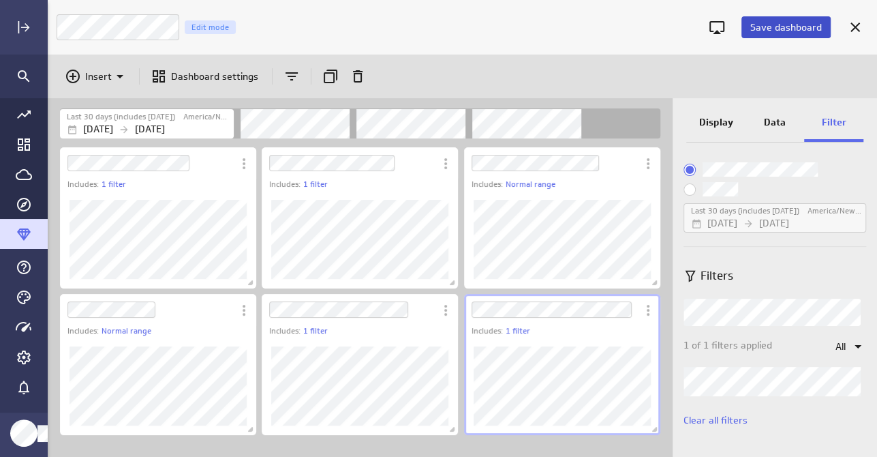
click at [783, 28] on span "Save dashboard" at bounding box center [787, 27] width 72 height 12
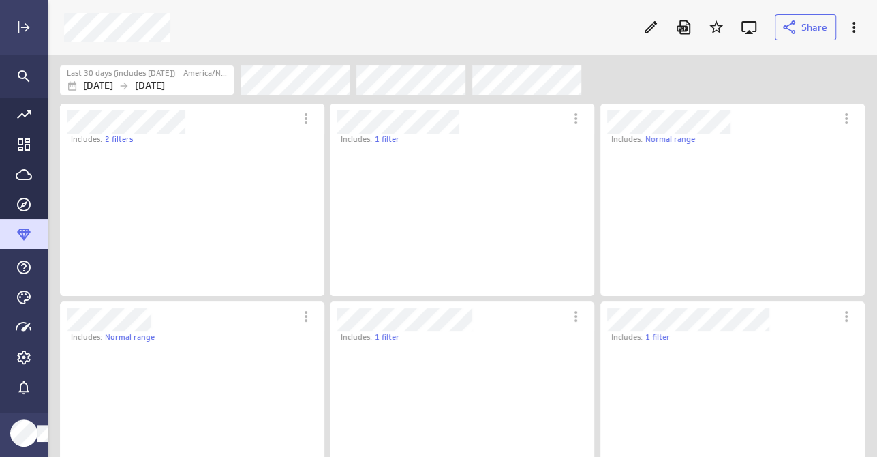
scroll to position [151, 265]
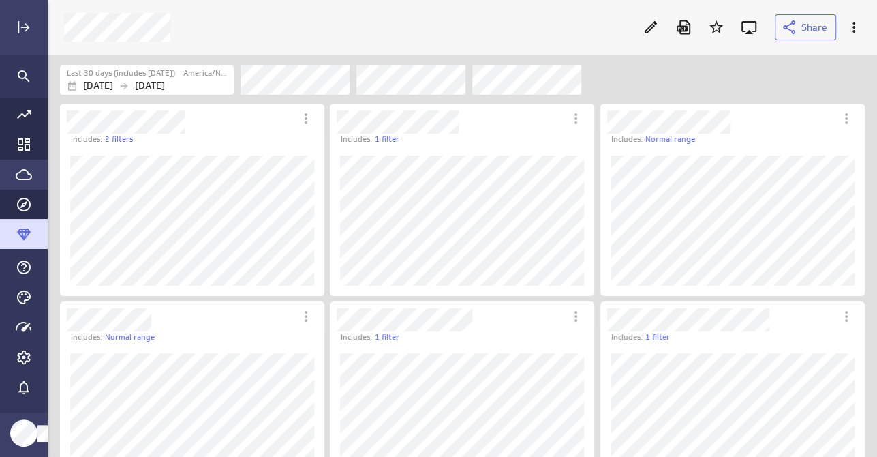
click at [16, 170] on icon "Go to Data Feed library" at bounding box center [24, 174] width 16 height 16
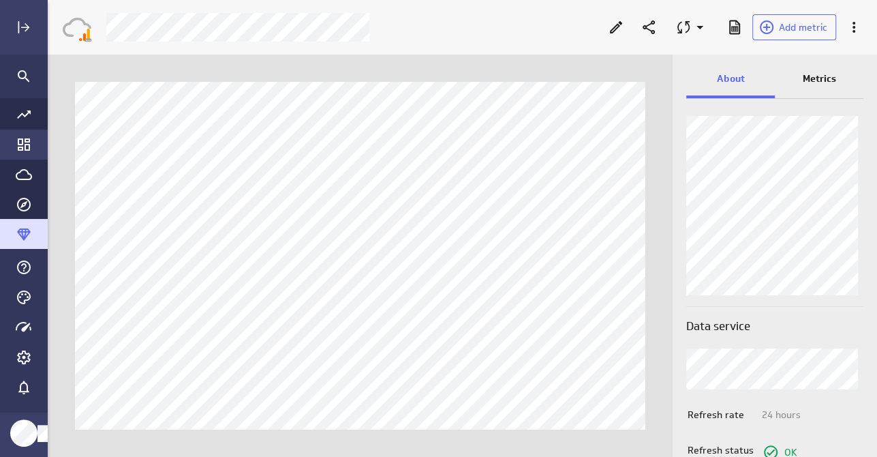
click at [19, 145] on icon "Go to Dashboard Library" at bounding box center [24, 144] width 16 height 16
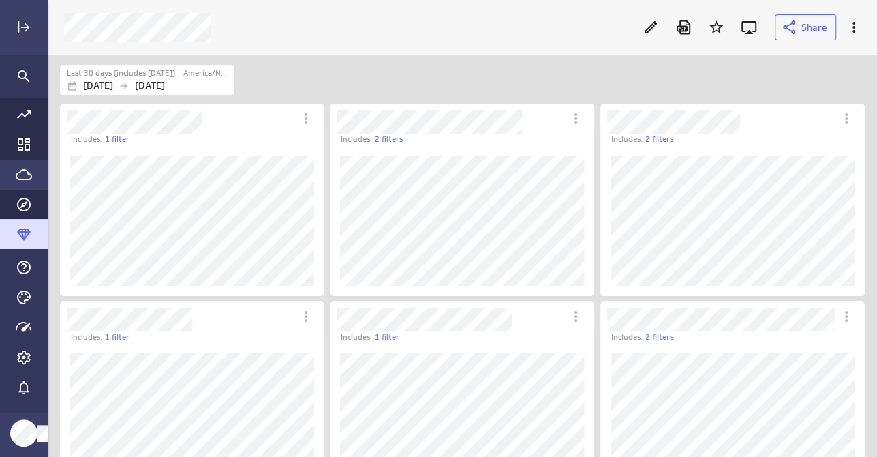
click at [19, 178] on icon "Go to Data Feed library" at bounding box center [24, 174] width 16 height 16
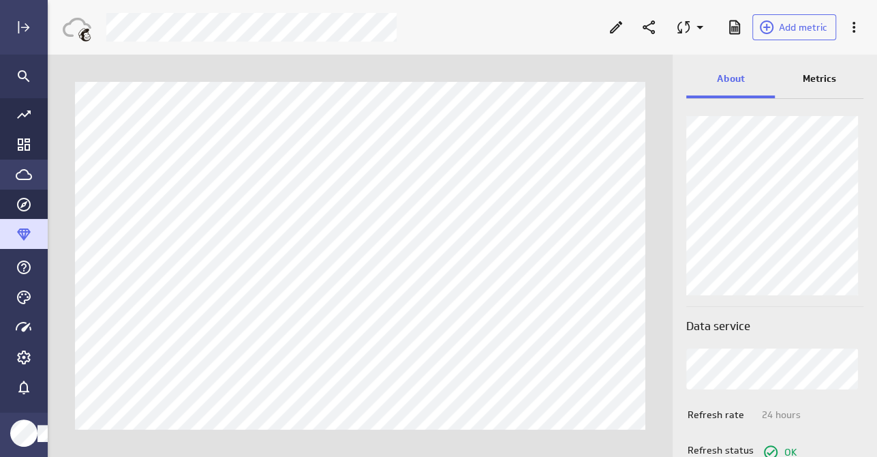
click at [22, 180] on icon "Go to Data Feed library" at bounding box center [24, 174] width 16 height 16
click at [17, 172] on icon "Go to Data Feed library" at bounding box center [24, 174] width 16 height 11
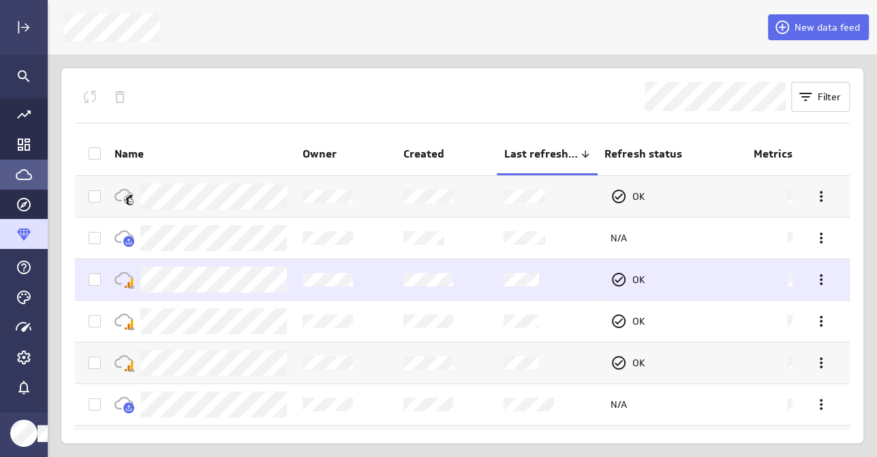
scroll to position [68, 0]
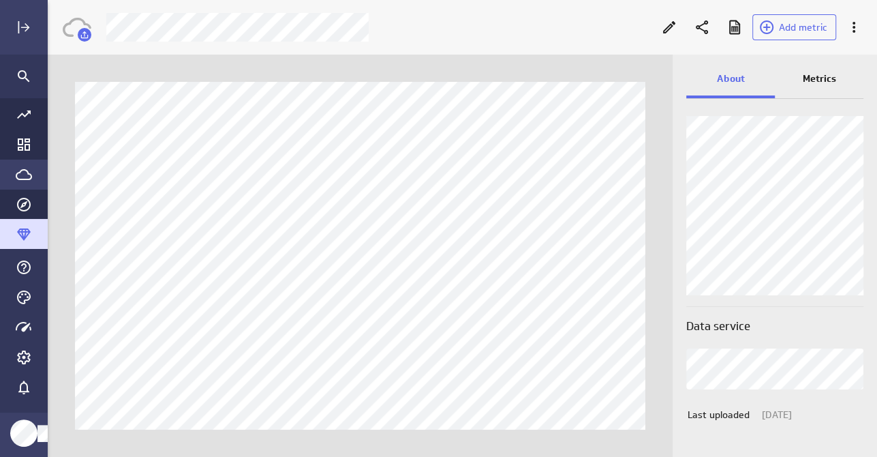
click at [19, 174] on icon "Go to Data Feed library" at bounding box center [24, 174] width 16 height 16
click at [803, 27] on span "Add metric" at bounding box center [803, 27] width 48 height 12
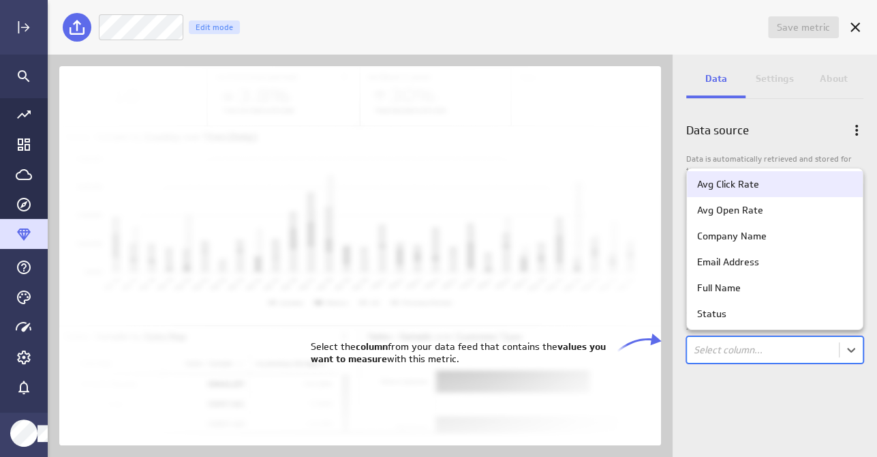
click at [773, 352] on body "Save metric Untitled Edit mode Data Settings About Data source Data is automati…" at bounding box center [438, 228] width 877 height 457
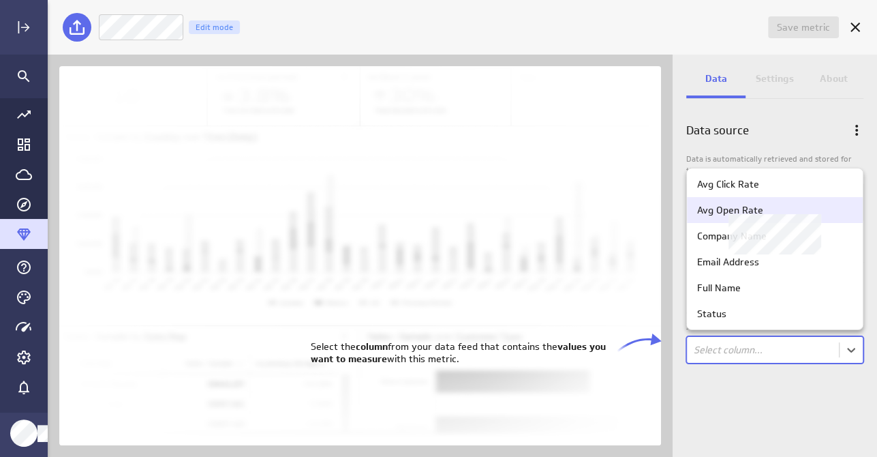
click at [727, 208] on div "Avg Open Rate" at bounding box center [730, 210] width 66 height 12
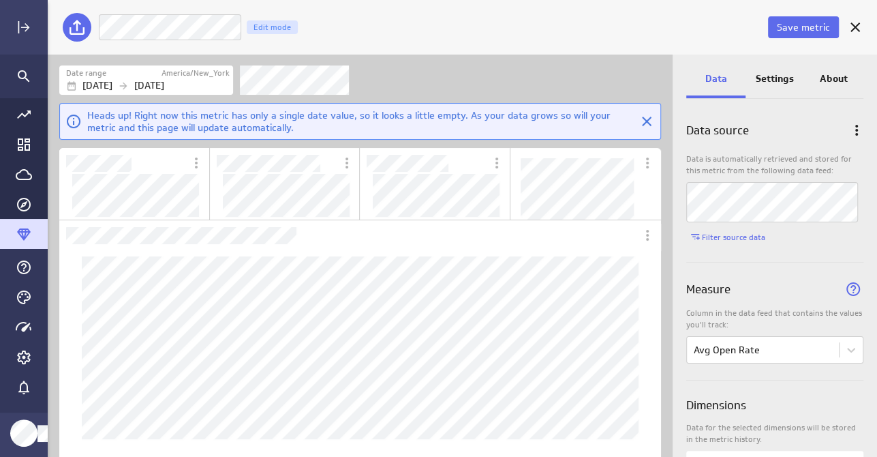
click at [778, 80] on p "Settings" at bounding box center [775, 79] width 38 height 14
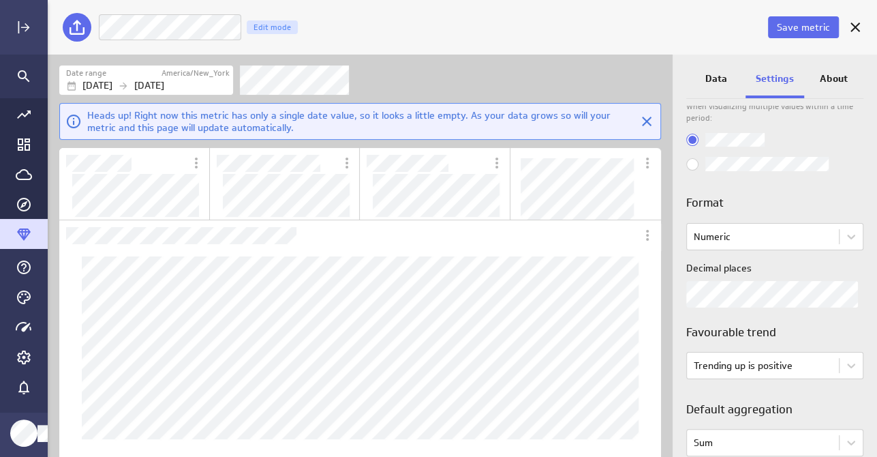
scroll to position [68, 0]
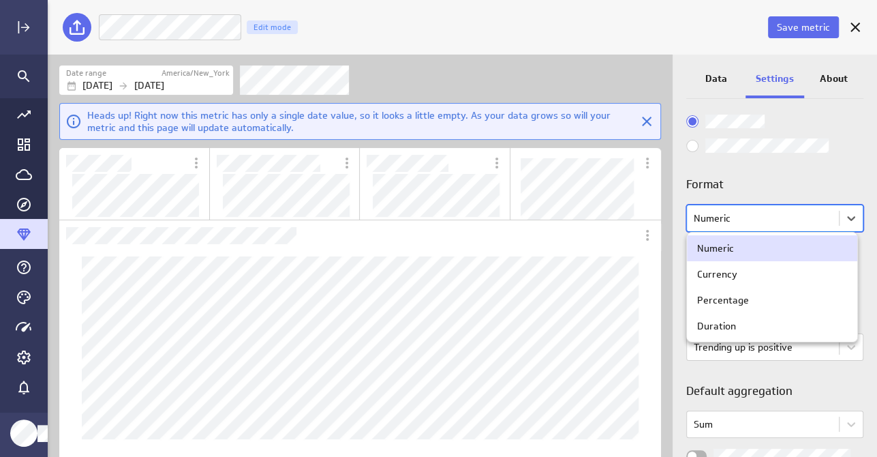
click at [751, 215] on body "Save metric Avg Open Rate Edit mode Date range America/New_York [DATE] [DATE] H…" at bounding box center [438, 228] width 877 height 457
click at [751, 215] on div at bounding box center [438, 228] width 877 height 457
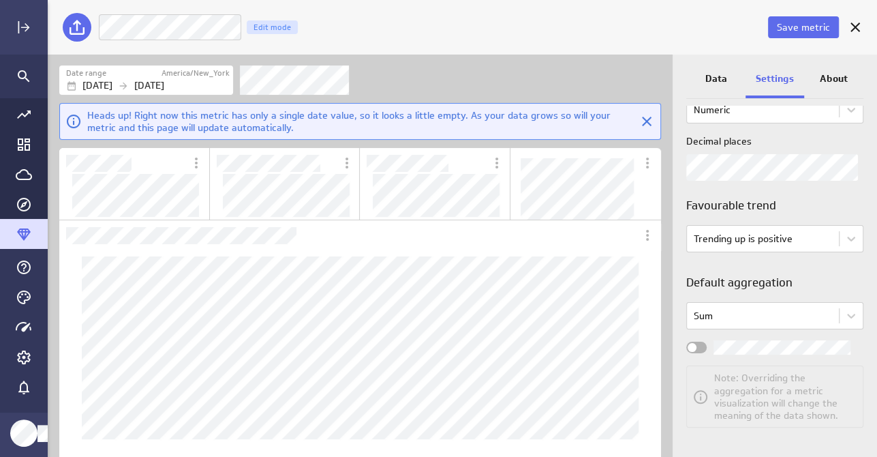
scroll to position [0, 0]
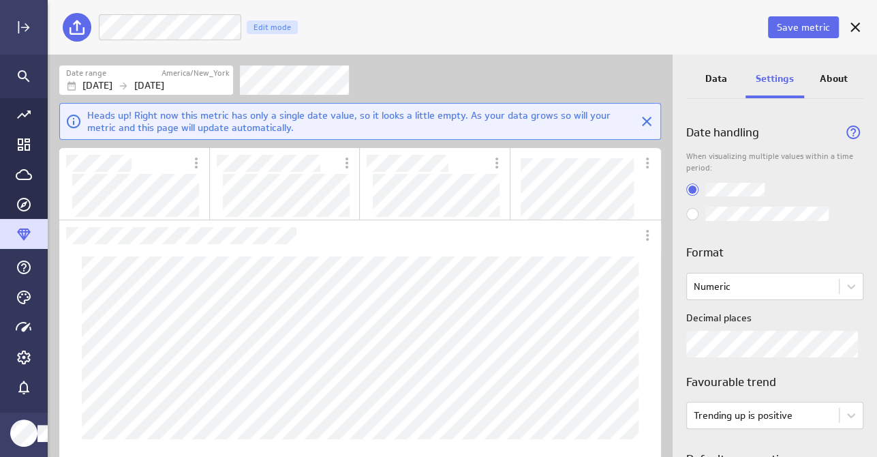
click at [844, 85] on p "About" at bounding box center [834, 79] width 28 height 14
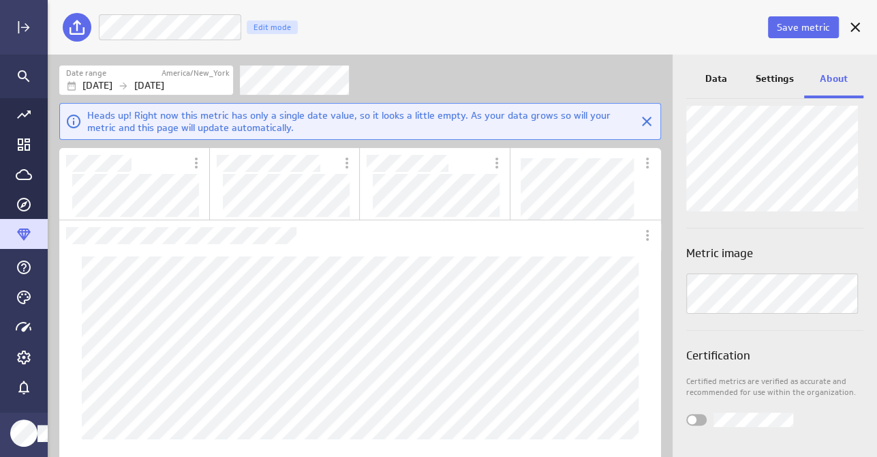
scroll to position [123, 0]
click at [721, 78] on p "Data" at bounding box center [716, 79] width 22 height 14
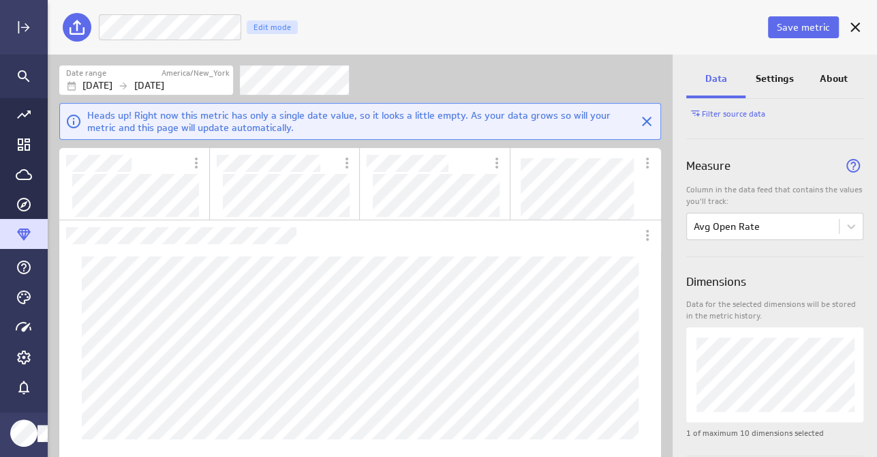
scroll to position [192, 0]
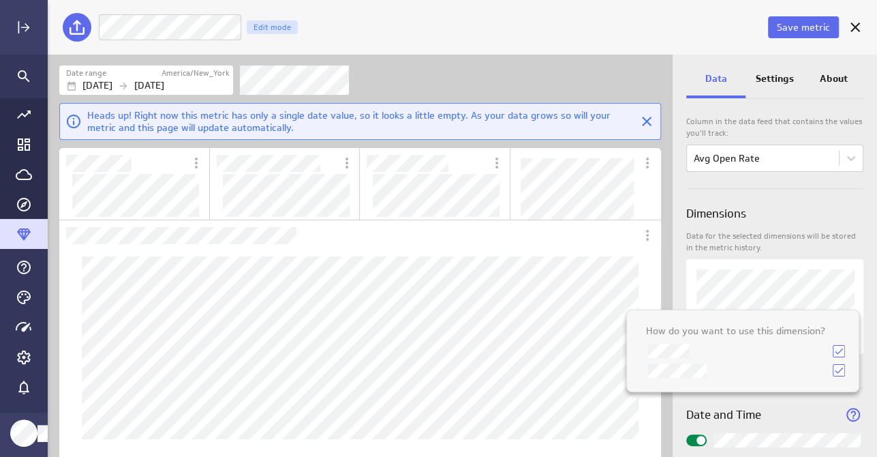
click at [827, 251] on div at bounding box center [438, 228] width 877 height 457
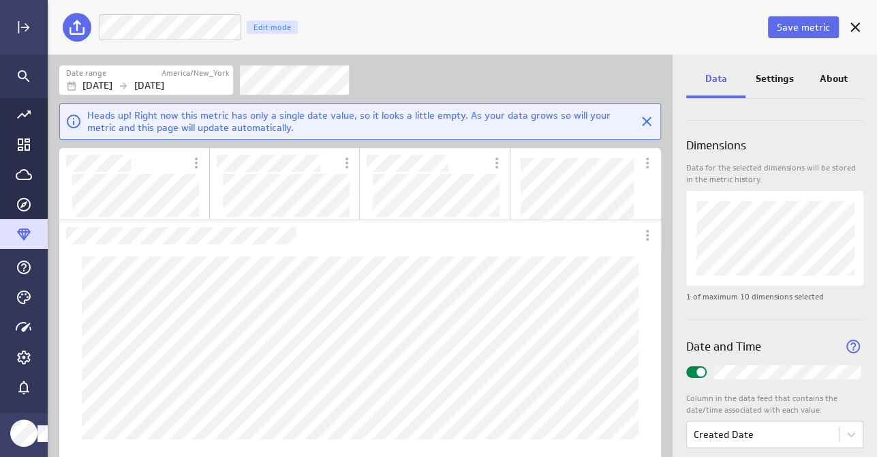
scroll to position [279, 0]
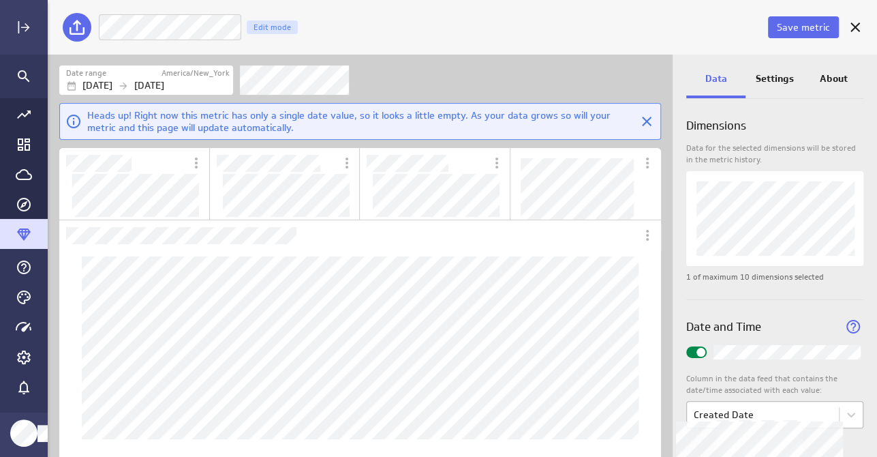
click at [791, 417] on body "Save metric Avg Open Rate Edit mode Date range America/New_York [DATE] [DATE] H…" at bounding box center [438, 228] width 877 height 457
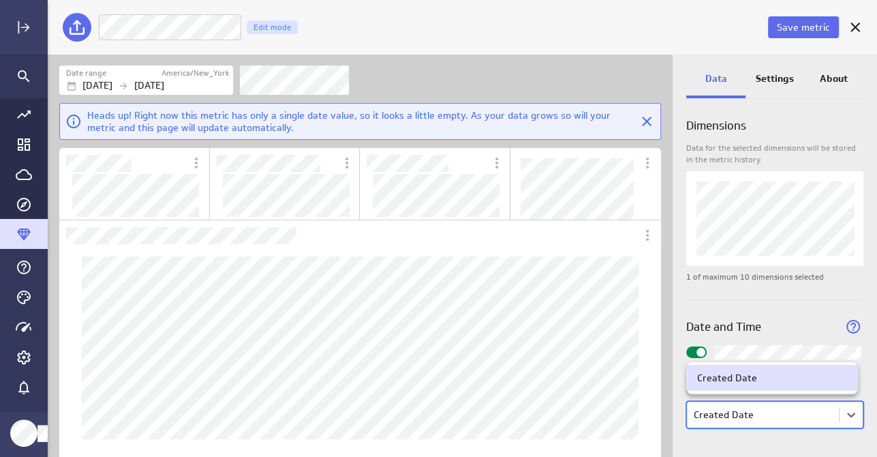
click at [791, 417] on div at bounding box center [438, 228] width 877 height 457
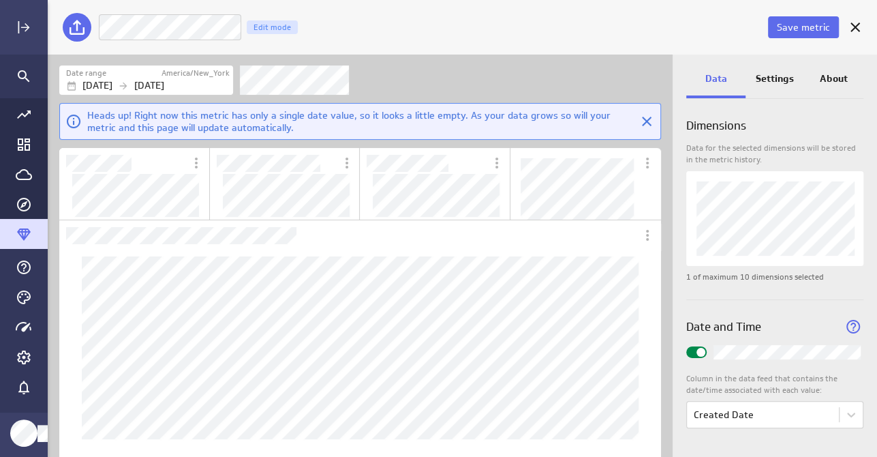
click at [796, 318] on div "Date and Time" at bounding box center [774, 322] width 177 height 45
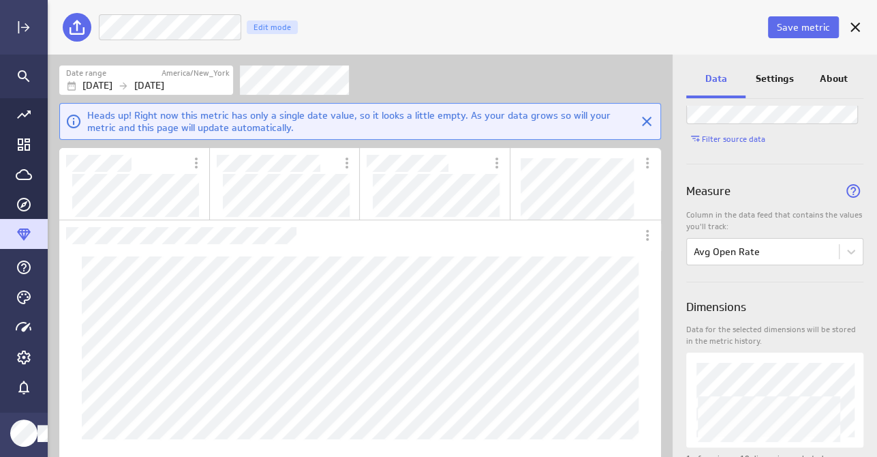
scroll to position [75, 0]
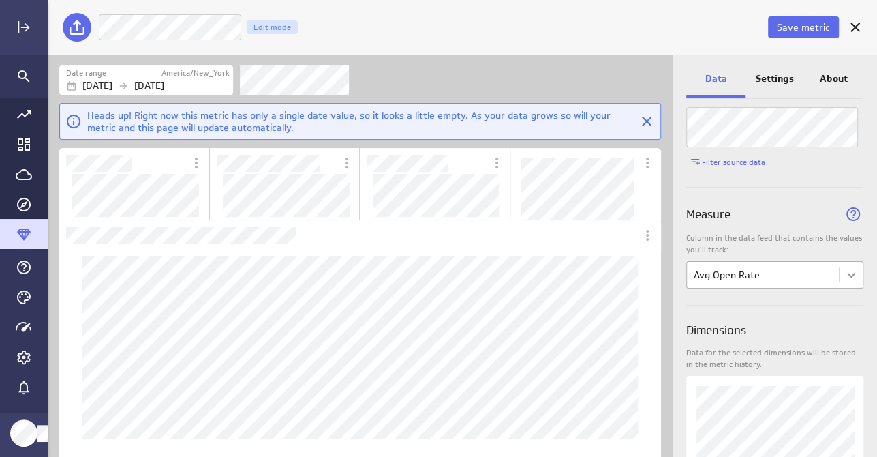
click at [843, 282] on body "Save metric Avg Open Rate Edit mode Date range America/New_York [DATE] [DATE] H…" at bounding box center [438, 228] width 877 height 457
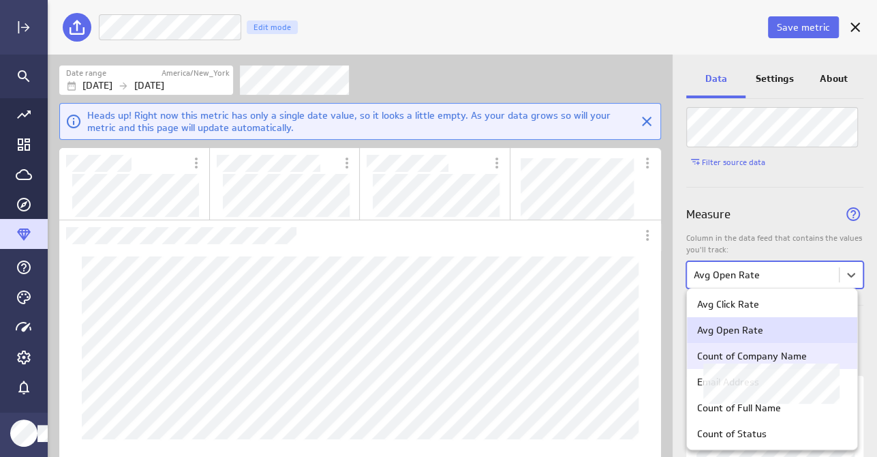
click at [770, 361] on div "Count of Company Name" at bounding box center [752, 356] width 110 height 12
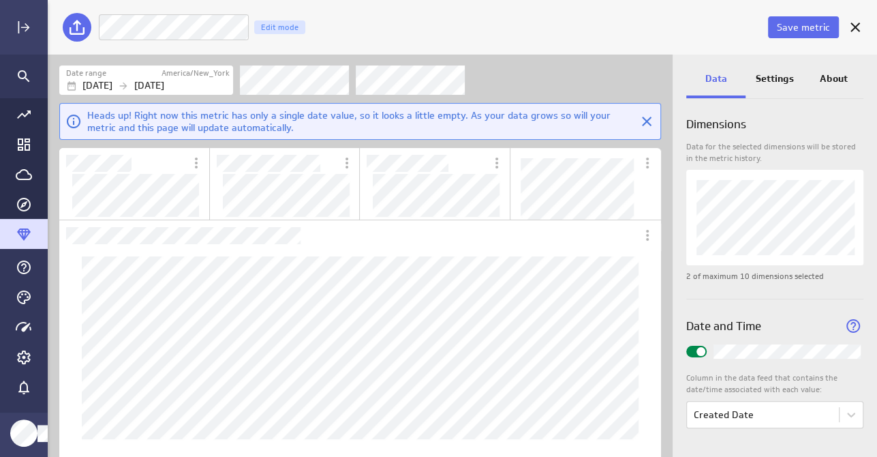
scroll to position [0, 0]
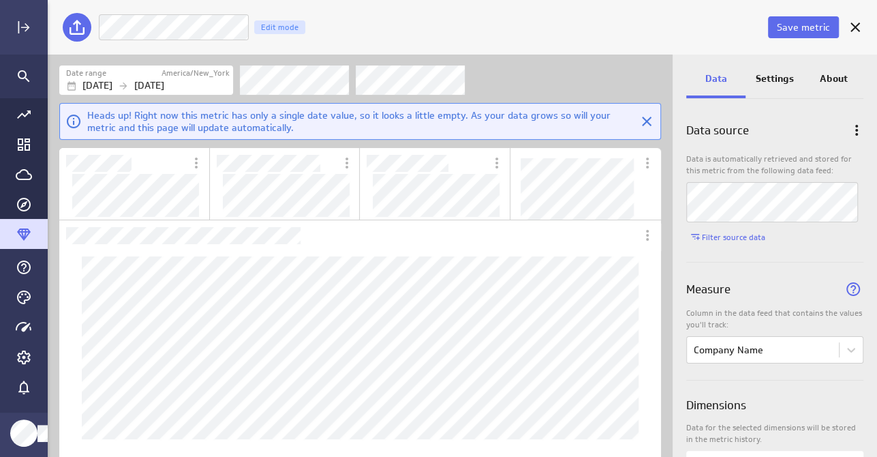
click at [774, 77] on p "Settings" at bounding box center [775, 79] width 38 height 14
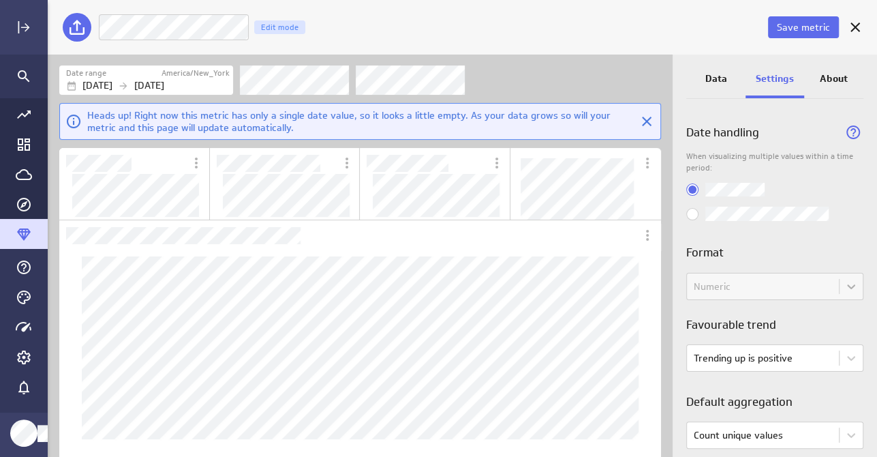
click at [832, 290] on div "Numeric" at bounding box center [774, 286] width 177 height 27
click at [843, 290] on div "Numeric" at bounding box center [774, 286] width 177 height 27
click at [796, 315] on div "Date handling When visualizing multiple values within a time period: Format Num…" at bounding box center [774, 326] width 177 height 441
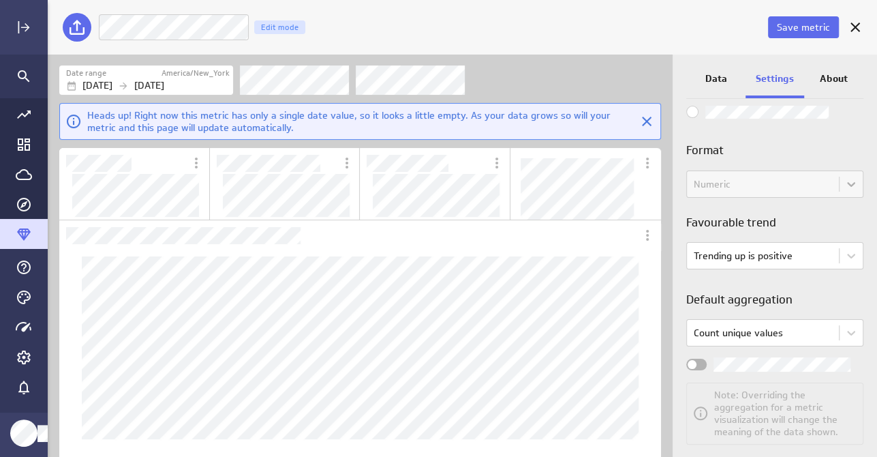
scroll to position [119, 0]
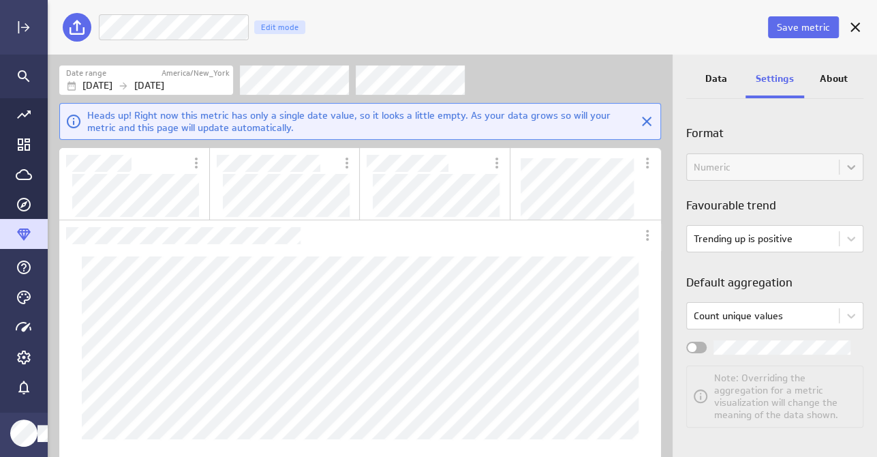
click at [796, 315] on body "Save metric Company Name Edit mode Date range America/New_York [DATE] [DATE] He…" at bounding box center [438, 228] width 877 height 457
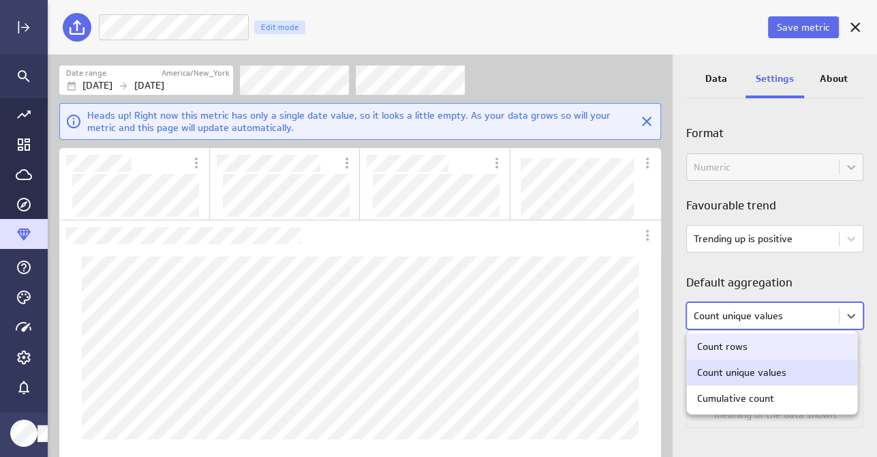
click at [789, 344] on div "Count rows" at bounding box center [772, 346] width 150 height 12
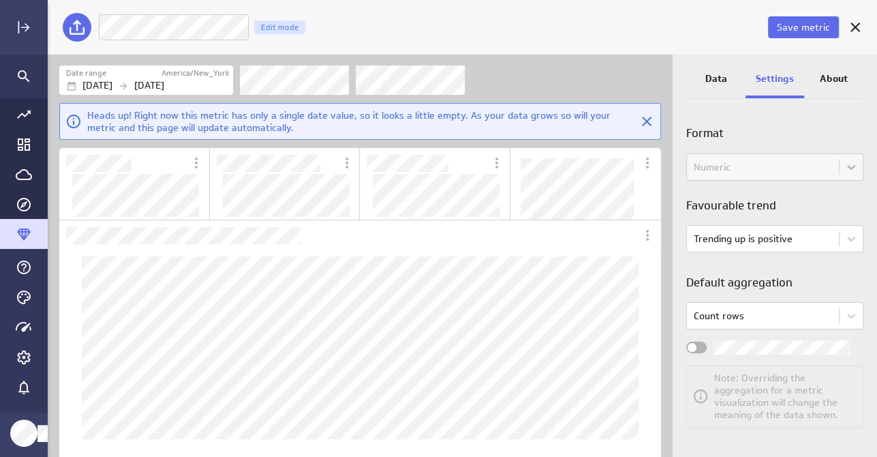
click at [0, 0] on input "Widget Properties" at bounding box center [0, 0] width 0 height 0
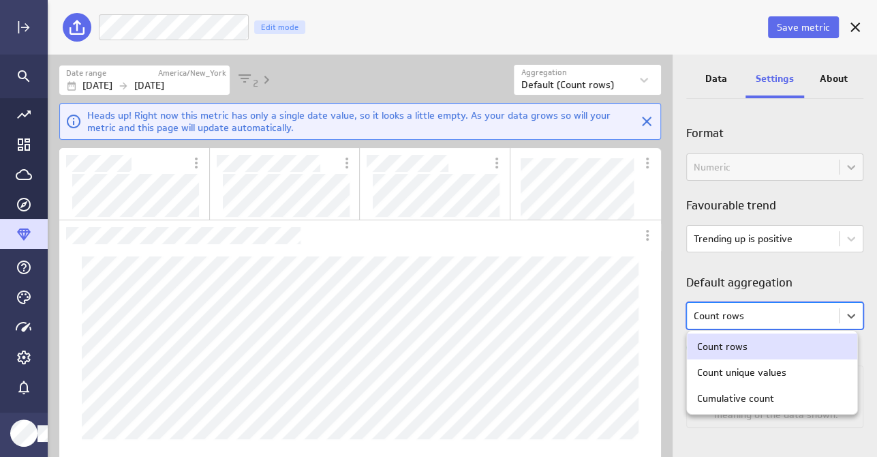
click at [782, 312] on body "Save metric Company Name Edit mode Date range America/New_York [DATE] [DATE] 2 …" at bounding box center [438, 228] width 877 height 457
click at [778, 374] on div "Count unique values" at bounding box center [741, 372] width 89 height 12
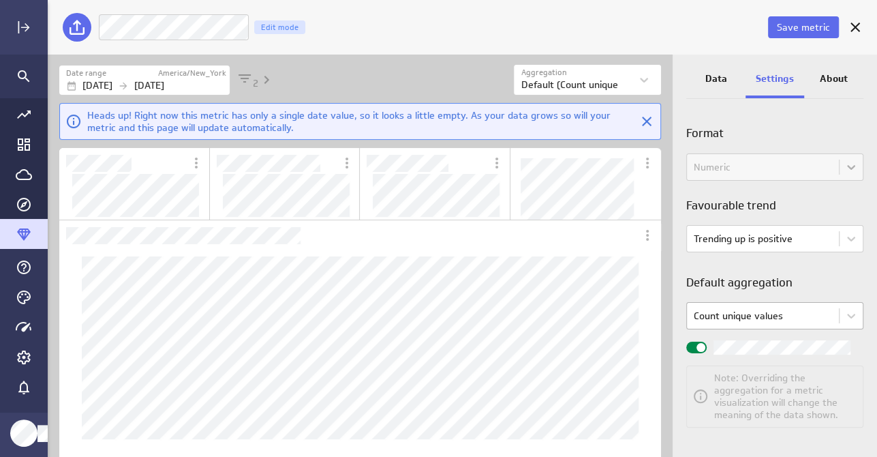
click at [780, 321] on body "Save metric Company Name Edit mode Date range America/New_York [DATE] [DATE] 2 …" at bounding box center [438, 228] width 877 height 457
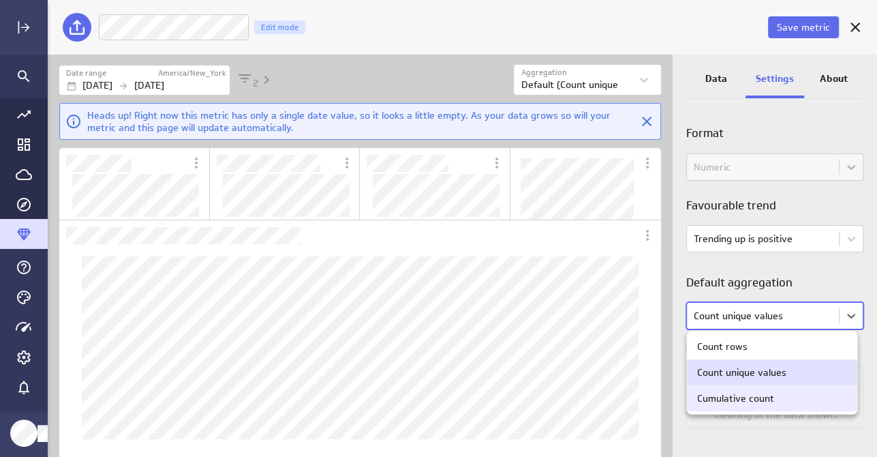
click at [773, 397] on div "Cumulative count" at bounding box center [772, 398] width 150 height 12
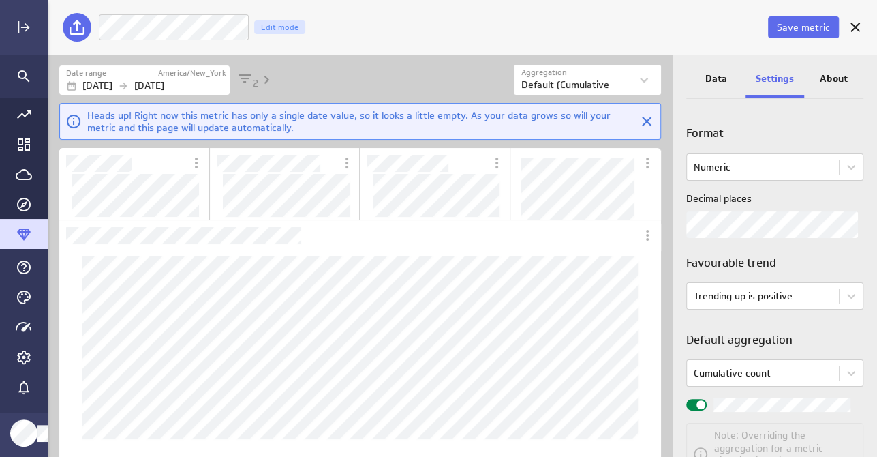
click at [0, 0] on input "Widget Properties" at bounding box center [0, 0] width 0 height 0
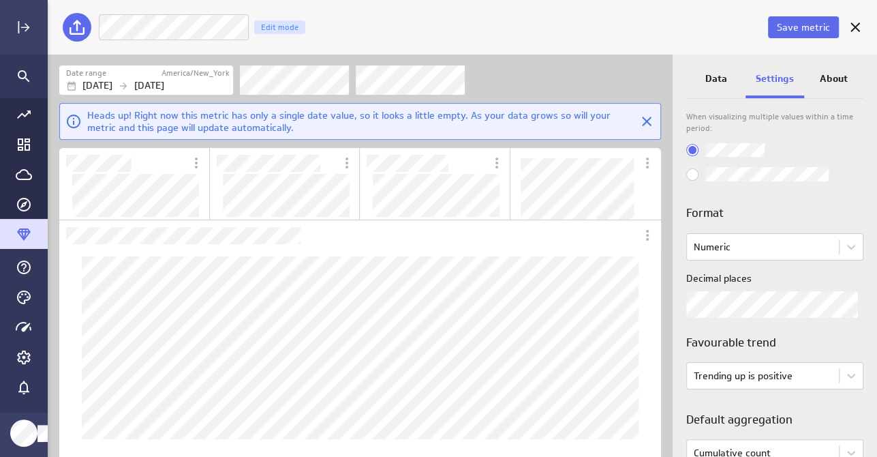
scroll to position [0, 0]
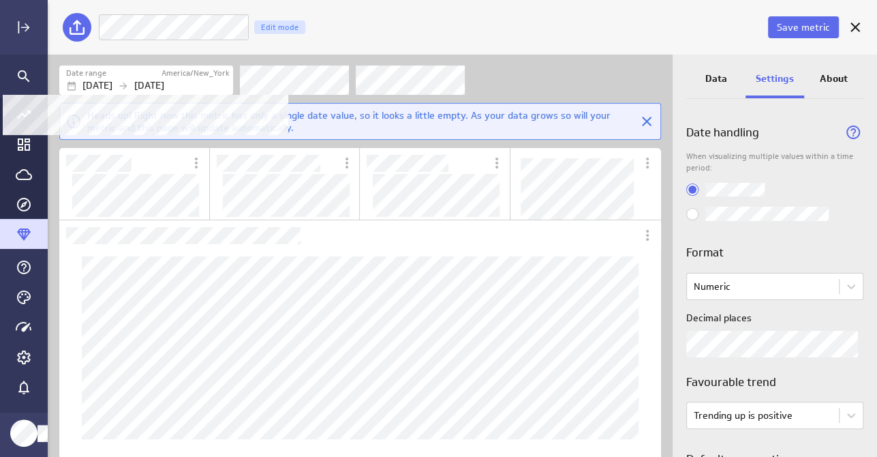
click at [162, 78] on div "America/New_York" at bounding box center [195, 73] width 70 height 12
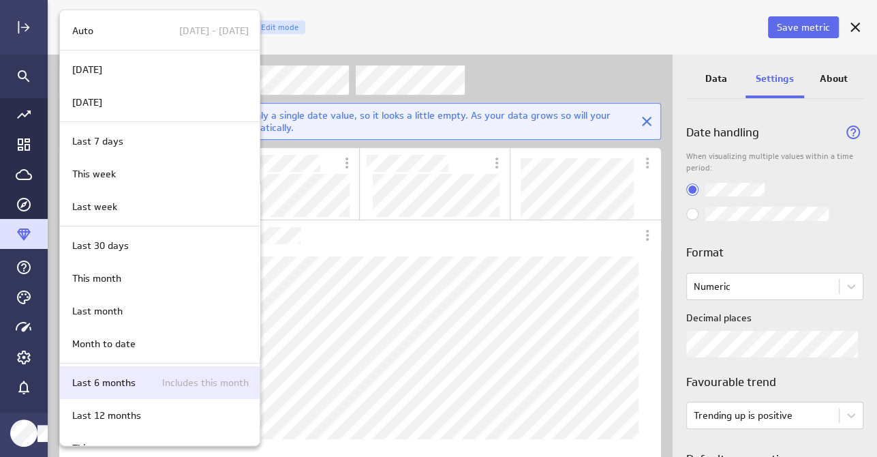
click at [138, 381] on div "Last 6 months Includes this month" at bounding box center [158, 383] width 182 height 14
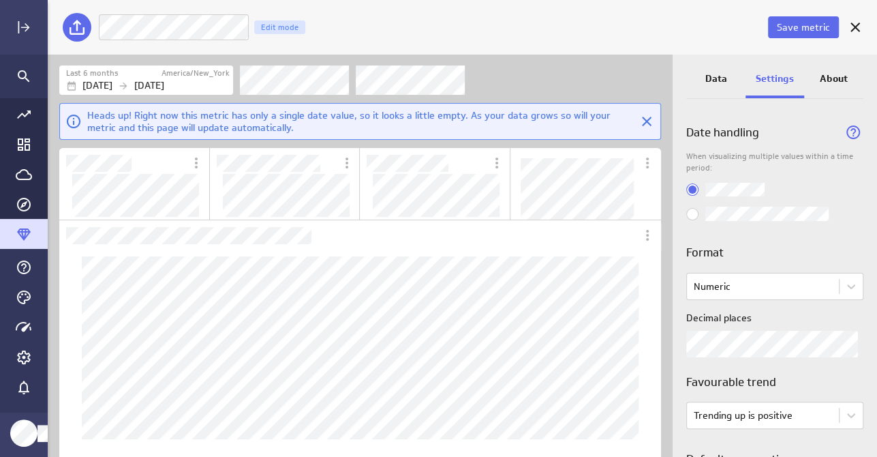
click at [708, 90] on div "Data" at bounding box center [715, 79] width 59 height 37
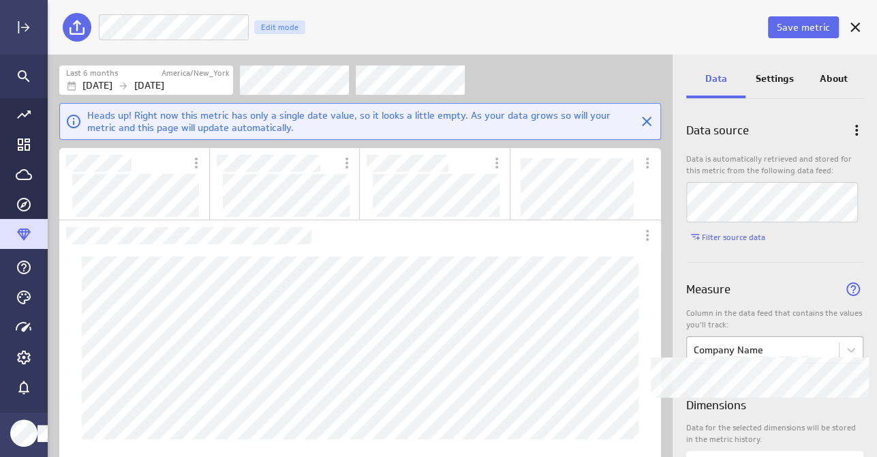
click at [723, 351] on body "Save metric Company Name Edit mode Last 6 months America/New_York [DATE] [DATE]…" at bounding box center [438, 228] width 877 height 457
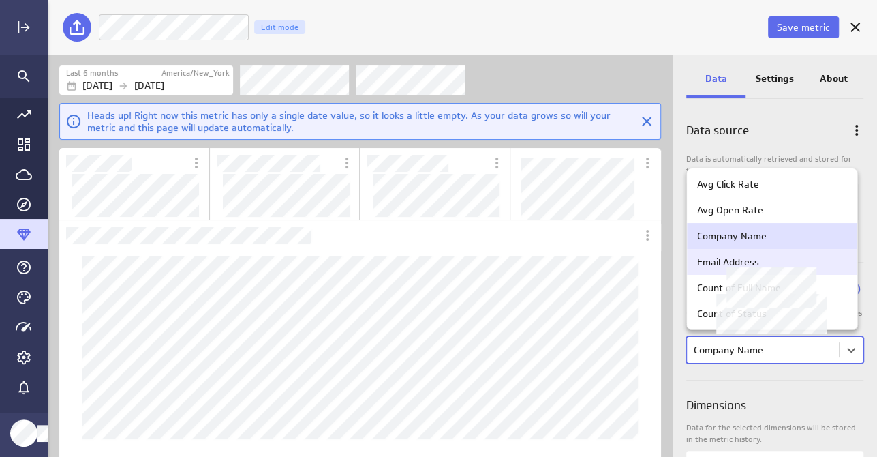
click at [729, 256] on div "Email Address" at bounding box center [728, 262] width 62 height 12
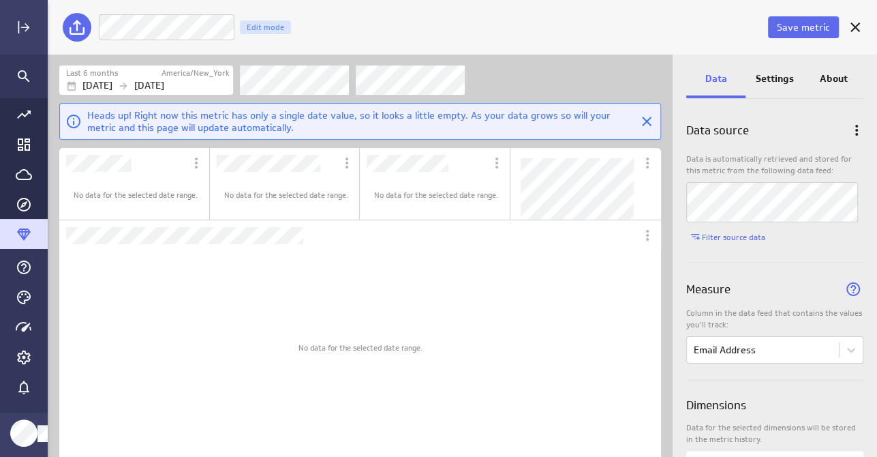
click at [772, 290] on div "Measure" at bounding box center [774, 284] width 177 height 45
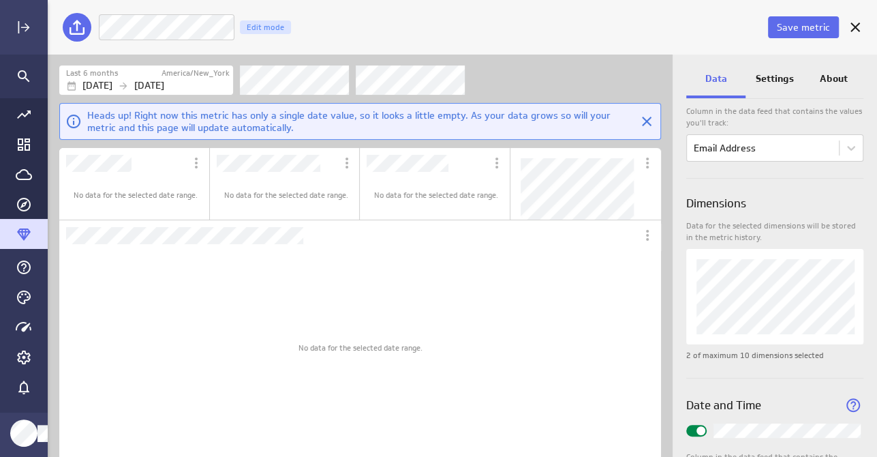
scroll to position [205, 0]
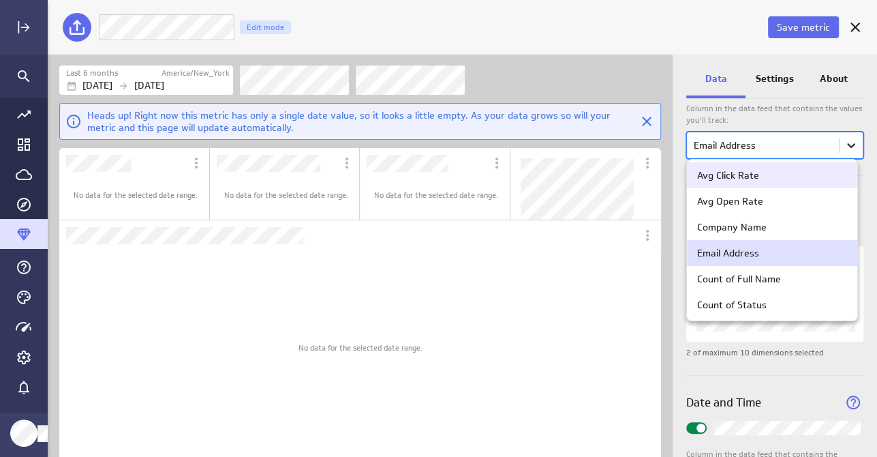
click at [850, 152] on body "Save metric Email Address Edit mode Last 6 months America/New_York [DATE] [DATE…" at bounding box center [438, 228] width 877 height 457
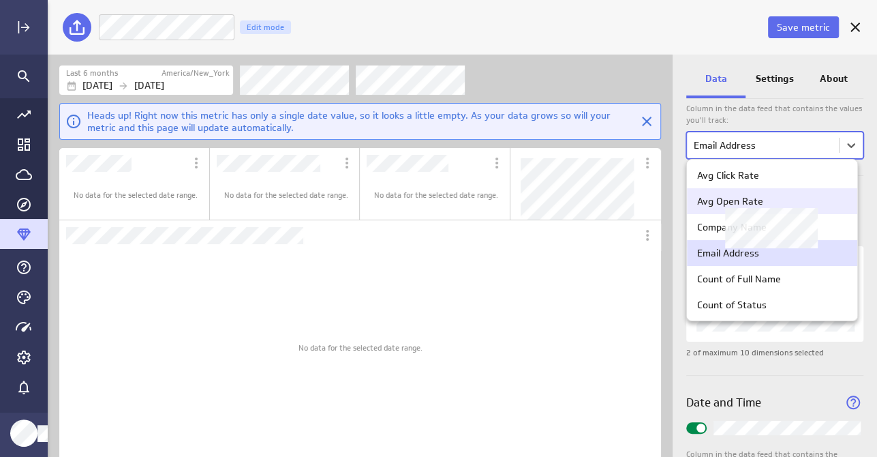
click at [754, 202] on div "Avg Open Rate" at bounding box center [730, 201] width 66 height 12
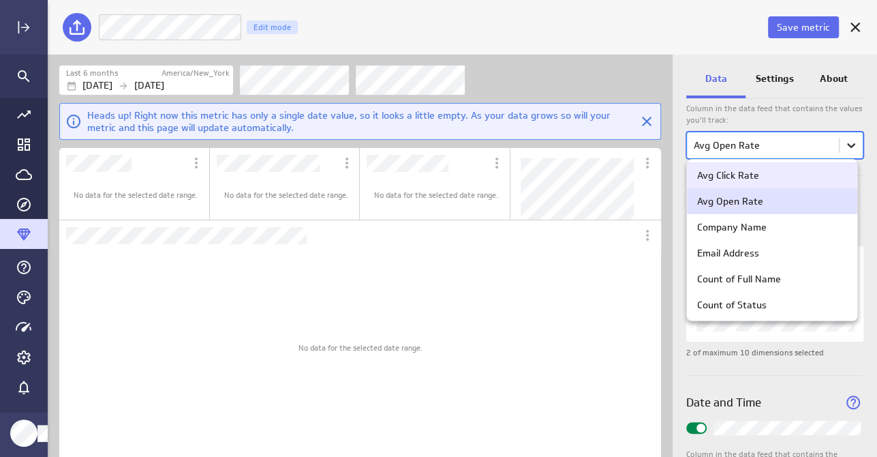
click at [843, 151] on body "Save metric Avg Open Rate Edit mode Last 6 months America/New_York [DATE] [DATE…" at bounding box center [438, 228] width 877 height 457
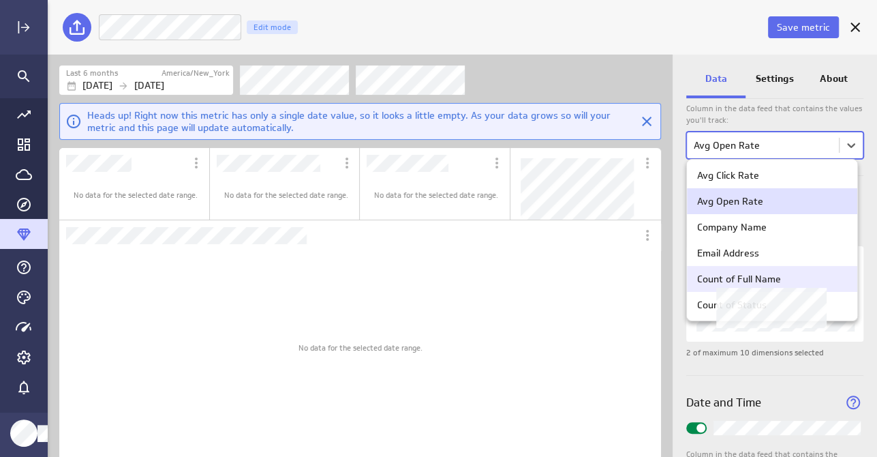
click at [767, 284] on div "Count of Full Name" at bounding box center [739, 279] width 84 height 12
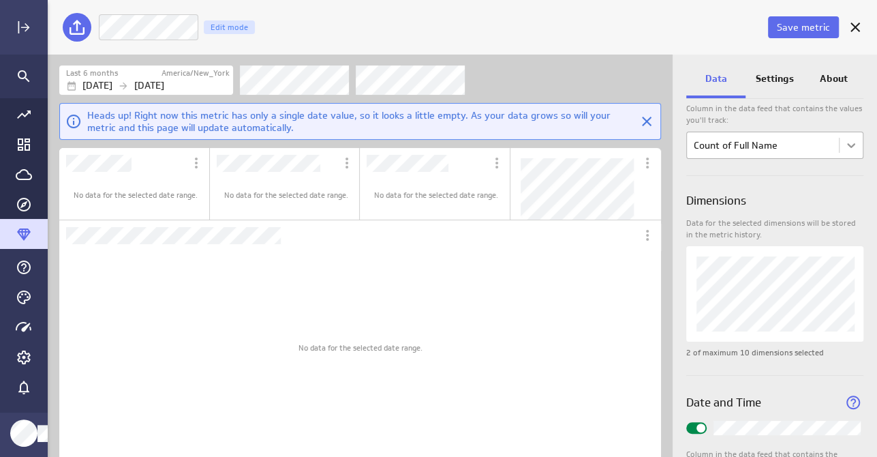
click at [843, 141] on body "Save metric Full Name Edit mode Last 6 months America/New_York [DATE] [DATE] He…" at bounding box center [438, 228] width 877 height 457
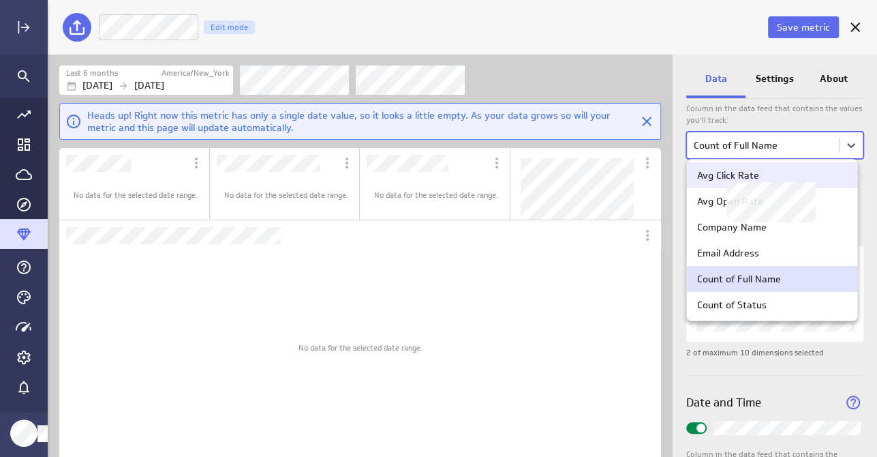
click at [748, 181] on div "Avg Click Rate" at bounding box center [728, 175] width 62 height 12
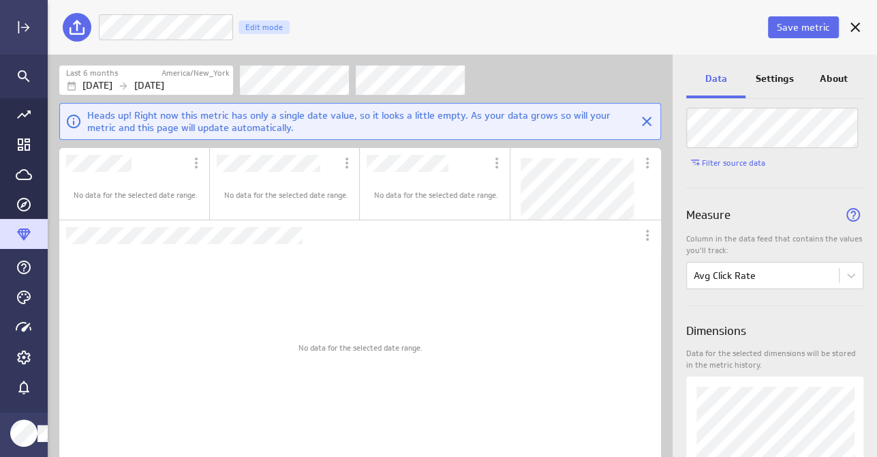
scroll to position [0, 0]
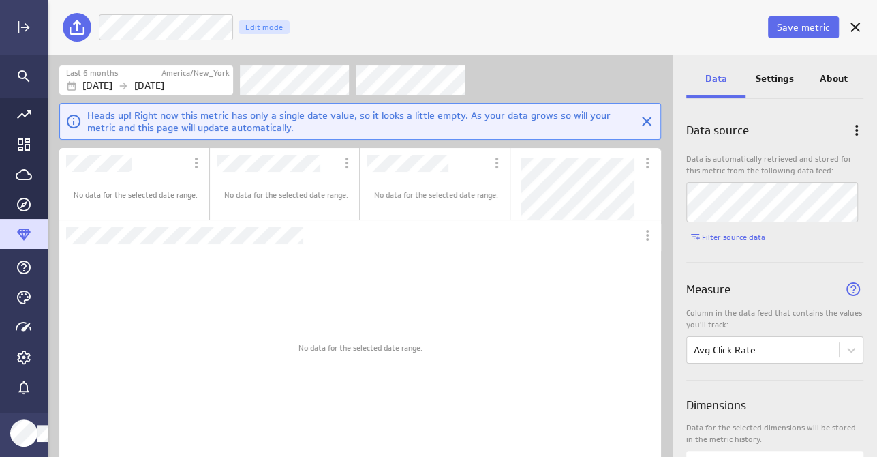
click at [779, 65] on div "Settings" at bounding box center [775, 79] width 59 height 37
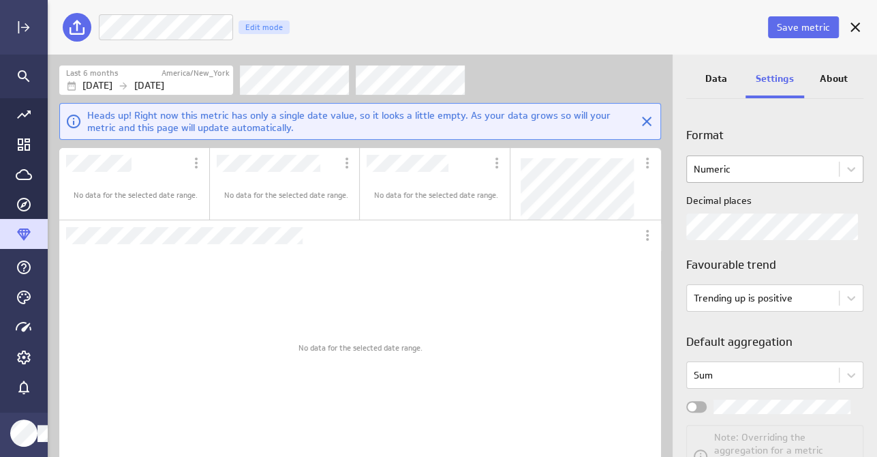
scroll to position [136, 0]
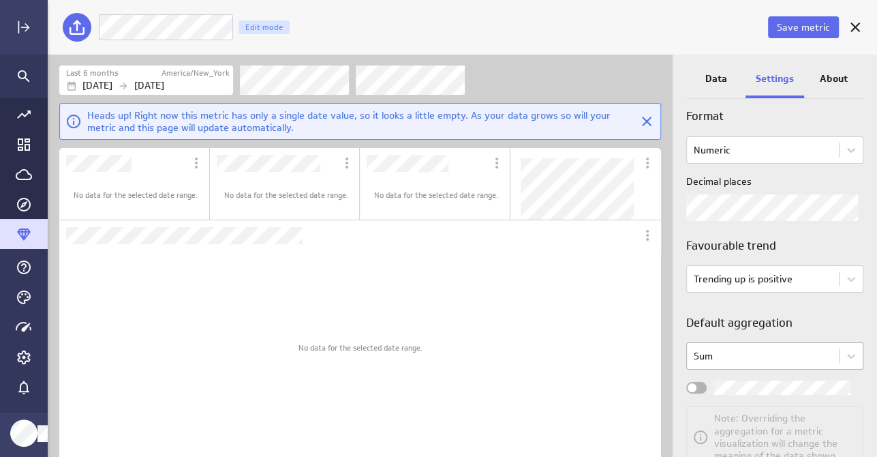
click at [733, 362] on body "Save metric Avg Click Rate Edit mode Last 6 months America/New_York [DATE] [DAT…" at bounding box center [438, 228] width 877 height 457
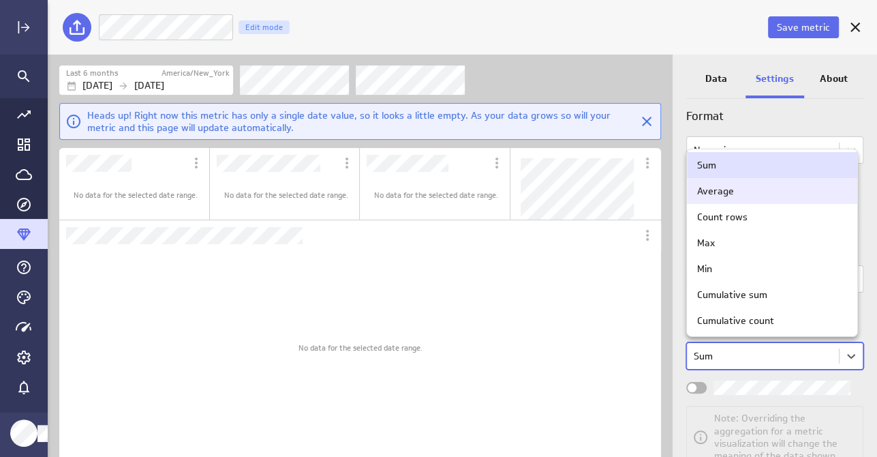
click at [755, 194] on div "Average" at bounding box center [772, 191] width 150 height 12
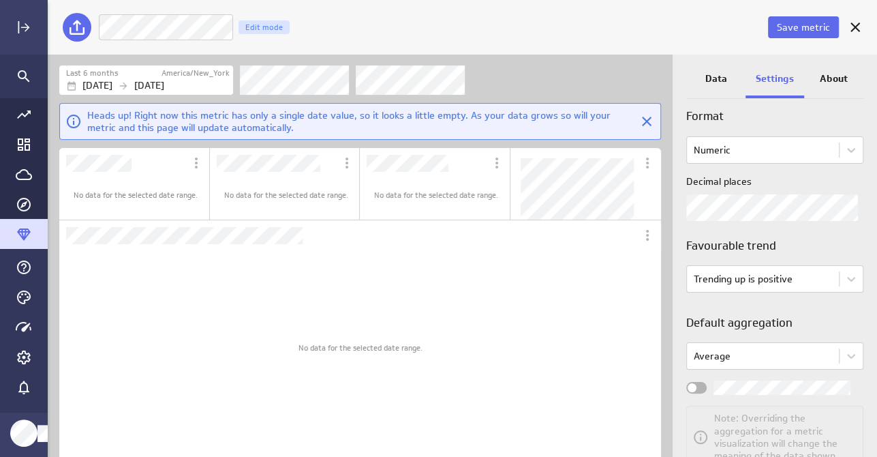
click at [765, 241] on h3 "Favourable trend" at bounding box center [774, 245] width 177 height 17
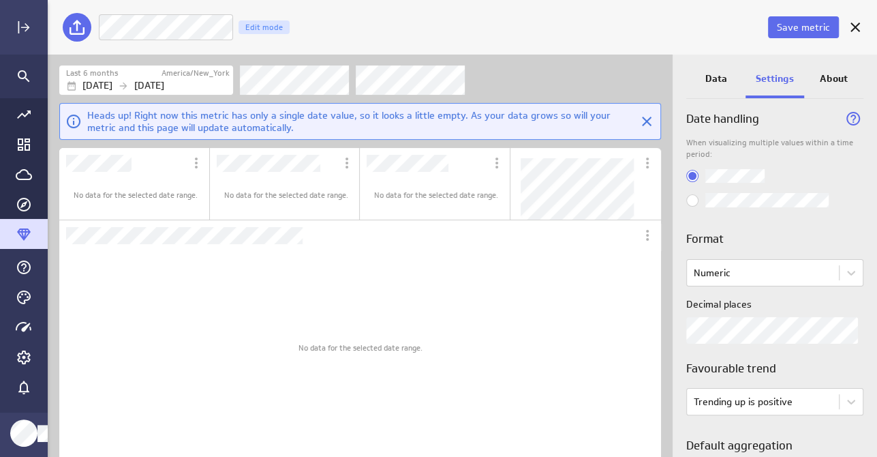
scroll to position [0, 0]
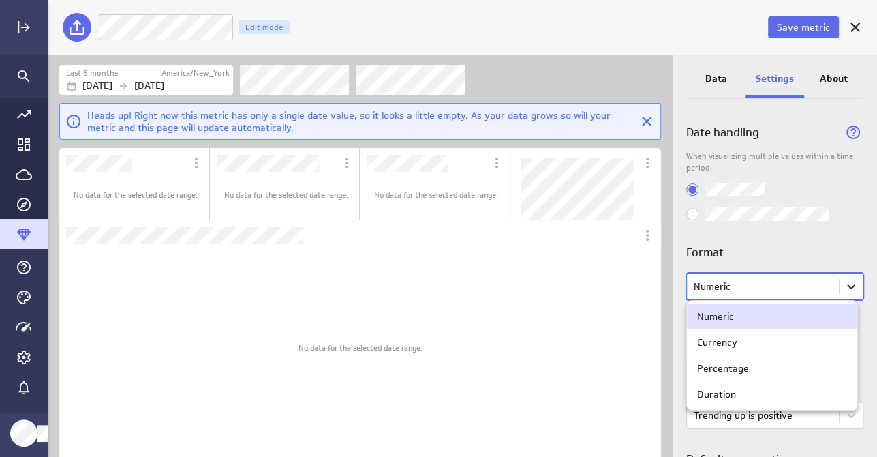
click at [851, 280] on body "Save metric Avg Click Rate Edit mode Last 6 months America/New_York [DATE] [DAT…" at bounding box center [438, 228] width 877 height 457
click at [746, 369] on div "Percentage" at bounding box center [772, 368] width 150 height 12
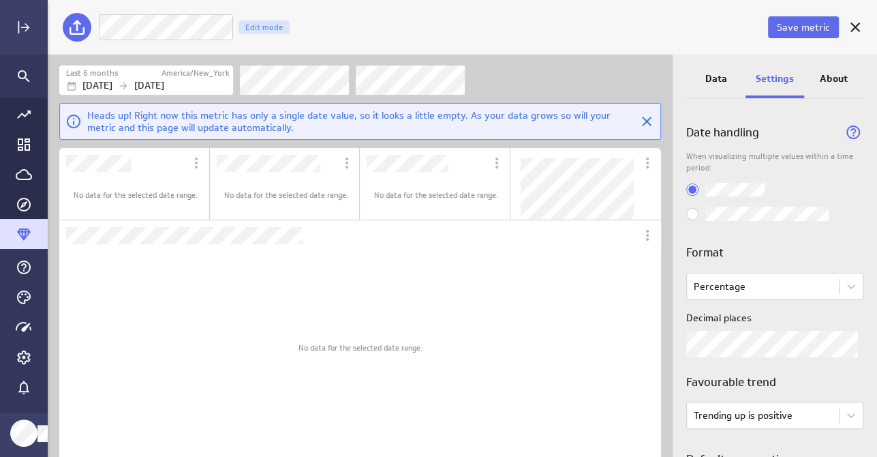
click at [746, 382] on h3 "Favourable trend" at bounding box center [774, 382] width 177 height 17
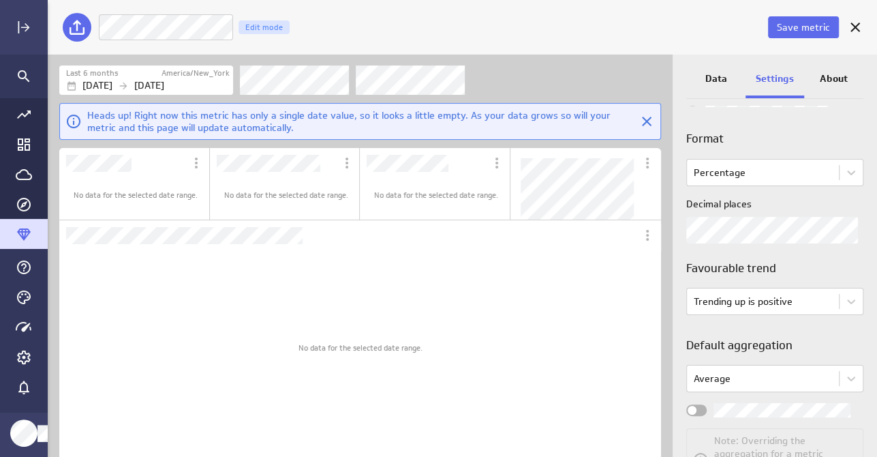
scroll to position [136, 0]
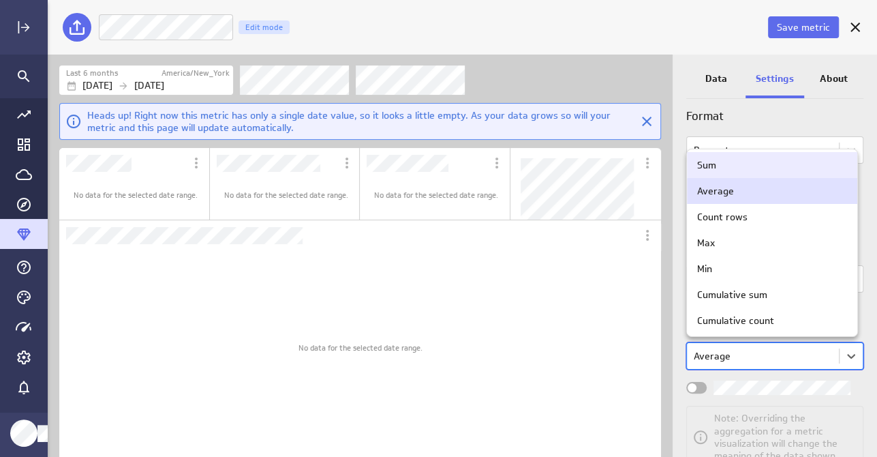
click at [738, 349] on body "Save metric Avg Click Rate Edit mode Last 6 months America/New_York [DATE] [DAT…" at bounding box center [438, 228] width 877 height 457
click at [732, 165] on div "Sum" at bounding box center [772, 165] width 150 height 12
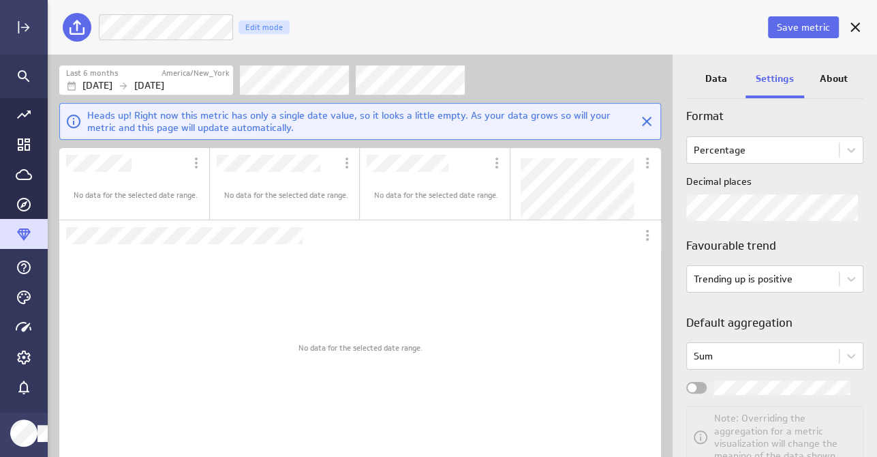
click at [750, 324] on h3 "Default aggregation" at bounding box center [774, 322] width 177 height 17
click at [645, 121] on icon "Close" at bounding box center [647, 121] width 16 height 16
click at [648, 119] on icon "Close" at bounding box center [647, 122] width 10 height 10
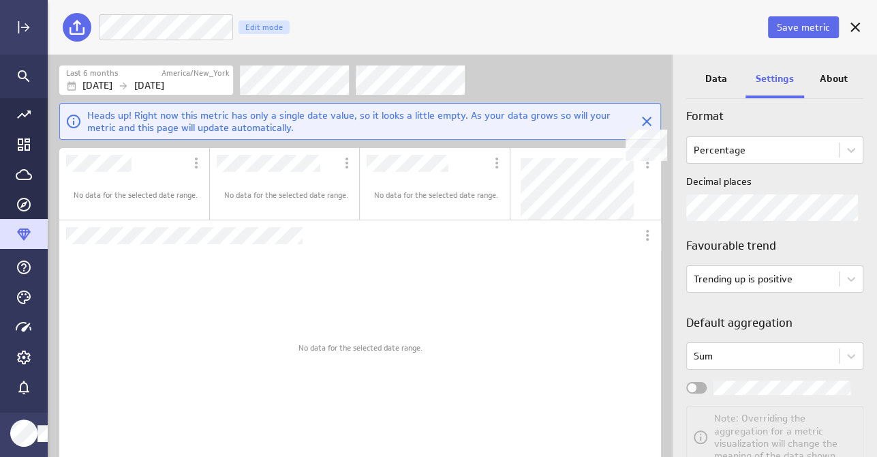
click at [648, 119] on icon "Close" at bounding box center [647, 122] width 10 height 10
click at [648, 119] on icon "Close" at bounding box center [647, 121] width 16 height 16
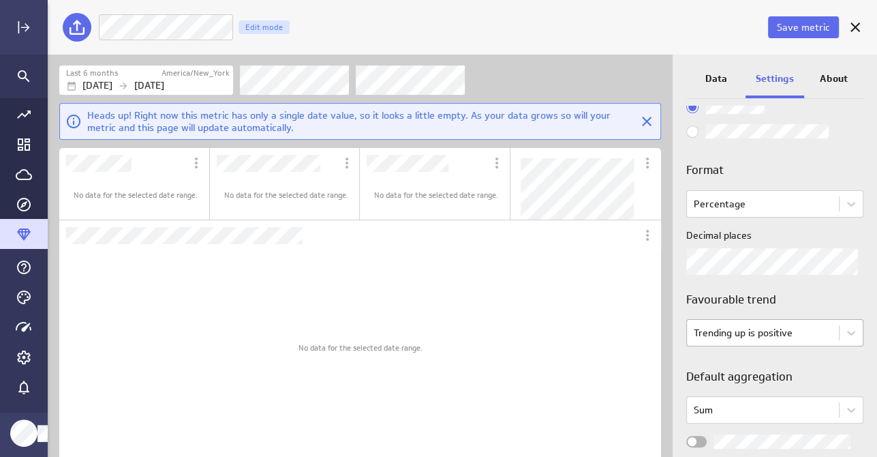
scroll to position [0, 0]
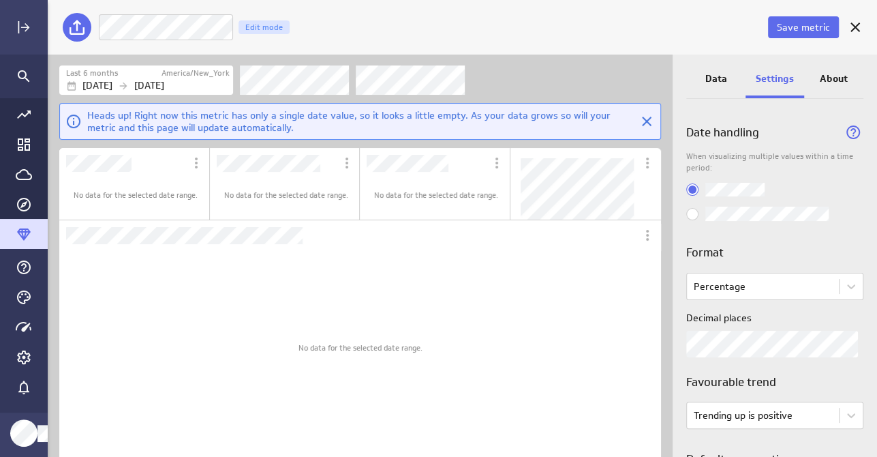
click at [710, 78] on p "Data" at bounding box center [716, 79] width 22 height 14
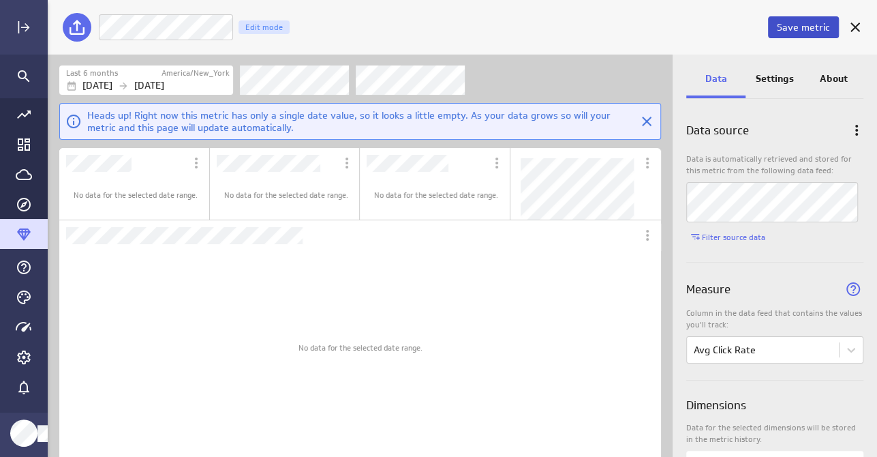
click at [806, 23] on span "Save metric" at bounding box center [803, 27] width 53 height 12
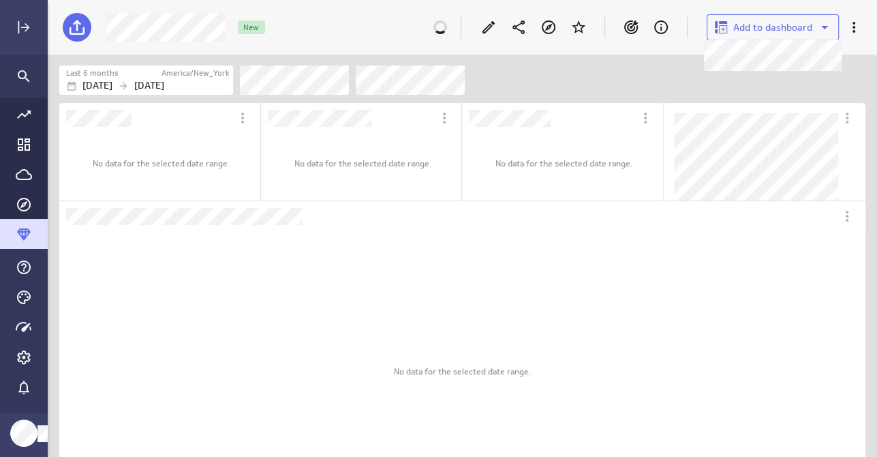
scroll to position [798, 828]
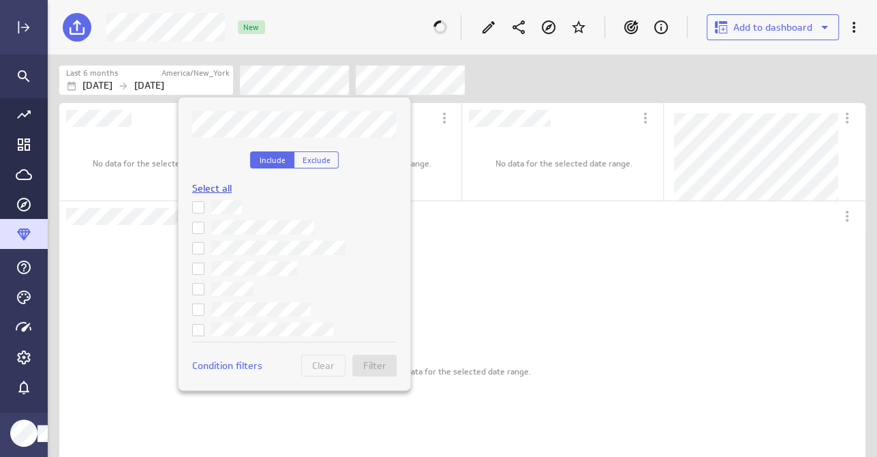
click at [214, 185] on span "Select all" at bounding box center [212, 188] width 40 height 12
click at [380, 363] on span "Filter" at bounding box center [374, 365] width 23 height 12
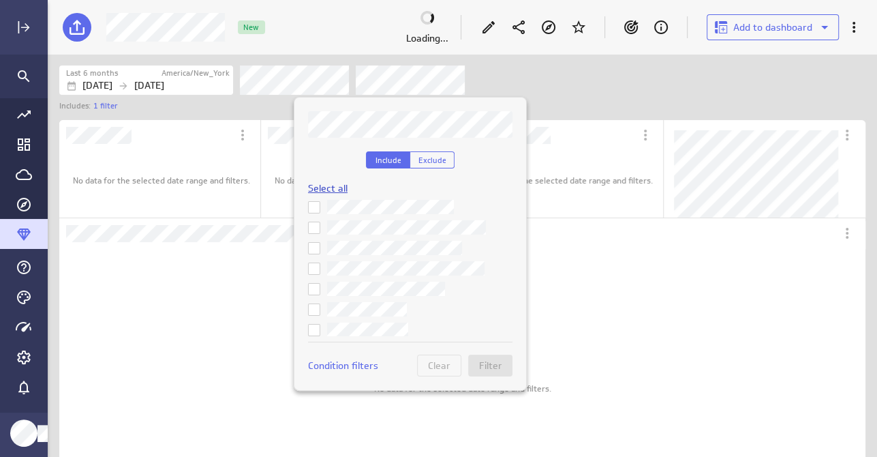
click at [329, 185] on span "Select all" at bounding box center [328, 188] width 40 height 12
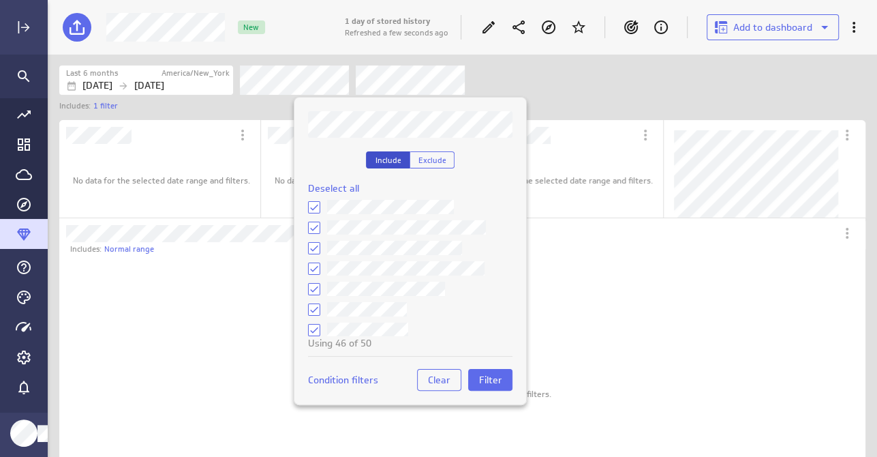
click at [383, 155] on span "Include" at bounding box center [388, 160] width 26 height 10
click at [487, 378] on span "Filter" at bounding box center [490, 380] width 23 height 12
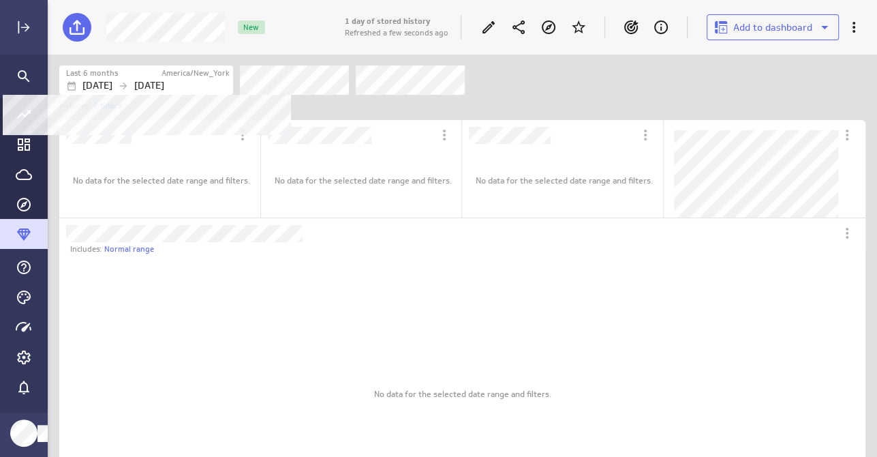
click at [187, 74] on label "America/New_York" at bounding box center [196, 73] width 68 height 12
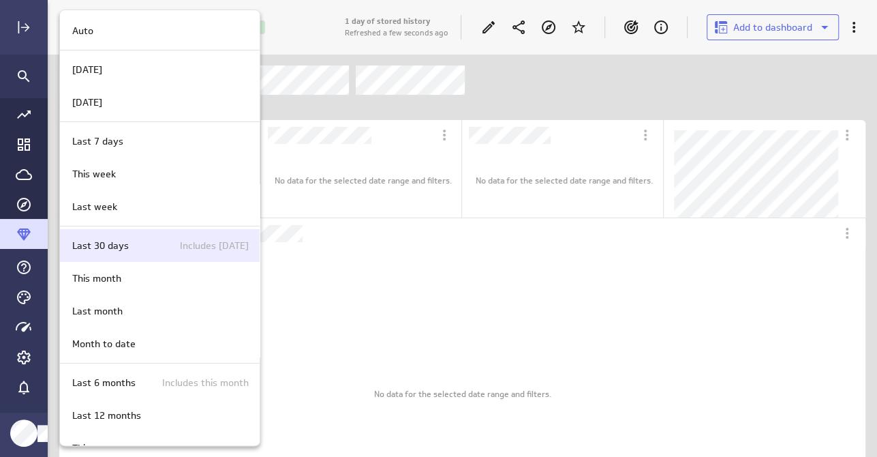
click at [136, 243] on div "Last 30 days Includes [DATE]" at bounding box center [158, 246] width 182 height 14
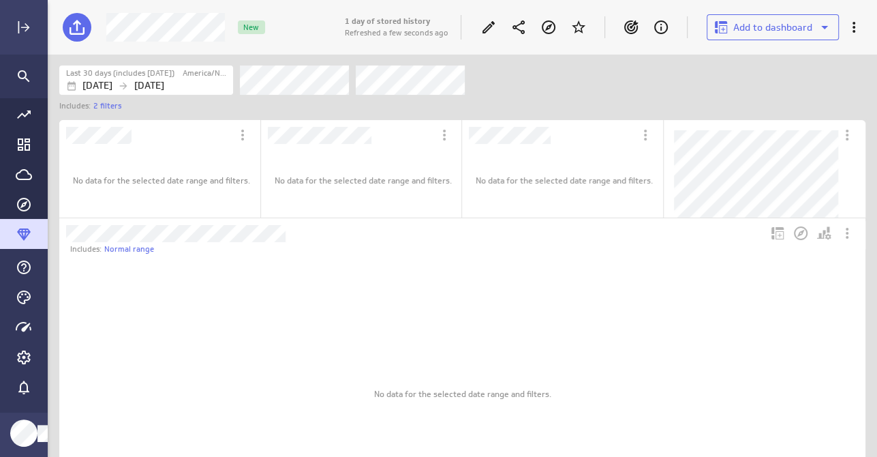
click at [508, 319] on div "No data for the selected date range and filters." at bounding box center [462, 393] width 177 height 257
click at [101, 107] on link "2 filters" at bounding box center [107, 106] width 28 height 12
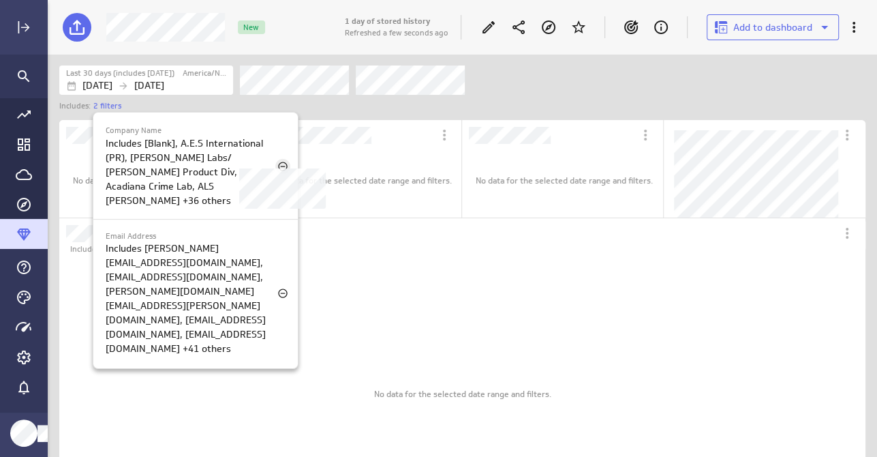
click at [284, 161] on icon "Company Name" at bounding box center [282, 166] width 11 height 11
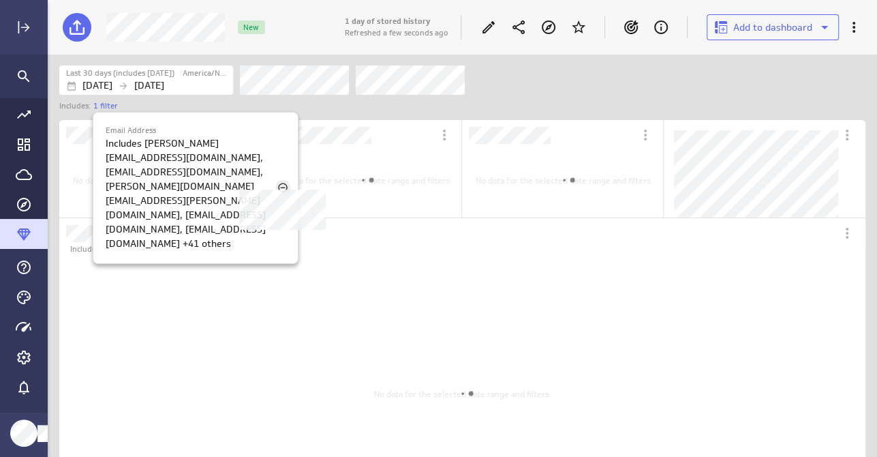
click at [282, 182] on icon "Email Address" at bounding box center [282, 187] width 11 height 11
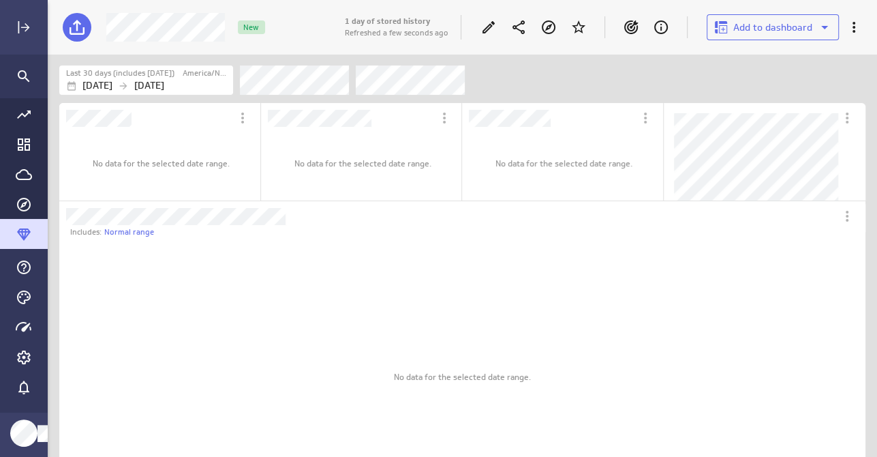
click at [282, 177] on div "No data for the selected date range." at bounding box center [363, 163] width 178 height 70
click at [16, 170] on icon "Go to Data Feed library" at bounding box center [24, 174] width 16 height 16
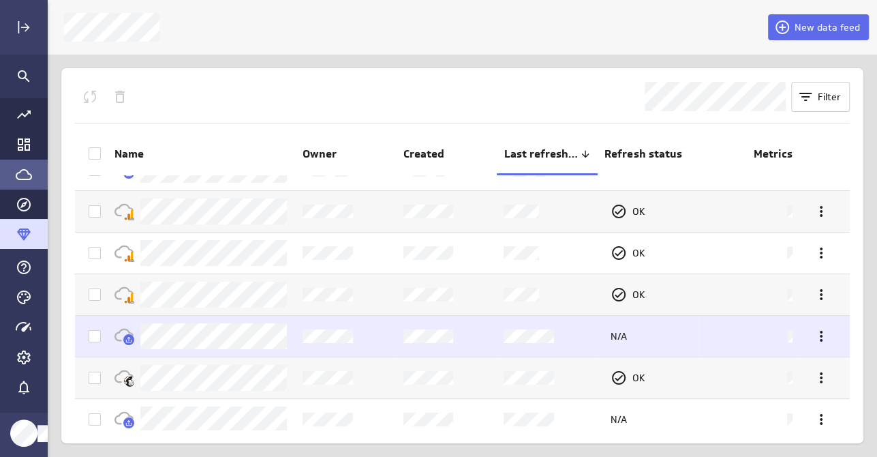
scroll to position [76, 0]
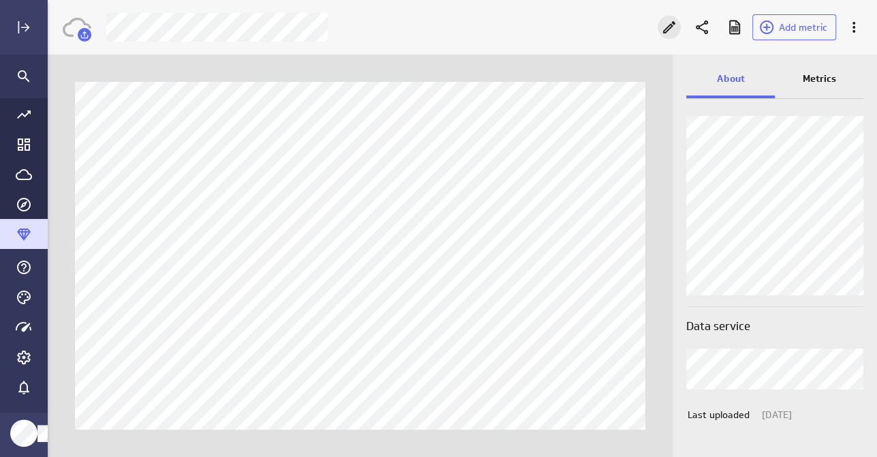
click at [670, 28] on icon "Edit" at bounding box center [669, 27] width 12 height 12
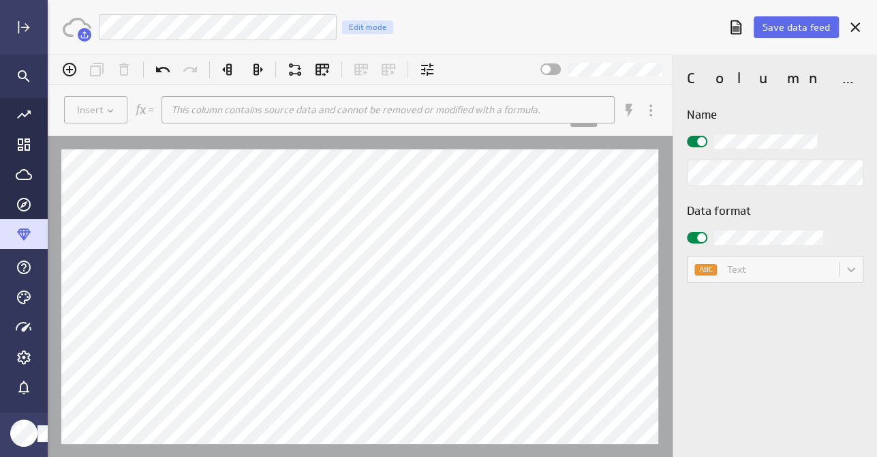
click at [701, 138] on span at bounding box center [701, 141] width 9 height 9
click at [48, 55] on input "checkbox" at bounding box center [48, 55] width 0 height 0
click at [702, 239] on span at bounding box center [701, 237] width 9 height 9
click at [48, 55] on input "checkbox" at bounding box center [48, 55] width 0 height 0
click at [759, 269] on body "(no message) Insert This column contains source data and cannot be removed or m…" at bounding box center [463, 256] width 830 height 402
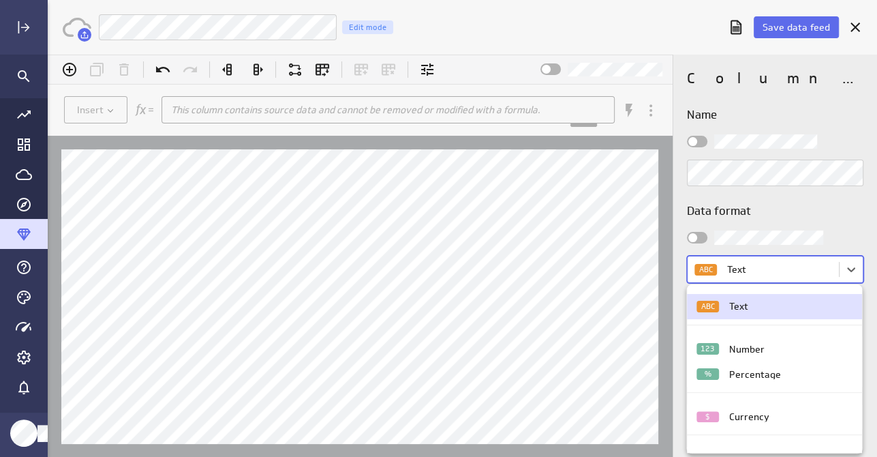
click at [778, 308] on div "ABC Text" at bounding box center [774, 307] width 155 height 12
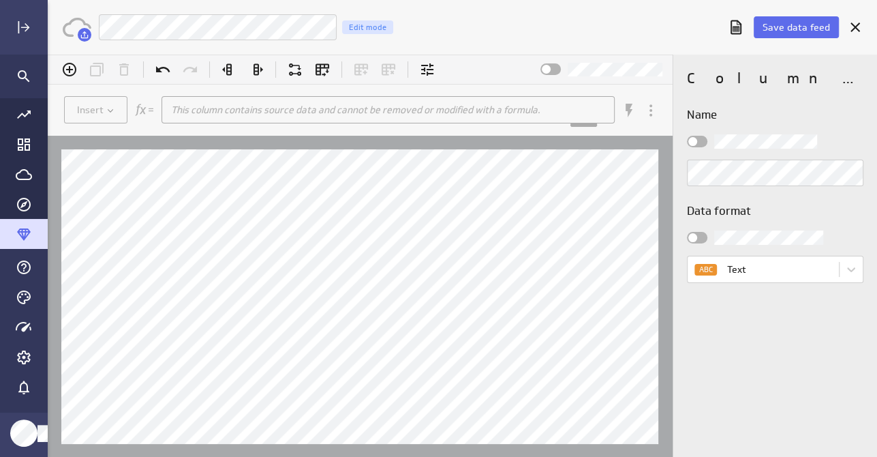
click at [821, 211] on h3 "Data format" at bounding box center [775, 210] width 177 height 17
click at [695, 237] on span at bounding box center [693, 237] width 9 height 9
click at [48, 55] on input "checkbox" at bounding box center [48, 55] width 0 height 0
click at [725, 209] on h3 "Data format" at bounding box center [775, 210] width 177 height 17
click at [693, 136] on div at bounding box center [697, 142] width 20 height 12
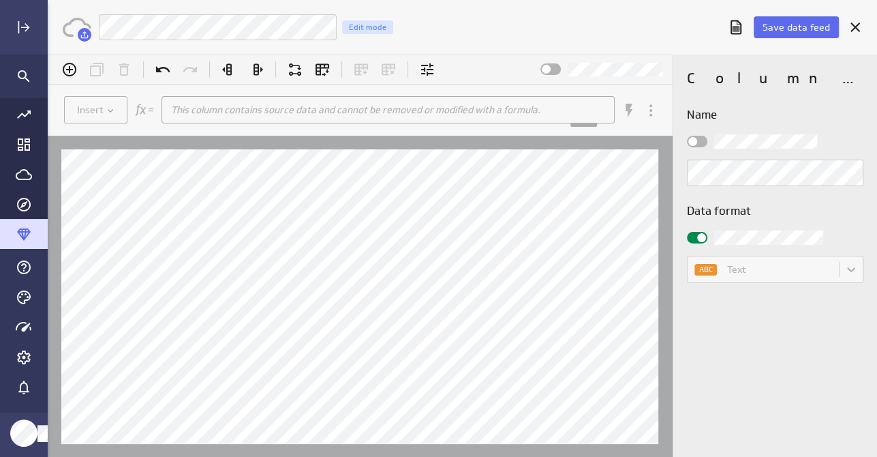
click at [48, 55] on input "checkbox" at bounding box center [48, 55] width 0 height 0
click at [703, 238] on span at bounding box center [701, 237] width 9 height 9
click at [48, 55] on input "checkbox" at bounding box center [48, 55] width 0 height 0
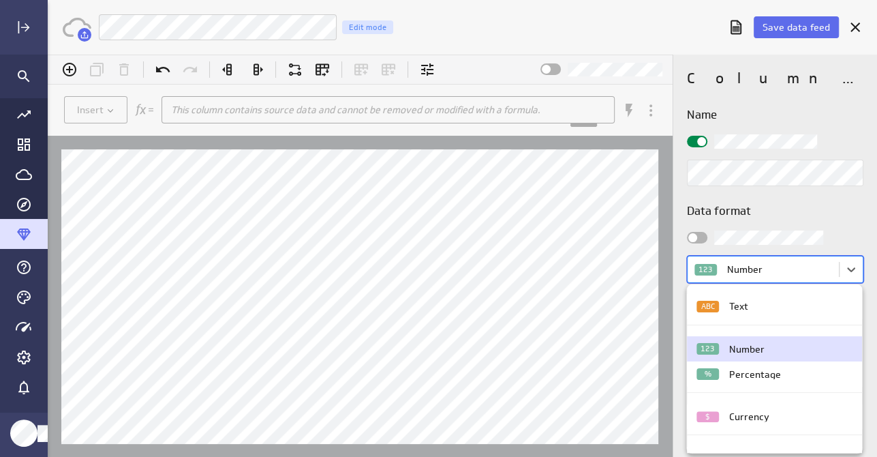
click at [752, 281] on body "(no message) Insert This column contains source data and cannot be removed or m…" at bounding box center [463, 256] width 830 height 402
click at [749, 375] on div "Percentage" at bounding box center [755, 374] width 52 height 10
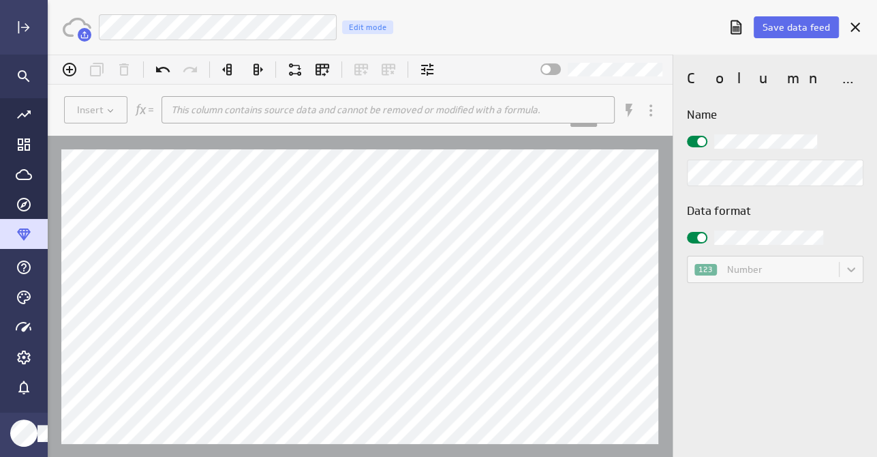
click at [701, 235] on span at bounding box center [701, 237] width 9 height 9
click at [48, 55] on input "checkbox" at bounding box center [48, 55] width 0 height 0
click at [731, 272] on body "(no message) Insert This column contains source data and cannot be removed or m…" at bounding box center [463, 256] width 830 height 402
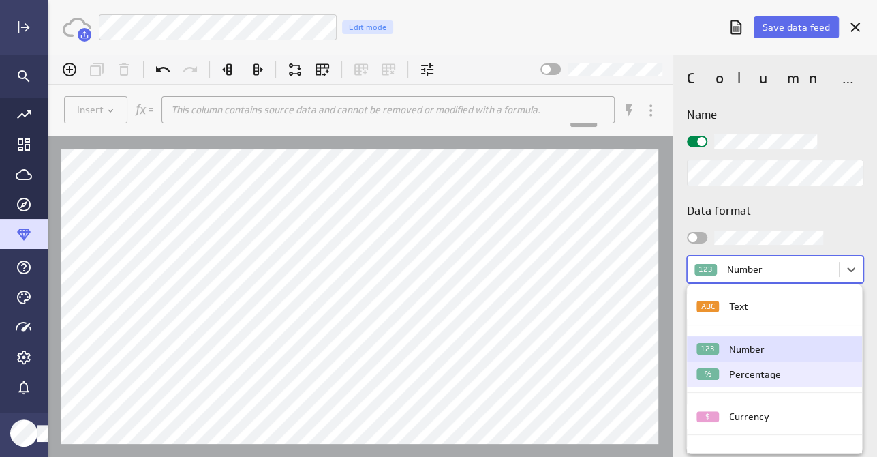
click at [740, 370] on div "Percentage" at bounding box center [755, 374] width 52 height 10
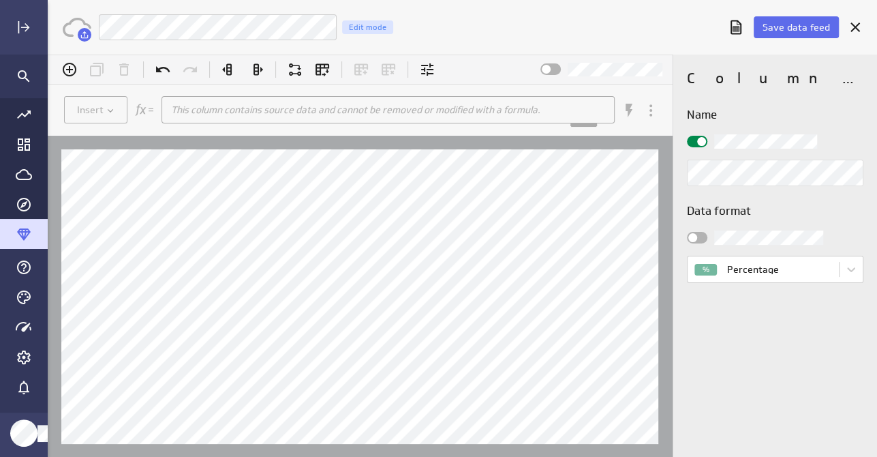
click at [740, 370] on div "Column properties Name Data format % Percentage" at bounding box center [776, 256] width 204 height 402
click at [740, 275] on body "(no message) Insert This column contains source data and cannot be removed or m…" at bounding box center [463, 256] width 830 height 402
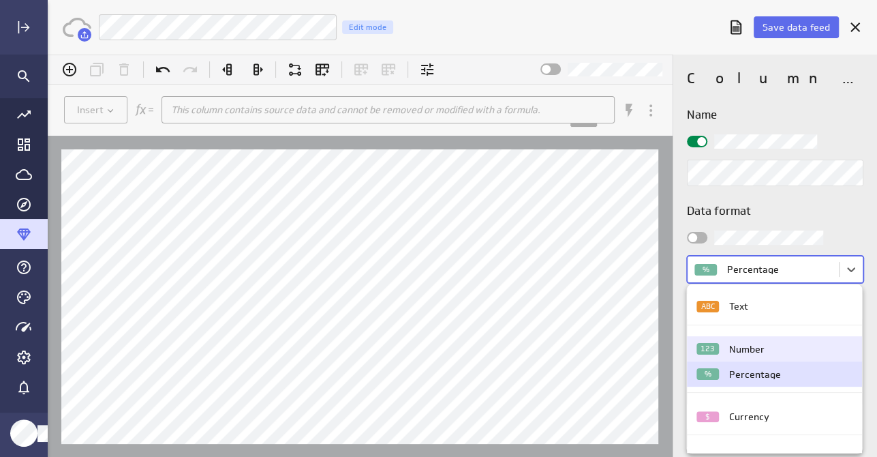
click at [744, 355] on div "123 Number" at bounding box center [774, 348] width 176 height 25
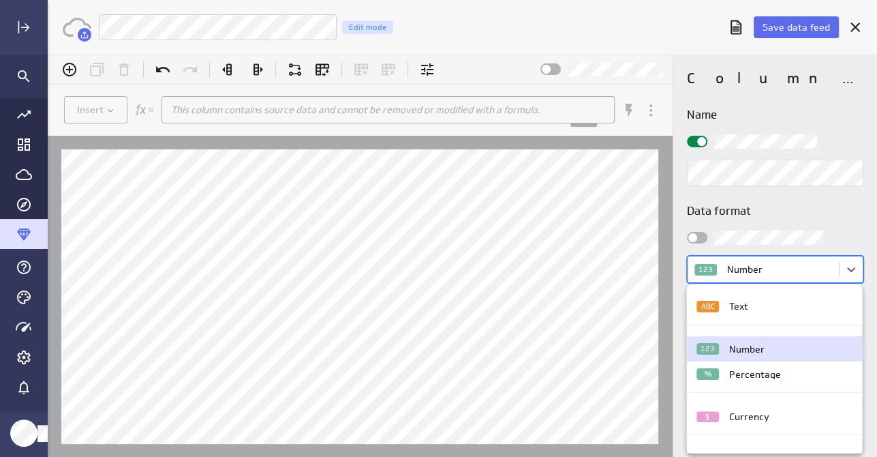
click at [732, 265] on body "(no message) Insert This column contains source data and cannot be removed or m…" at bounding box center [463, 256] width 830 height 402
click at [740, 366] on div "% Percentage" at bounding box center [774, 373] width 176 height 25
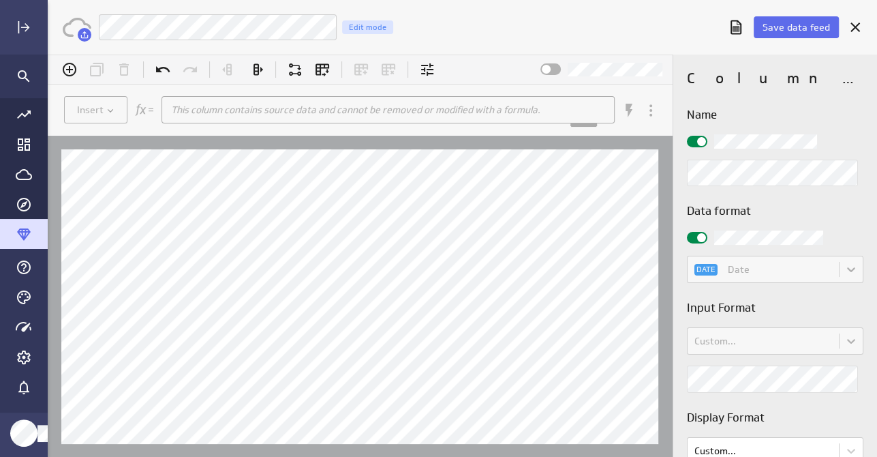
scroll to position [68, 0]
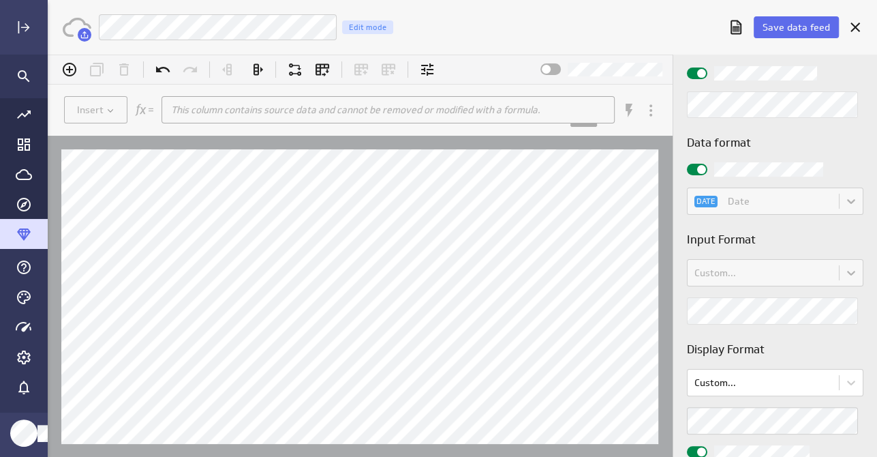
click at [733, 276] on div "Custom..." at bounding box center [775, 272] width 177 height 27
click at [699, 166] on span at bounding box center [701, 169] width 9 height 9
click at [48, 55] on input "checkbox" at bounding box center [48, 55] width 0 height 0
click at [749, 269] on body "(no message) Insert This column contains source data and cannot be removed or m…" at bounding box center [463, 256] width 830 height 402
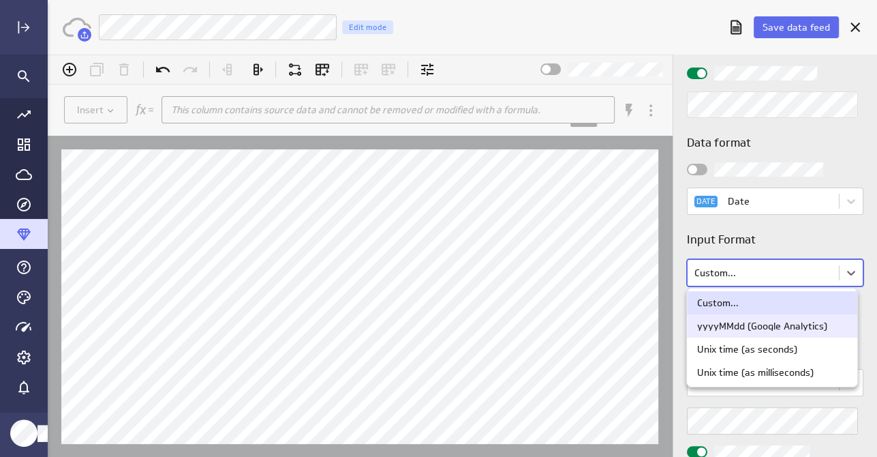
click at [741, 322] on div "yyyyMMdd (Google Analytics)" at bounding box center [762, 326] width 130 height 10
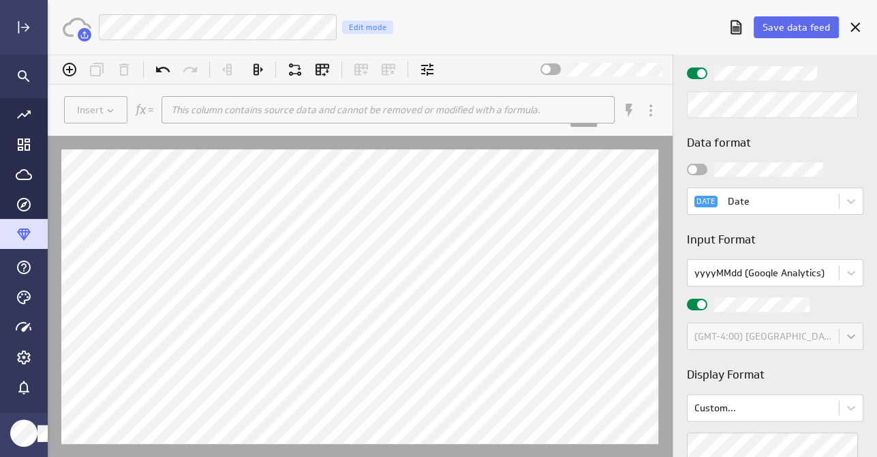
click at [695, 166] on span at bounding box center [693, 169] width 9 height 9
click at [48, 55] on input "checkbox" at bounding box center [48, 55] width 0 height 0
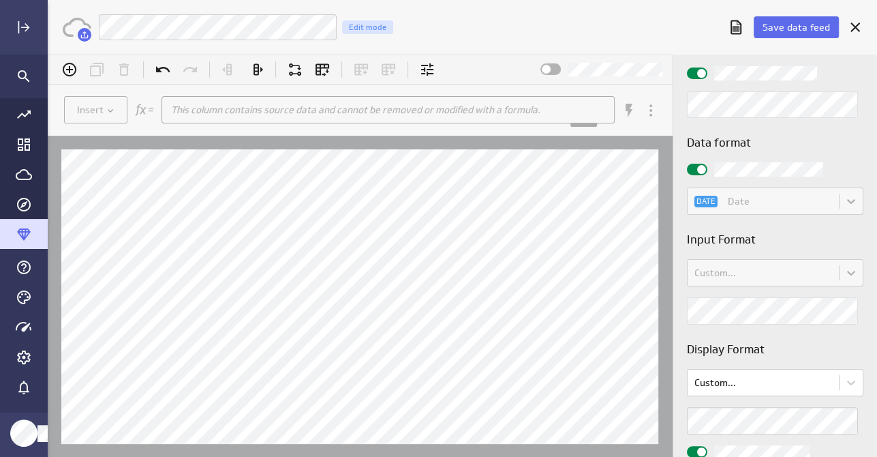
scroll to position [121, 0]
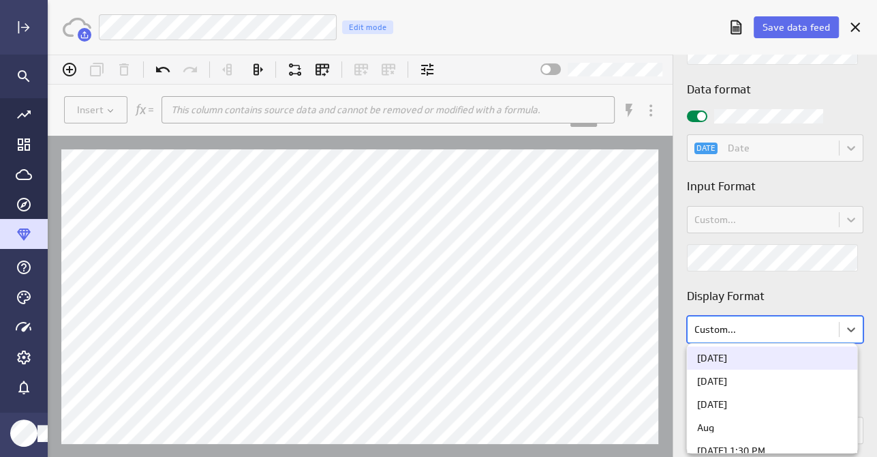
click at [727, 327] on body "(no message) Insert This column contains source data and cannot be removed or m…" at bounding box center [463, 256] width 830 height 402
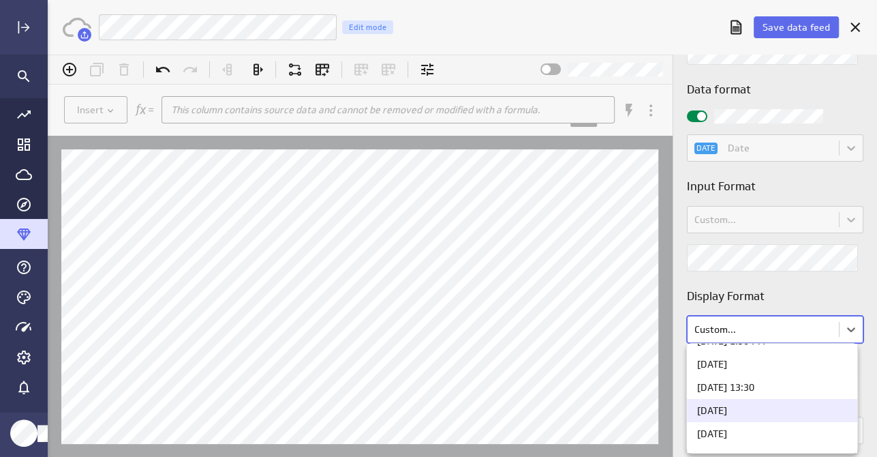
scroll to position [341, 0]
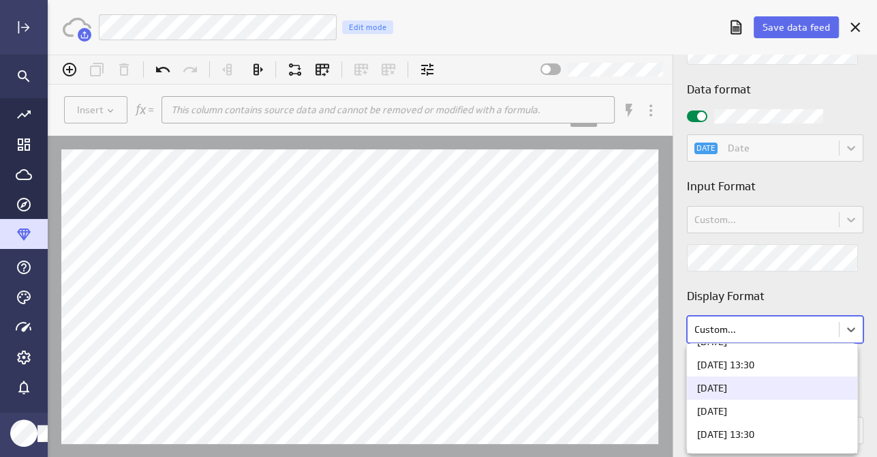
click at [727, 386] on div "08/05/2025" at bounding box center [712, 388] width 30 height 10
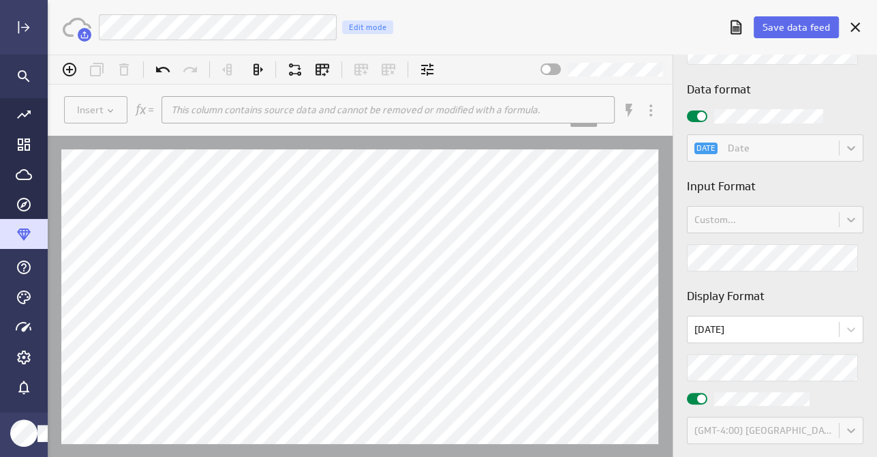
click at [48, 55] on input "checkbox" at bounding box center [48, 55] width 0 height 0
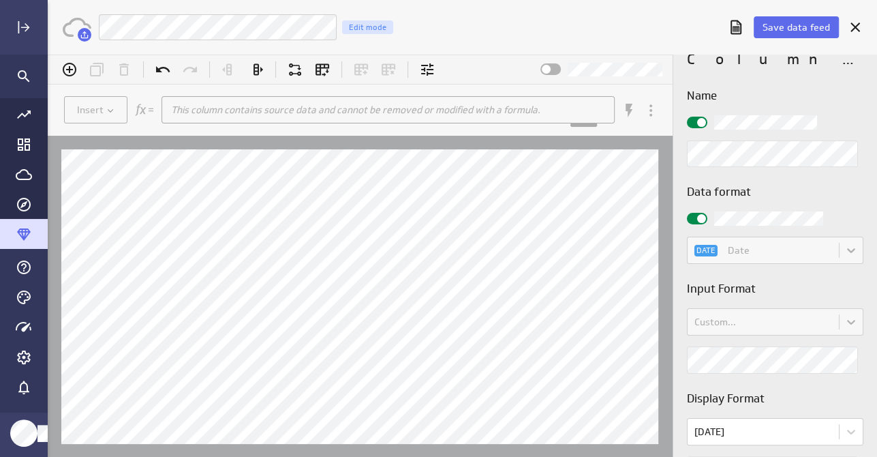
scroll to position [0, 0]
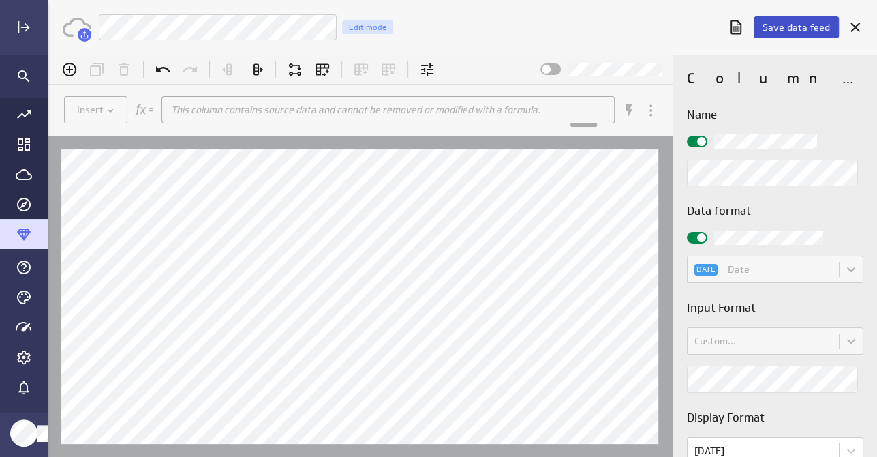
click at [801, 26] on span "Save data feed" at bounding box center [796, 27] width 67 height 12
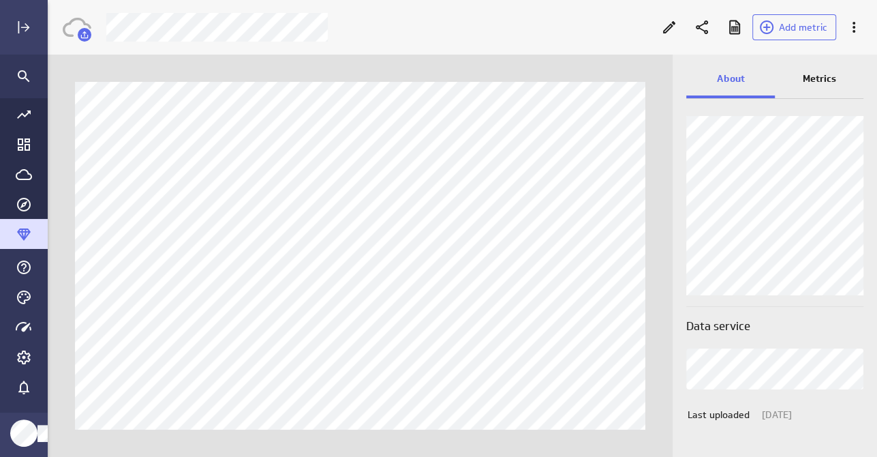
click at [820, 81] on p "Metrics" at bounding box center [819, 79] width 33 height 14
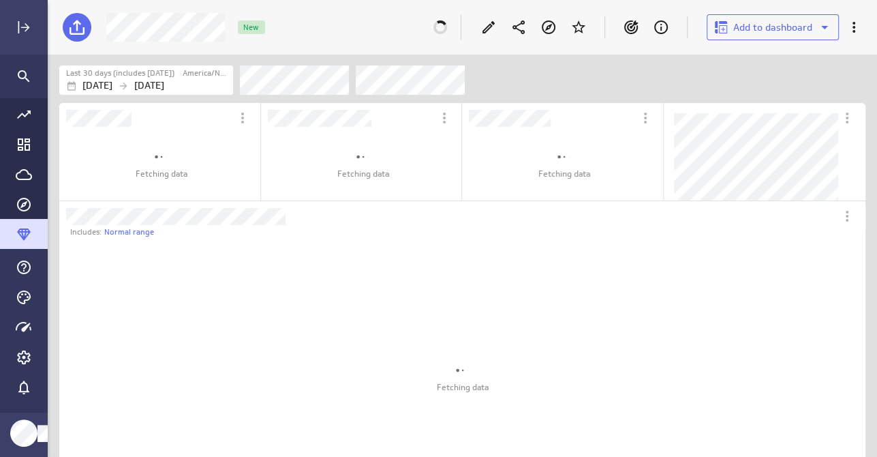
scroll to position [798, 828]
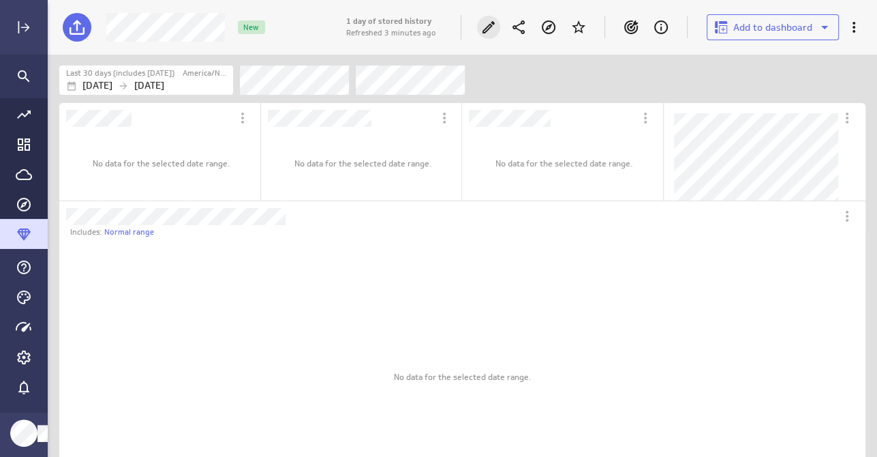
click at [494, 24] on icon "Edit" at bounding box center [489, 27] width 12 height 12
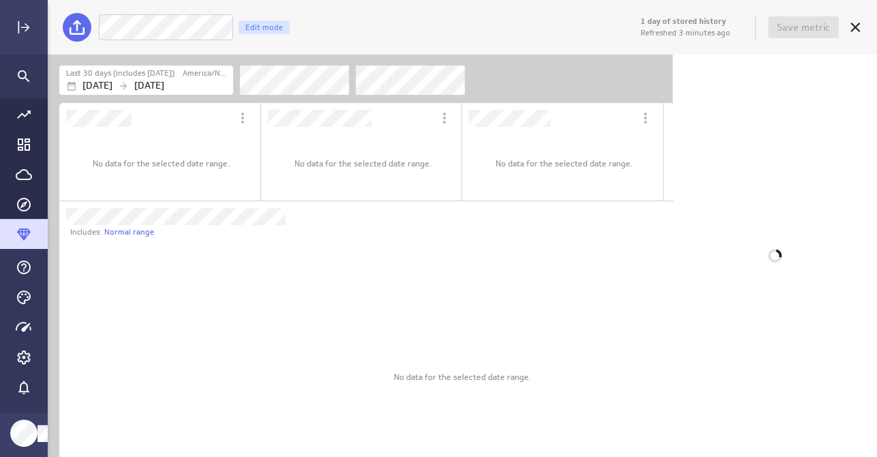
scroll to position [6, 7]
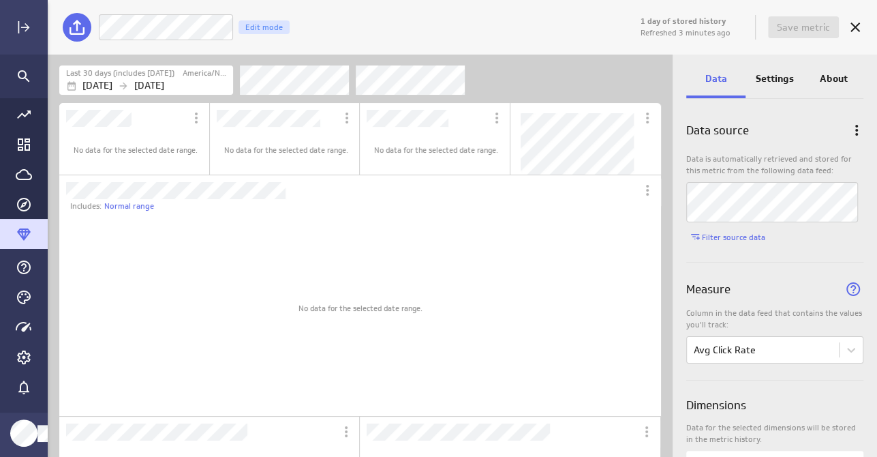
click at [769, 287] on div "Measure" at bounding box center [774, 284] width 177 height 45
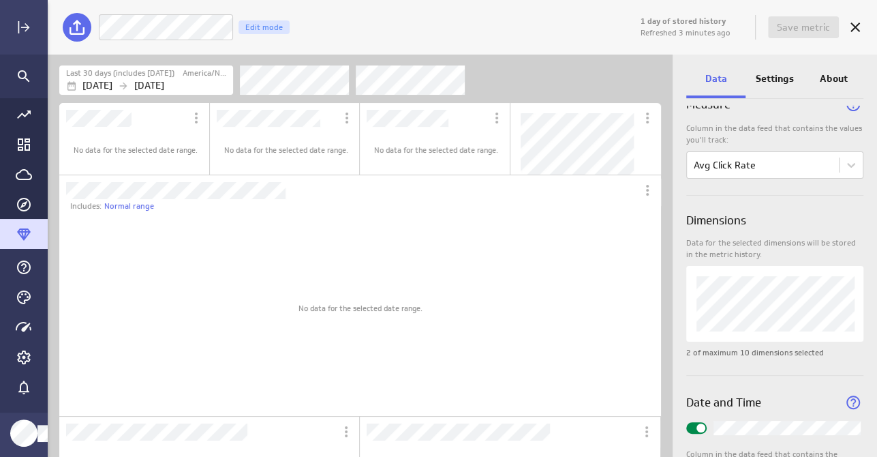
scroll to position [205, 0]
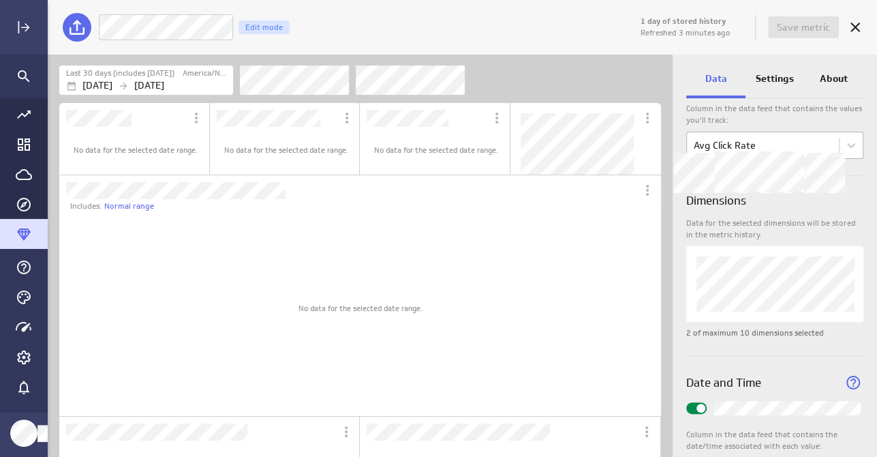
click at [750, 142] on body "1 day of stored history Refreshed 3 minutes ago Save metric Avg Click Rate Edit…" at bounding box center [438, 228] width 877 height 457
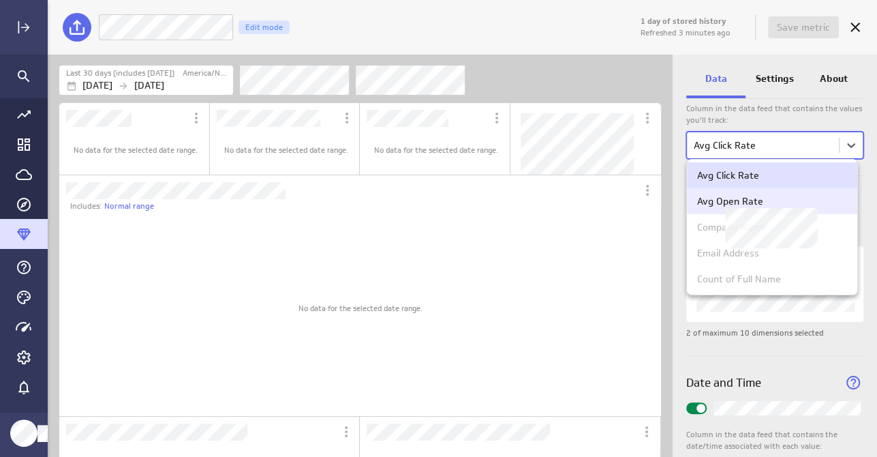
click at [744, 206] on div "Avg Open Rate" at bounding box center [730, 201] width 66 height 12
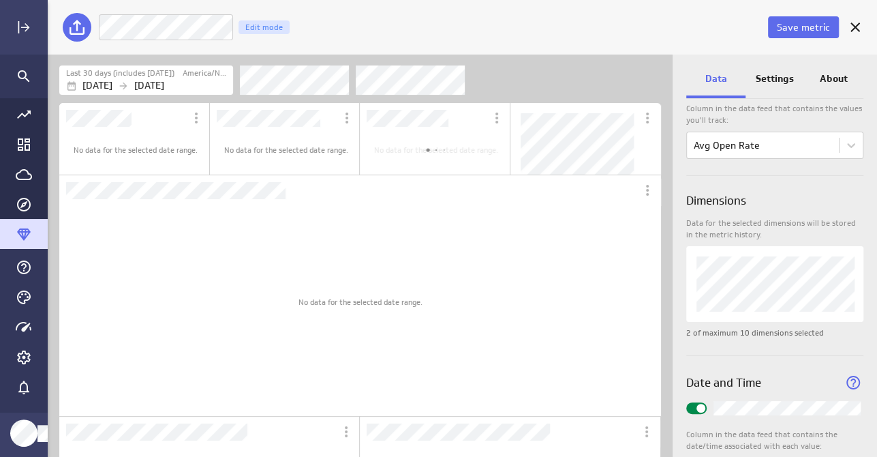
click at [744, 206] on h3 "Dimensions" at bounding box center [716, 200] width 60 height 17
click at [786, 207] on div "Dimensions" at bounding box center [774, 197] width 177 height 42
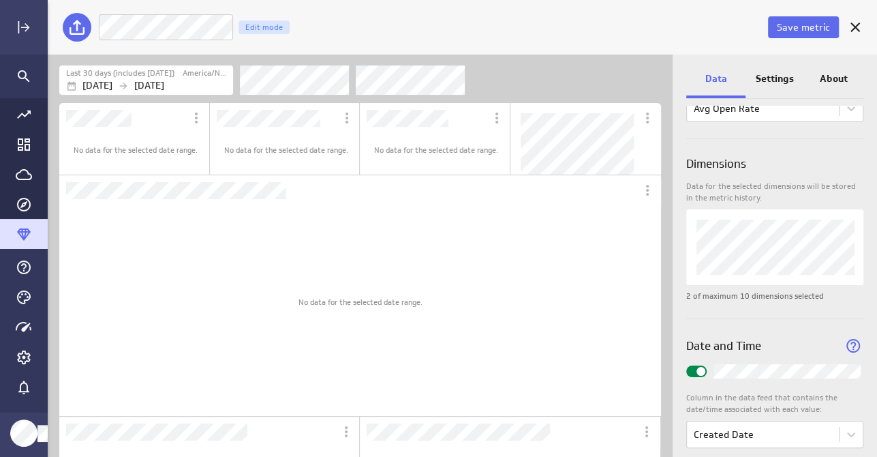
scroll to position [260, 0]
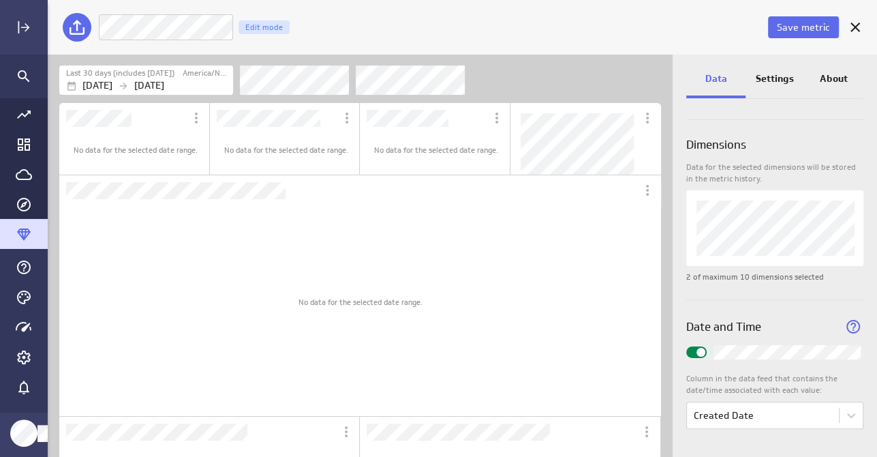
click at [0, 0] on input "Widget Properties" at bounding box center [0, 0] width 0 height 0
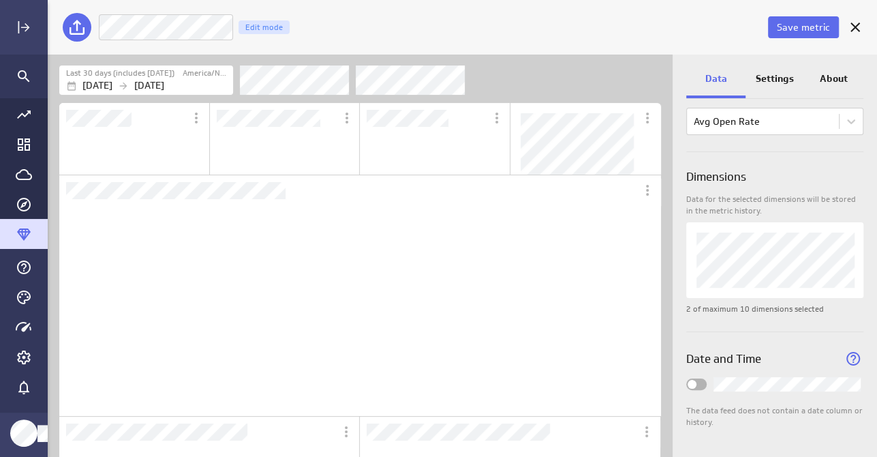
scroll to position [7, 6]
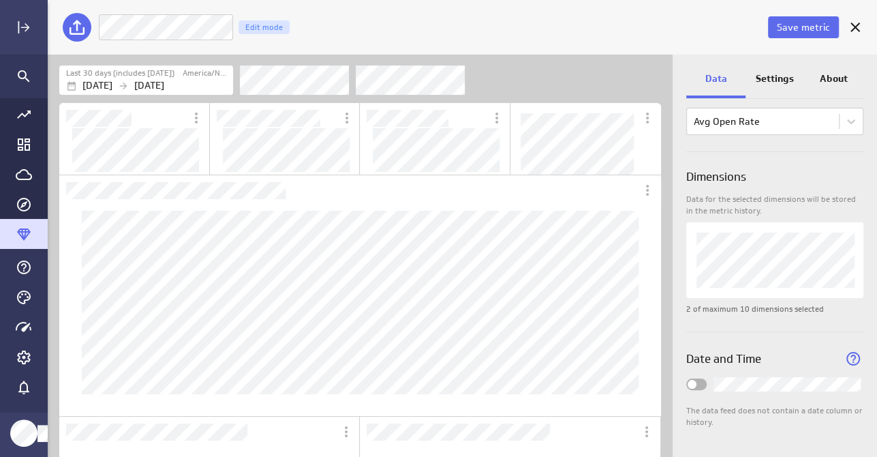
click at [690, 382] on span "Widget Properties" at bounding box center [692, 384] width 9 height 9
click at [0, 0] on input "Widget Properties" at bounding box center [0, 0] width 0 height 0
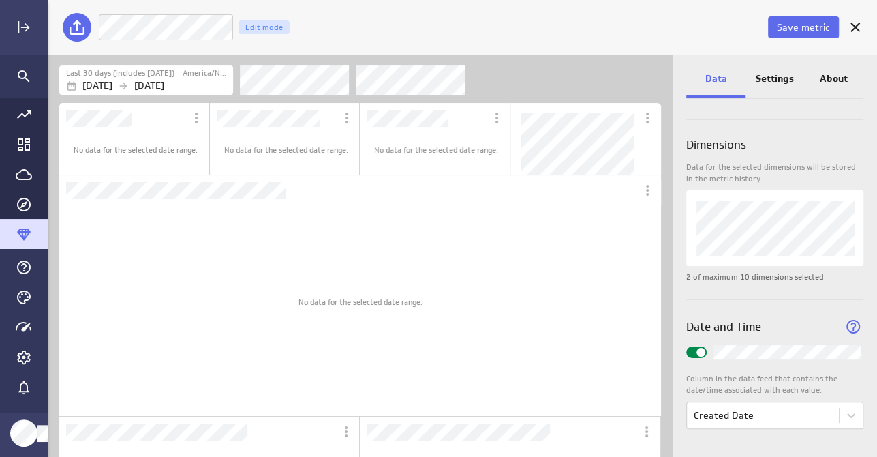
click at [774, 76] on p "Settings" at bounding box center [775, 79] width 38 height 14
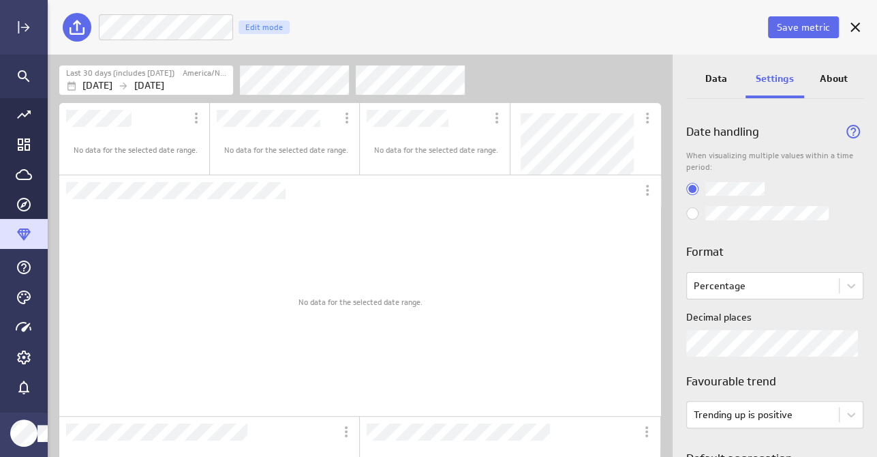
scroll to position [0, 0]
click at [715, 82] on p "Data" at bounding box center [716, 79] width 22 height 14
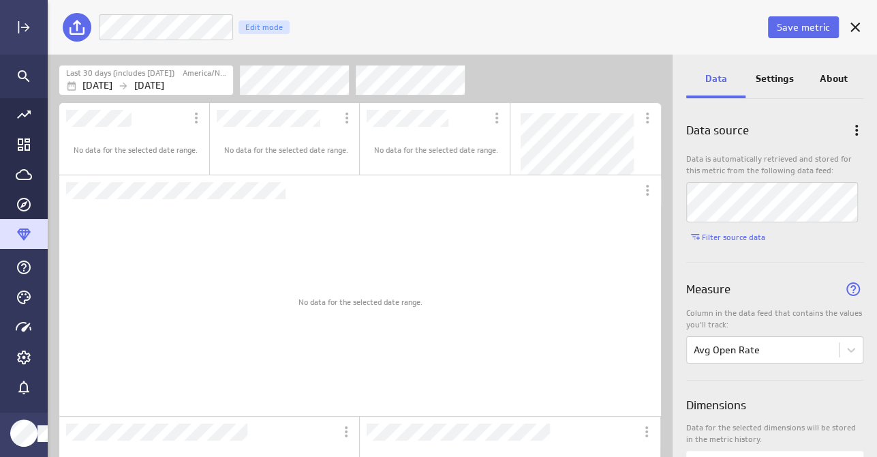
click at [776, 244] on div "Filter source data" at bounding box center [774, 237] width 177 height 18
click at [808, 29] on span "Save metric" at bounding box center [803, 27] width 53 height 12
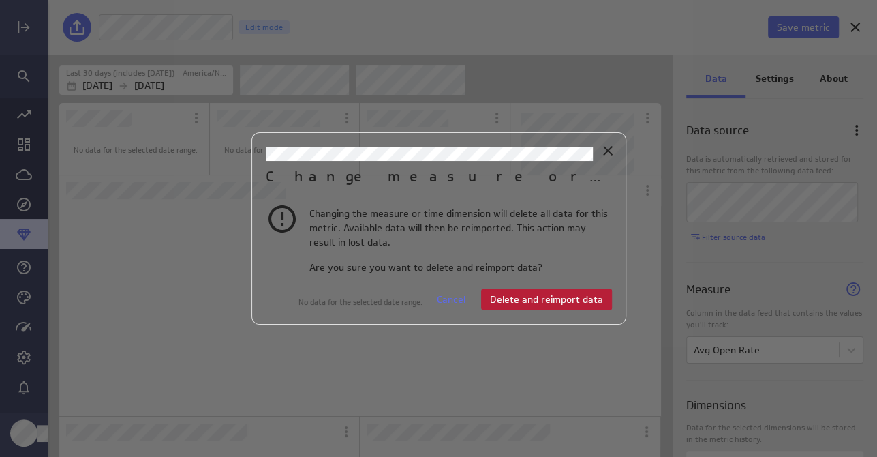
click at [548, 301] on span "Delete and reimport data" at bounding box center [546, 299] width 113 height 12
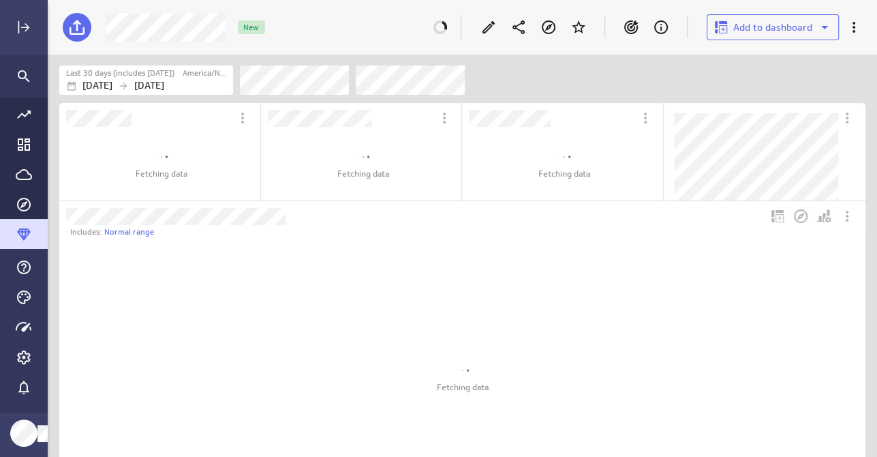
scroll to position [423, 850]
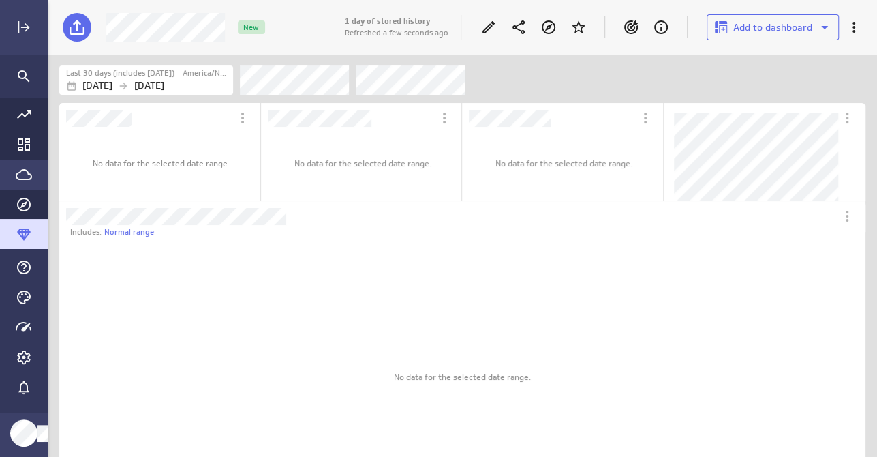
click at [24, 177] on icon "Go to Data Feed library" at bounding box center [24, 174] width 16 height 16
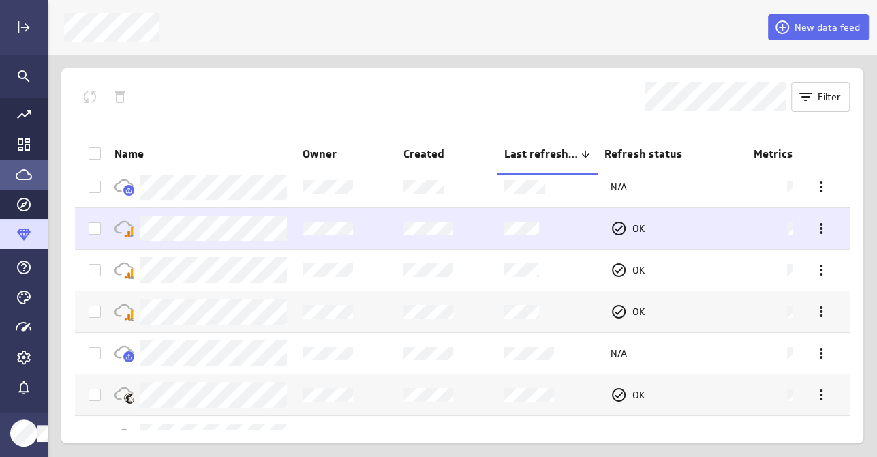
scroll to position [76, 0]
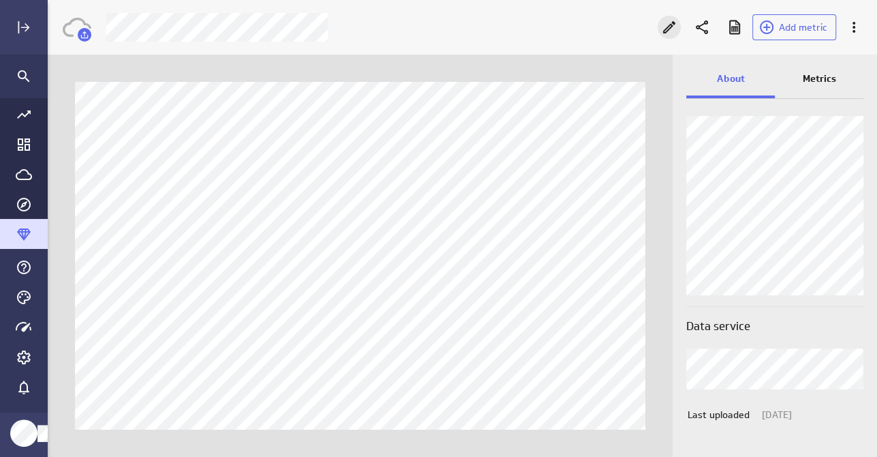
click at [673, 21] on icon "Edit" at bounding box center [669, 27] width 16 height 16
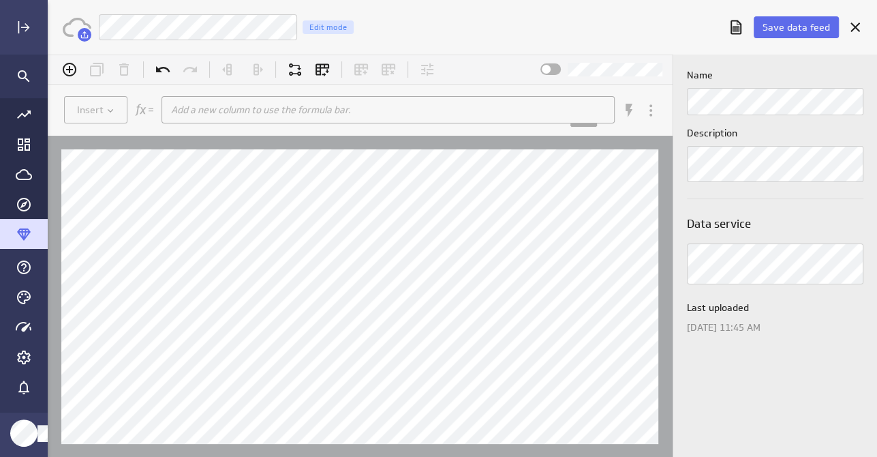
click at [440, 14] on div "Zap: MC User Activity Edit mode" at bounding box center [408, 27] width 620 height 27
click at [785, 21] on span "Save data feed" at bounding box center [796, 27] width 67 height 12
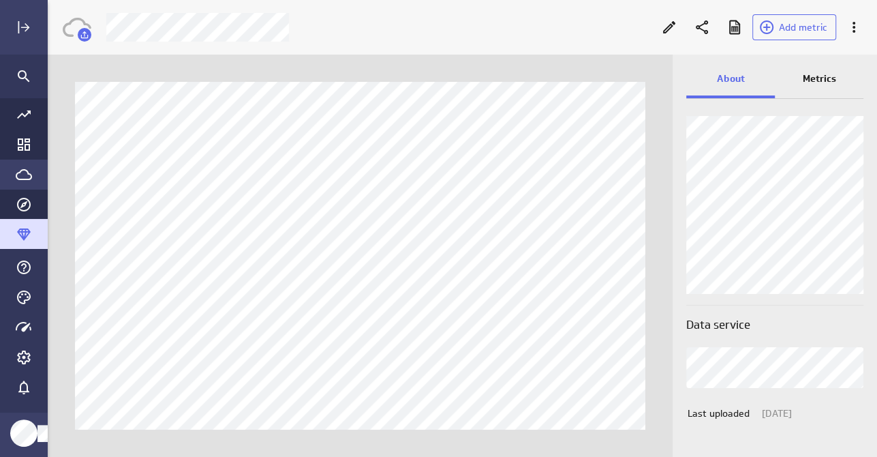
click at [19, 173] on icon "Go to Data Feed library" at bounding box center [24, 174] width 16 height 16
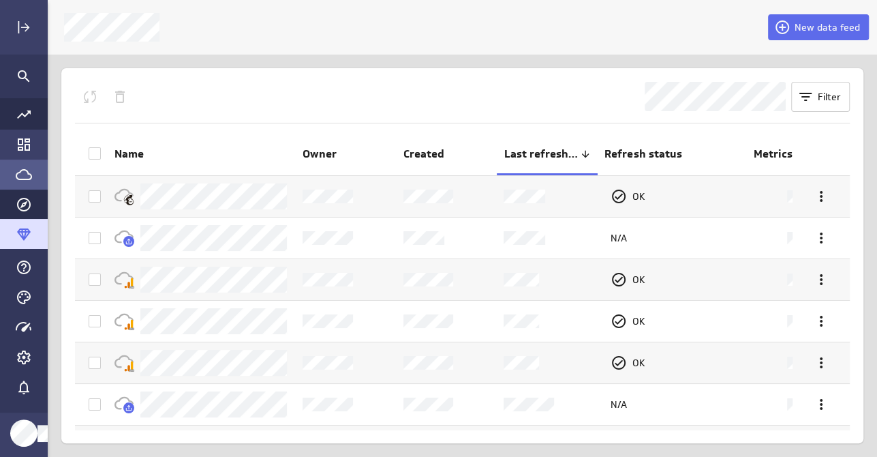
click at [18, 142] on icon "Go to Dashboard Library" at bounding box center [24, 144] width 16 height 16
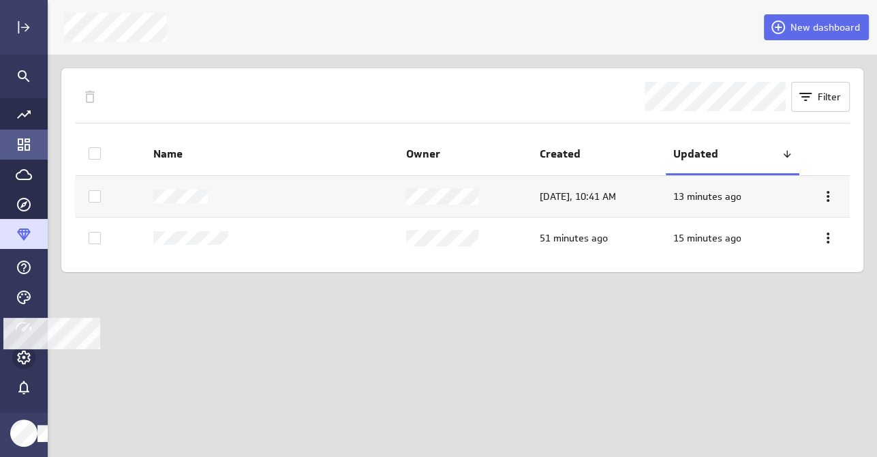
click at [19, 355] on icon "Account and settings" at bounding box center [24, 357] width 16 height 16
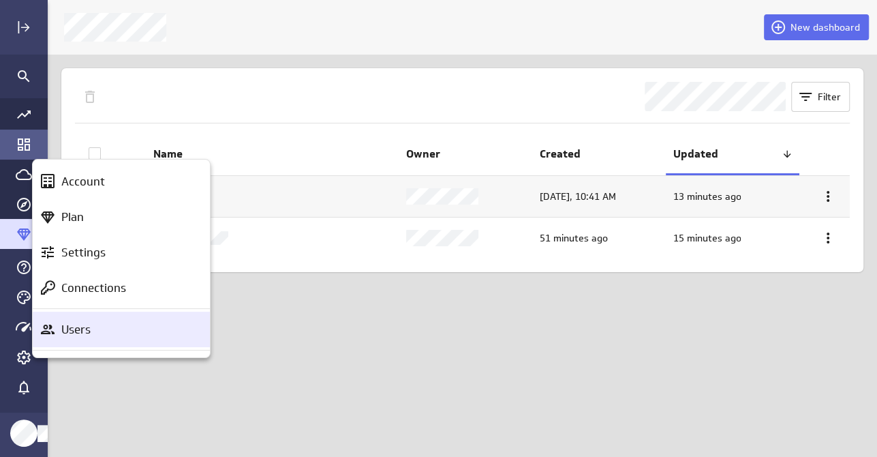
click at [74, 331] on p "Users" at bounding box center [75, 329] width 29 height 17
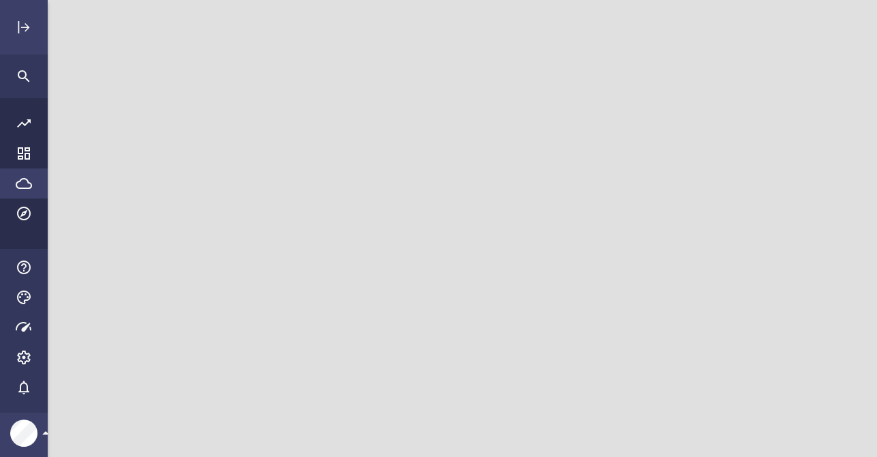
scroll to position [477, 850]
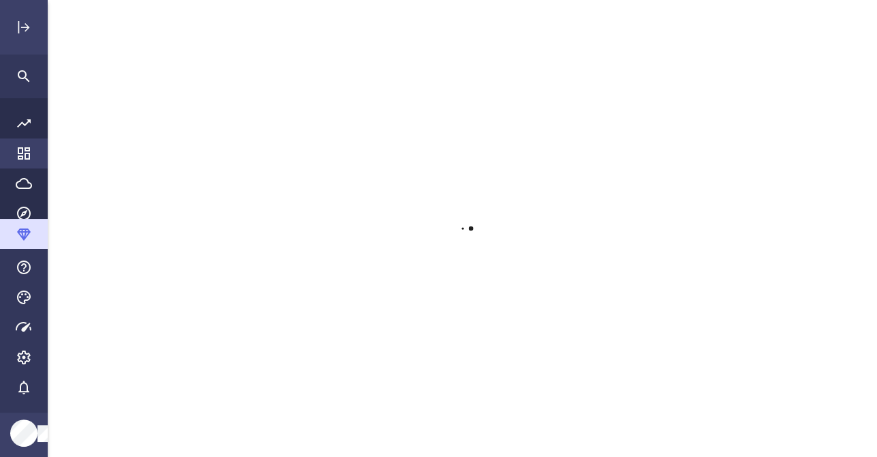
scroll to position [477, 850]
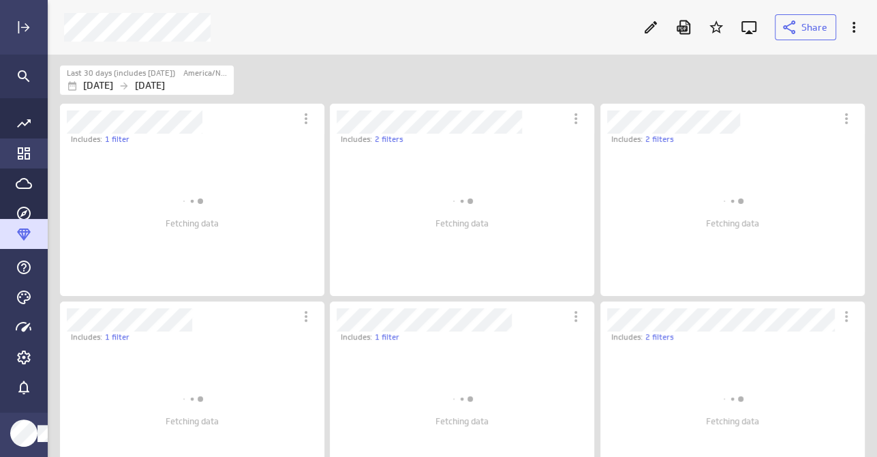
click at [16, 144] on div "Go to Dashboard Library" at bounding box center [24, 153] width 48 height 30
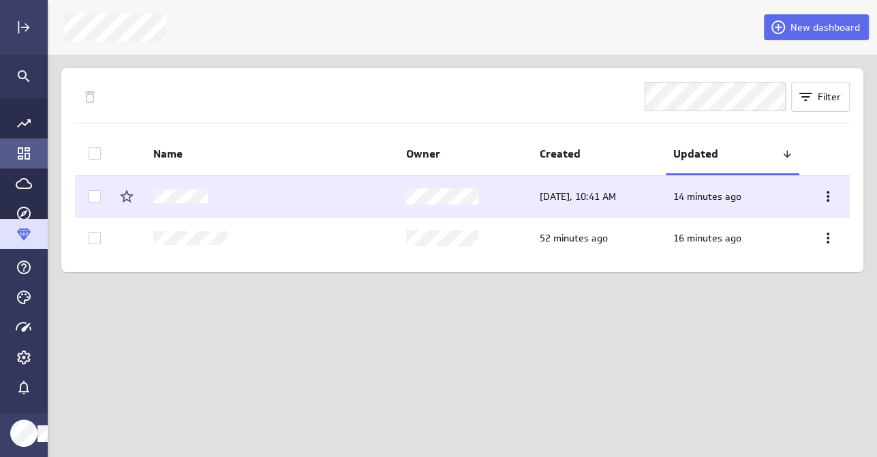
click at [828, 196] on icon at bounding box center [828, 196] width 3 height 11
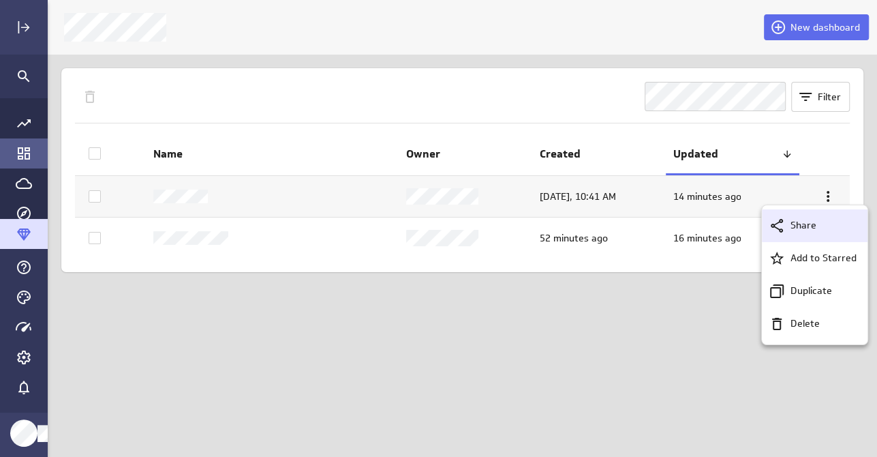
click at [802, 222] on p "Share" at bounding box center [804, 225] width 26 height 14
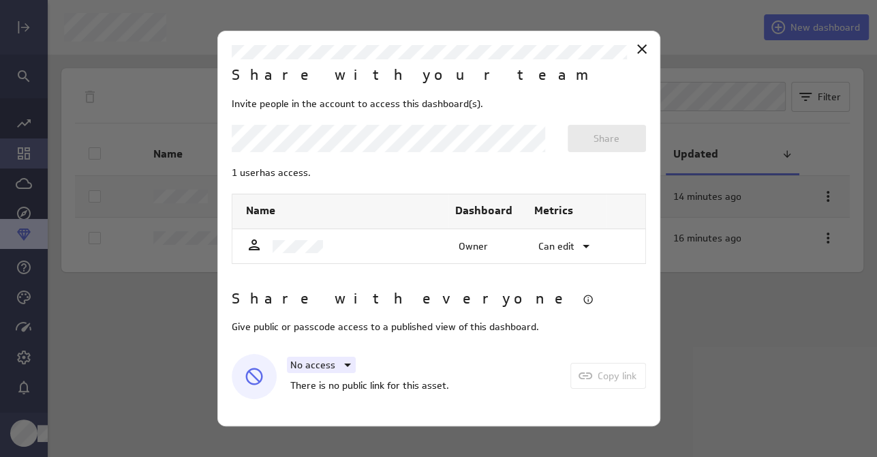
click at [346, 365] on icon at bounding box center [347, 364] width 7 height 3
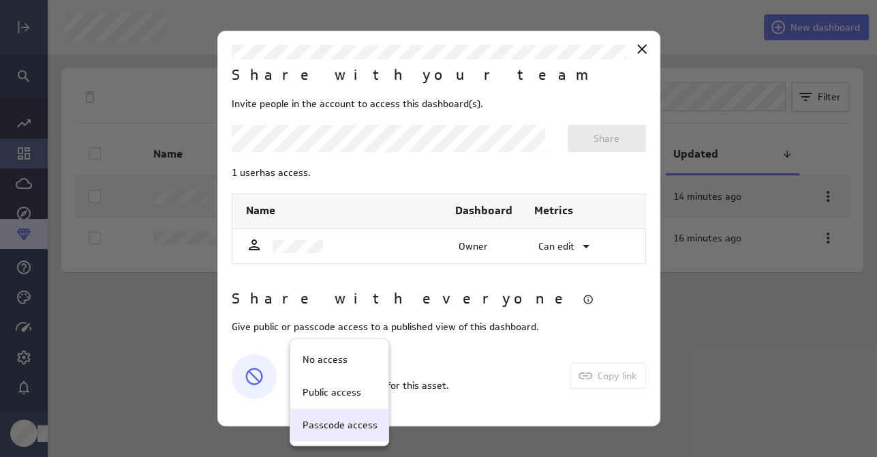
click at [338, 420] on p "Passcode access" at bounding box center [340, 425] width 75 height 14
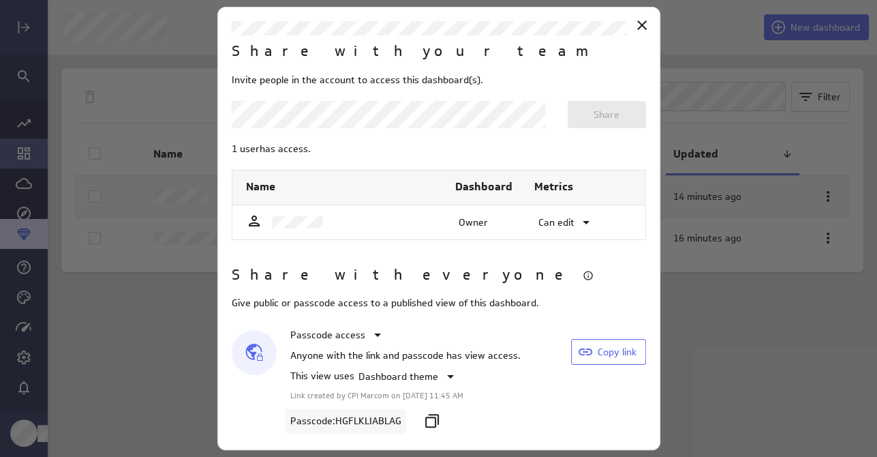
click at [401, 122] on body "New dashboard Filter Name Owner Created Updated [DATE], 10:41 AM 14 minutes ago…" at bounding box center [438, 228] width 877 height 457
click at [612, 110] on span "Share" at bounding box center [607, 114] width 26 height 12
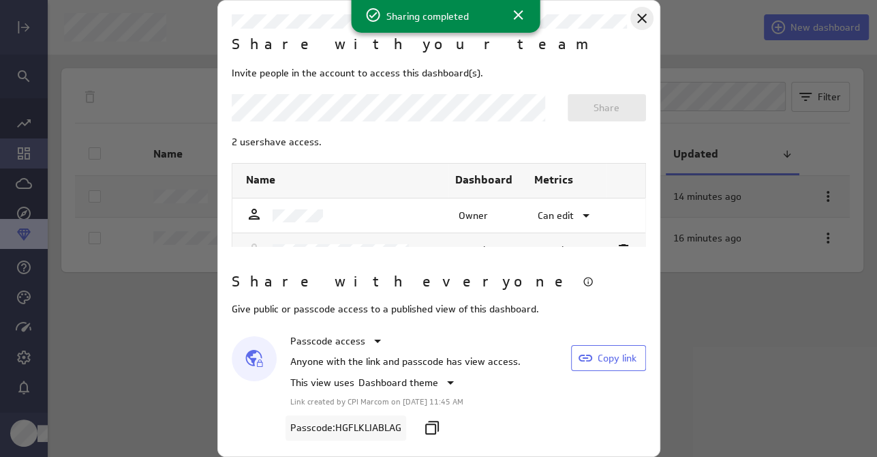
click at [635, 22] on icon "Close" at bounding box center [642, 18] width 16 height 16
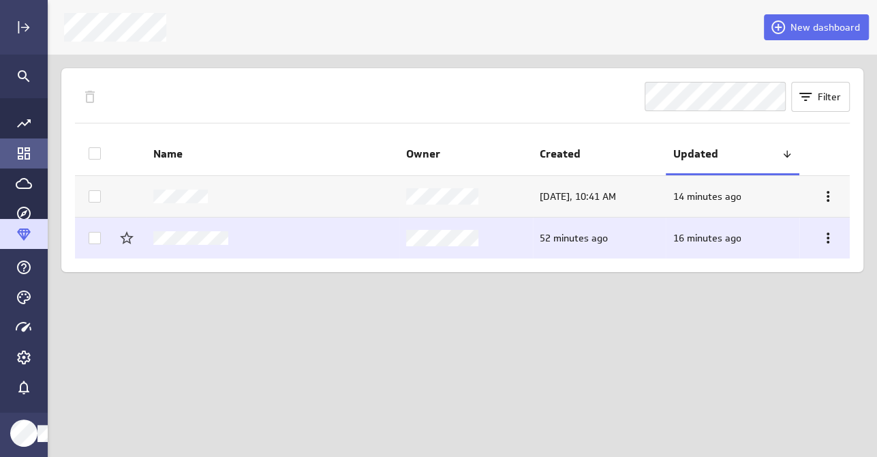
click at [831, 239] on icon at bounding box center [828, 238] width 16 height 16
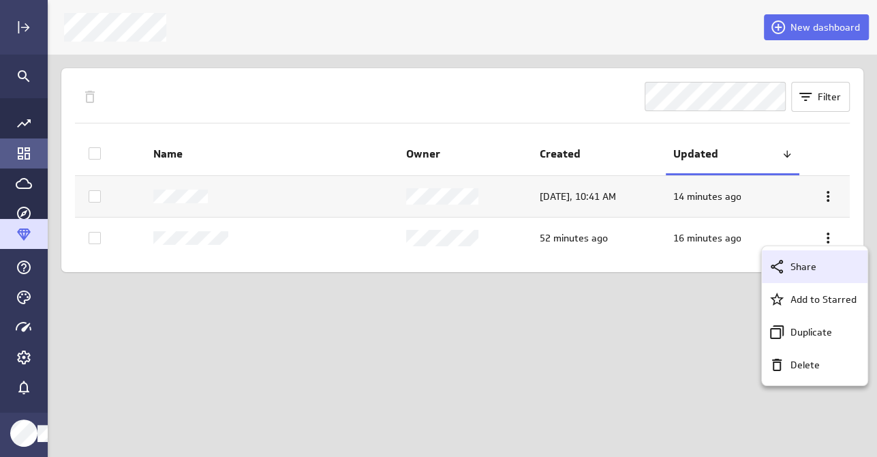
click at [802, 267] on p "Share" at bounding box center [804, 267] width 26 height 14
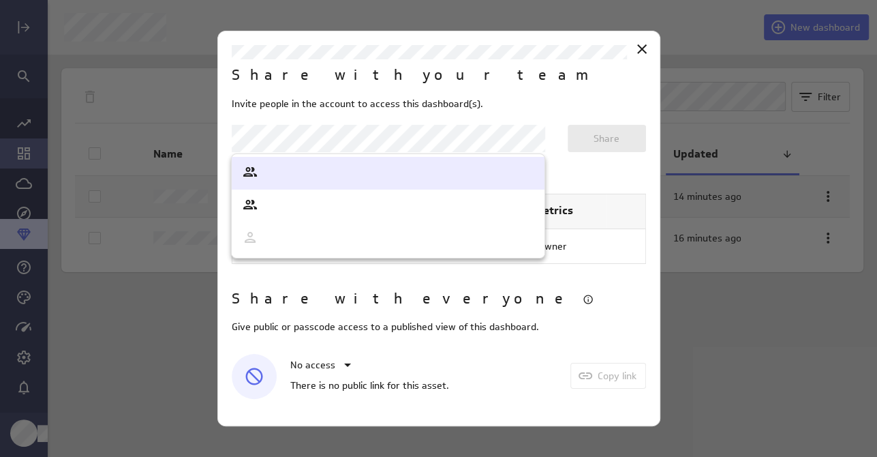
click at [361, 139] on body "New dashboard Filter Name Owner Created Updated [DATE], 10:41 AM 14 minutes ago…" at bounding box center [438, 228] width 877 height 457
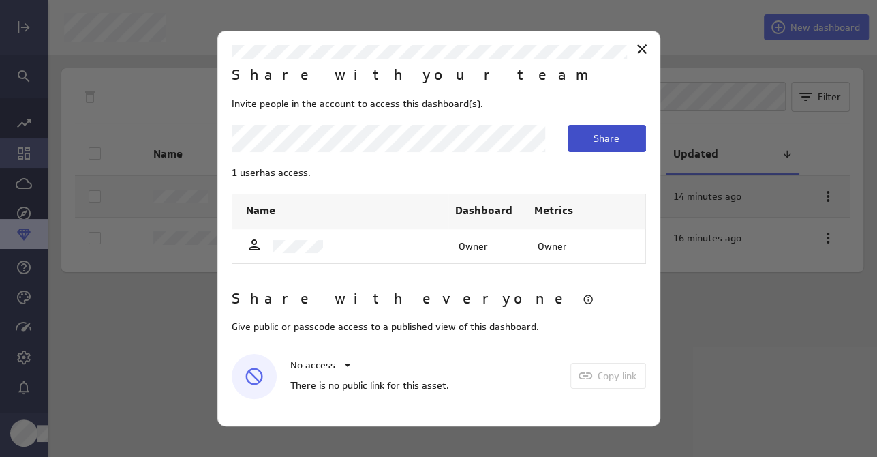
click at [591, 136] on button "Share" at bounding box center [607, 138] width 78 height 27
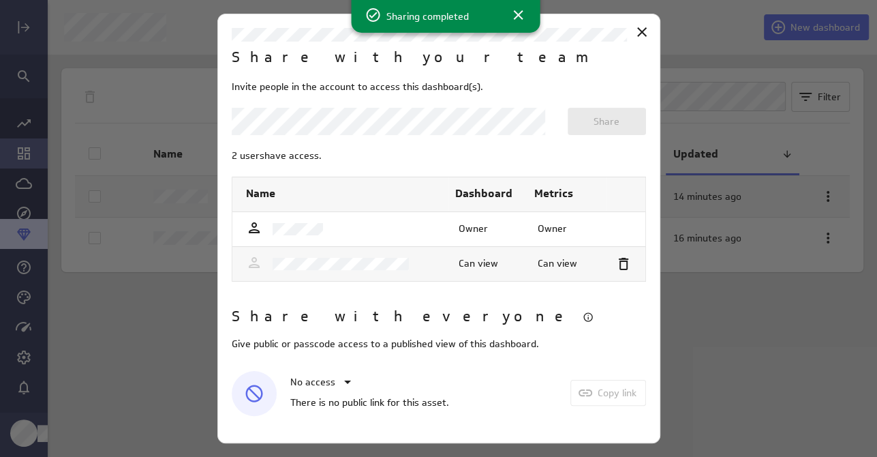
click at [743, 364] on div at bounding box center [438, 228] width 877 height 457
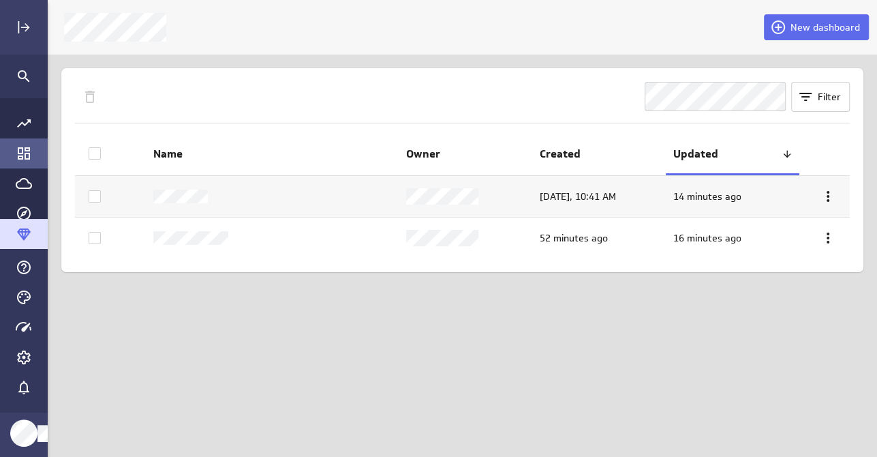
click at [282, 358] on div "New dashboard Filter Name Owner Created Updated [DATE], 10:41 AM 14 minutes ago…" at bounding box center [463, 228] width 830 height 457
click at [17, 187] on icon "Go to Data Feed library" at bounding box center [24, 183] width 16 height 11
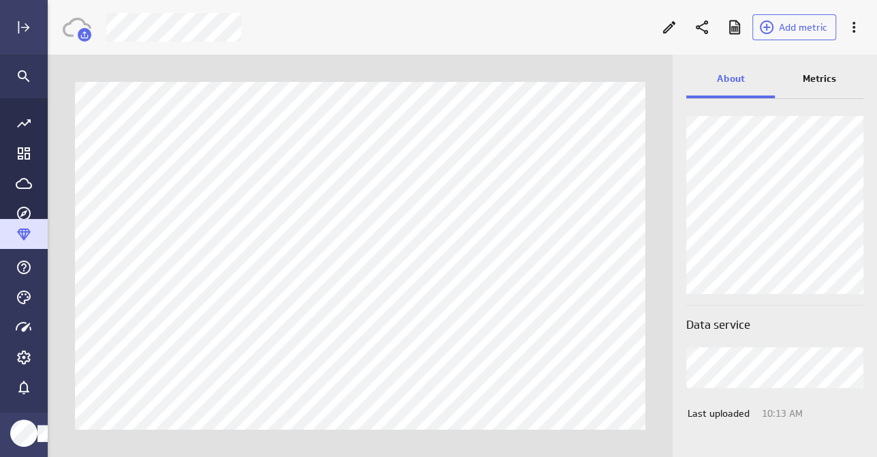
click at [810, 76] on p "Metrics" at bounding box center [819, 79] width 33 height 14
